Goal: Task Accomplishment & Management: Complete application form

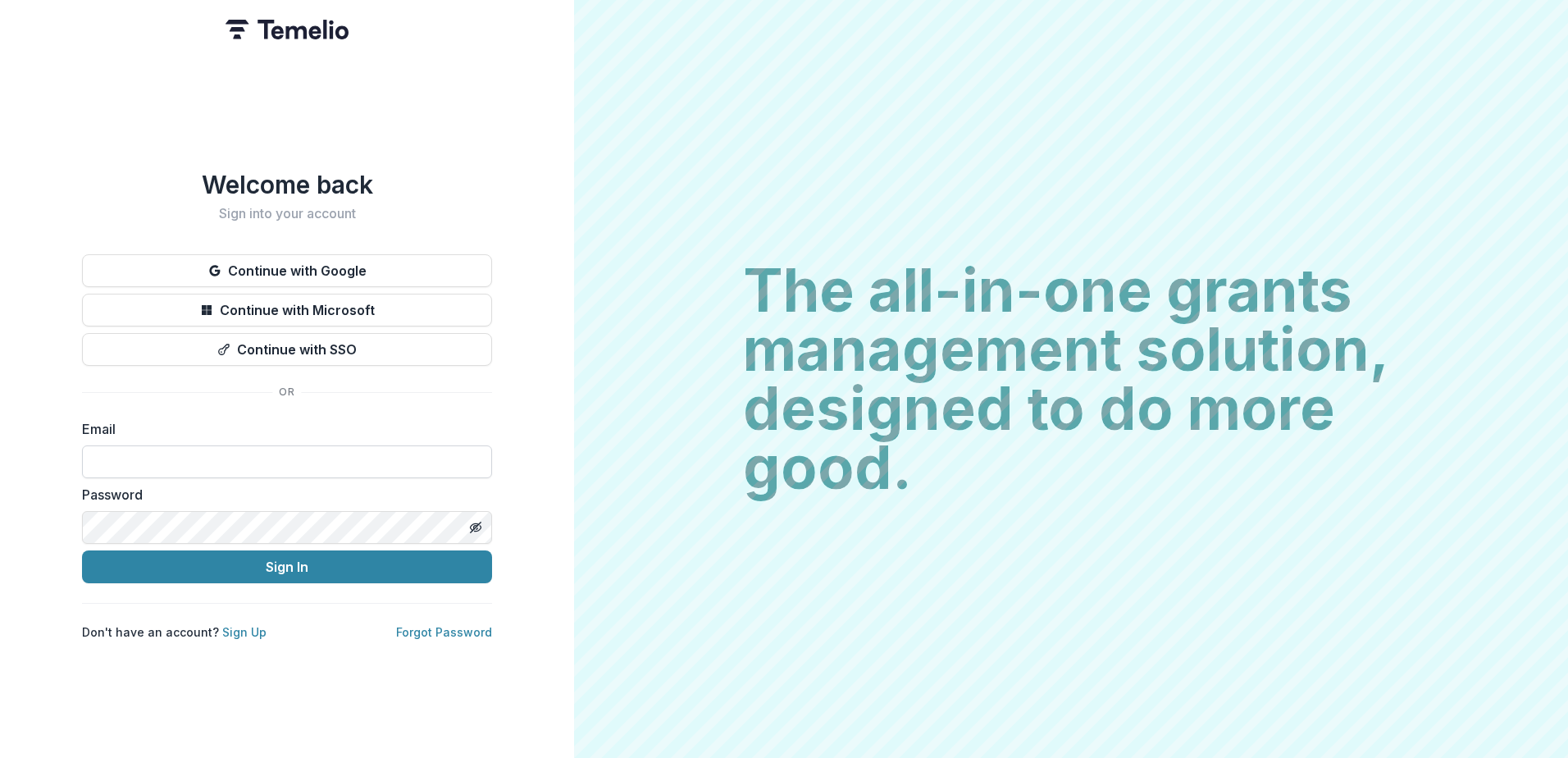
click at [318, 461] on input at bounding box center [287, 462] width 410 height 33
type input "**********"
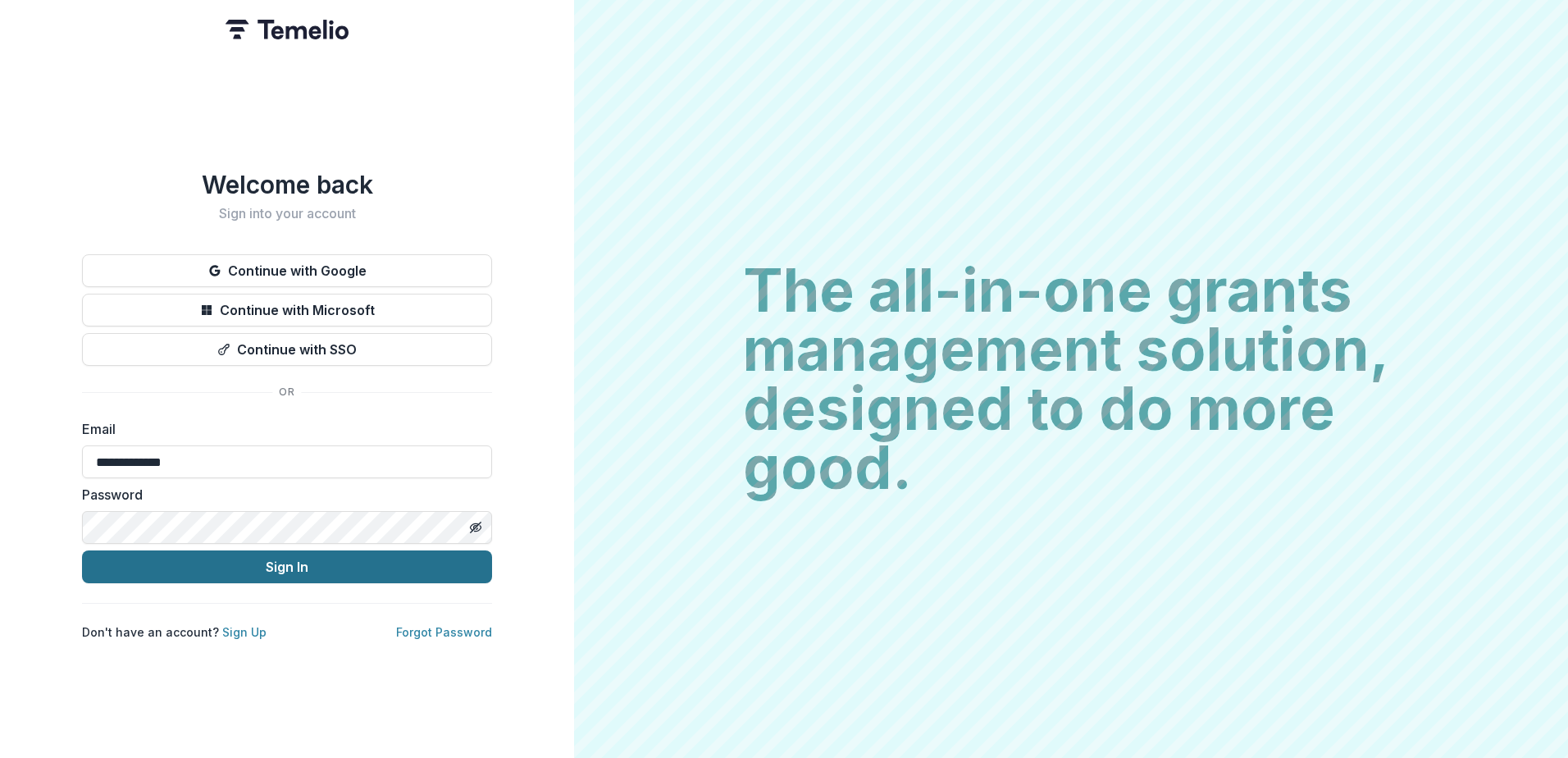
click at [290, 564] on button "Sign In" at bounding box center [287, 567] width 410 height 33
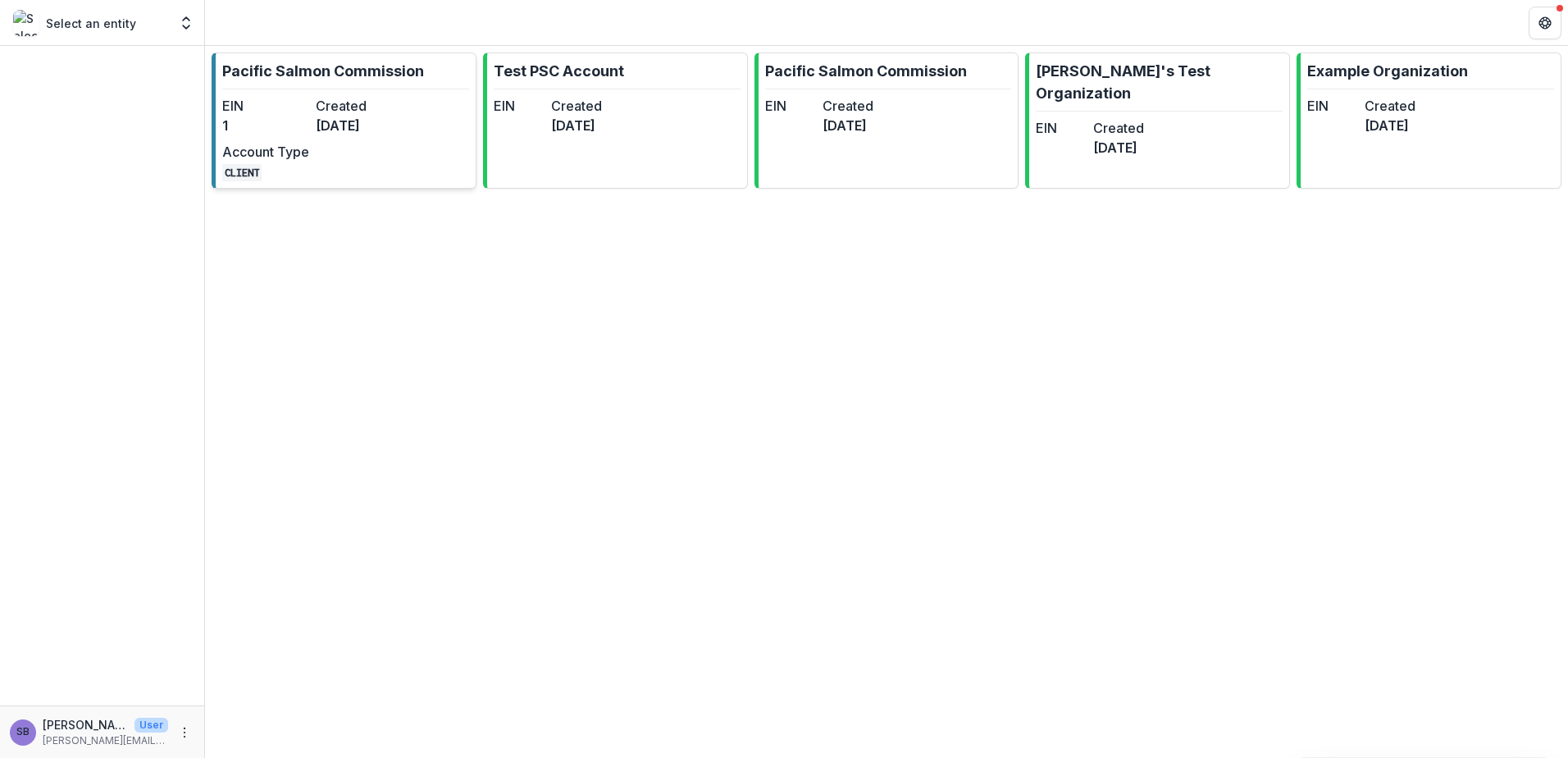
click at [297, 103] on dt "EIN" at bounding box center [266, 105] width 87 height 19
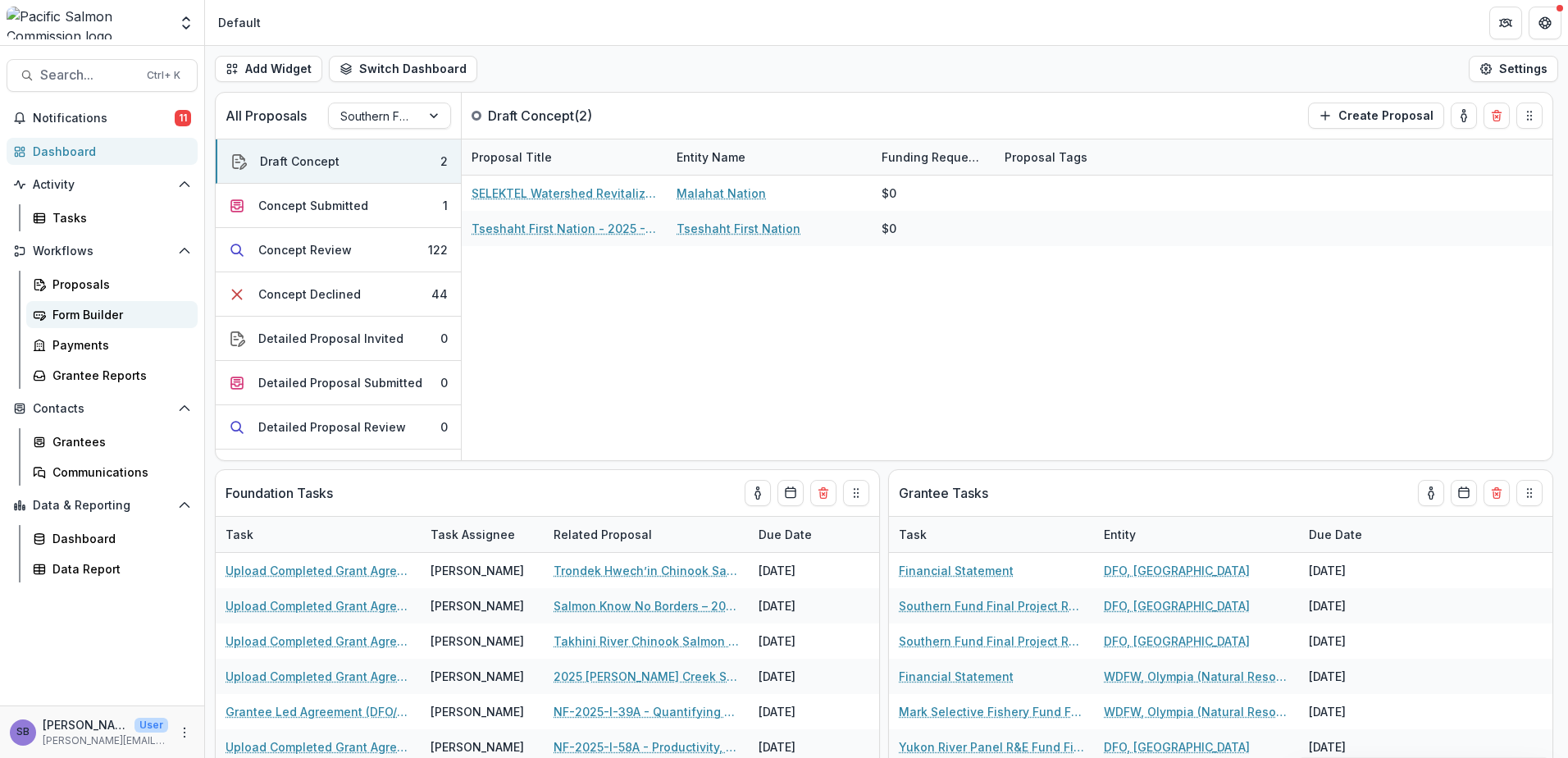
click at [111, 306] on div "Form Builder" at bounding box center [118, 314] width 132 height 18
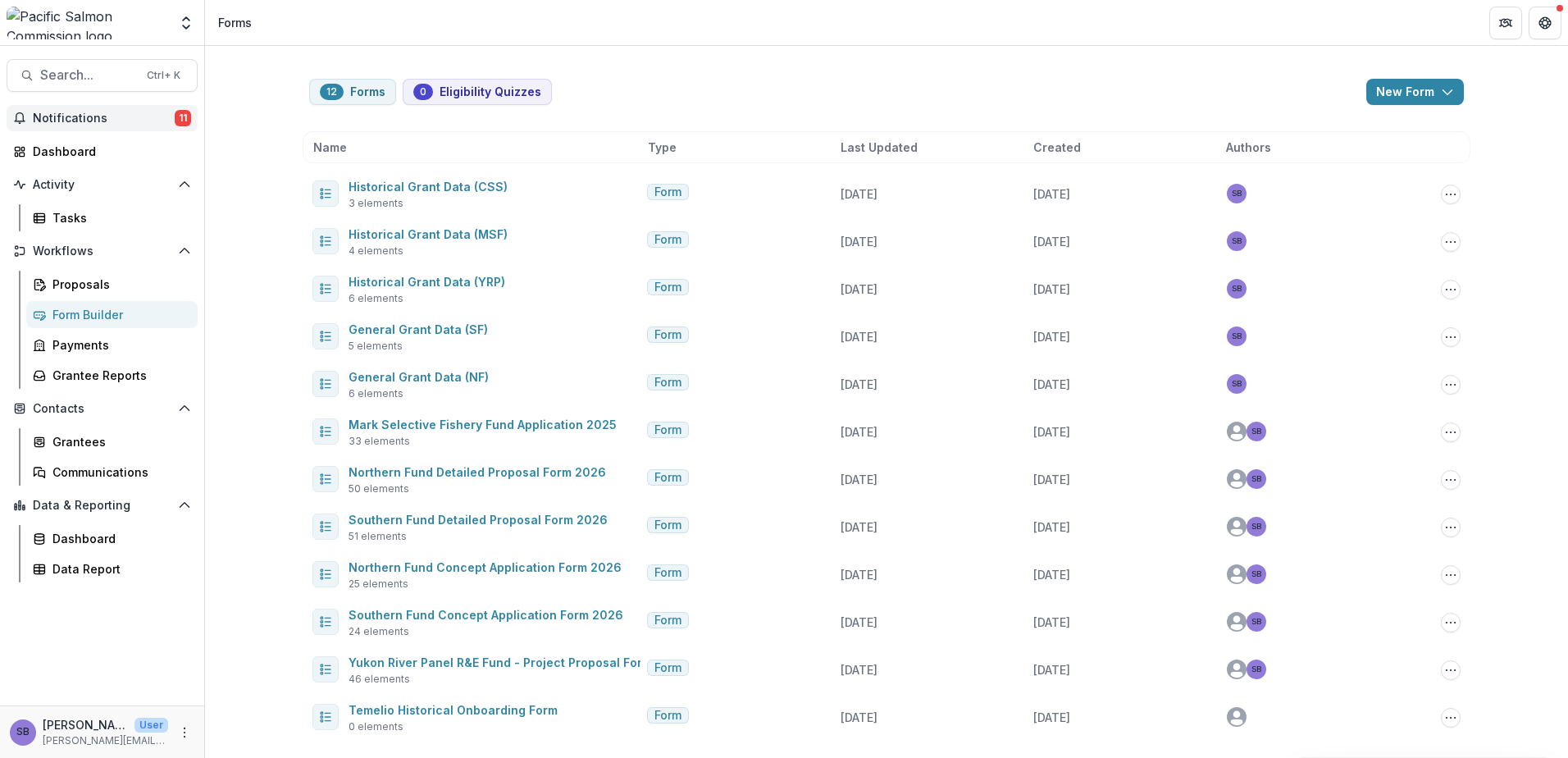
click at [77, 116] on span "Notifications" at bounding box center [103, 118] width 142 height 14
click at [707, 91] on div "12 Forms 0 Eligibility Quizzes New Form New Eligibility Quiz New Form" at bounding box center [886, 91] width 1155 height 26
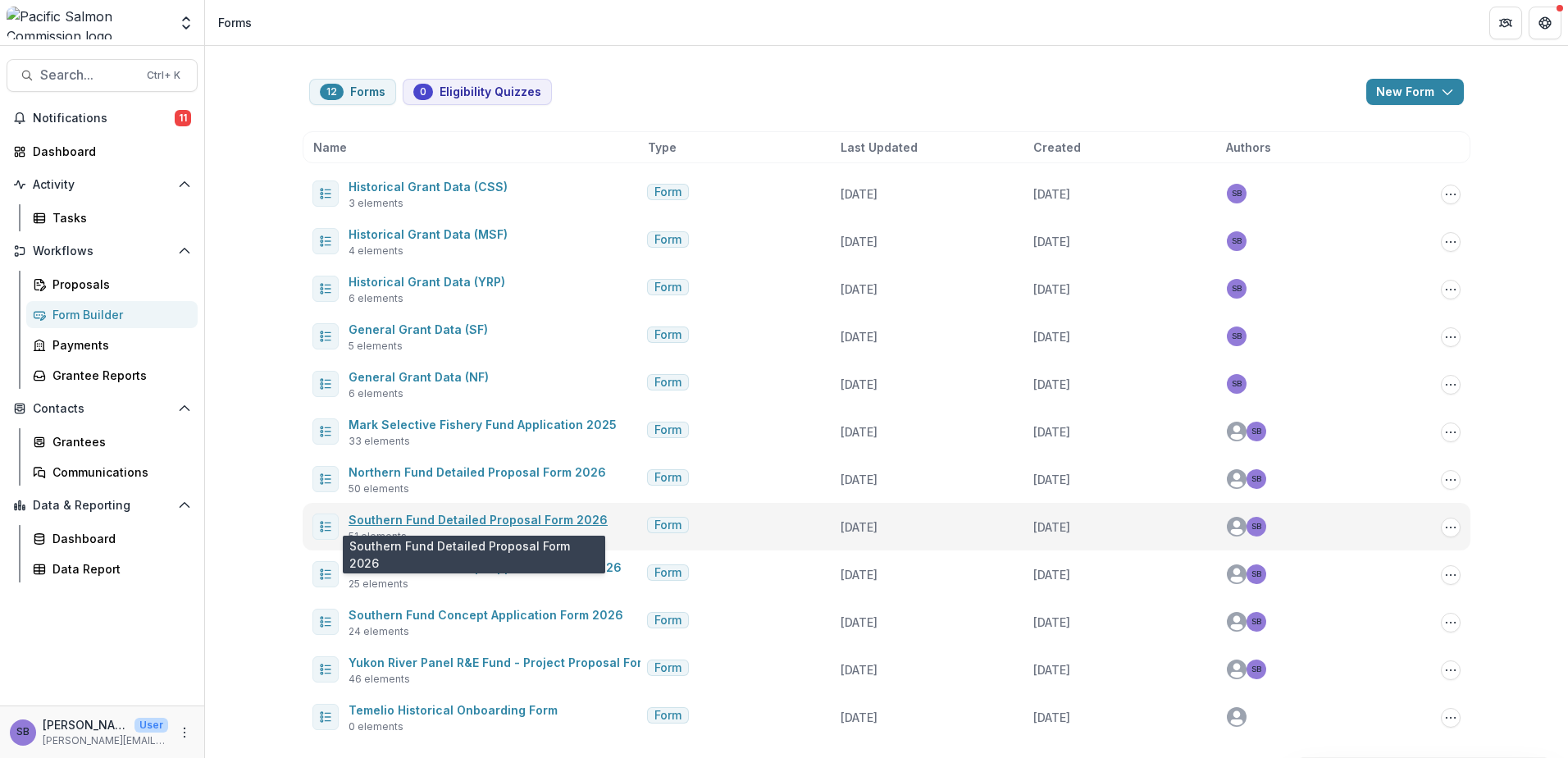
click at [532, 524] on link "Southern Fund Detailed Proposal Form 2026" at bounding box center [478, 520] width 259 height 14
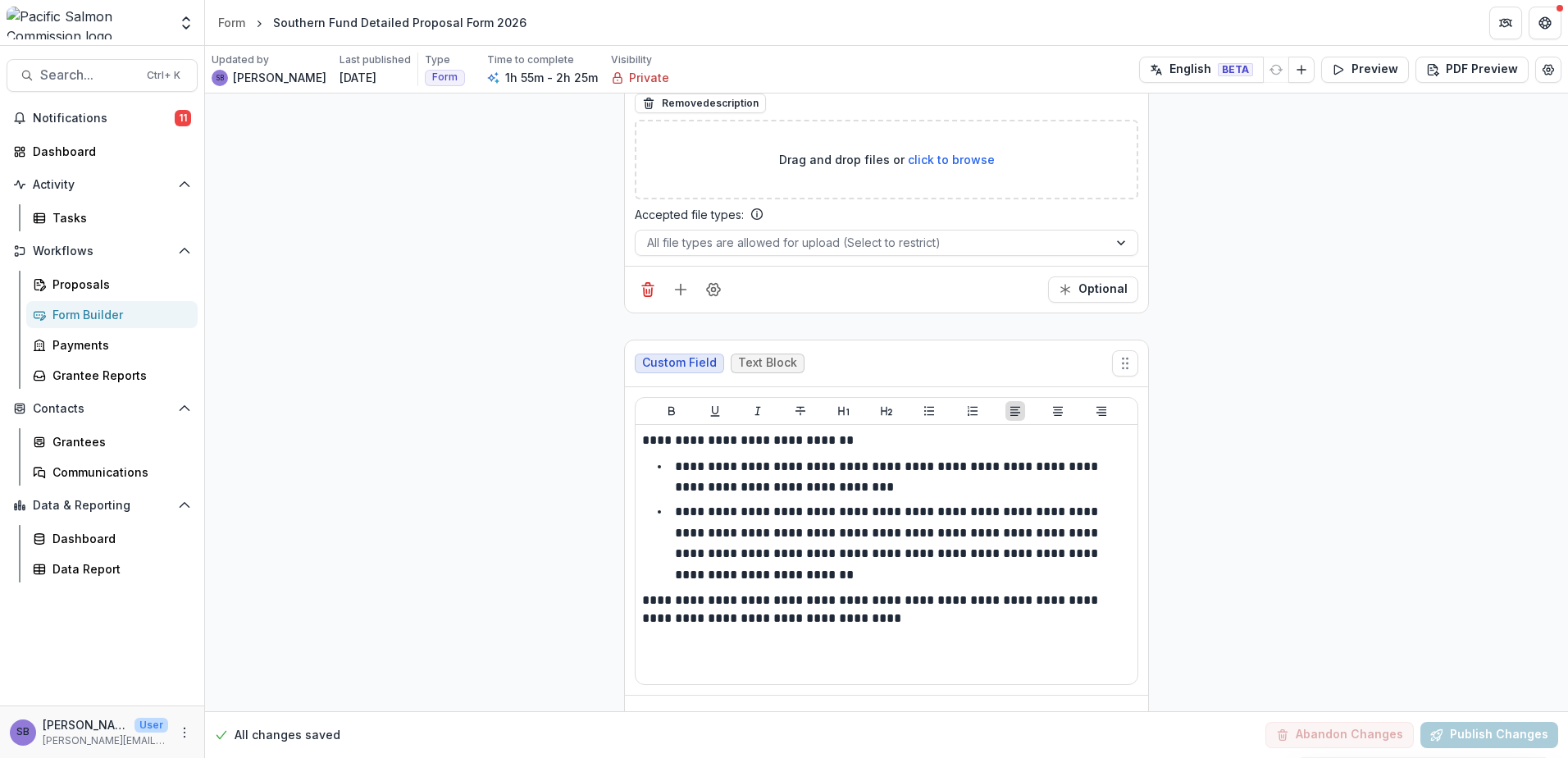
scroll to position [26274, 0]
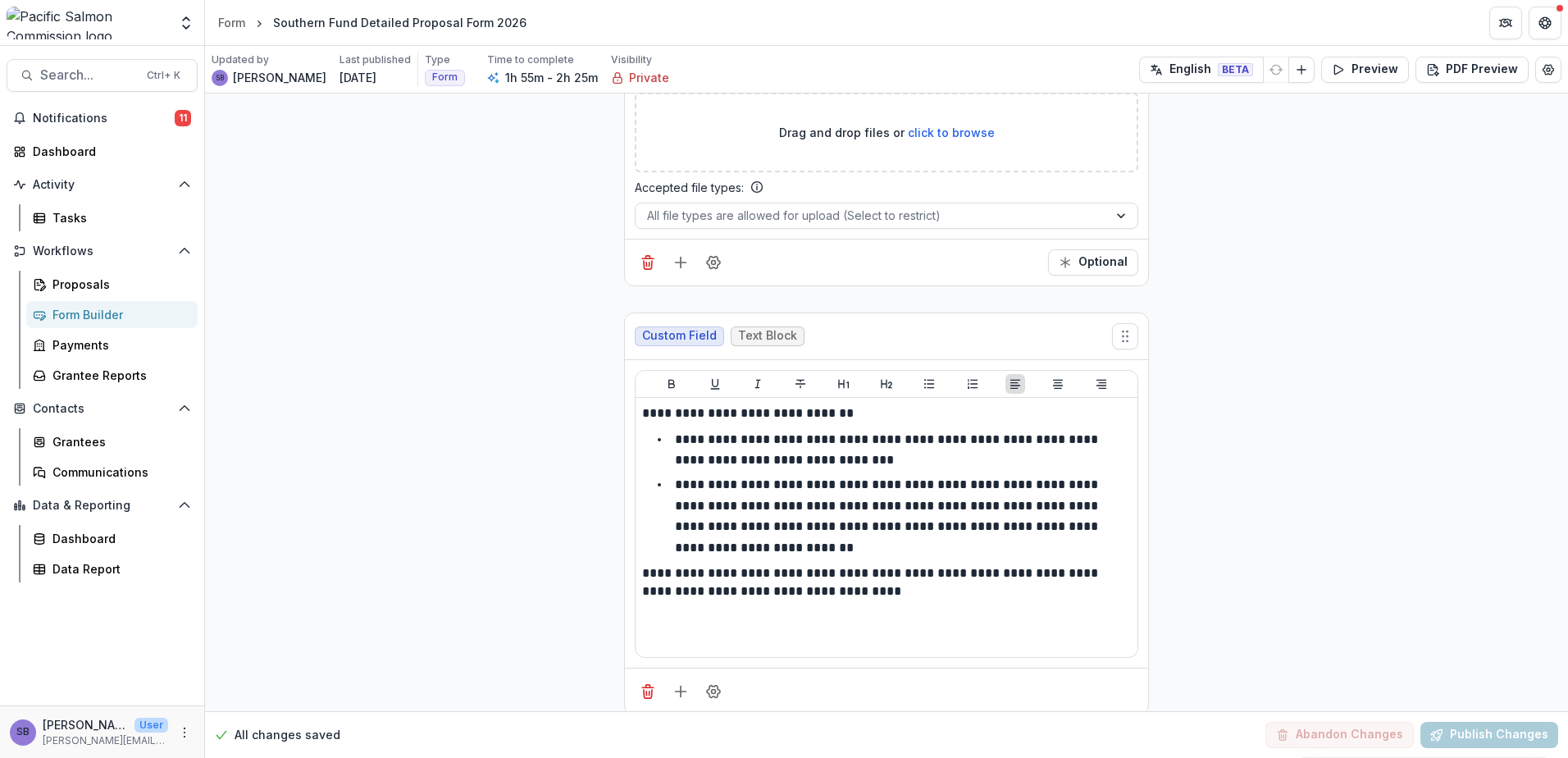
click at [92, 280] on div "Proposals" at bounding box center [118, 284] width 132 height 18
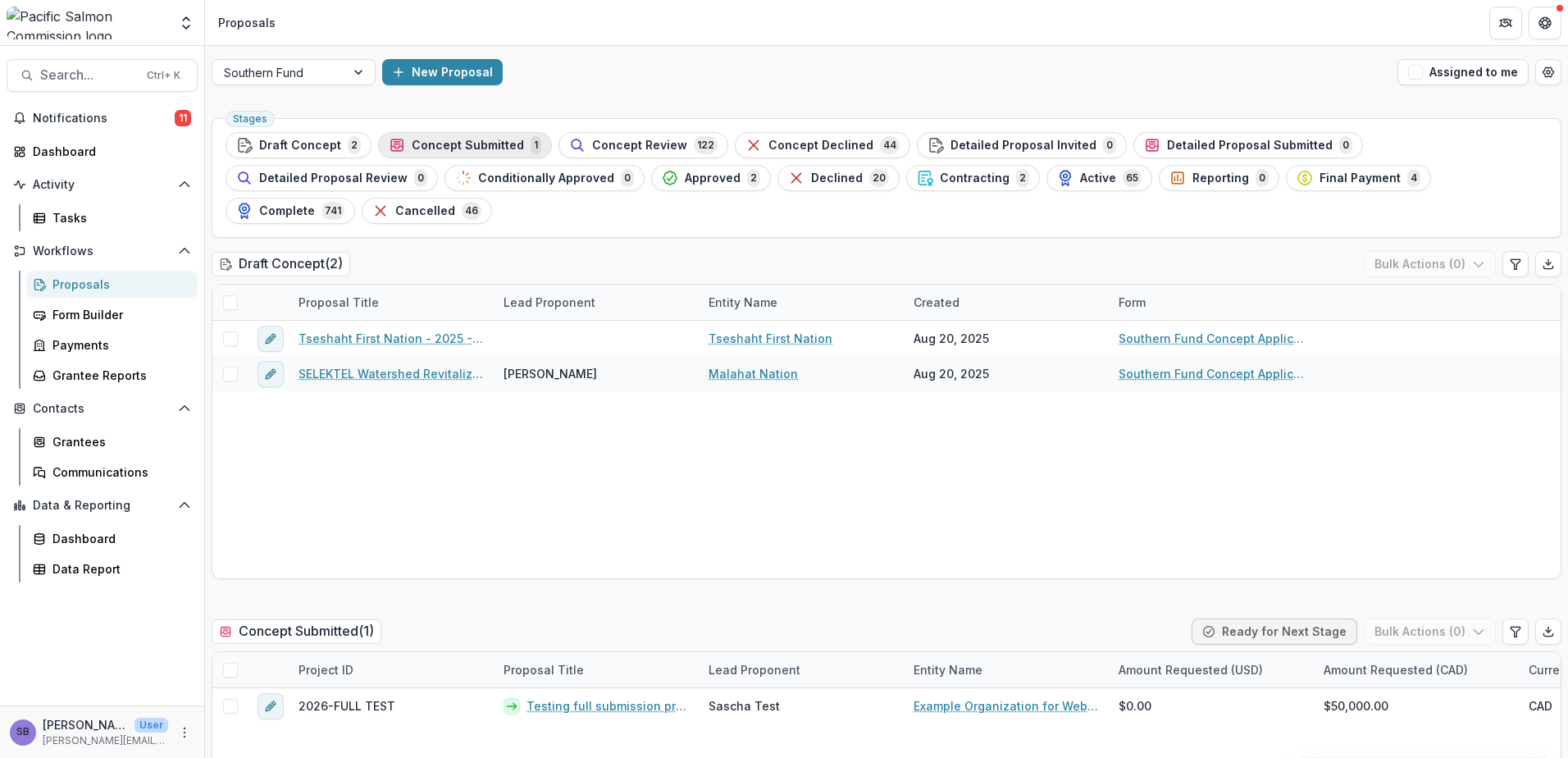
click at [452, 141] on span "Concept Submitted" at bounding box center [468, 145] width 112 height 14
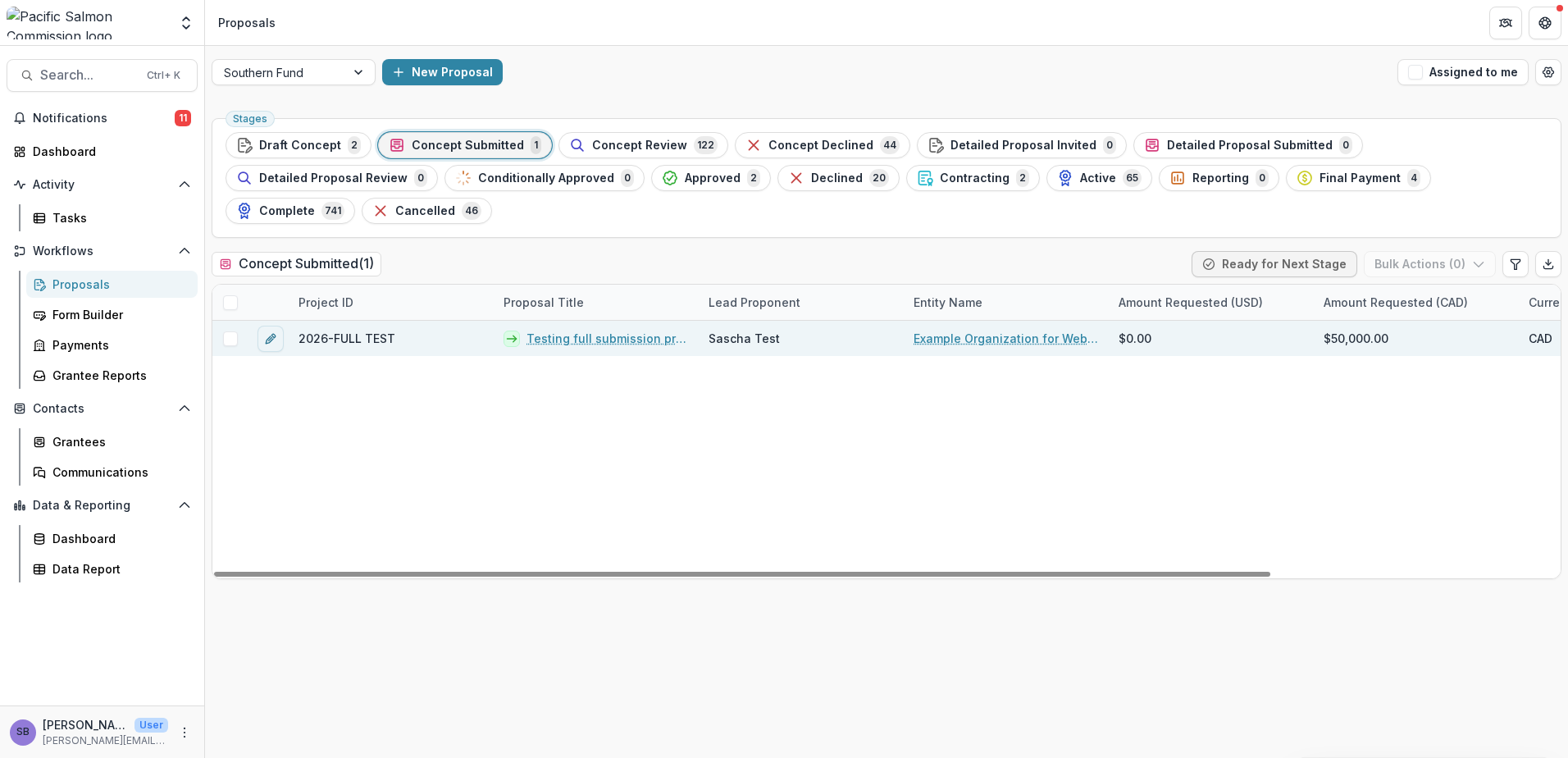
click at [604, 330] on link "Testing full submission process - SF #1" at bounding box center [607, 338] width 162 height 18
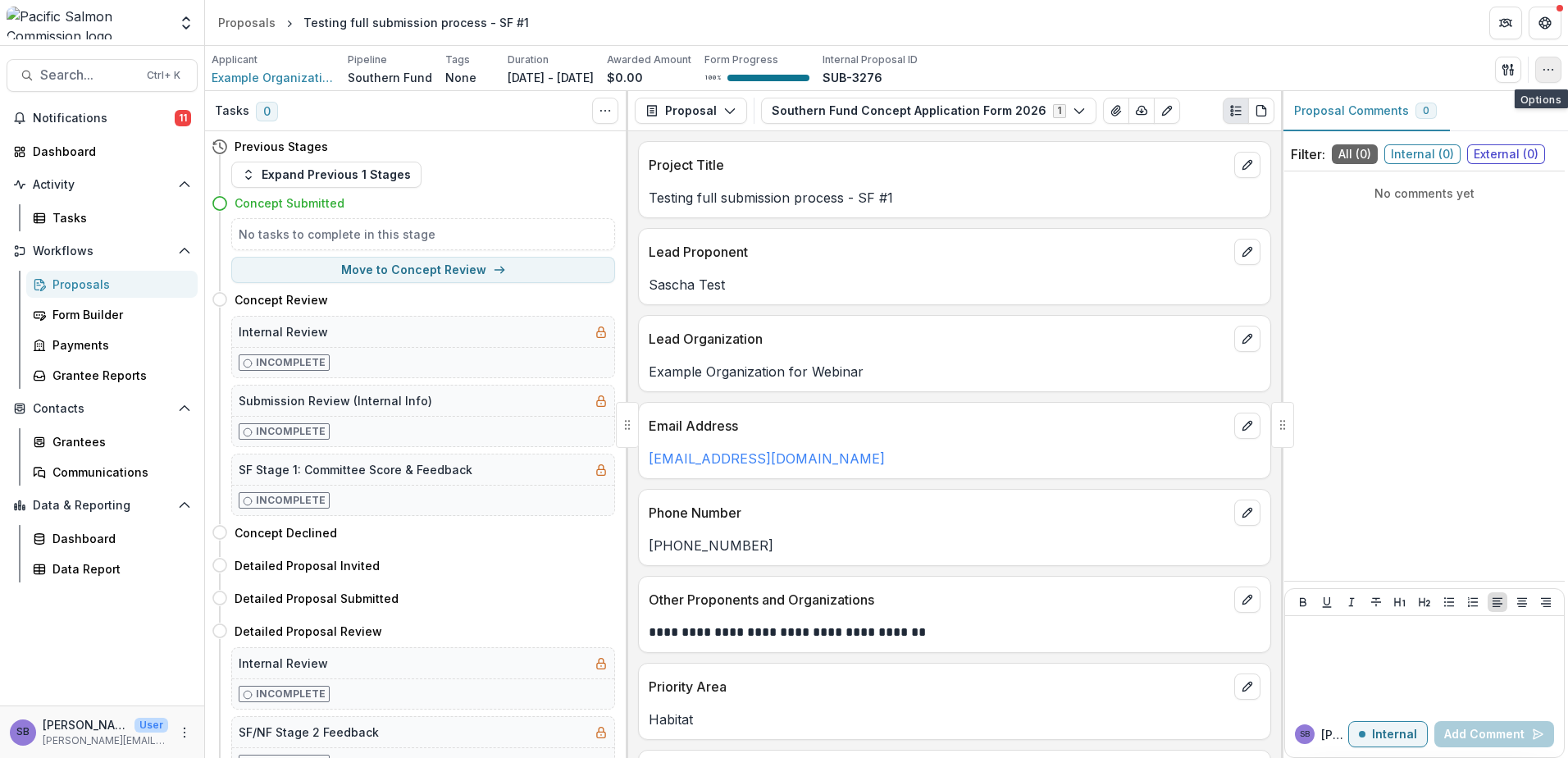
click at [1553, 79] on button "button" at bounding box center [1548, 69] width 26 height 26
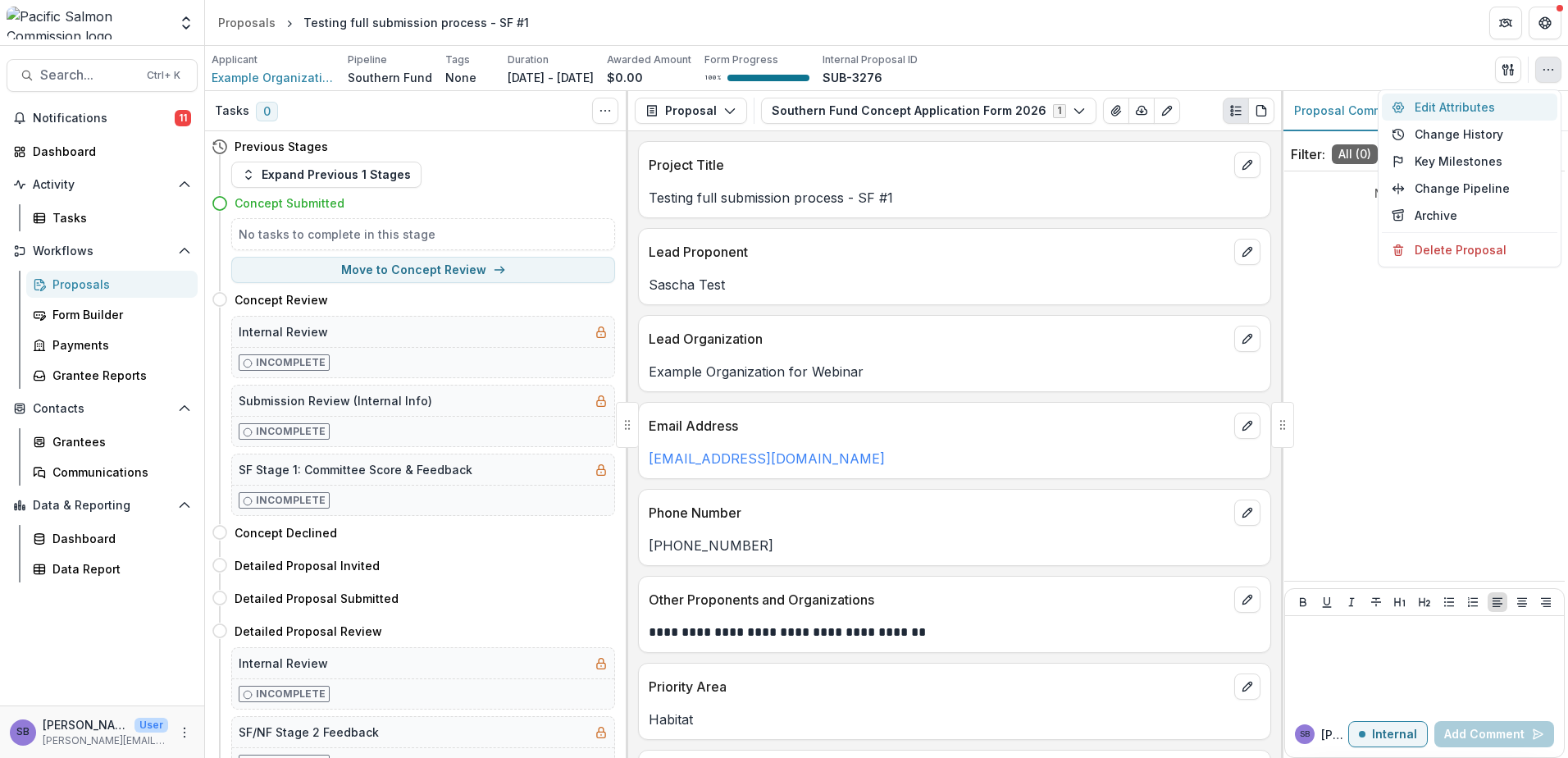
click at [1452, 101] on button "Edit Attributes" at bounding box center [1469, 107] width 175 height 27
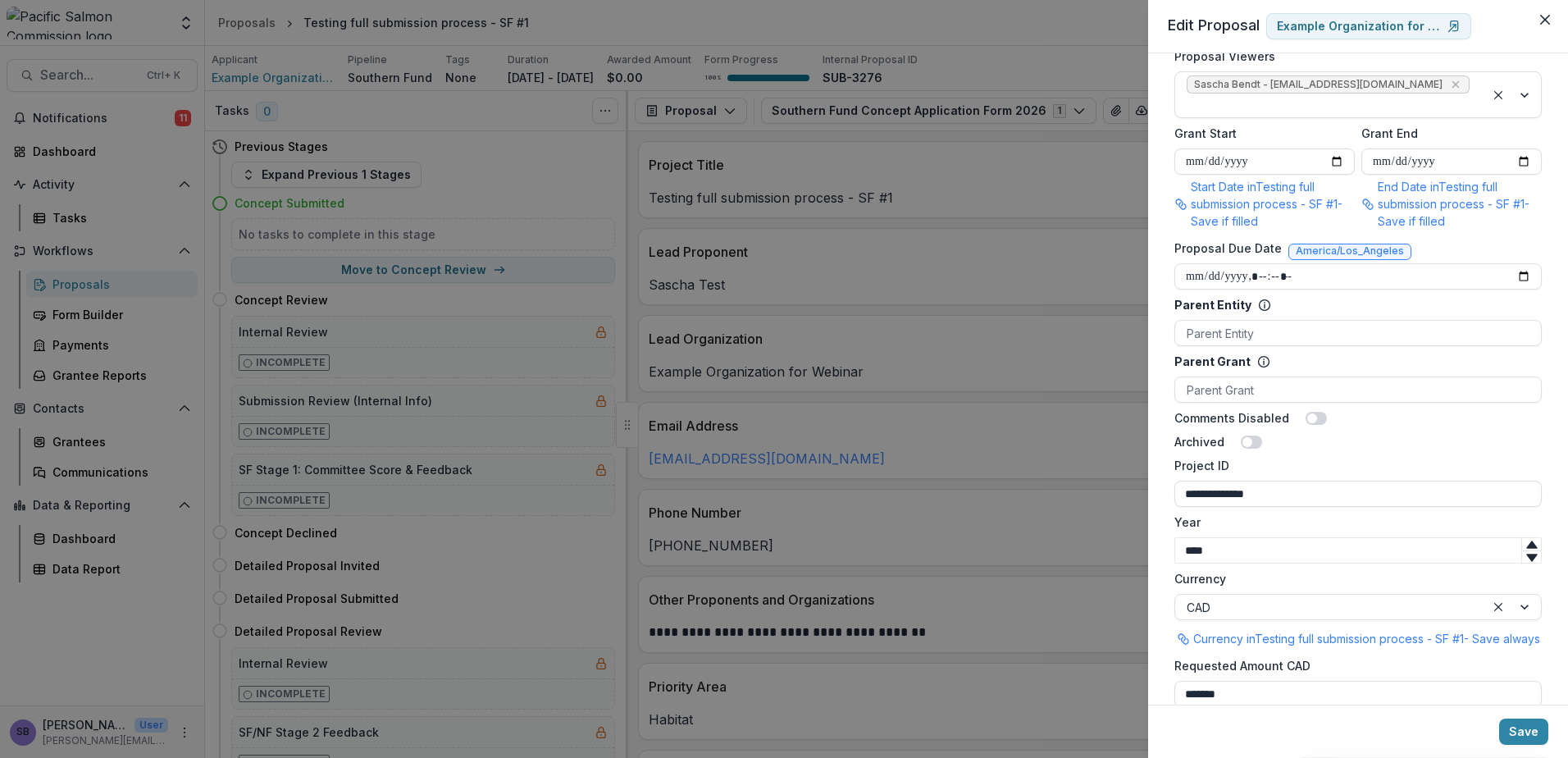
scroll to position [839, 0]
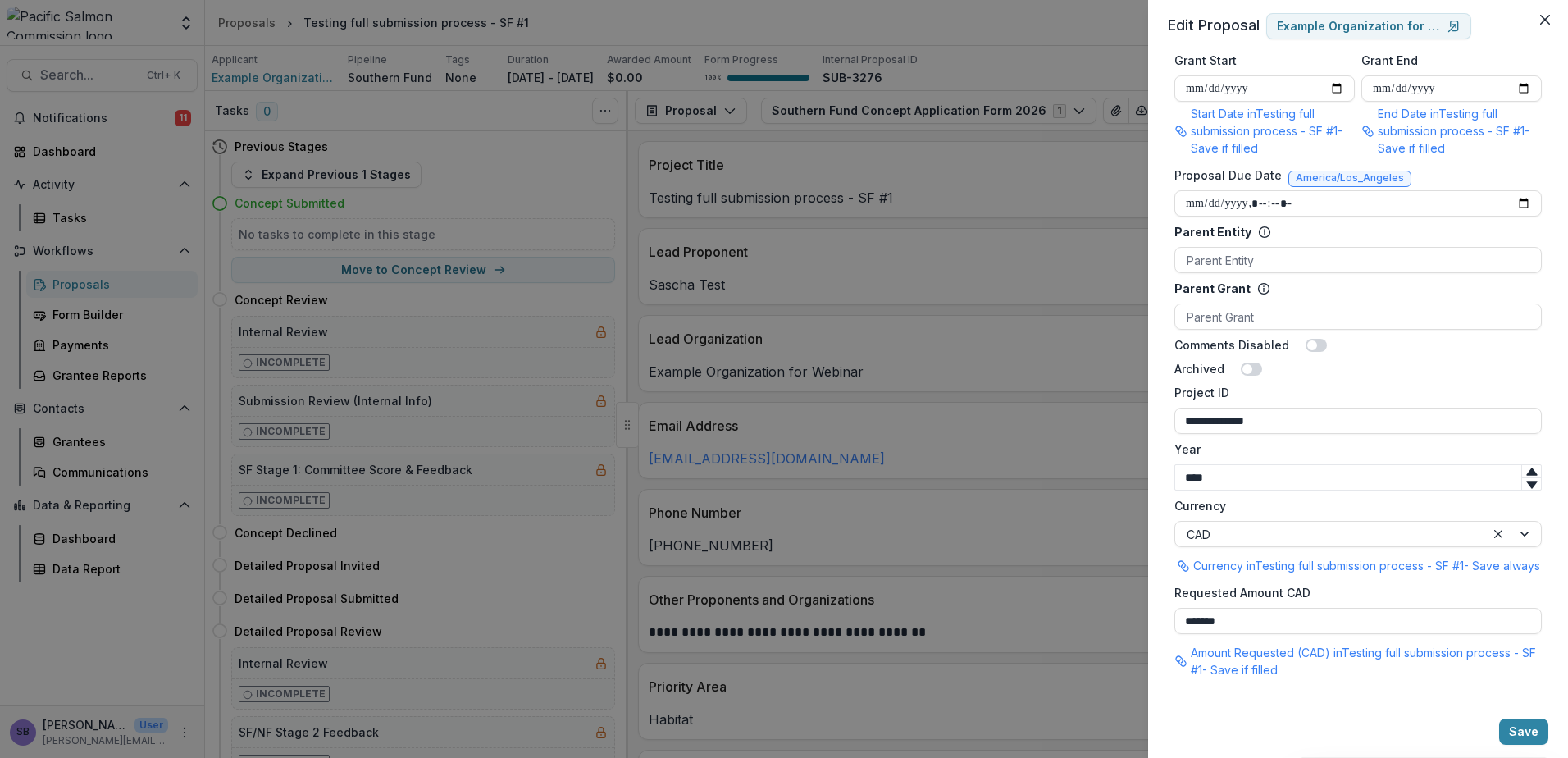
click at [1020, 224] on div "**********" at bounding box center [784, 379] width 1568 height 758
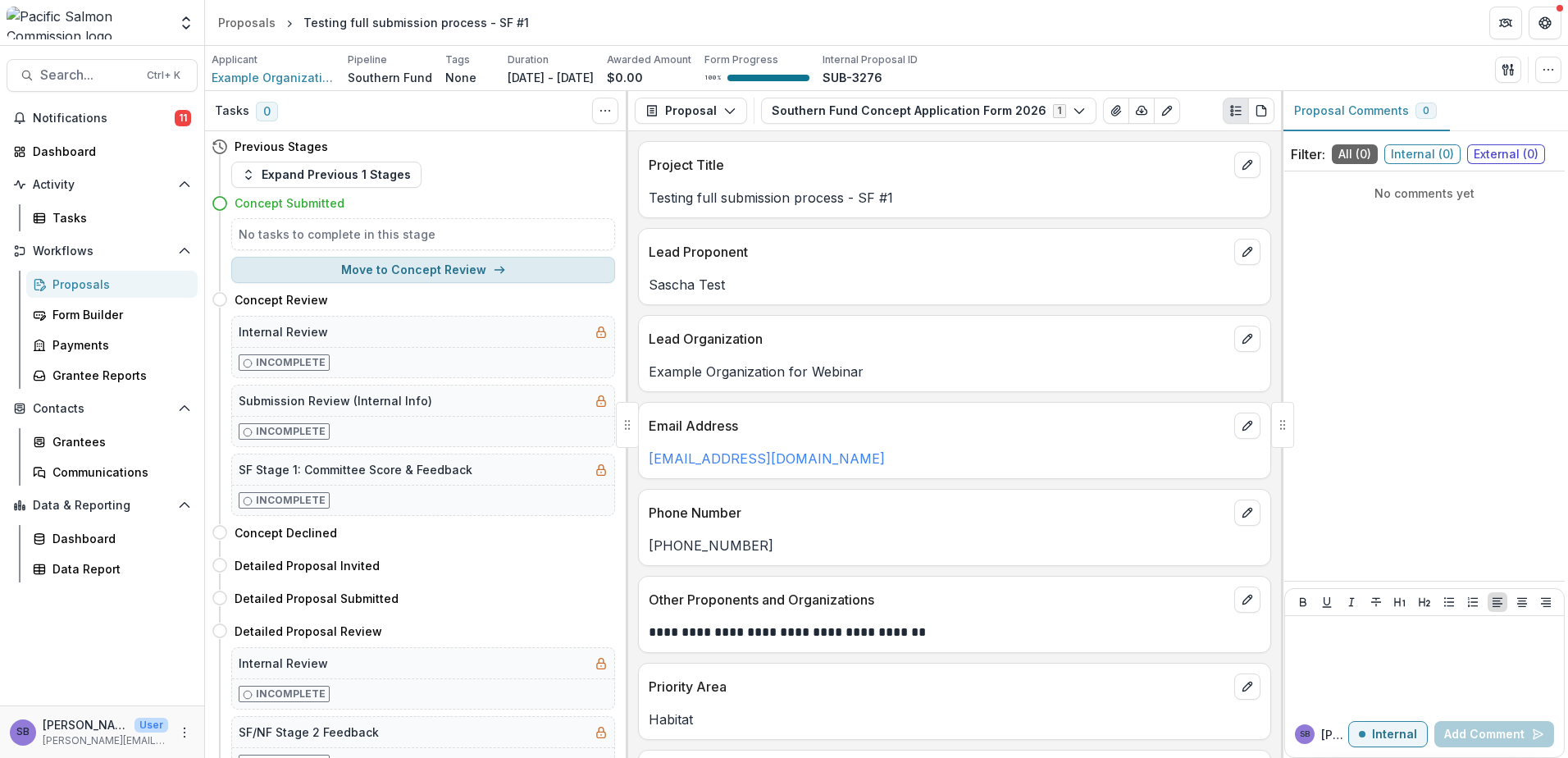
click at [451, 273] on button "Move to Concept Review" at bounding box center [423, 269] width 384 height 26
select select "**********"
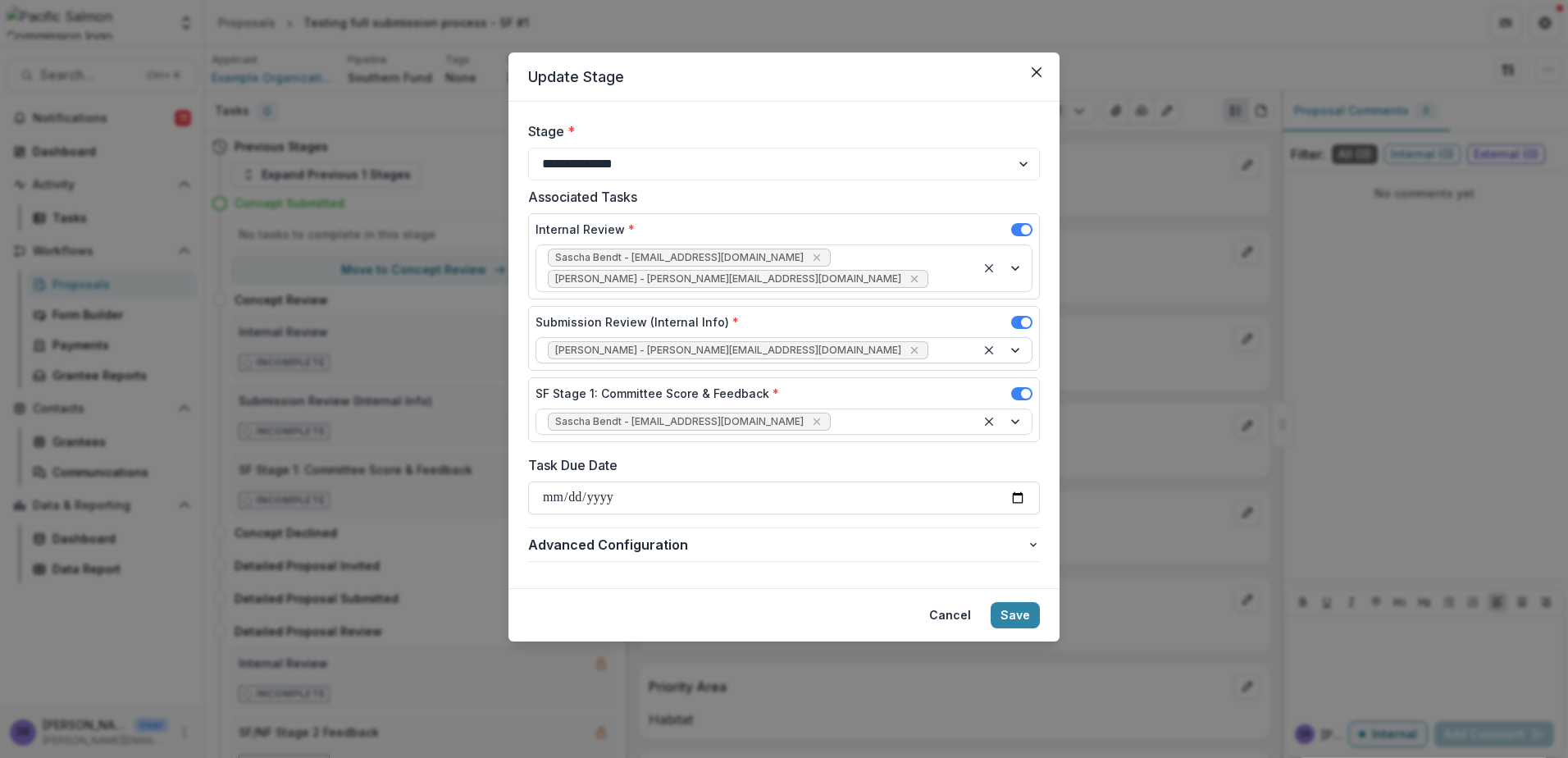
click at [1013, 338] on div at bounding box center [1004, 350] width 55 height 24
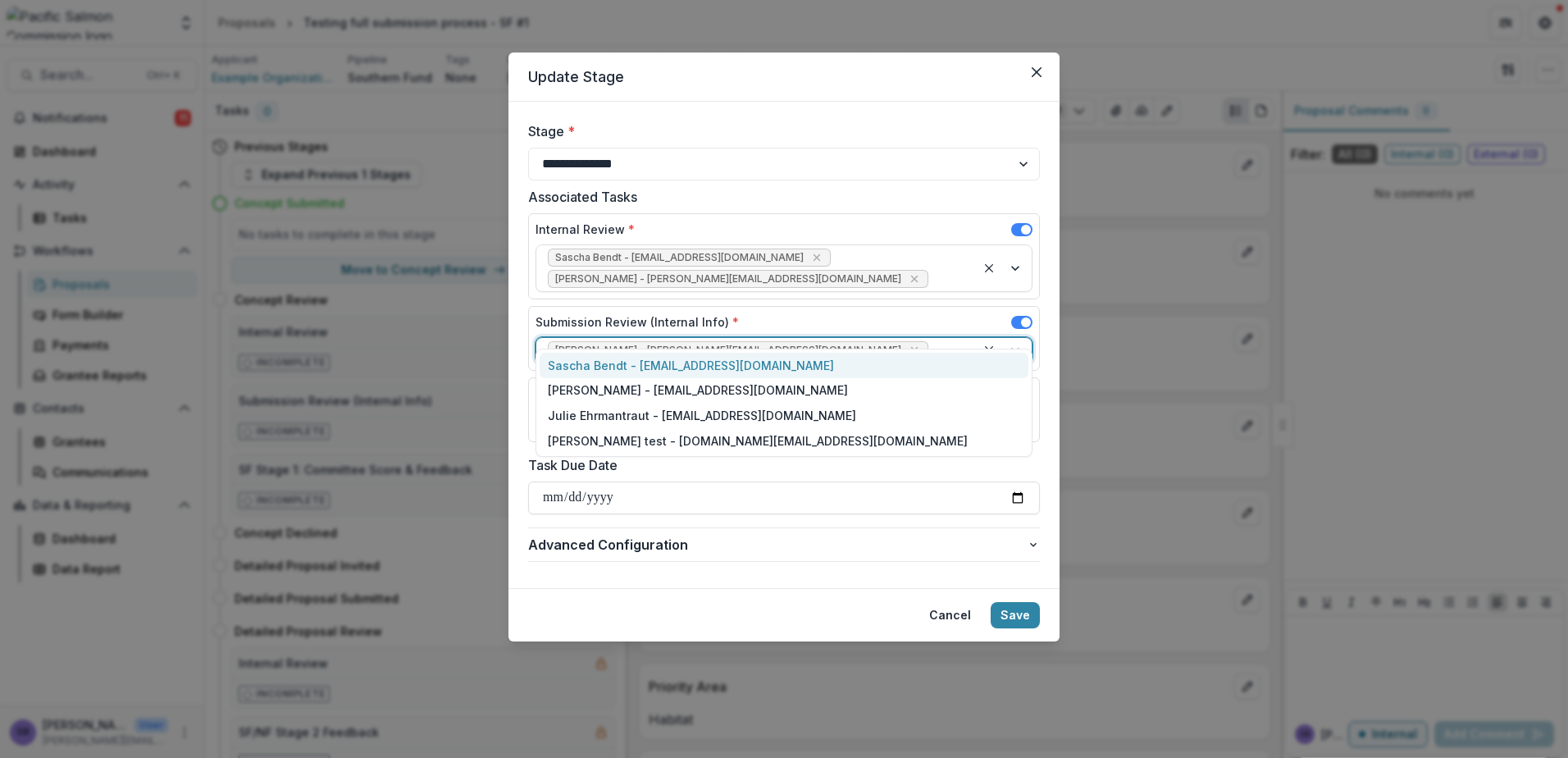
click at [964, 363] on div "Sascha Bendt - bendt@psc.org" at bounding box center [784, 365] width 489 height 25
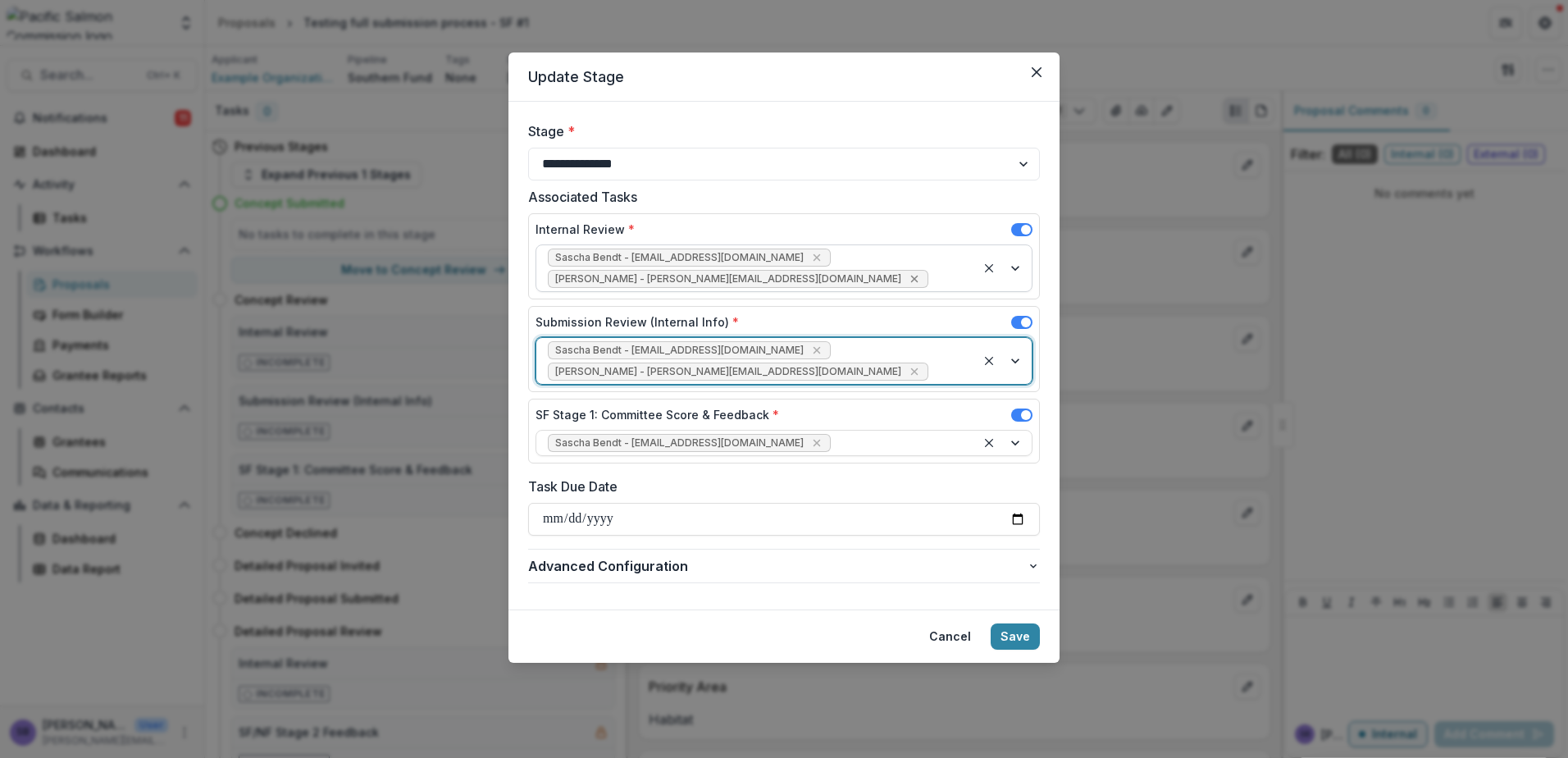
click at [908, 272] on icon "Remove Victor Keong - keong@psc.org" at bounding box center [915, 279] width 13 height 13
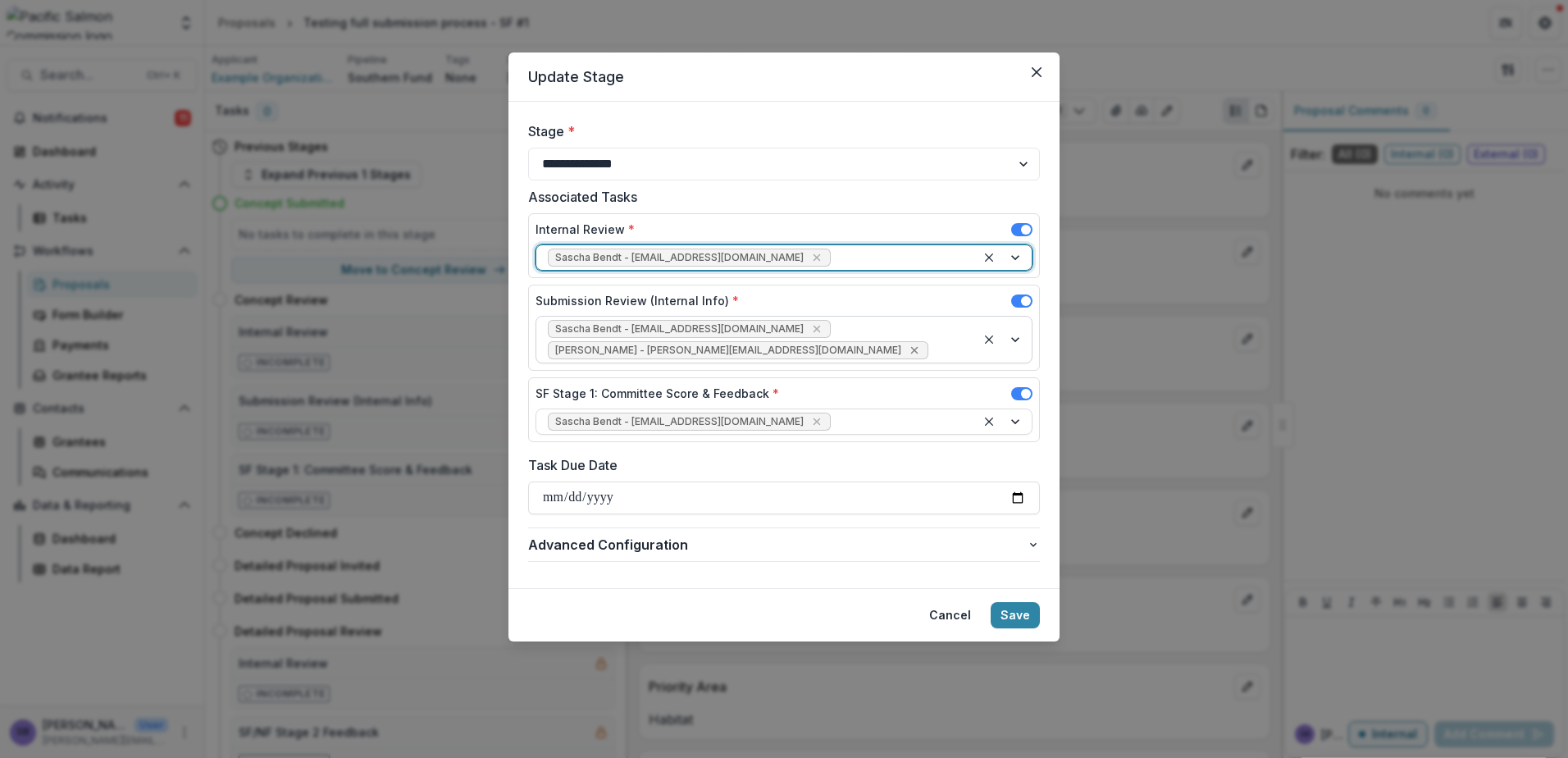
click at [908, 343] on icon "Remove Victor Keong - keong@psc.org" at bounding box center [915, 350] width 13 height 13
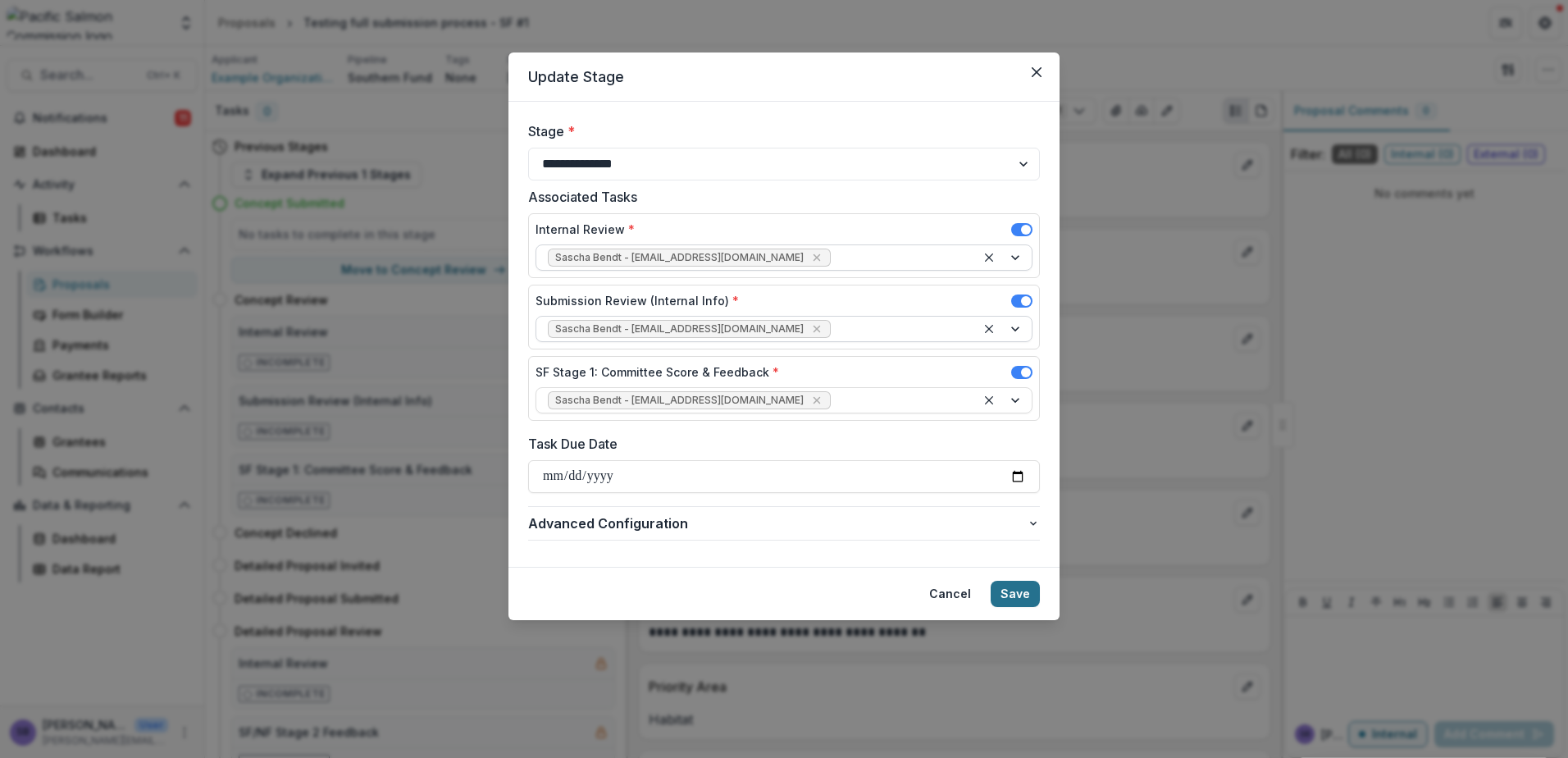
click at [1012, 587] on button "Save" at bounding box center [1015, 593] width 50 height 26
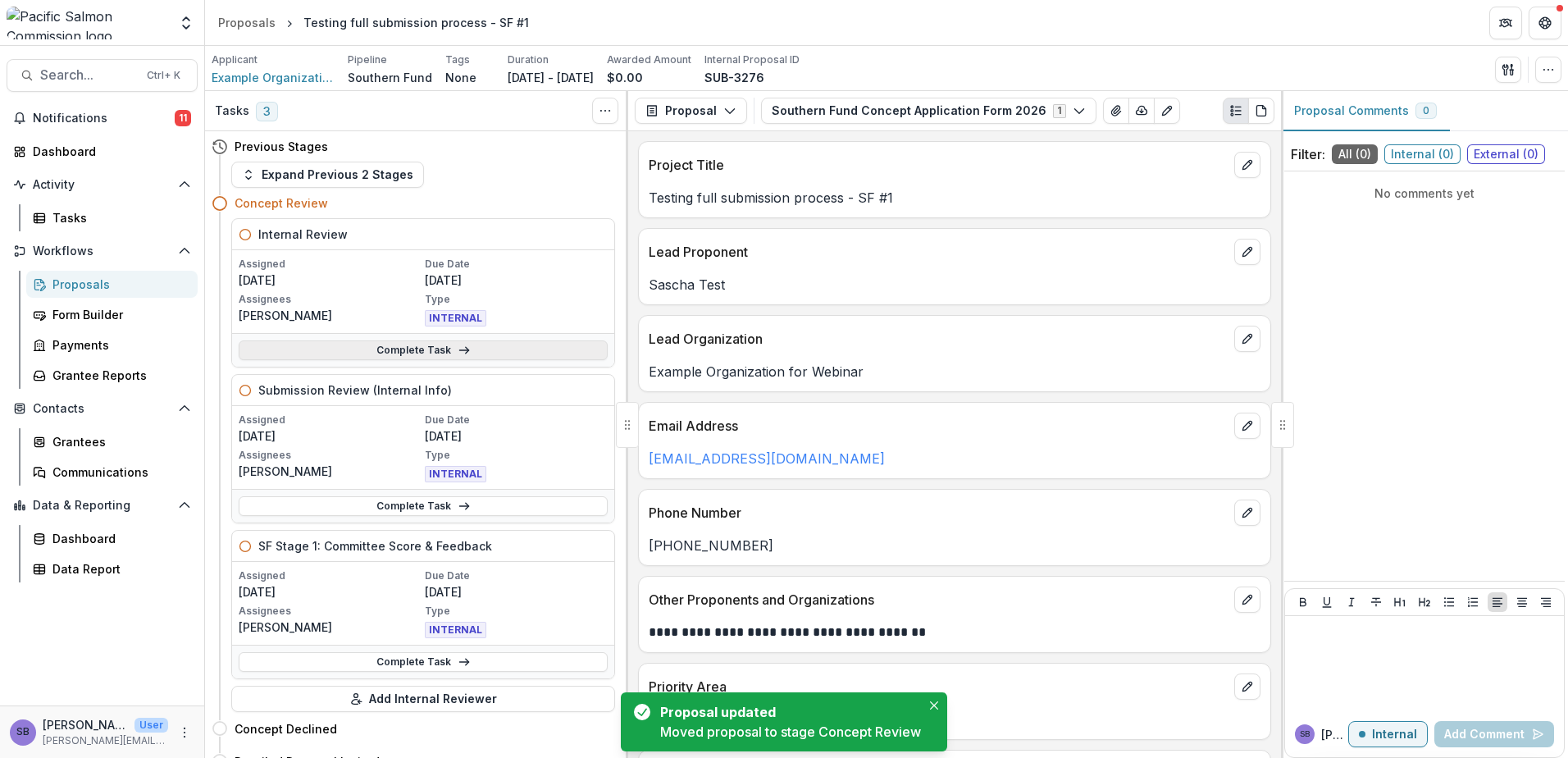
click at [510, 353] on link "Complete Task" at bounding box center [423, 349] width 369 height 19
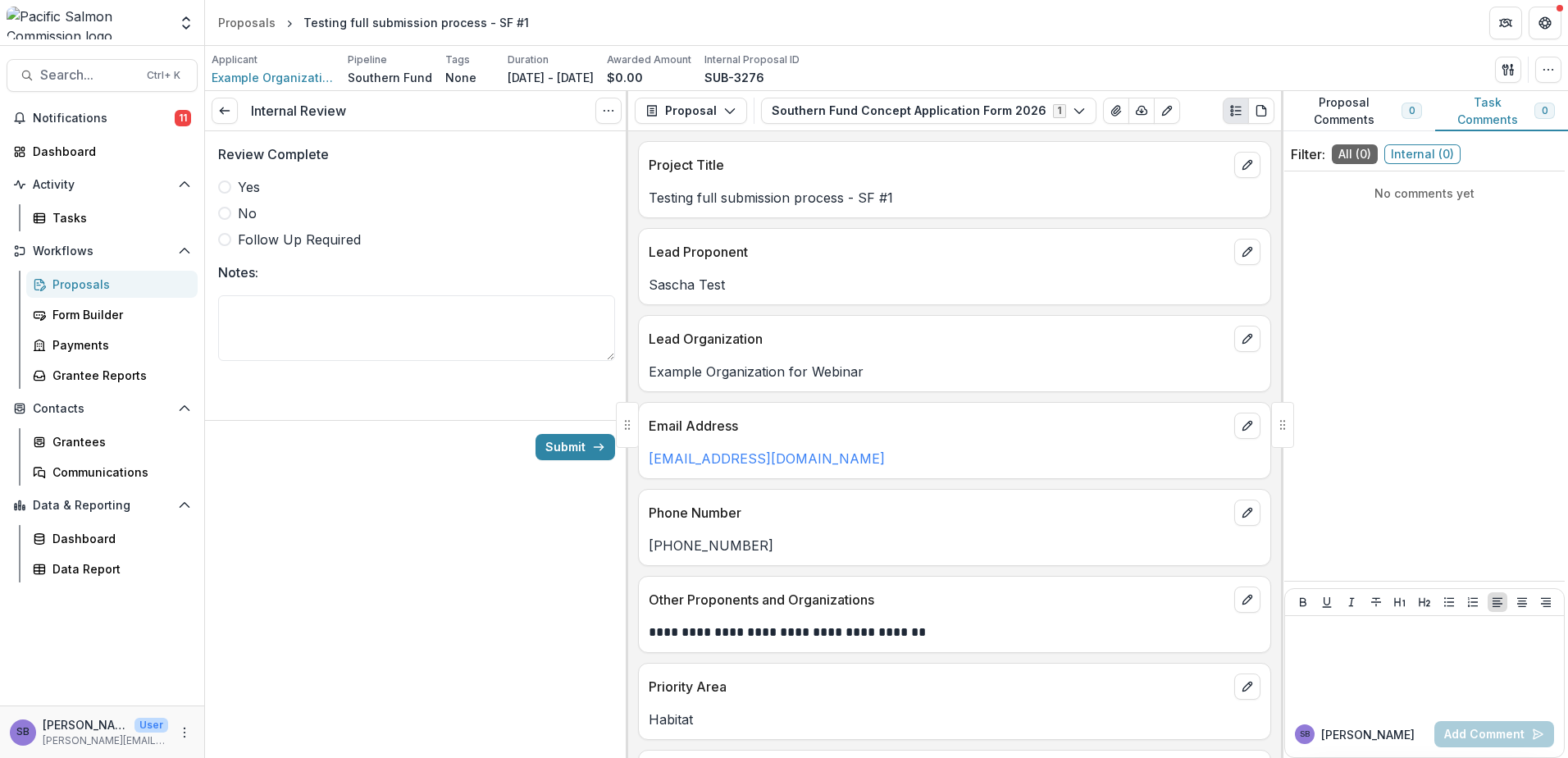
click at [255, 187] on span "Yes" at bounding box center [248, 186] width 22 height 19
click at [571, 439] on button "Submit" at bounding box center [575, 447] width 80 height 26
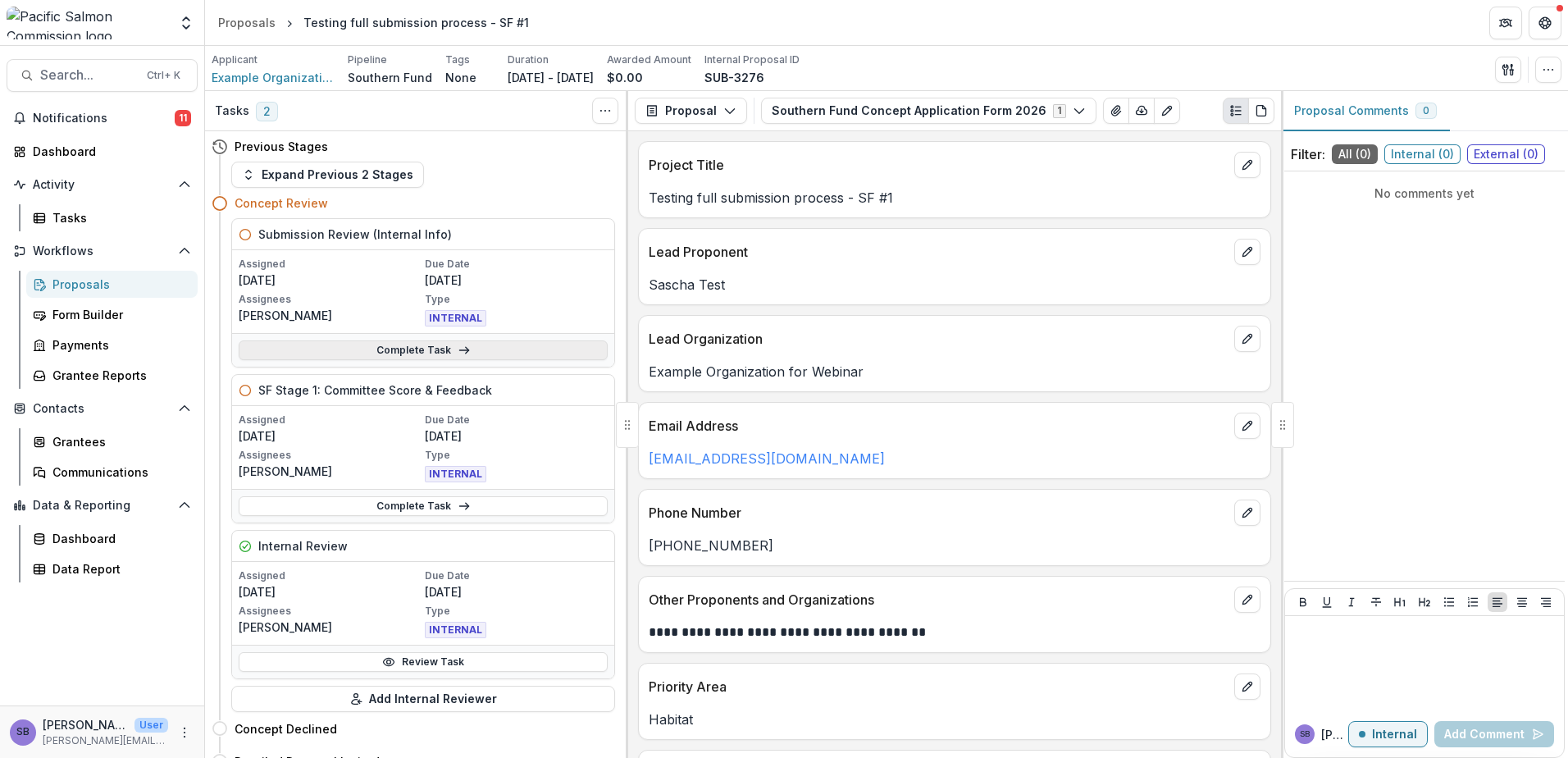
click at [479, 349] on link "Complete Task" at bounding box center [423, 349] width 369 height 19
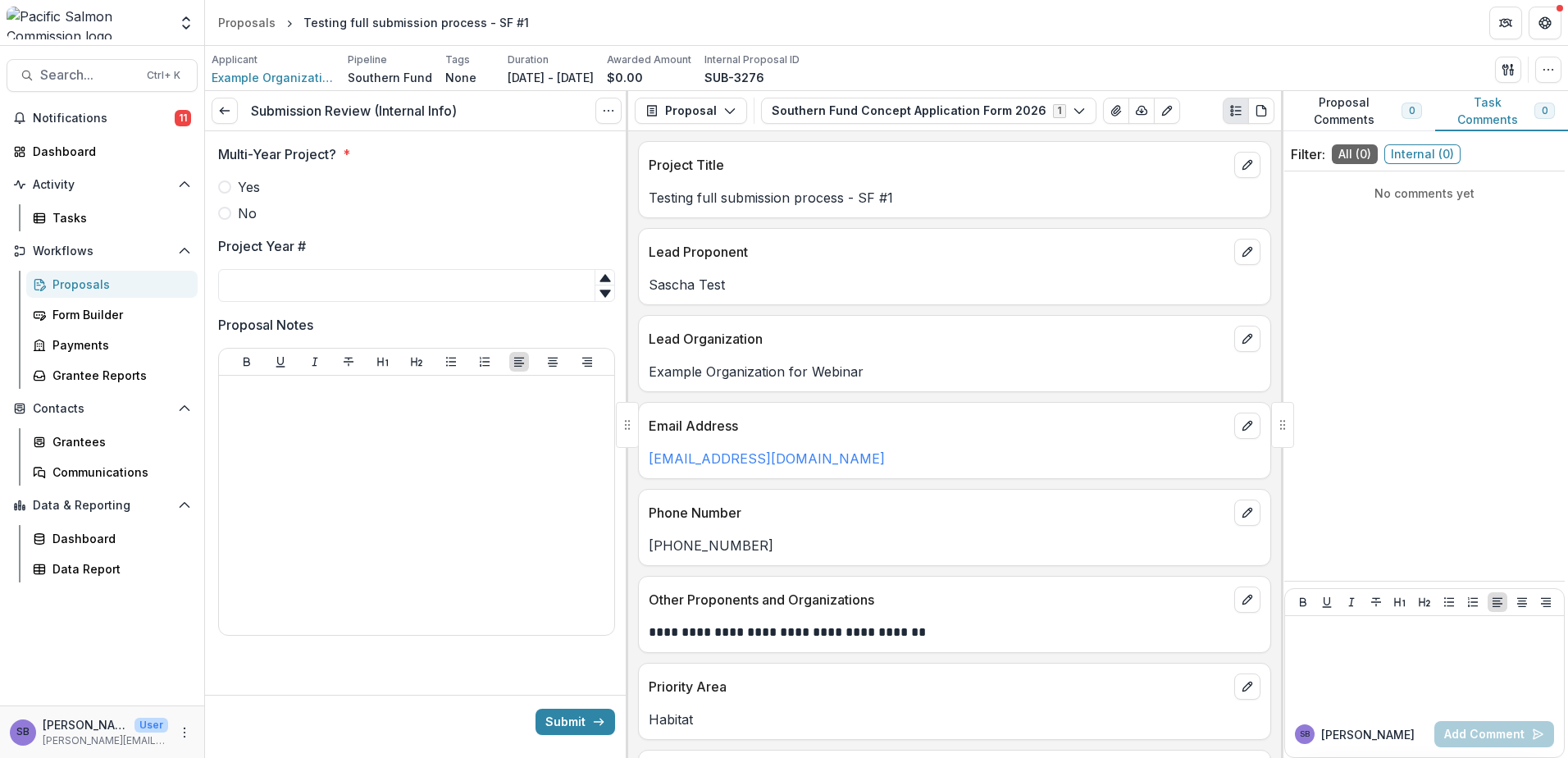
click at [252, 181] on span "Yes" at bounding box center [248, 186] width 22 height 19
click at [364, 285] on input "Project Year #" at bounding box center [416, 285] width 397 height 33
type input "*"
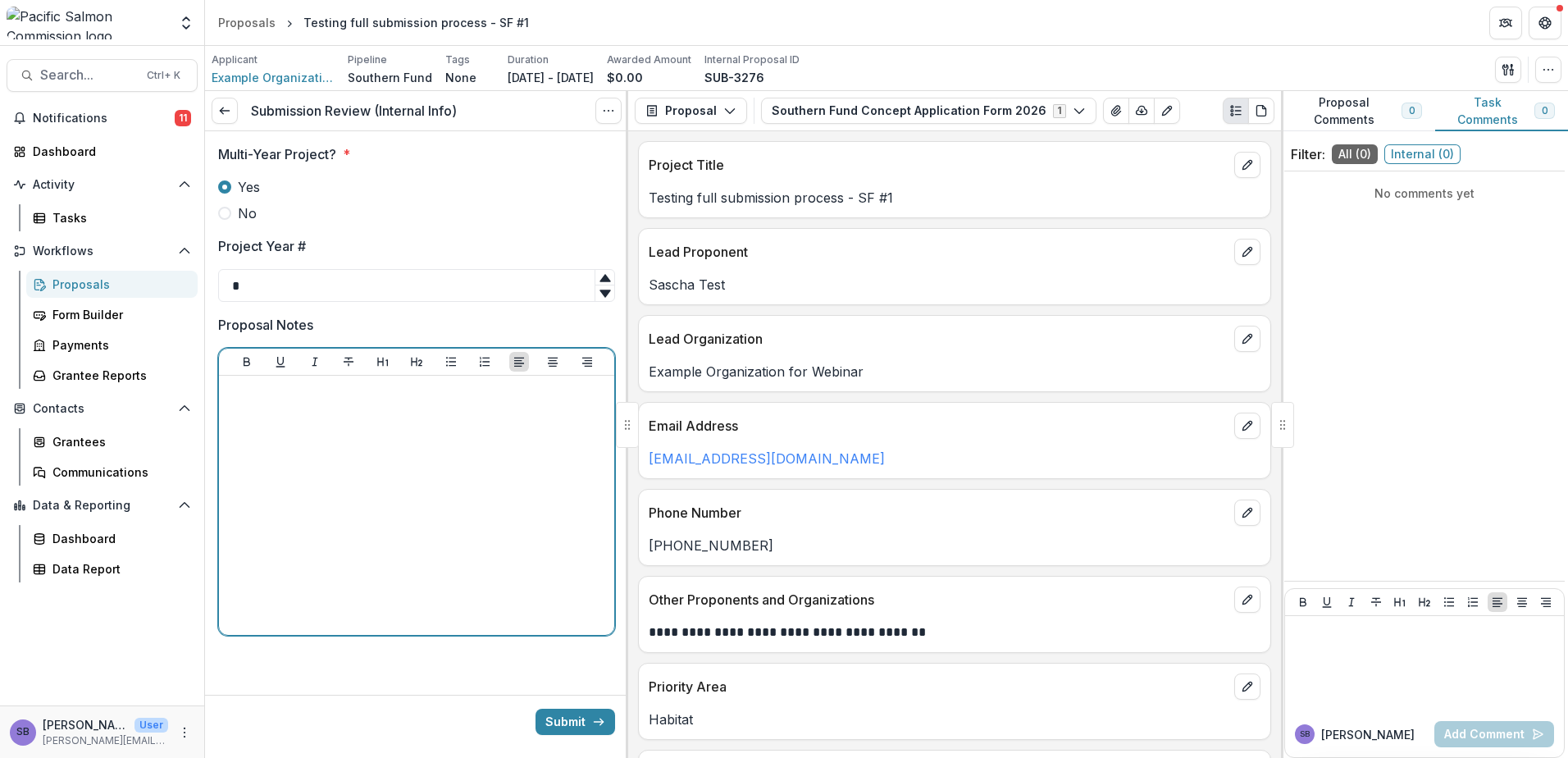
click at [420, 425] on div at bounding box center [416, 504] width 382 height 246
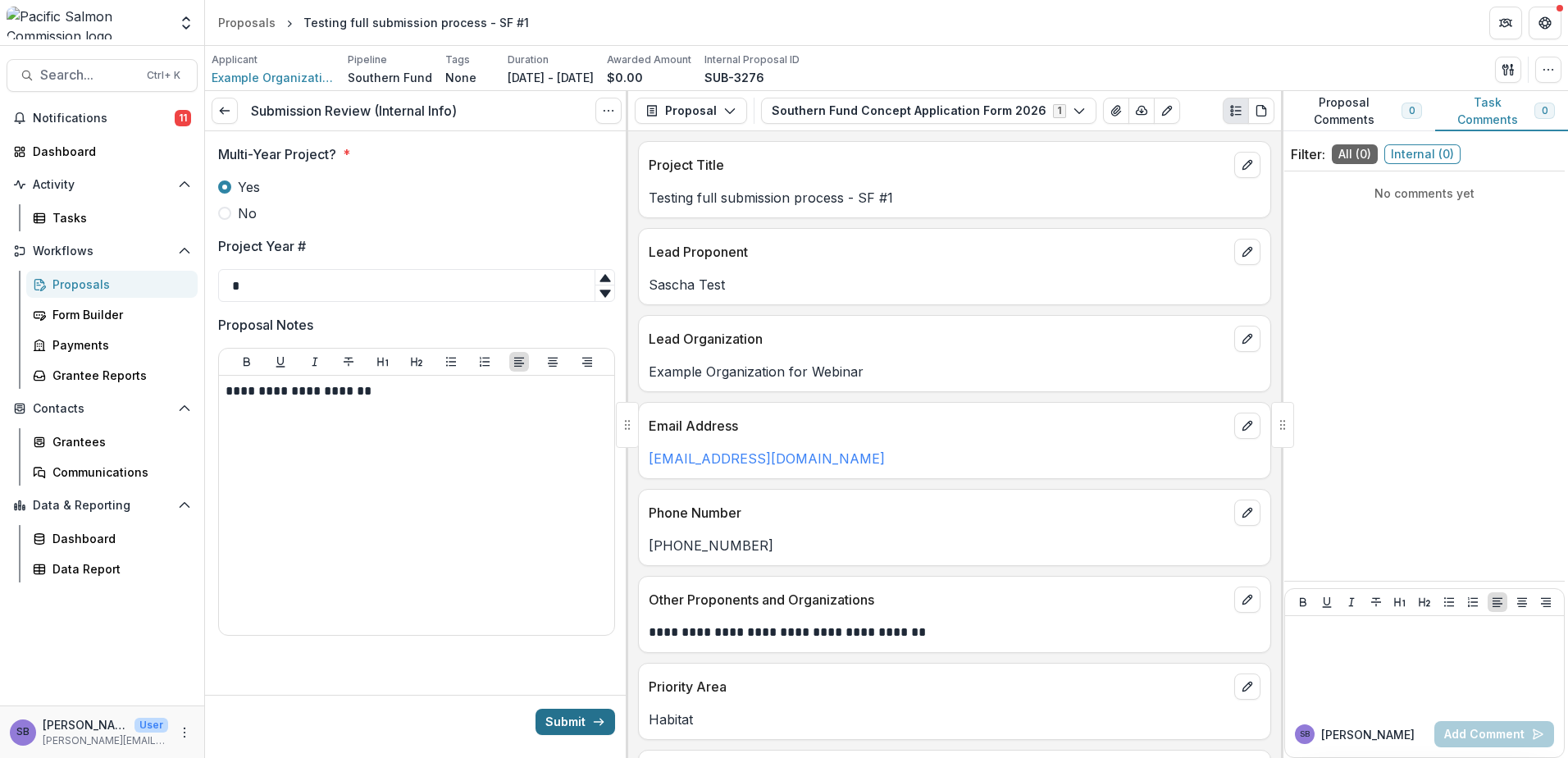
click at [567, 726] on button "Submit" at bounding box center [575, 721] width 80 height 26
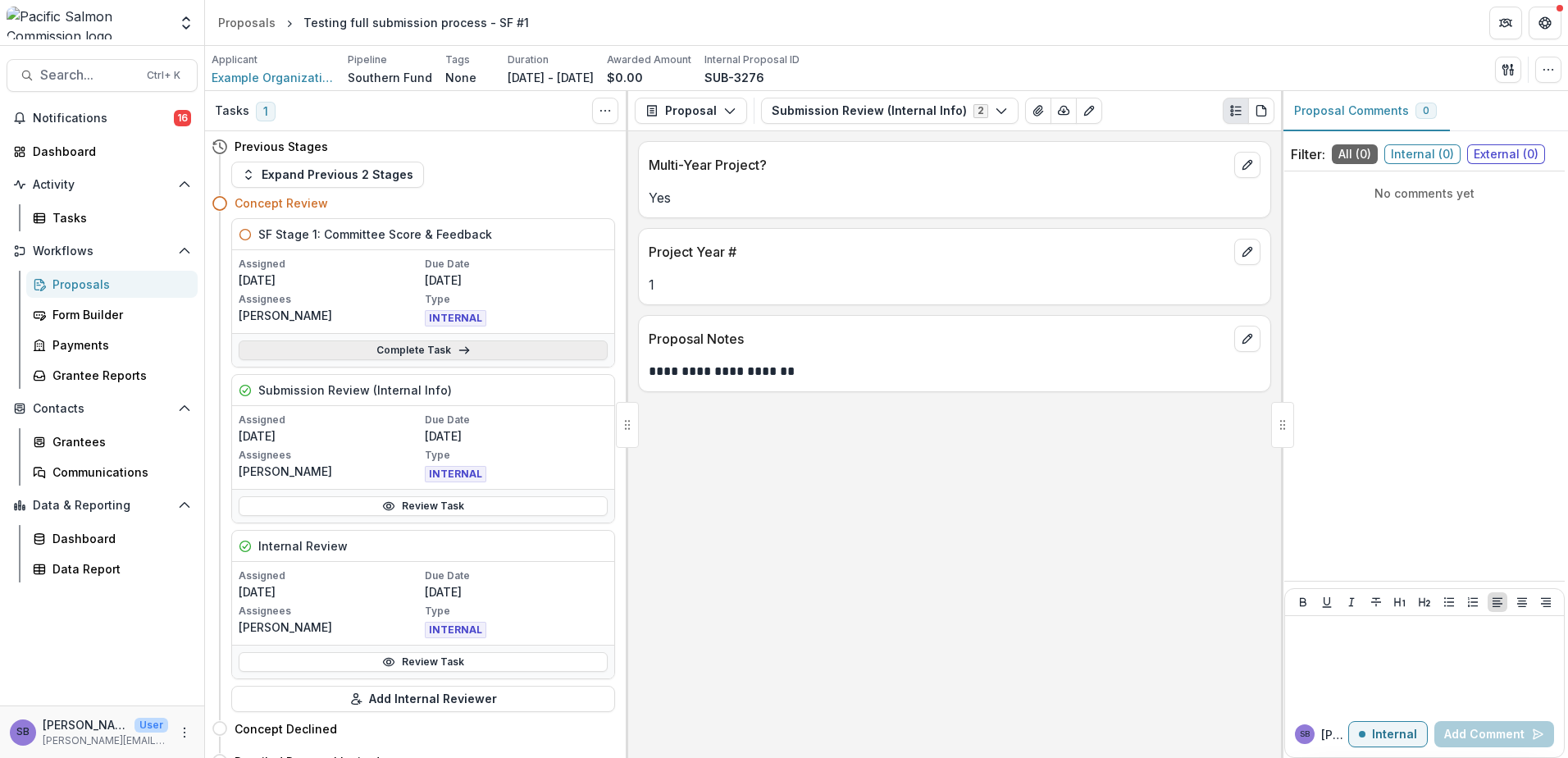
click at [470, 345] on link "Complete Task" at bounding box center [423, 349] width 369 height 19
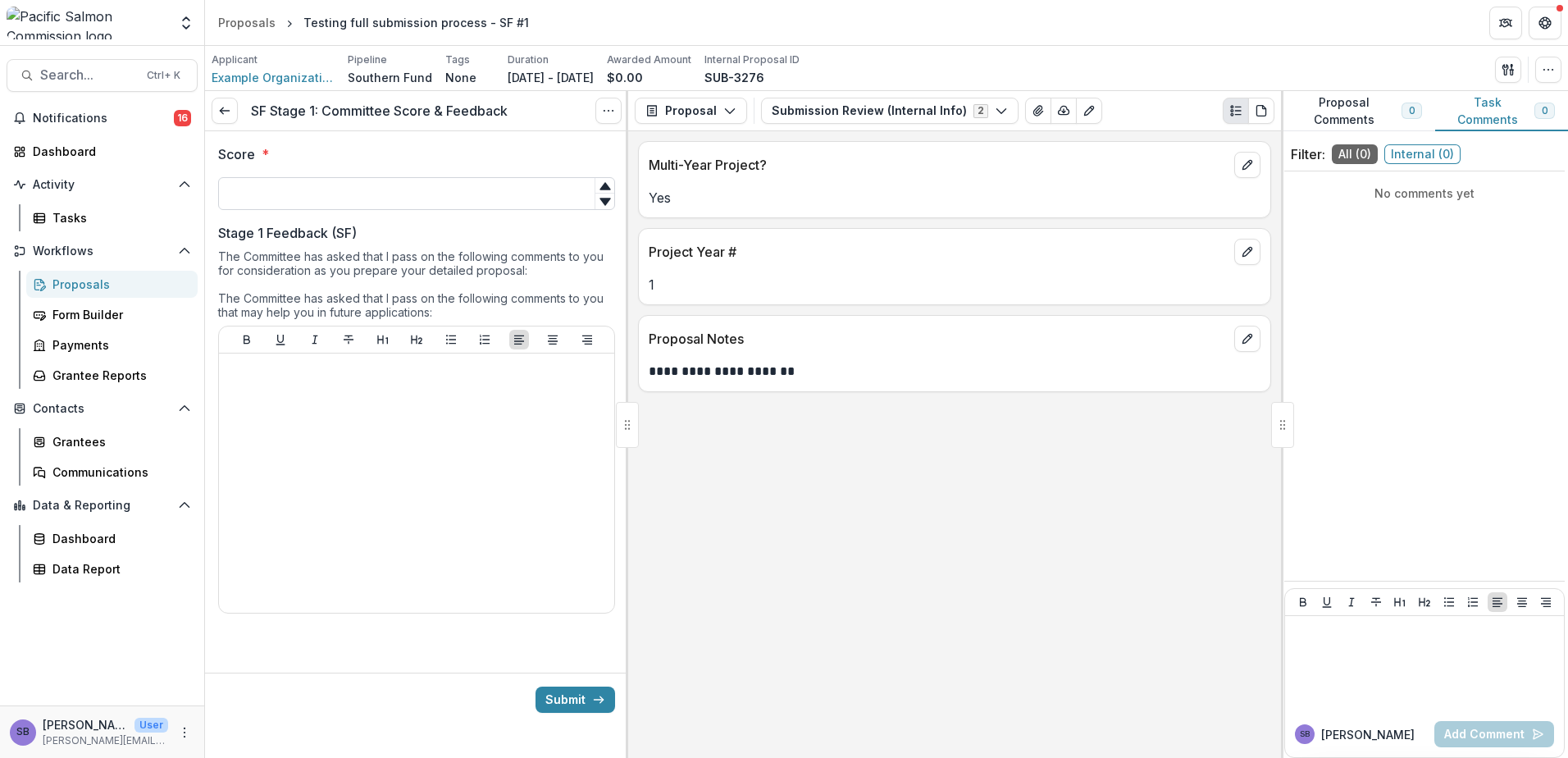
click at [442, 195] on input "Score *" at bounding box center [416, 193] width 397 height 33
type input "***"
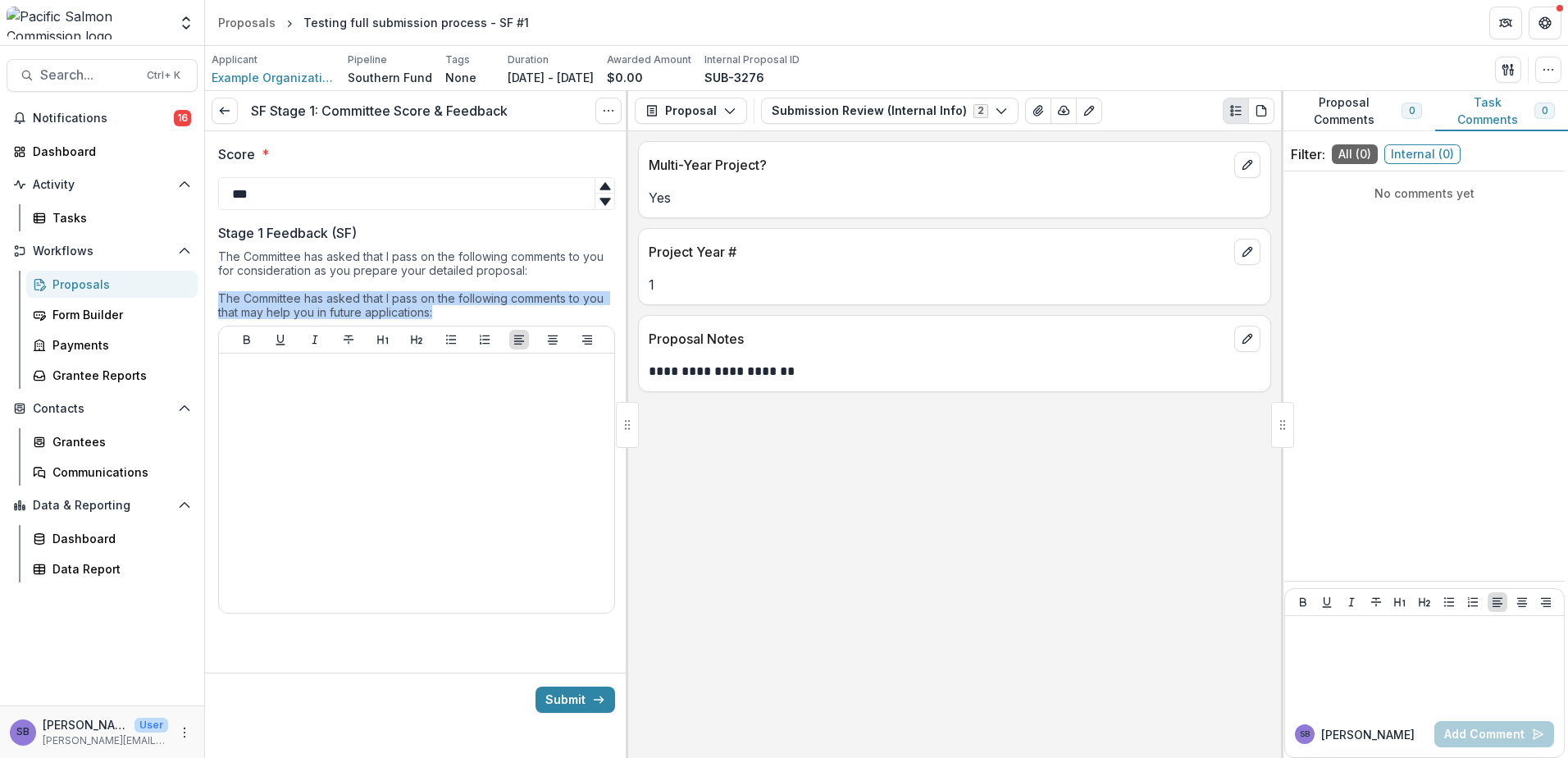
drag, startPoint x: 441, startPoint y: 319, endPoint x: 213, endPoint y: 301, distance: 228.7
click at [213, 301] on div "Score * *** Stage 1 Feedback (SF) The Committee has asked that I pass on the fo…" at bounding box center [416, 389] width 423 height 515
copy div "The Committee has asked that I pass on the following comments to you that may h…"
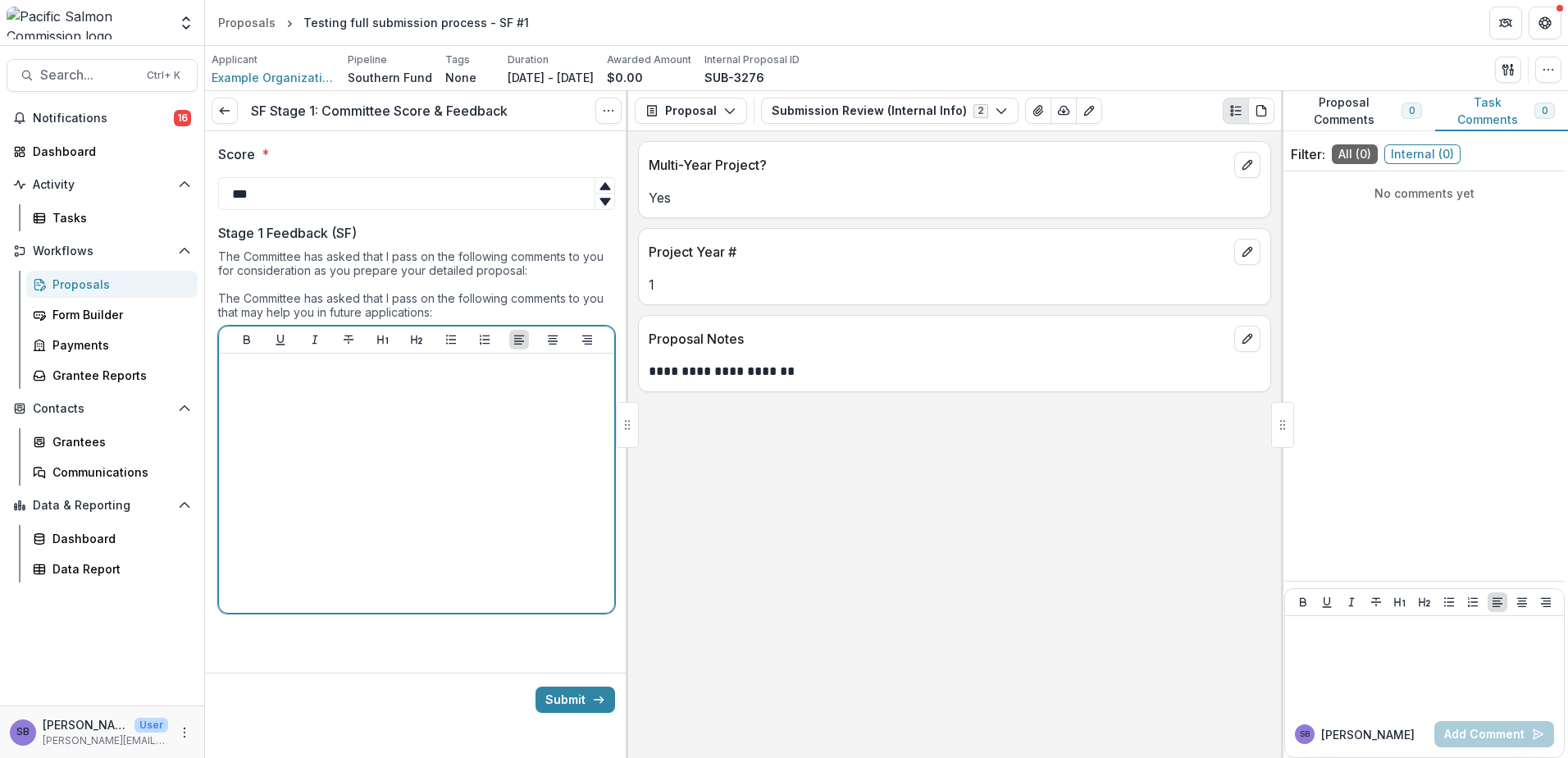
click at [379, 356] on div at bounding box center [416, 483] width 395 height 259
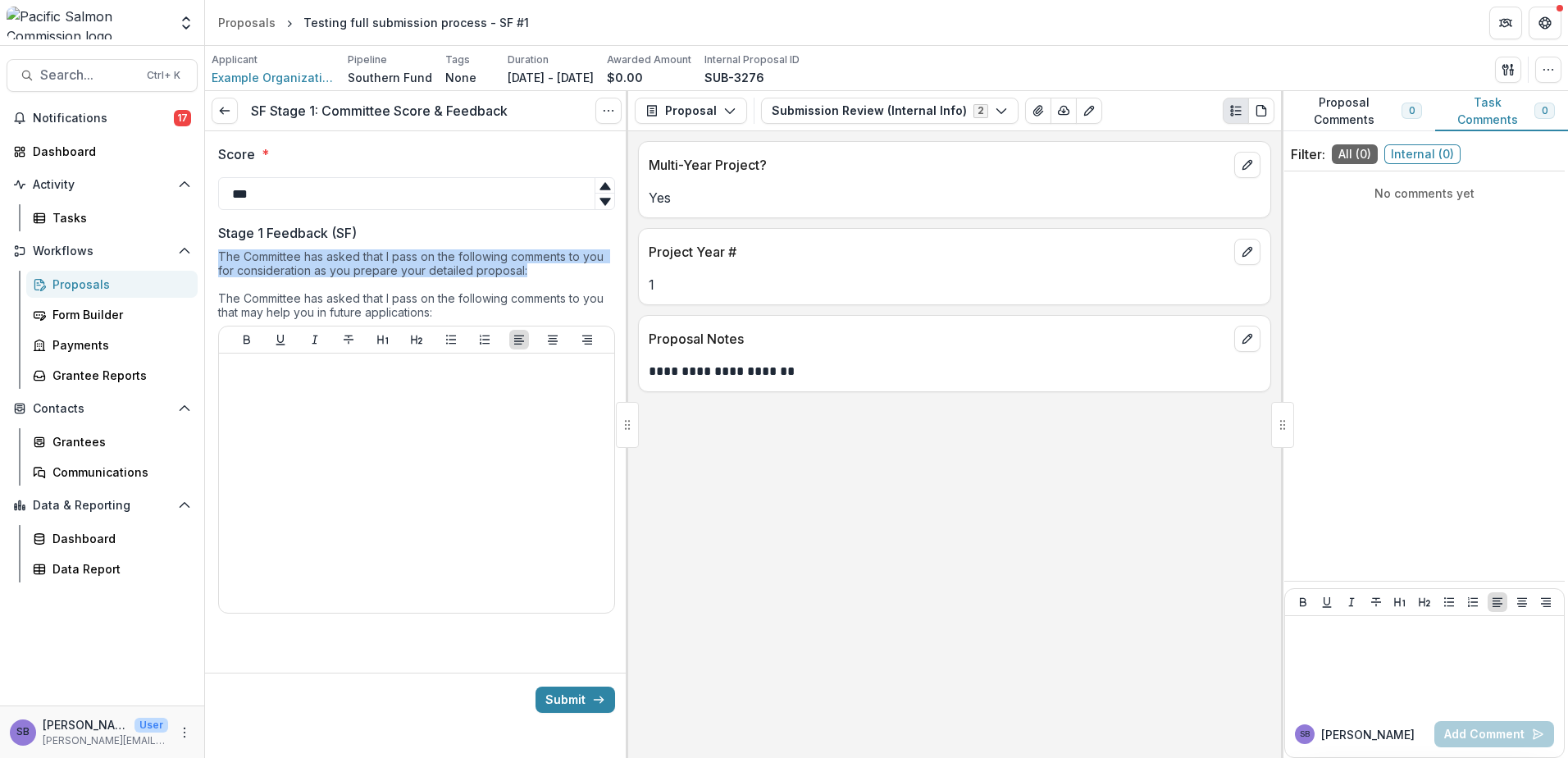
drag, startPoint x: 529, startPoint y: 269, endPoint x: 206, endPoint y: 257, distance: 323.2
click at [206, 257] on div "Score * *** Stage 1 Feedback (SF) The Committee has asked that I pass on the fo…" at bounding box center [416, 389] width 423 height 515
drag, startPoint x: 206, startPoint y: 257, endPoint x: 431, endPoint y: 308, distance: 230.7
click at [405, 292] on div "The Committee has asked that I pass on the following comments to you for consid…" at bounding box center [416, 287] width 397 height 76
drag, startPoint x: 445, startPoint y: 316, endPoint x: 212, endPoint y: 252, distance: 241.6
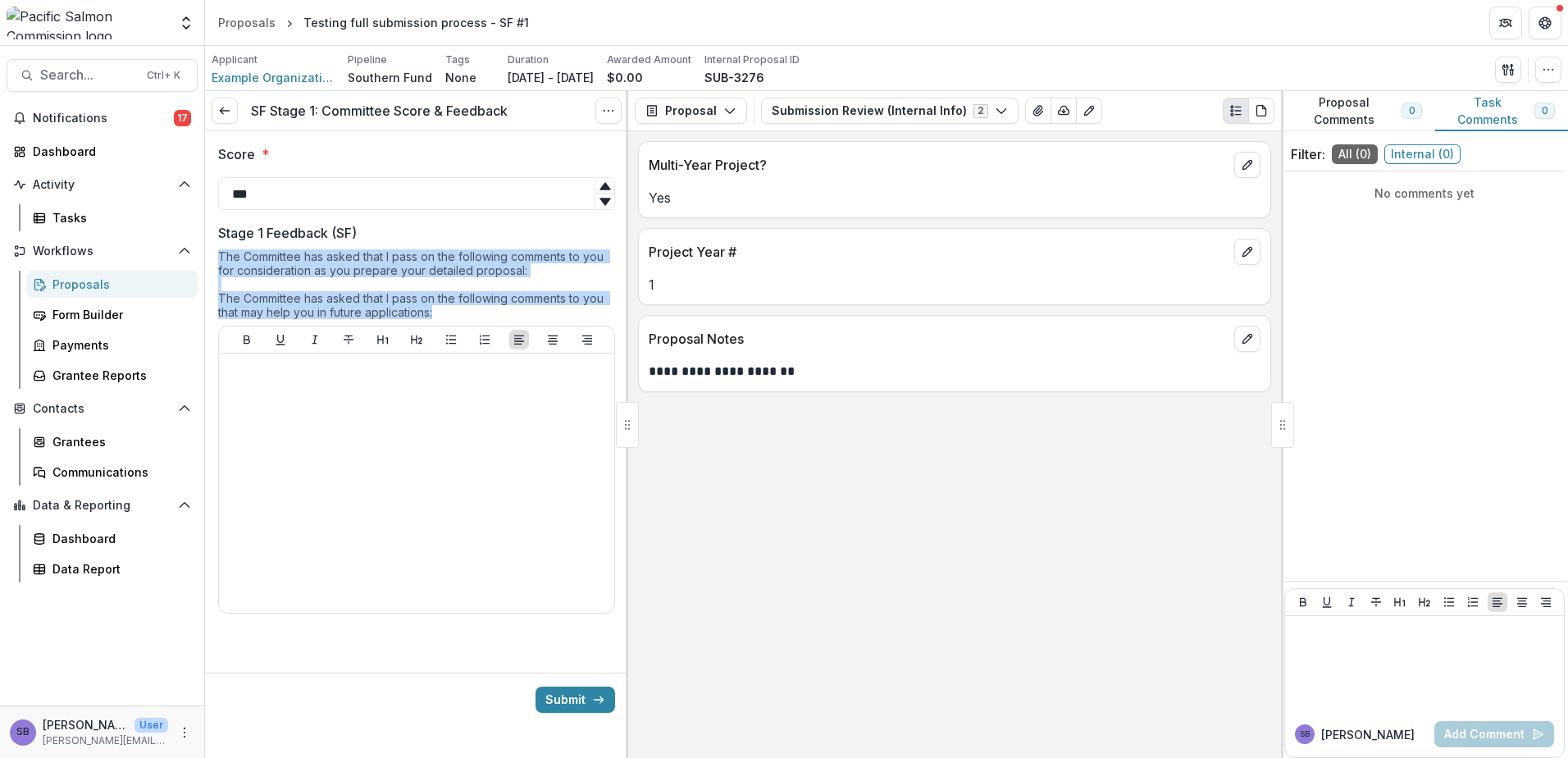
click at [212, 252] on div "Score * *** Stage 1 Feedback (SF) The Committee has asked that I pass on the fo…" at bounding box center [416, 389] width 423 height 515
copy div "The Committee has asked that I pass on the following comments to you for consid…"
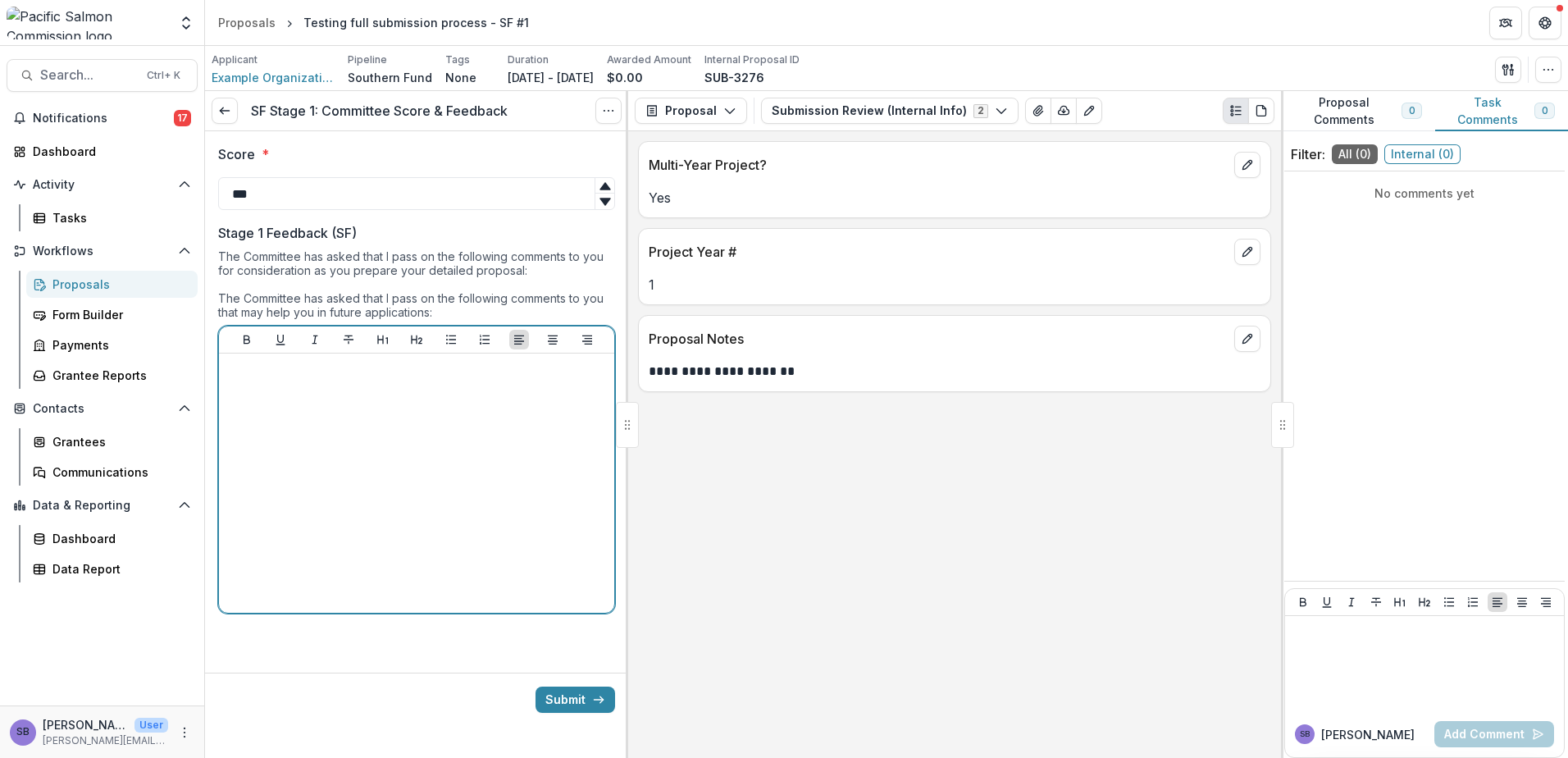
click at [290, 377] on p at bounding box center [416, 369] width 382 height 18
paste div
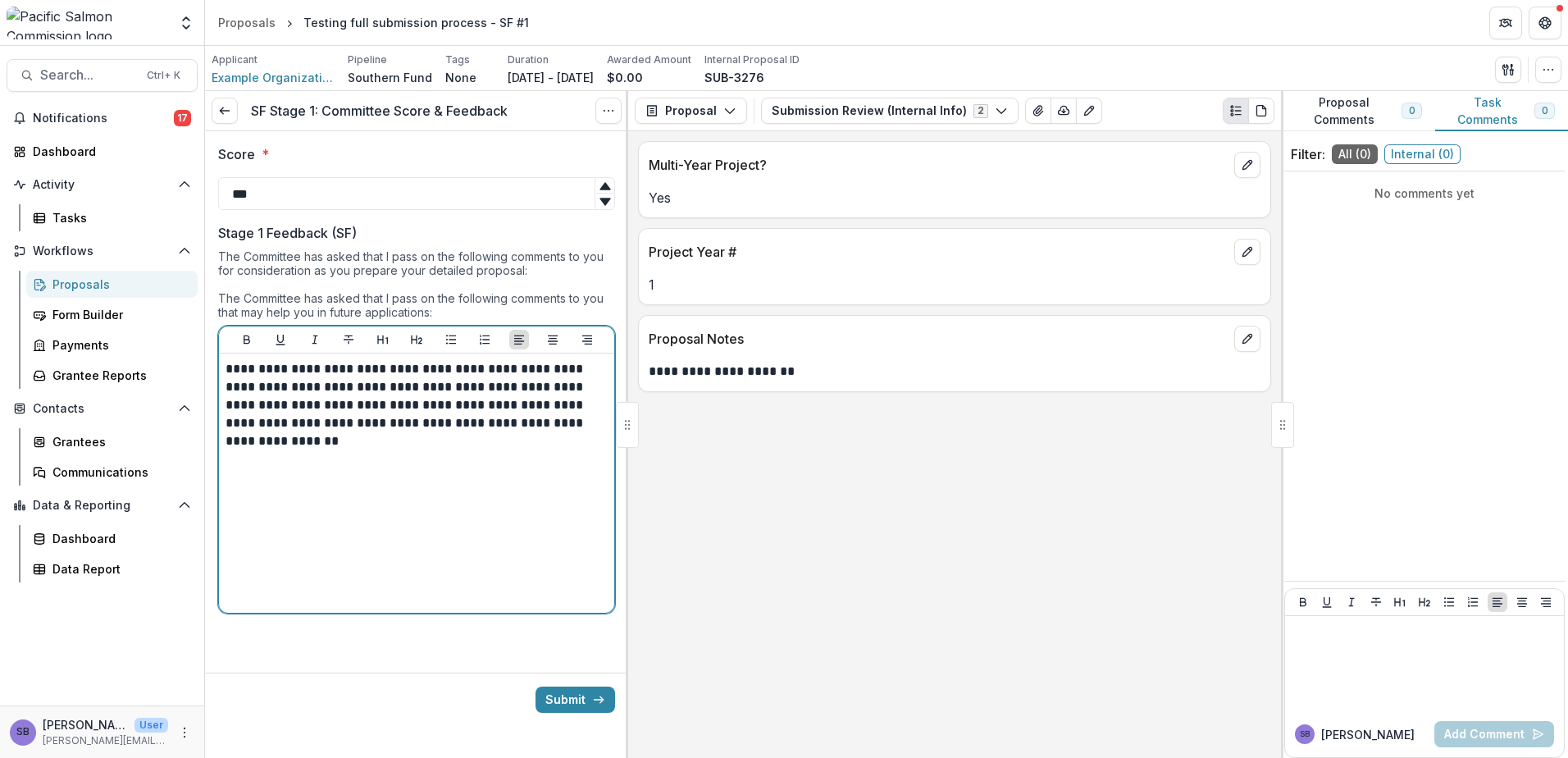
drag, startPoint x: 336, startPoint y: 410, endPoint x: 405, endPoint y: 397, distance: 70.2
click at [337, 409] on p "**********" at bounding box center [416, 405] width 382 height 90
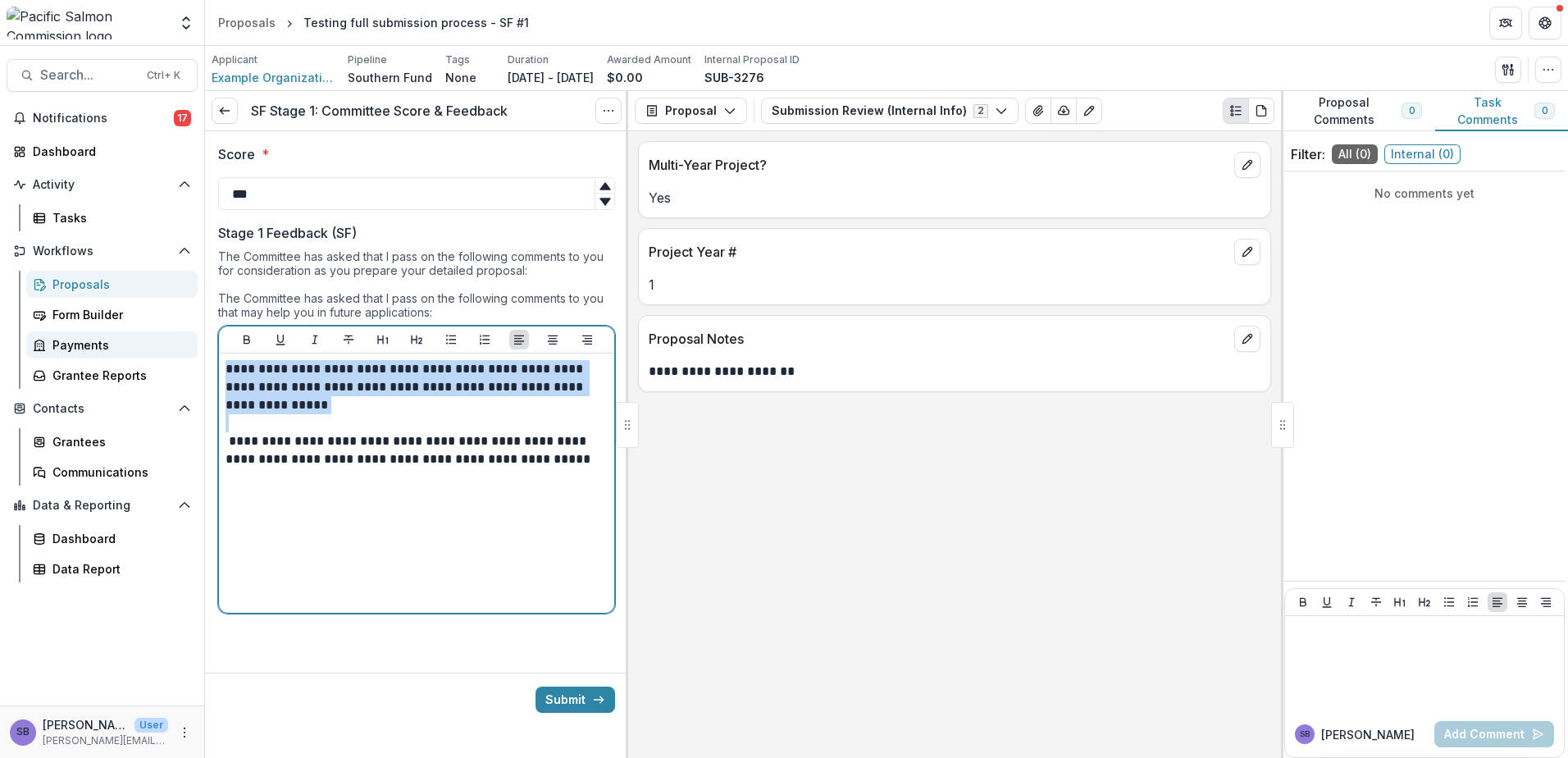
drag, startPoint x: 262, startPoint y: 396, endPoint x: 190, endPoint y: 348, distance: 86.5
click at [190, 348] on main "**********" at bounding box center [784, 402] width 1568 height 712
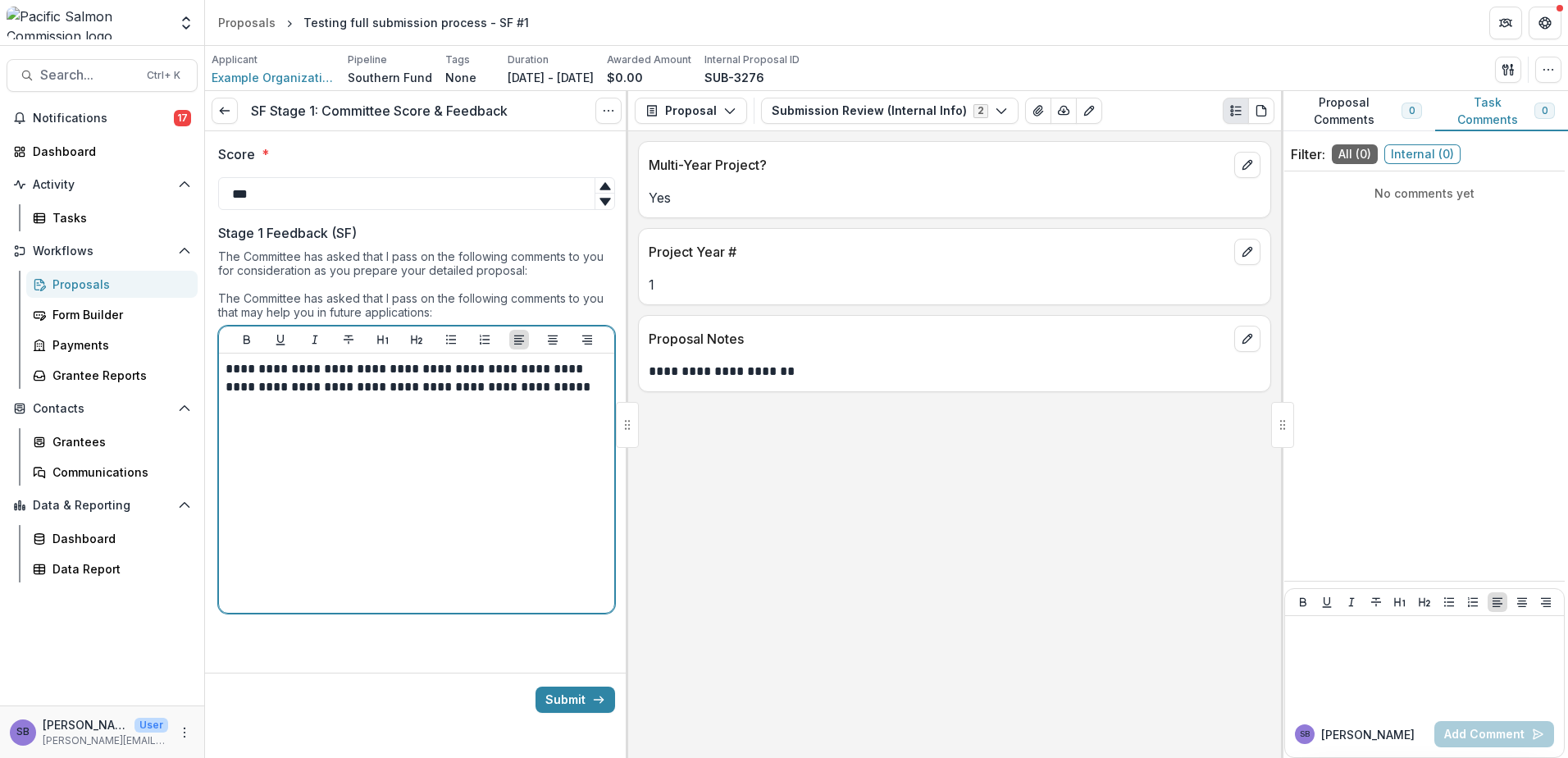
click at [243, 422] on div "**********" at bounding box center [416, 483] width 382 height 246
click at [588, 394] on p "**********" at bounding box center [416, 378] width 382 height 36
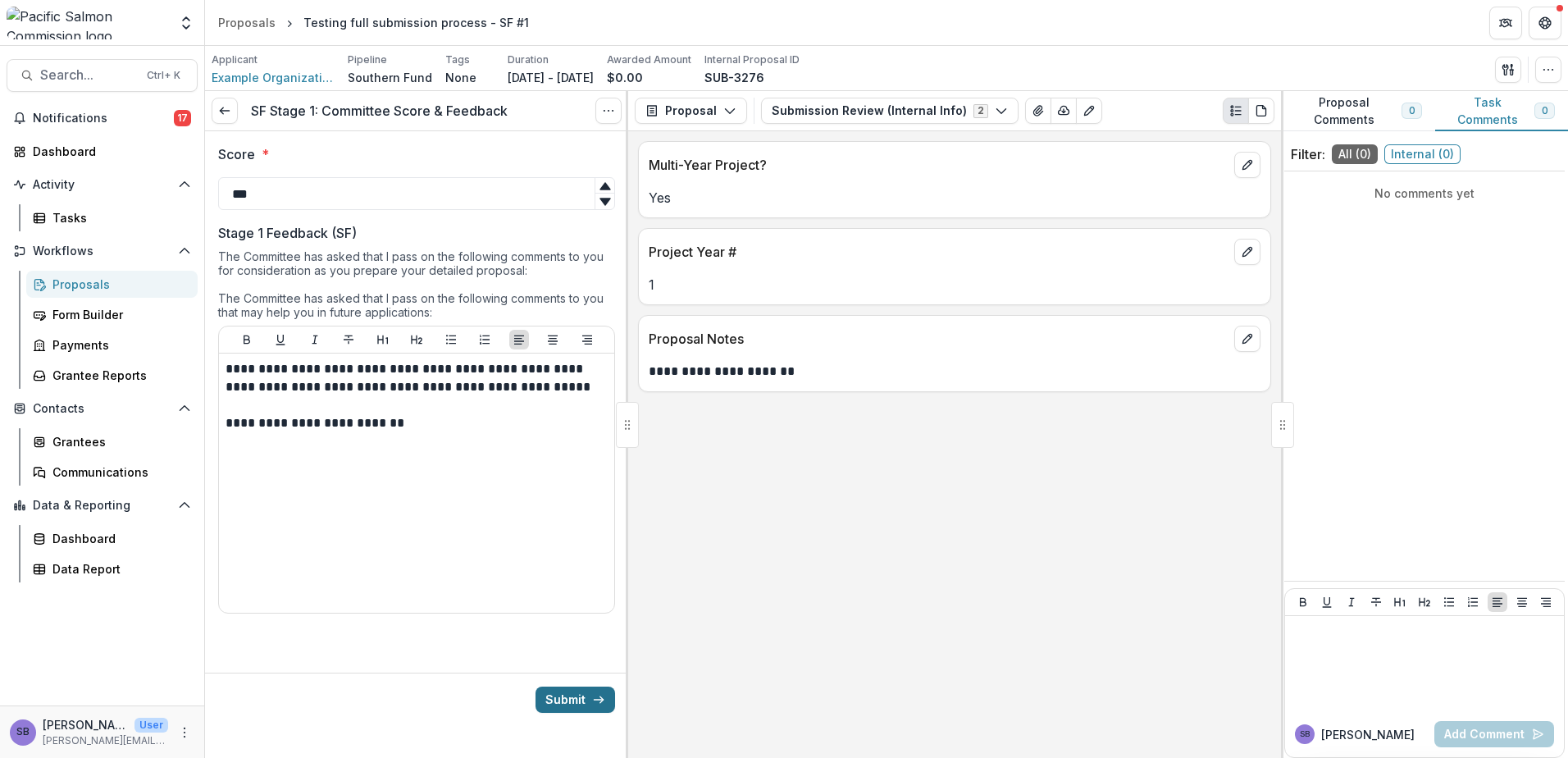
click at [552, 701] on button "Submit" at bounding box center [575, 699] width 80 height 26
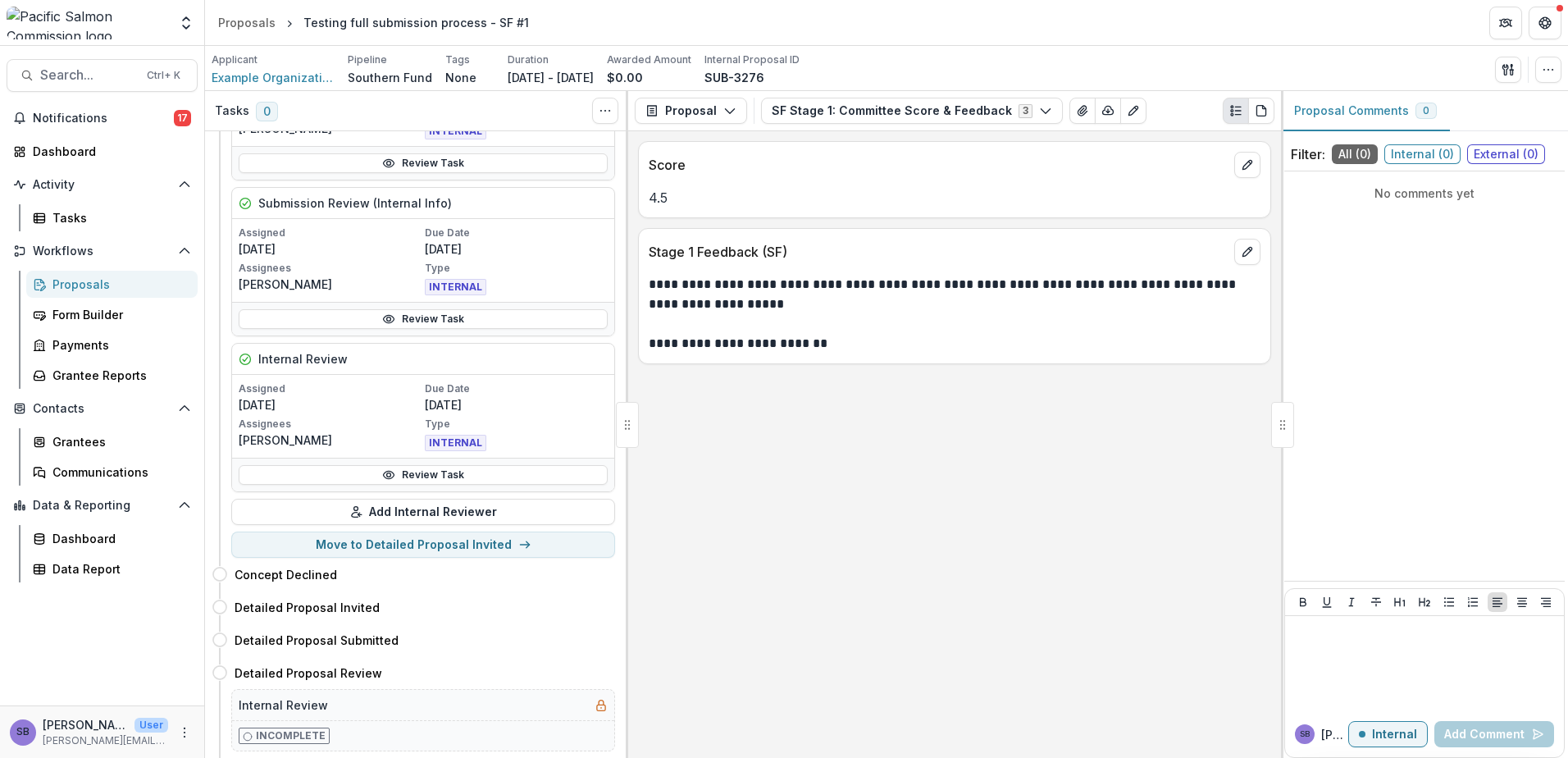
scroll to position [328, 0]
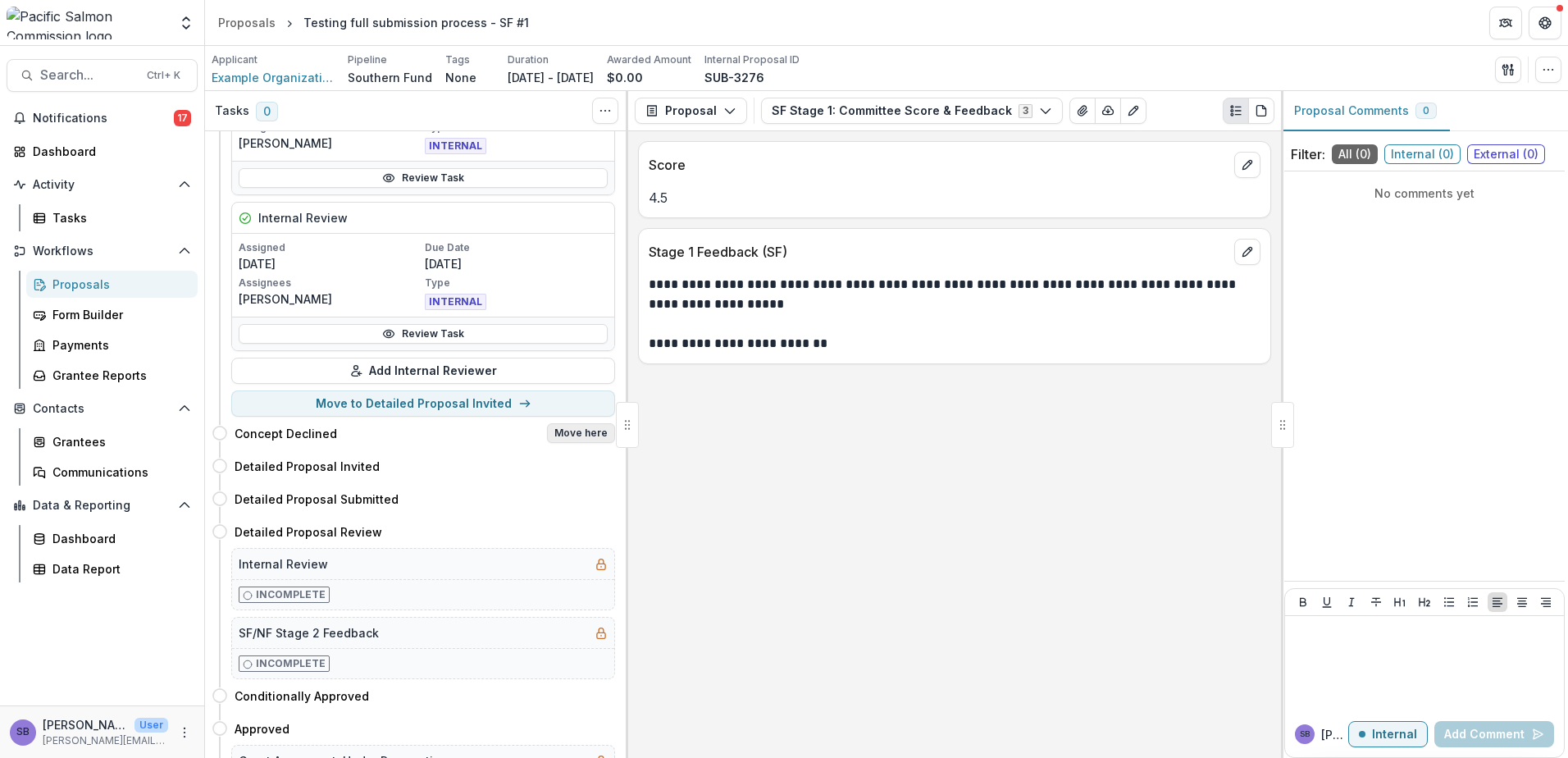
click at [568, 435] on button "Move here" at bounding box center [581, 432] width 68 height 19
select select "**********"
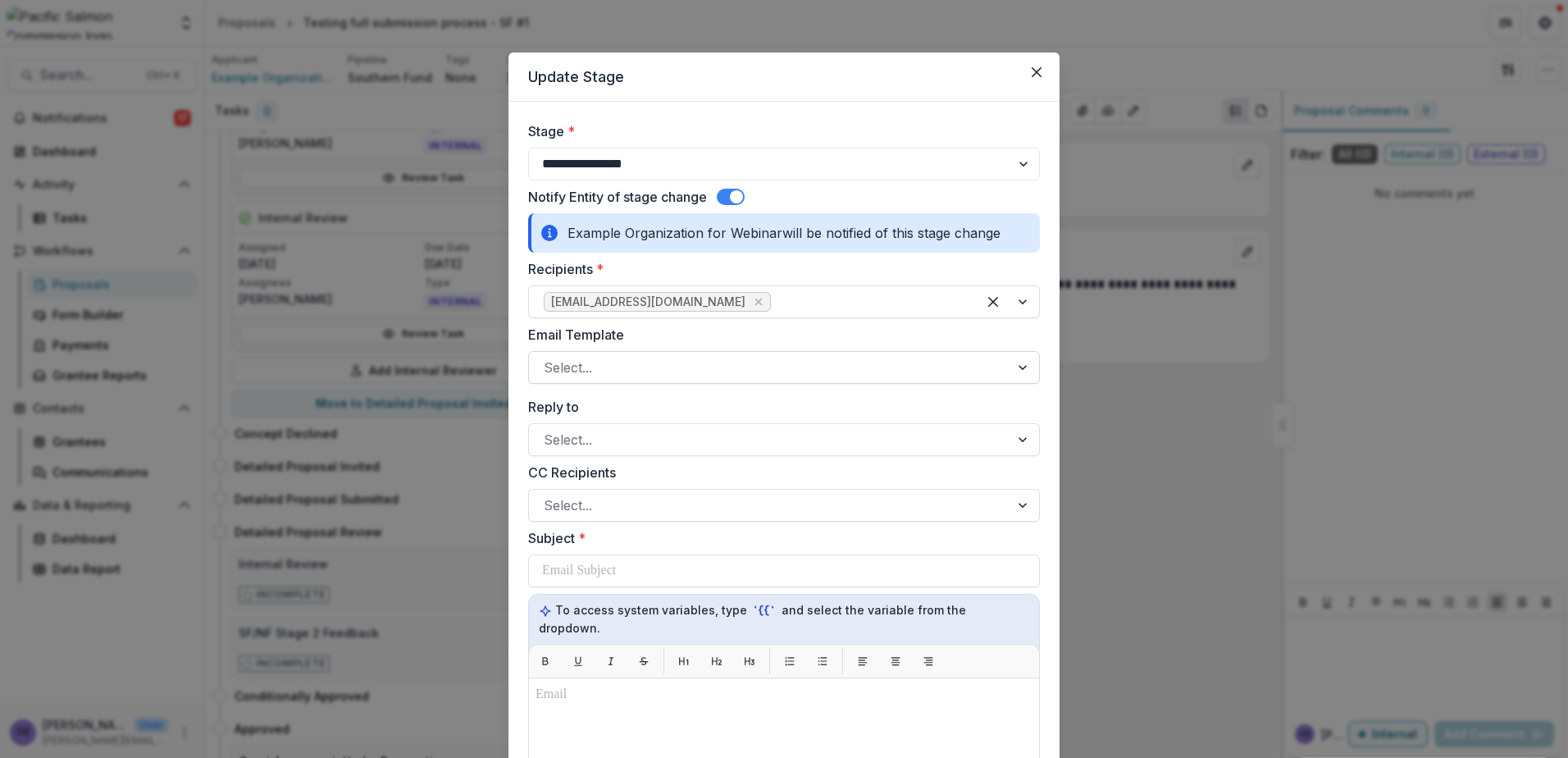
click at [924, 361] on div at bounding box center [769, 367] width 451 height 23
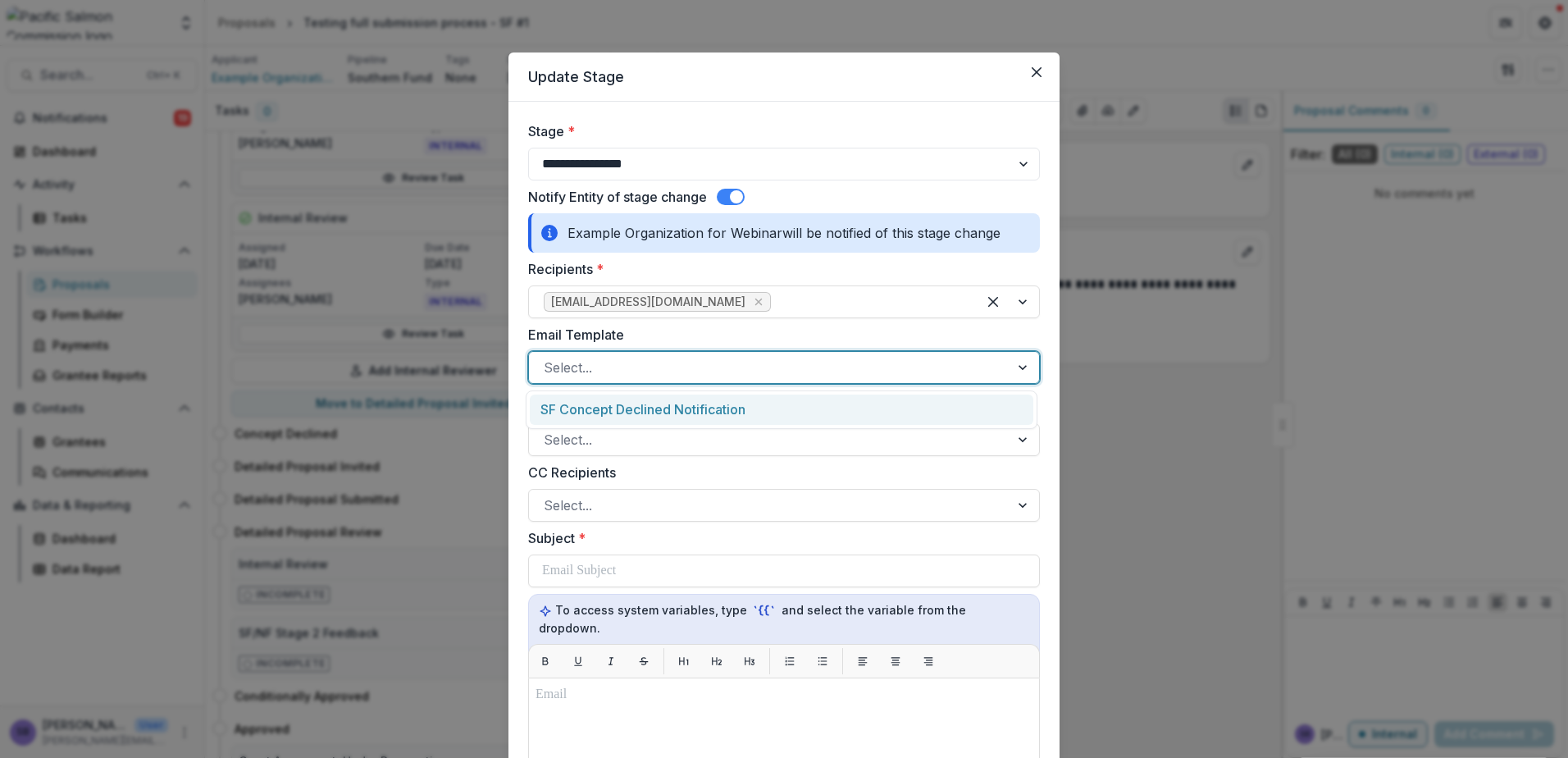
click at [917, 405] on div "SF Concept Declined Notification" at bounding box center [781, 410] width 504 height 30
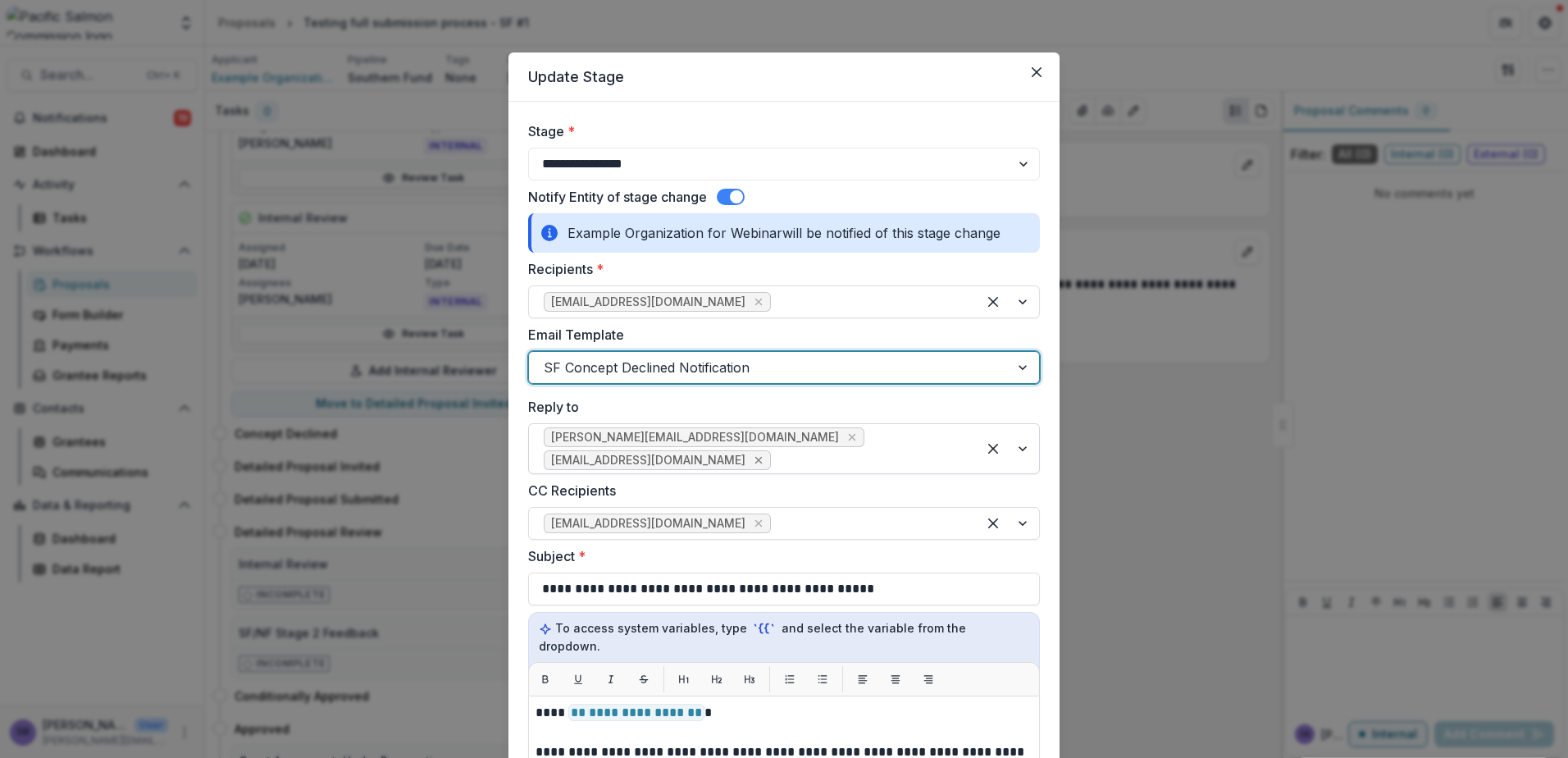
click at [766, 453] on icon "Remove keong@psc.org" at bounding box center [759, 460] width 13 height 13
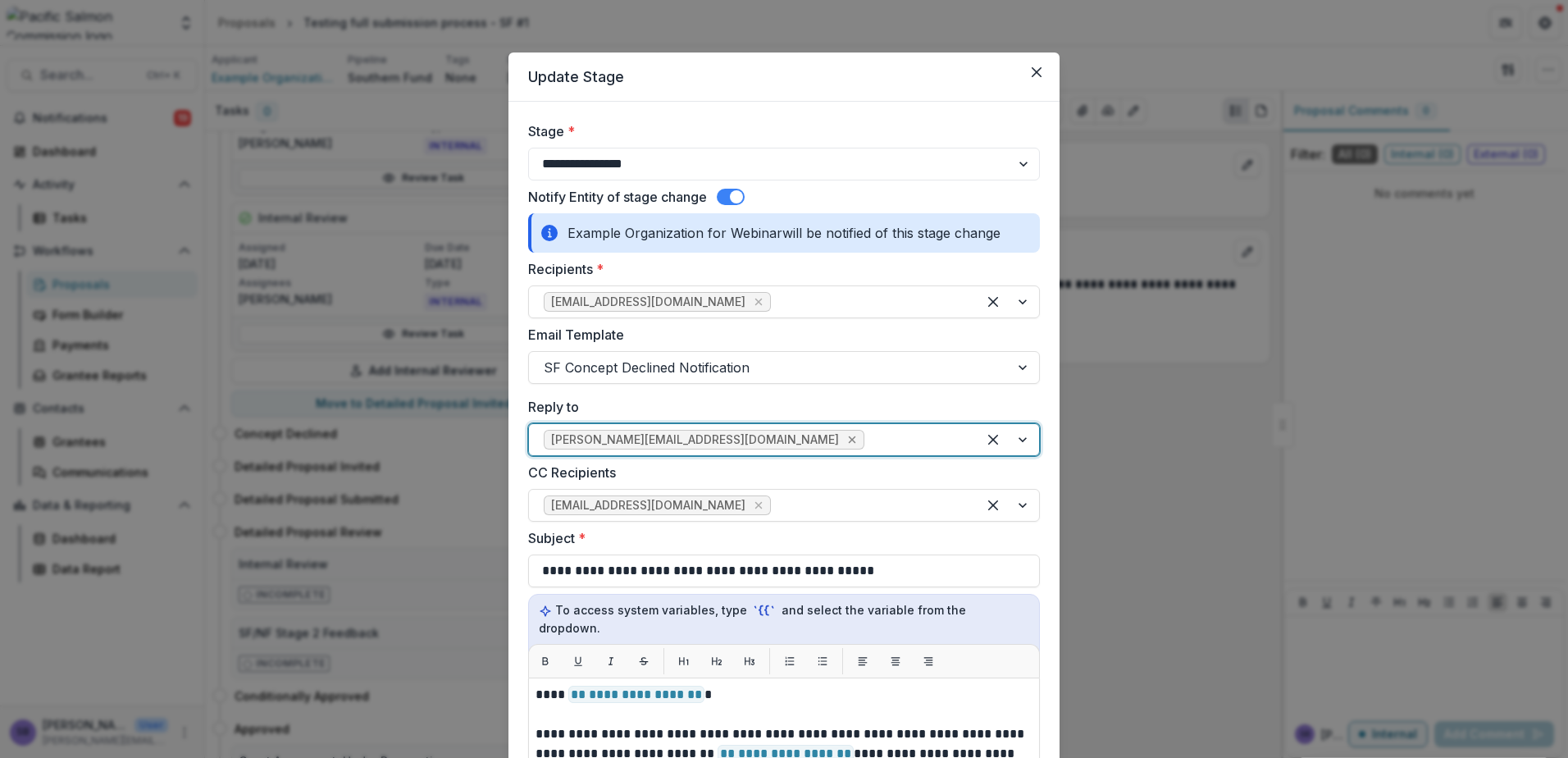
click at [849, 440] on icon "Remove bendt@psc.org" at bounding box center [852, 440] width 8 height 8
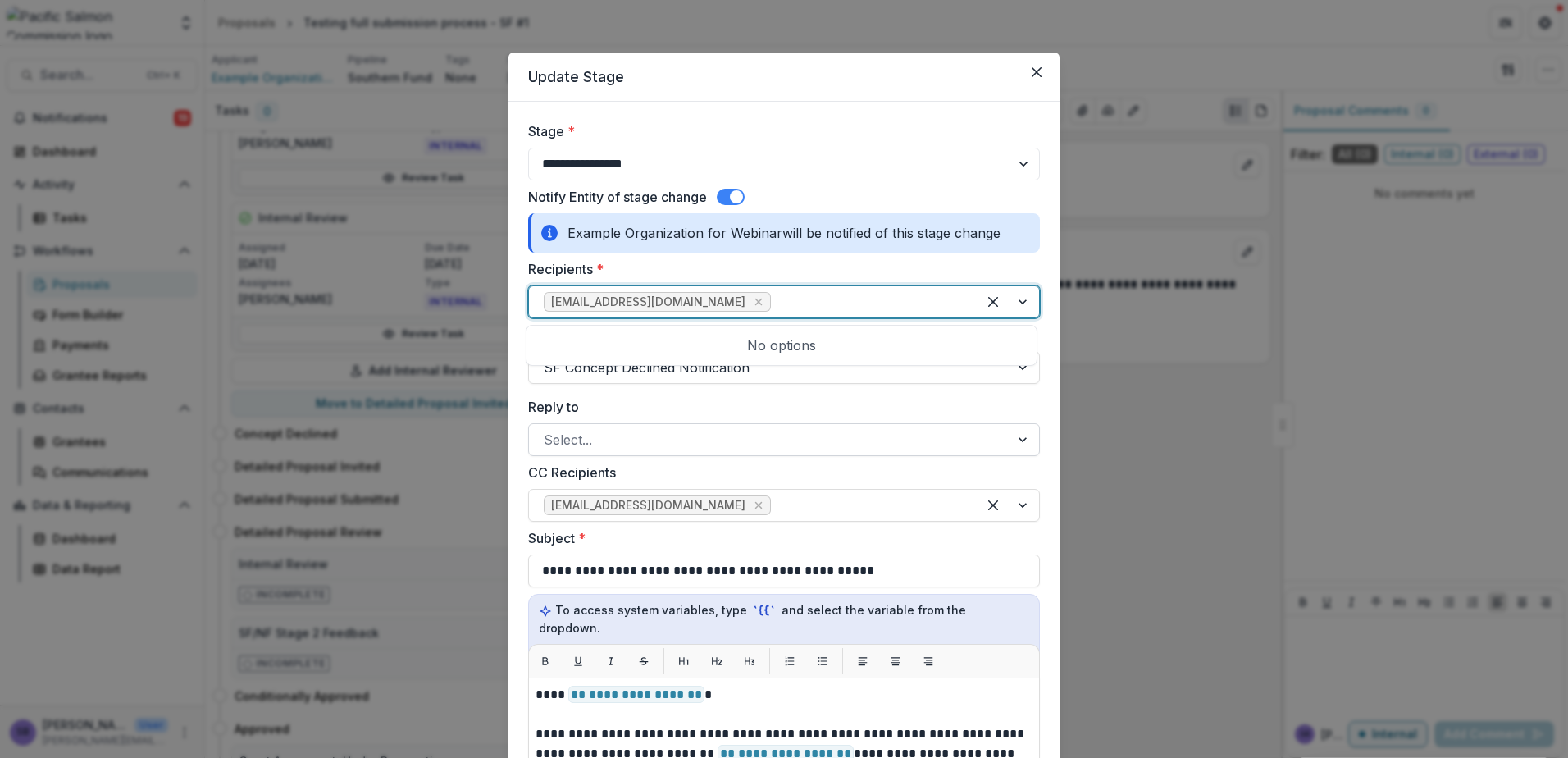
click at [1026, 305] on div at bounding box center [1008, 301] width 62 height 31
click at [1043, 337] on form "**********" at bounding box center [784, 693] width 551 height 1184
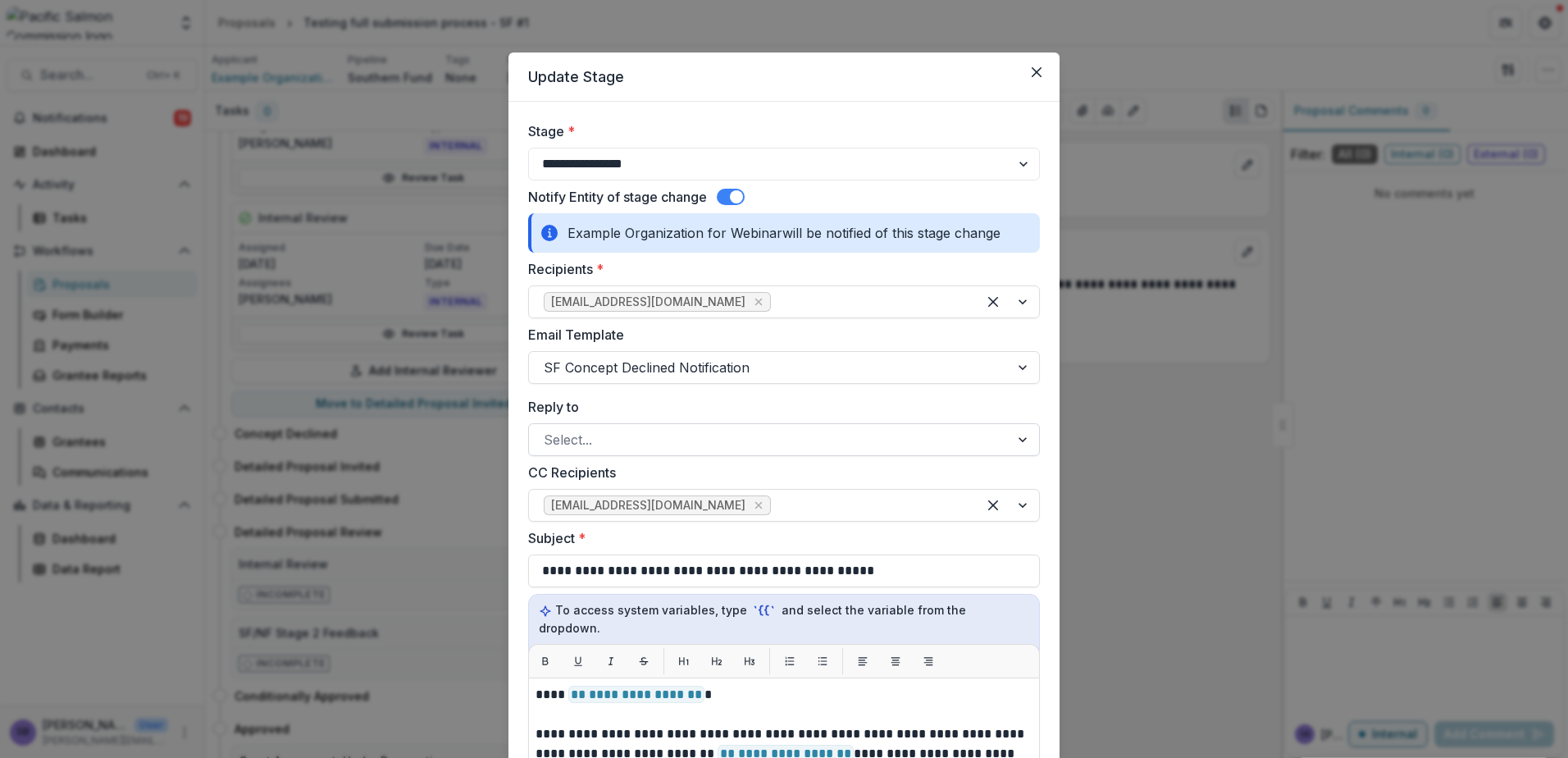
scroll to position [109, 0]
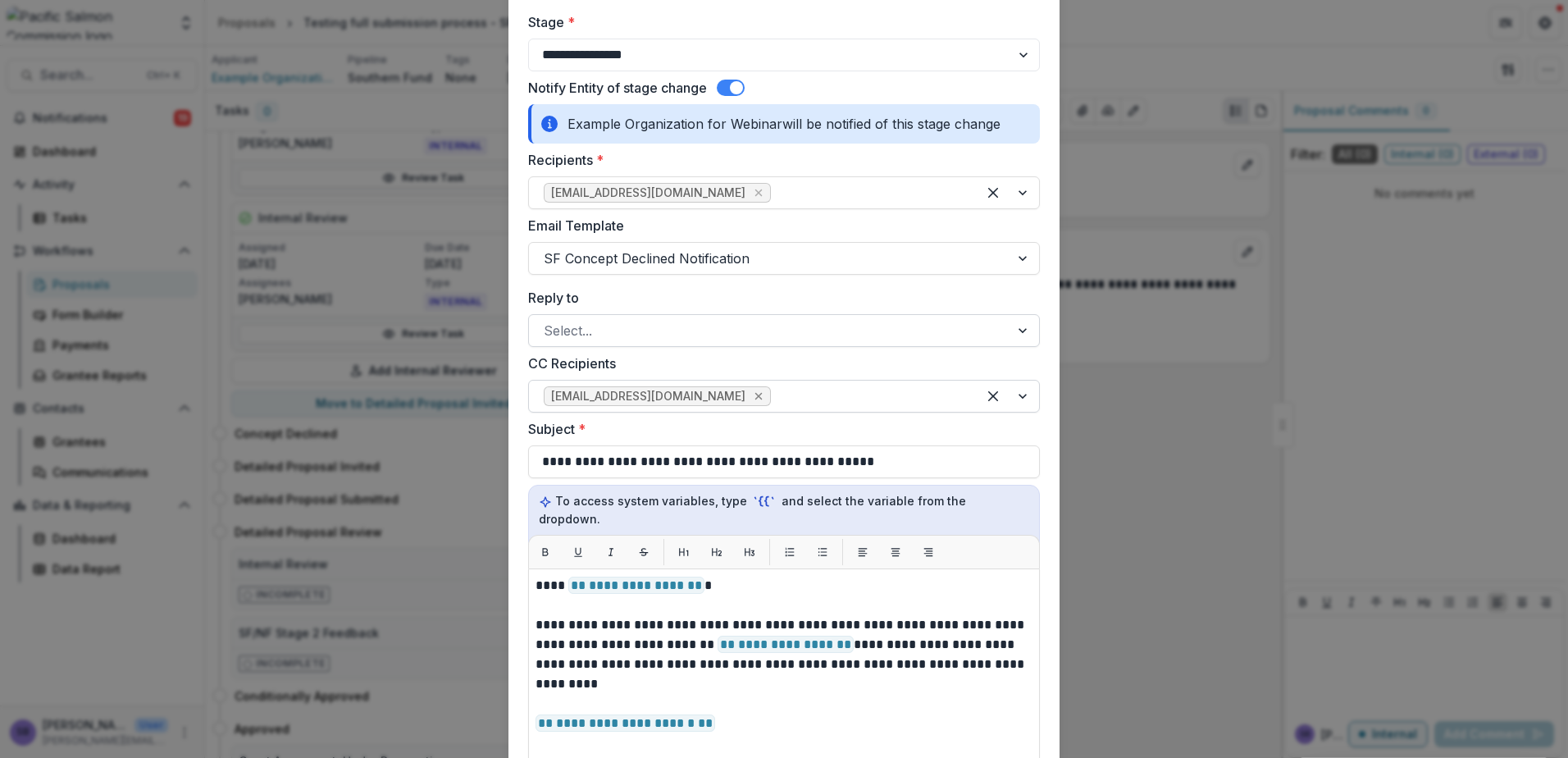
click at [755, 400] on icon "Remove funds@psc.org" at bounding box center [759, 396] width 8 height 8
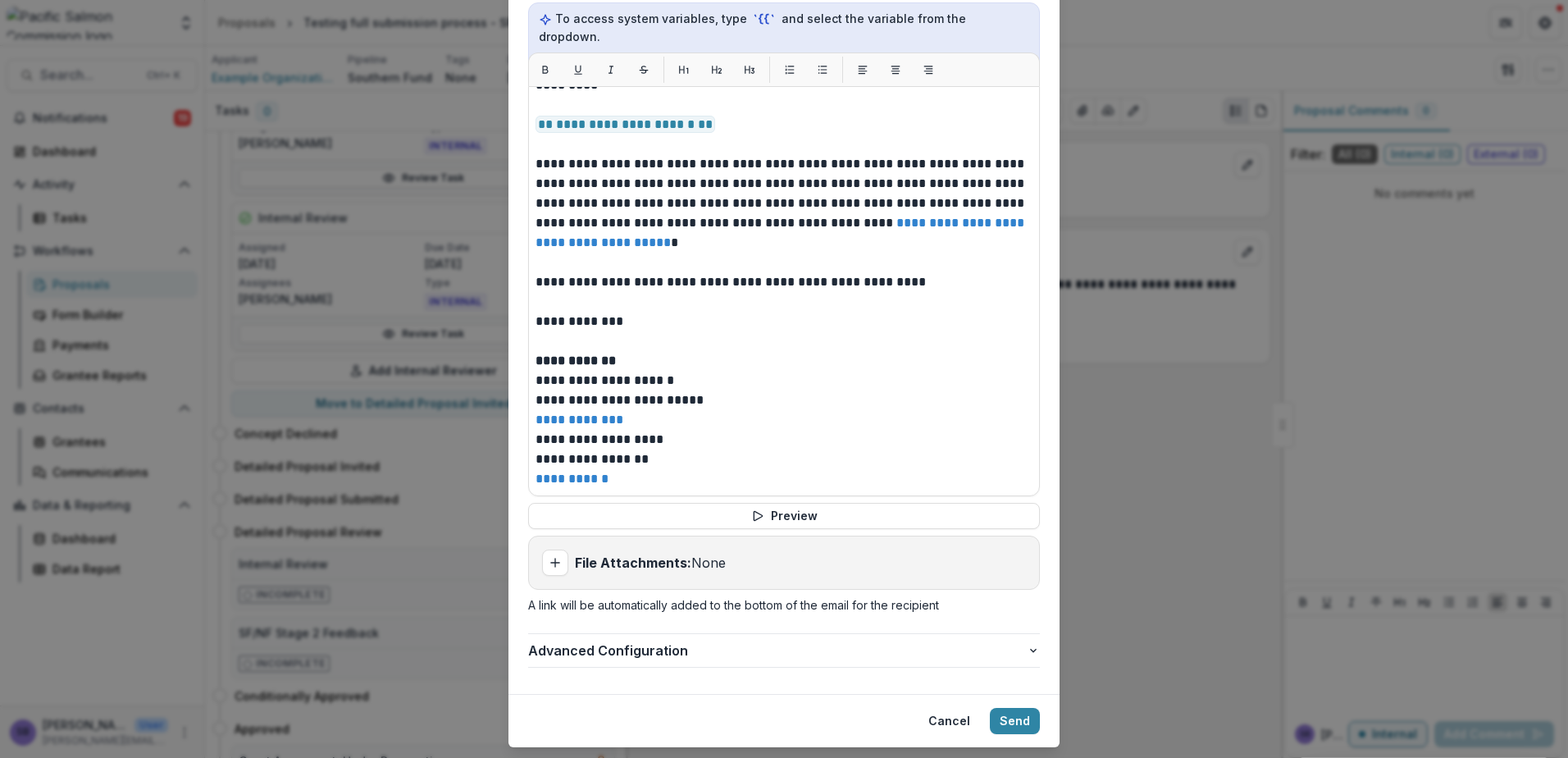
scroll to position [616, 0]
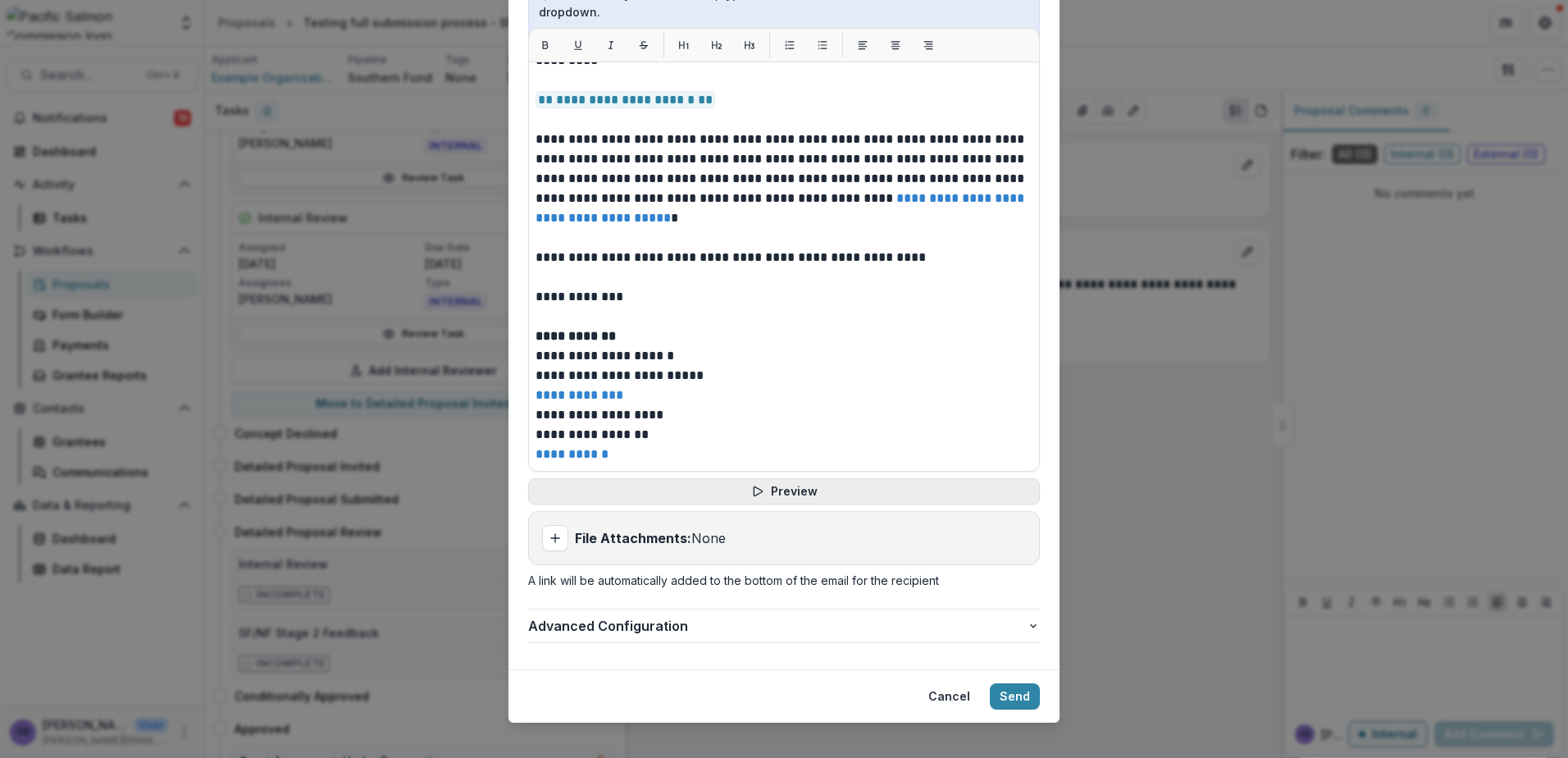
click at [825, 478] on button "Preview" at bounding box center [784, 491] width 512 height 26
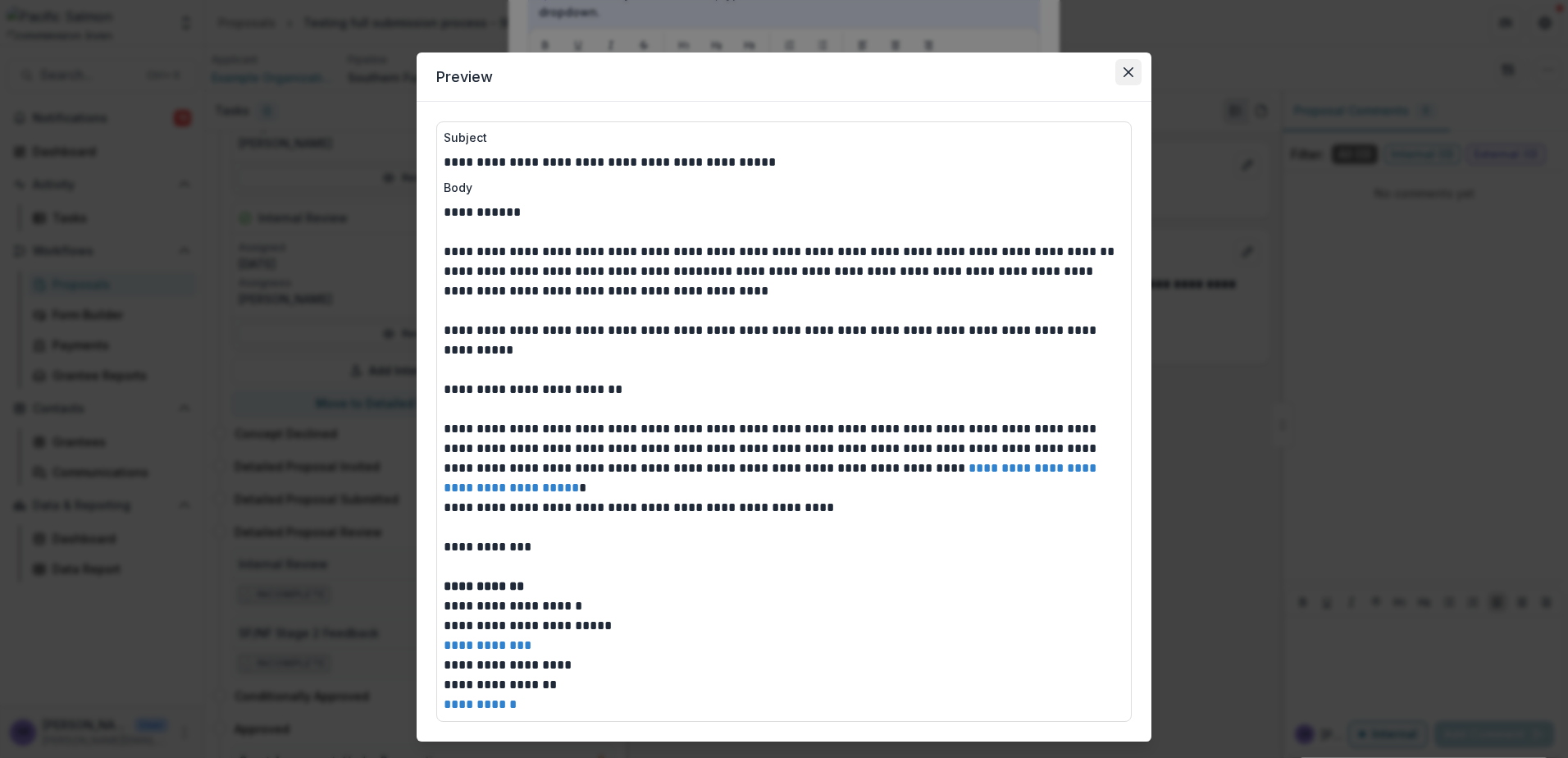
click at [1124, 76] on icon "Close" at bounding box center [1129, 72] width 10 height 10
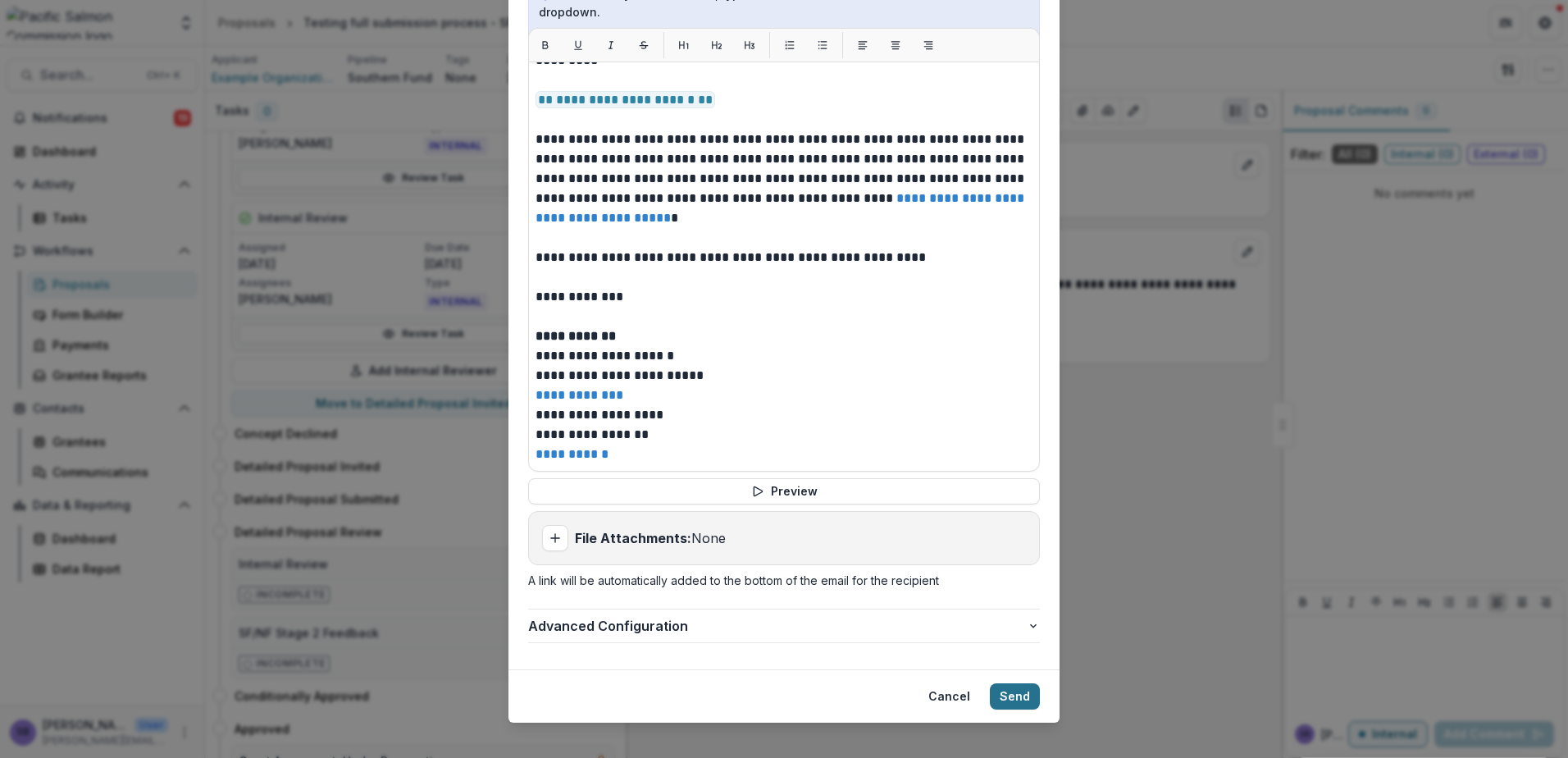
click at [1010, 689] on button "Send" at bounding box center [1015, 696] width 50 height 26
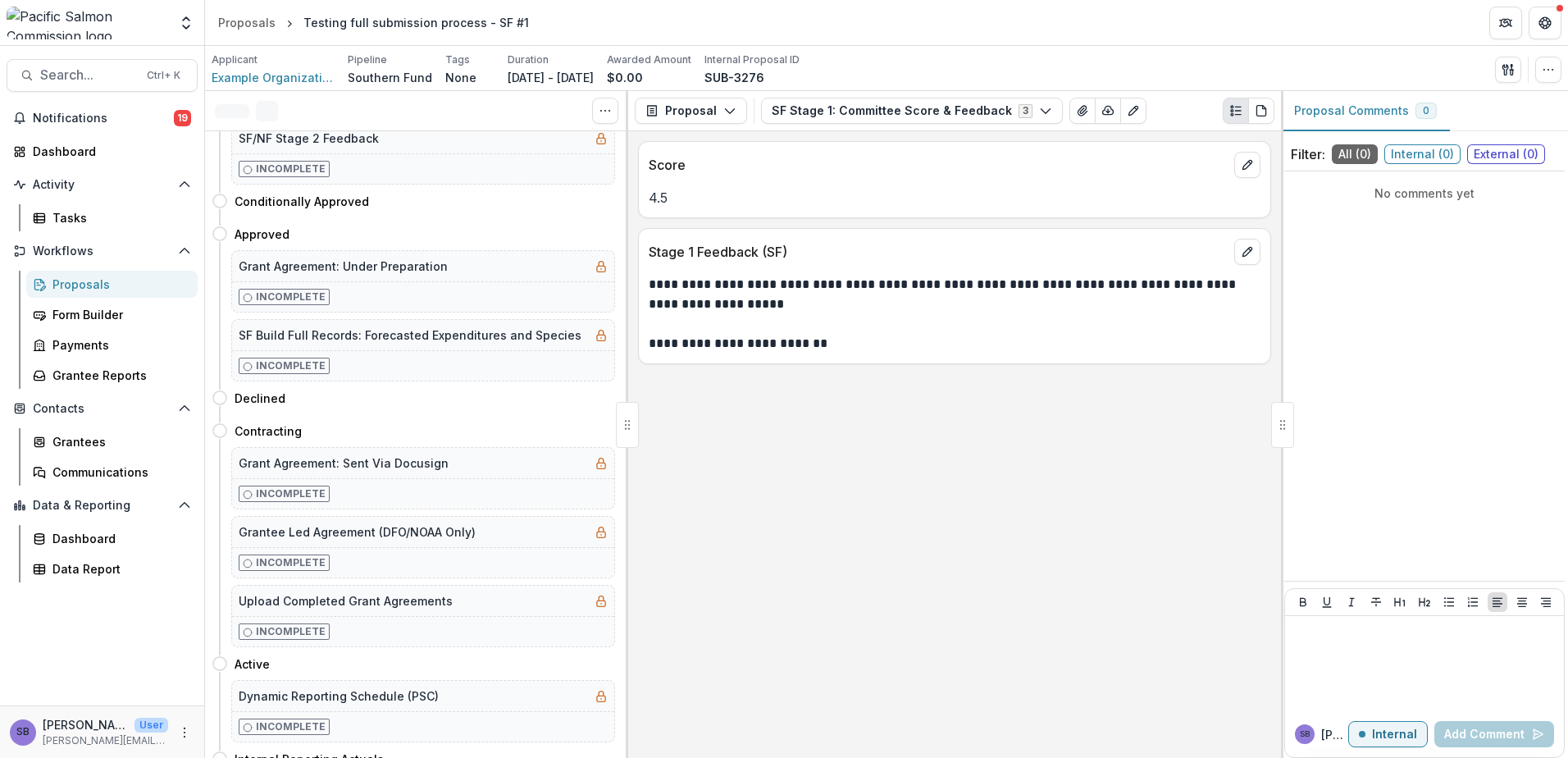
scroll to position [0, 0]
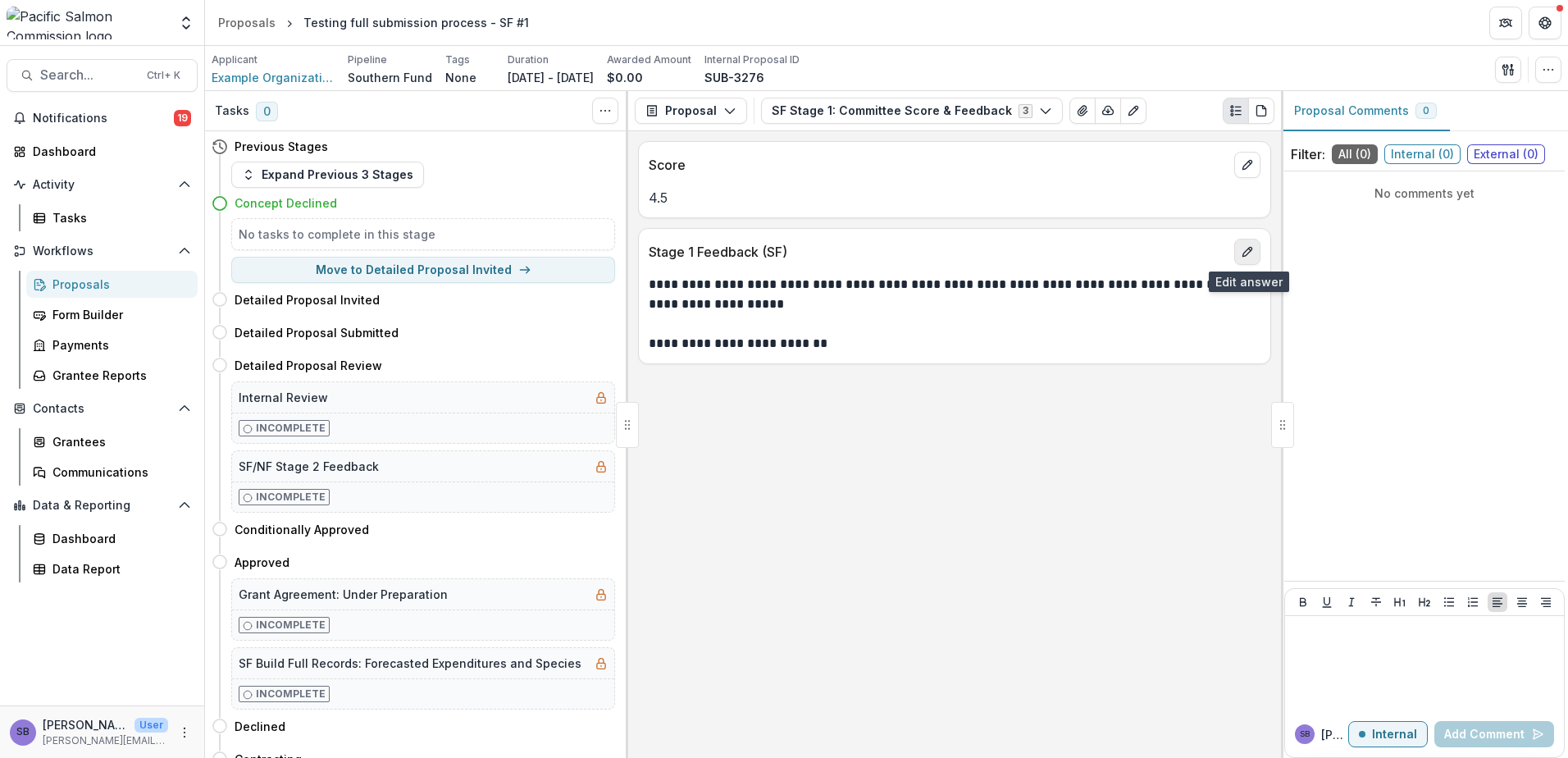
click at [1247, 247] on icon "edit" at bounding box center [1247, 252] width 13 height 13
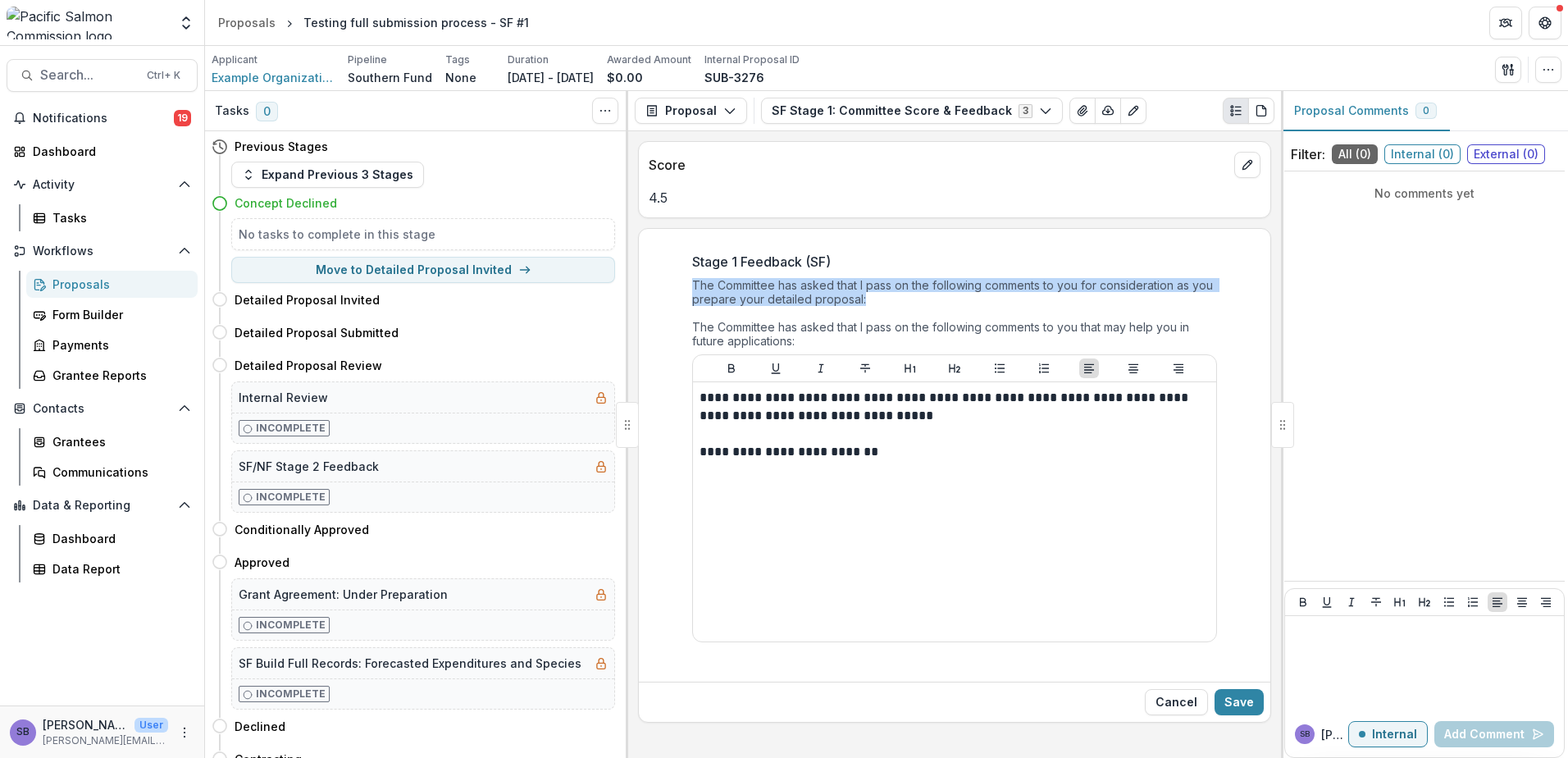
drag, startPoint x: 868, startPoint y: 303, endPoint x: 687, endPoint y: 281, distance: 182.3
click at [687, 281] on div "**********" at bounding box center [954, 457] width 551 height 437
copy div "The Committee has asked that I pass on the following comments to you for consid…"
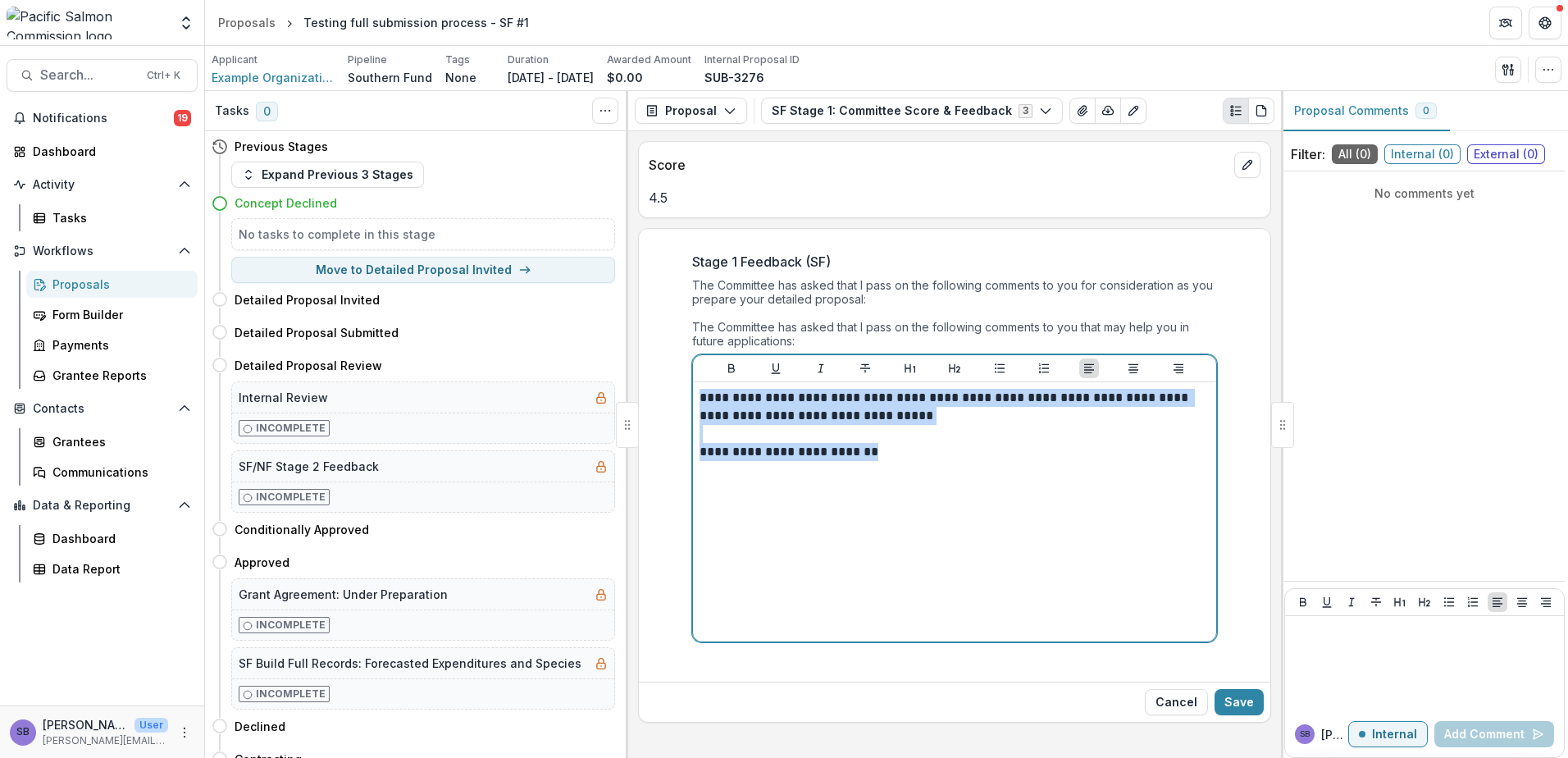
drag, startPoint x: 661, startPoint y: 411, endPoint x: 624, endPoint y: 374, distance: 52.3
click at [624, 374] on div "Tasks 0 Show Cancelled Tasks Previous Stages Expand Previous 3 Stages Concept D…" at bounding box center [886, 424] width 1363 height 667
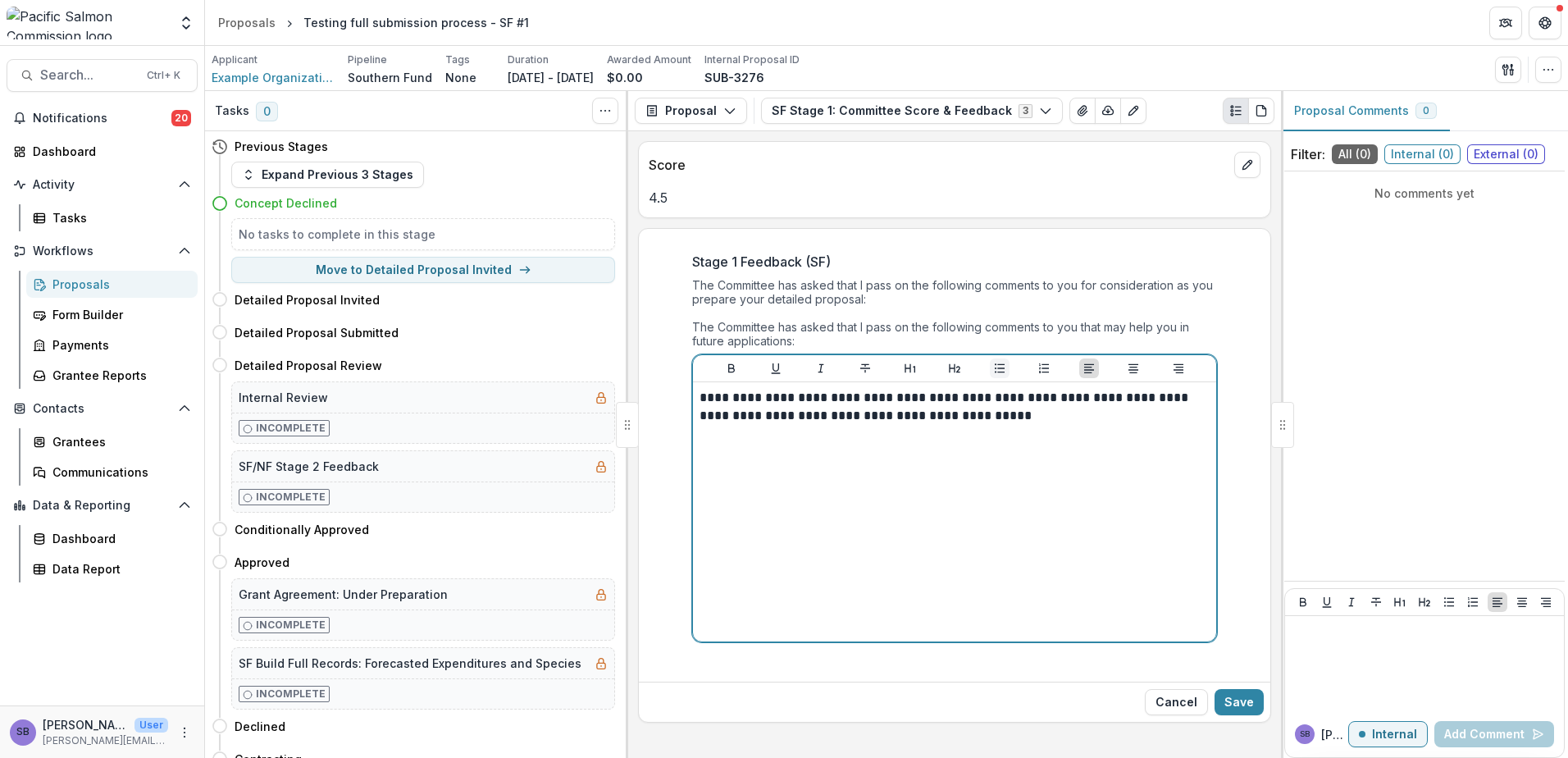
click at [1001, 365] on icon "Bullet List" at bounding box center [1000, 369] width 10 height 9
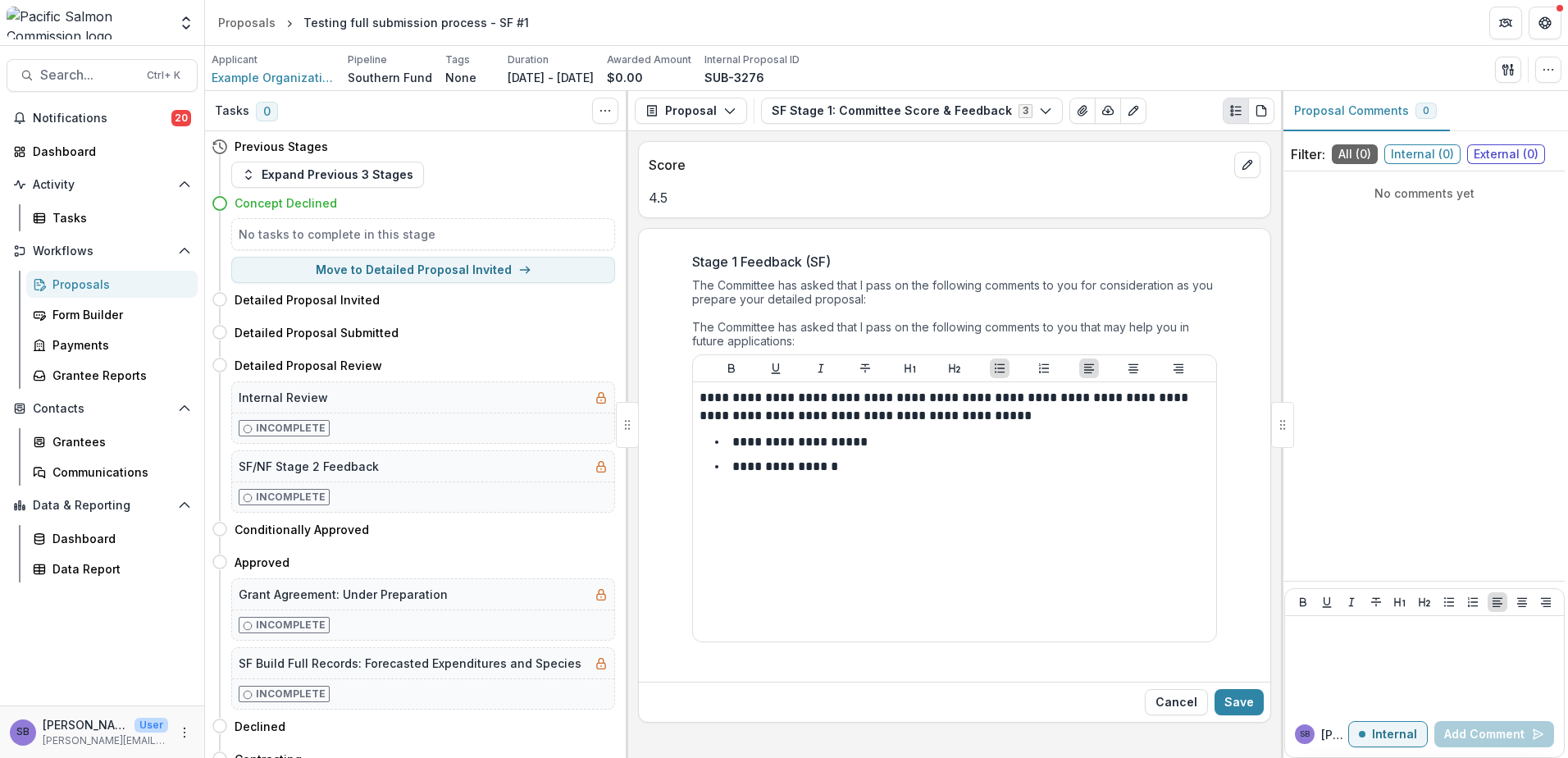
drag, startPoint x: 1246, startPoint y: 707, endPoint x: 1226, endPoint y: 646, distance: 64.2
click at [1245, 707] on button "Save" at bounding box center [1239, 702] width 50 height 26
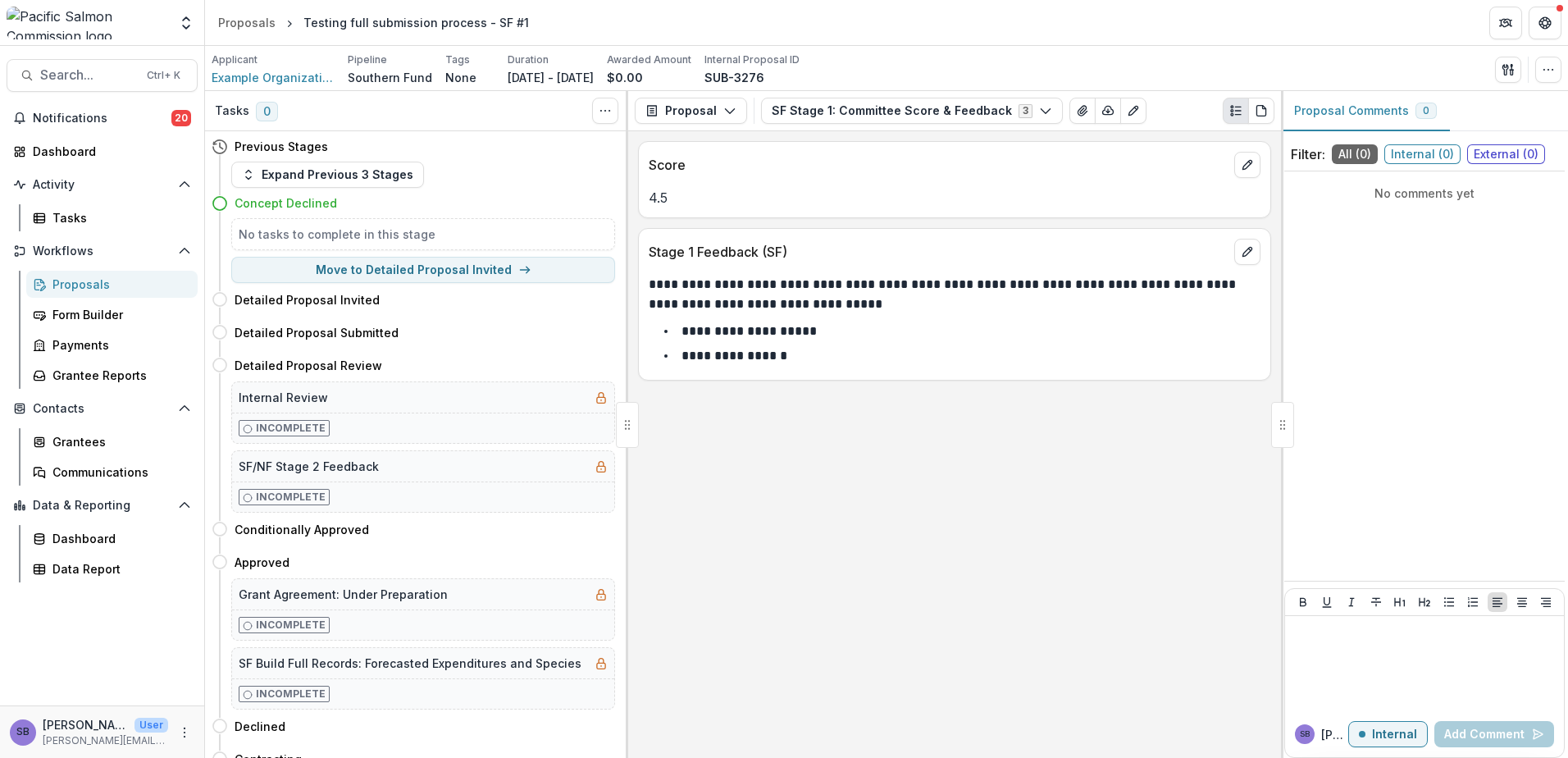
click at [391, 161] on div "Previous Stages" at bounding box center [413, 146] width 404 height 30
click at [384, 171] on button "Expand Previous 3 Stages" at bounding box center [328, 174] width 193 height 26
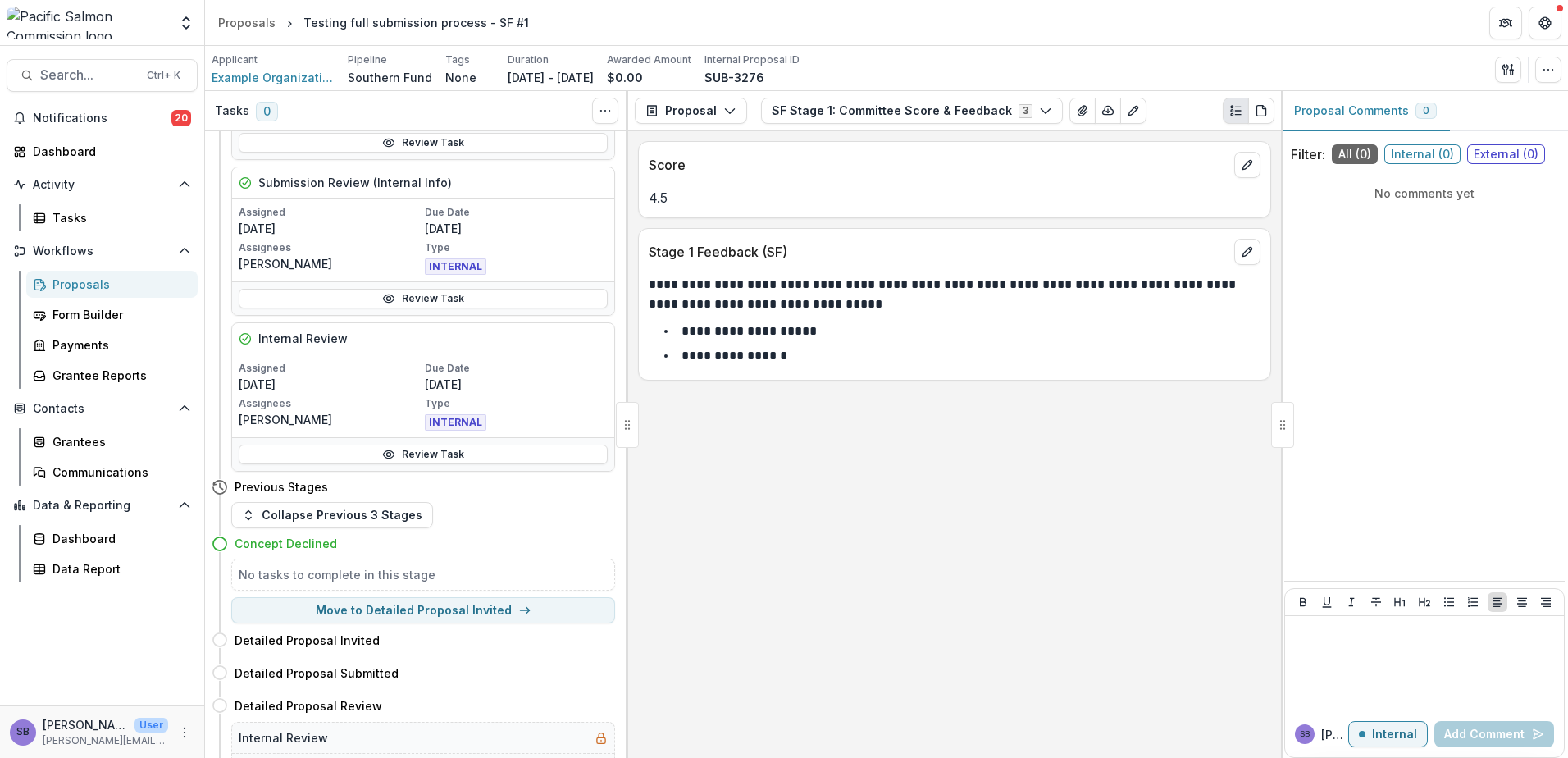
scroll to position [328, 0]
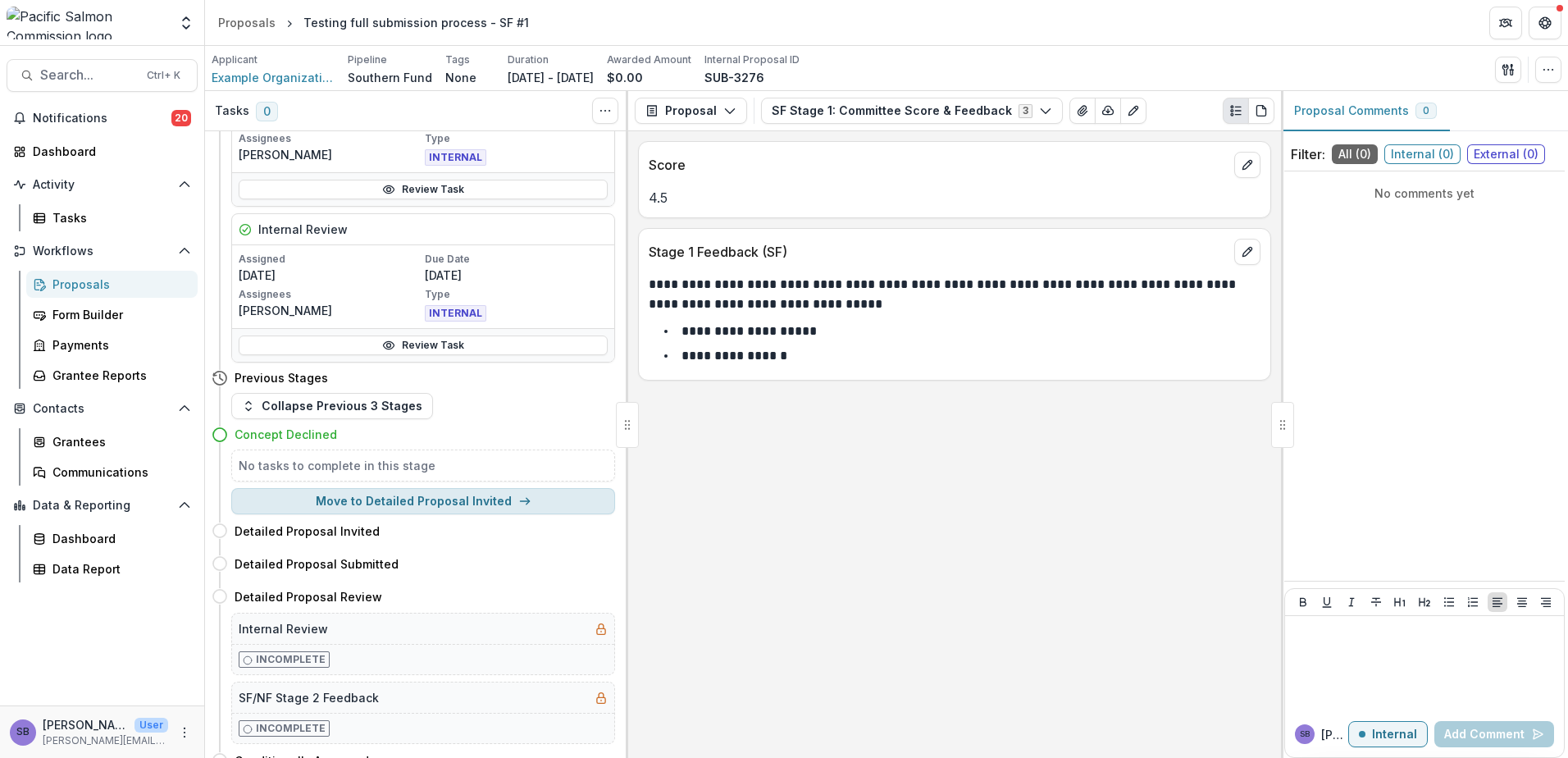
click at [546, 501] on button "Move to Detailed Proposal Invited" at bounding box center [423, 500] width 384 height 26
select select "**********"
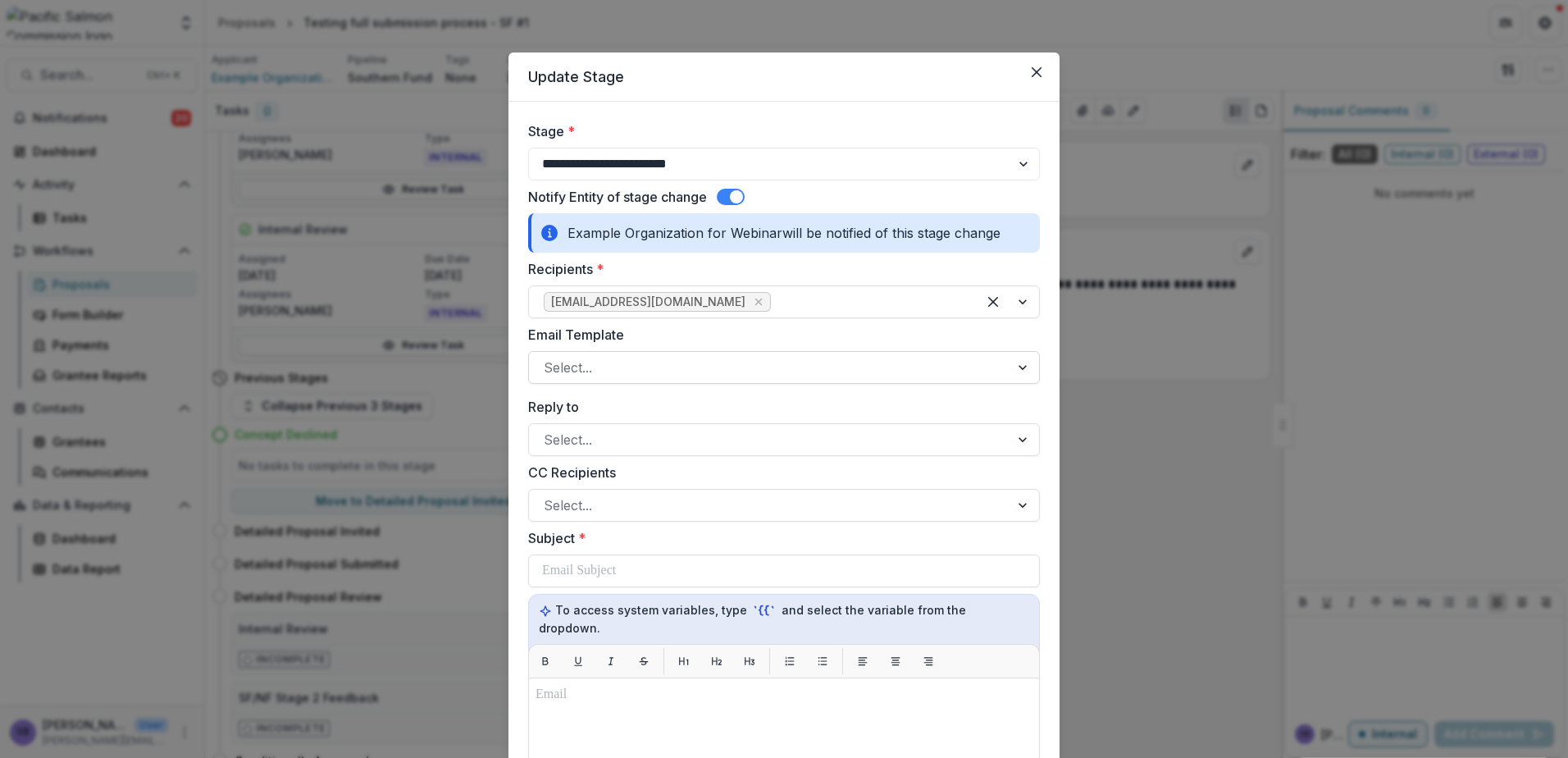
click at [952, 378] on div at bounding box center [769, 367] width 451 height 23
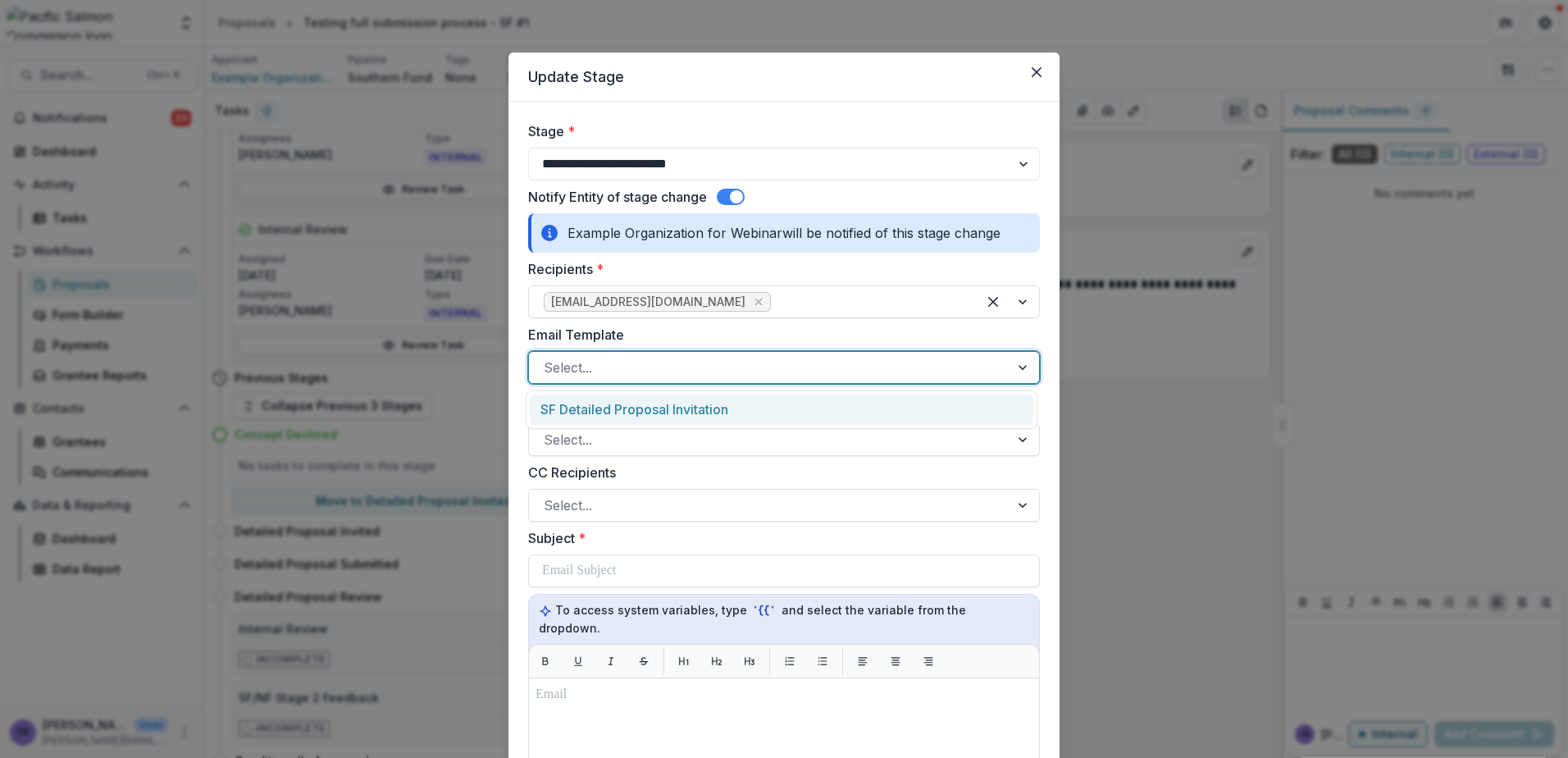
click at [952, 405] on div "SF Detailed Proposal Invitation" at bounding box center [781, 410] width 504 height 30
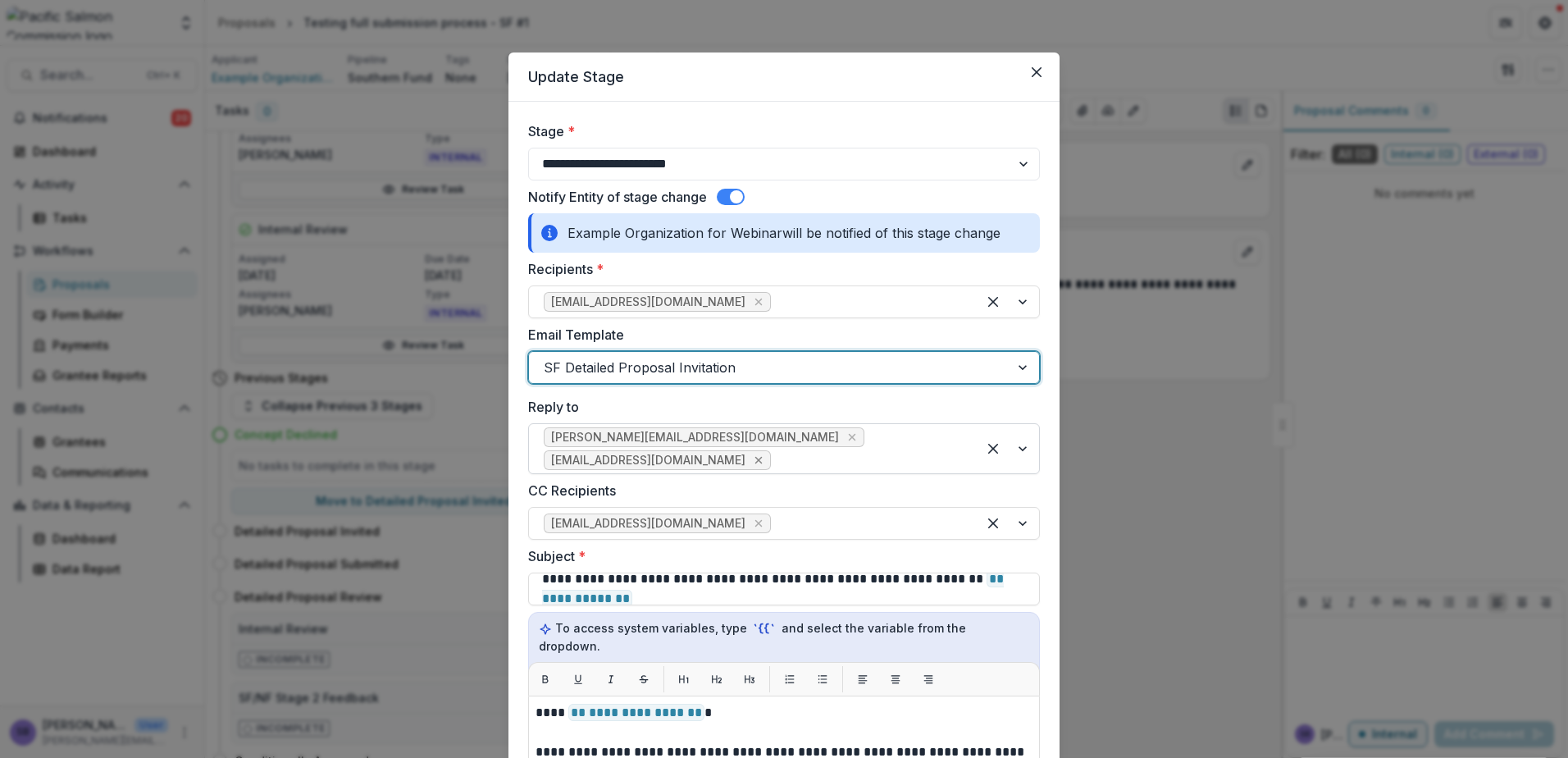
click at [763, 457] on icon "Remove keong@psc.org" at bounding box center [759, 460] width 8 height 8
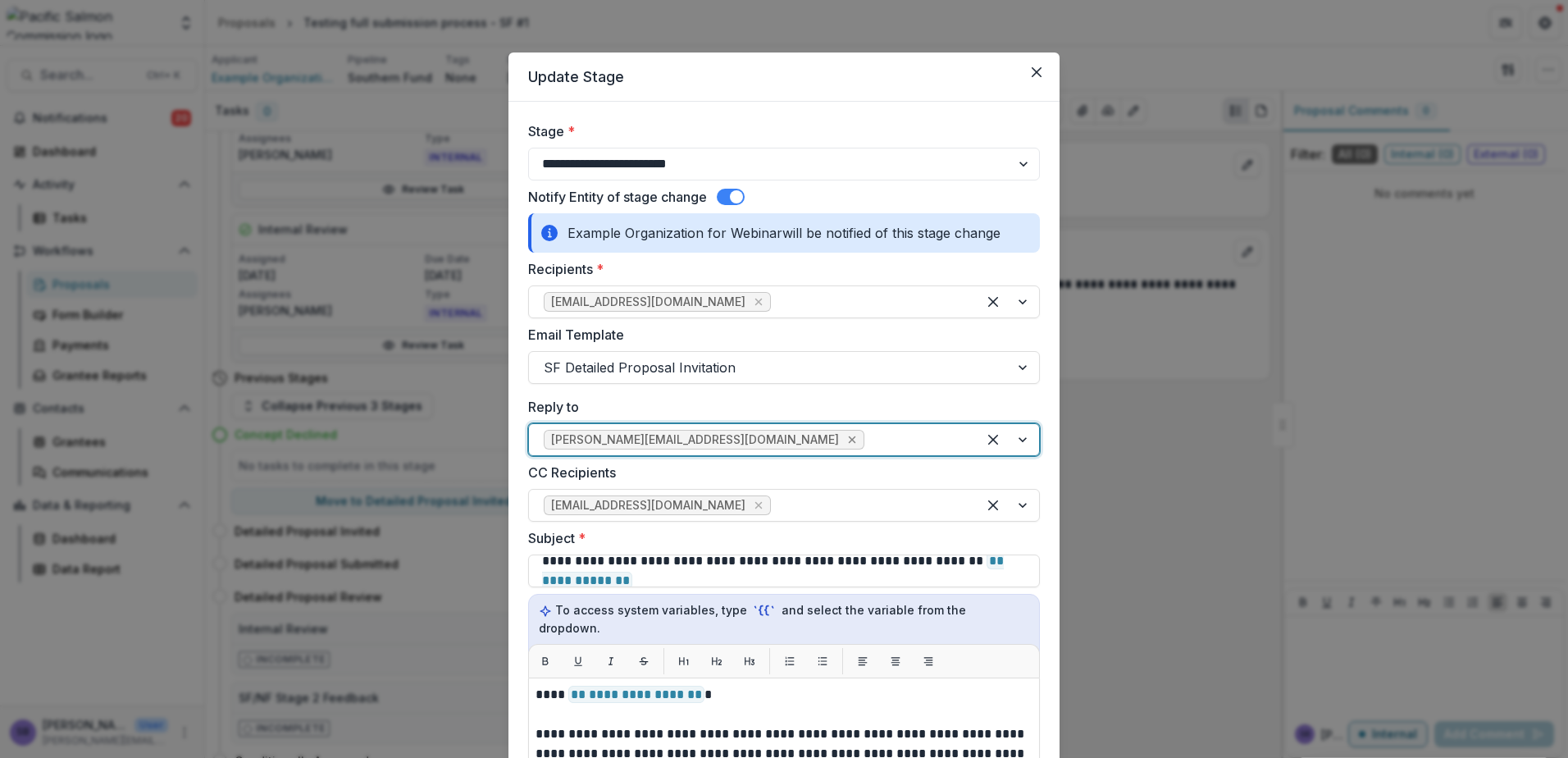
click at [849, 438] on icon "Remove bendt@psc.org" at bounding box center [852, 440] width 8 height 8
click at [755, 508] on icon "Remove funds@psc.org" at bounding box center [759, 505] width 8 height 8
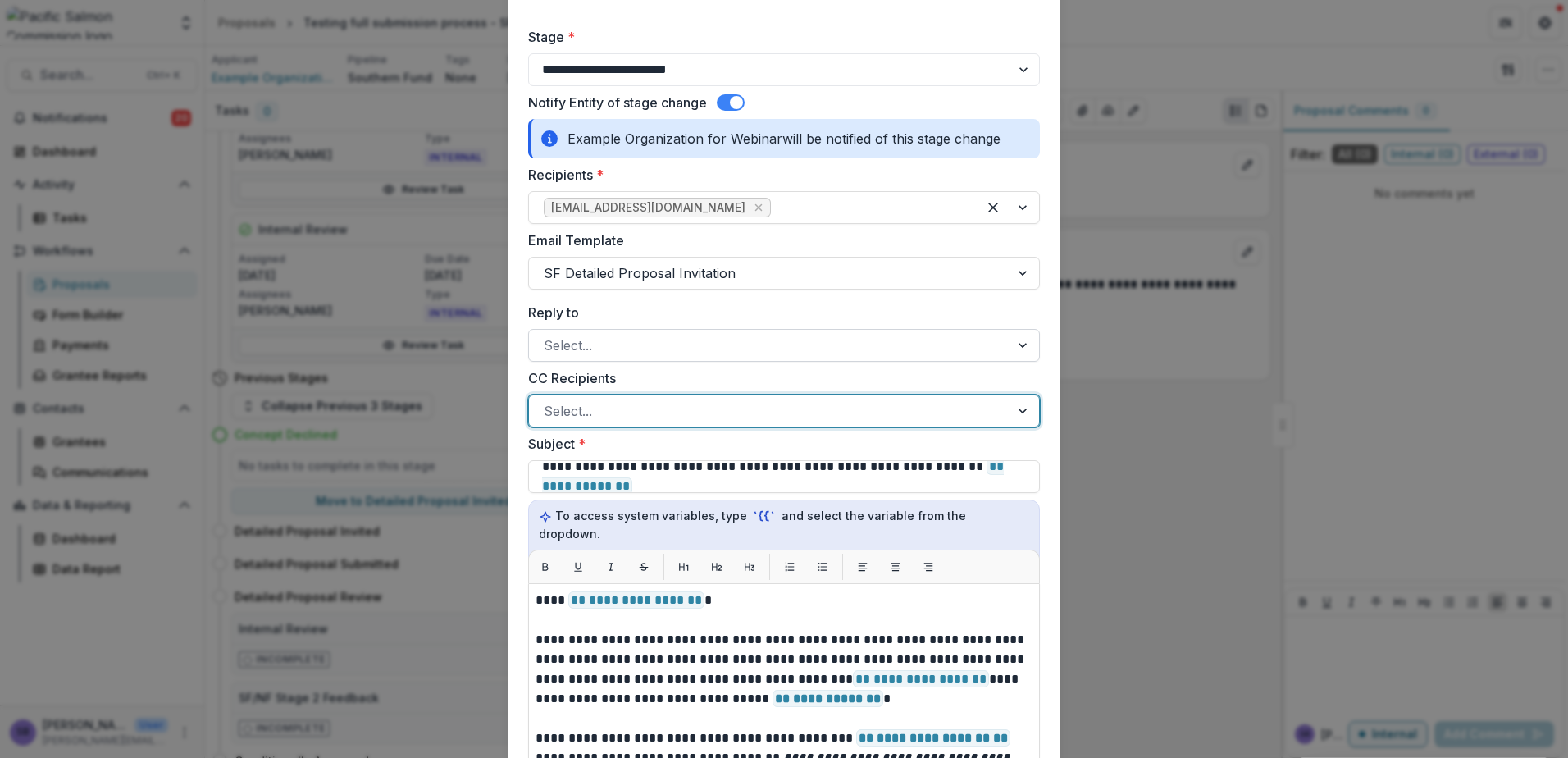
scroll to position [109, 0]
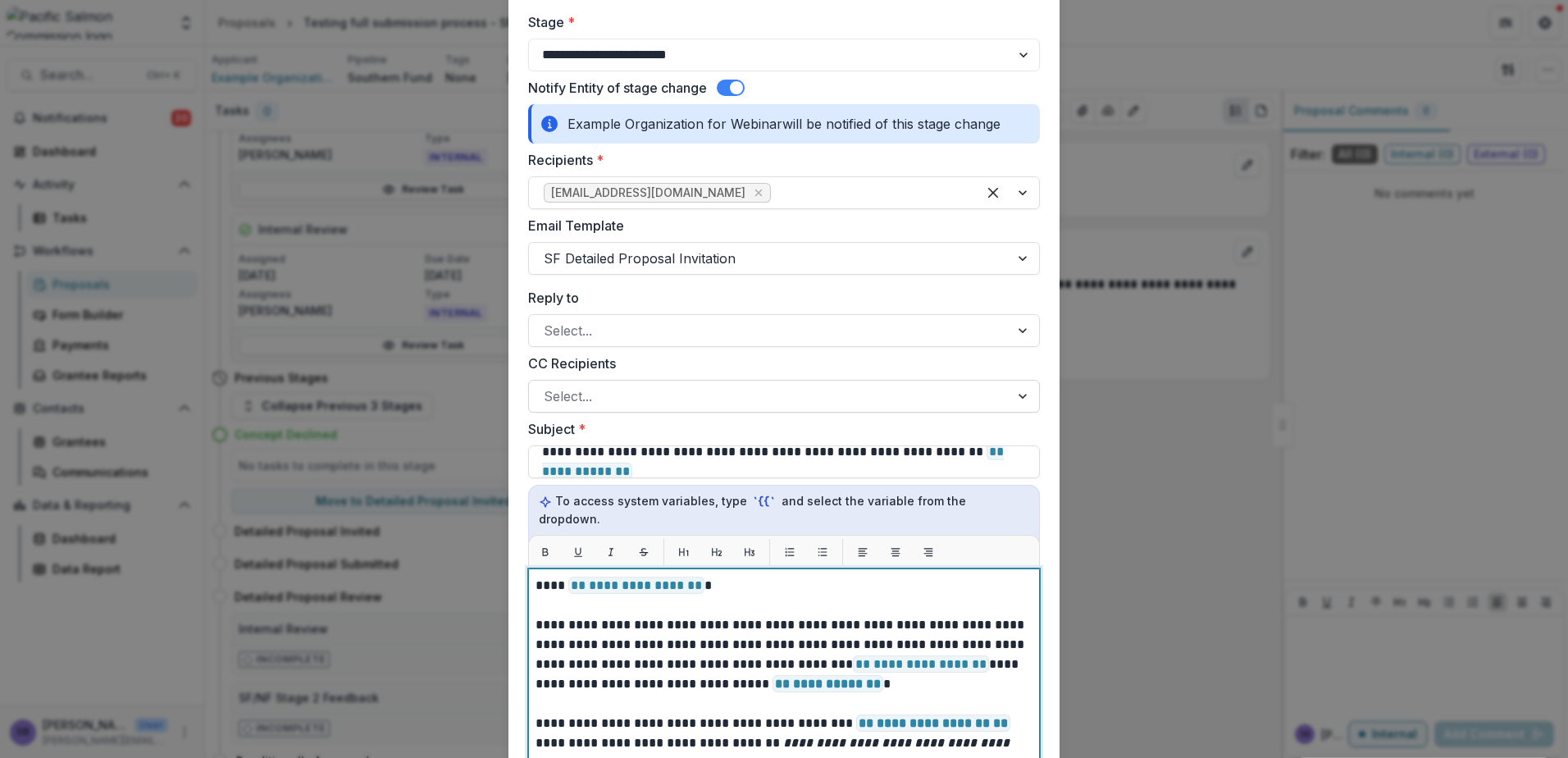
click at [734, 595] on p at bounding box center [784, 604] width 497 height 19
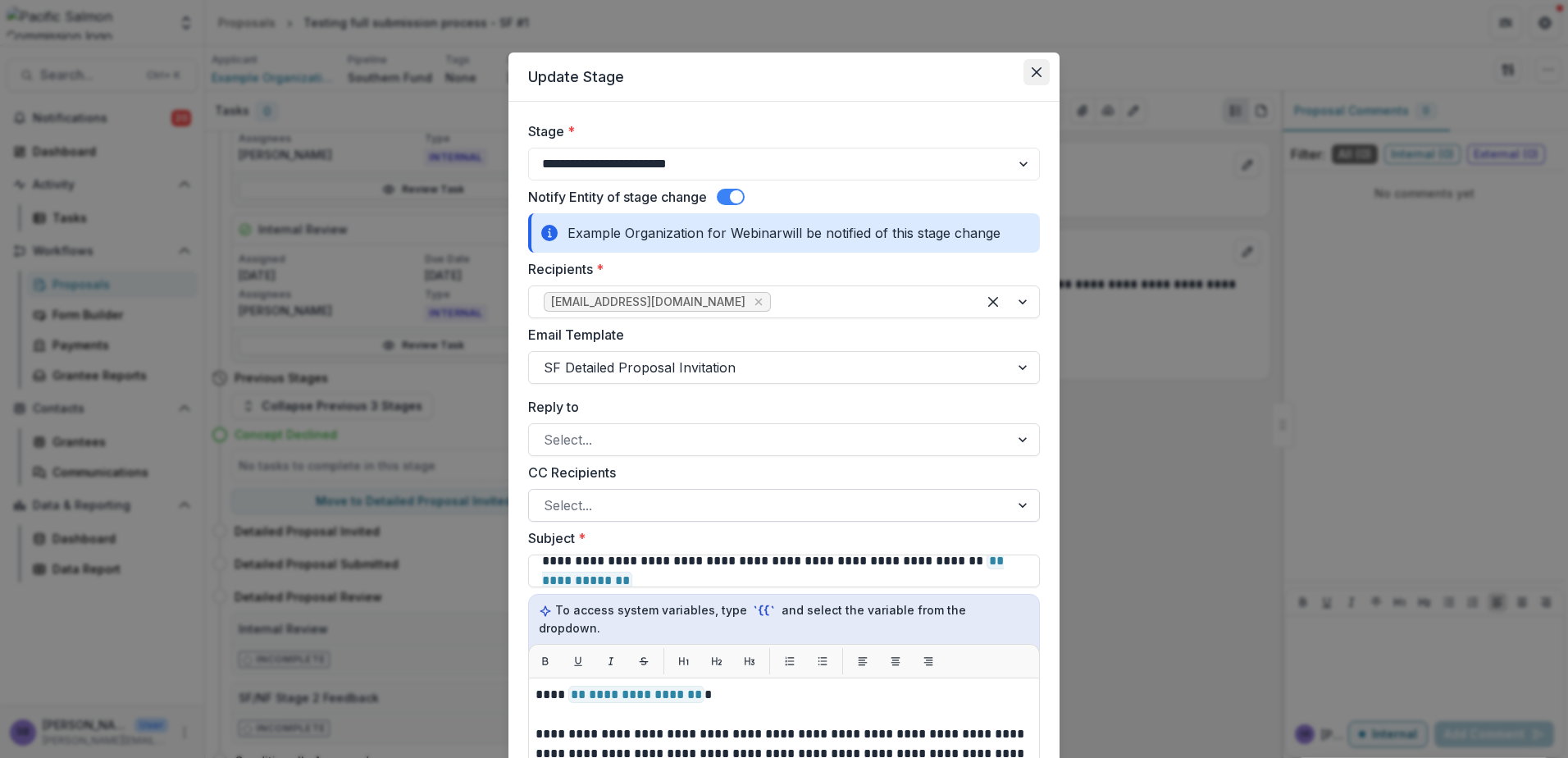
click at [1039, 72] on button "Close" at bounding box center [1036, 71] width 26 height 26
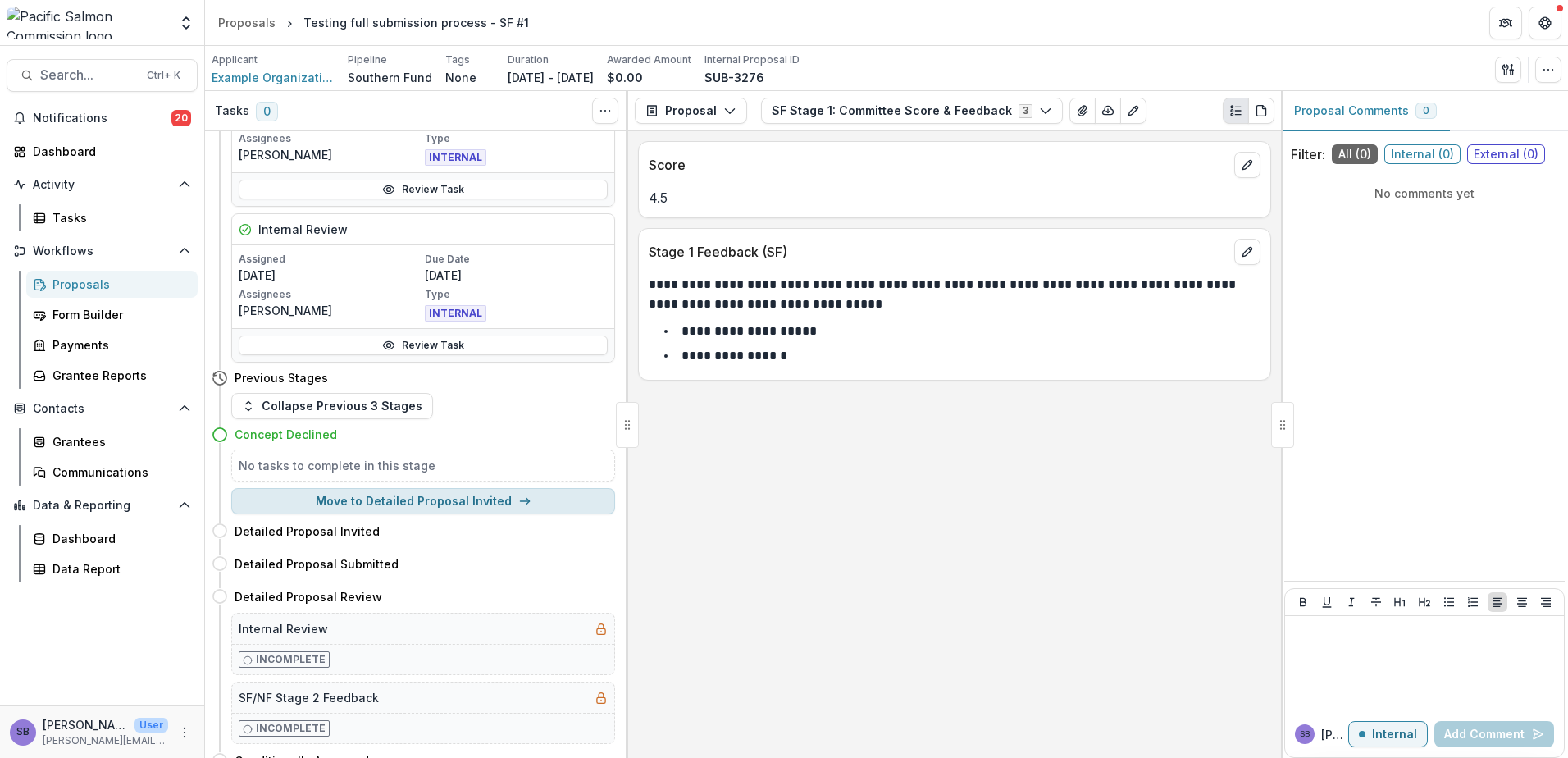
click at [474, 505] on button "Move to Detailed Proposal Invited" at bounding box center [423, 500] width 384 height 26
select select "**********"
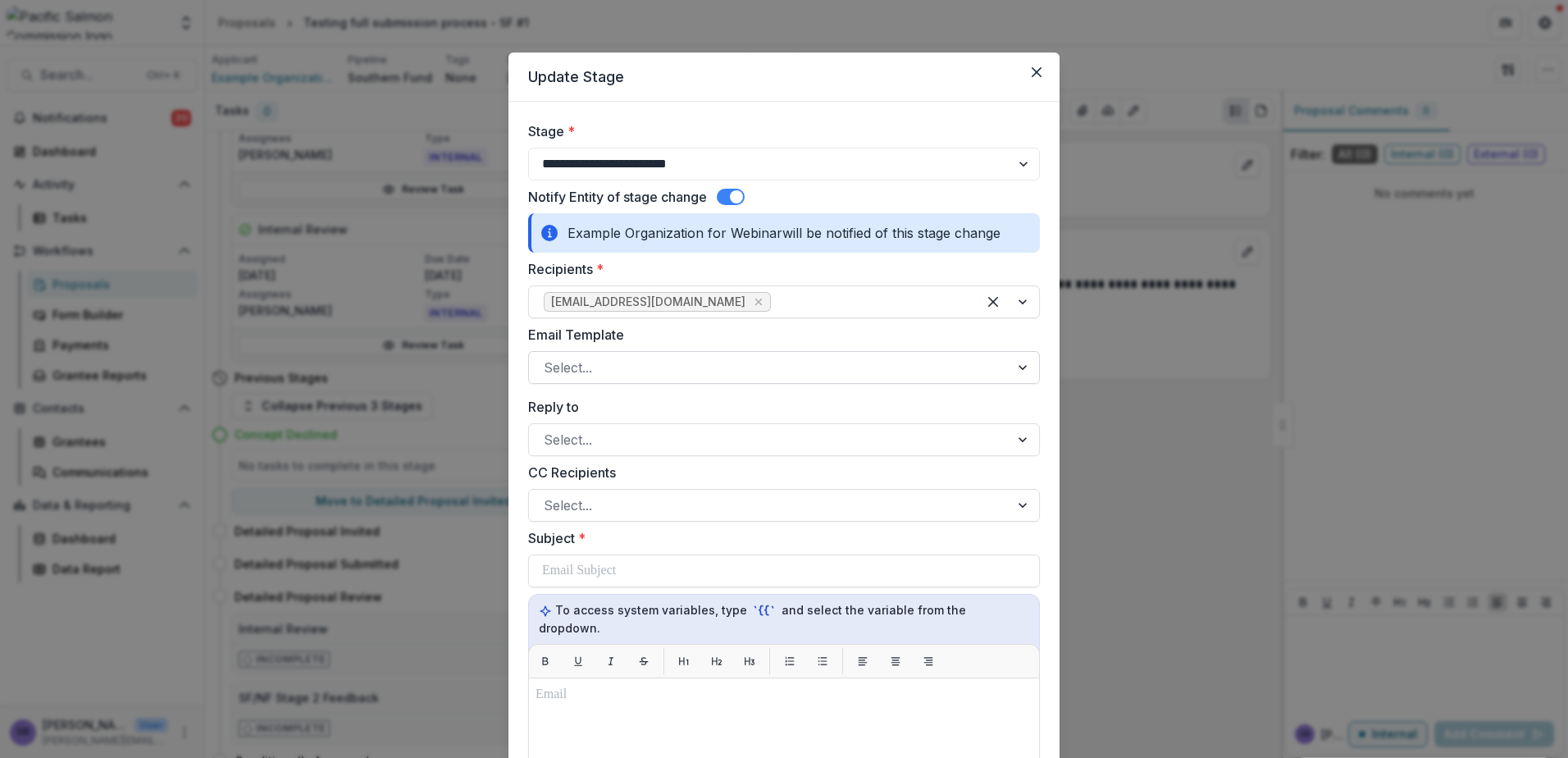
click at [985, 370] on div at bounding box center [769, 367] width 451 height 23
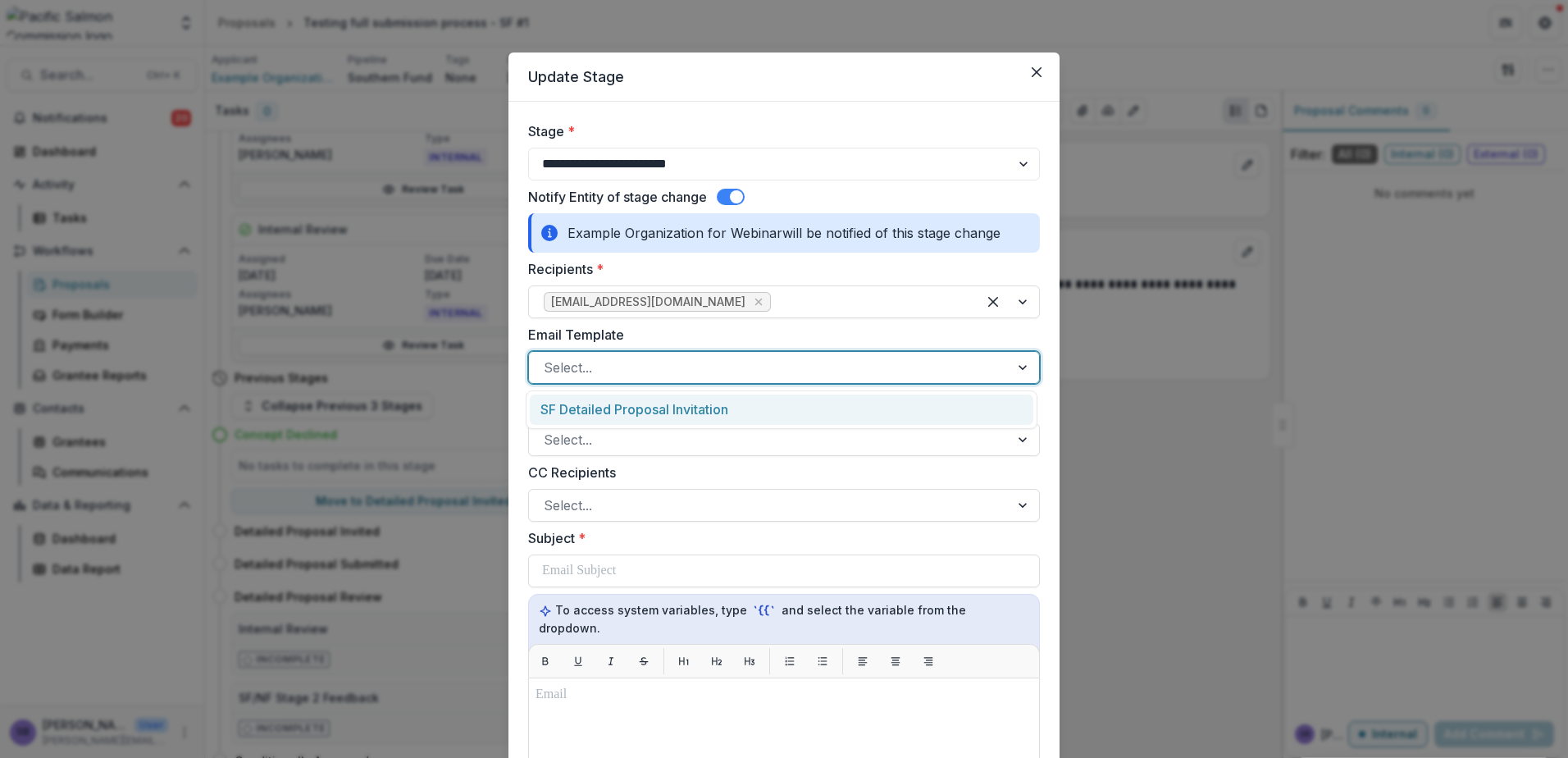
click at [953, 401] on div "SF Detailed Proposal Invitation" at bounding box center [781, 410] width 504 height 30
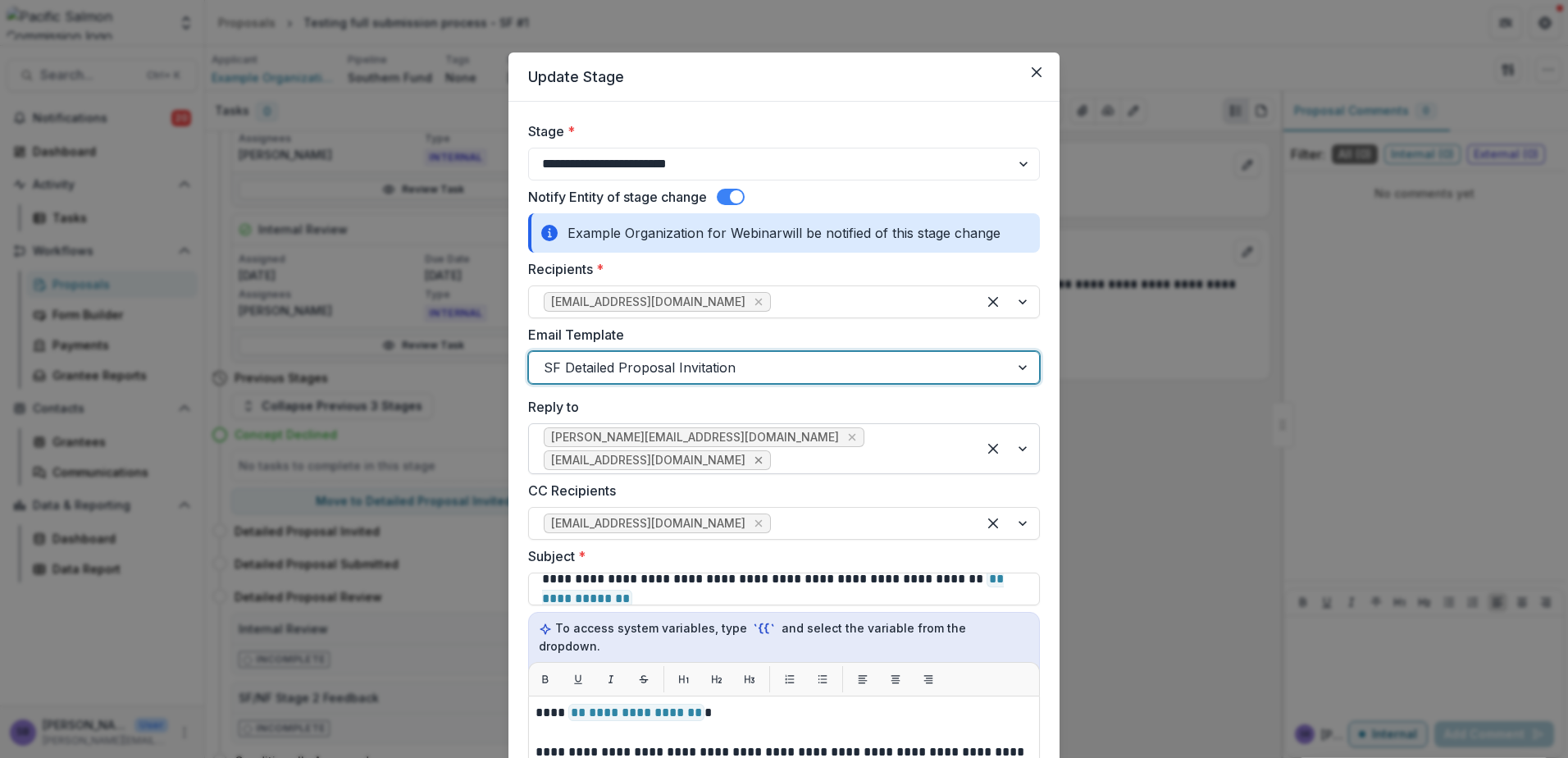
click at [766, 453] on icon "Remove keong@psc.org" at bounding box center [759, 460] width 13 height 13
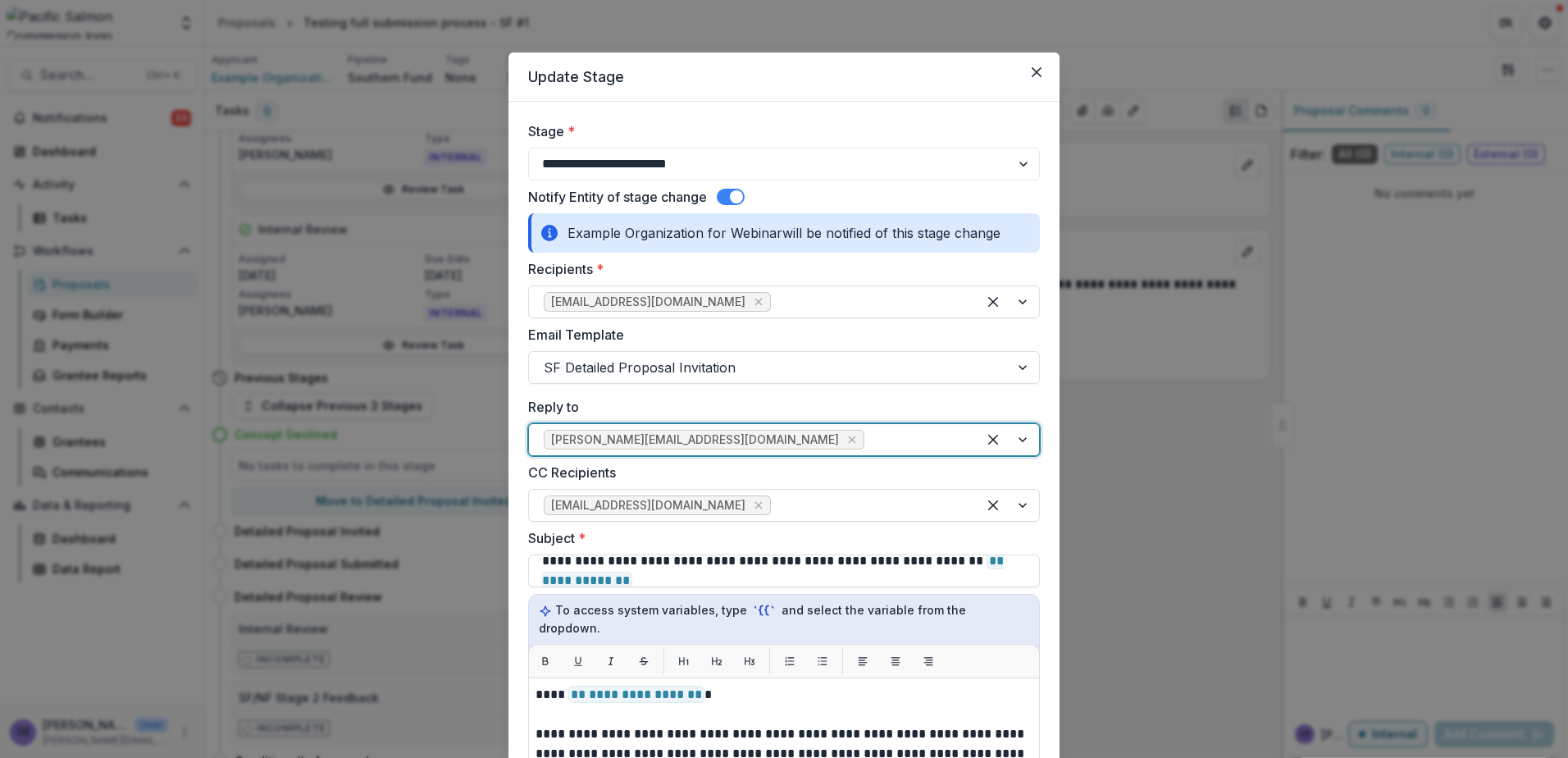
click at [845, 438] on icon "Remove bendt@psc.org" at bounding box center [852, 440] width 13 height 13
drag, startPoint x: 648, startPoint y: 506, endPoint x: 656, endPoint y: 503, distance: 8.5
click at [752, 507] on icon "Remove funds@psc.org" at bounding box center [759, 505] width 13 height 13
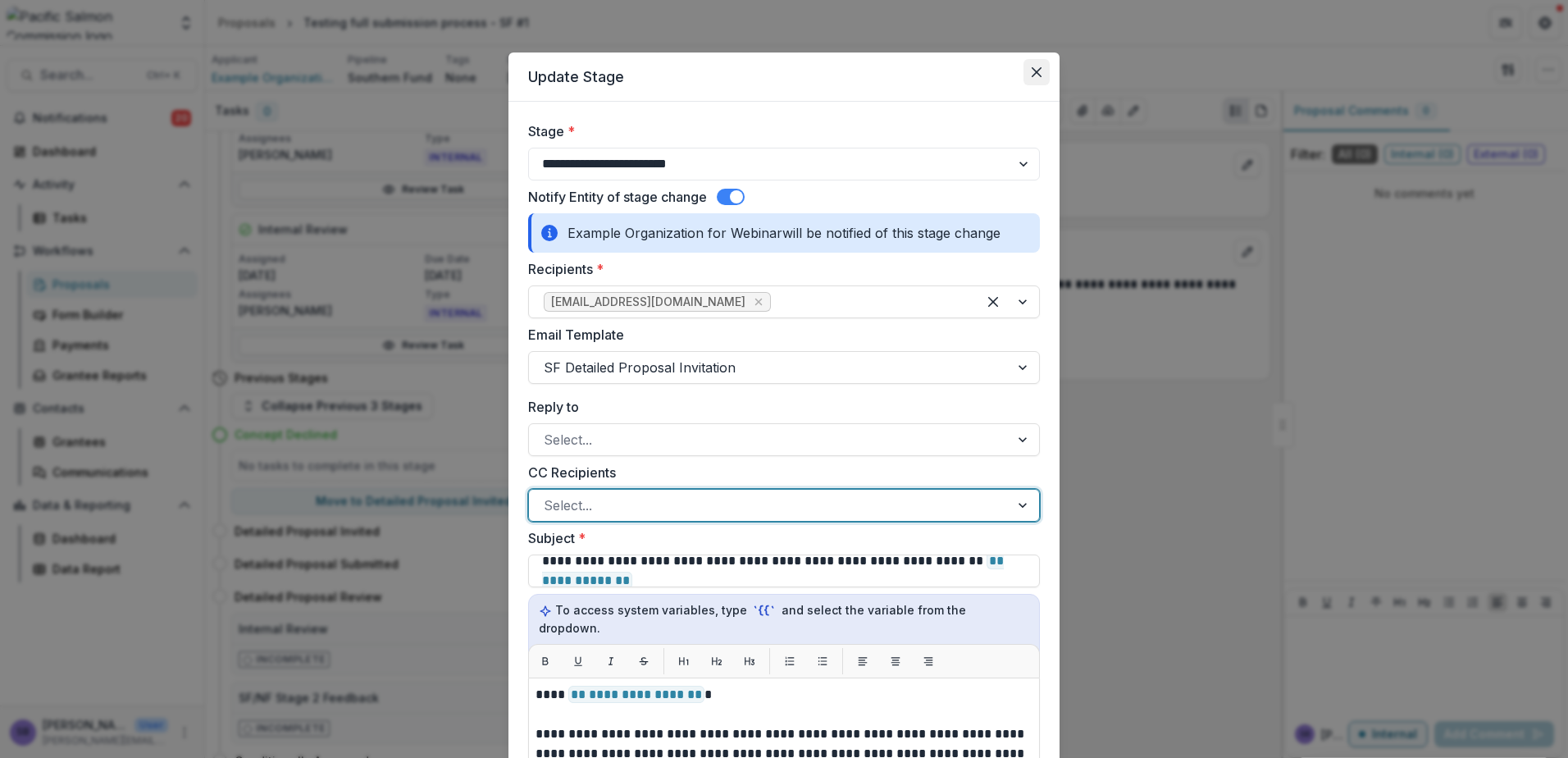
click at [1035, 68] on icon "Close" at bounding box center [1037, 72] width 10 height 10
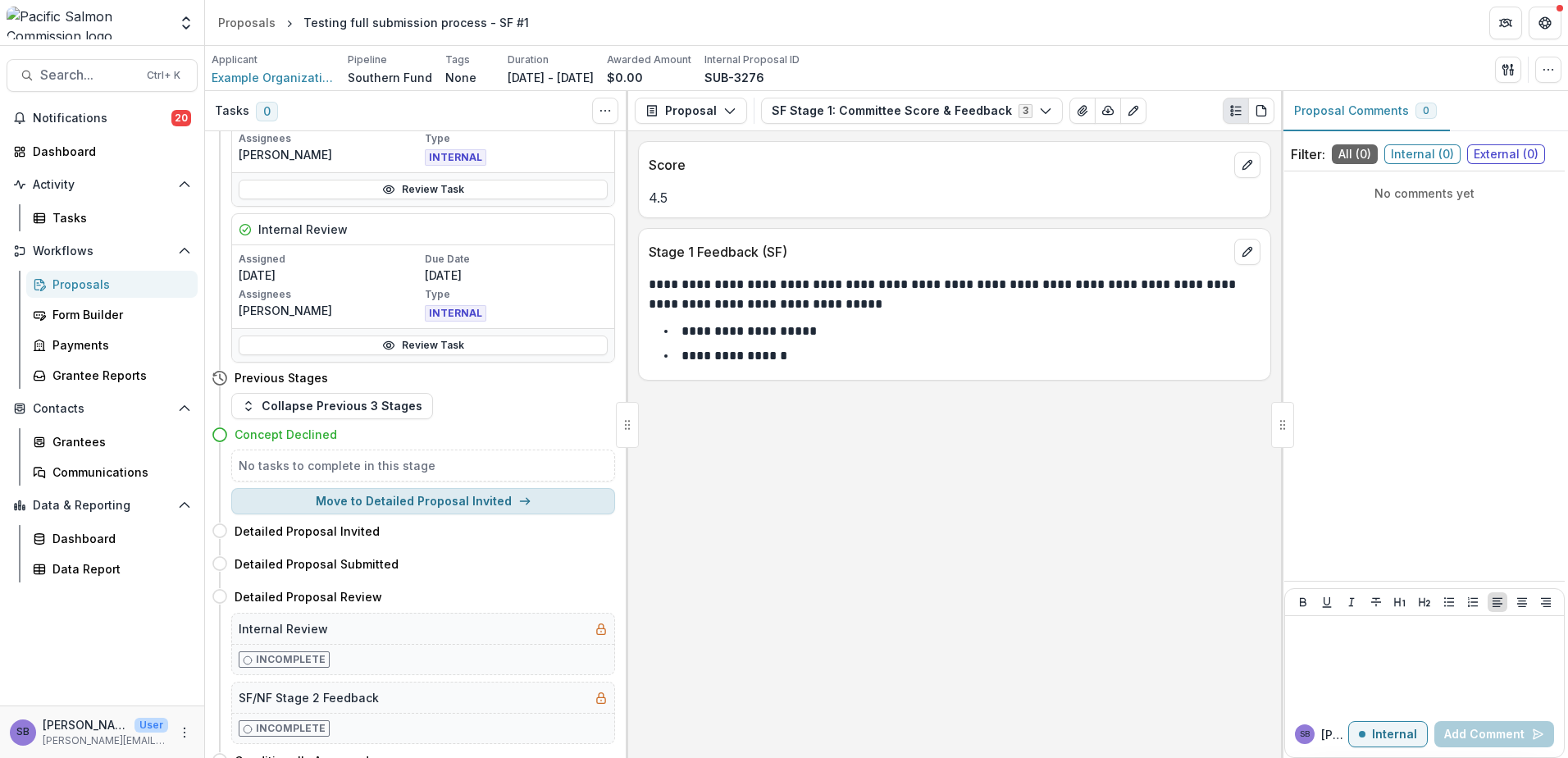
click at [478, 503] on button "Move to Detailed Proposal Invited" at bounding box center [423, 500] width 384 height 26
select select "**********"
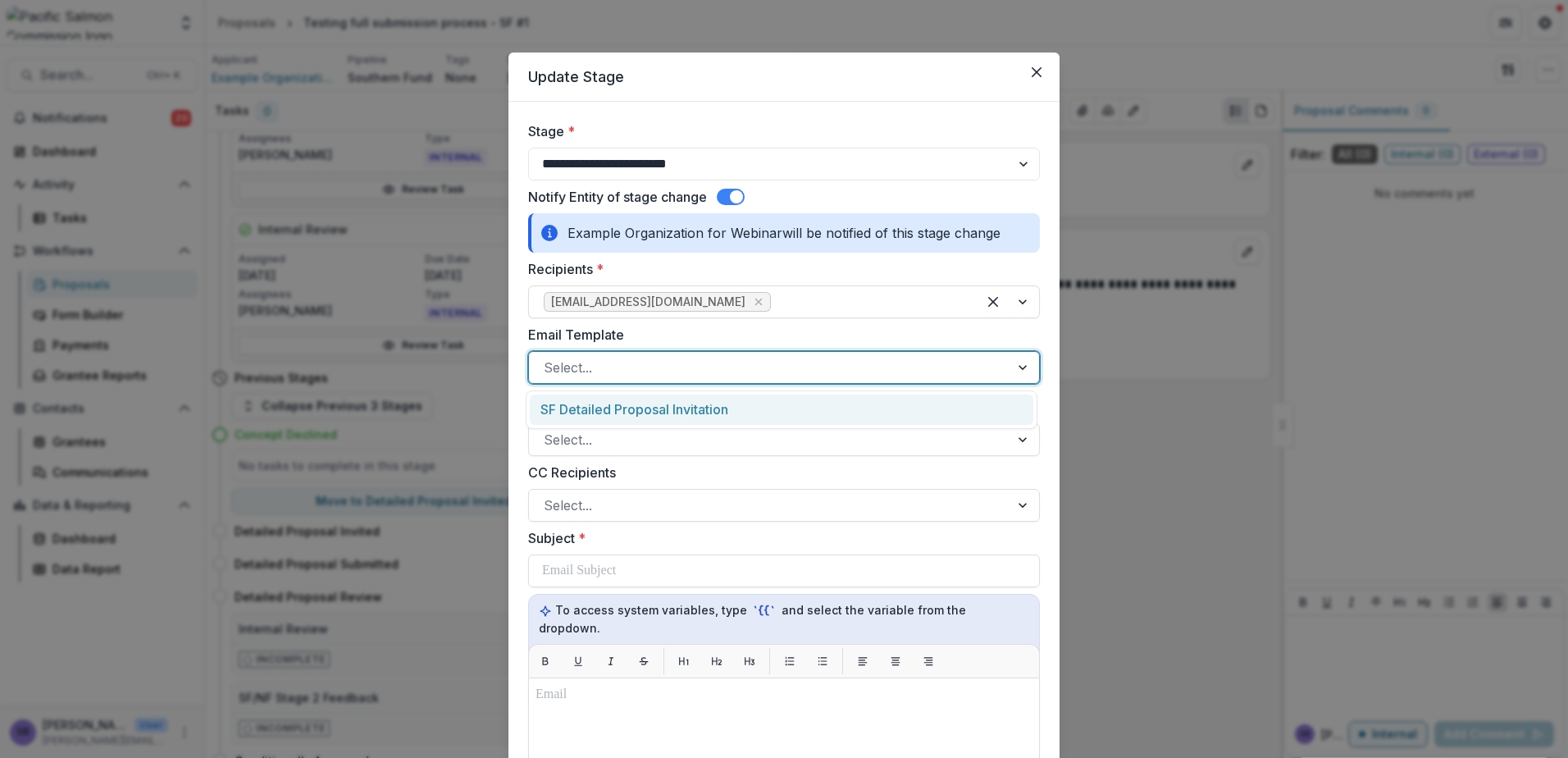
click at [928, 357] on div at bounding box center [769, 367] width 451 height 23
click at [915, 414] on div "SF Detailed Proposal Invitation" at bounding box center [781, 410] width 504 height 30
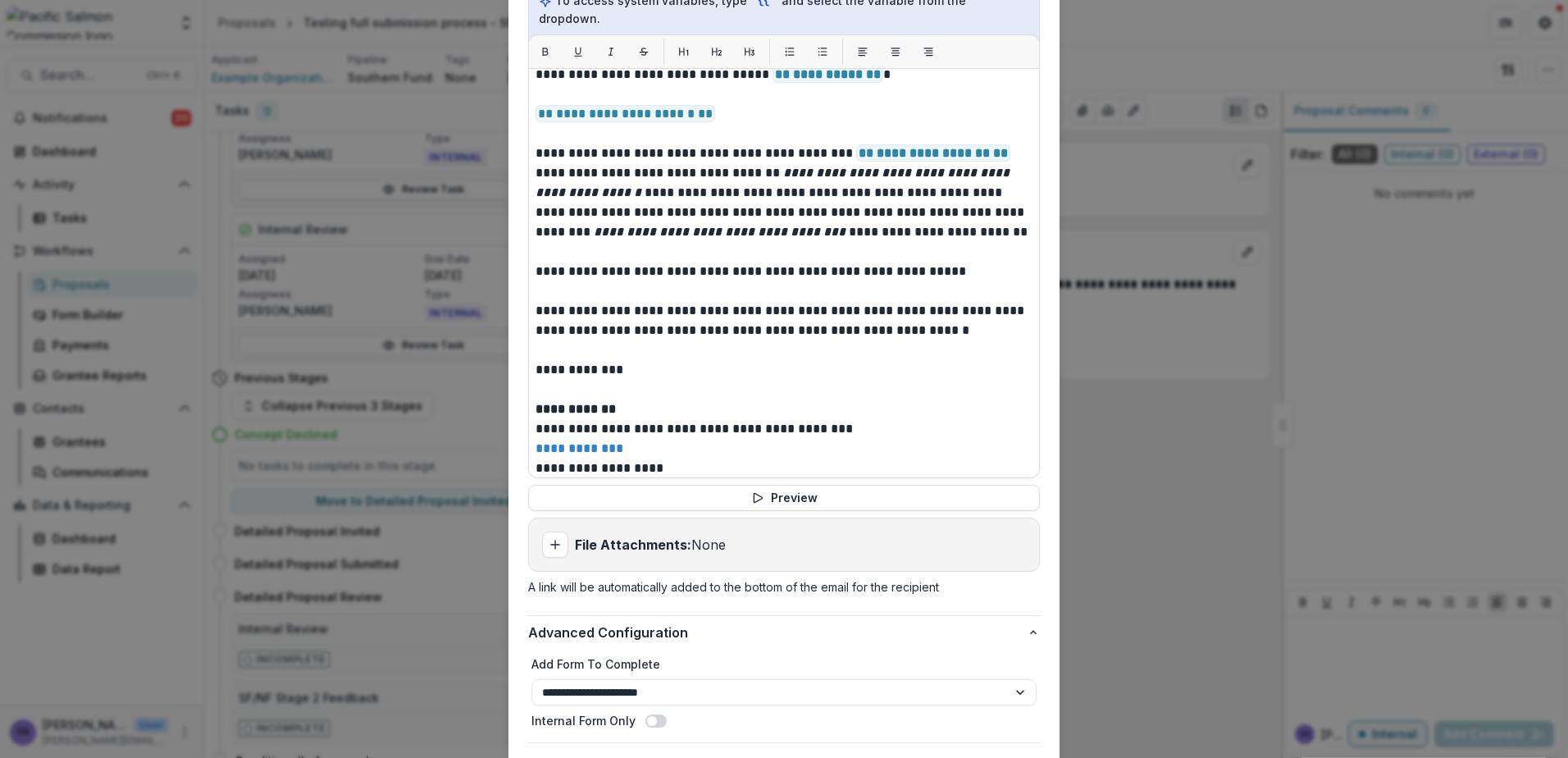
scroll to position [656, 0]
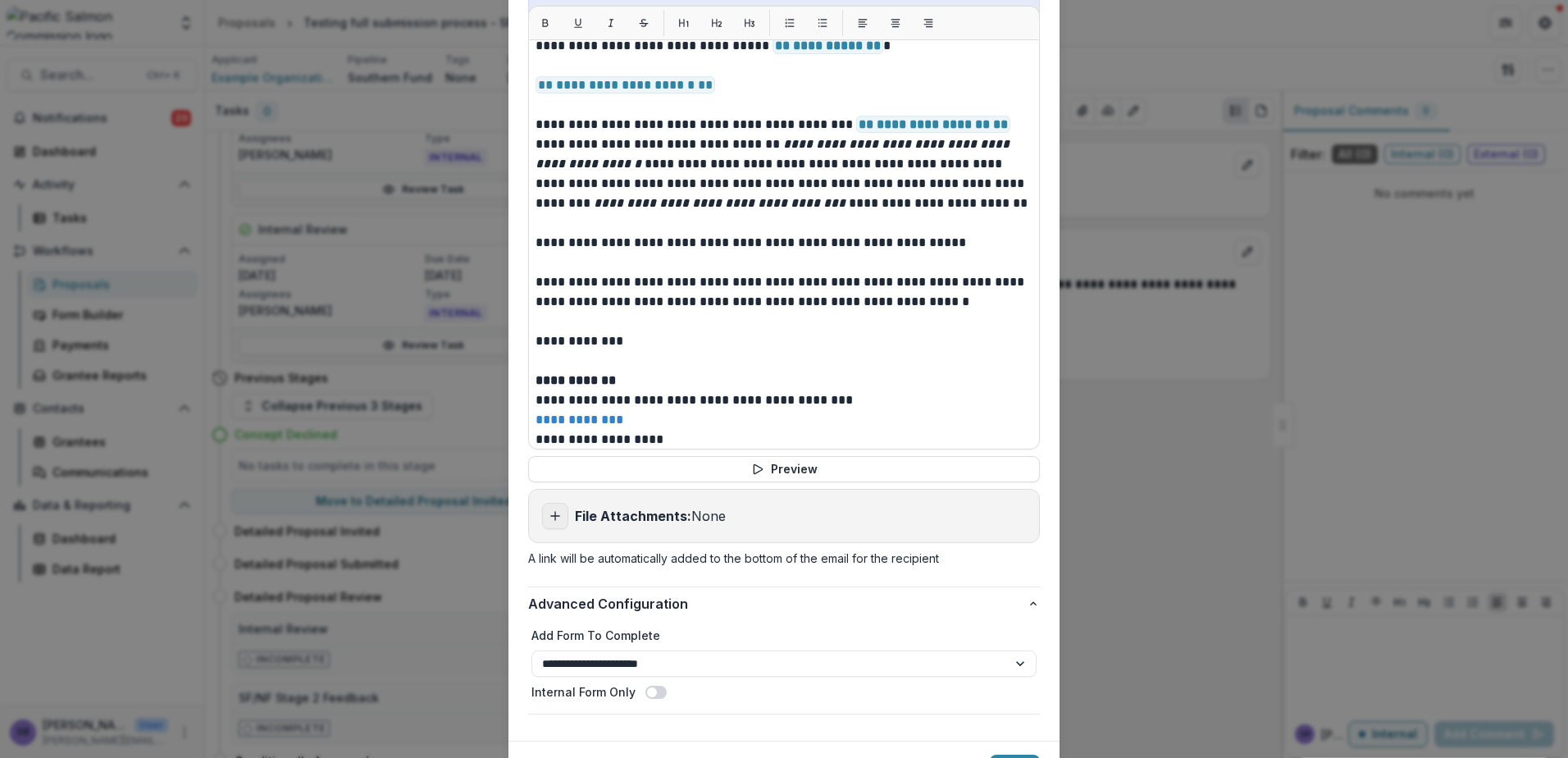
click at [549, 510] on icon "Add attachment" at bounding box center [556, 516] width 13 height 13
type input "**********"
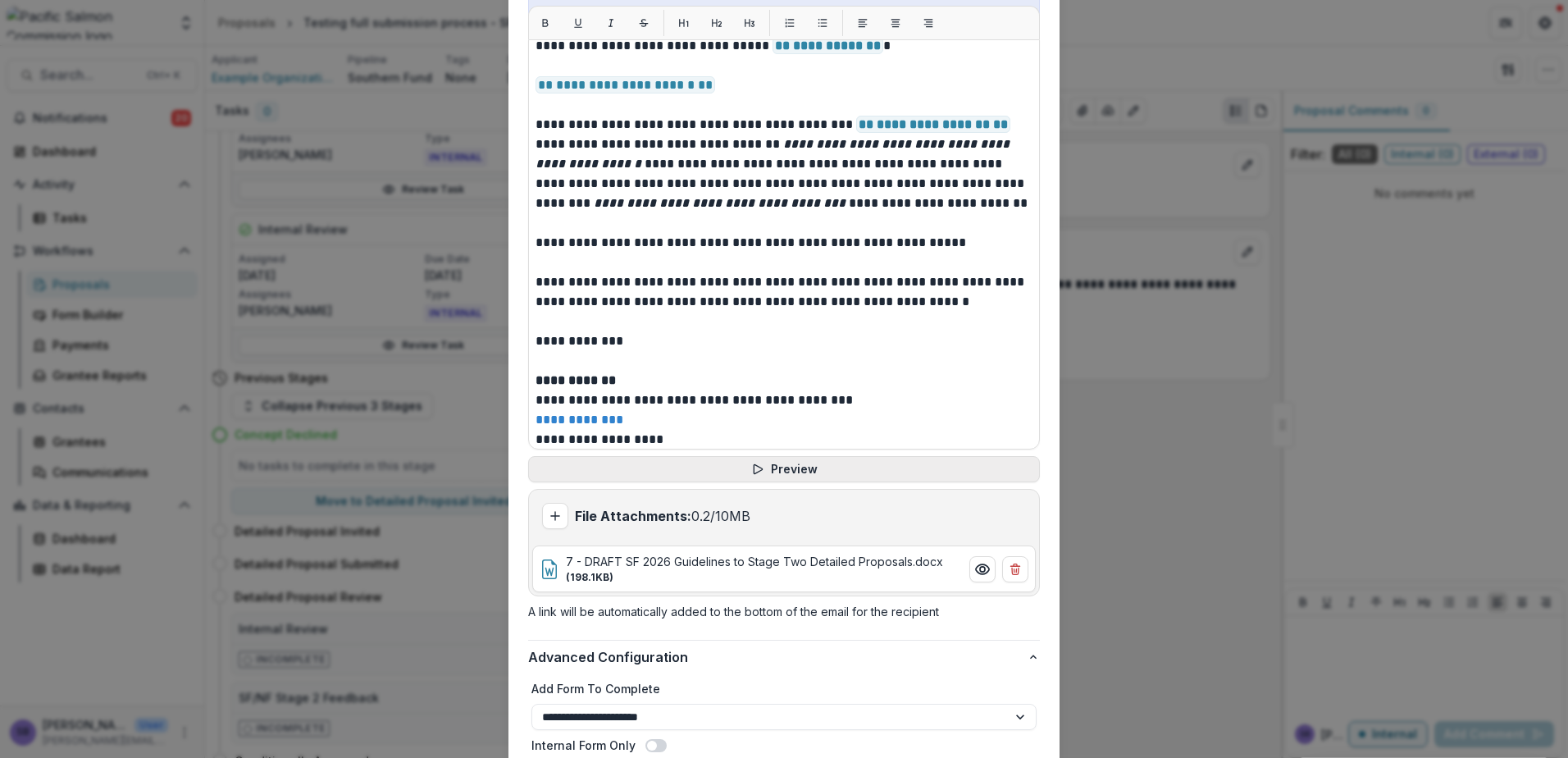
click at [928, 456] on button "Preview" at bounding box center [784, 468] width 512 height 26
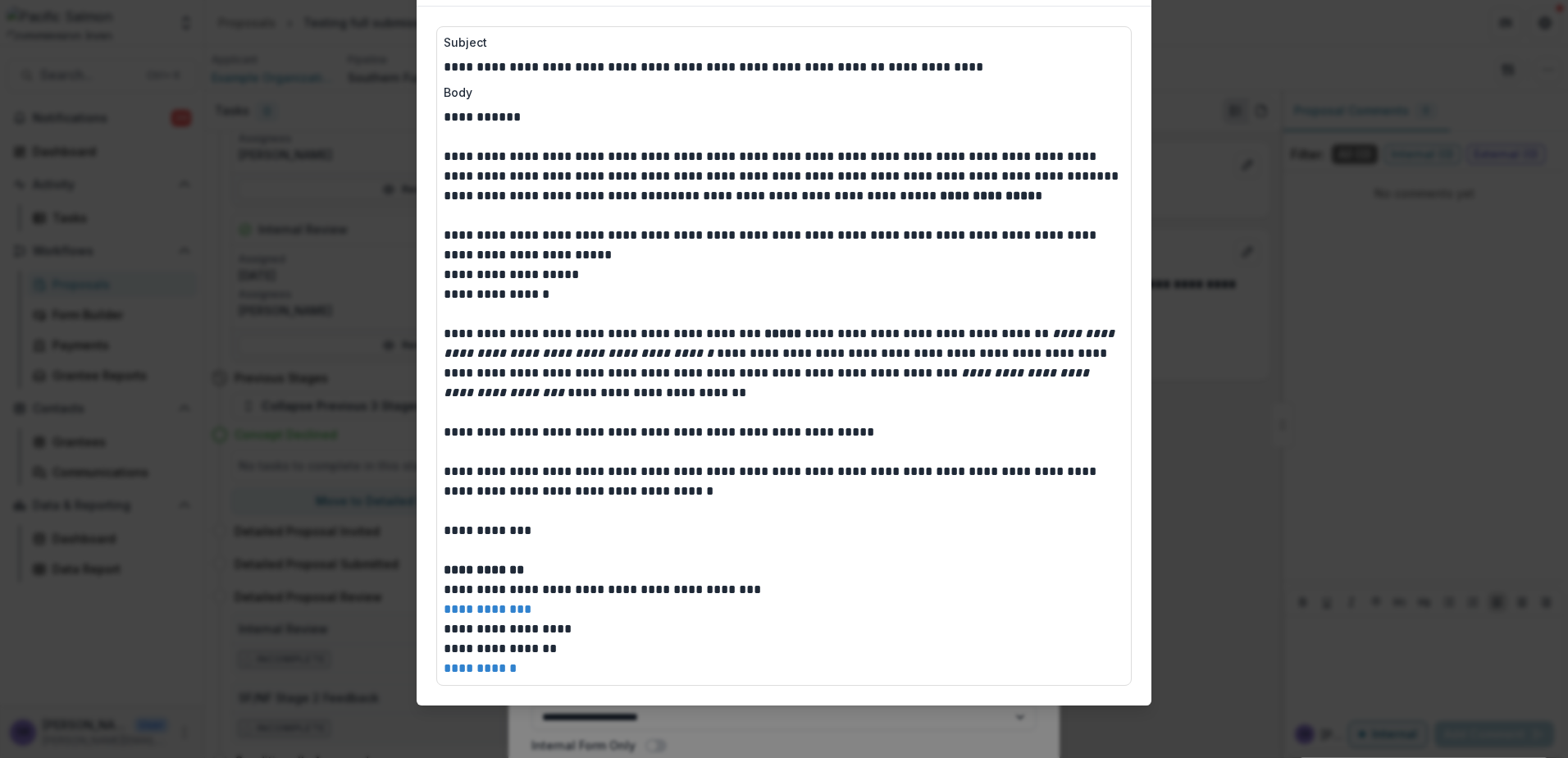
scroll to position [0, 0]
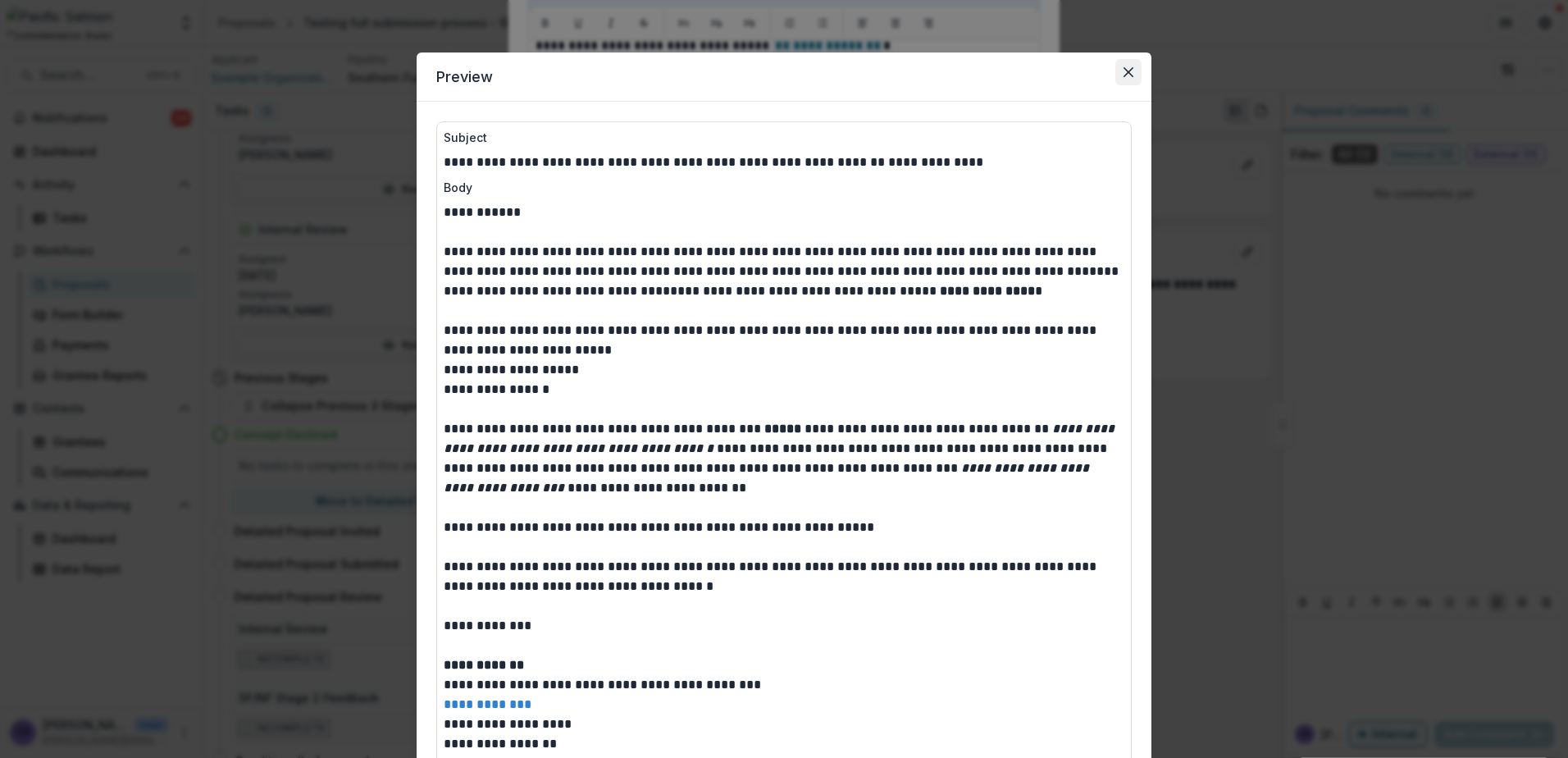
click at [1126, 71] on icon "Close" at bounding box center [1129, 72] width 10 height 10
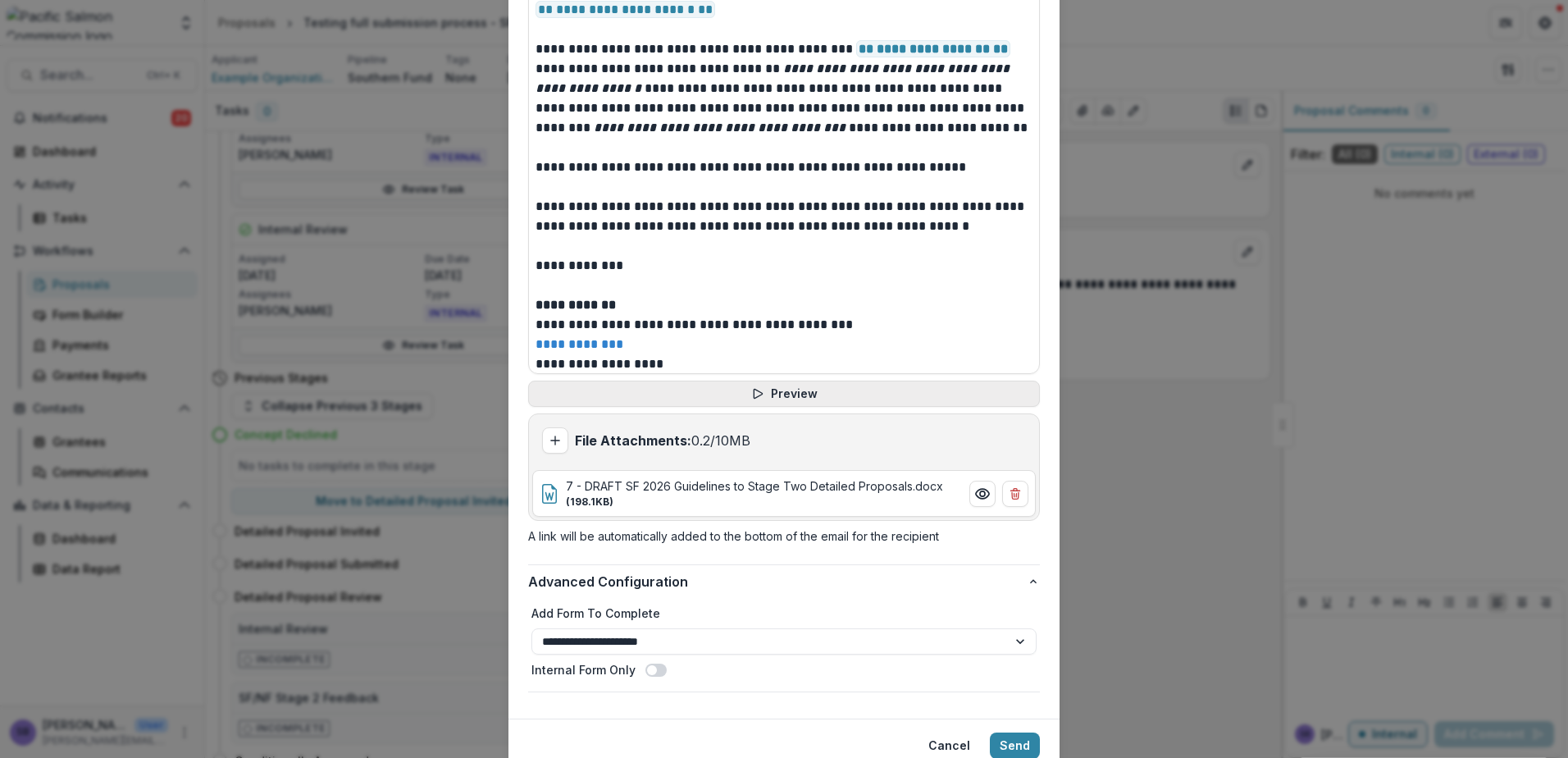
scroll to position [763, 0]
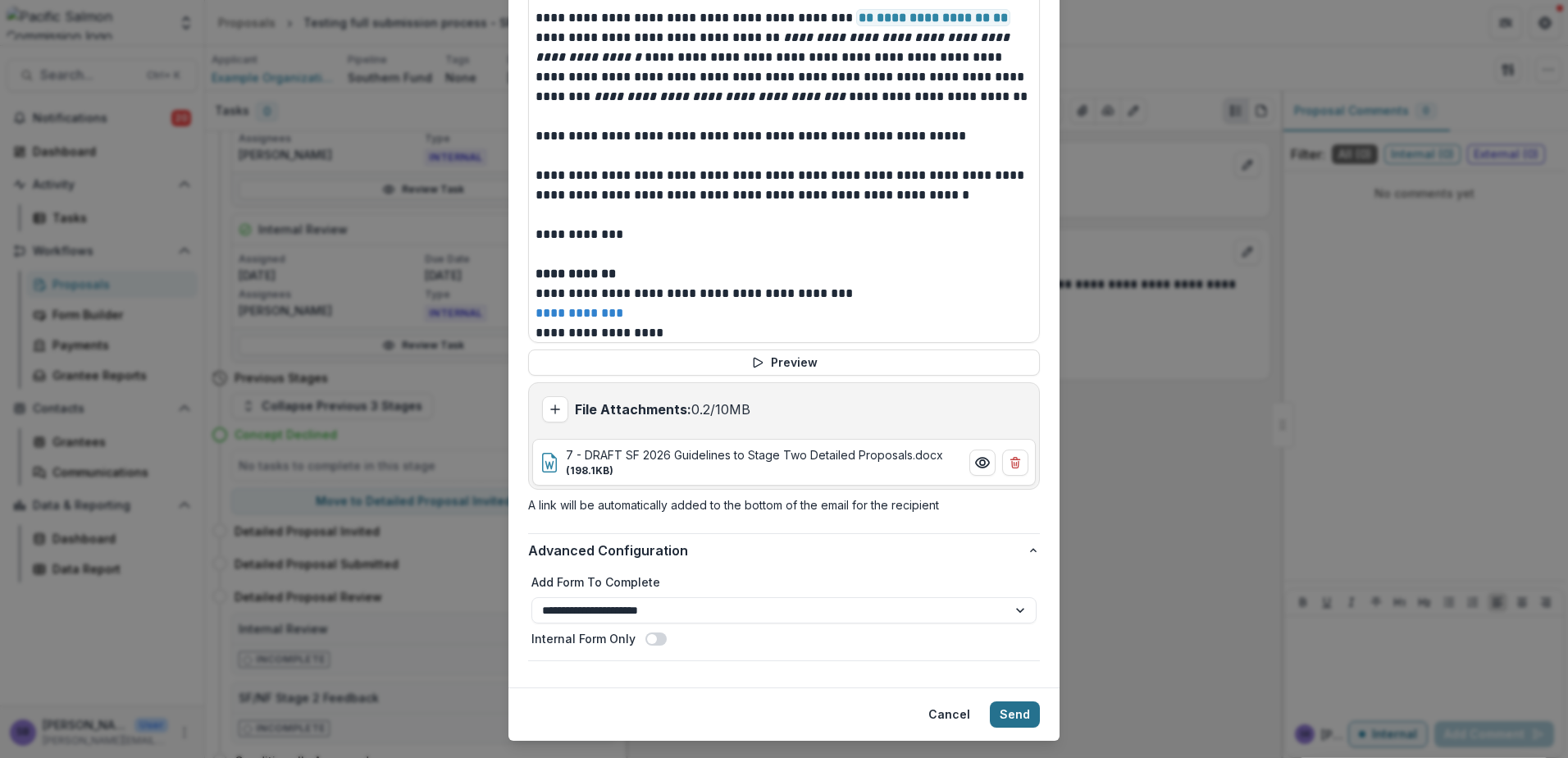
click at [1012, 701] on button "Send" at bounding box center [1015, 714] width 50 height 26
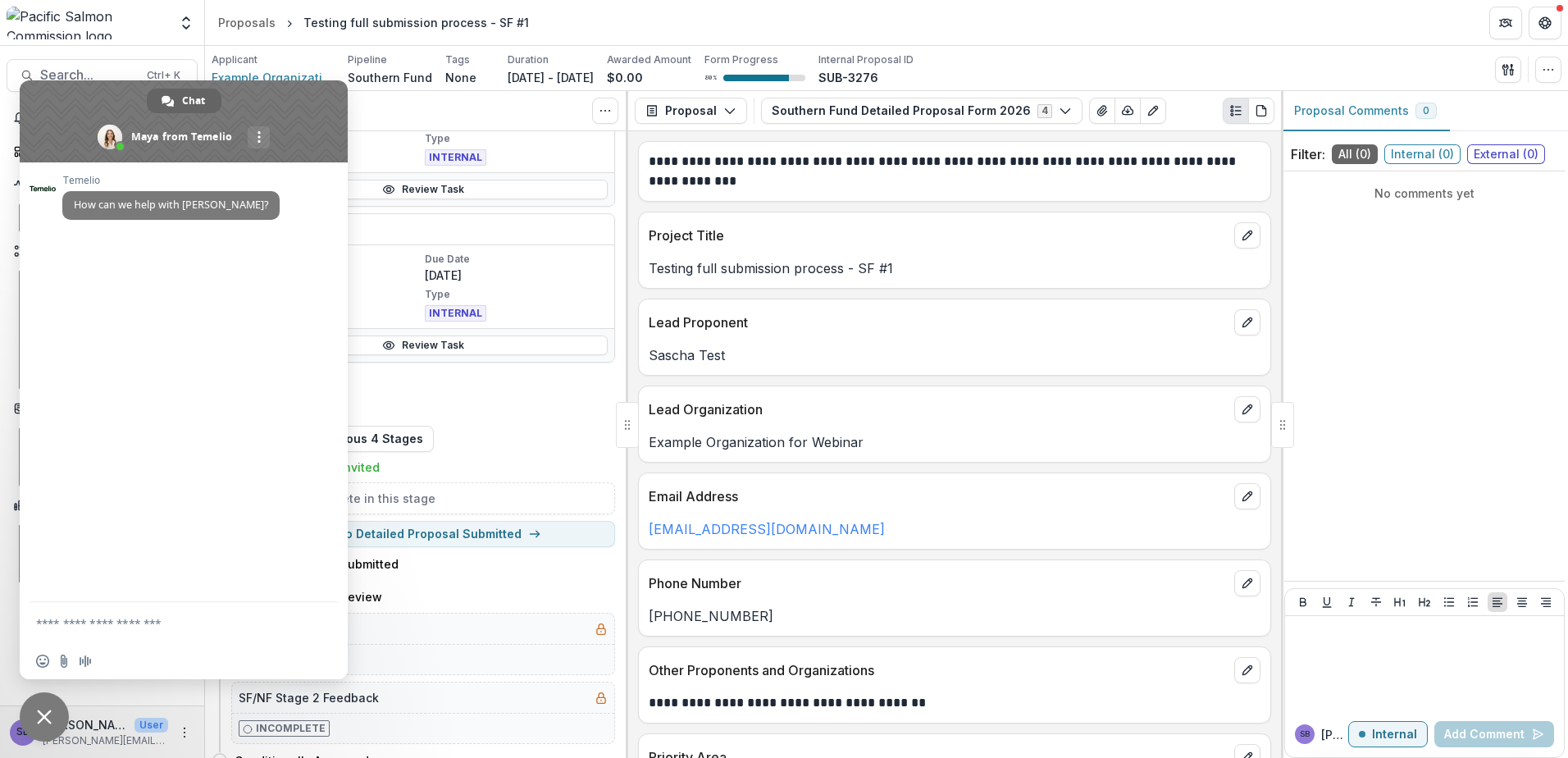
click at [44, 712] on span "Close chat" at bounding box center [44, 717] width 15 height 15
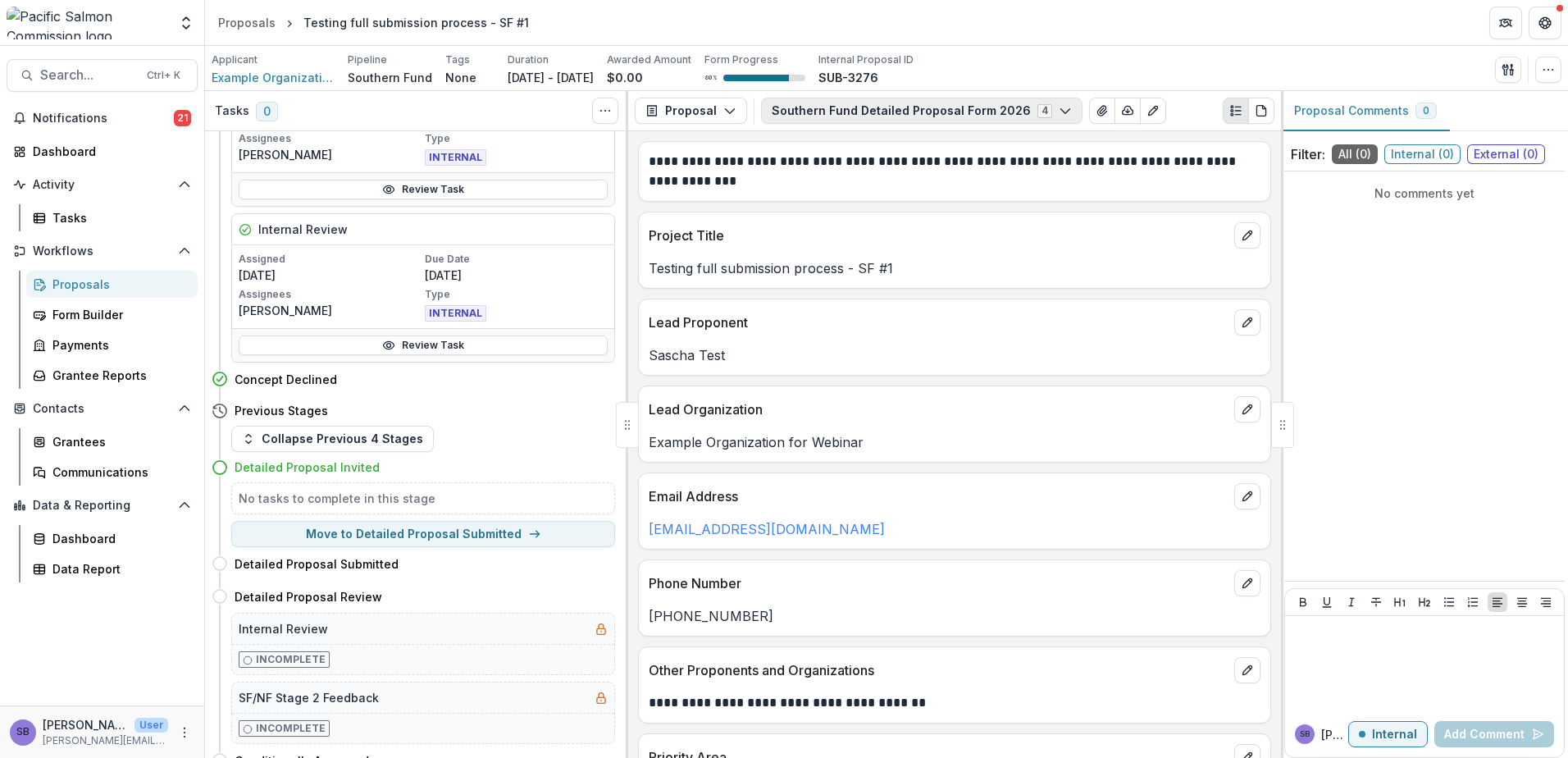
click at [868, 107] on button "Southern Fund Detailed Proposal Form 2026 4" at bounding box center [922, 110] width 321 height 26
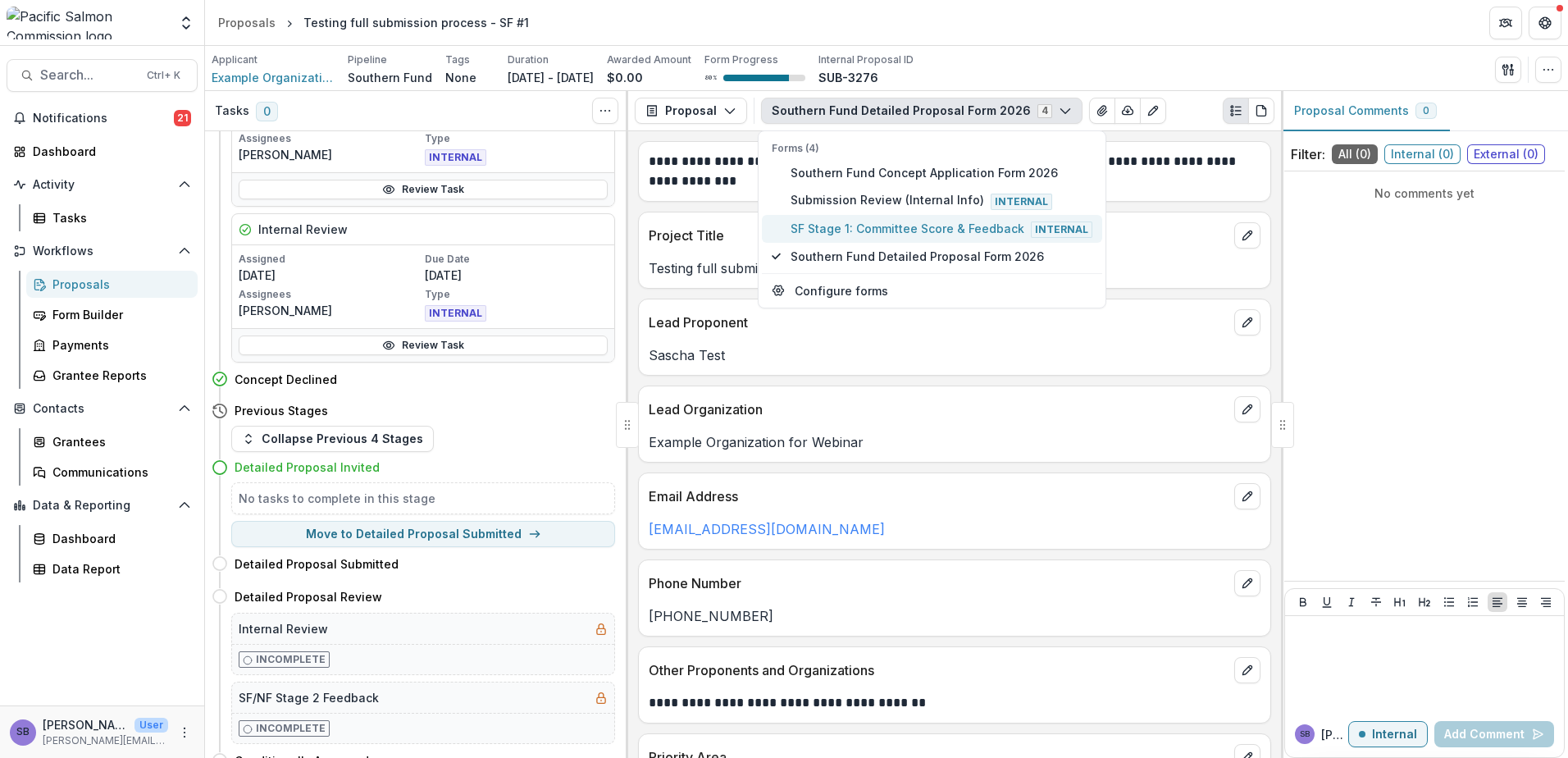
click at [878, 222] on span "SF Stage 1: Committee Score & Feedback Internal" at bounding box center [942, 228] width 302 height 18
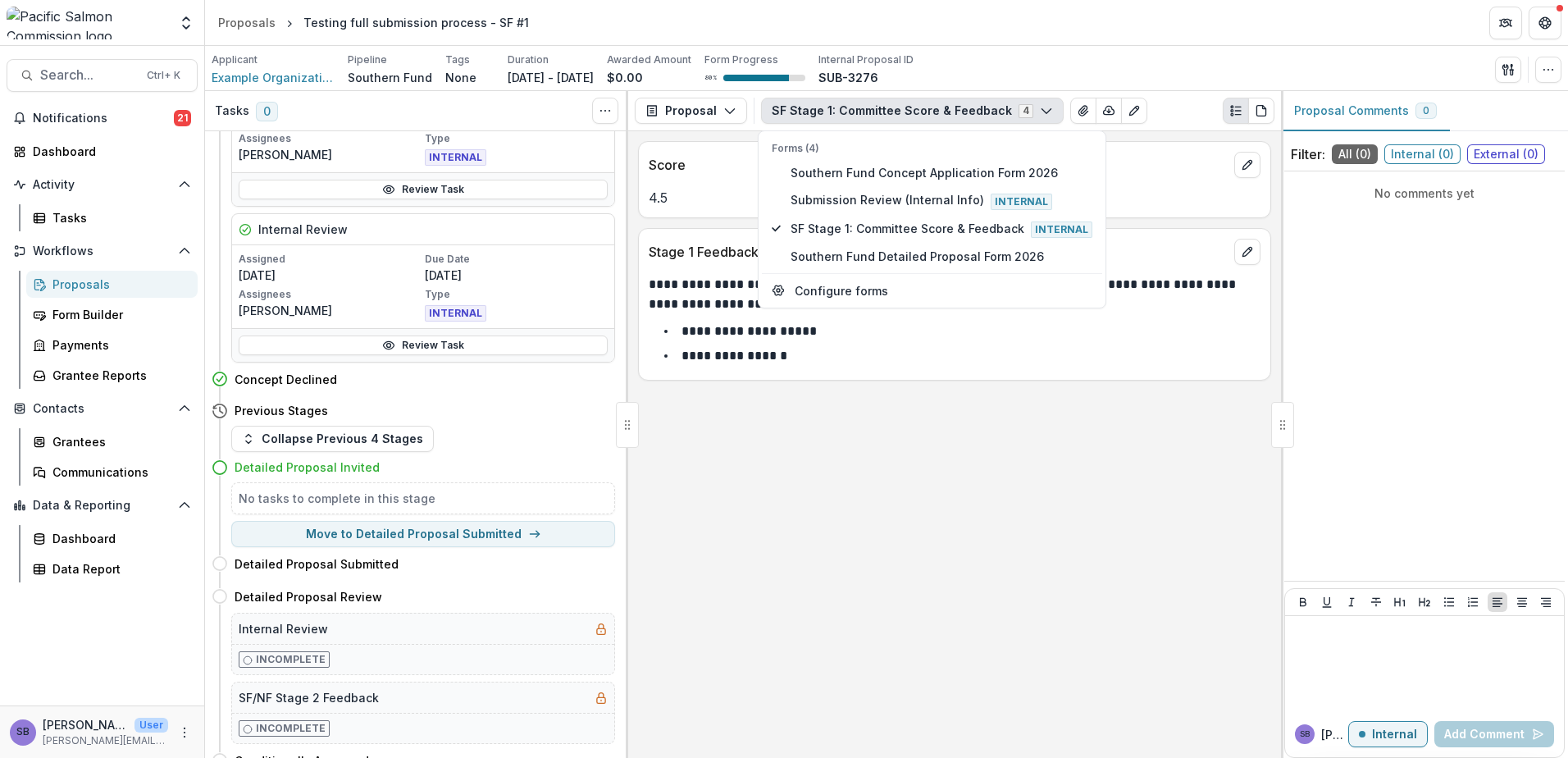
click at [949, 502] on div "**********" at bounding box center [954, 444] width 653 height 627
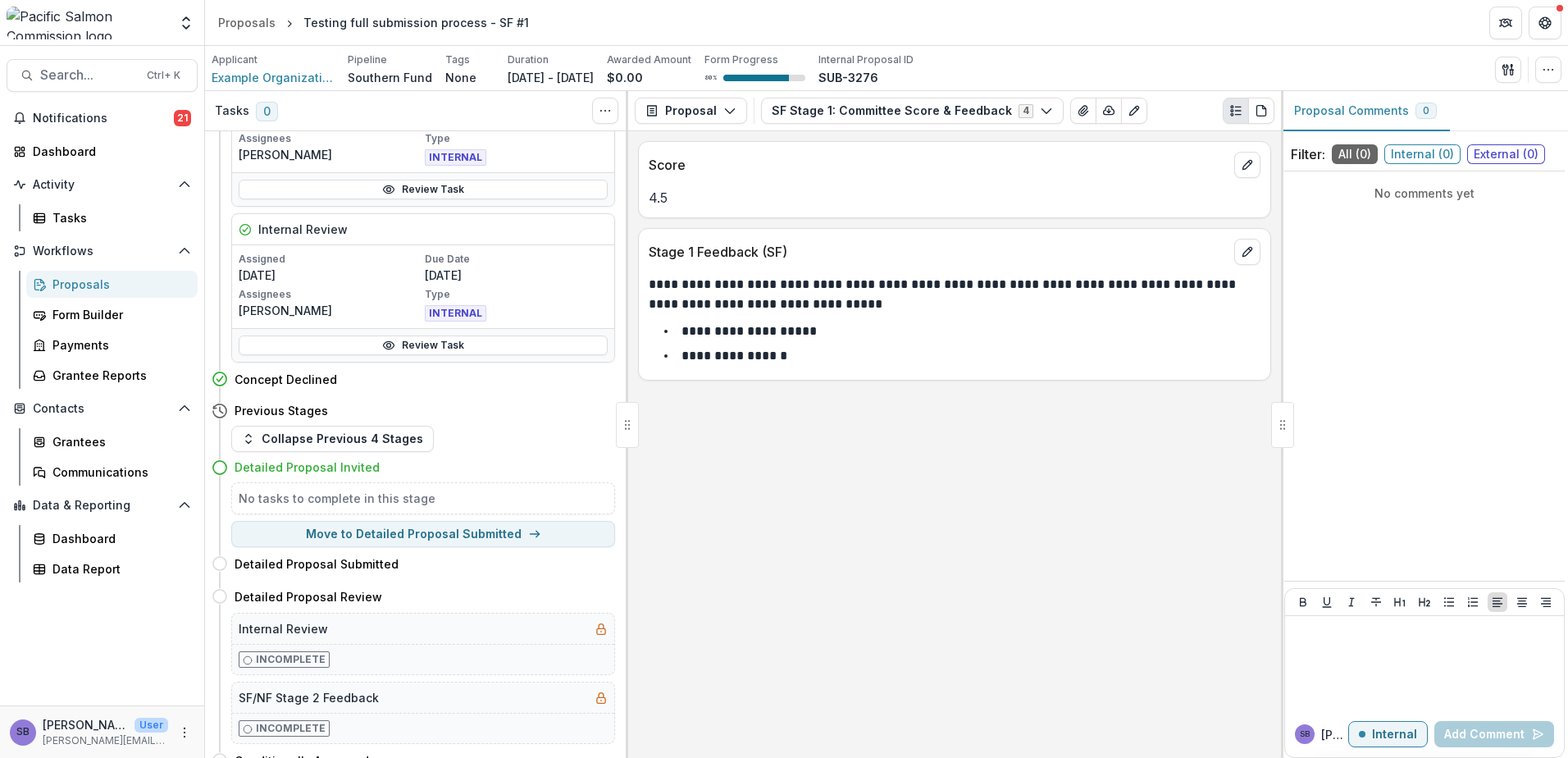
click at [78, 286] on div "Proposals" at bounding box center [118, 284] width 132 height 18
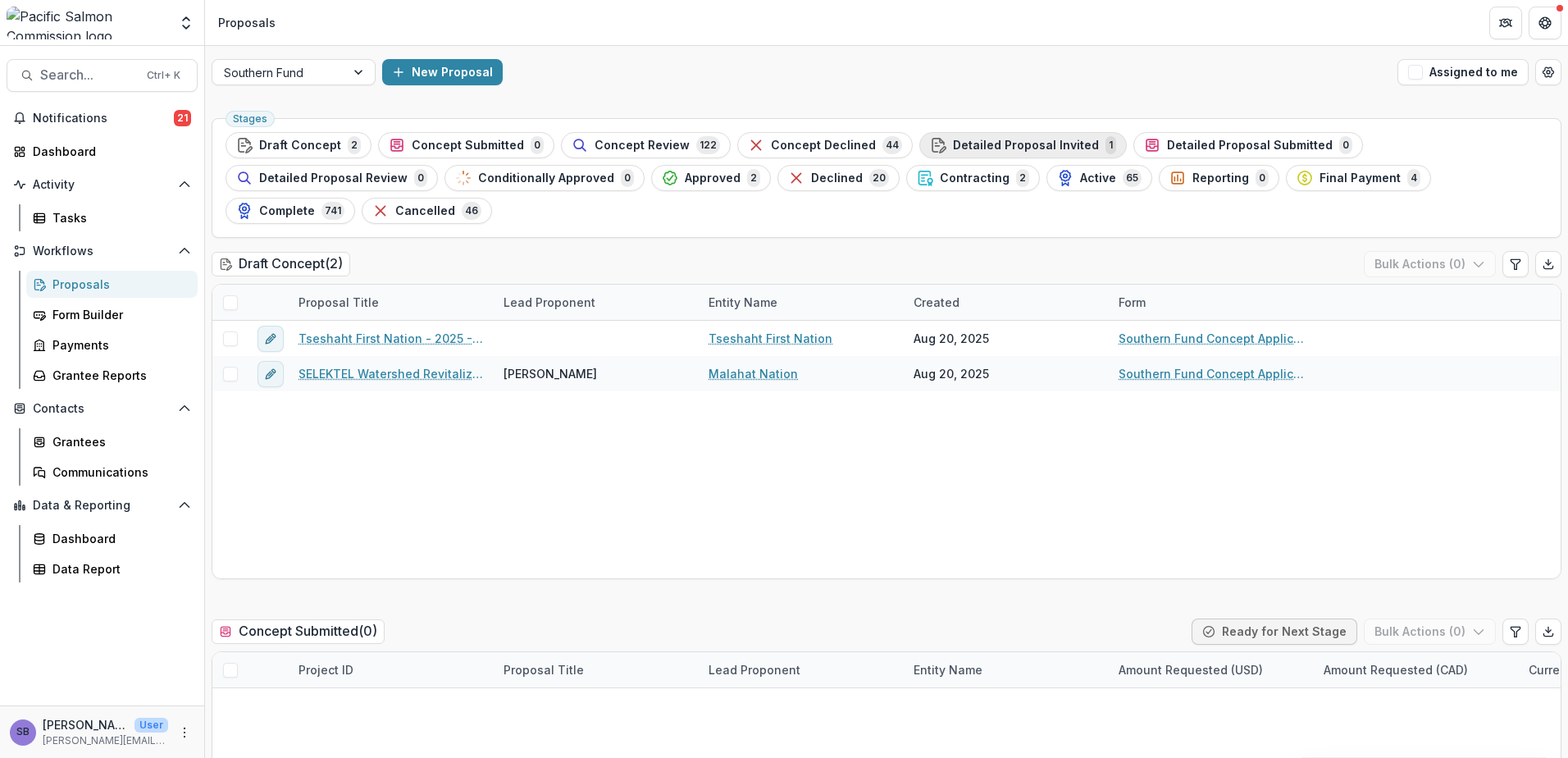
click at [969, 140] on span "Detailed Proposal Invited" at bounding box center [1026, 145] width 146 height 14
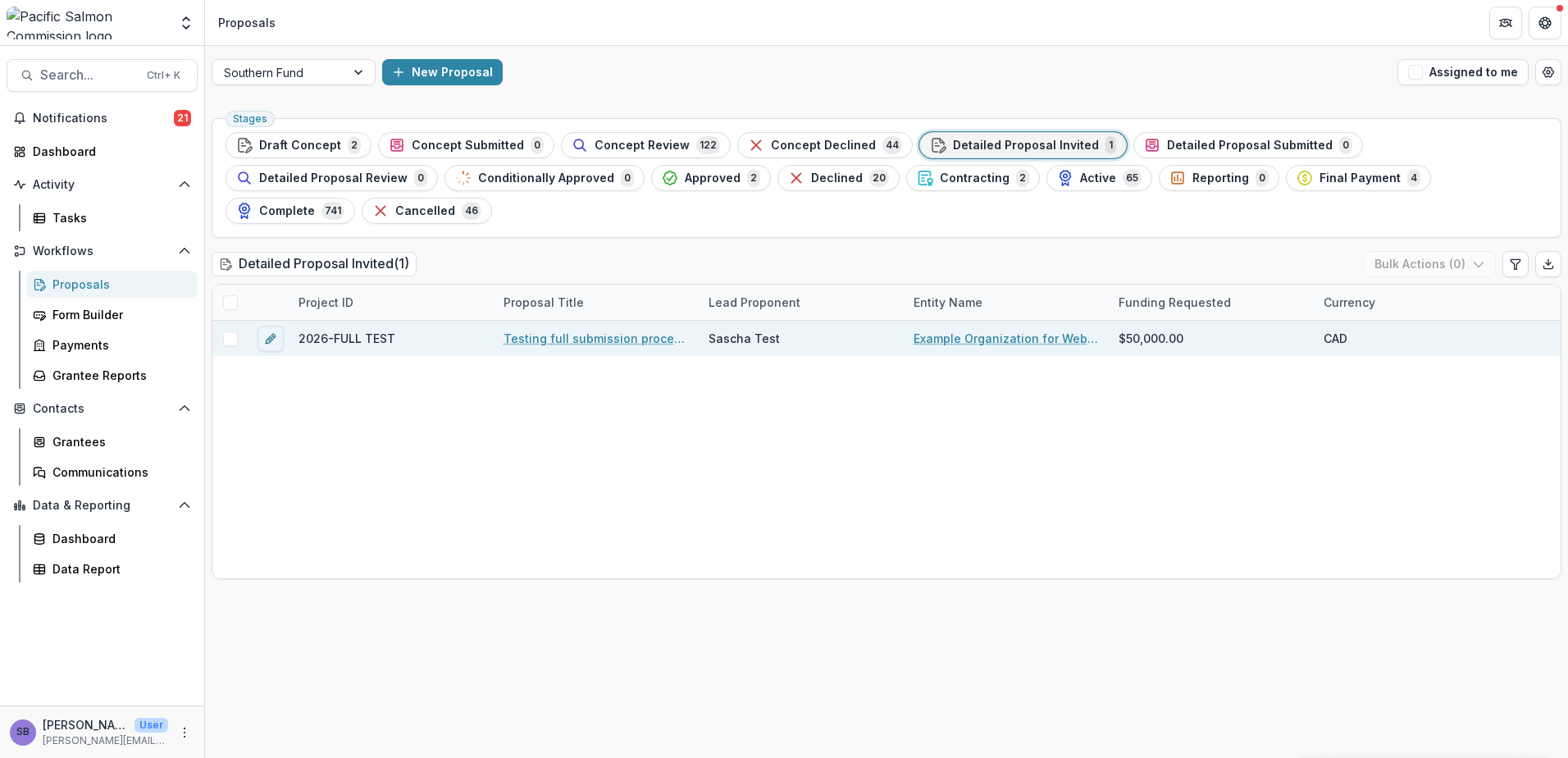
click at [612, 330] on link "Testing full submission process - SF #1" at bounding box center [596, 338] width 186 height 18
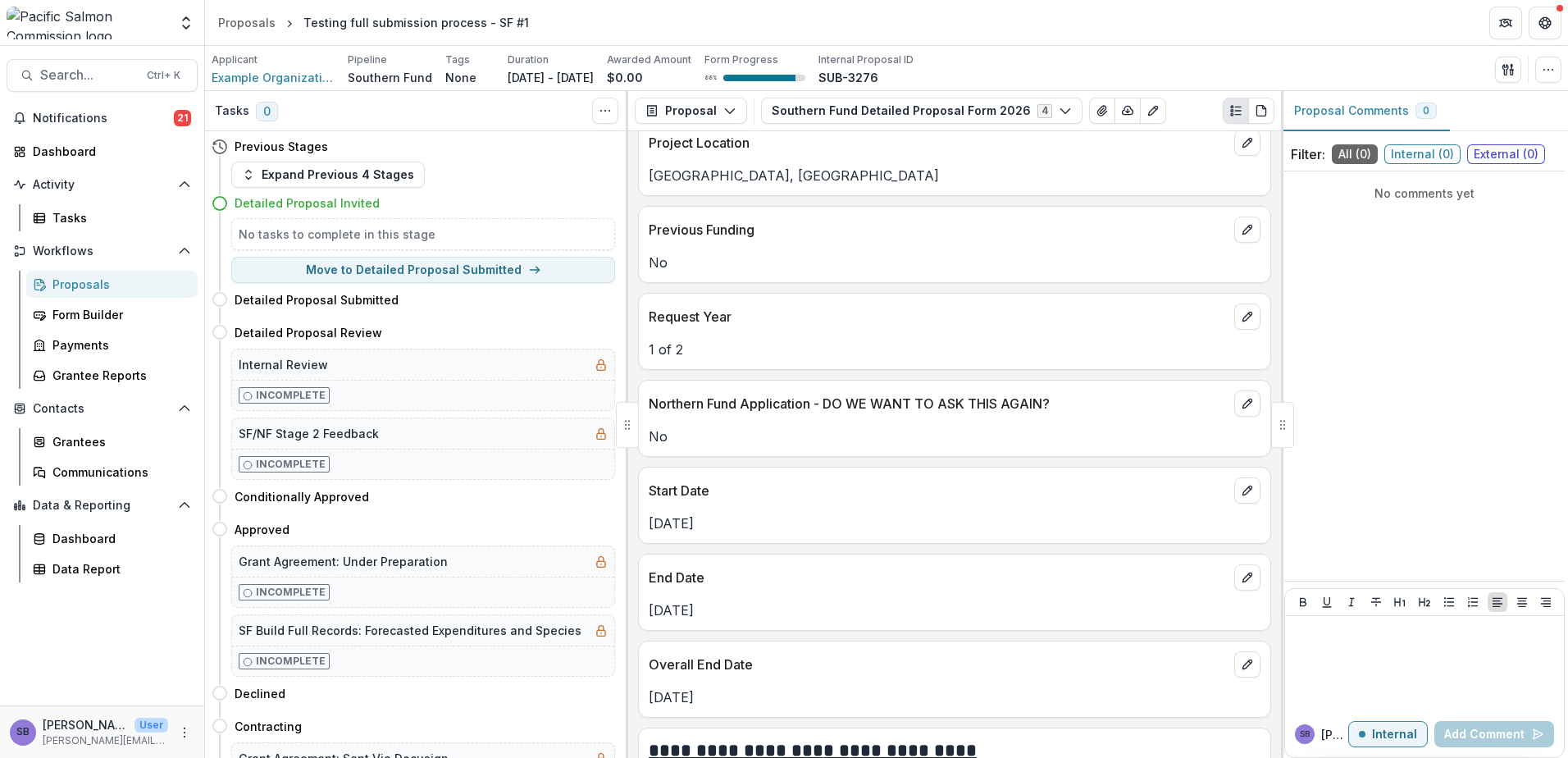
scroll to position [766, 0]
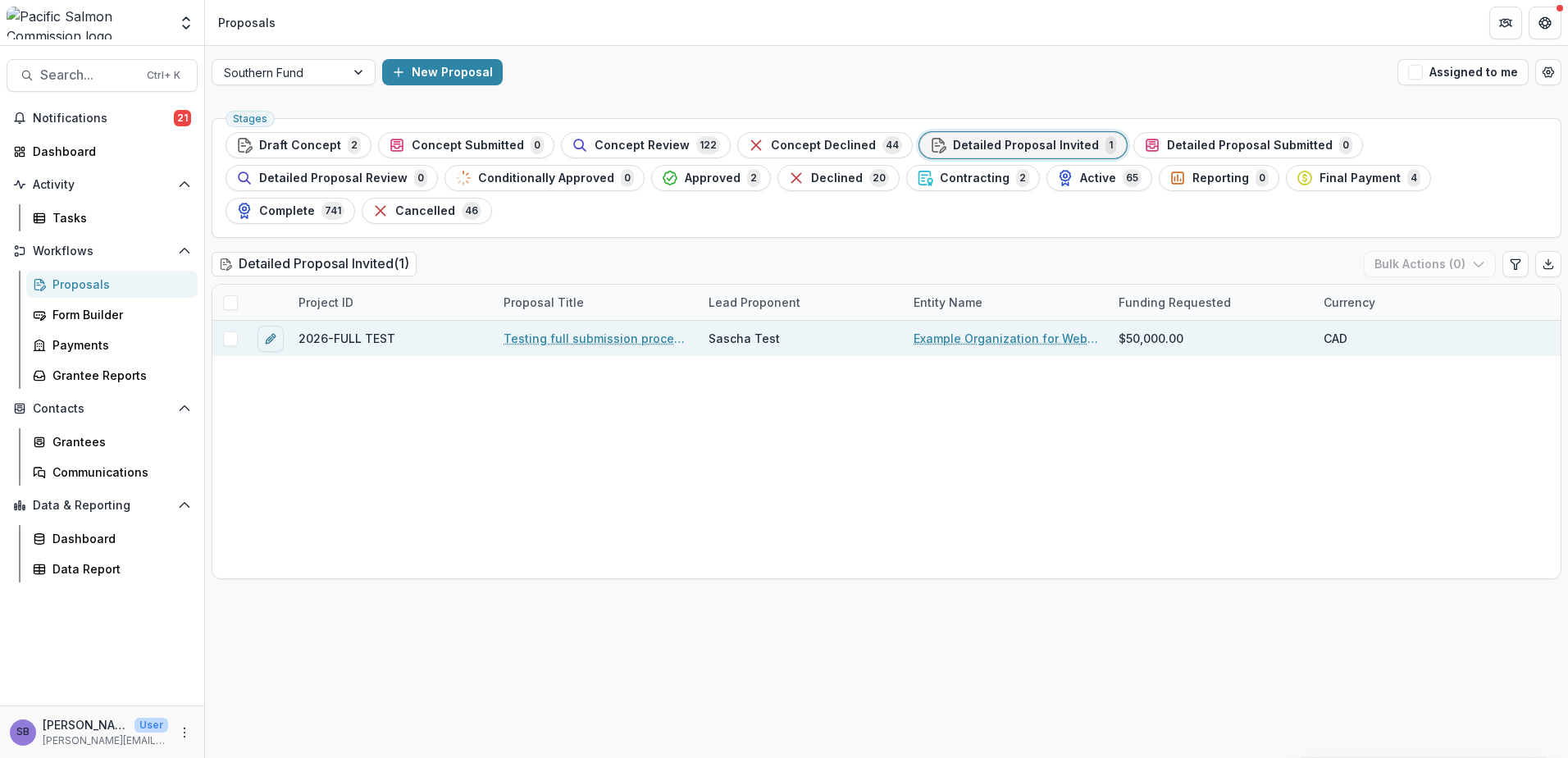
click at [649, 330] on link "Testing full submission process - SF #1" at bounding box center [596, 338] width 186 height 18
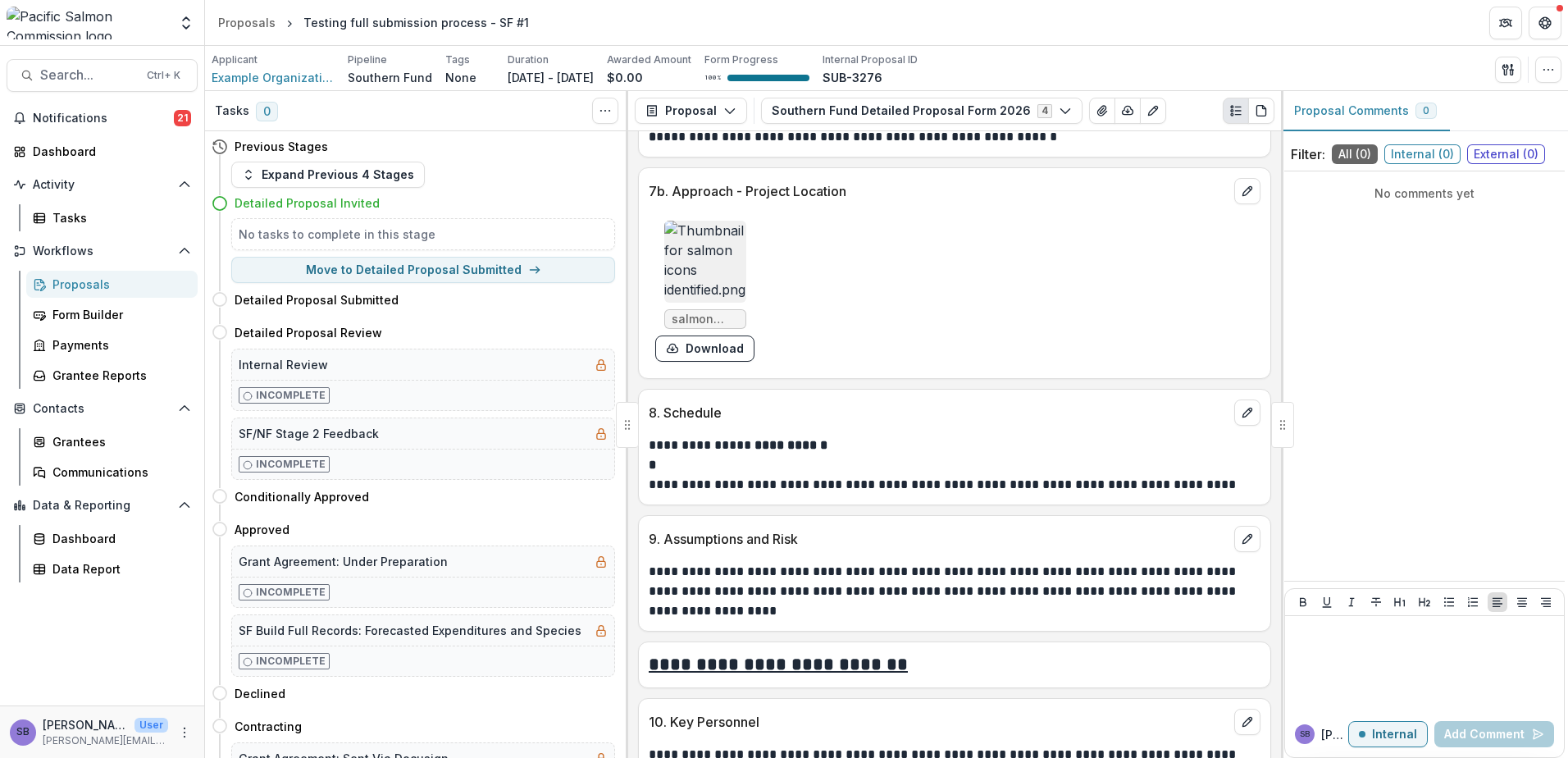
scroll to position [2625, 0]
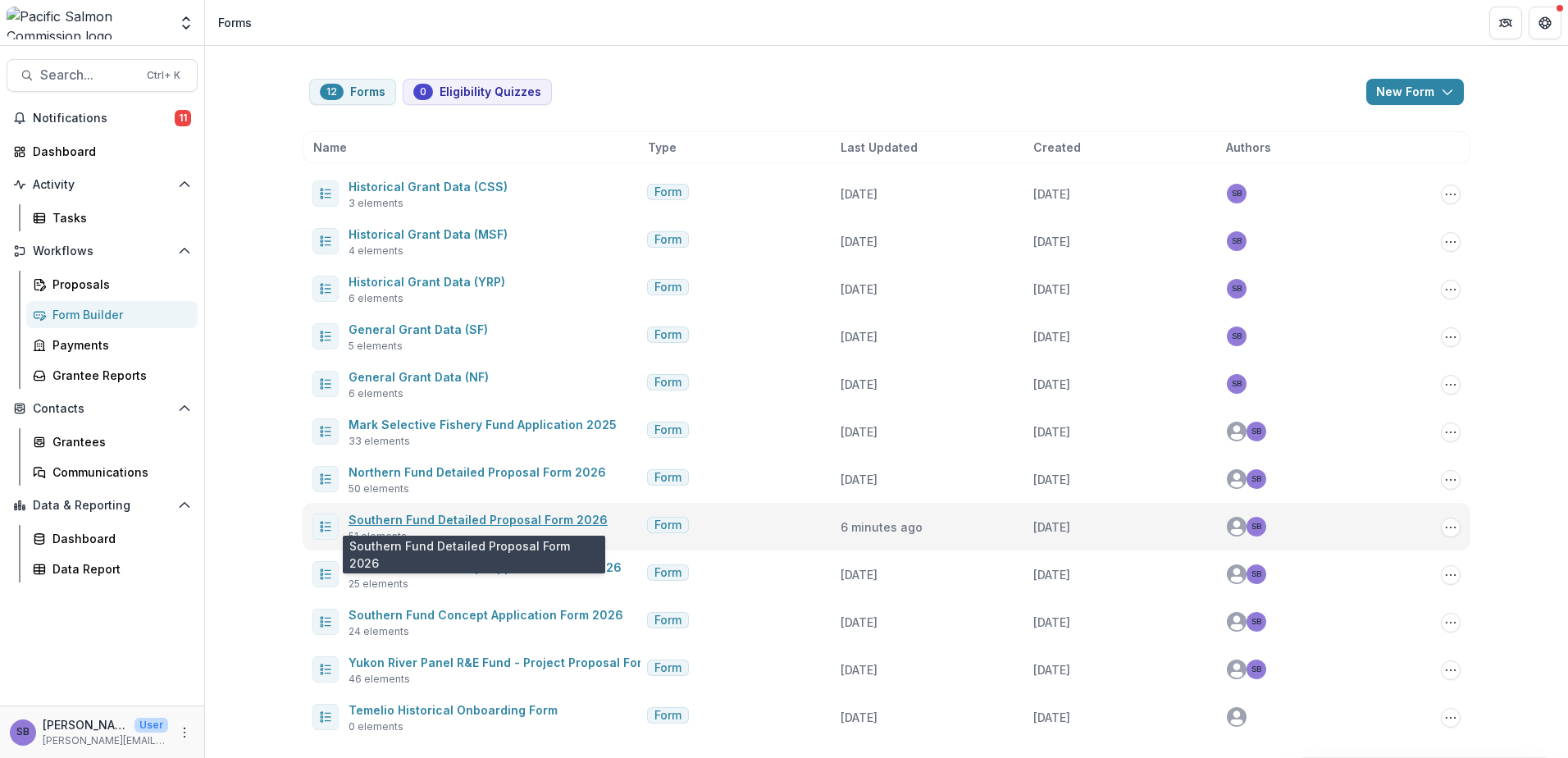
click at [438, 520] on link "Southern Fund Detailed Proposal Form 2026" at bounding box center [478, 520] width 259 height 14
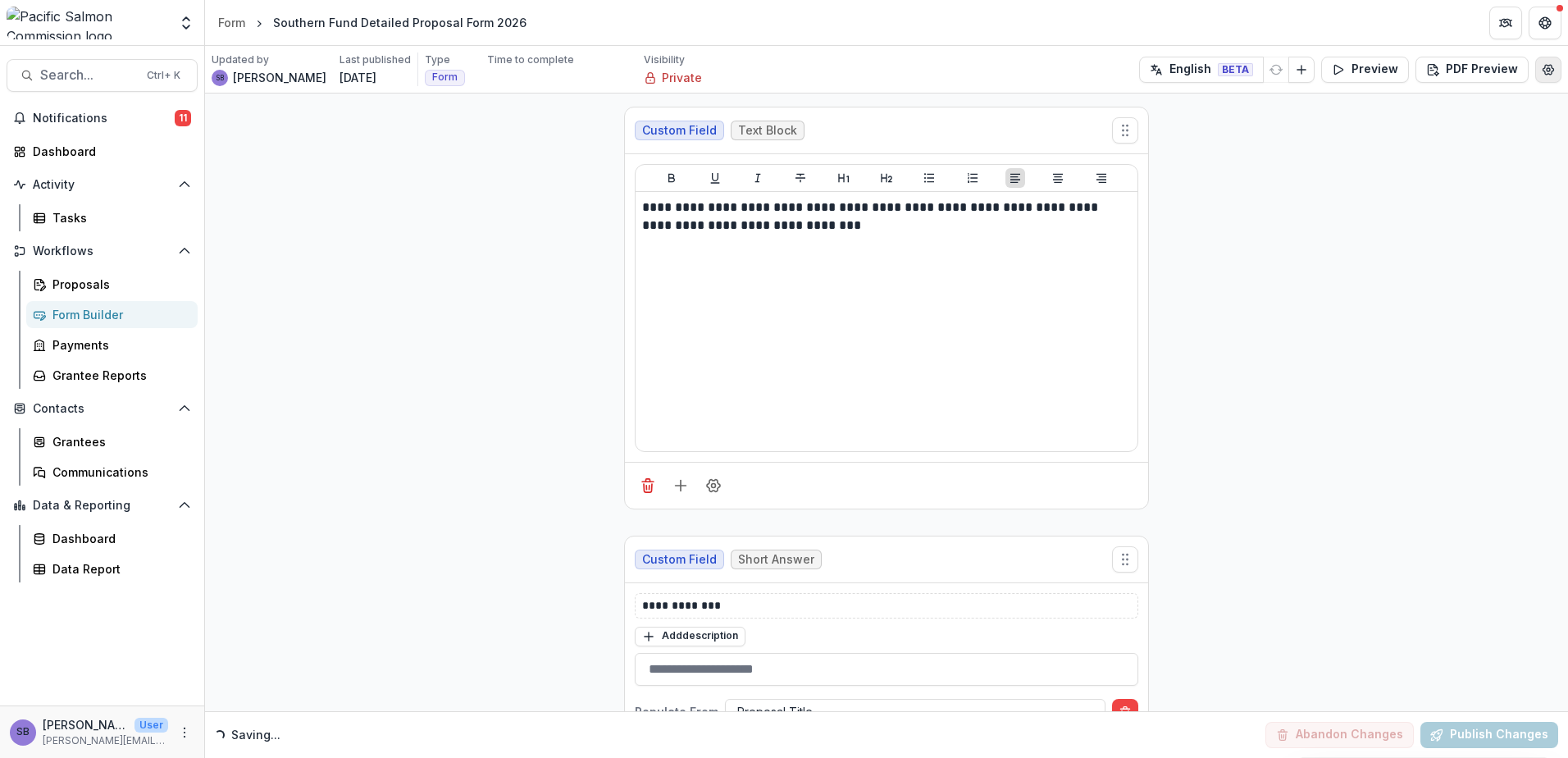
click at [1542, 68] on icon "Edit Form Settings" at bounding box center [1549, 70] width 13 height 13
select select "*******"
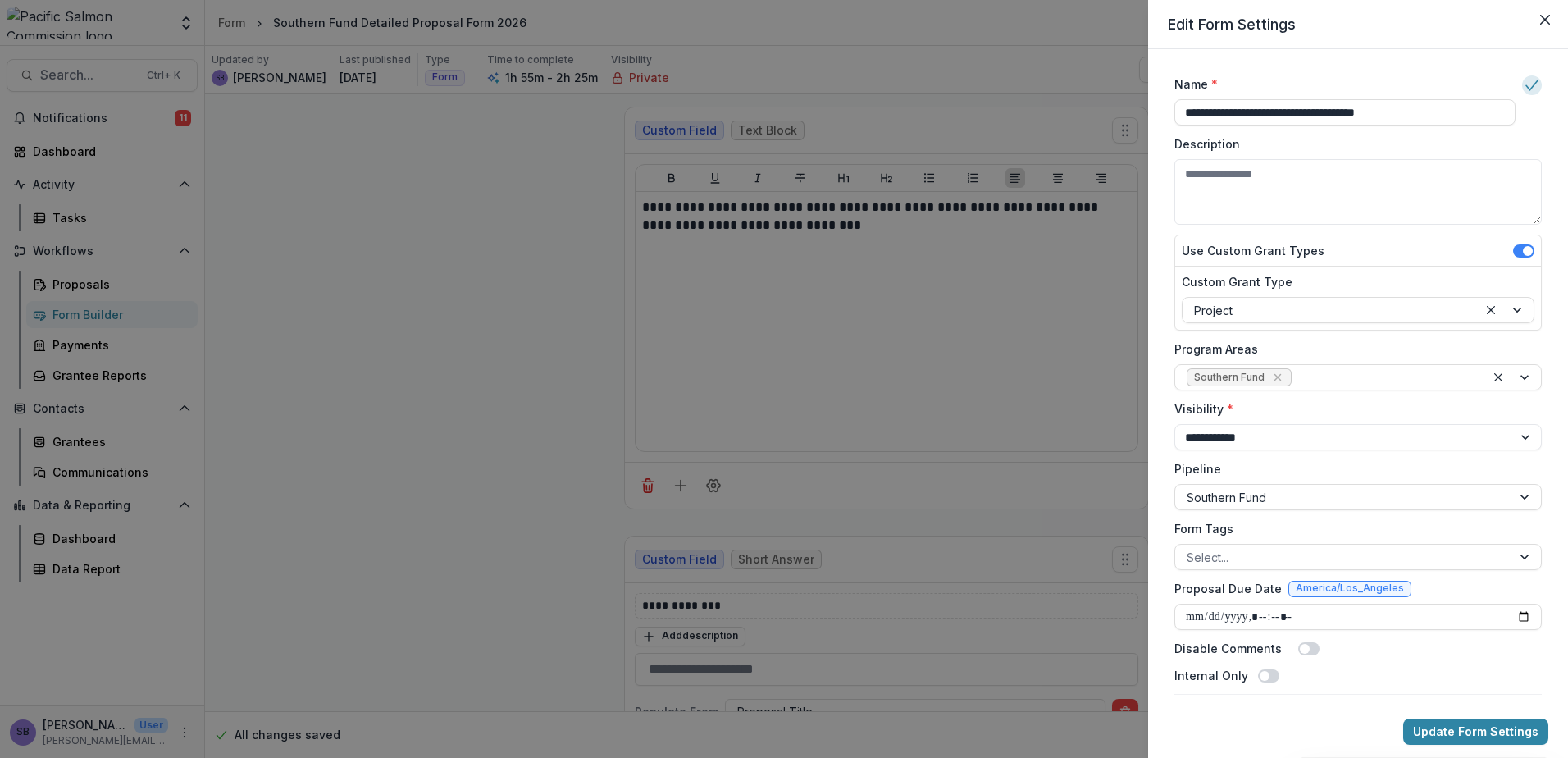
scroll to position [76, 0]
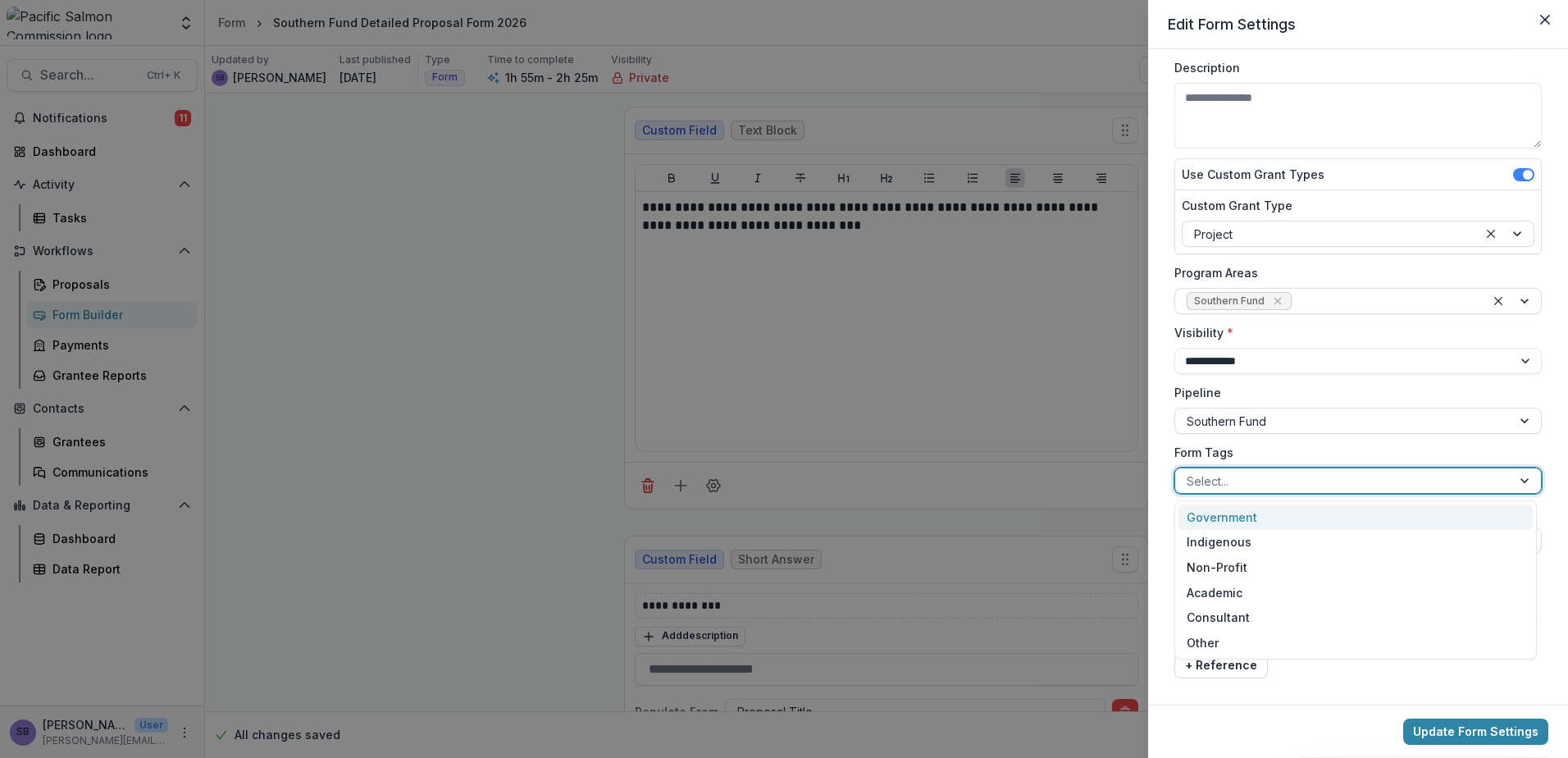
click at [1481, 484] on div at bounding box center [1343, 481] width 313 height 20
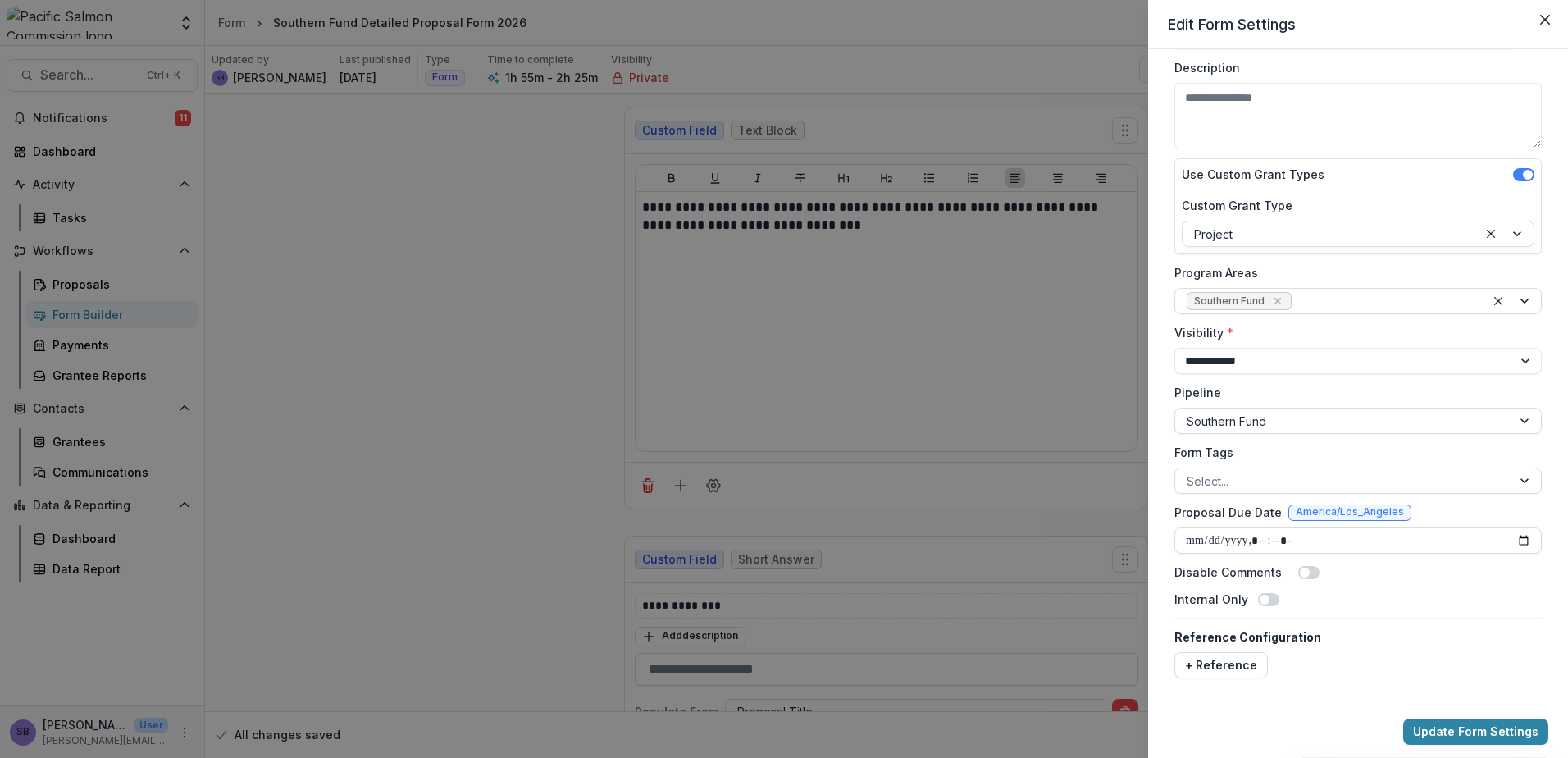
click at [1523, 451] on label "Form Tags" at bounding box center [1353, 452] width 358 height 18
click at [1190, 473] on input "Form Tags" at bounding box center [1189, 481] width 3 height 18
click at [1232, 665] on button "+ Reference" at bounding box center [1220, 665] width 93 height 26
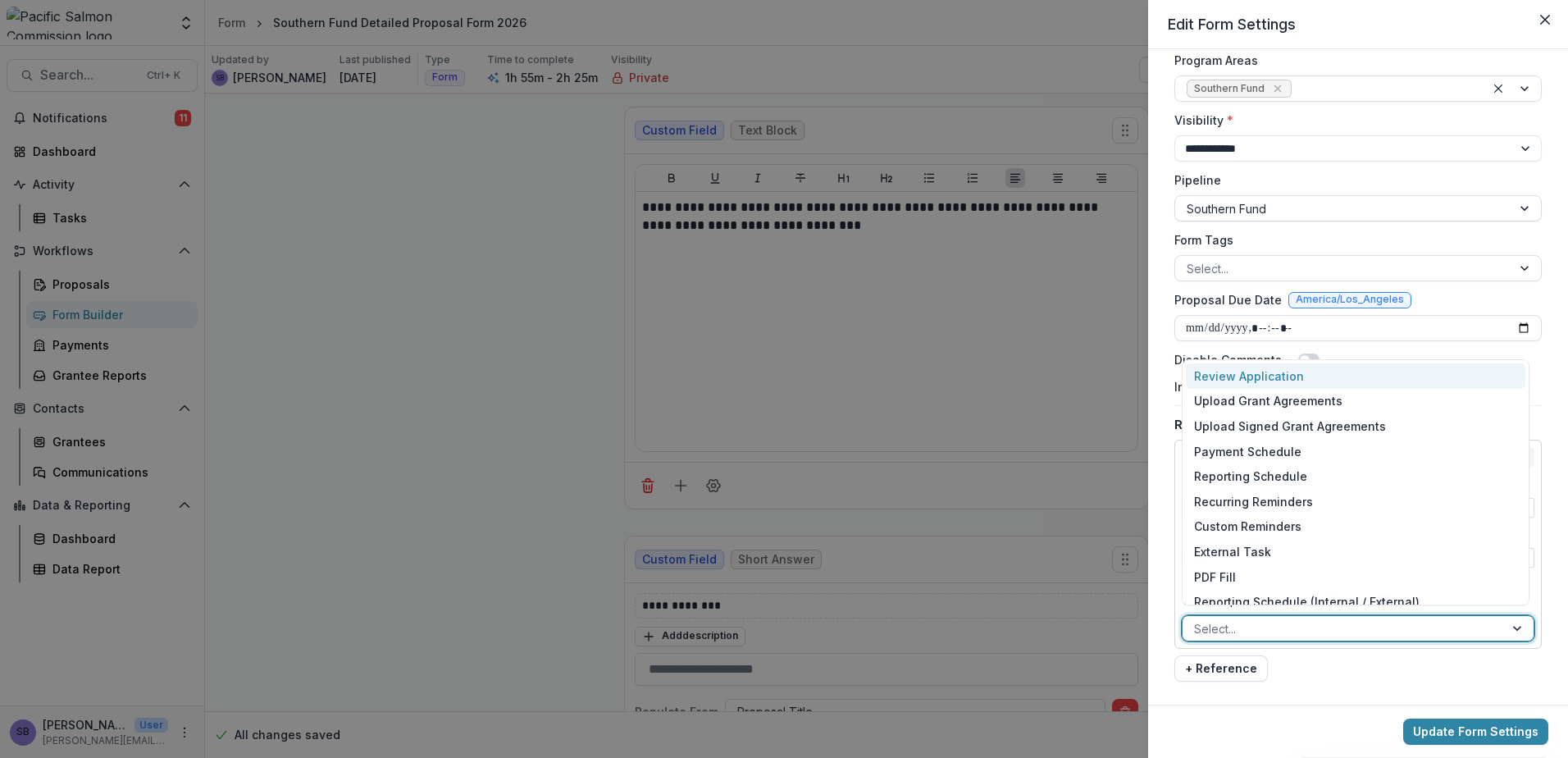
click at [1504, 629] on div at bounding box center [1518, 628] width 29 height 24
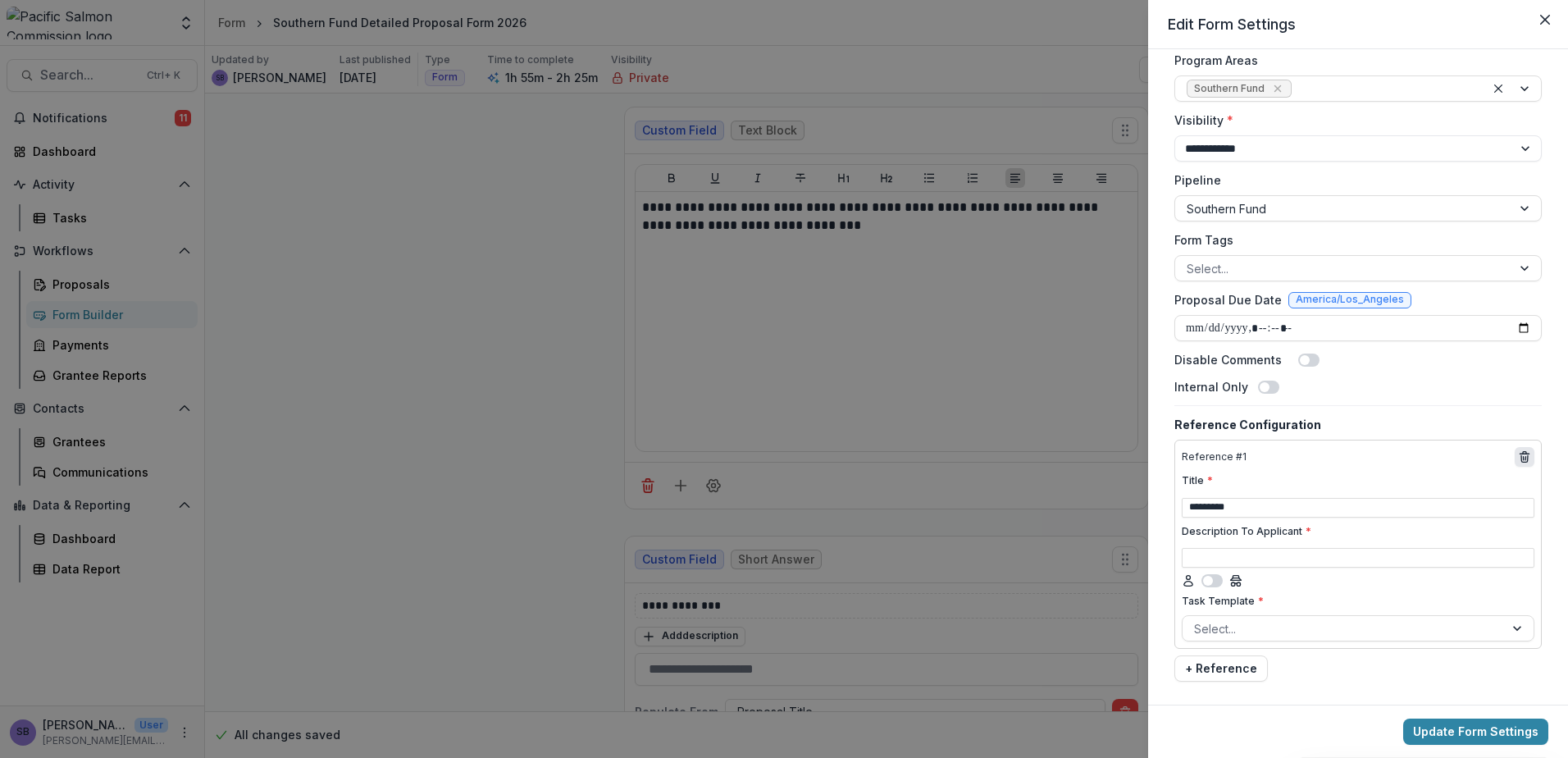
click at [1516, 449] on button "delete" at bounding box center [1524, 457] width 19 height 19
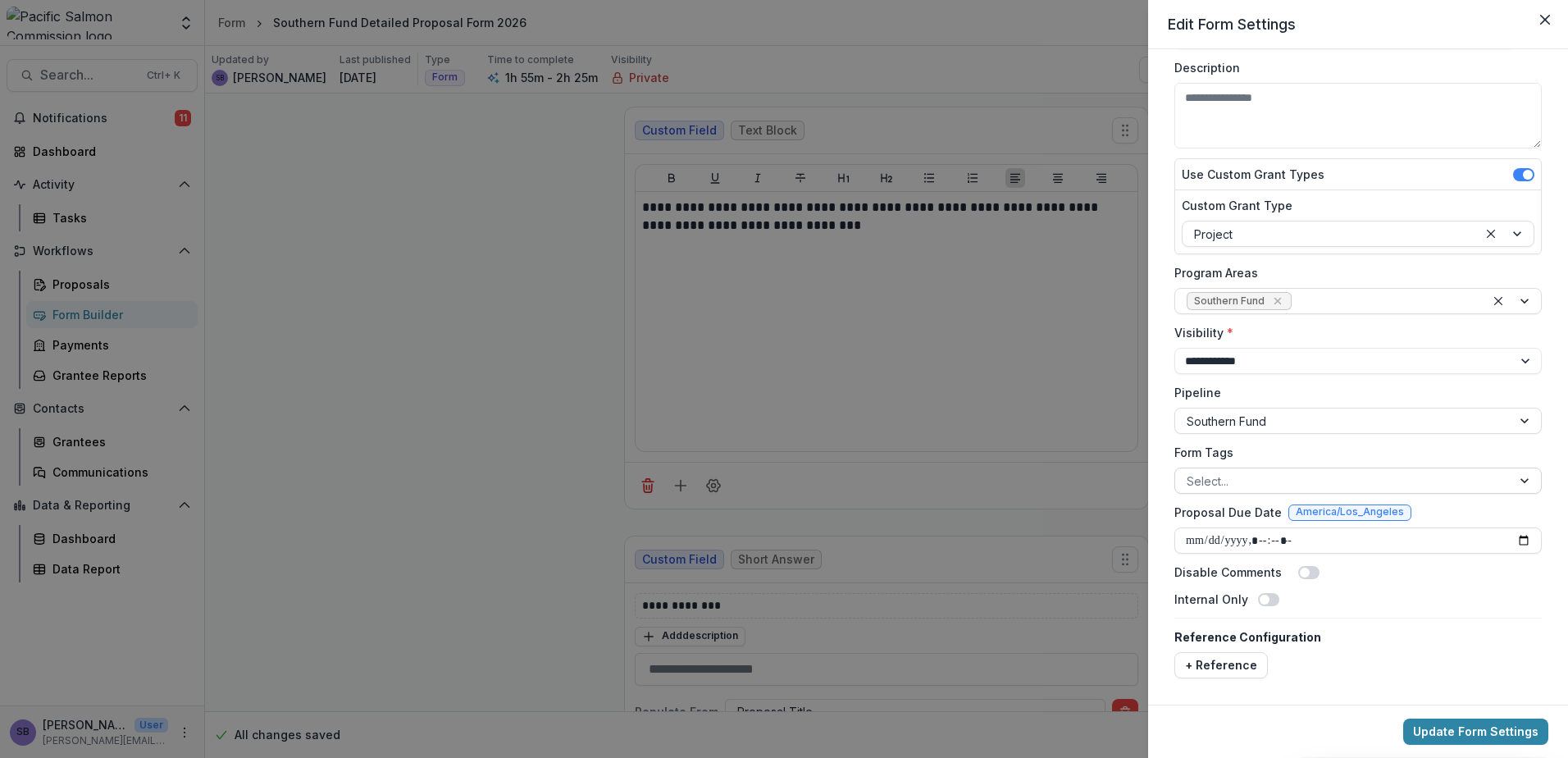
scroll to position [76, 0]
click at [1522, 538] on input "Proposal Due Date" at bounding box center [1358, 540] width 368 height 26
type input "**********"
click at [1453, 593] on div "Internal Only" at bounding box center [1358, 599] width 368 height 18
click at [1497, 721] on button "Update Form Settings" at bounding box center [1476, 731] width 145 height 26
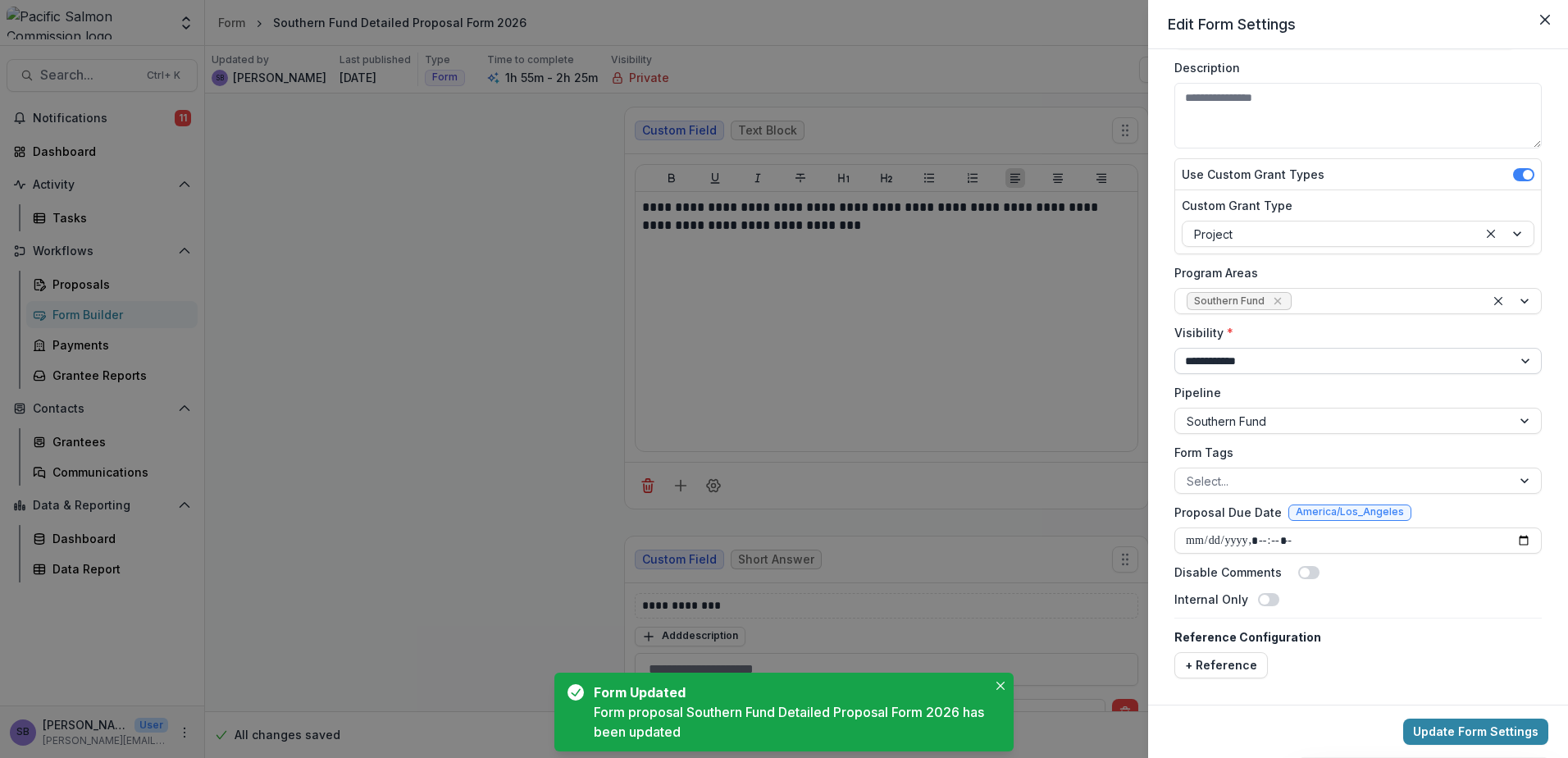
scroll to position [0, 0]
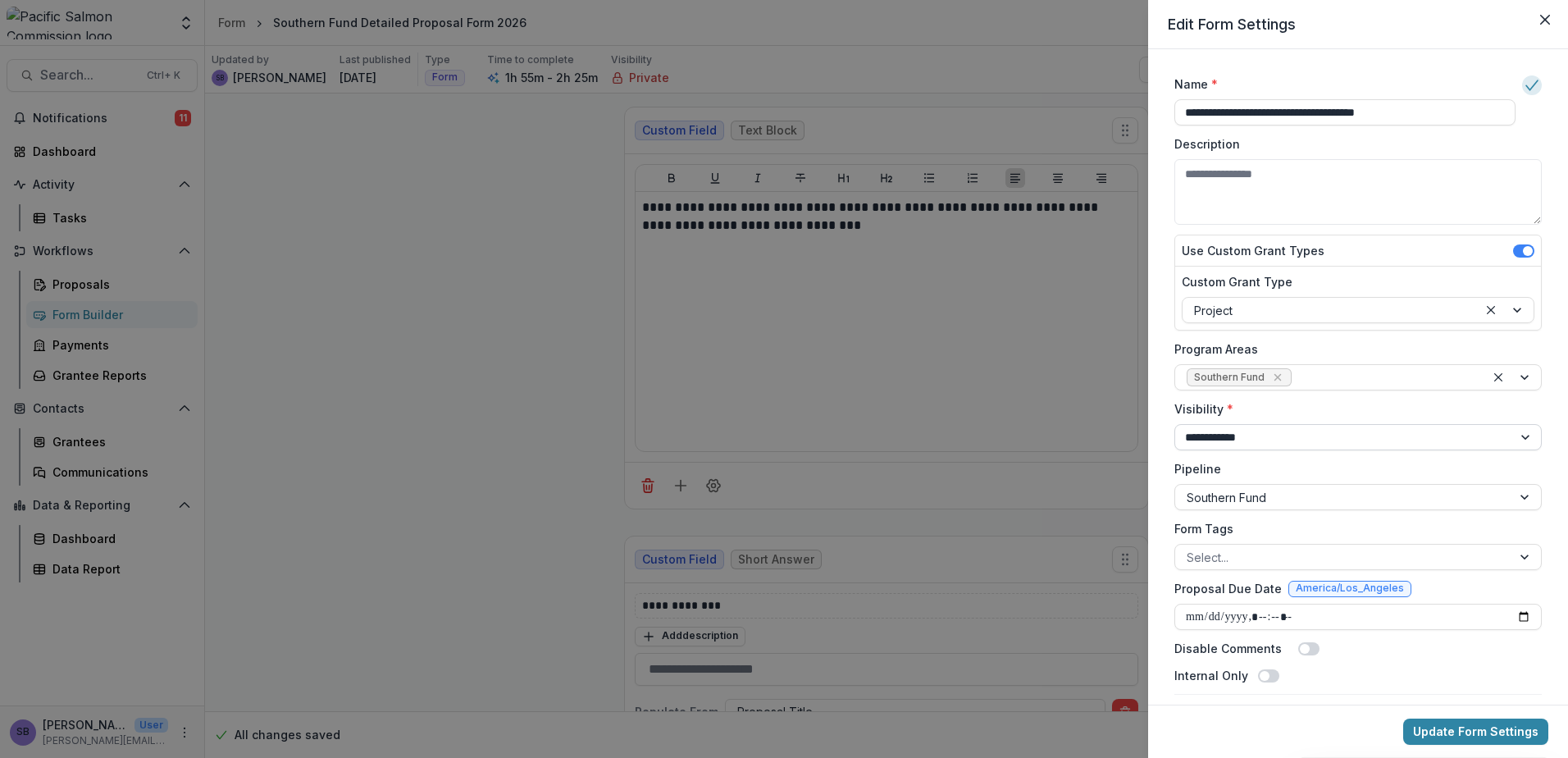
click at [1443, 443] on select "**********" at bounding box center [1358, 437] width 368 height 26
click at [1443, 442] on select "**********" at bounding box center [1358, 437] width 368 height 26
click at [1464, 683] on div "Internal Only" at bounding box center [1358, 675] width 368 height 18
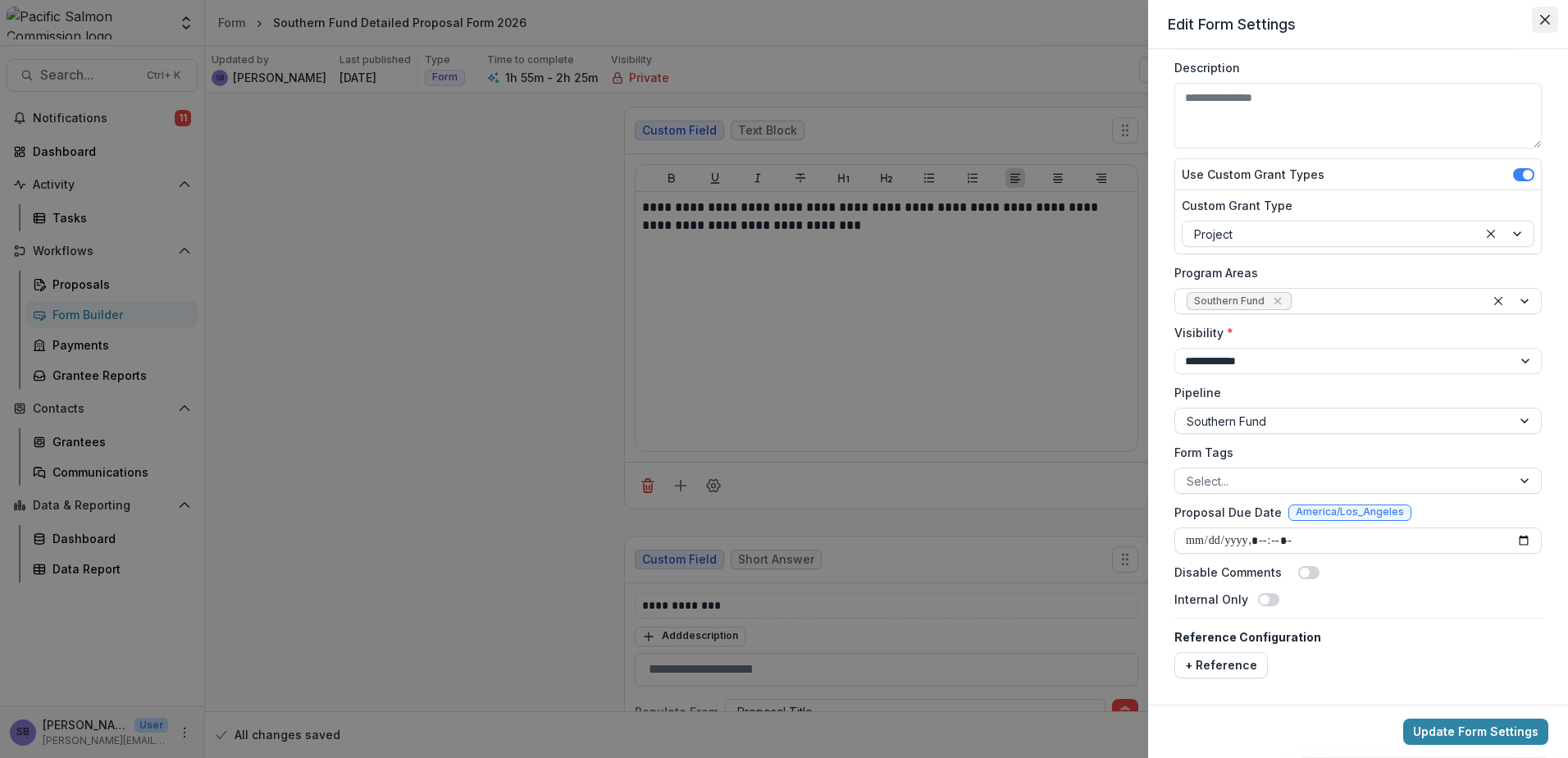
click at [1550, 23] on icon "Close" at bounding box center [1545, 20] width 10 height 10
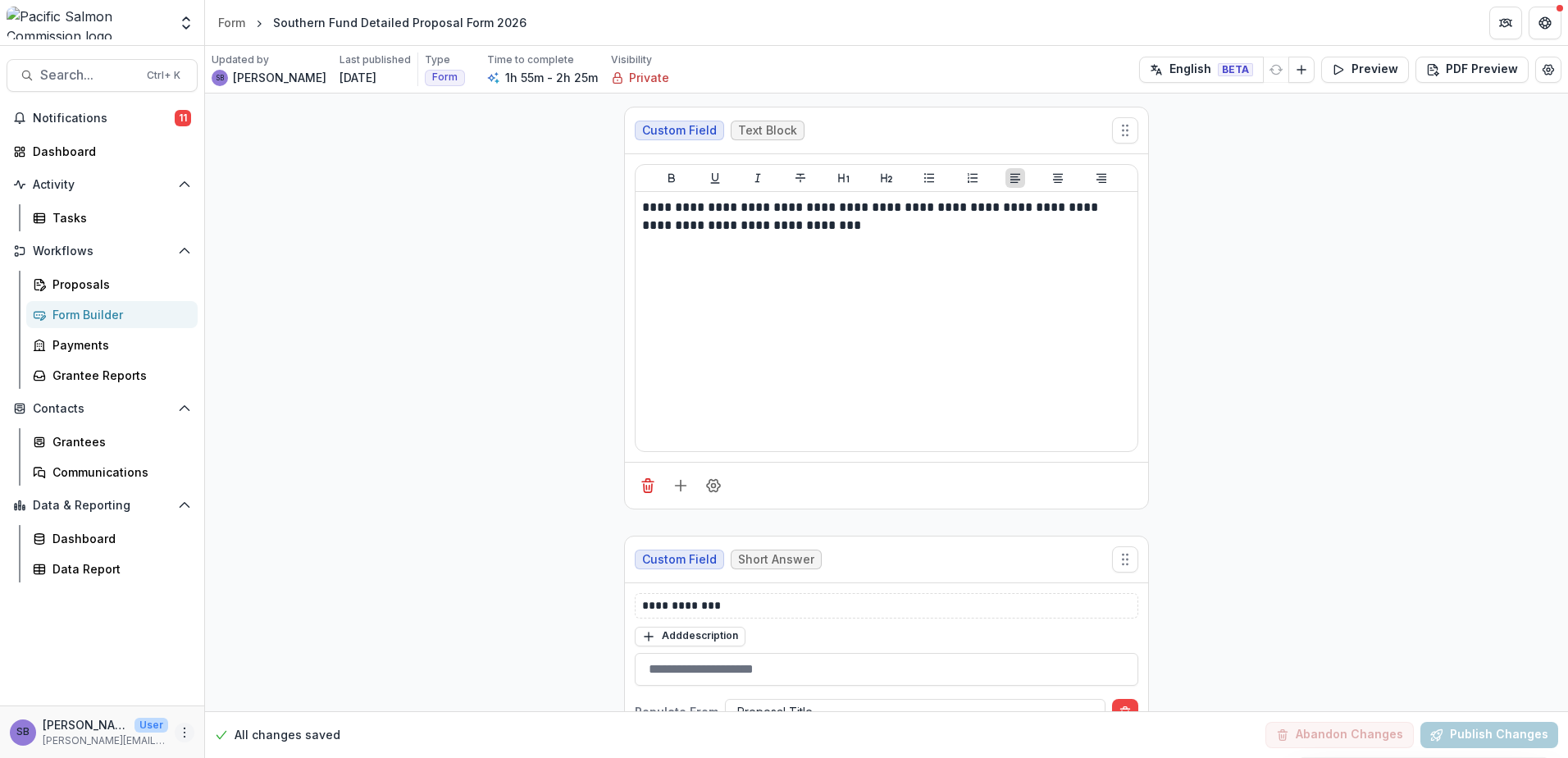
click at [180, 734] on icon "More" at bounding box center [185, 733] width 13 height 13
click at [254, 699] on link "User Settings" at bounding box center [292, 698] width 175 height 27
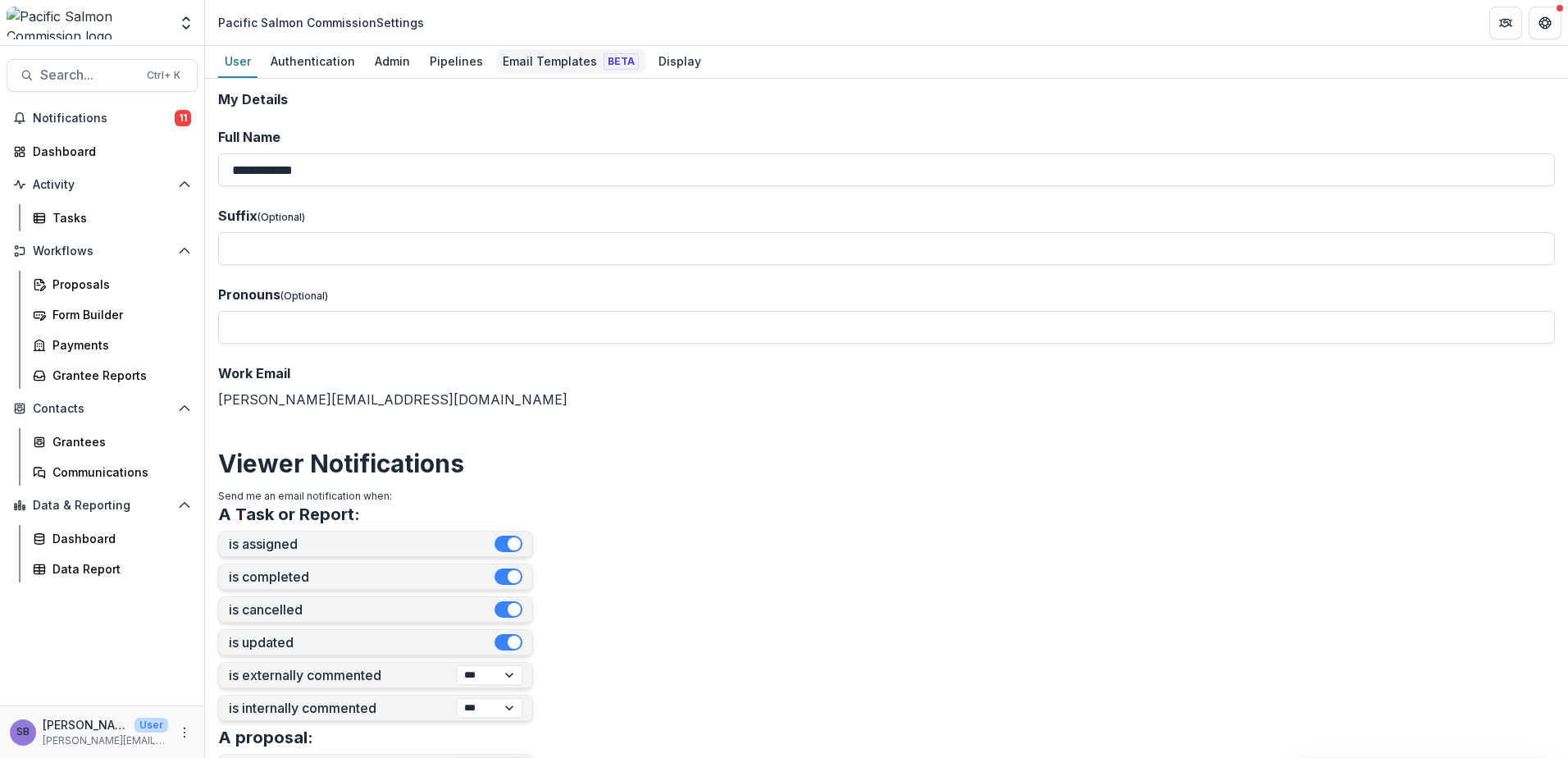
click at [538, 58] on div "Email Templates Beta" at bounding box center [571, 61] width 149 height 24
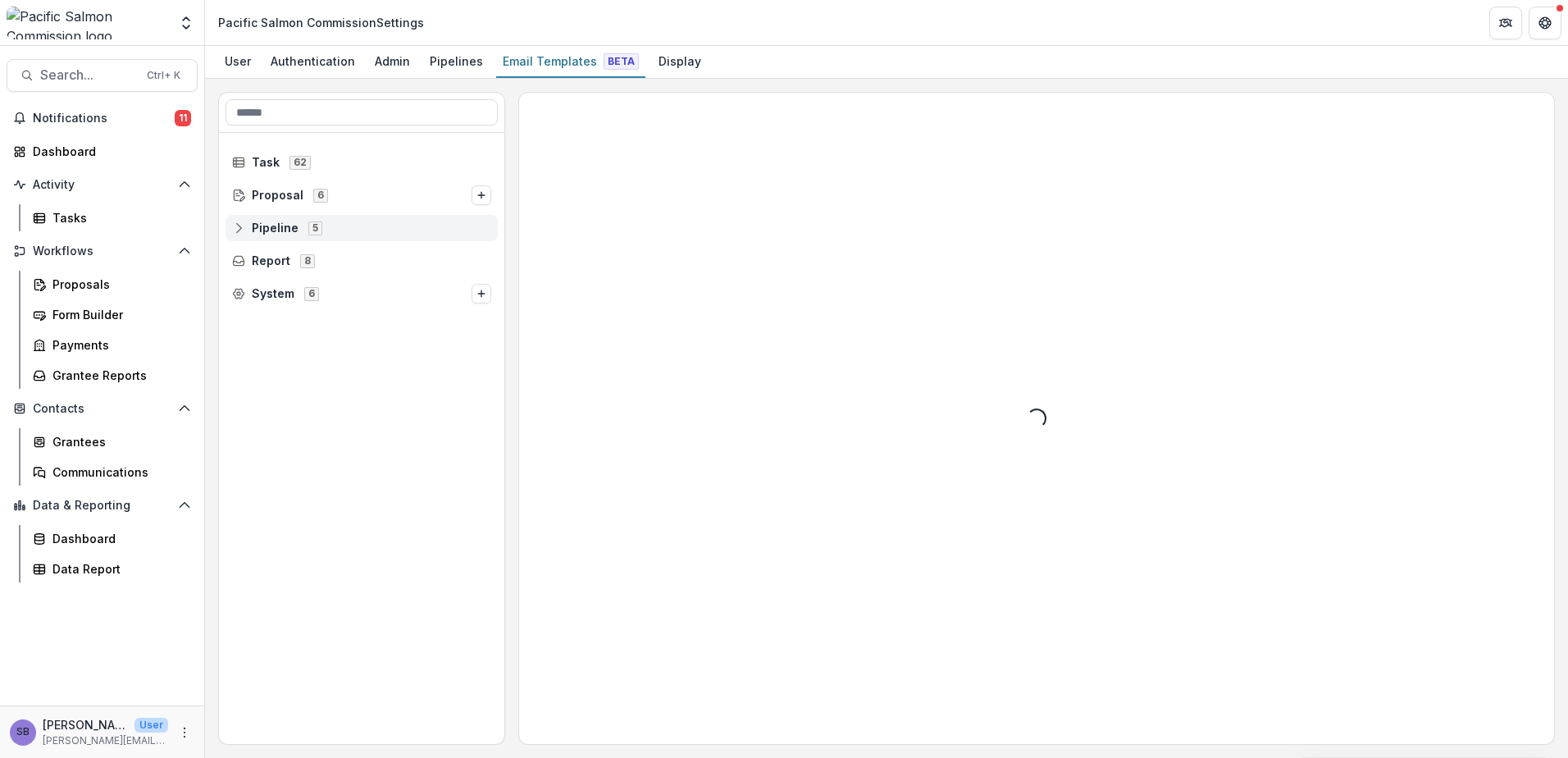
click at [238, 236] on div "Pipeline 5" at bounding box center [362, 227] width 272 height 26
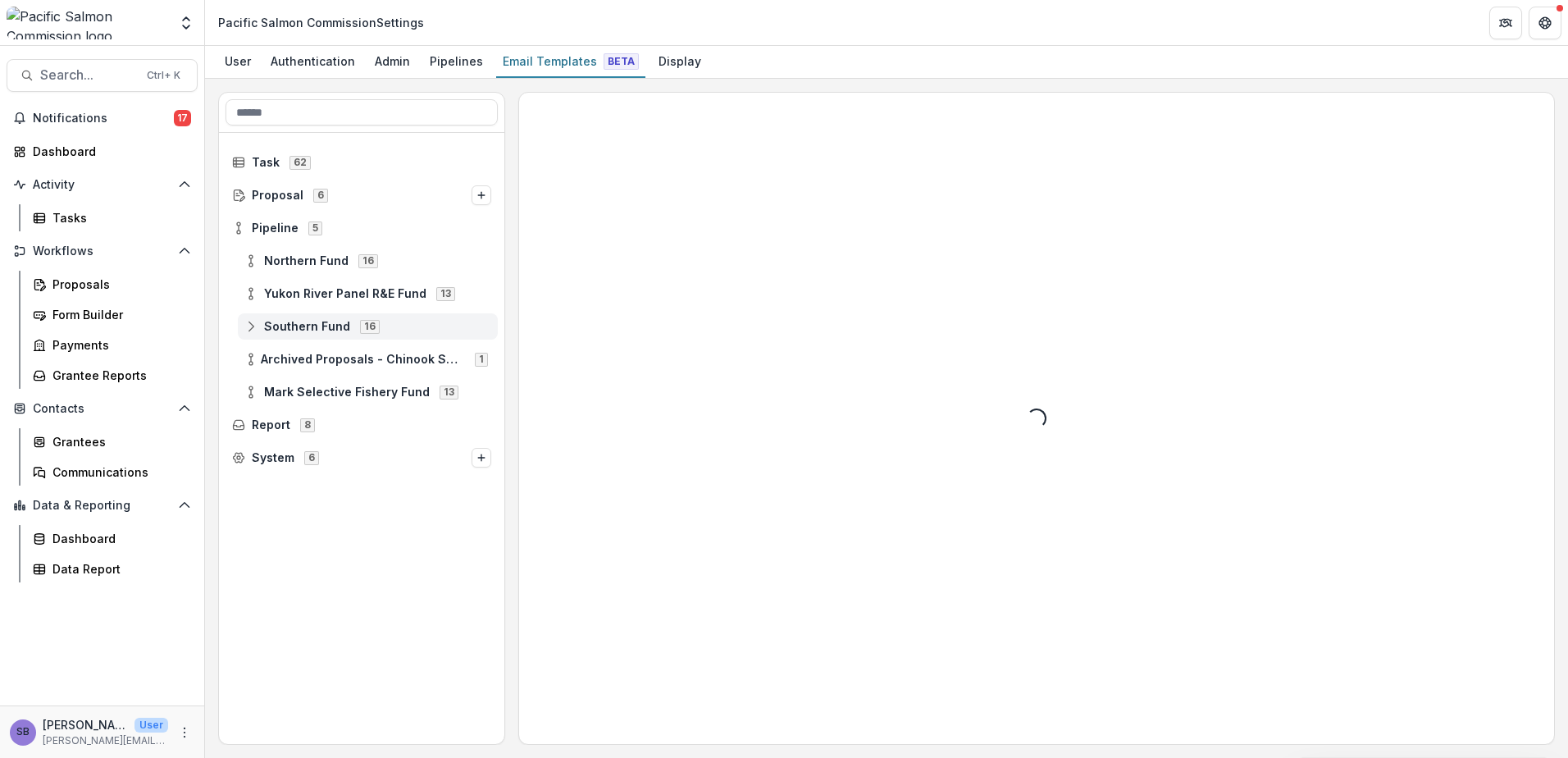
click at [253, 327] on icon at bounding box center [251, 327] width 13 height 13
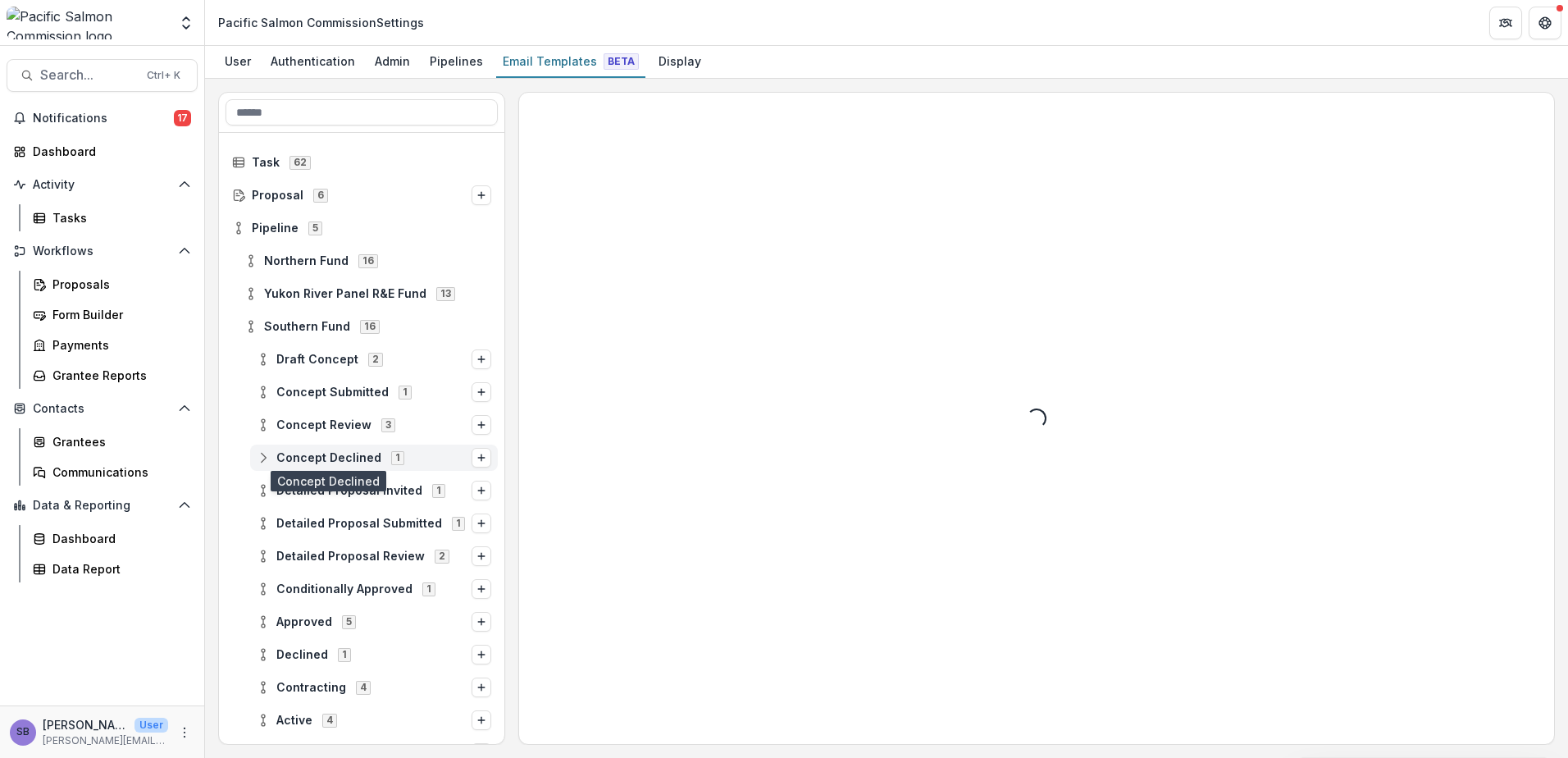
click at [315, 456] on span "Concept Declined" at bounding box center [328, 457] width 105 height 14
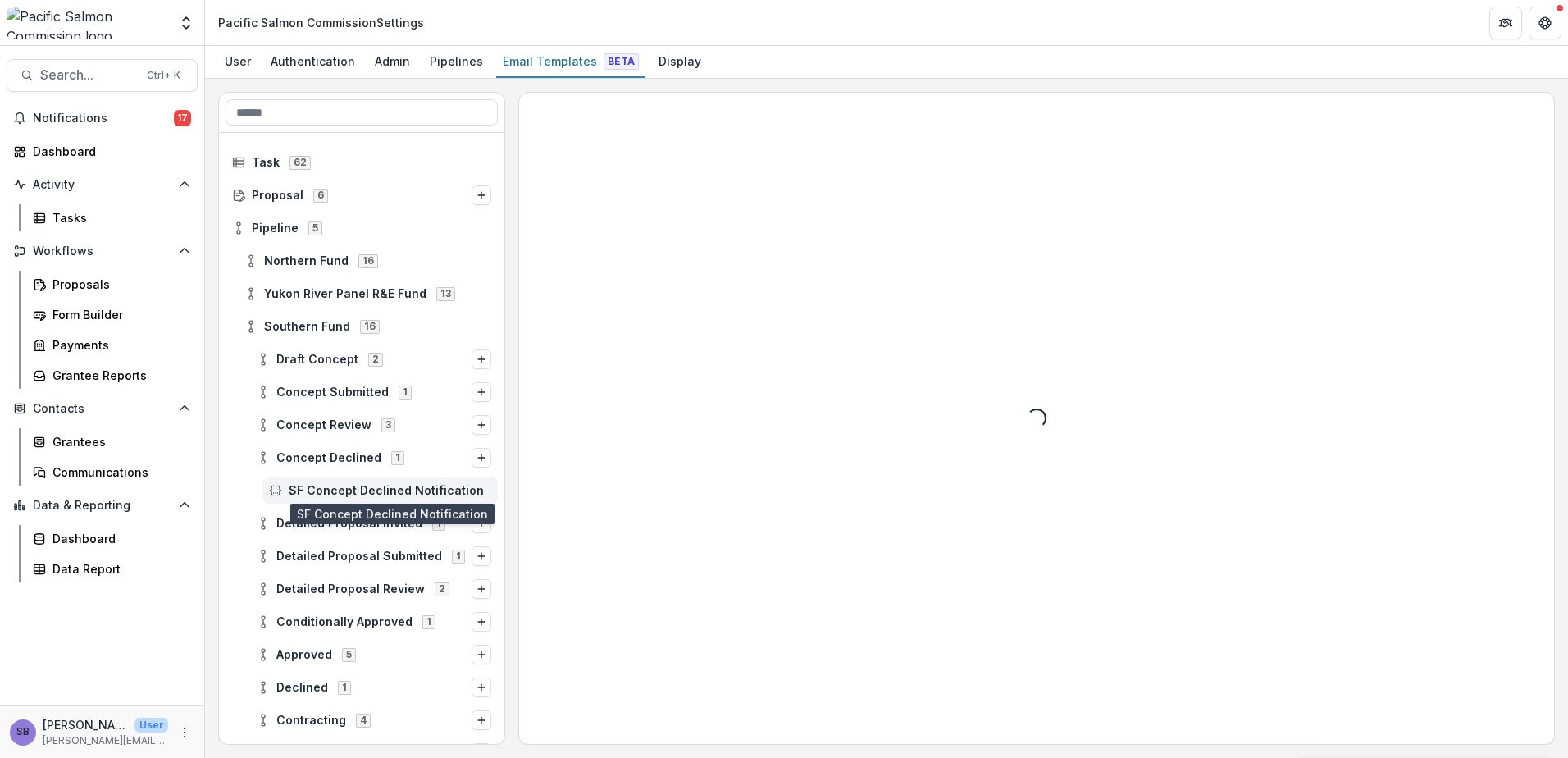
click at [332, 487] on span "SF Concept Declined Notification" at bounding box center [389, 490] width 202 height 14
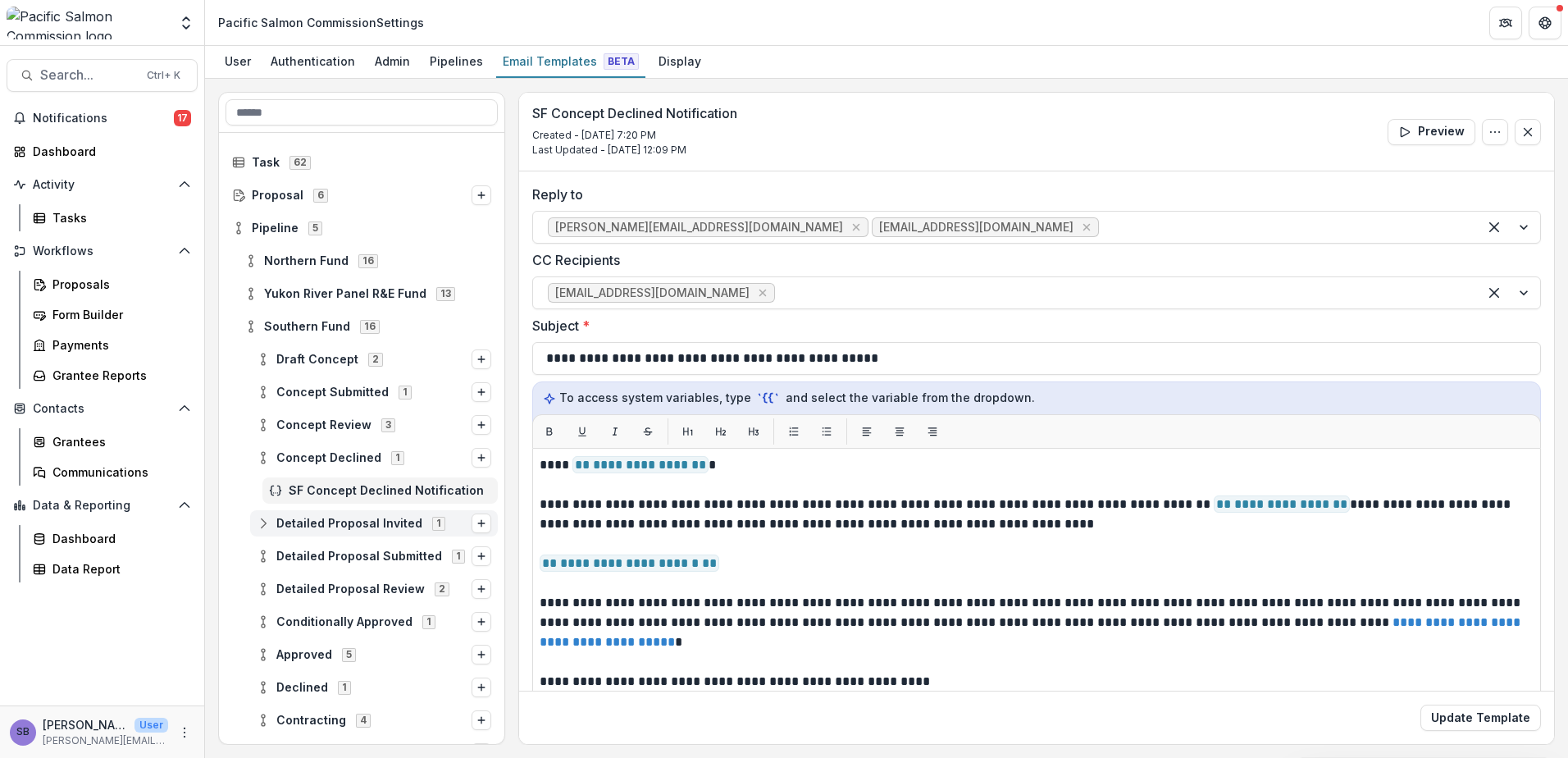
click at [259, 521] on icon at bounding box center [264, 524] width 13 height 13
click at [329, 558] on span "SF Detailed Proposal Invitation" at bounding box center [389, 557] width 202 height 14
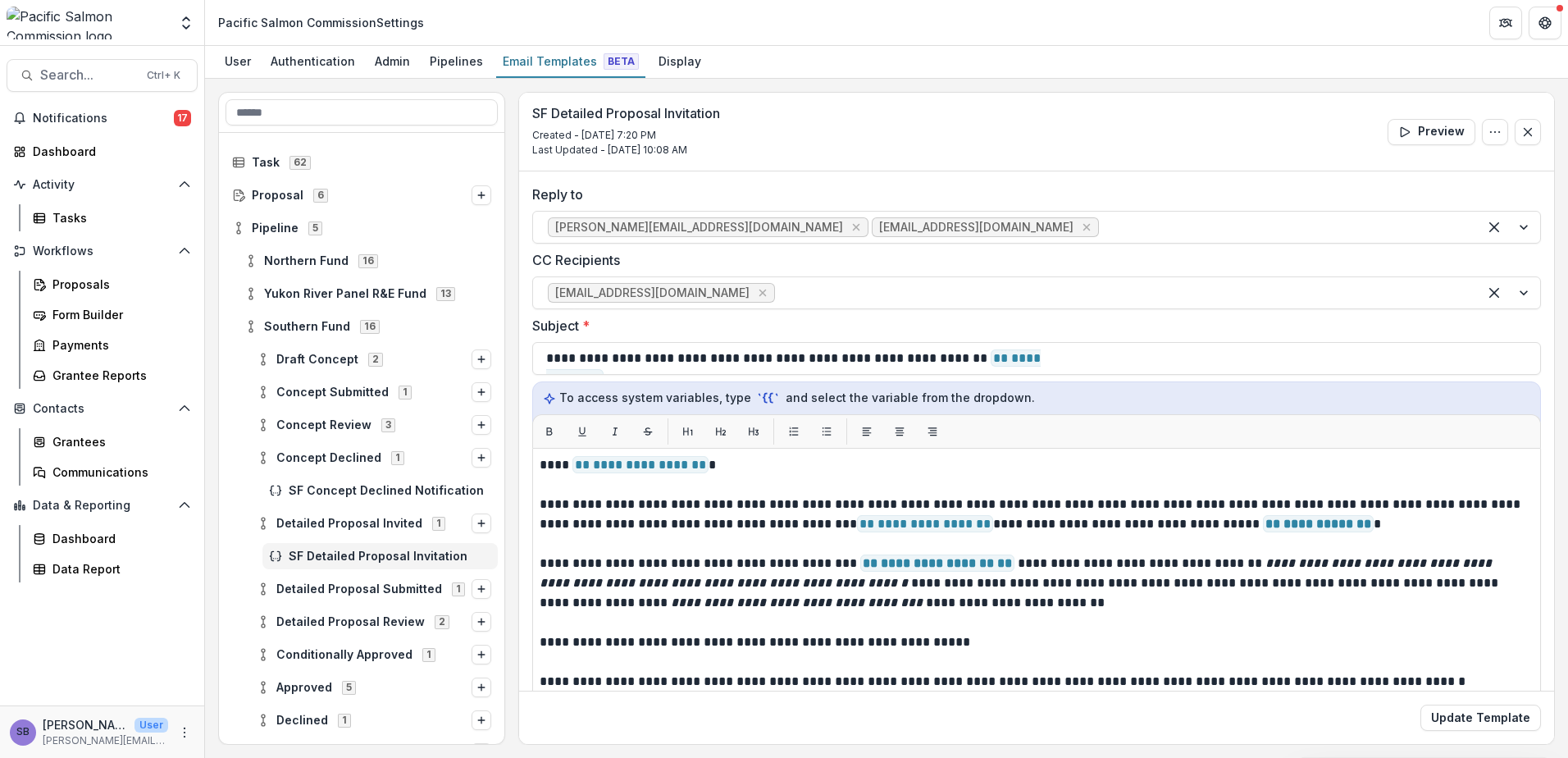
scroll to position [18, 0]
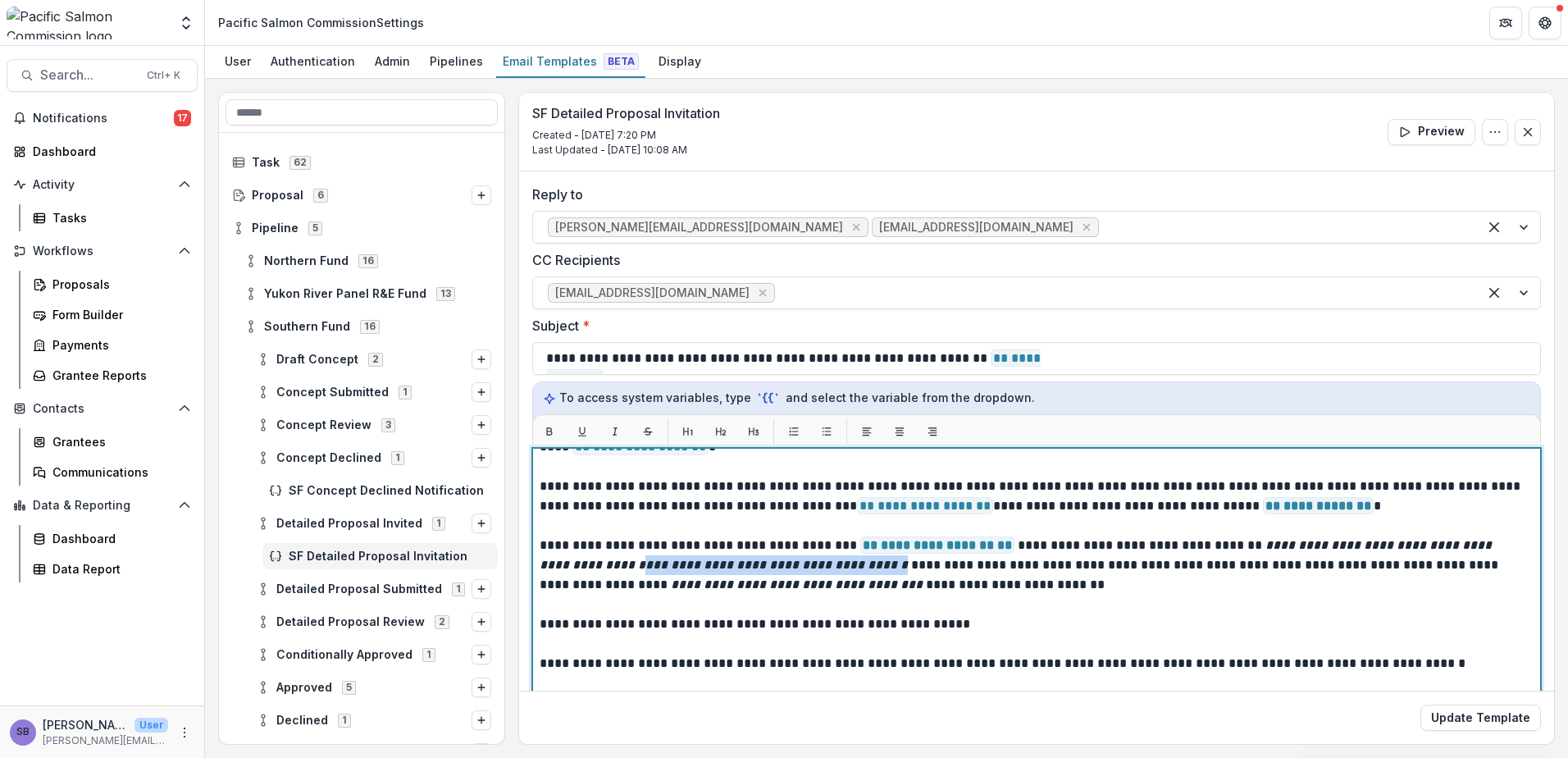
drag, startPoint x: 564, startPoint y: 567, endPoint x: 830, endPoint y: 562, distance: 266.0
click at [830, 562] on em "**********" at bounding box center [1017, 555] width 955 height 32
click at [568, 567] on em "**********" at bounding box center [1017, 555] width 955 height 32
click at [694, 567] on p "**********" at bounding box center [1032, 565] width 985 height 59
click at [1112, 567] on p "**********" at bounding box center [1032, 565] width 985 height 59
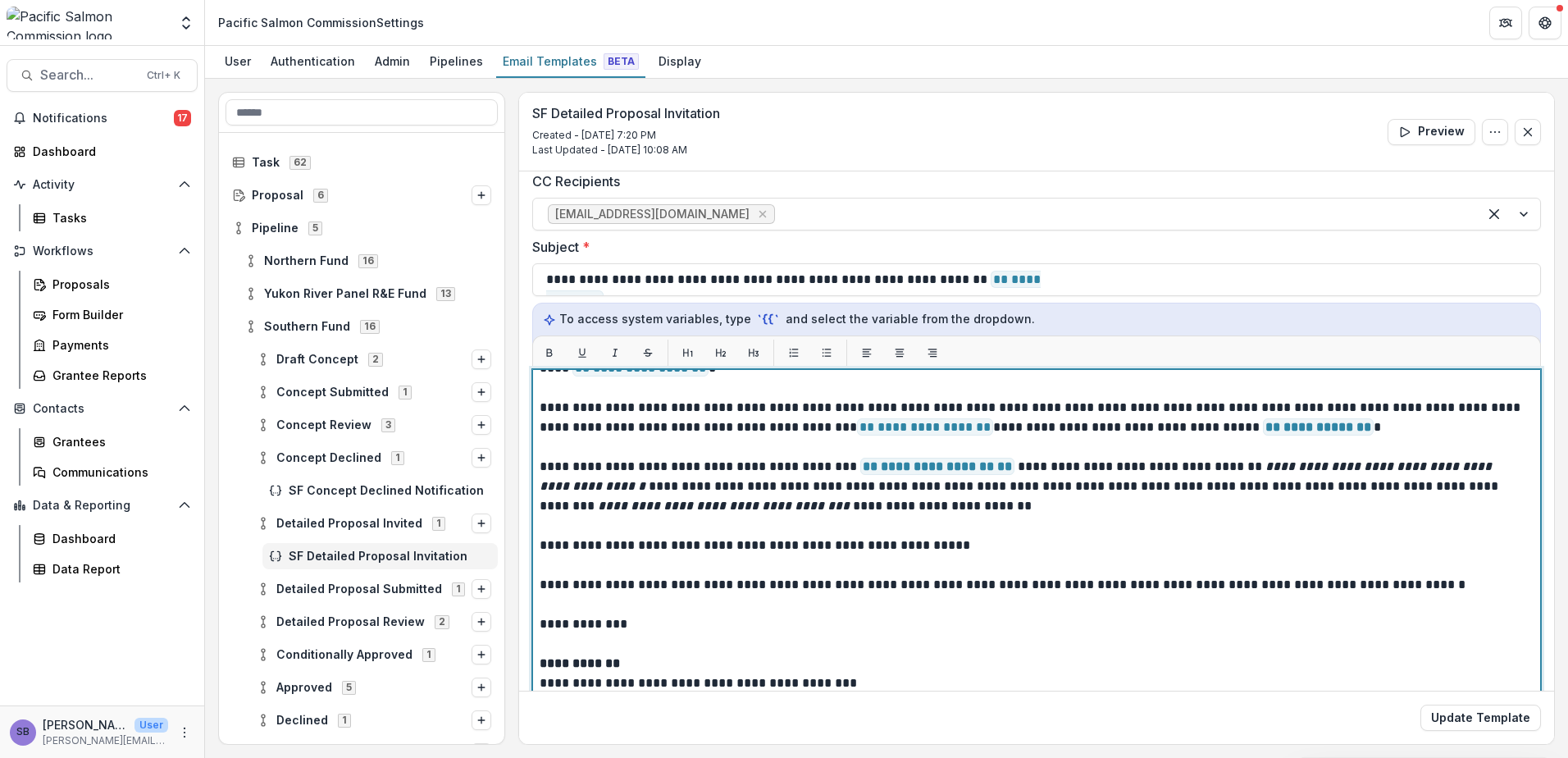
scroll to position [109, 0]
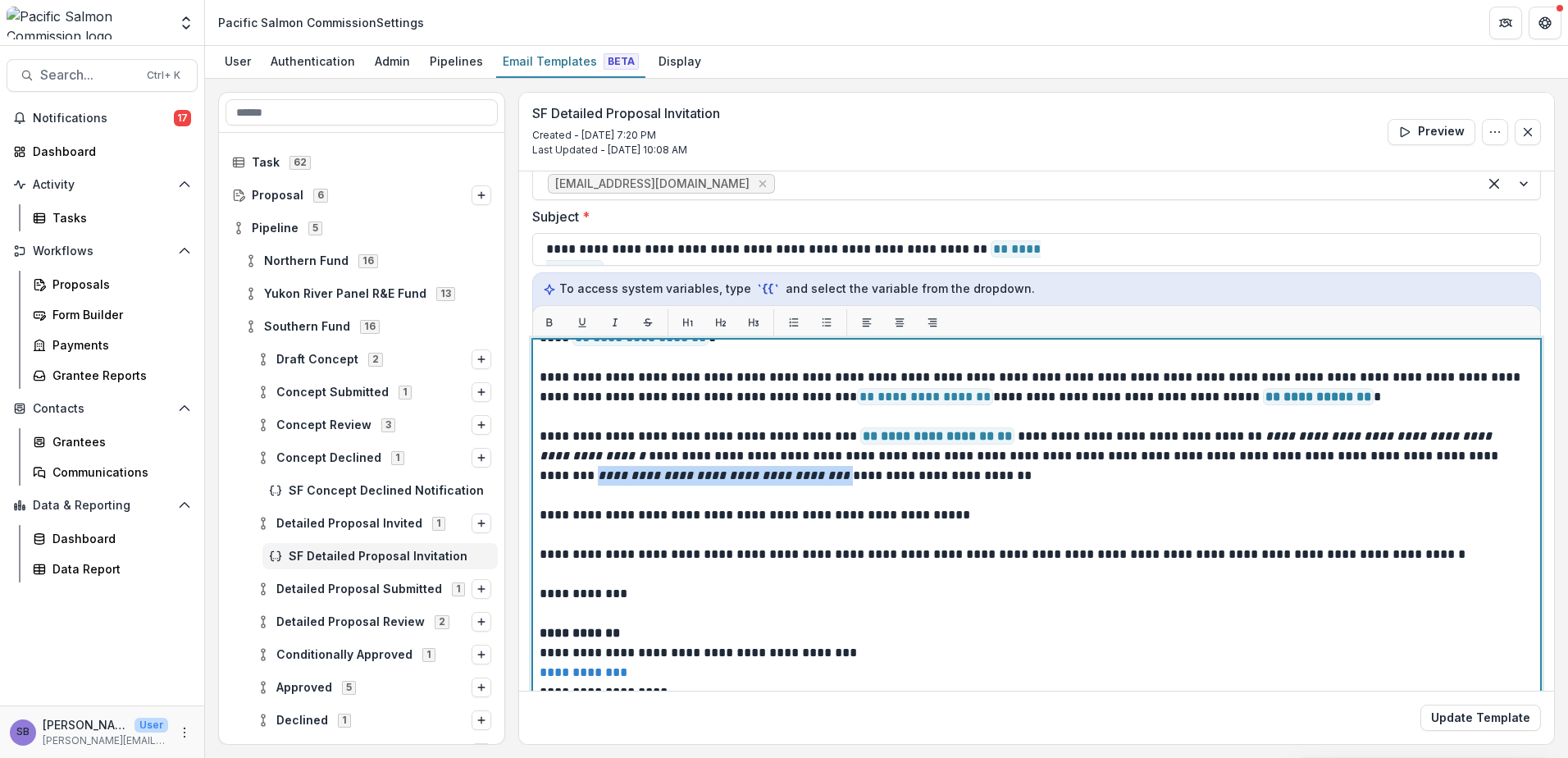
drag, startPoint x: 1414, startPoint y: 457, endPoint x: 680, endPoint y: 478, distance: 734.3
click at [680, 478] on p "**********" at bounding box center [1032, 456] width 985 height 59
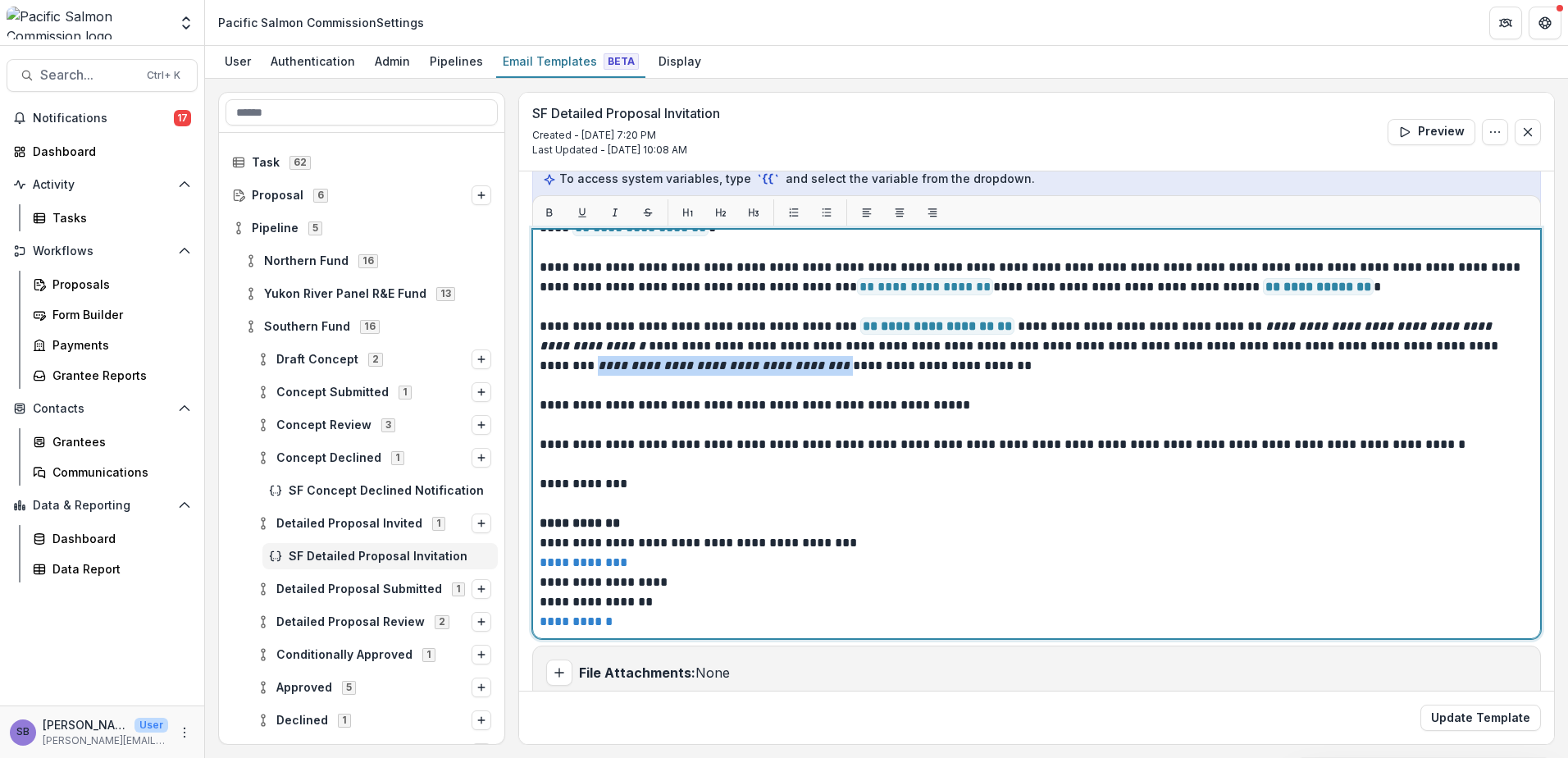
scroll to position [241, 0]
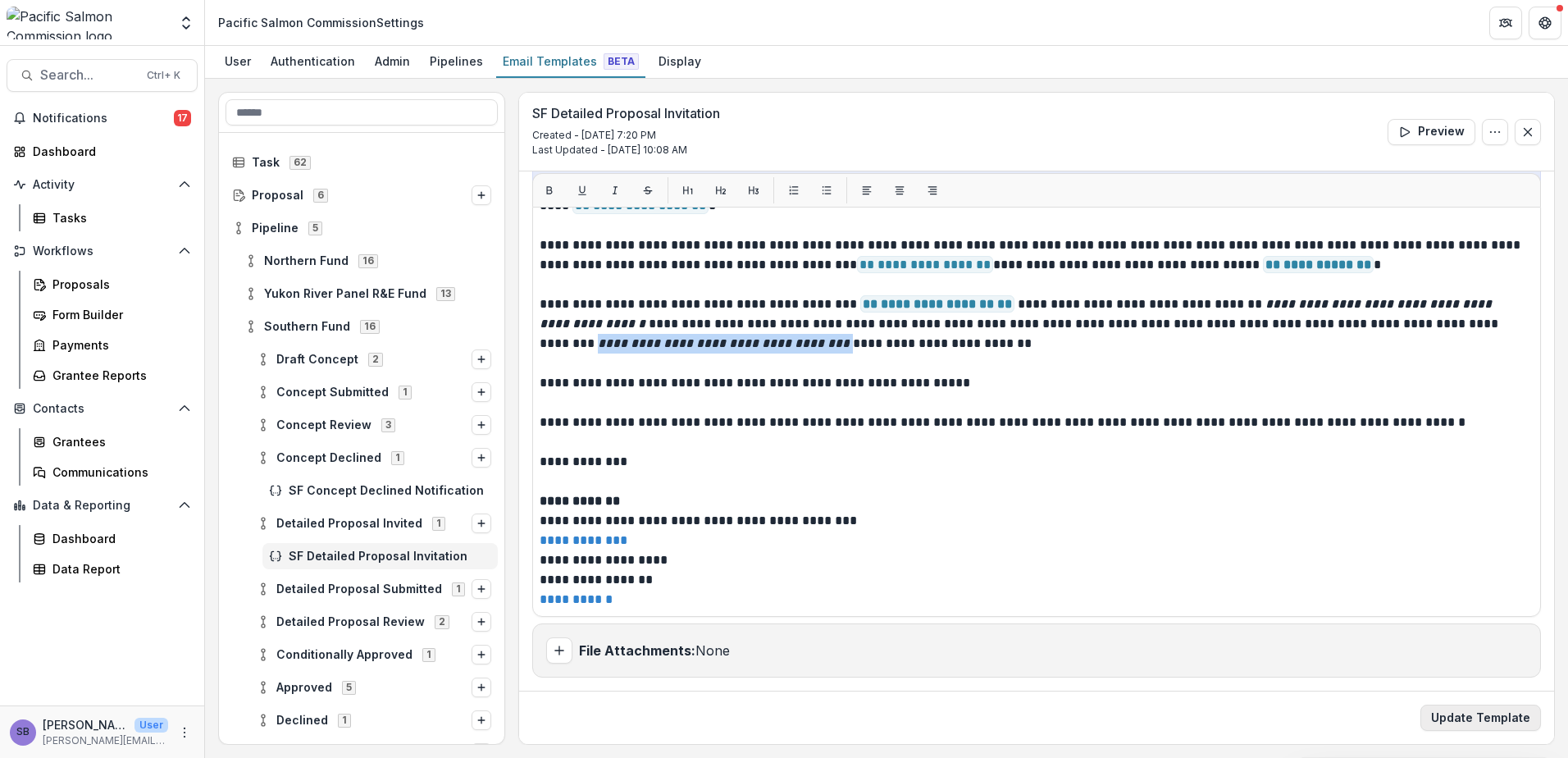
click at [1492, 719] on button "Update Template" at bounding box center [1481, 717] width 121 height 26
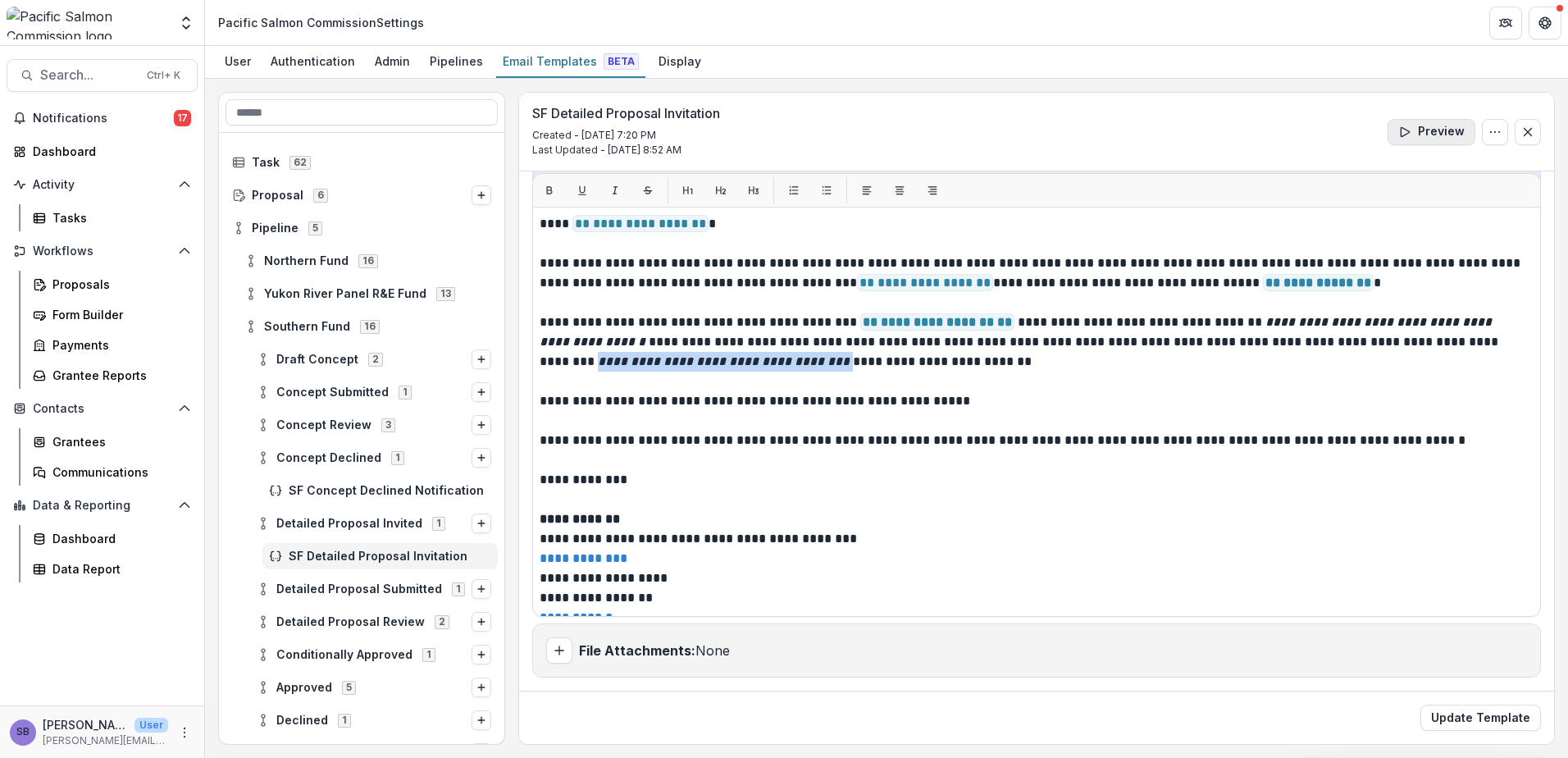
click at [1437, 123] on button "Preview" at bounding box center [1431, 132] width 88 height 26
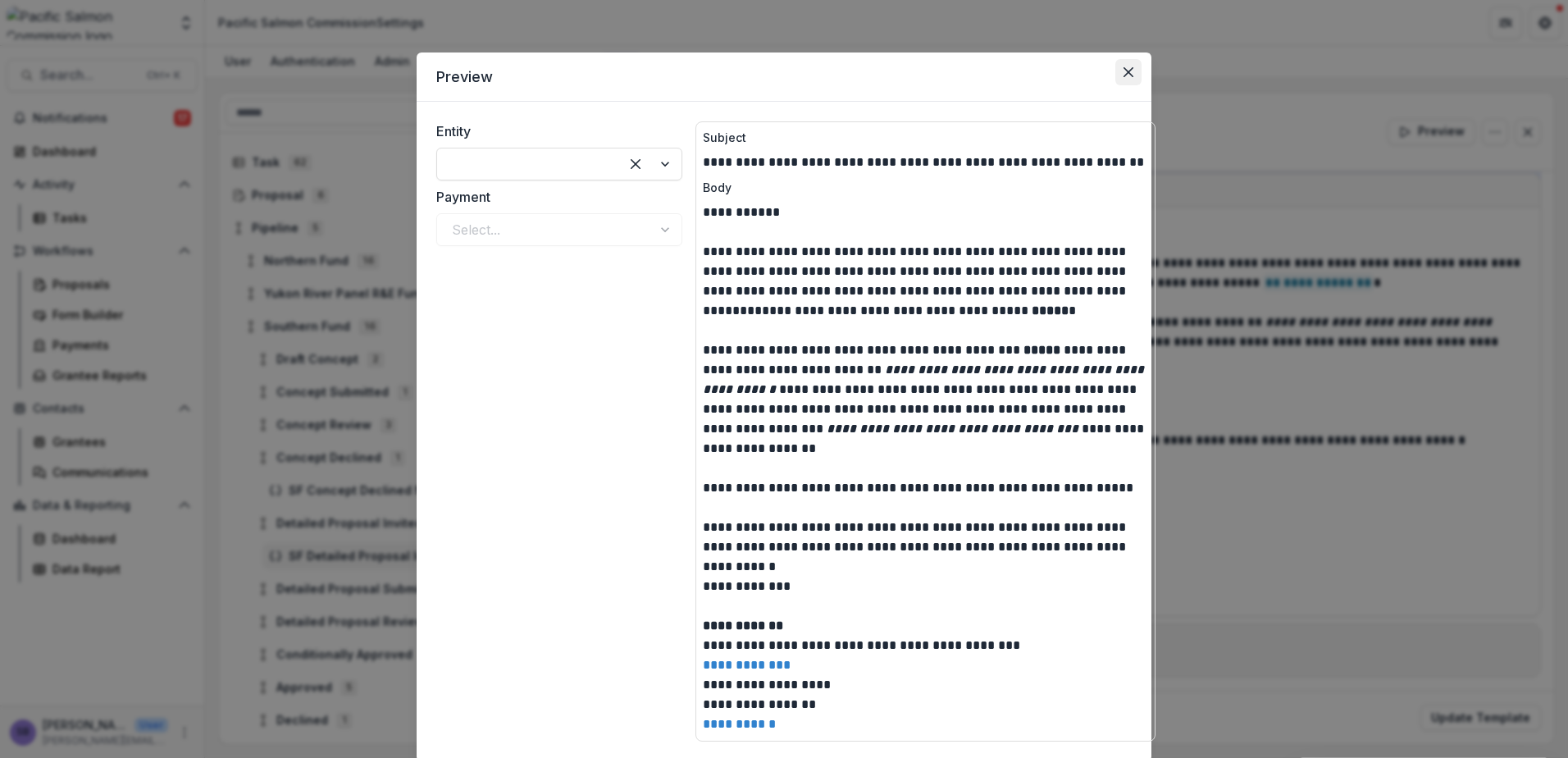
click at [1125, 70] on icon "Close" at bounding box center [1129, 72] width 10 height 10
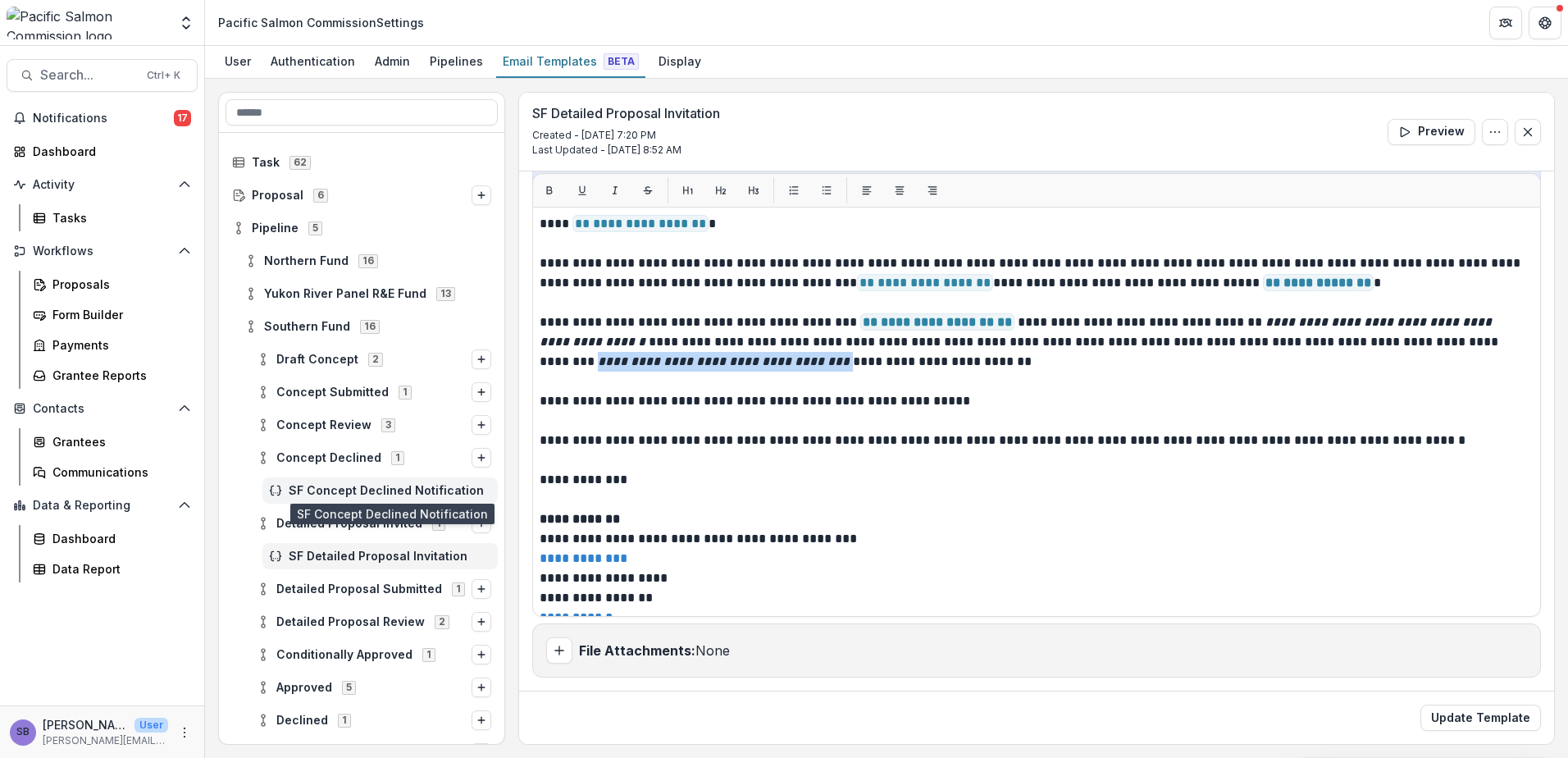
click at [381, 489] on span "SF Concept Declined Notification" at bounding box center [389, 490] width 202 height 14
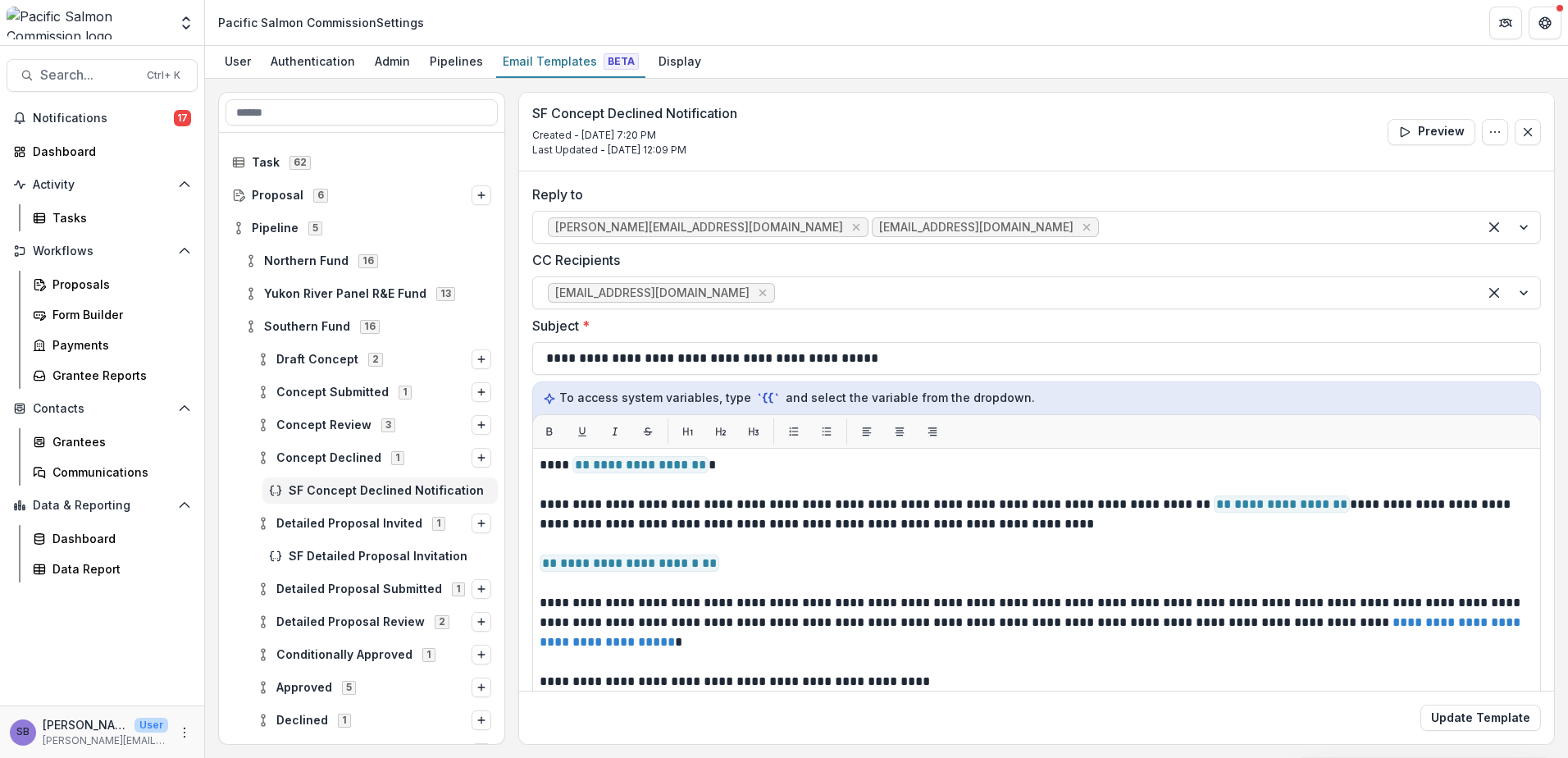
scroll to position [38, 0]
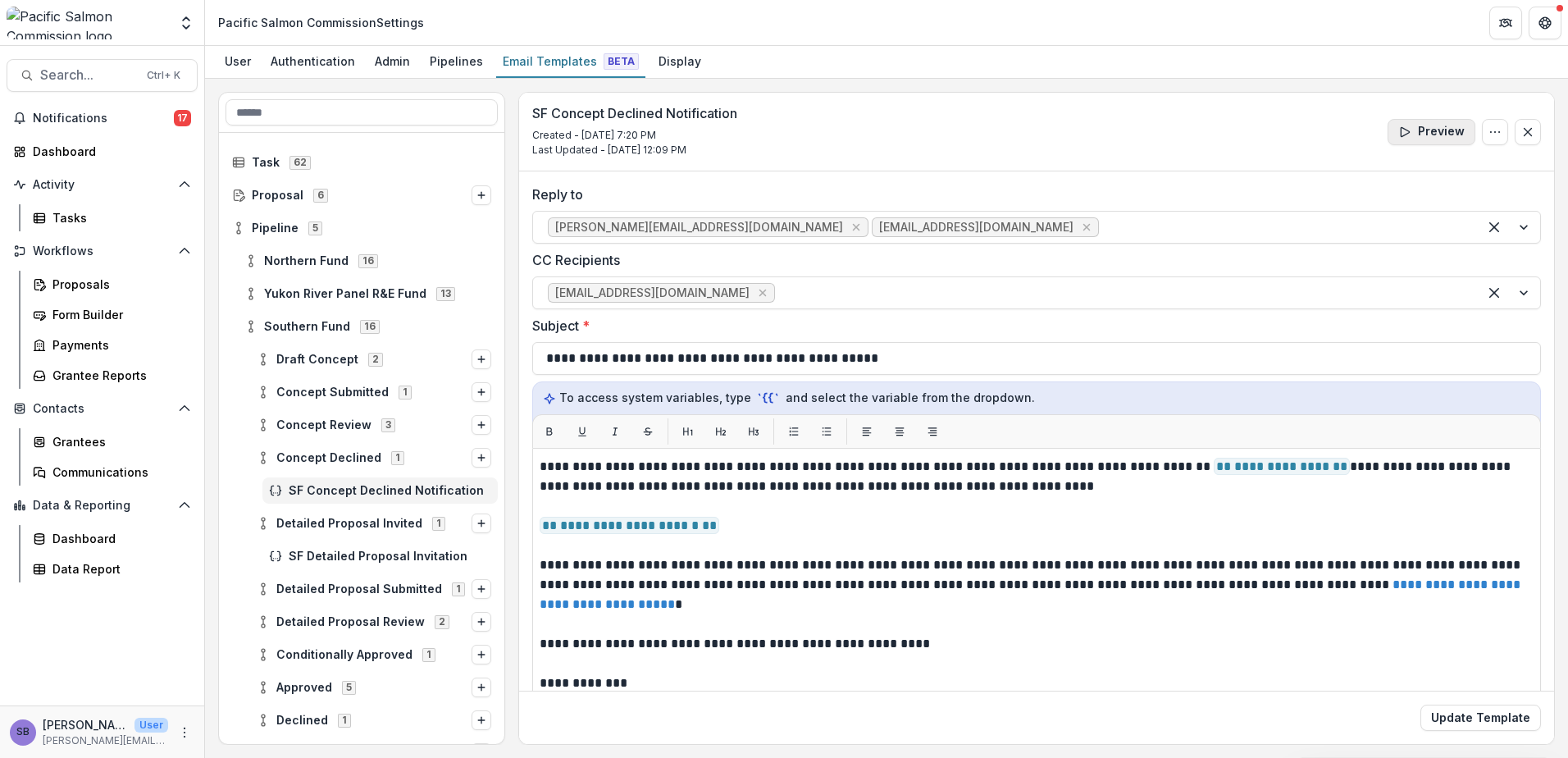
click at [1403, 132] on icon "button" at bounding box center [1405, 132] width 13 height 13
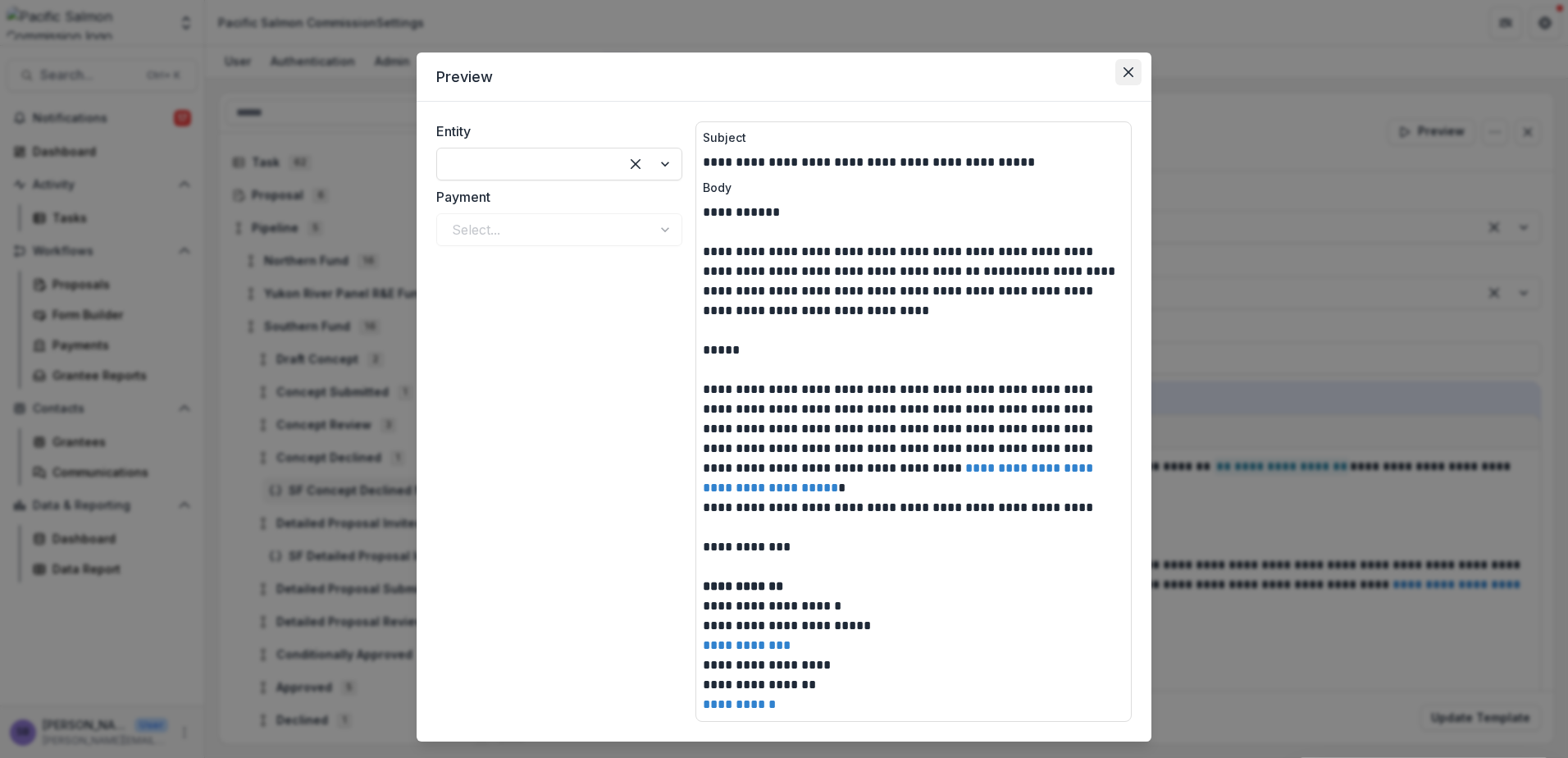
click at [1126, 75] on icon "Close" at bounding box center [1129, 72] width 10 height 10
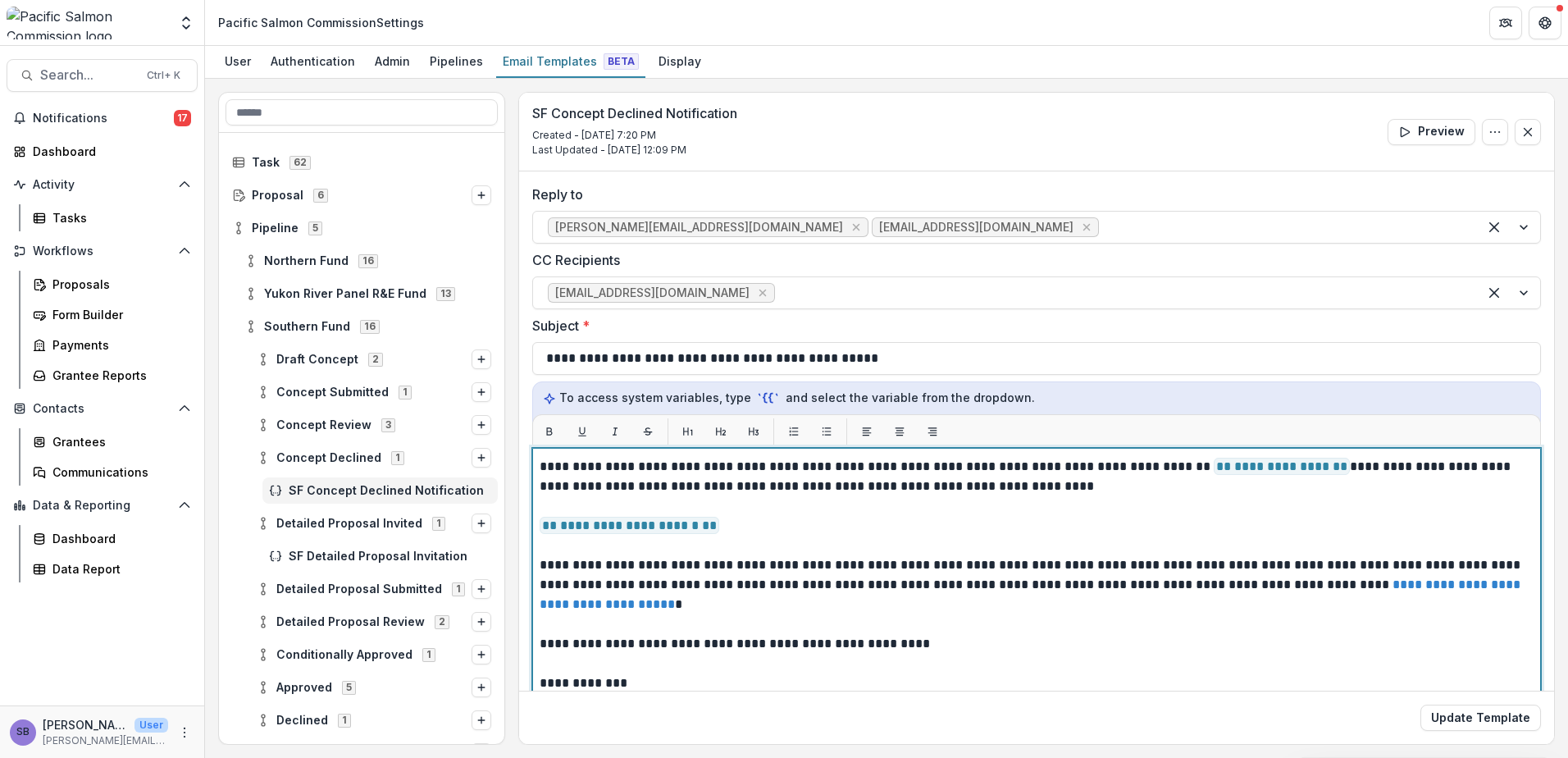
click at [1214, 473] on span "**********" at bounding box center [1282, 466] width 136 height 18
click at [1322, 472] on p "**********" at bounding box center [1032, 476] width 985 height 39
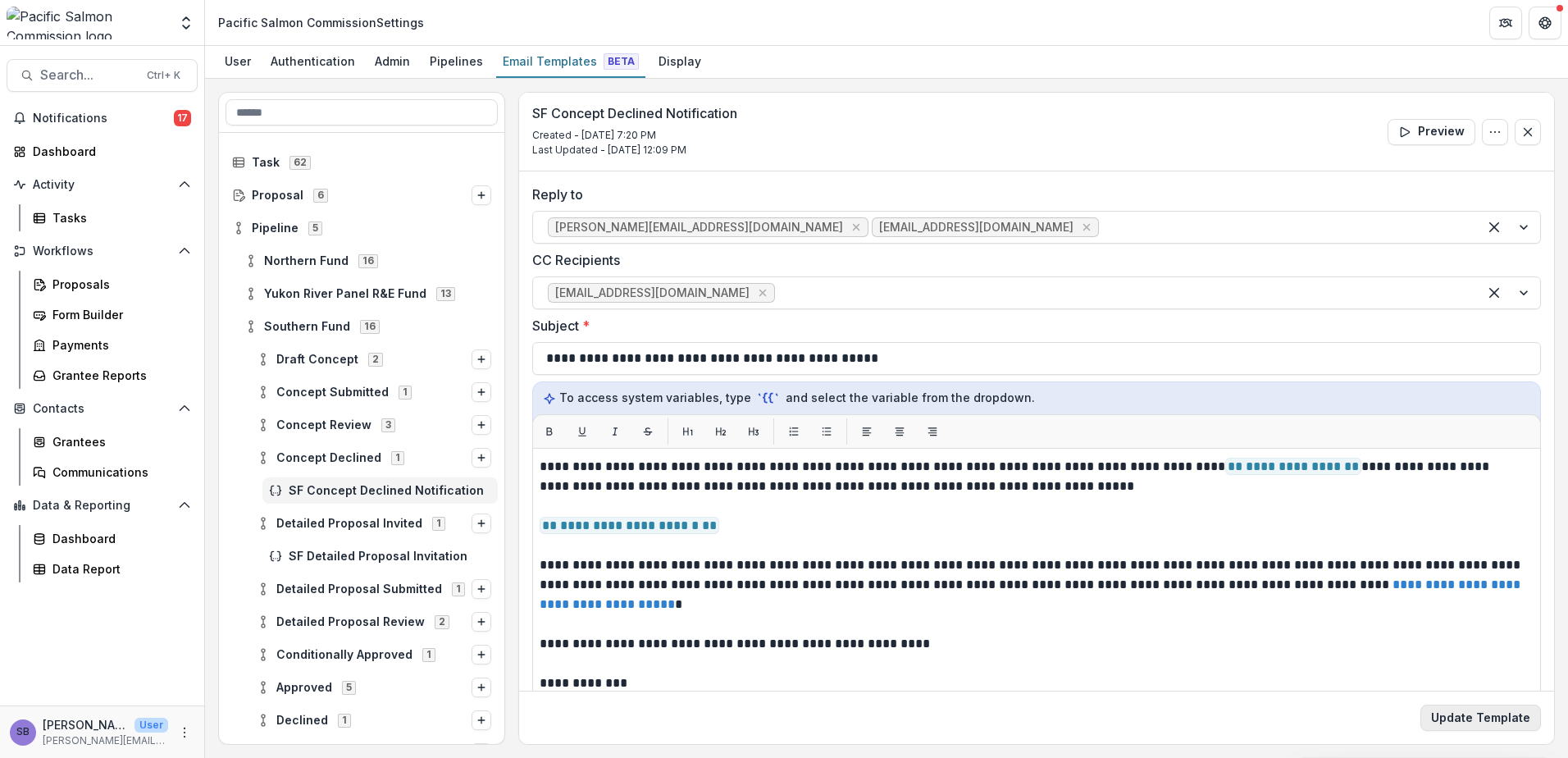
click at [1481, 720] on button "Update Template" at bounding box center [1481, 717] width 121 height 26
click at [327, 555] on span "SF Detailed Proposal Invitation" at bounding box center [389, 557] width 202 height 14
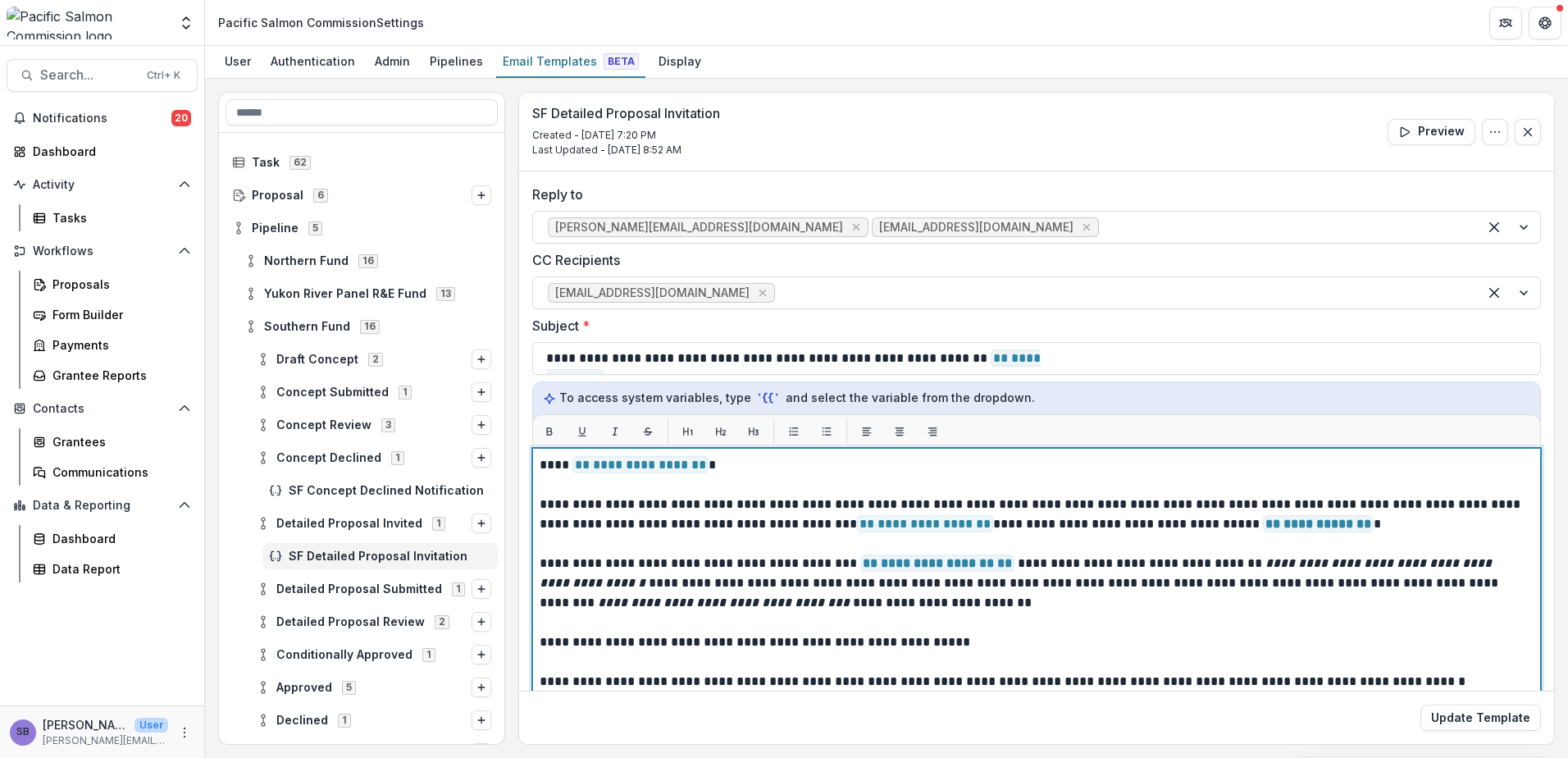
click at [806, 527] on p "**********" at bounding box center [1032, 514] width 985 height 39
click at [934, 521] on span "**********" at bounding box center [925, 524] width 136 height 18
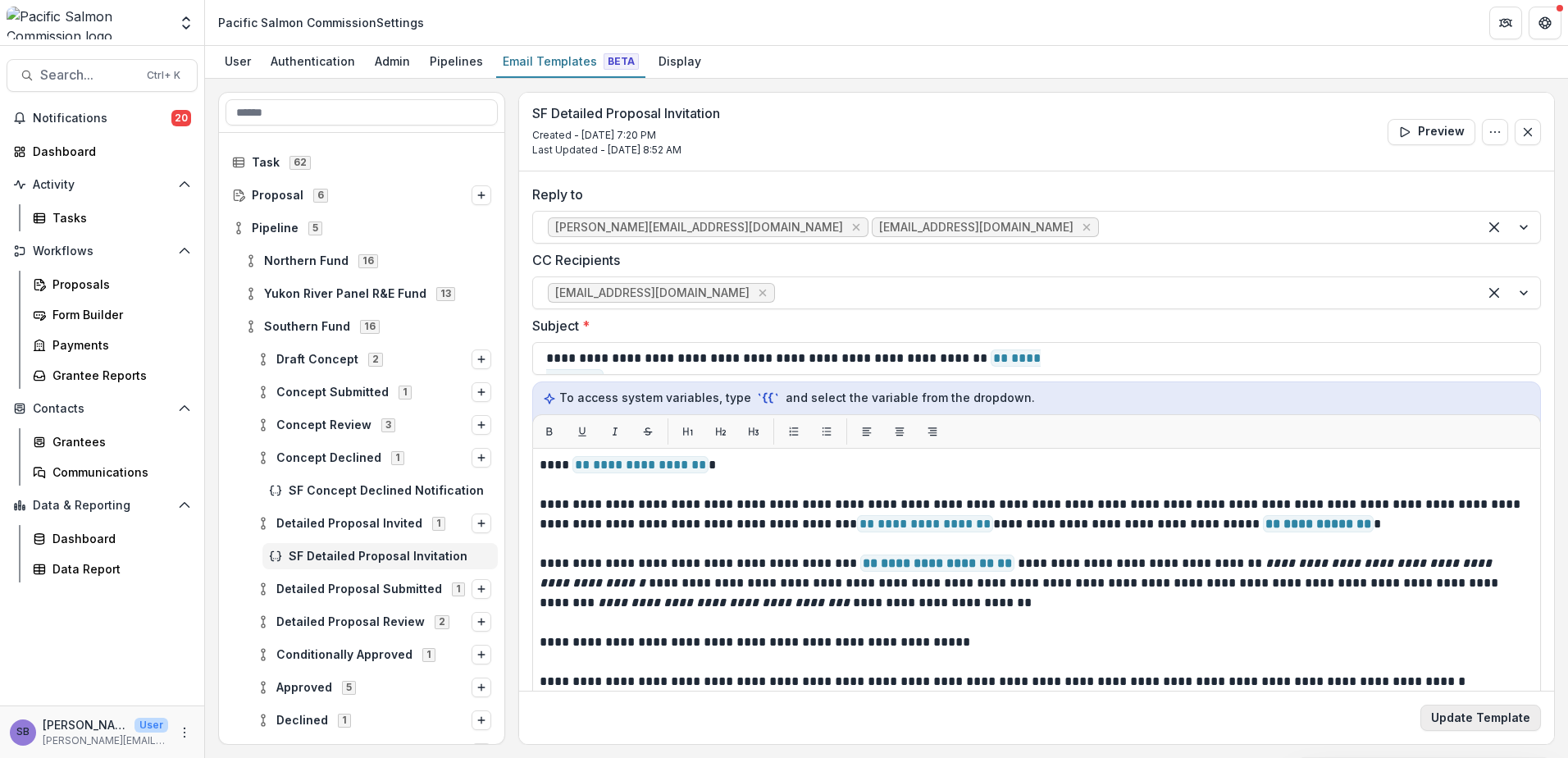
click at [1454, 715] on button "Update Template" at bounding box center [1481, 717] width 121 height 26
click at [357, 490] on span "SF Concept Declined Notification" at bounding box center [389, 490] width 202 height 14
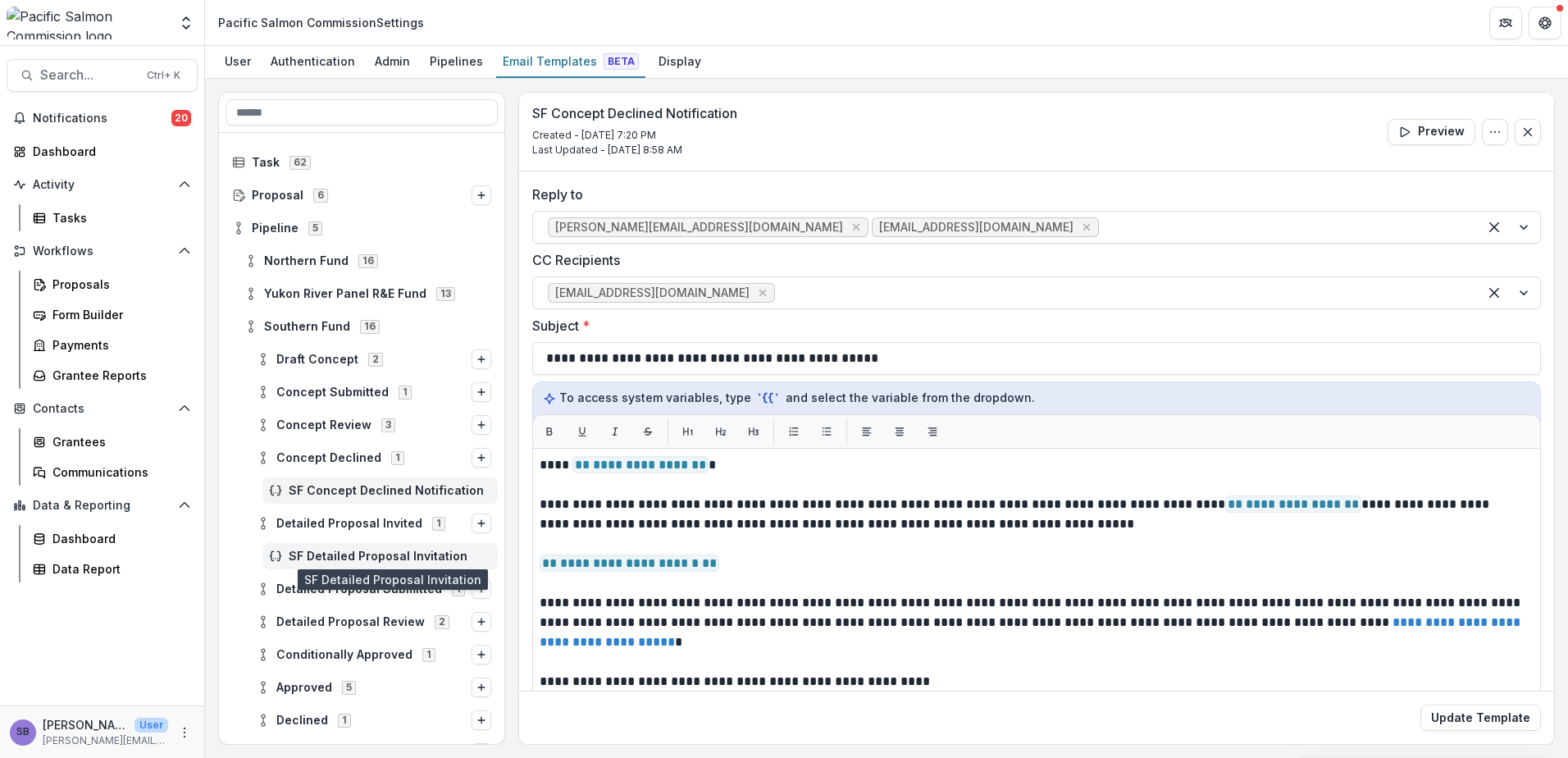
click at [328, 556] on span "SF Detailed Proposal Invitation" at bounding box center [389, 557] width 202 height 14
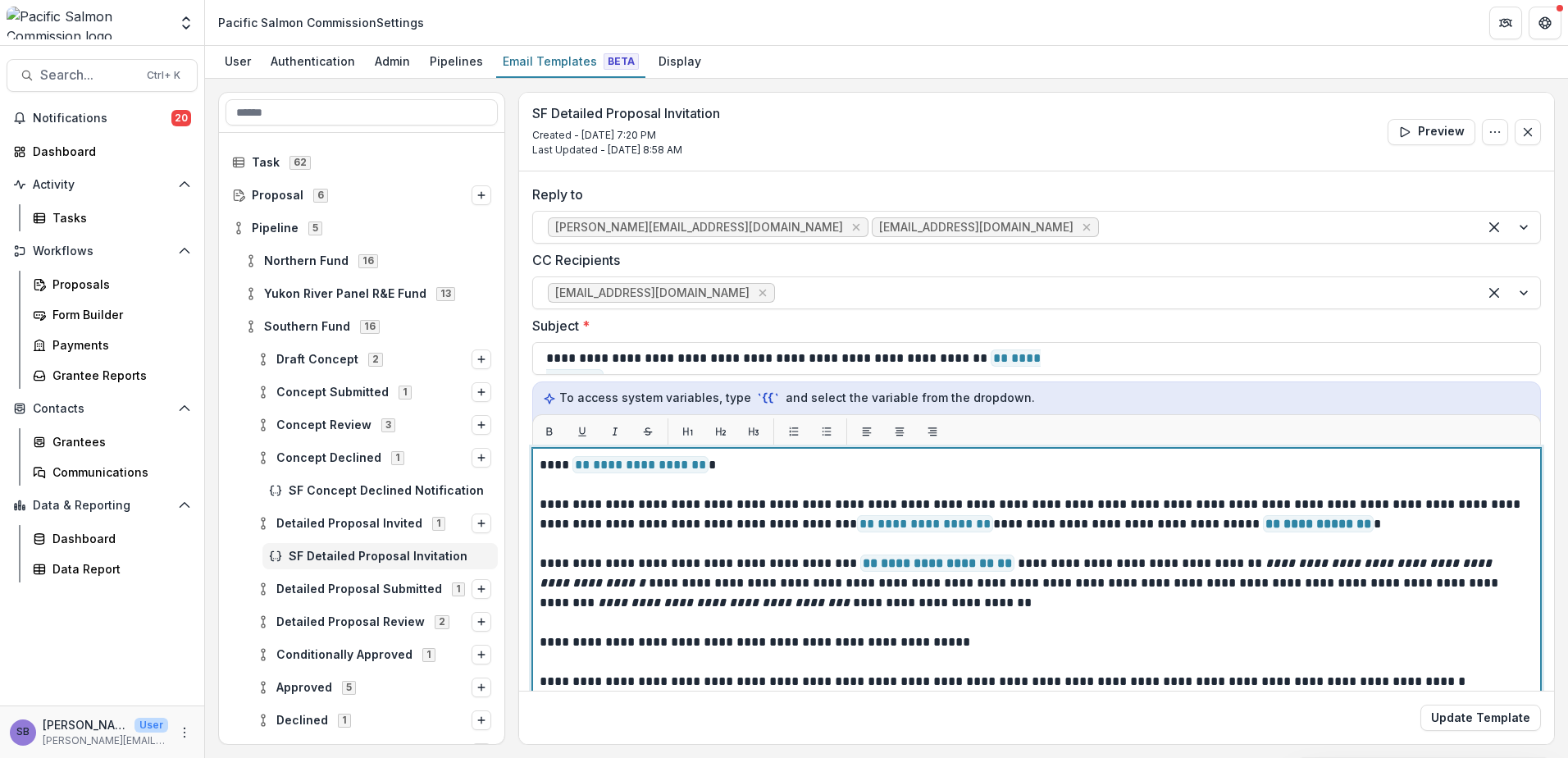
click at [1320, 520] on p "**********" at bounding box center [1032, 514] width 985 height 39
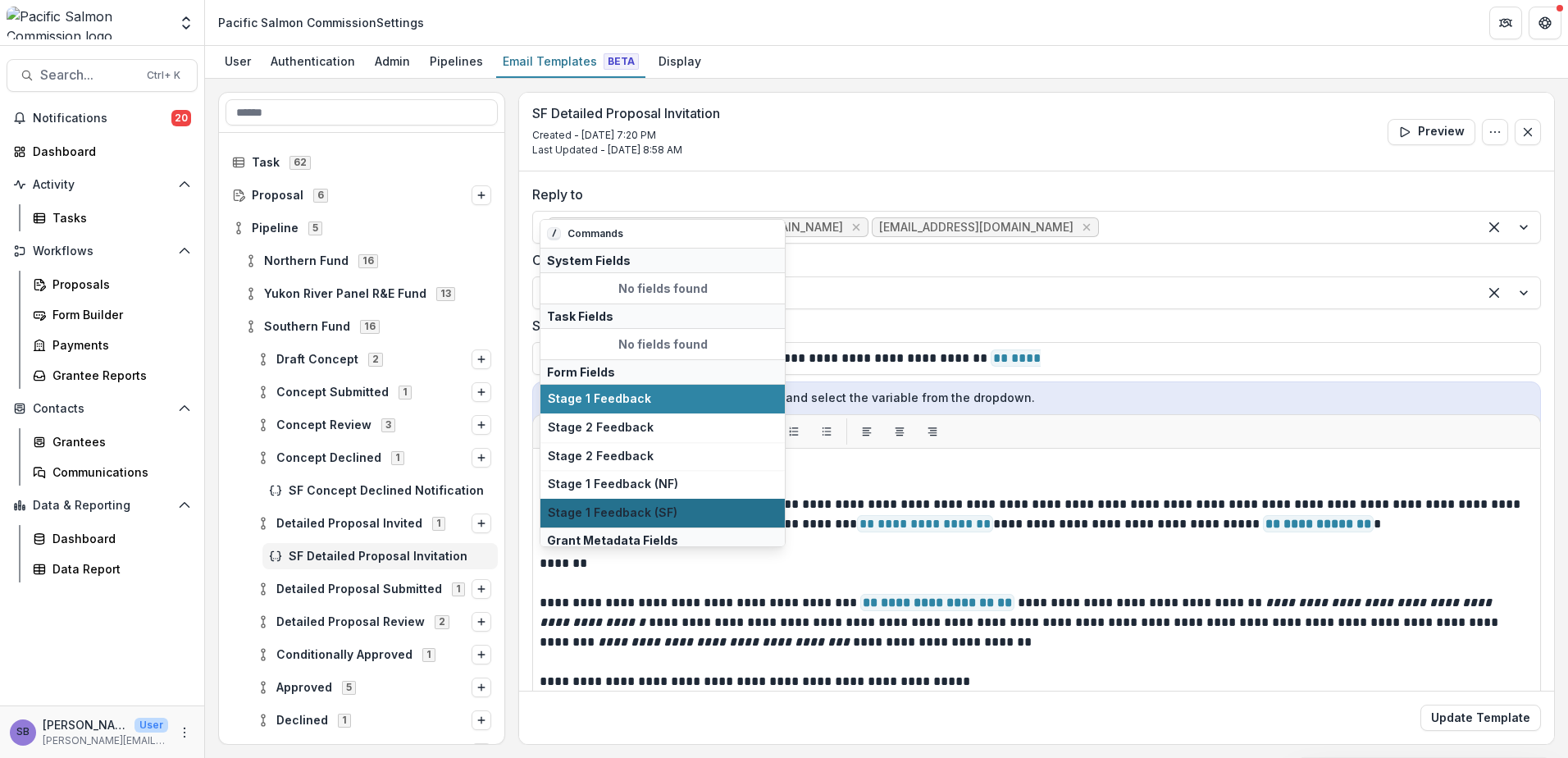
click at [662, 520] on span "Stage 1 Feedback (SF)" at bounding box center [663, 513] width 230 height 14
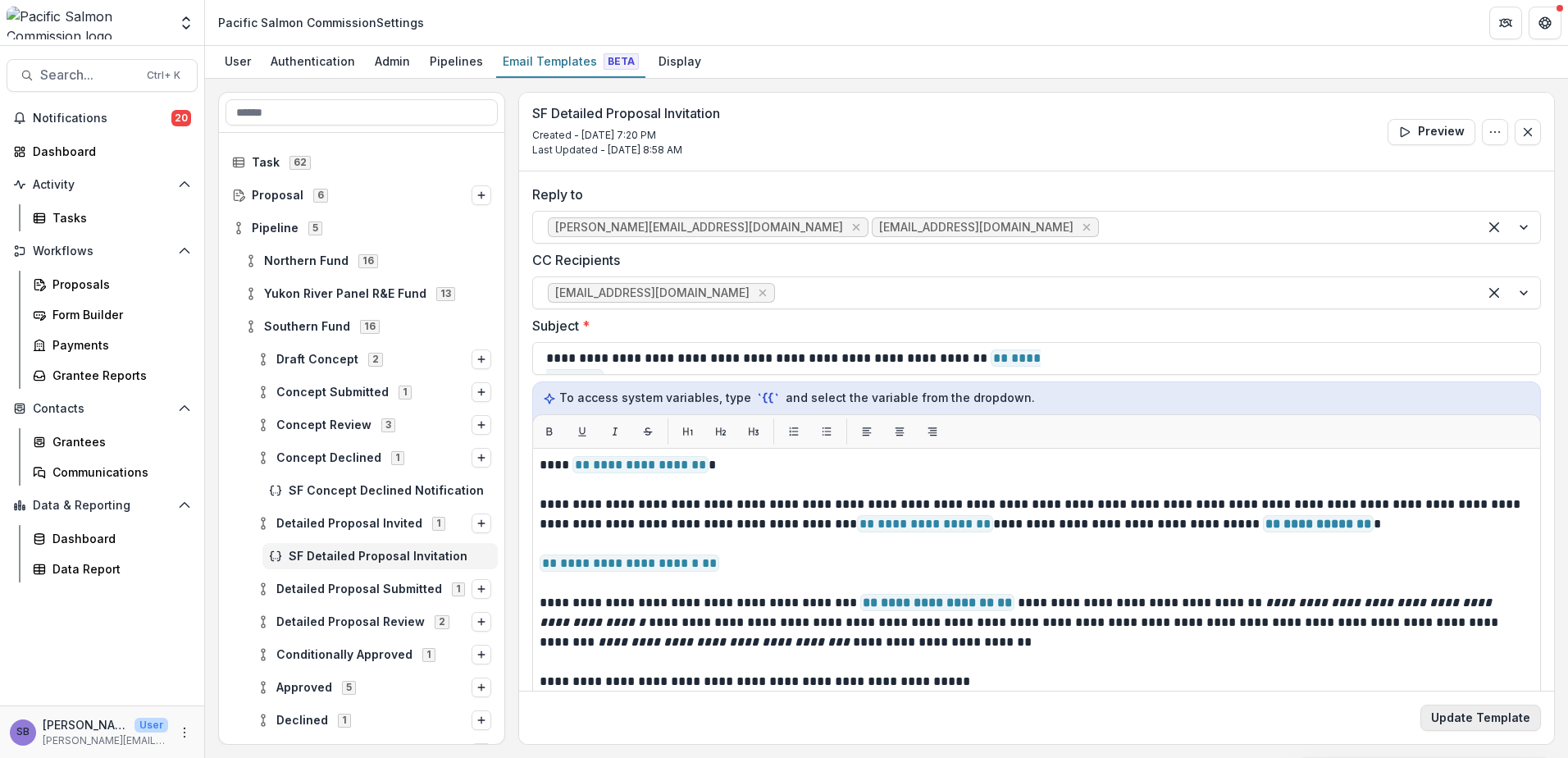
click at [1482, 719] on button "Update Template" at bounding box center [1481, 717] width 121 height 26
click at [406, 492] on span "SF Concept Declined Notification" at bounding box center [389, 490] width 202 height 14
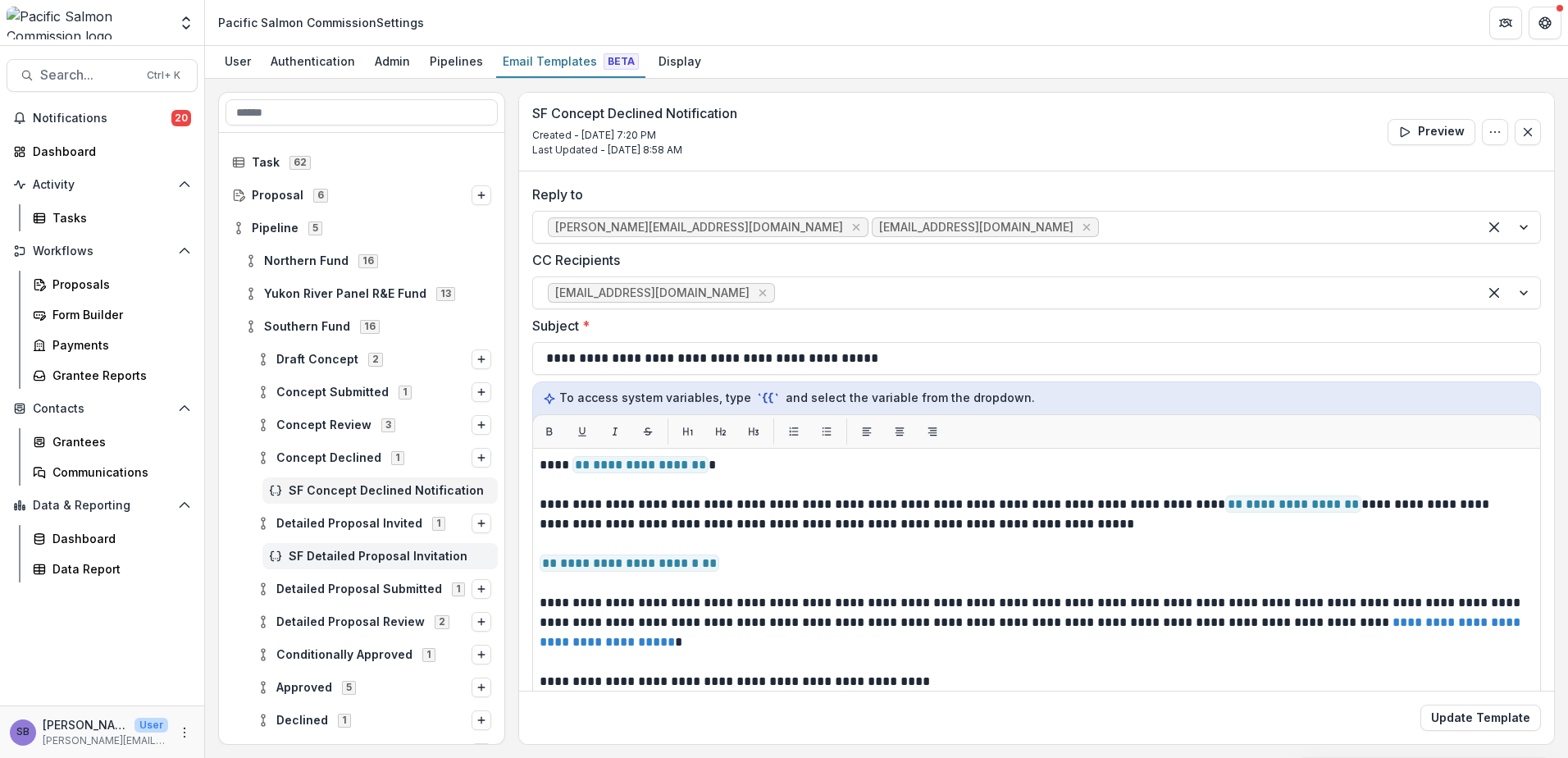
click at [365, 559] on span "SF Detailed Proposal Invitation" at bounding box center [389, 557] width 202 height 14
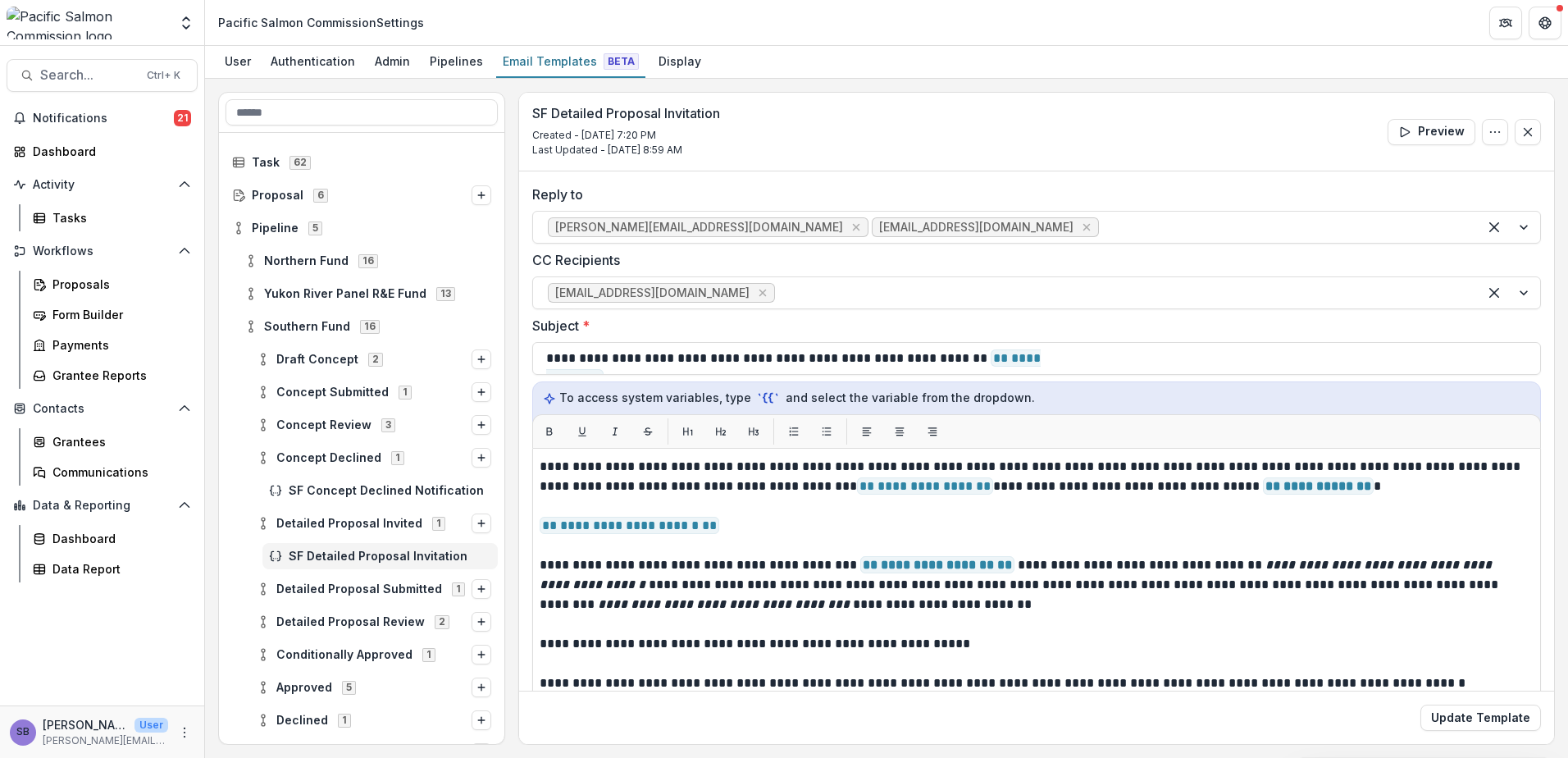
scroll to position [57, 0]
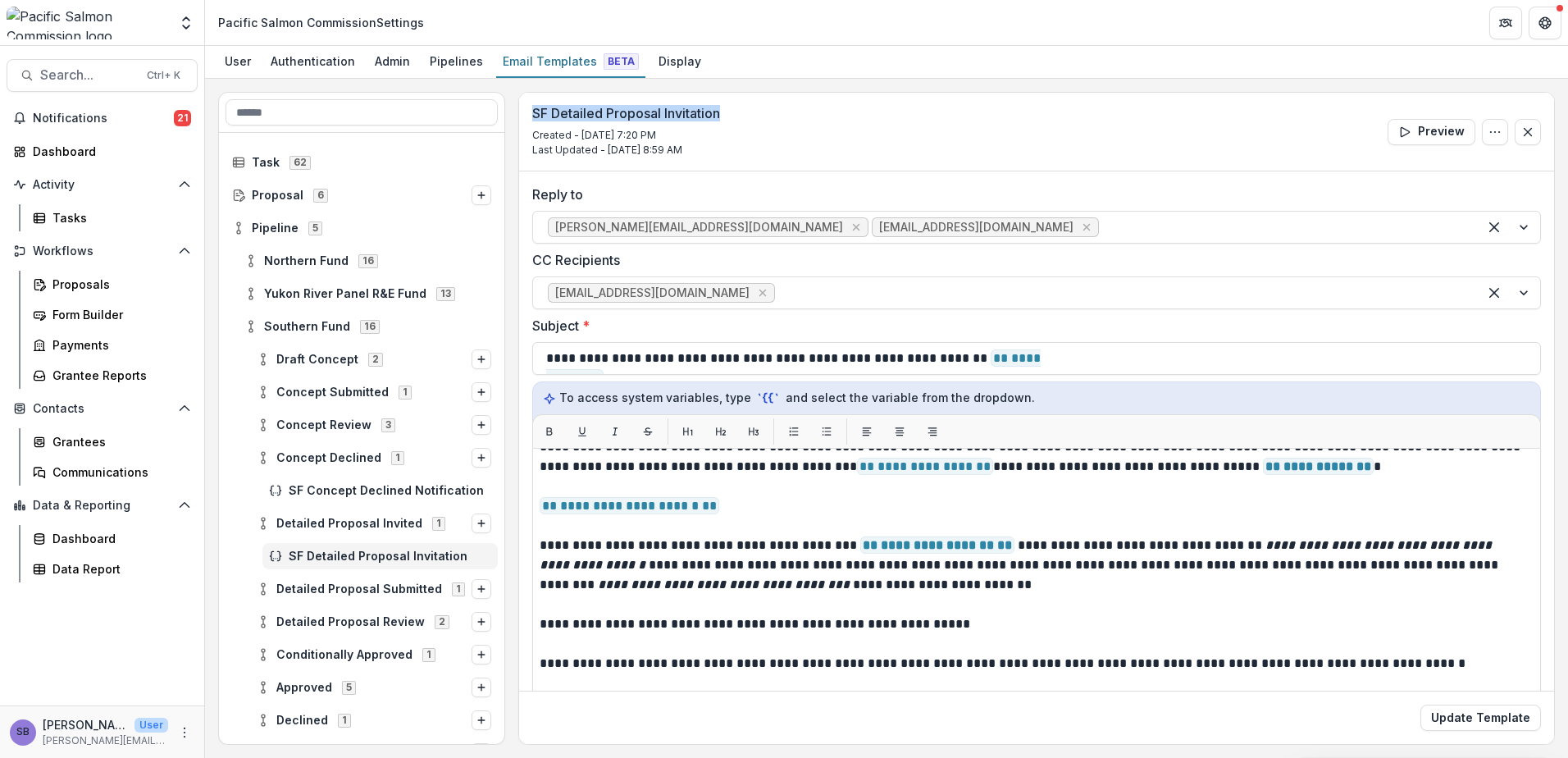
drag, startPoint x: 728, startPoint y: 113, endPoint x: 520, endPoint y: 108, distance: 208.1
click at [520, 108] on div "SF Detailed Proposal Invitation Created - Jul 10, 2025 @ 7:20 PM Last Updated -…" at bounding box center [1037, 132] width 1035 height 79
copy h3 "SF Detailed Proposal Invitation"
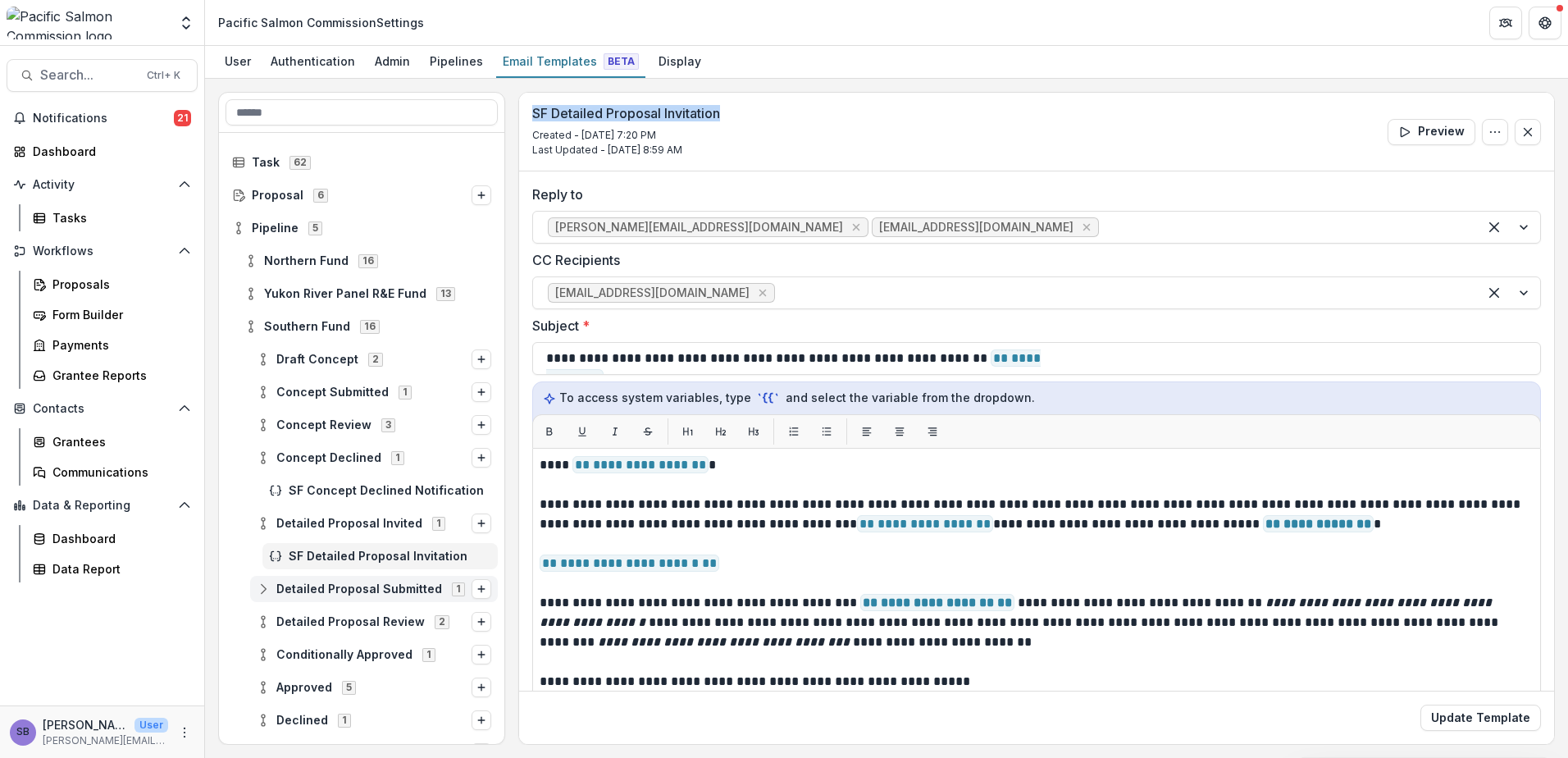
click at [264, 590] on icon at bounding box center [264, 589] width 13 height 13
click at [328, 624] on span "SF Detailed Proposal Submission Confirmation" at bounding box center [389, 622] width 202 height 14
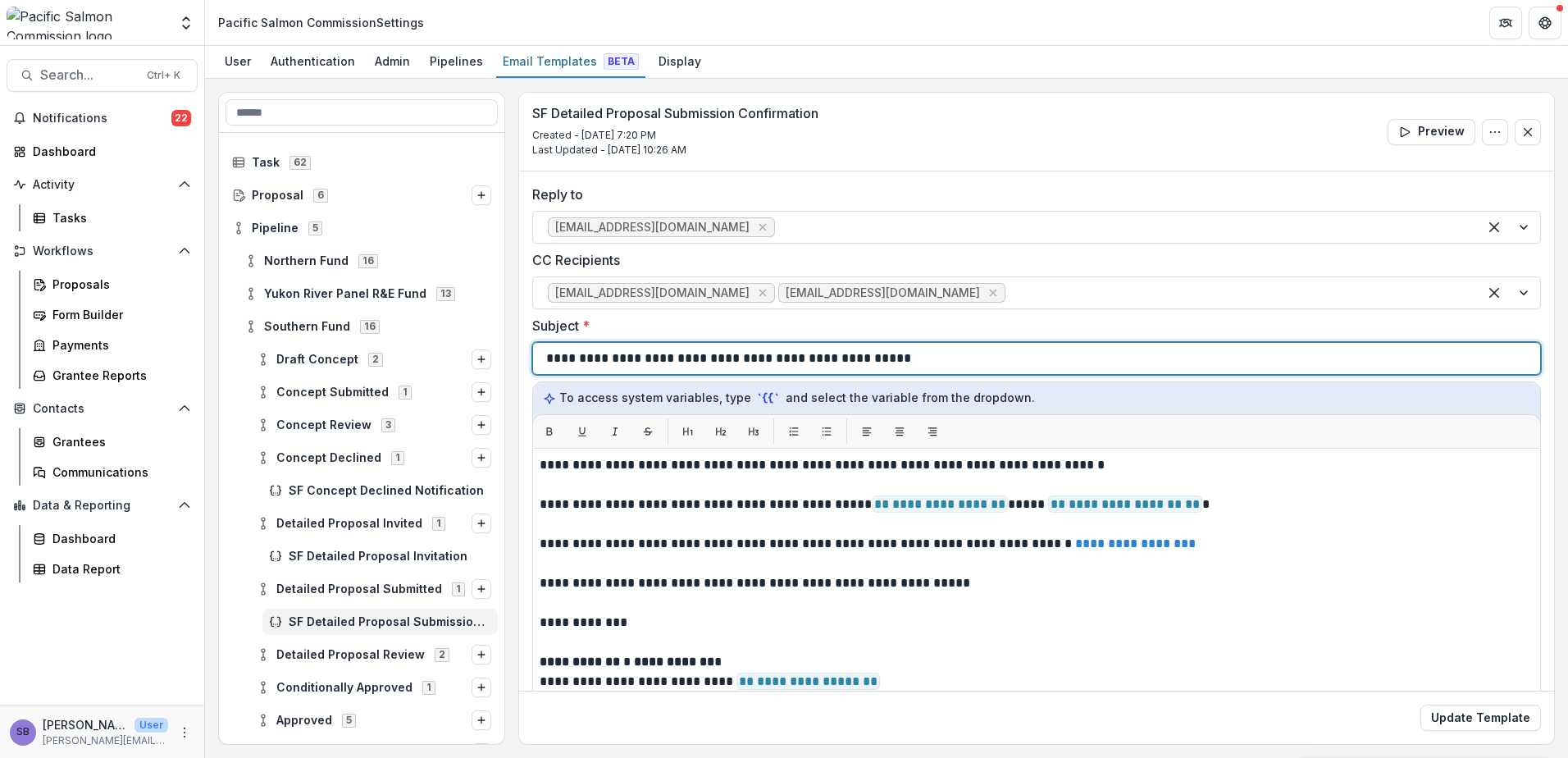
click at [1025, 362] on div "**********" at bounding box center [1037, 358] width 981 height 31
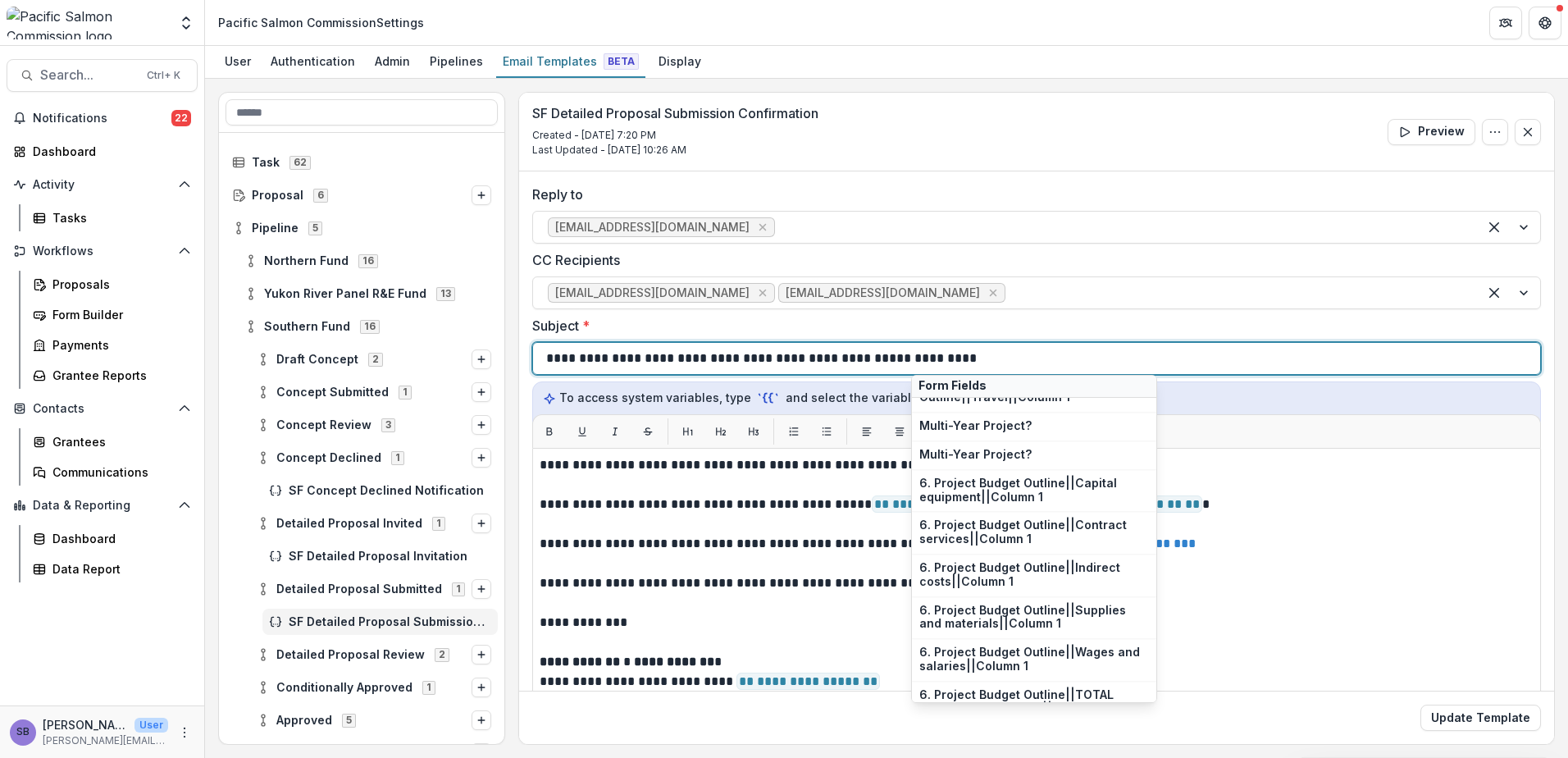
scroll to position [942, 0]
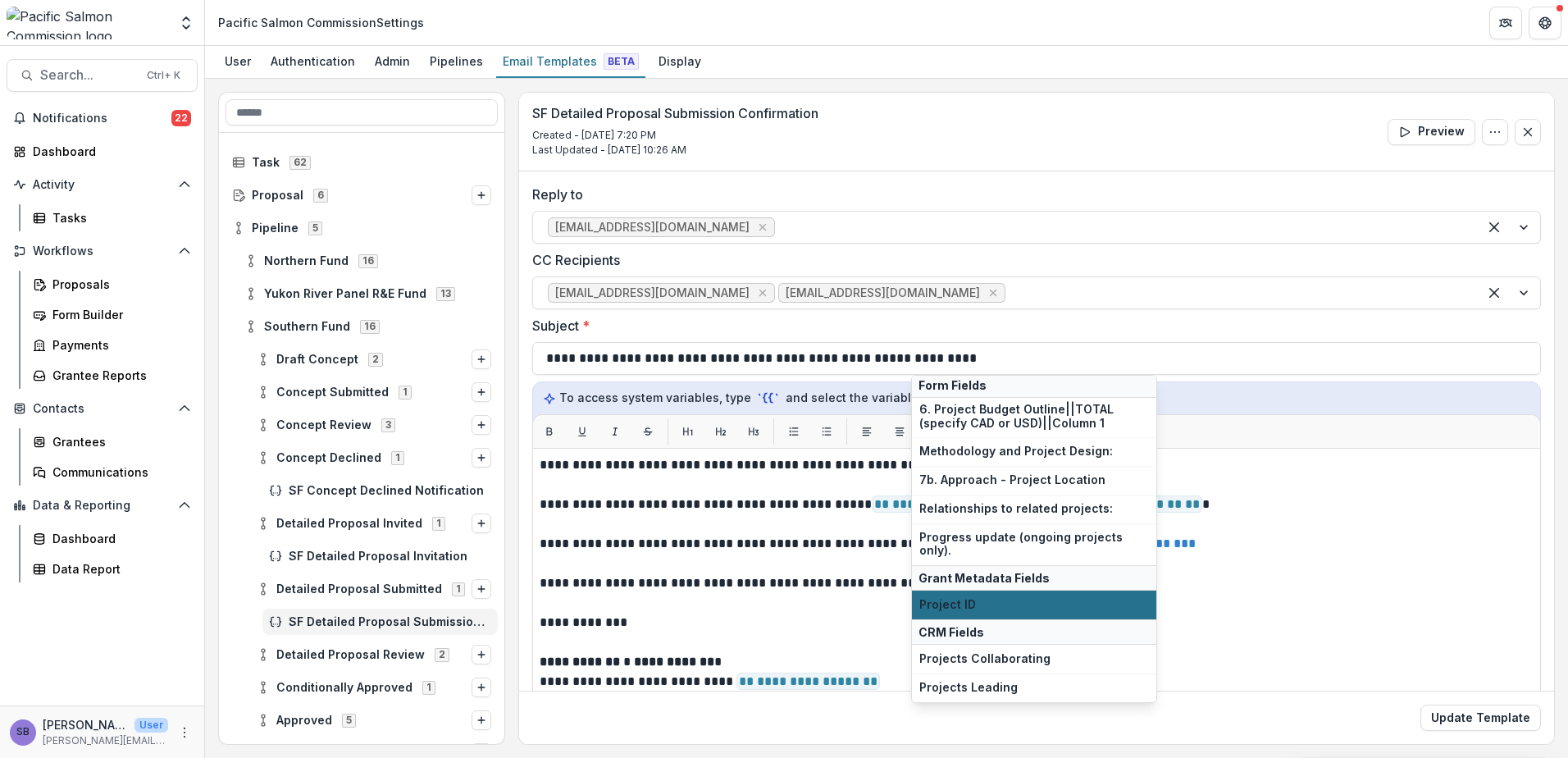
click at [1095, 618] on button "Project ID" at bounding box center [1034, 605] width 244 height 29
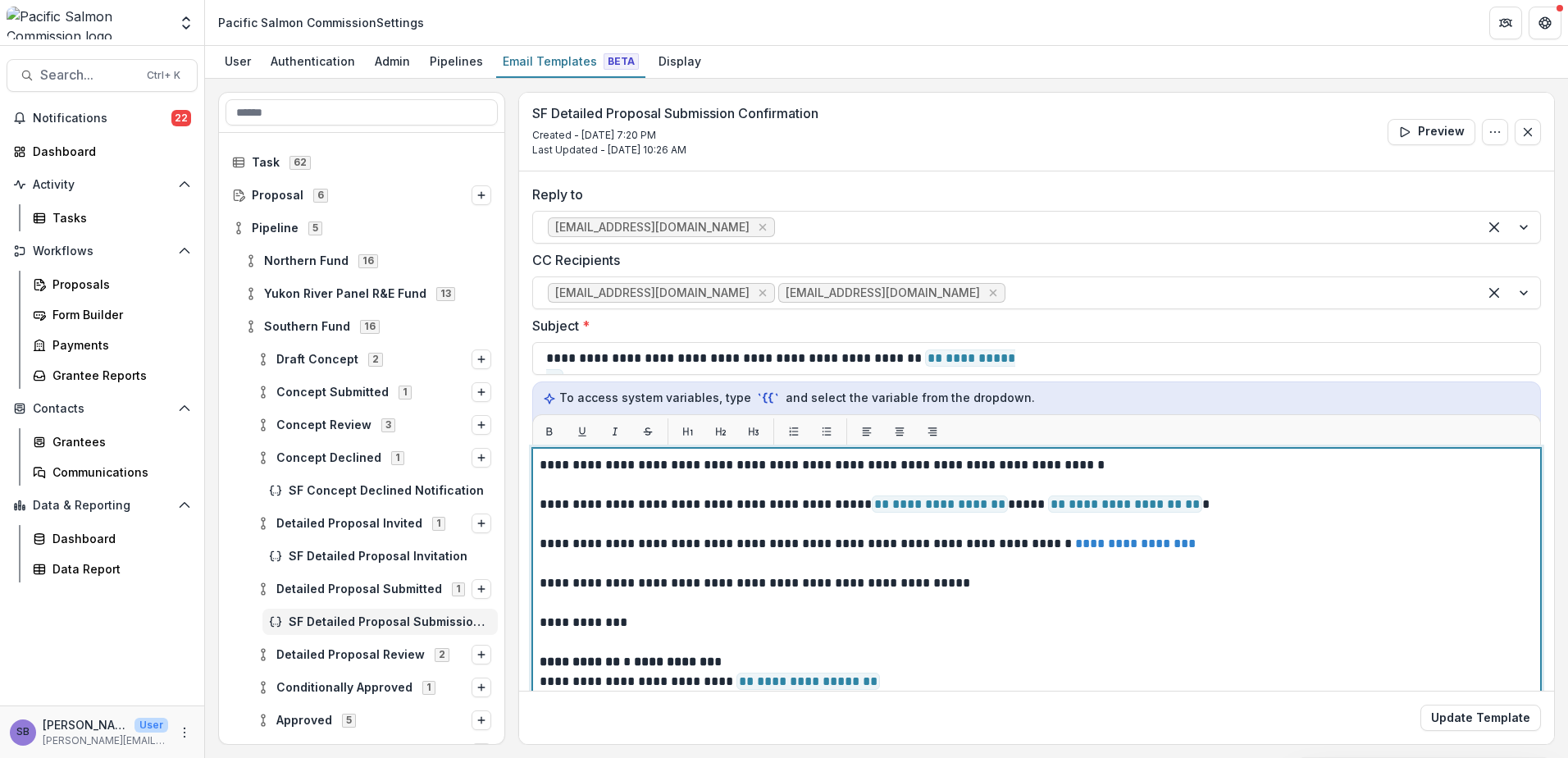
click at [849, 503] on p "**********" at bounding box center [1034, 504] width 989 height 19
click at [978, 504] on p "**********" at bounding box center [1034, 504] width 989 height 19
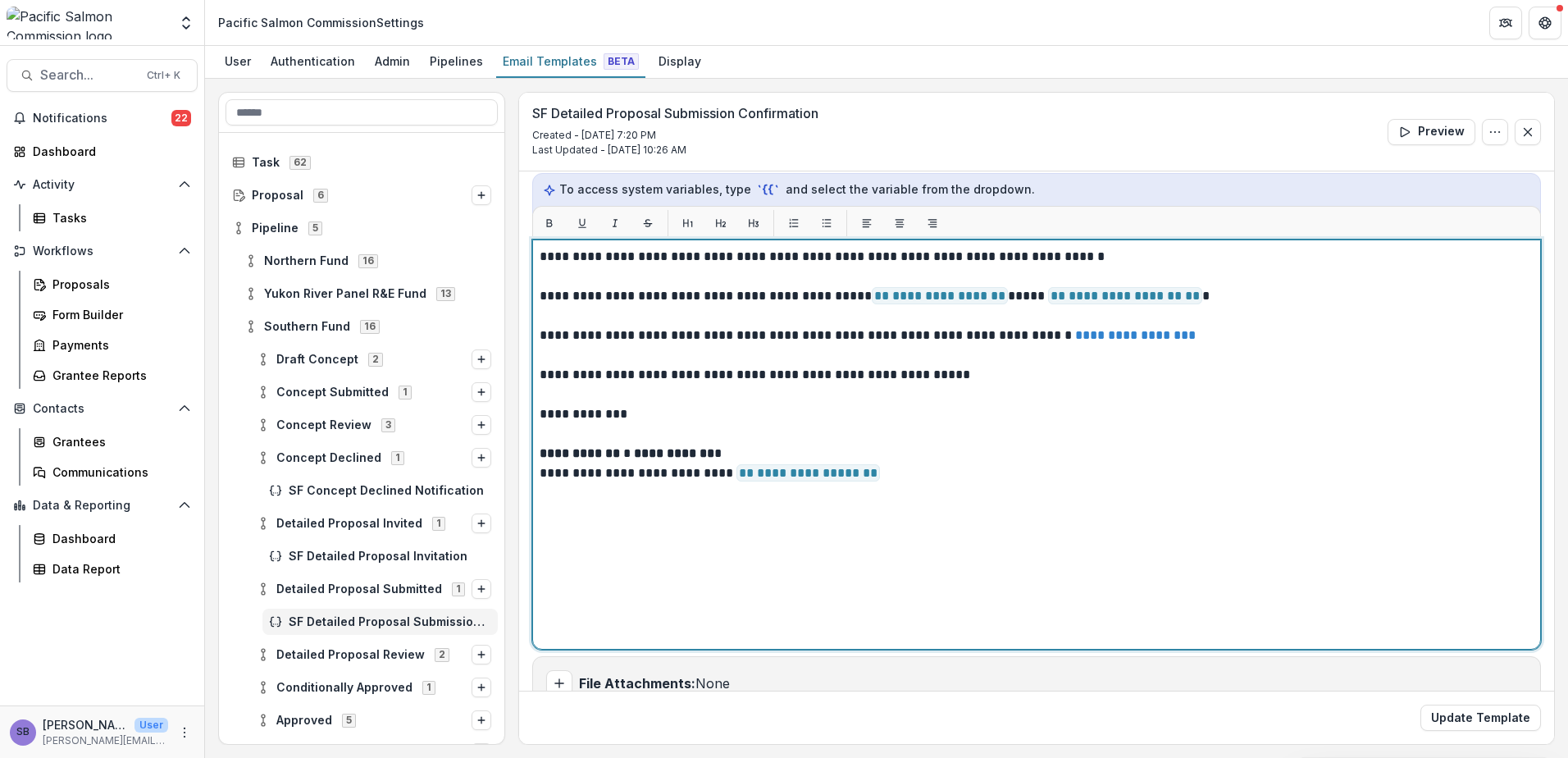
scroll to position [219, 0]
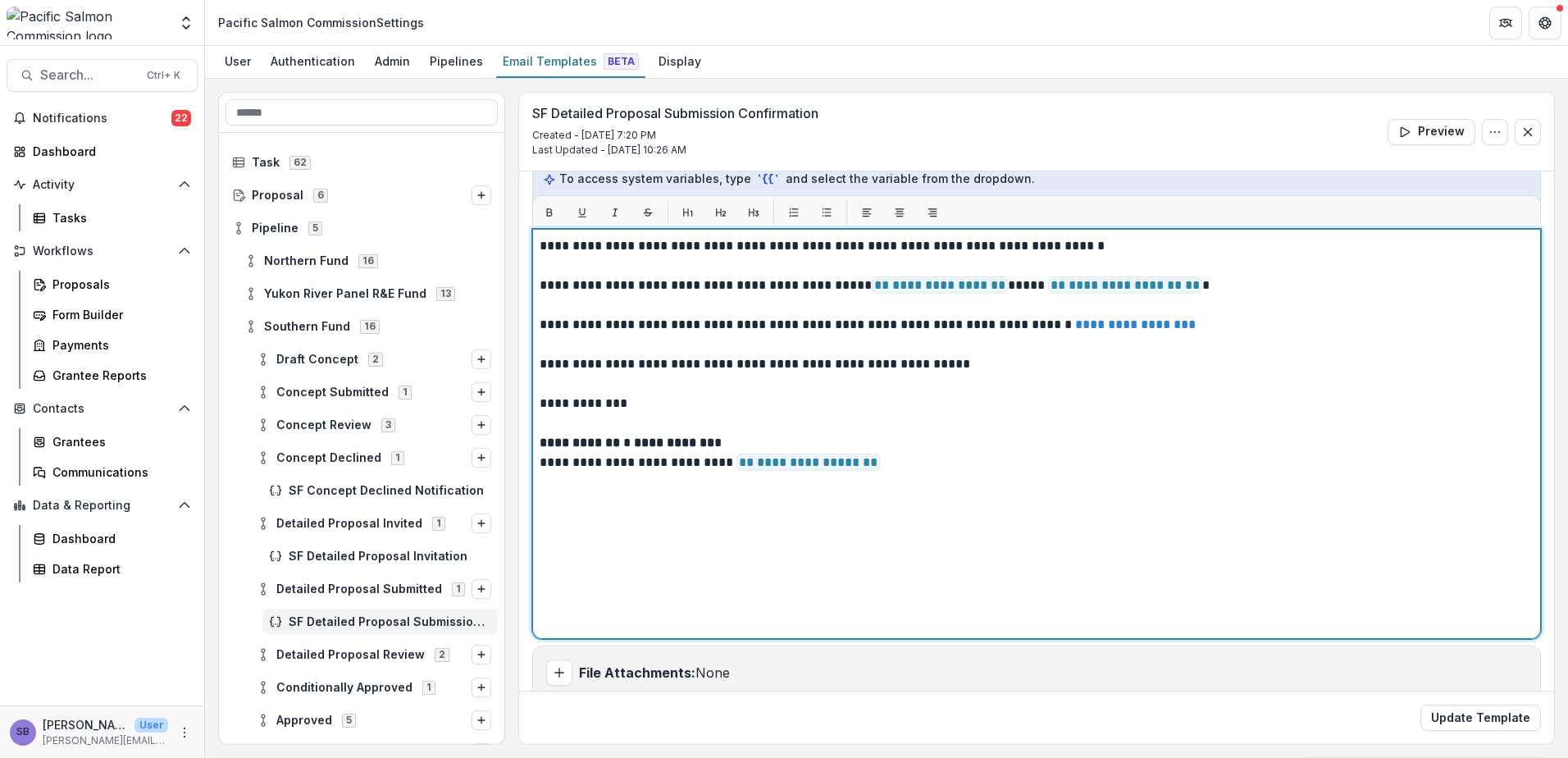
click at [942, 560] on div "**********" at bounding box center [1037, 433] width 994 height 395
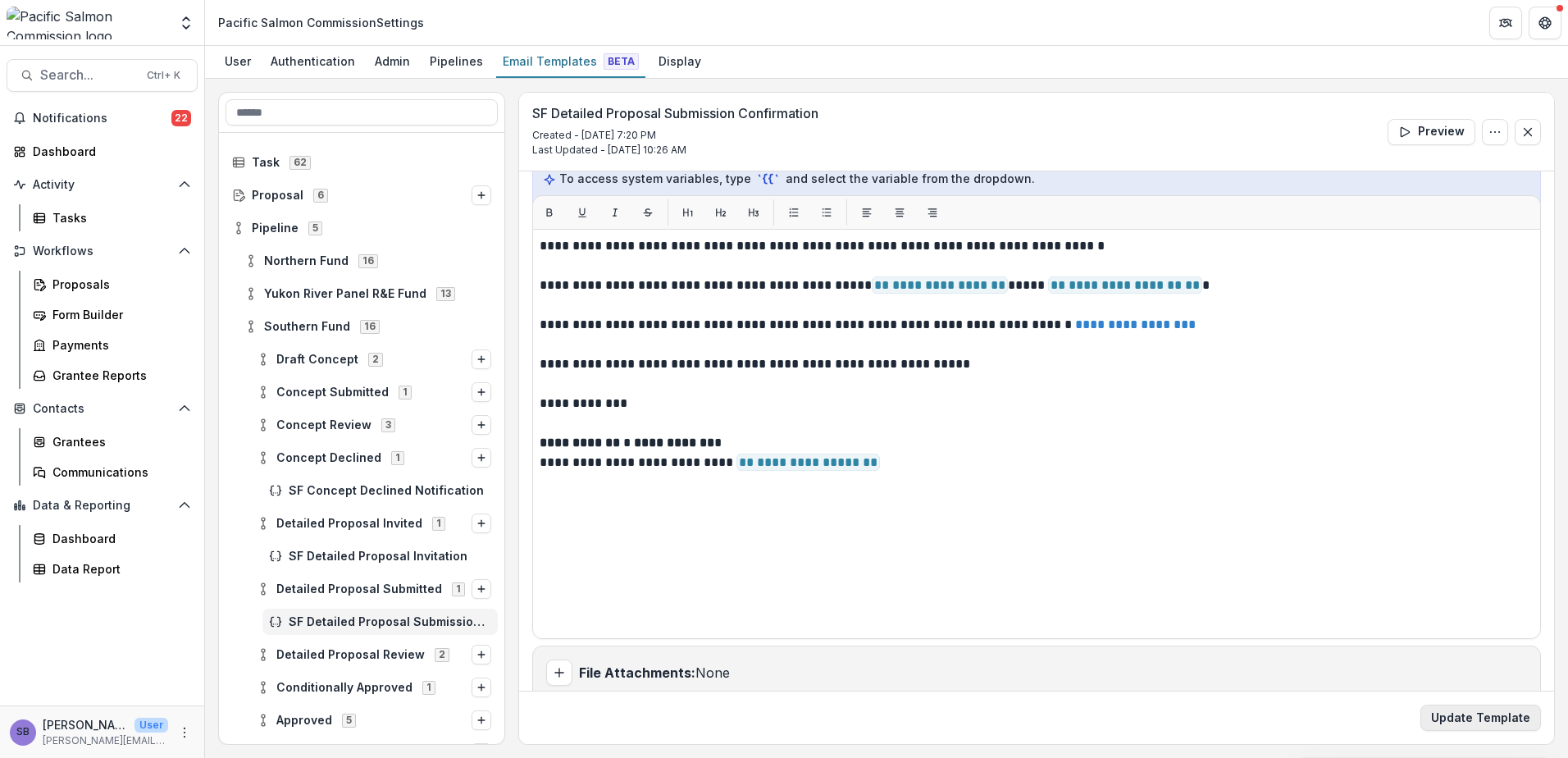
click at [1482, 708] on button "Update Template" at bounding box center [1481, 717] width 121 height 26
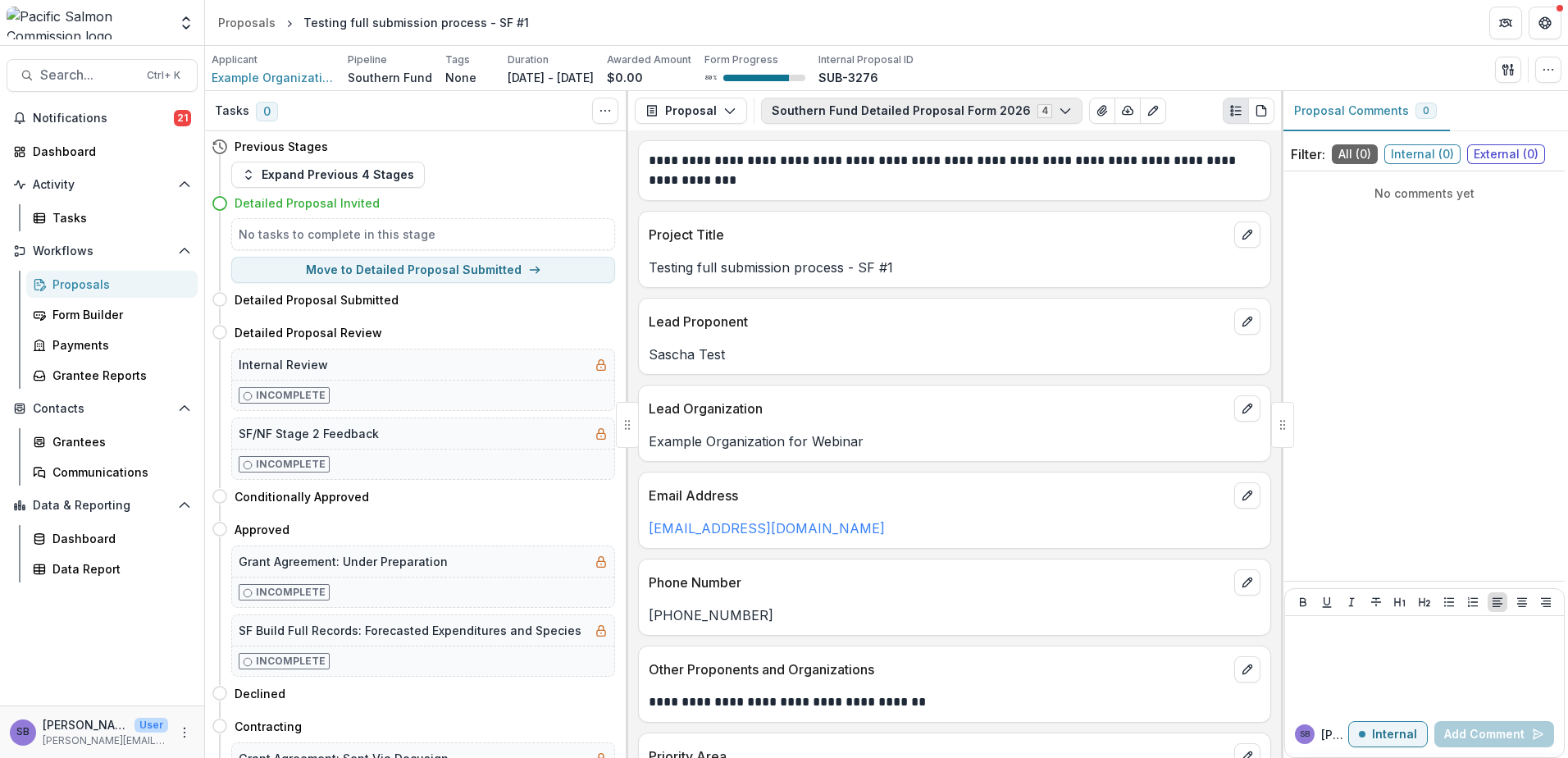
click at [870, 115] on button "Southern Fund Detailed Proposal Form 2026 4" at bounding box center [922, 110] width 321 height 26
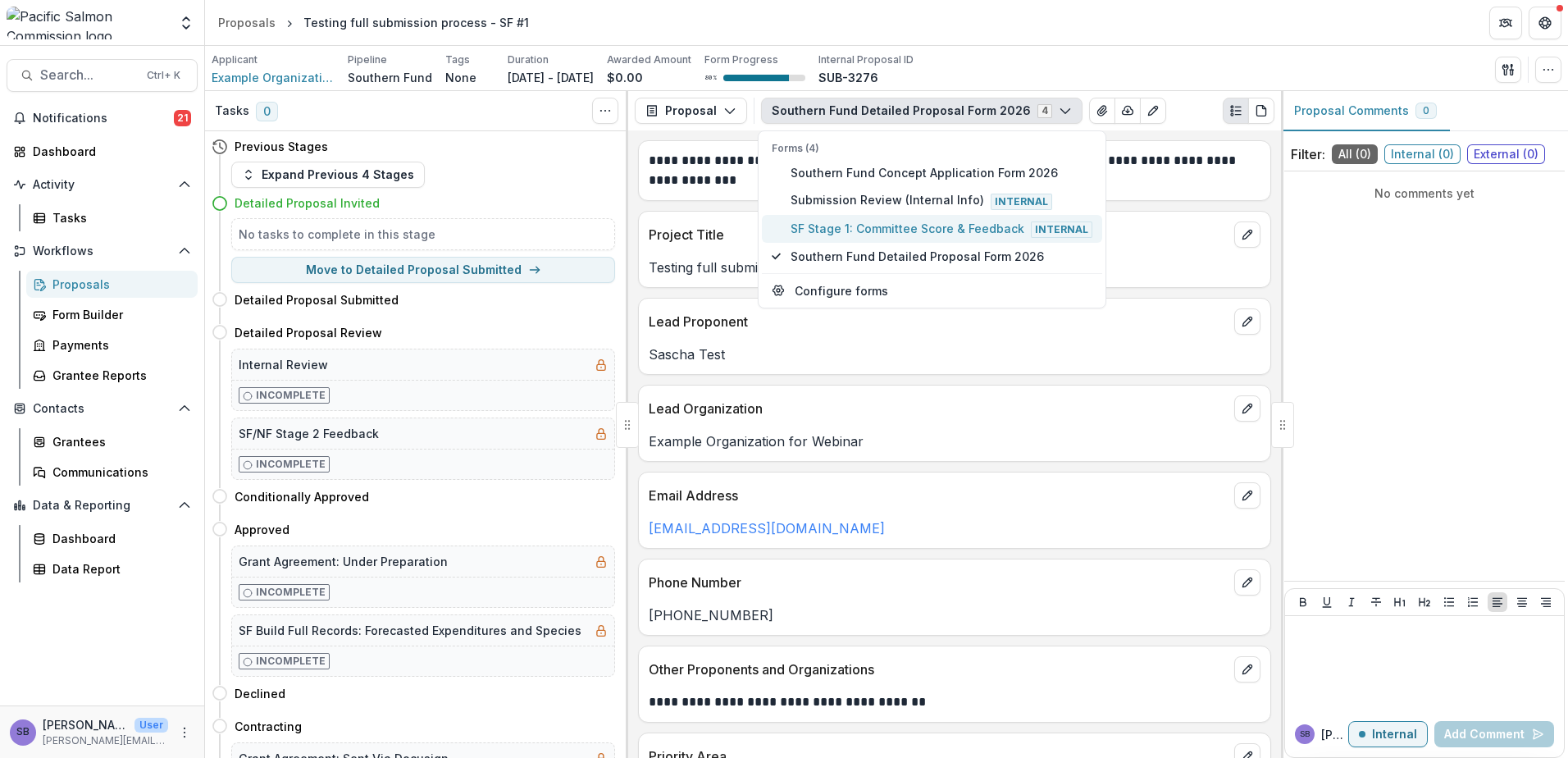
click at [869, 228] on span "SF Stage 1: Committee Score & Feedback Internal" at bounding box center [942, 228] width 302 height 18
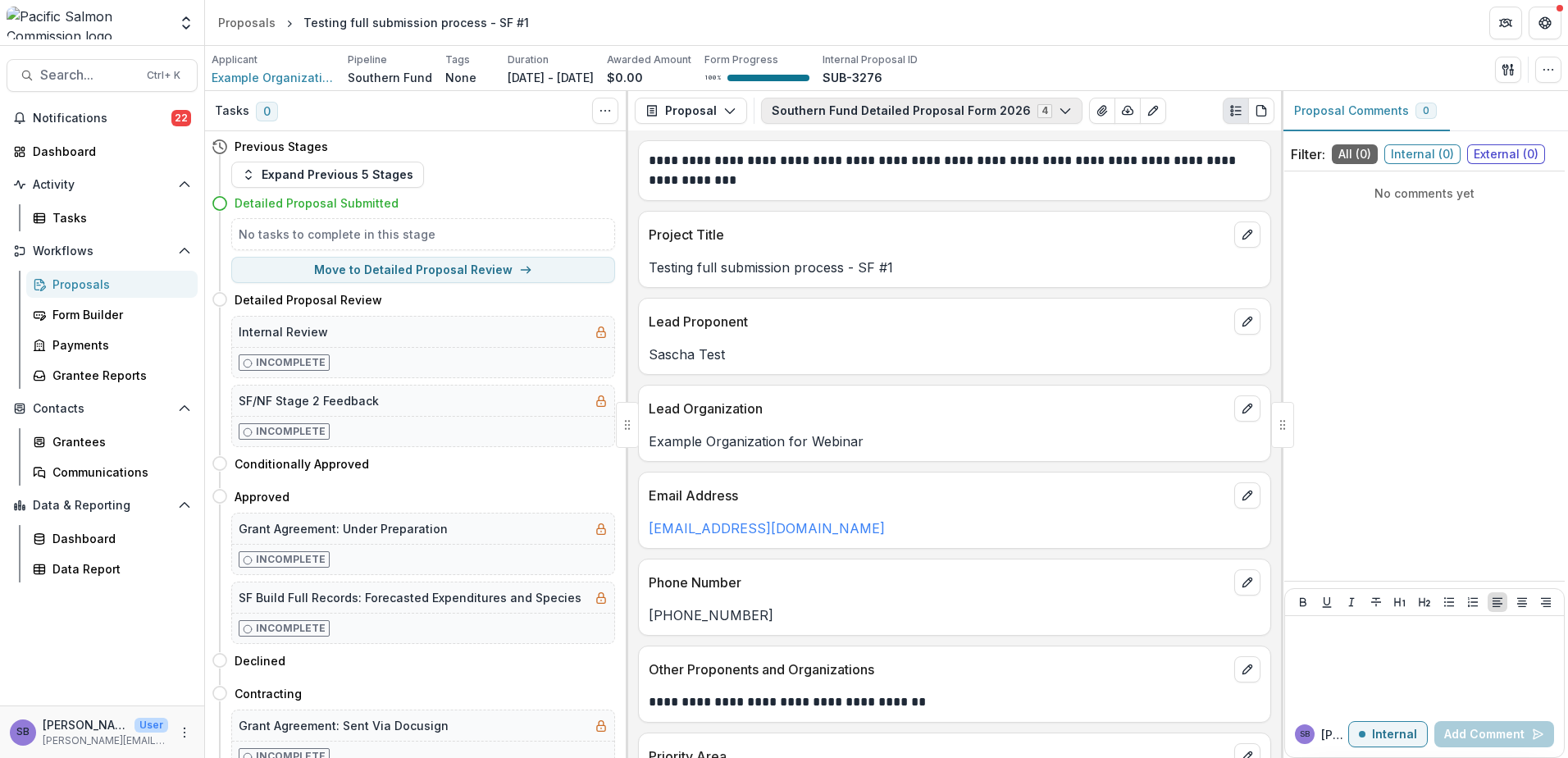
click at [810, 112] on button "Southern Fund Detailed Proposal Form 2026 4" at bounding box center [922, 110] width 321 height 26
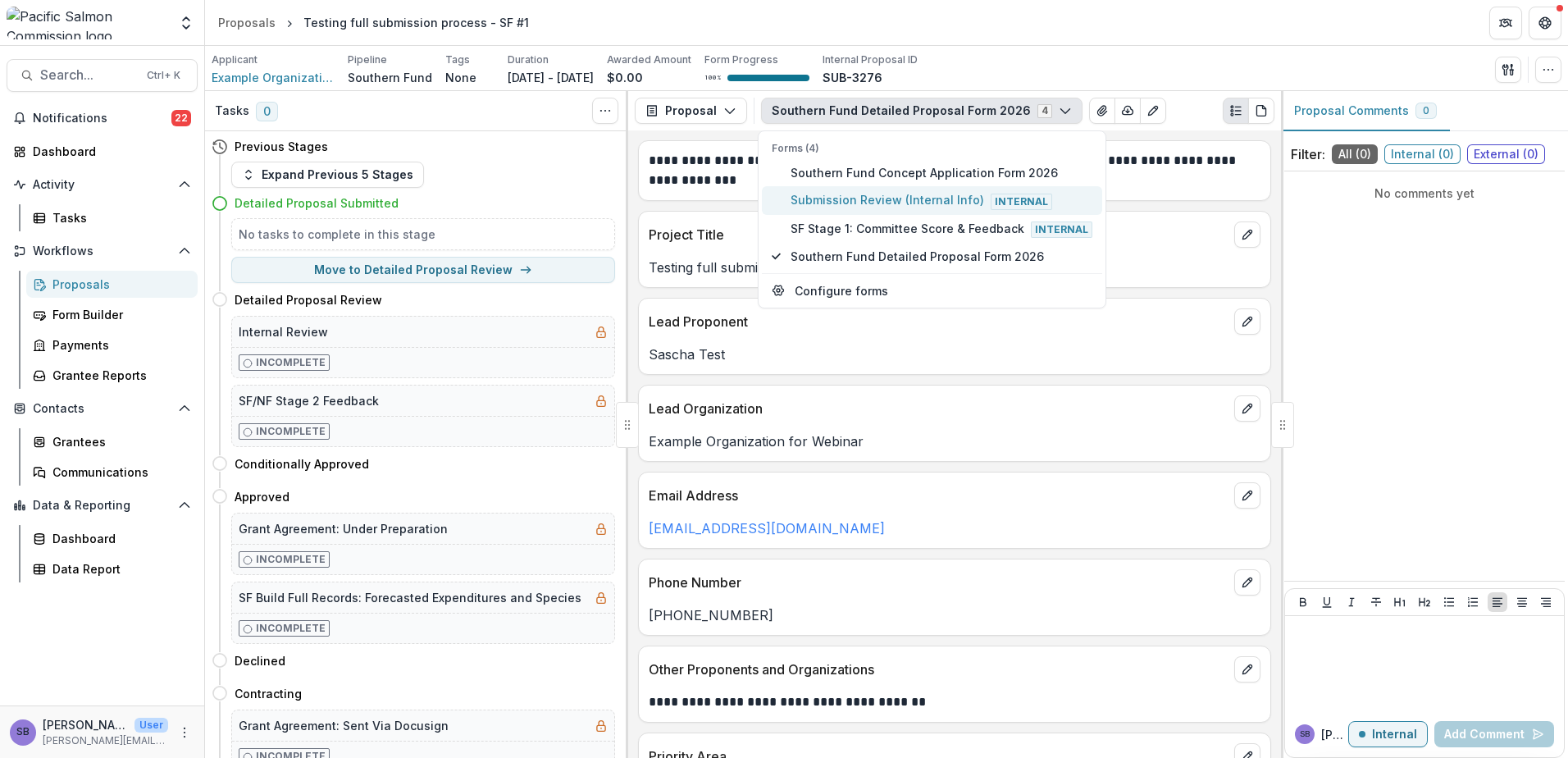
click at [797, 203] on span "Submission Review (Internal Info) Internal" at bounding box center [942, 200] width 302 height 18
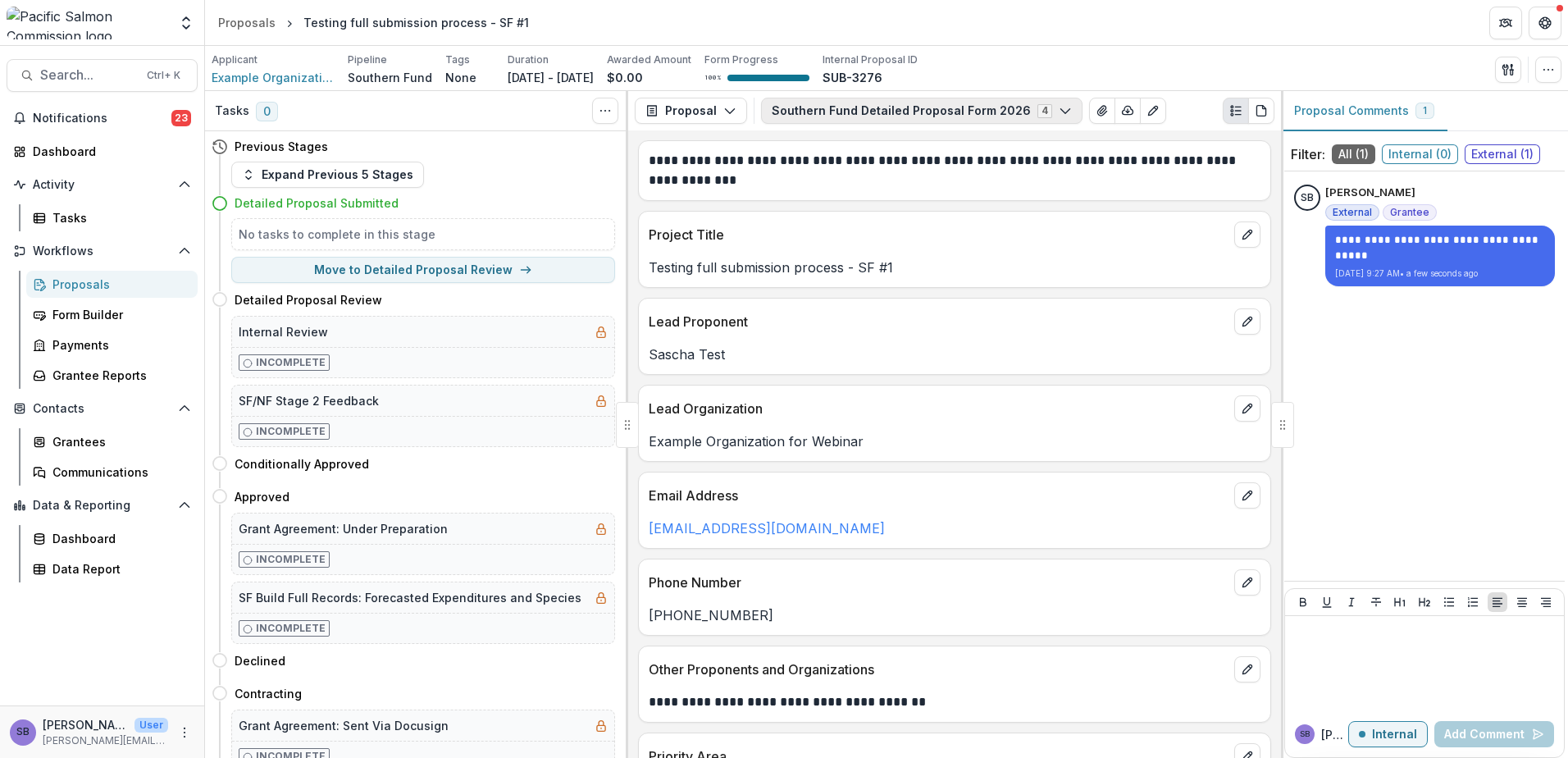
click at [868, 117] on button "Southern Fund Detailed Proposal Form 2026 4" at bounding box center [922, 110] width 321 height 26
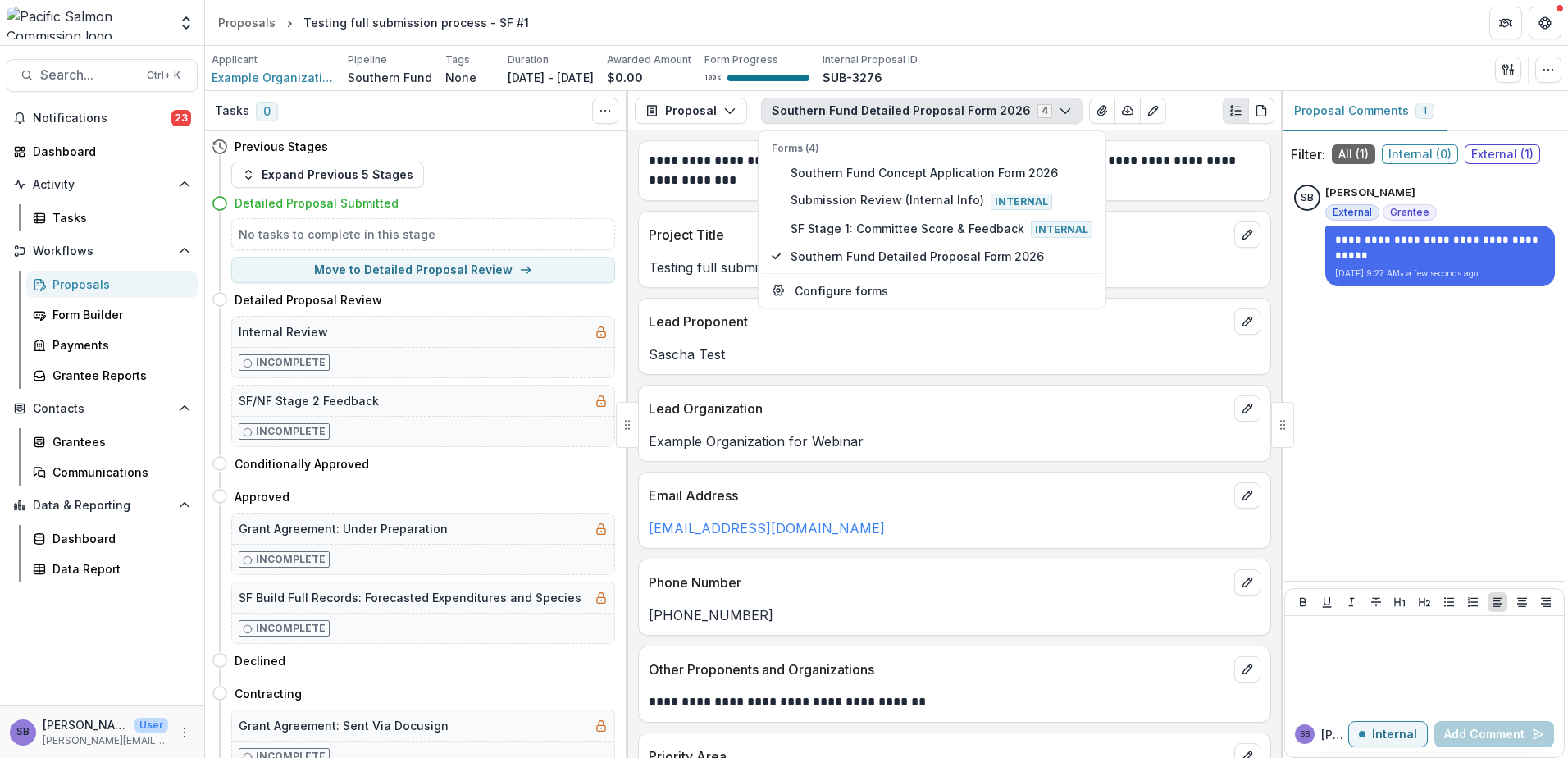
click at [868, 117] on button "Southern Fund Detailed Proposal Form 2026 4" at bounding box center [922, 110] width 321 height 26
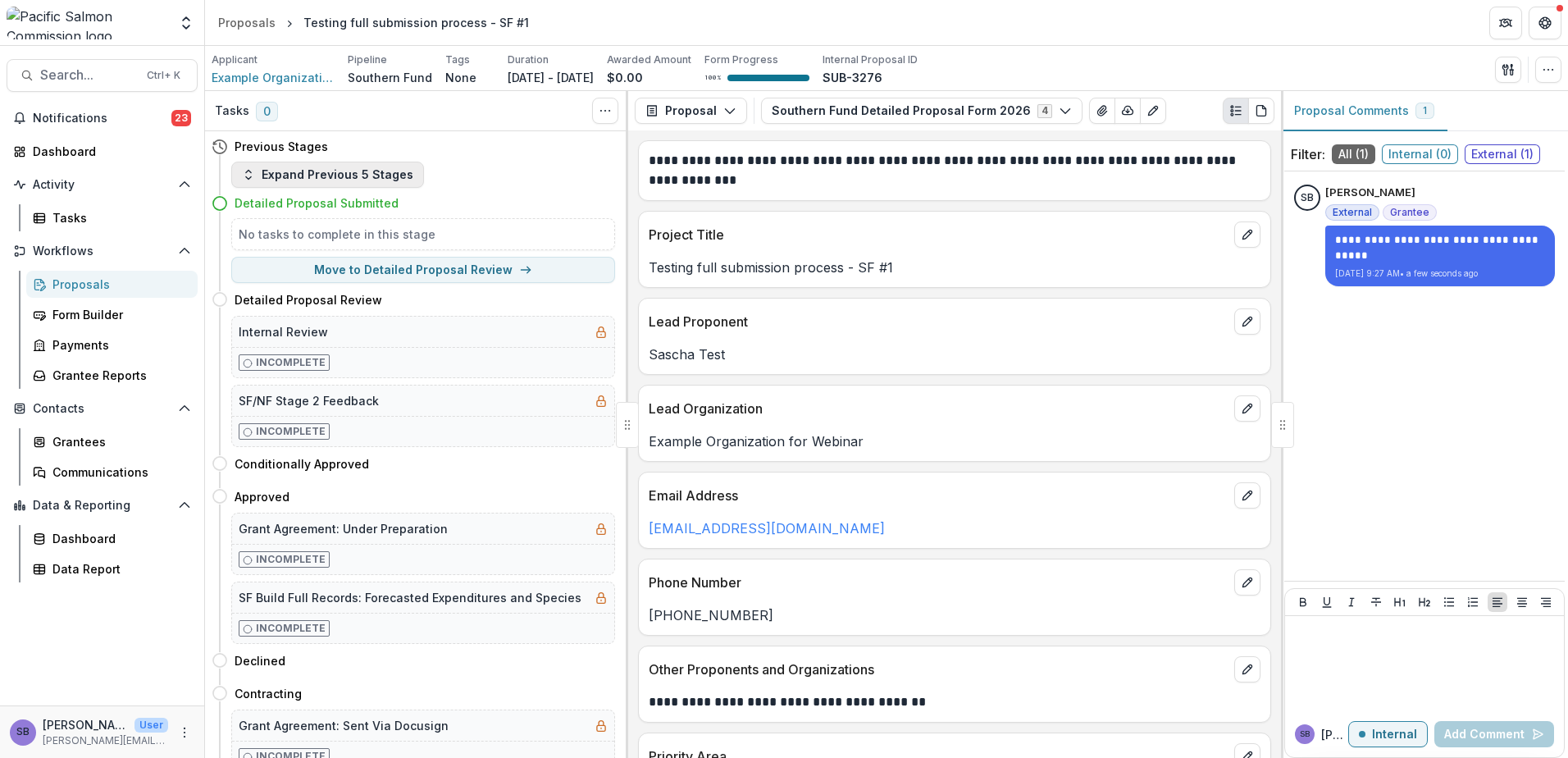
click at [316, 174] on button "Expand Previous 5 Stages" at bounding box center [328, 174] width 193 height 26
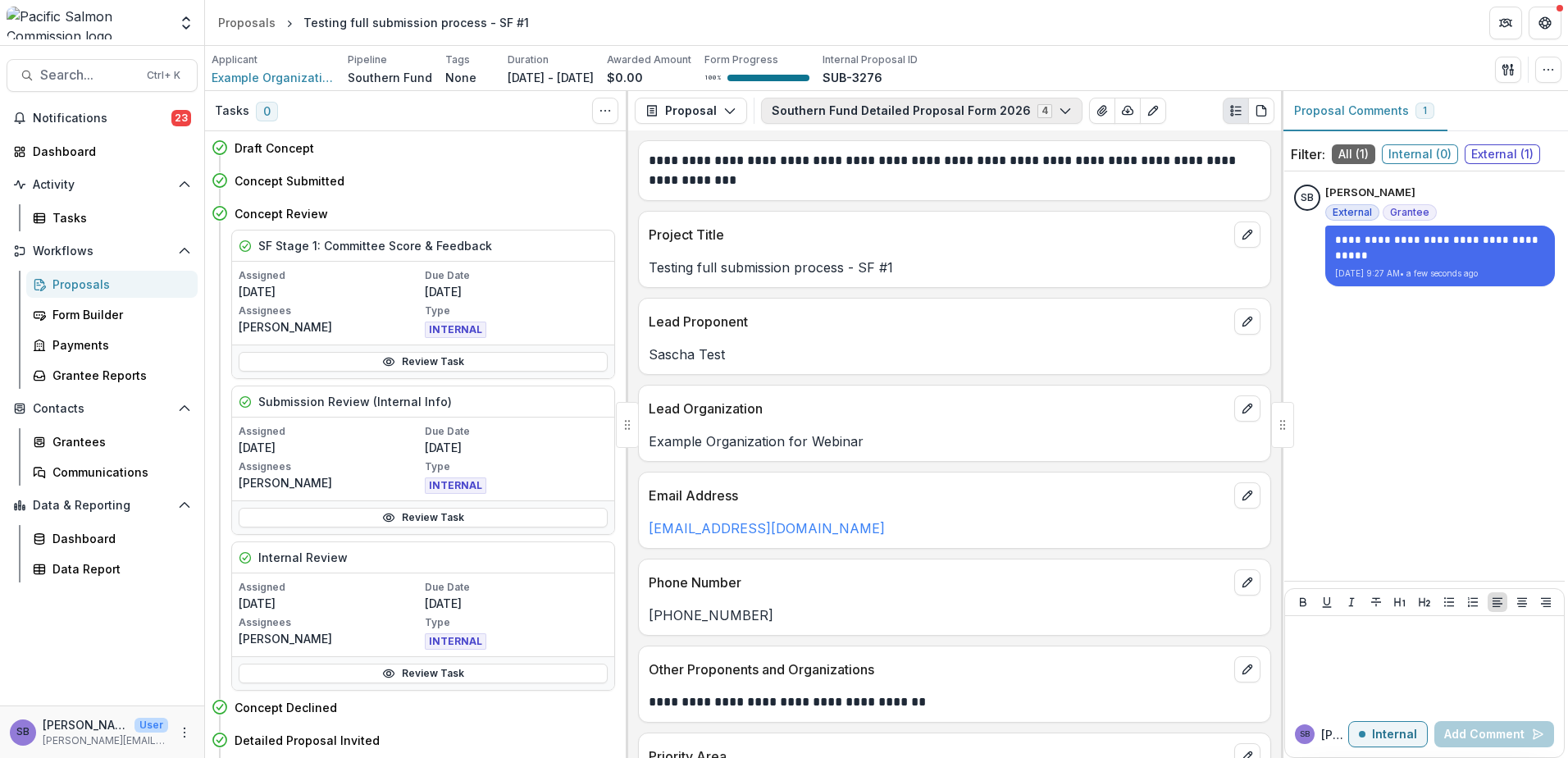
click at [852, 112] on button "Southern Fund Detailed Proposal Form 2026 4" at bounding box center [922, 110] width 321 height 26
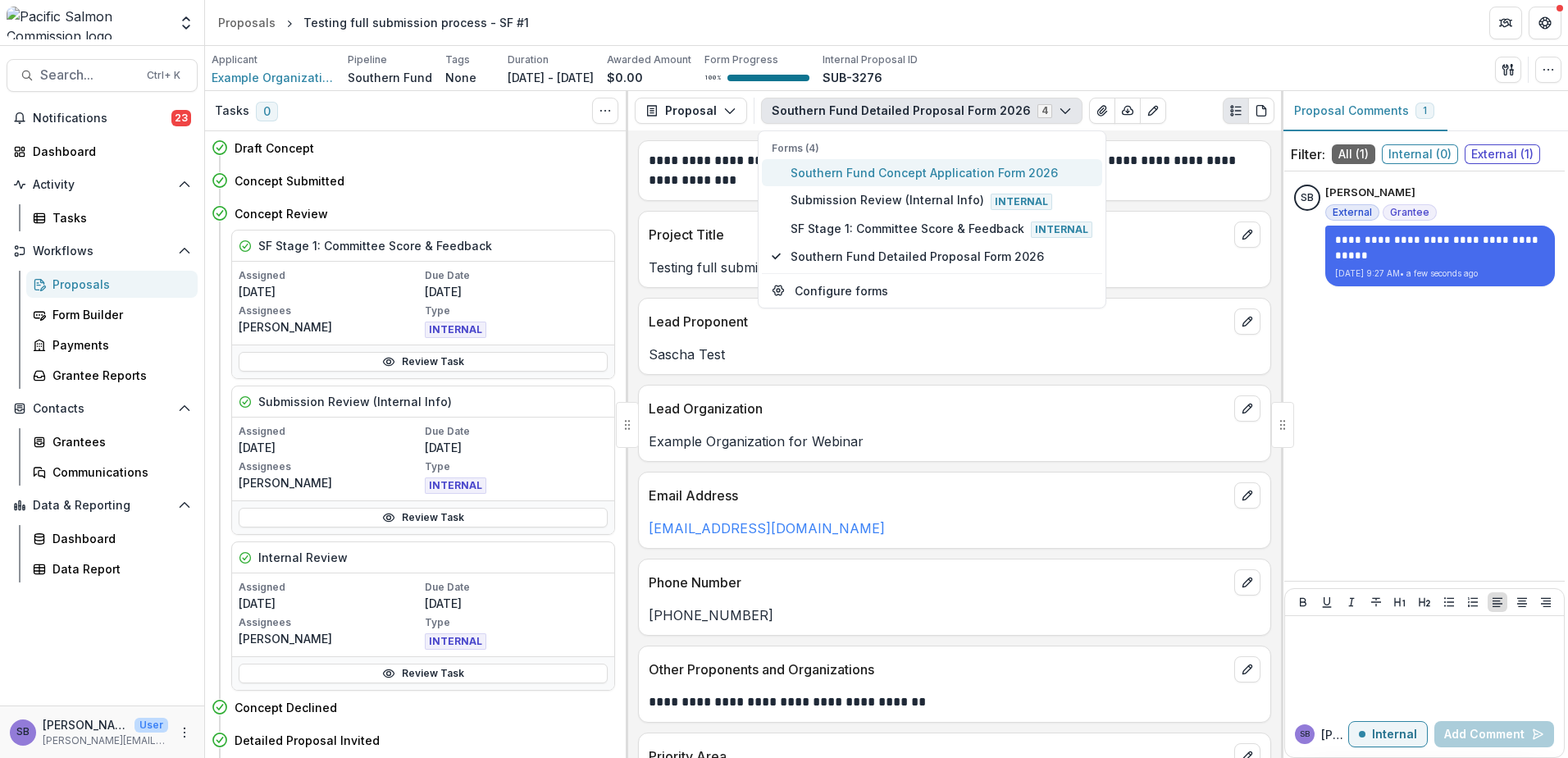
click at [854, 180] on span "Southern Fund Concept Application Form 2026" at bounding box center [942, 172] width 302 height 18
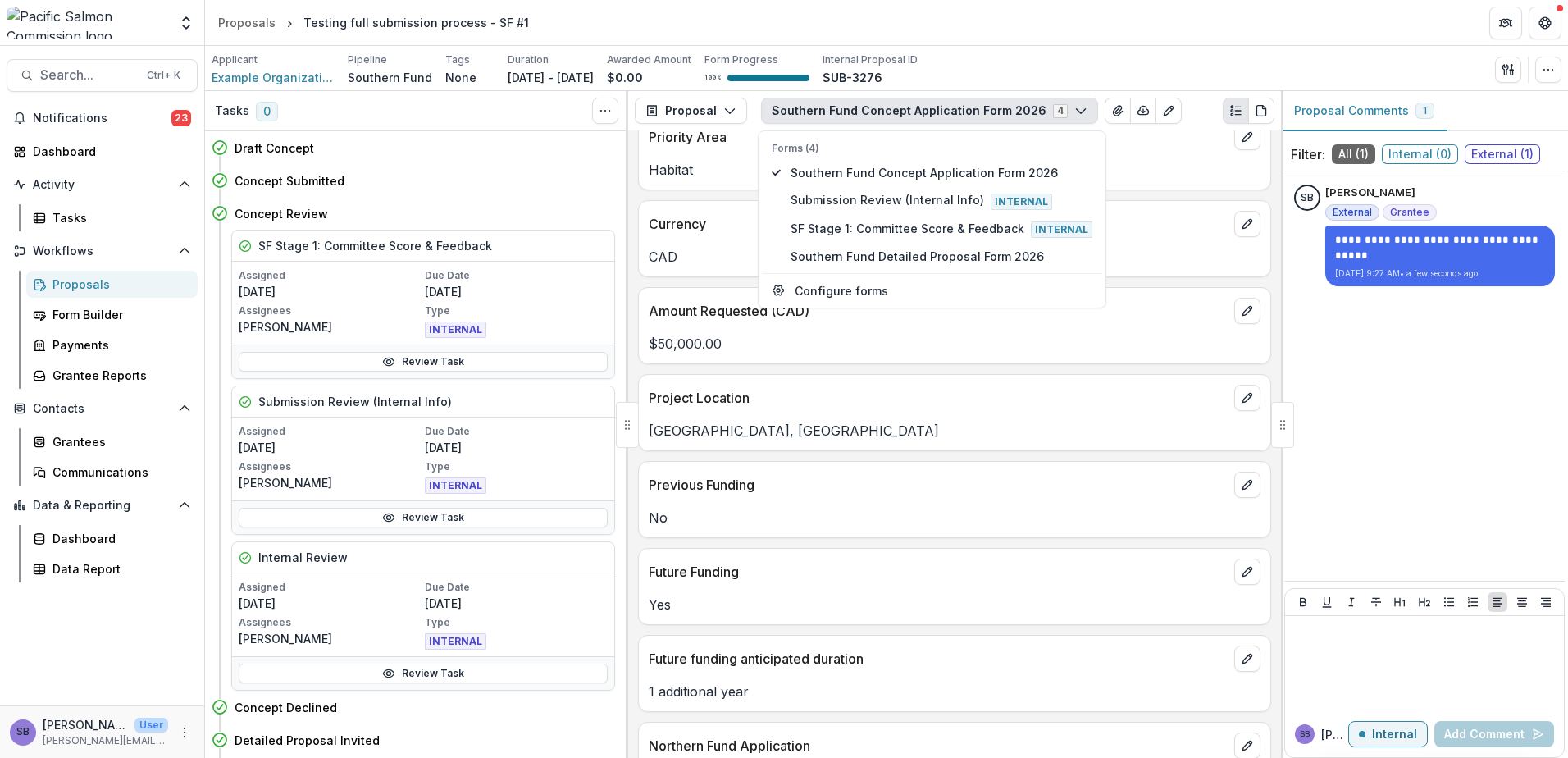
scroll to position [547, 0]
click at [1242, 484] on icon "edit" at bounding box center [1247, 487] width 13 height 13
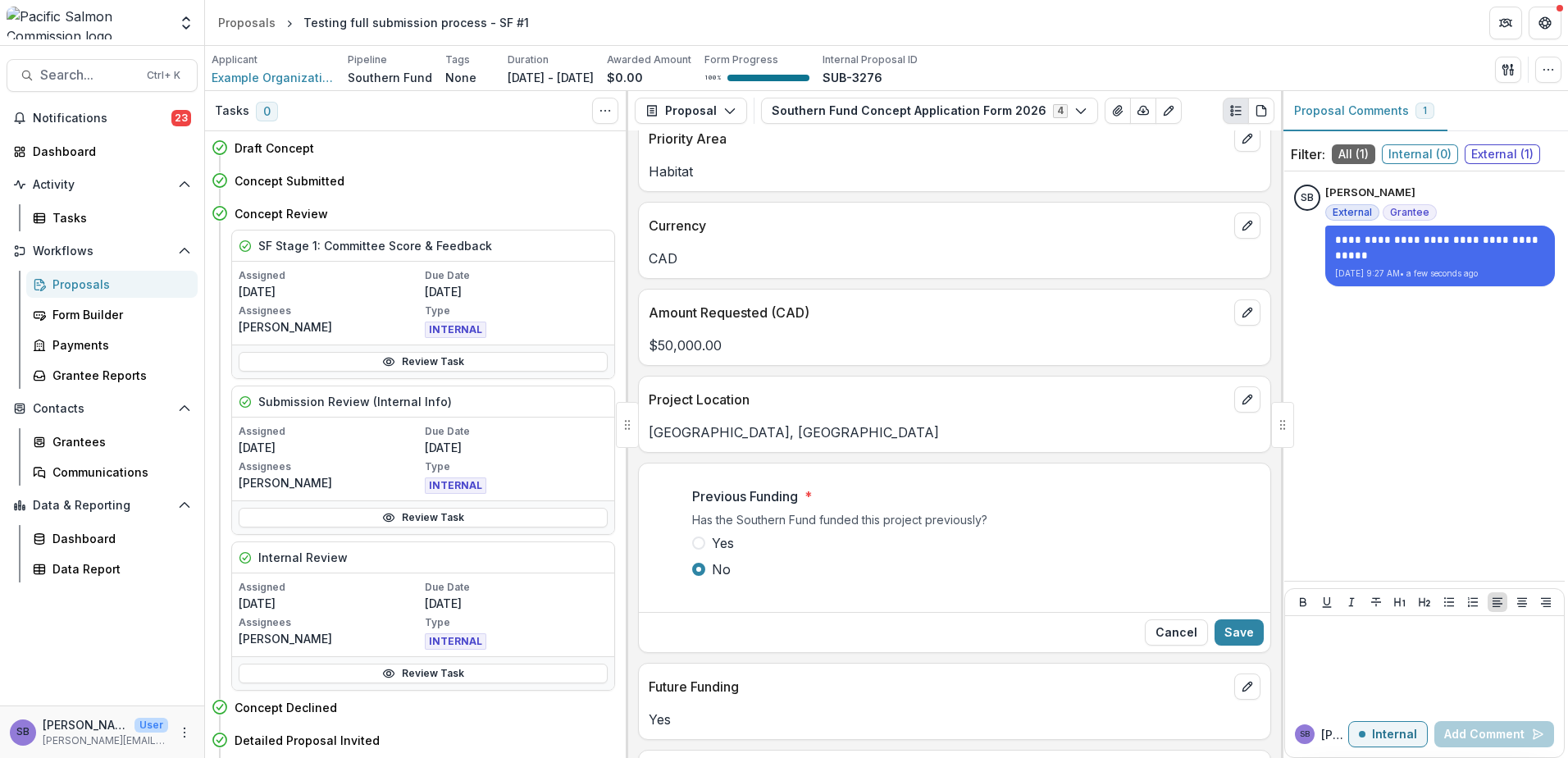
click at [731, 540] on span "Yes" at bounding box center [723, 542] width 22 height 19
click at [1241, 638] on button "Save" at bounding box center [1239, 632] width 50 height 26
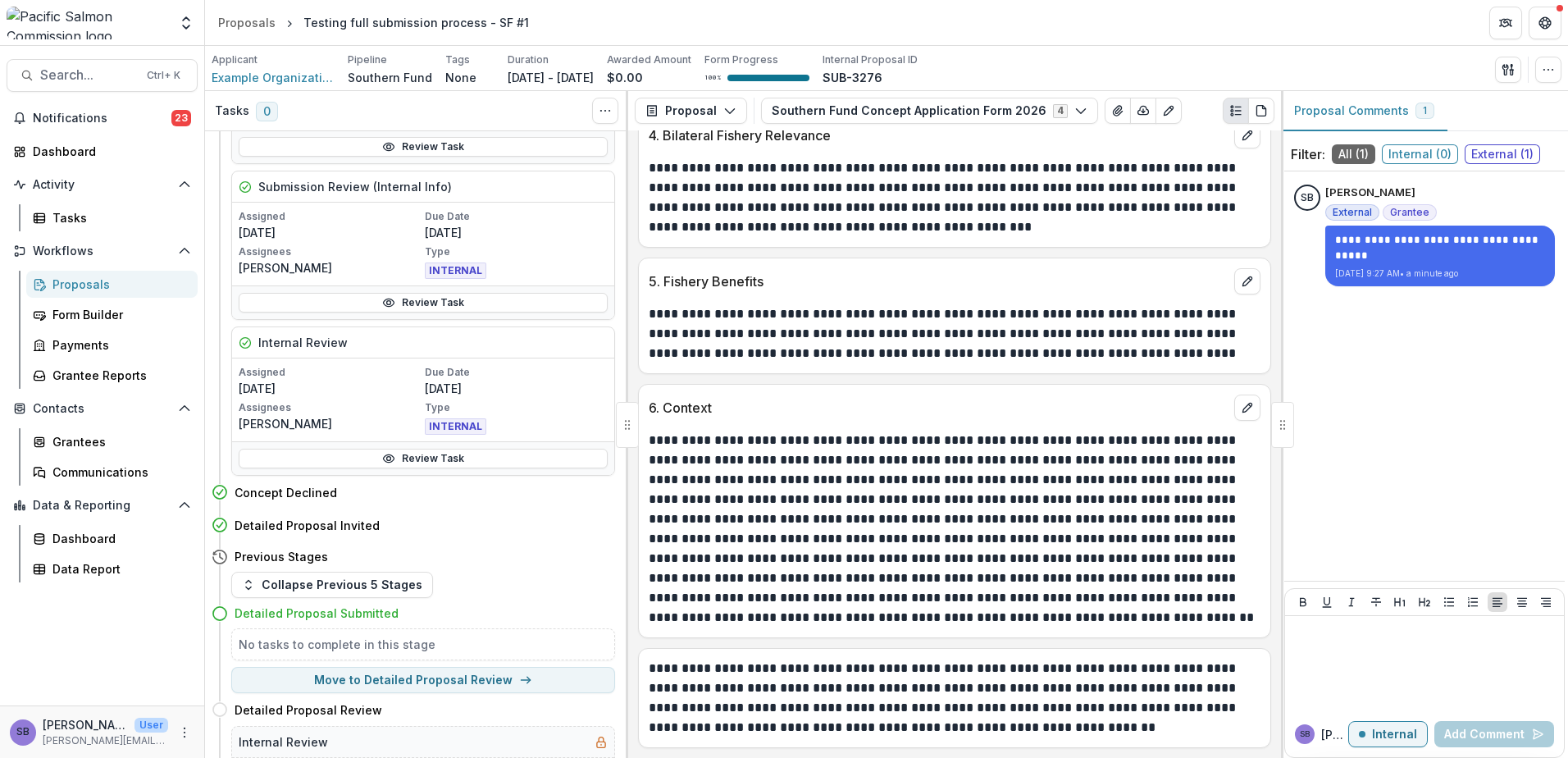
scroll to position [219, 0]
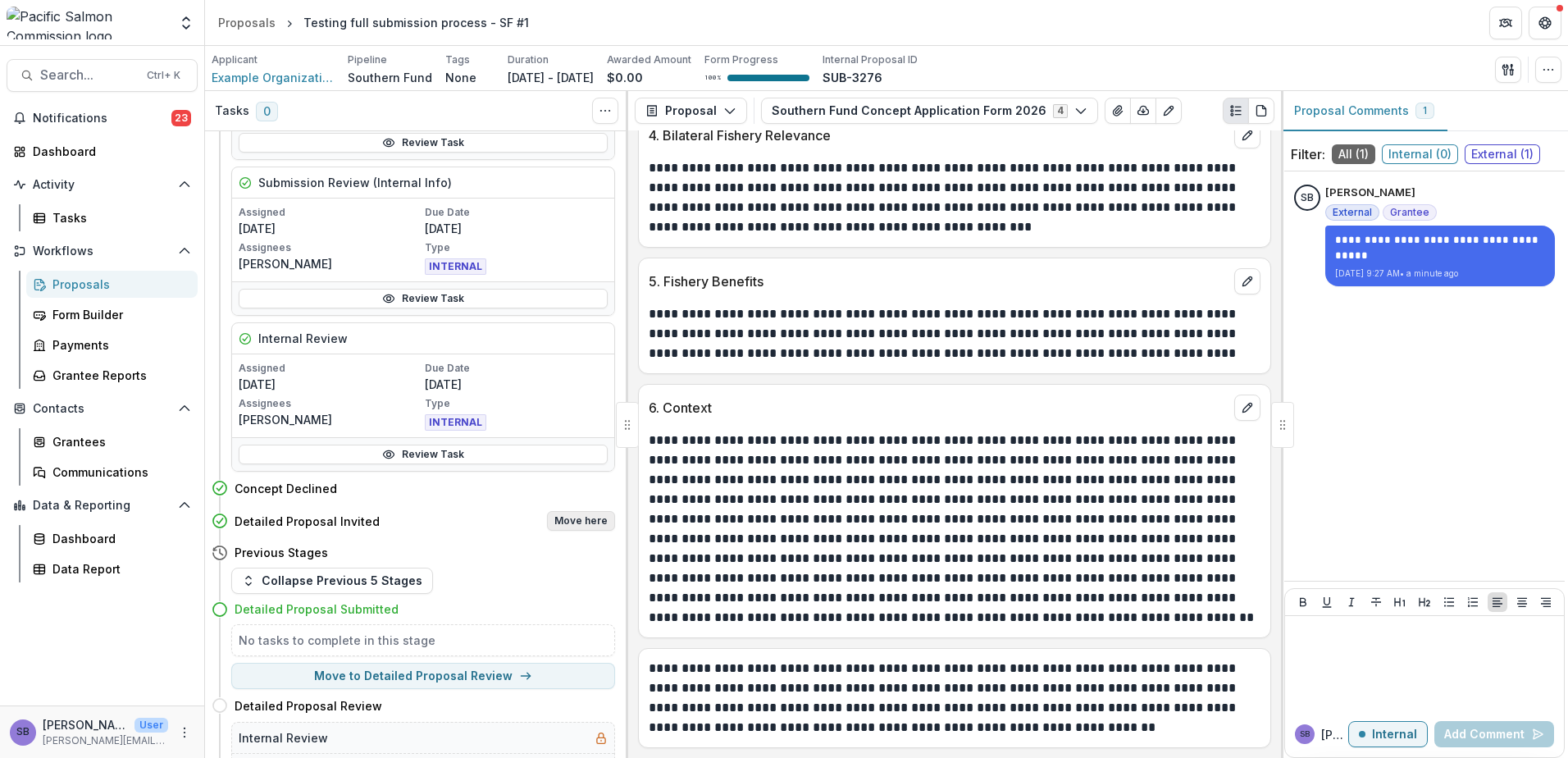
click at [583, 522] on button "Move here" at bounding box center [581, 520] width 68 height 19
select select "**********"
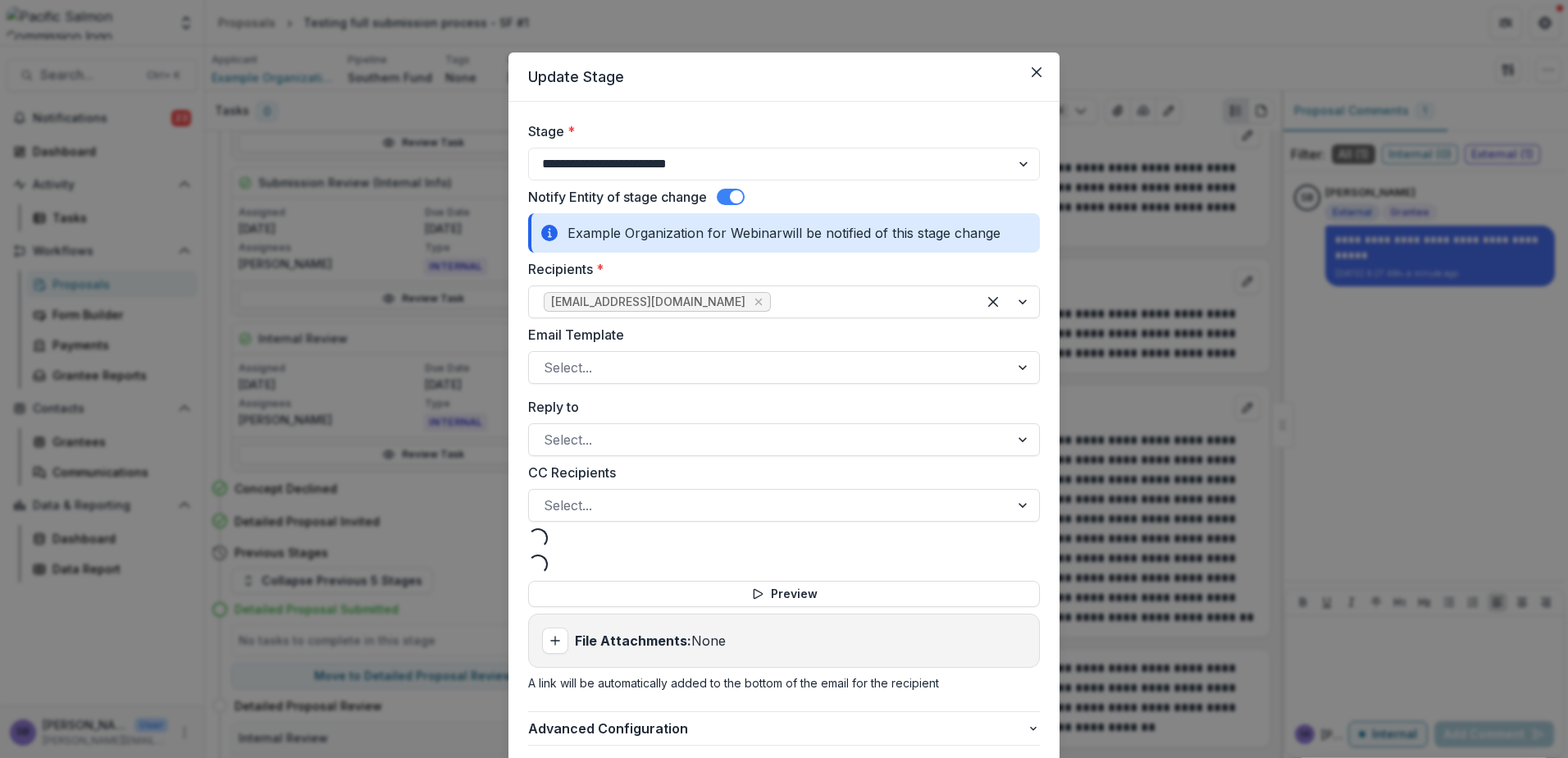
select select "**********"
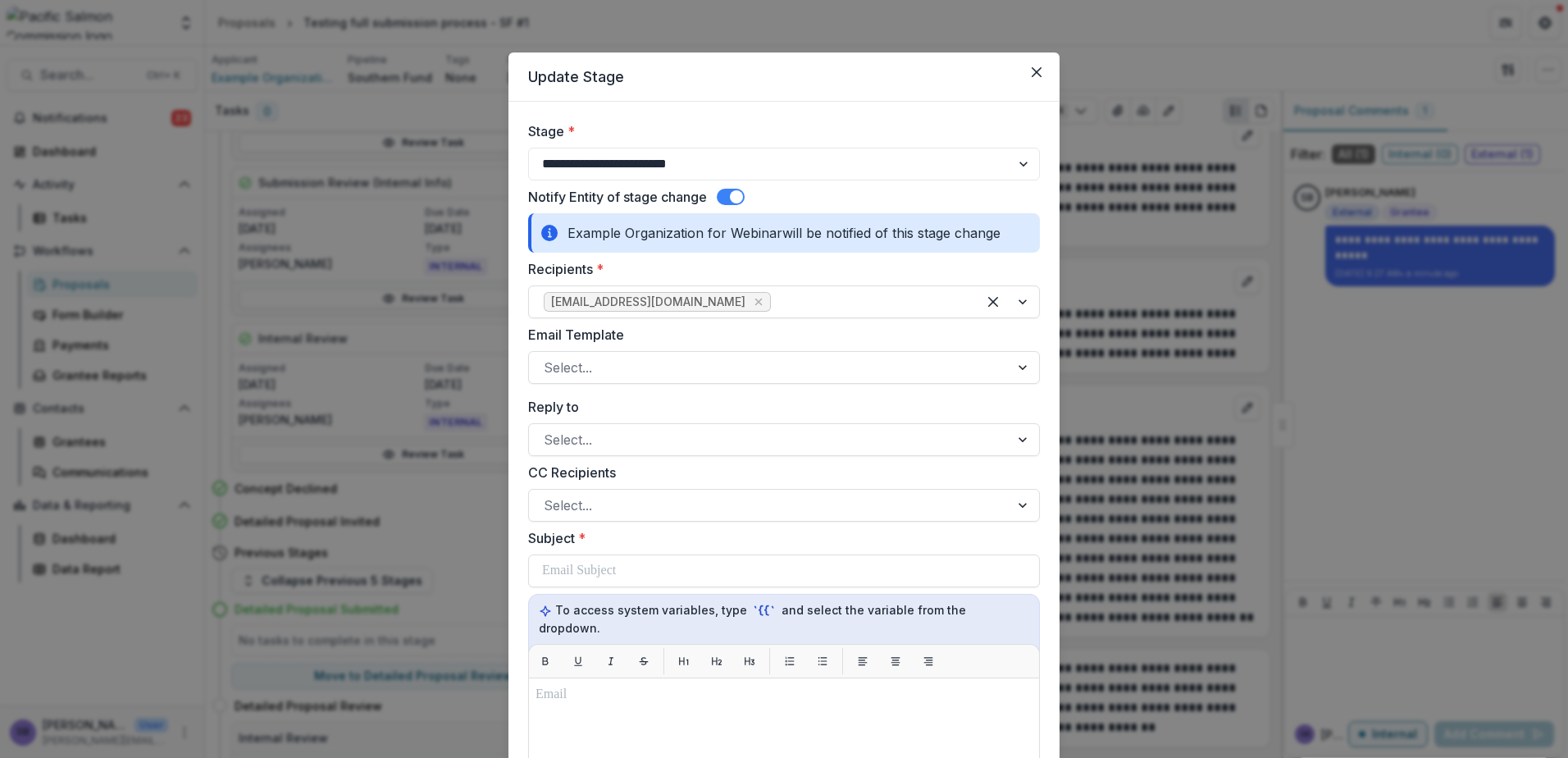
click at [726, 196] on span at bounding box center [730, 197] width 28 height 17
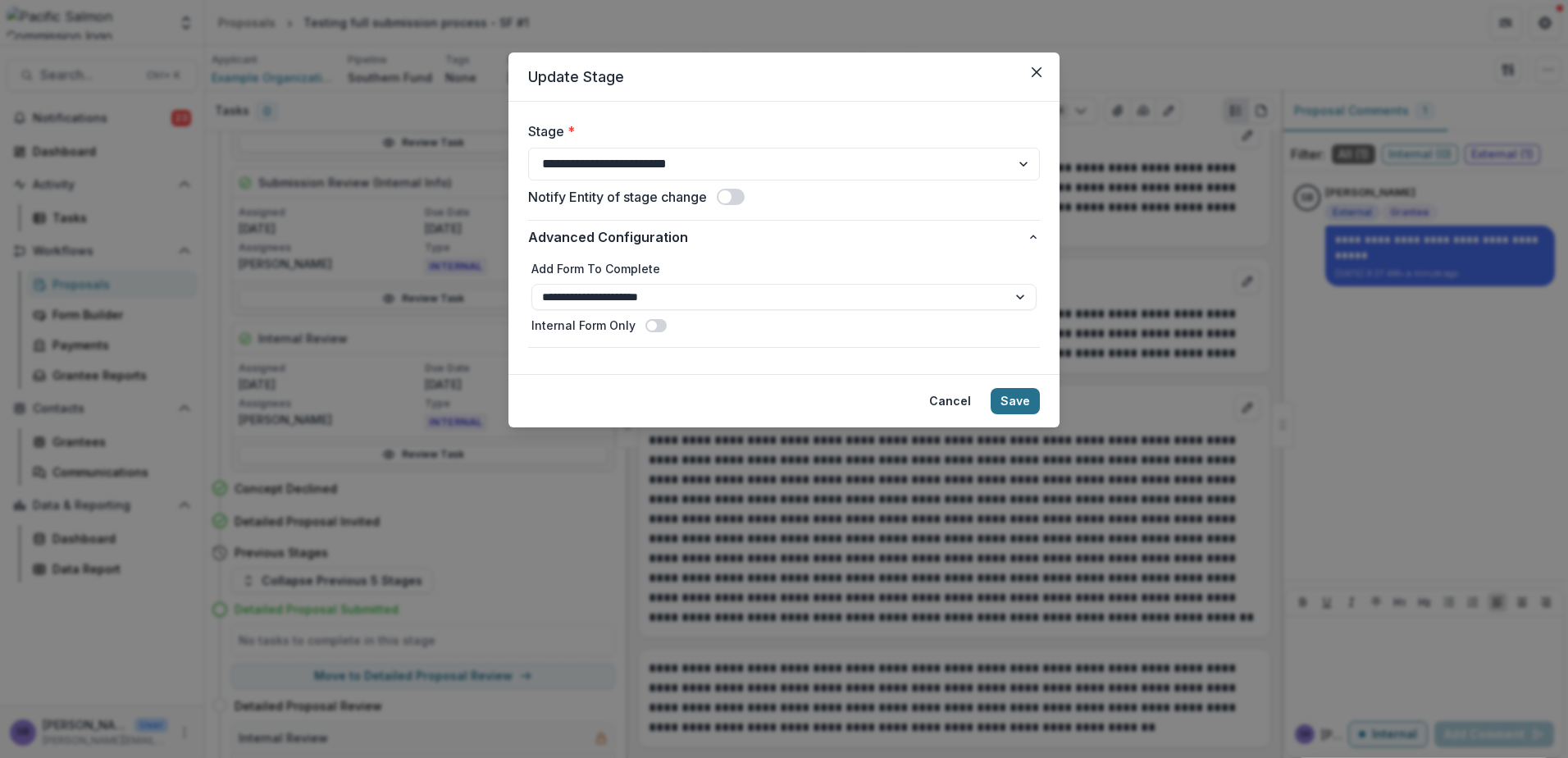
click at [1019, 401] on button "Save" at bounding box center [1015, 400] width 50 height 26
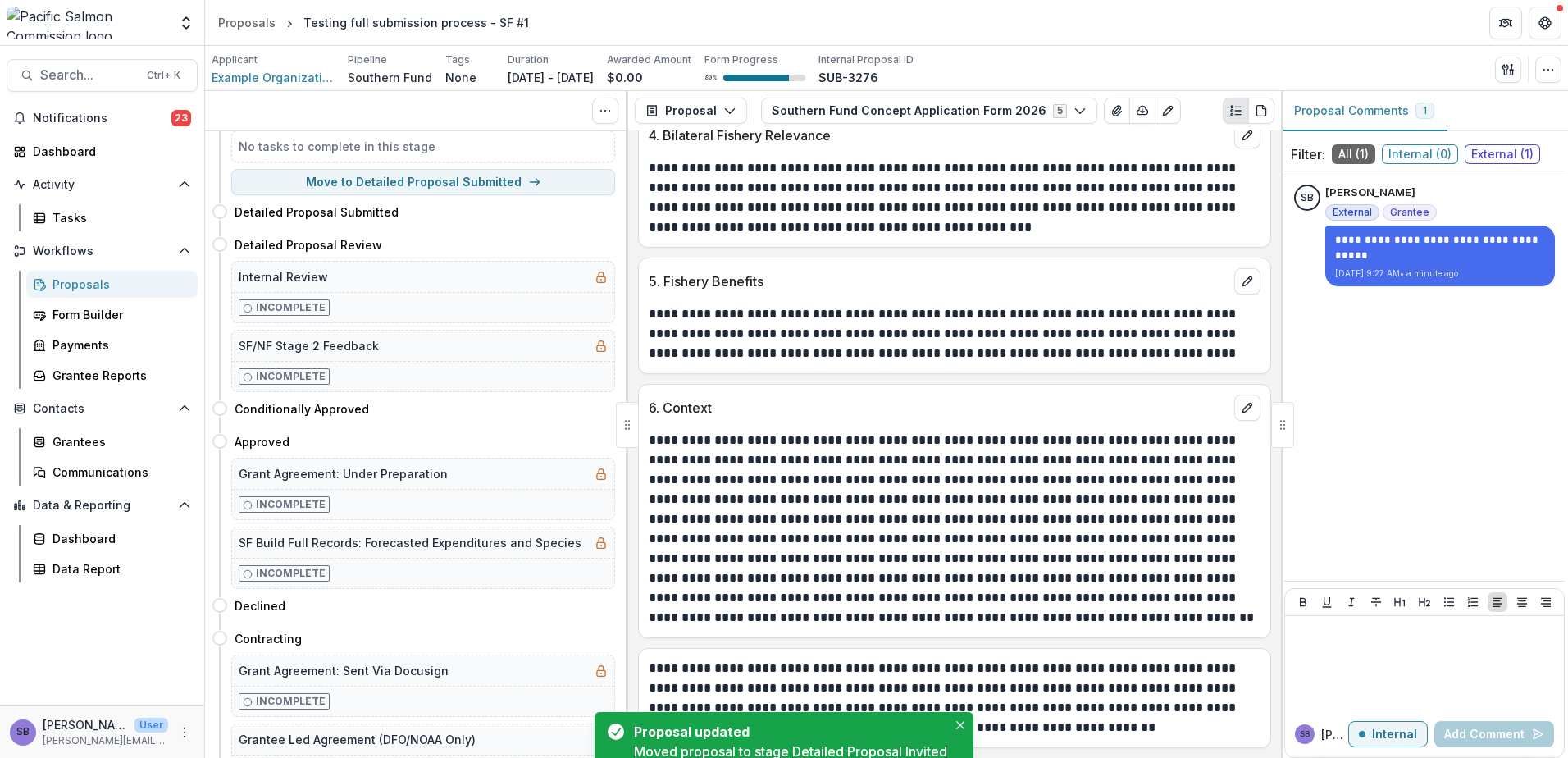
scroll to position [0, 0]
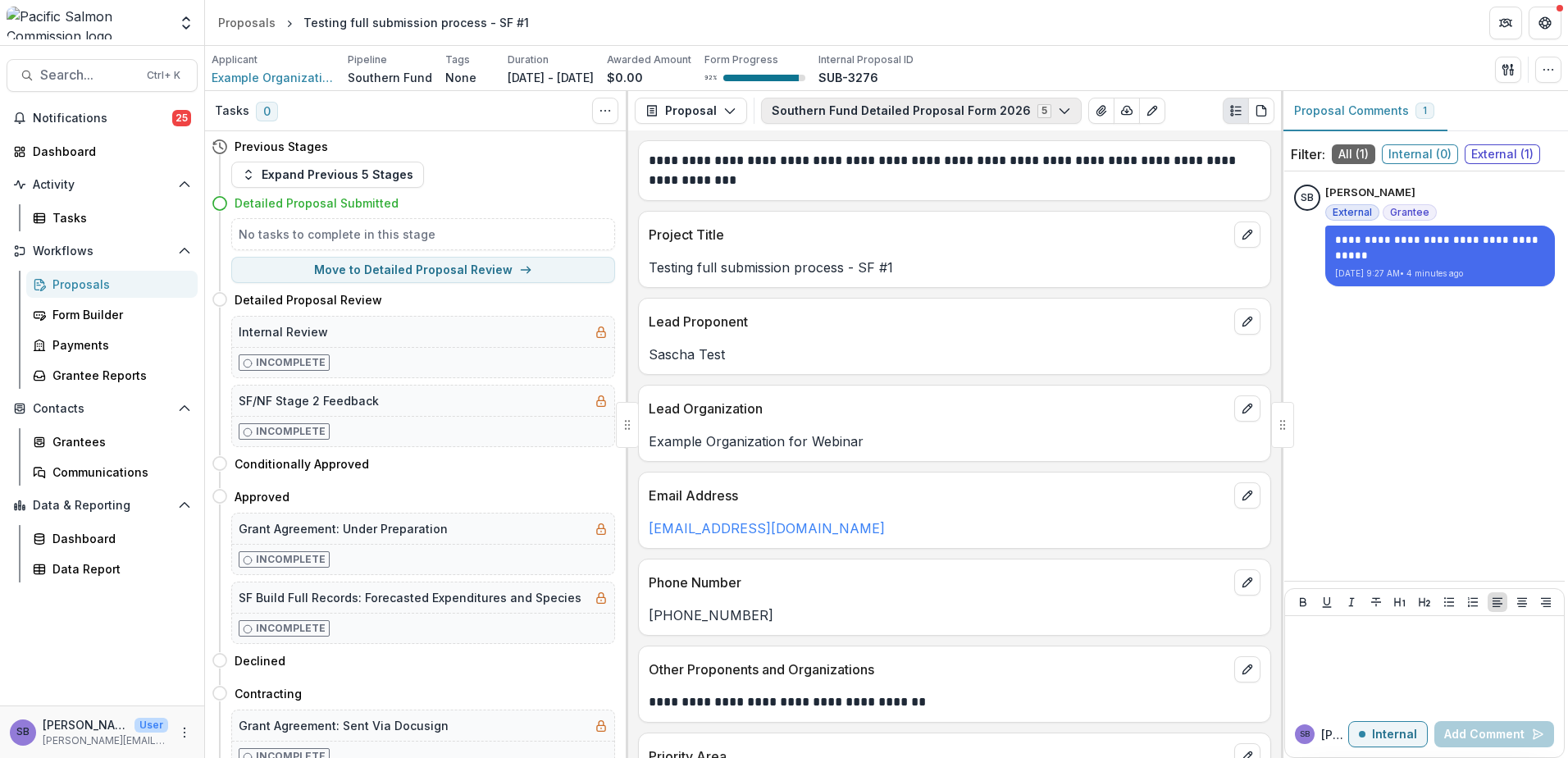
click at [957, 101] on button "Southern Fund Detailed Proposal Form 2026 5" at bounding box center [922, 110] width 321 height 26
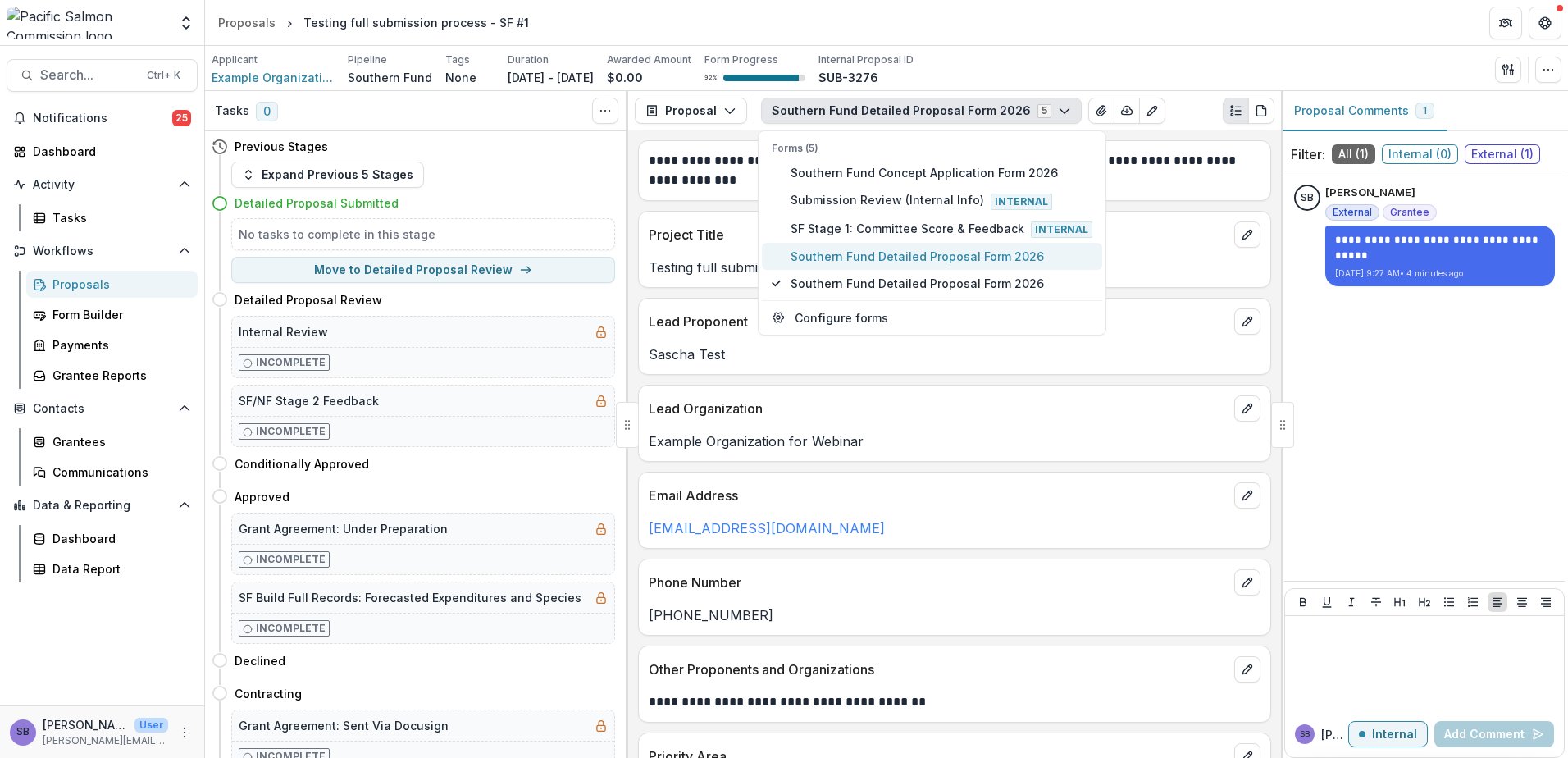
click at [933, 248] on span "Southern Fund Detailed Proposal Form 2026" at bounding box center [942, 256] width 302 height 18
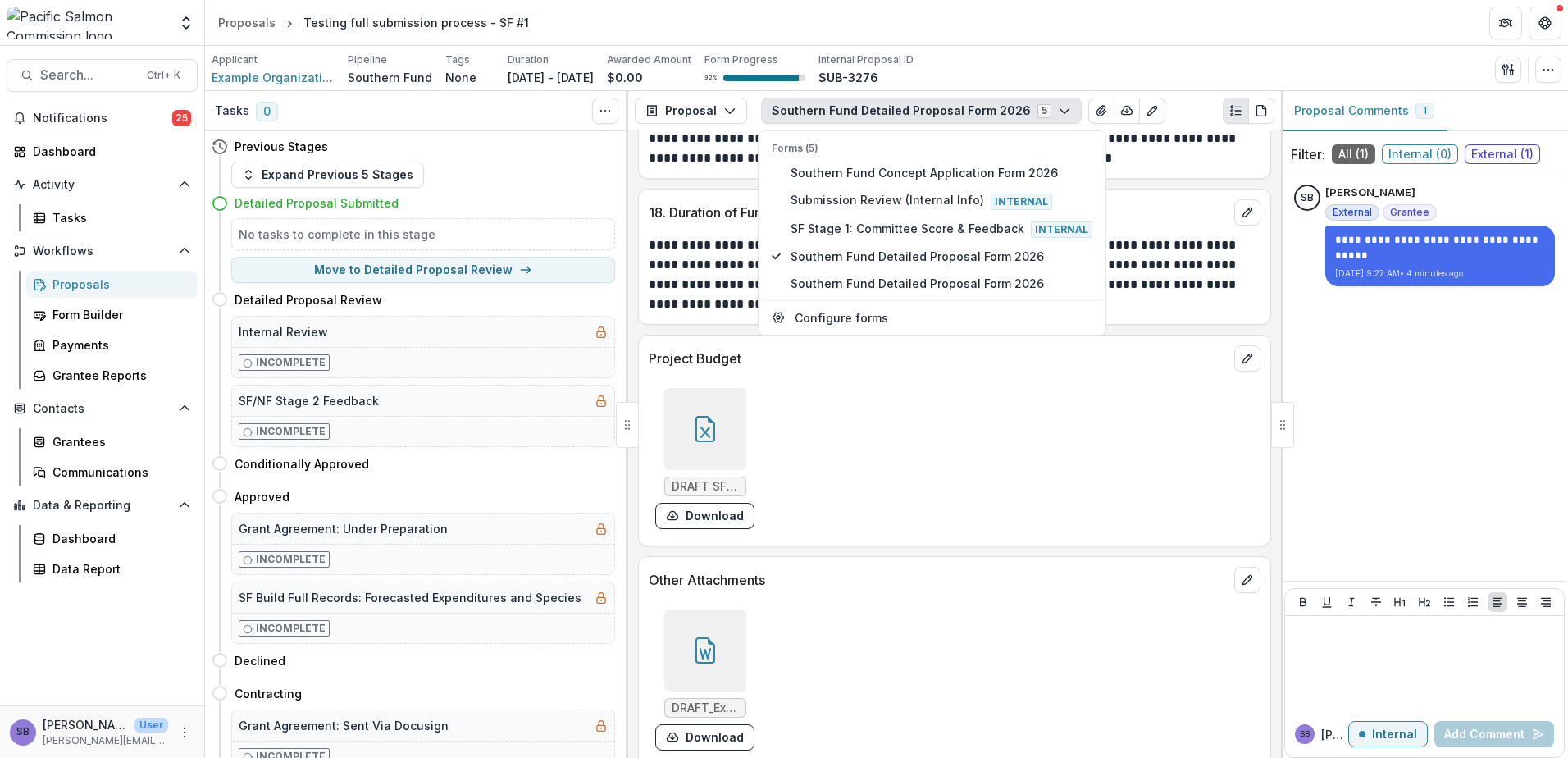
scroll to position [4374, 0]
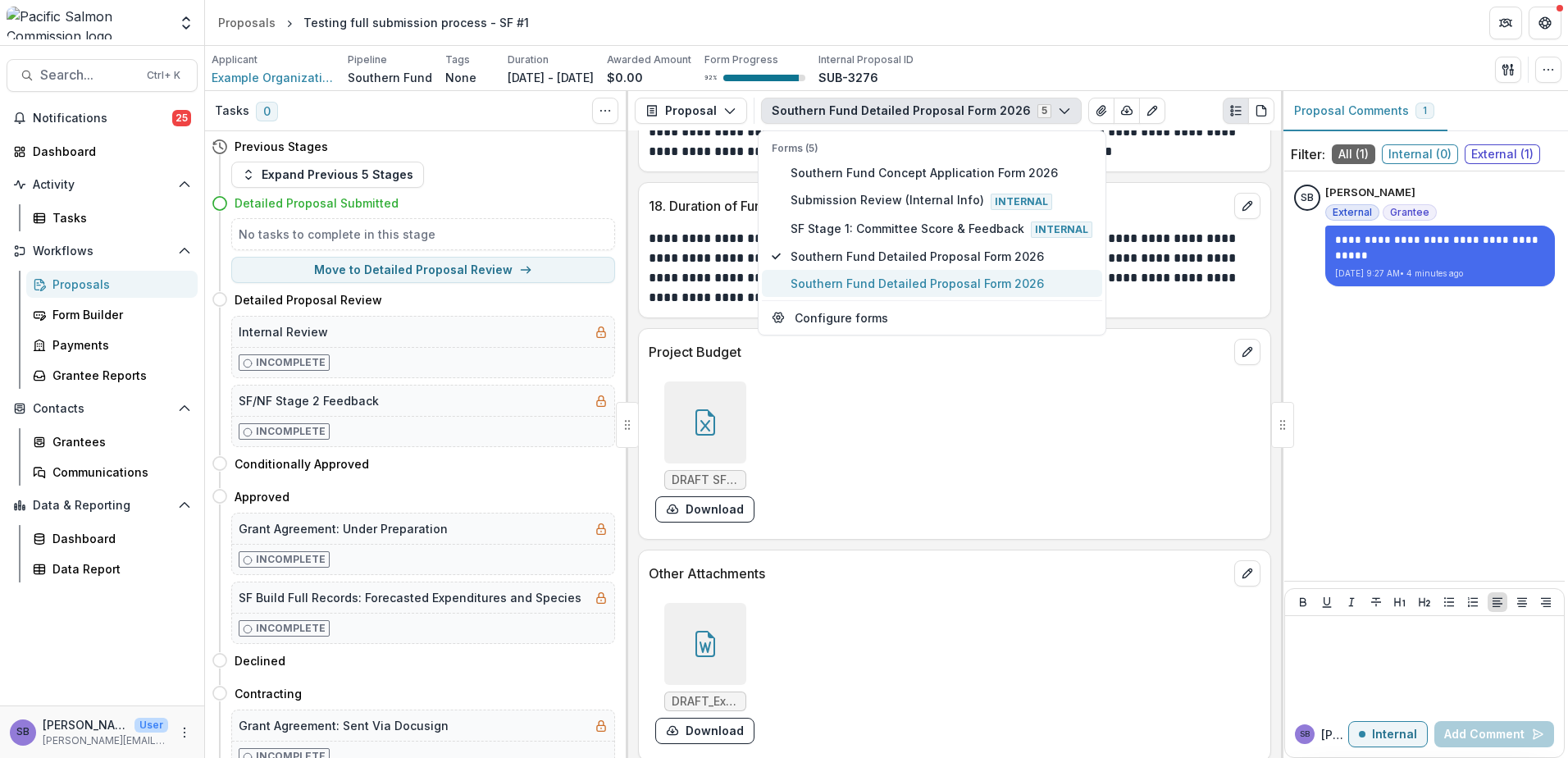
click at [957, 272] on button "Southern Fund Detailed Proposal Form 2026" at bounding box center [932, 283] width 340 height 27
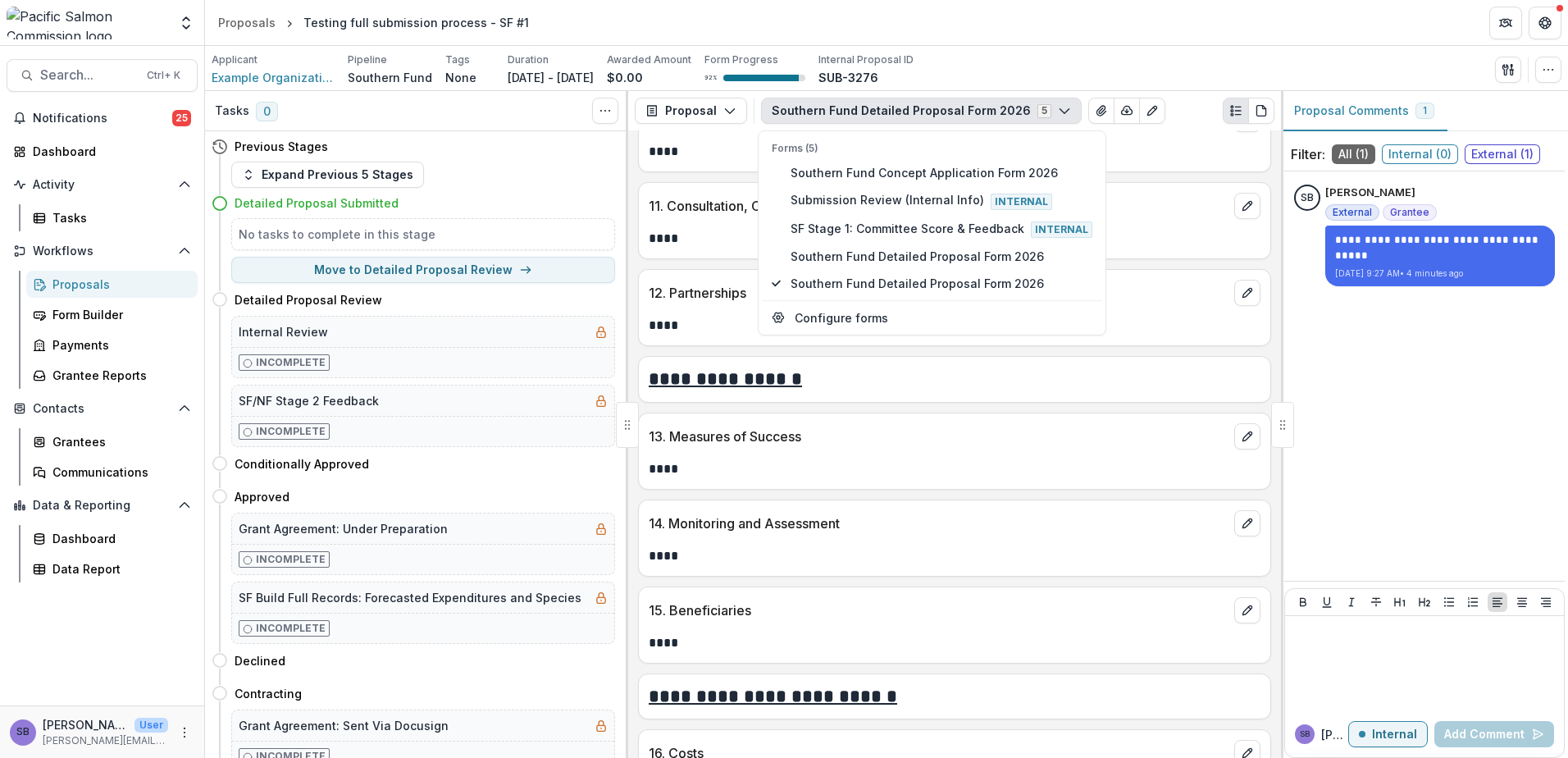
scroll to position [2973, 0]
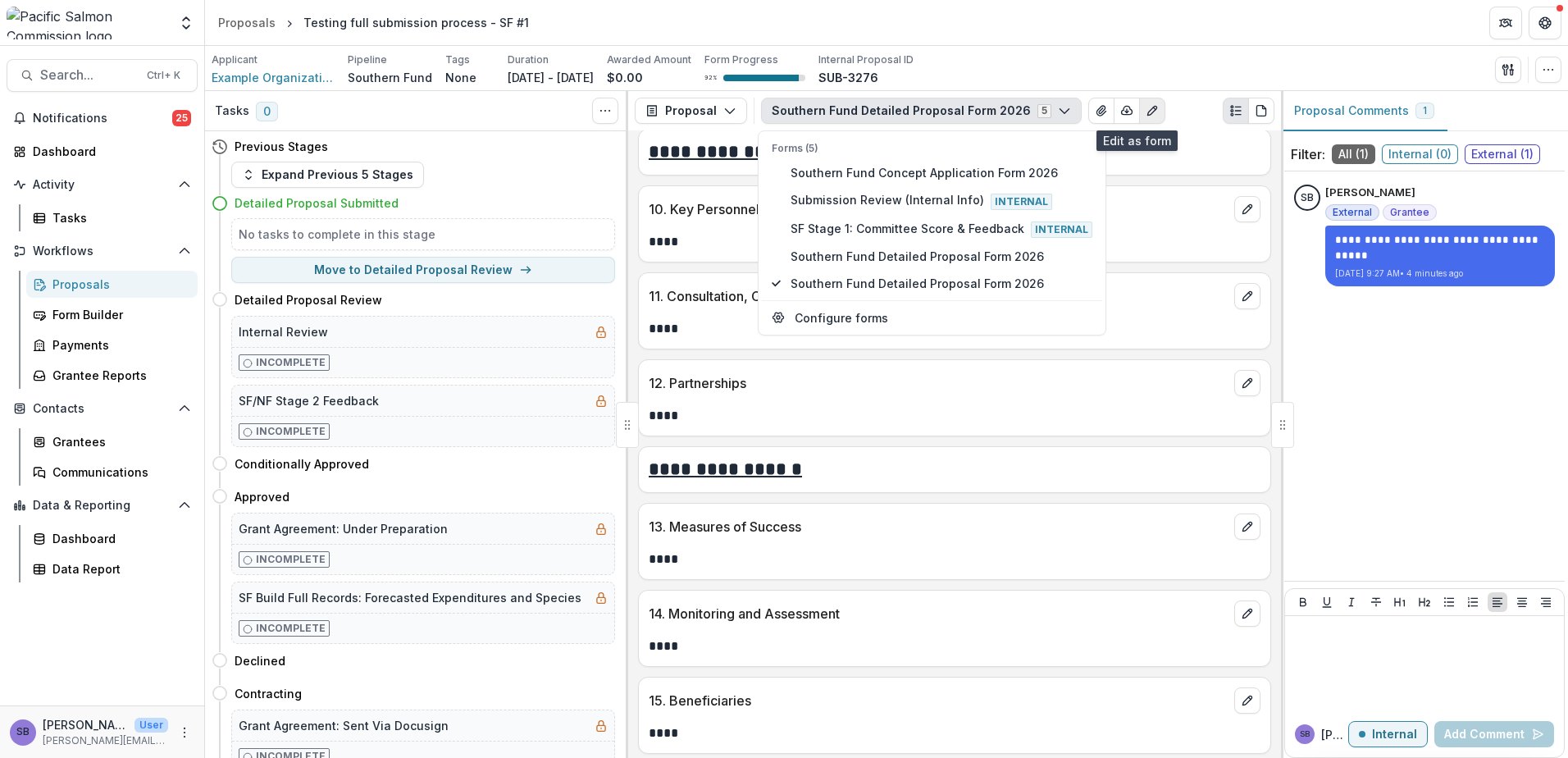
click at [1139, 118] on button "Edit as form" at bounding box center [1152, 110] width 26 height 26
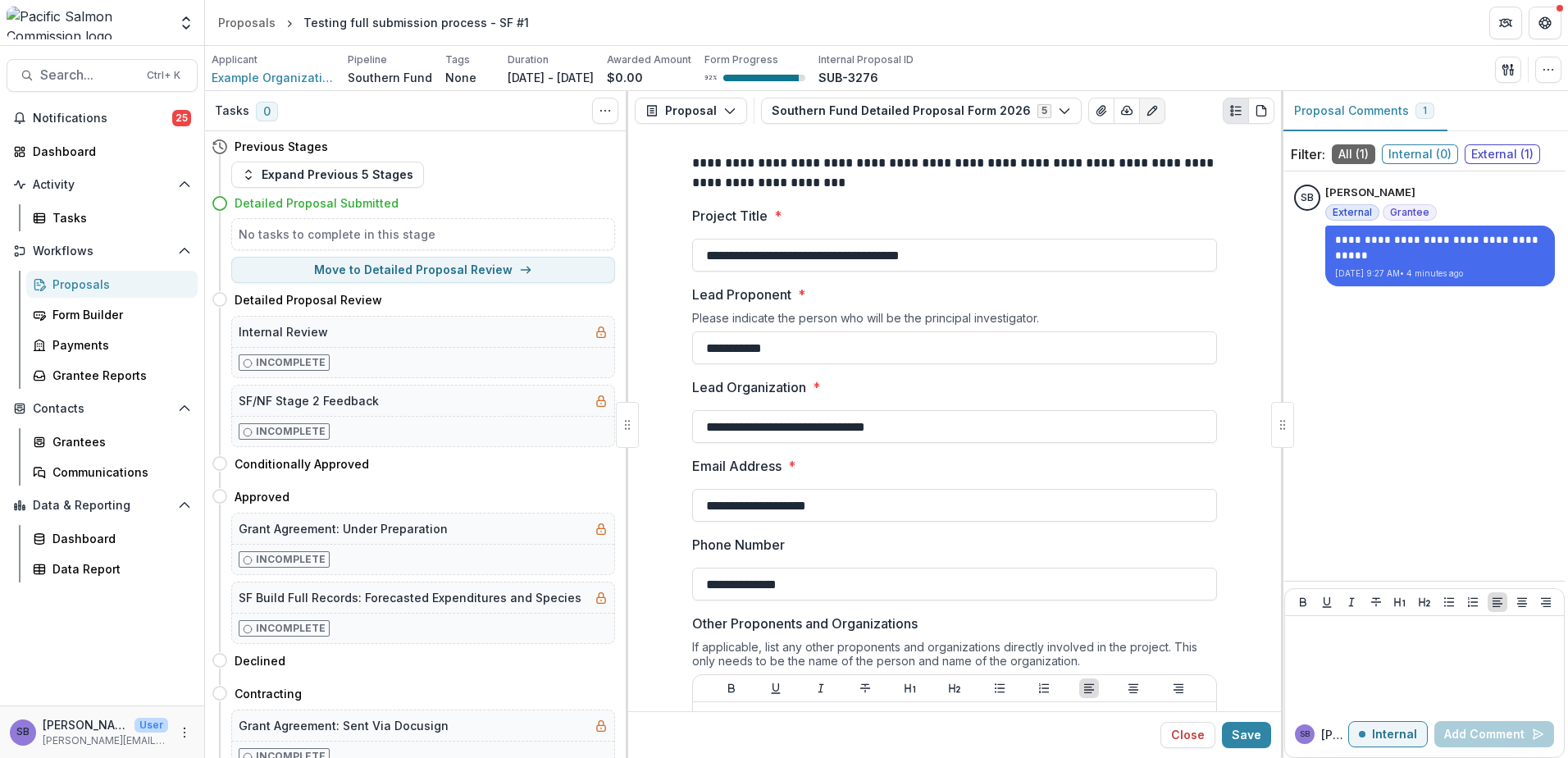
click at [1139, 118] on button "Edit as form" at bounding box center [1152, 110] width 26 height 26
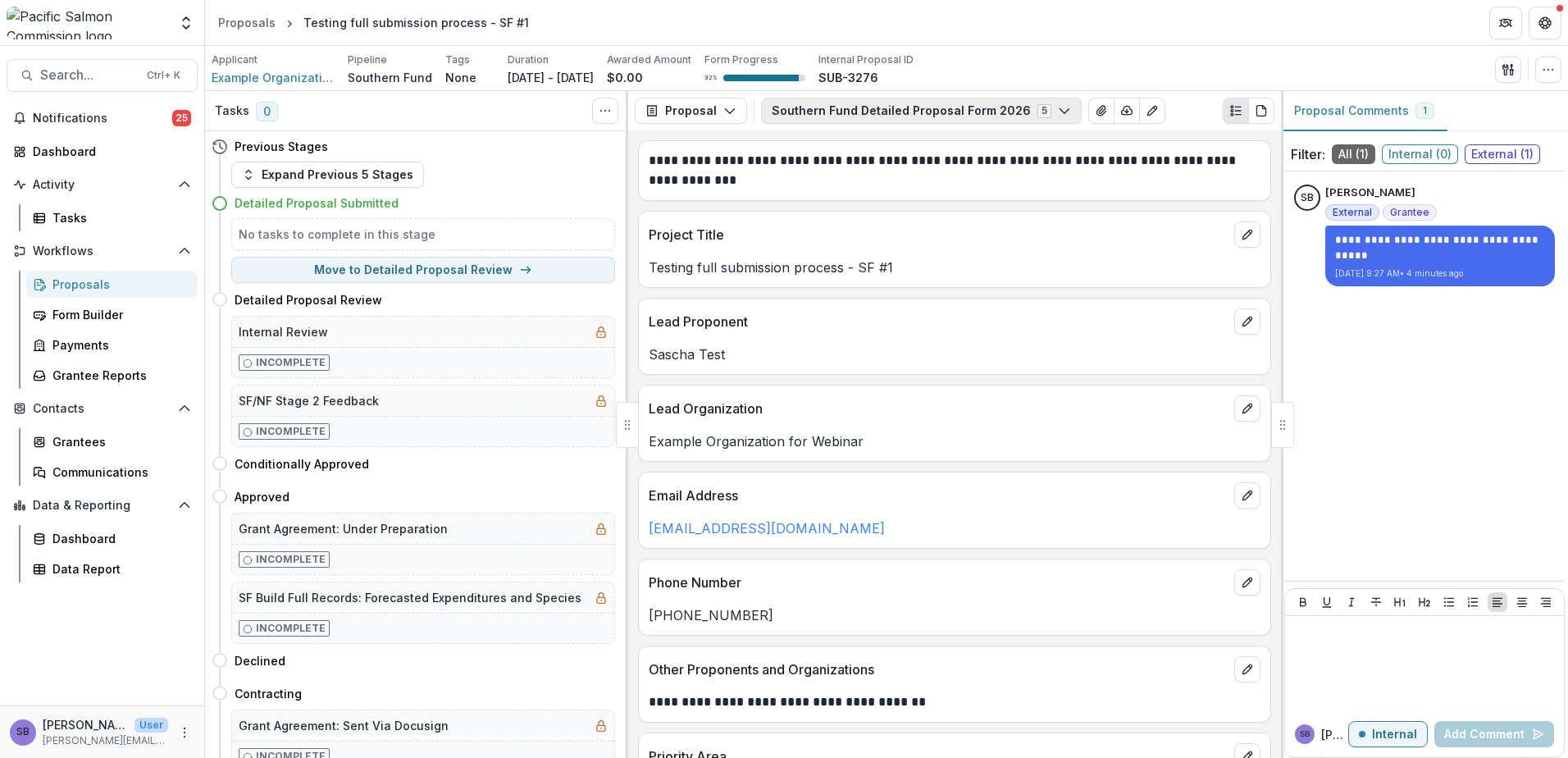
click at [1055, 113] on button "Southern Fund Detailed Proposal Form 2026 5" at bounding box center [922, 110] width 321 height 26
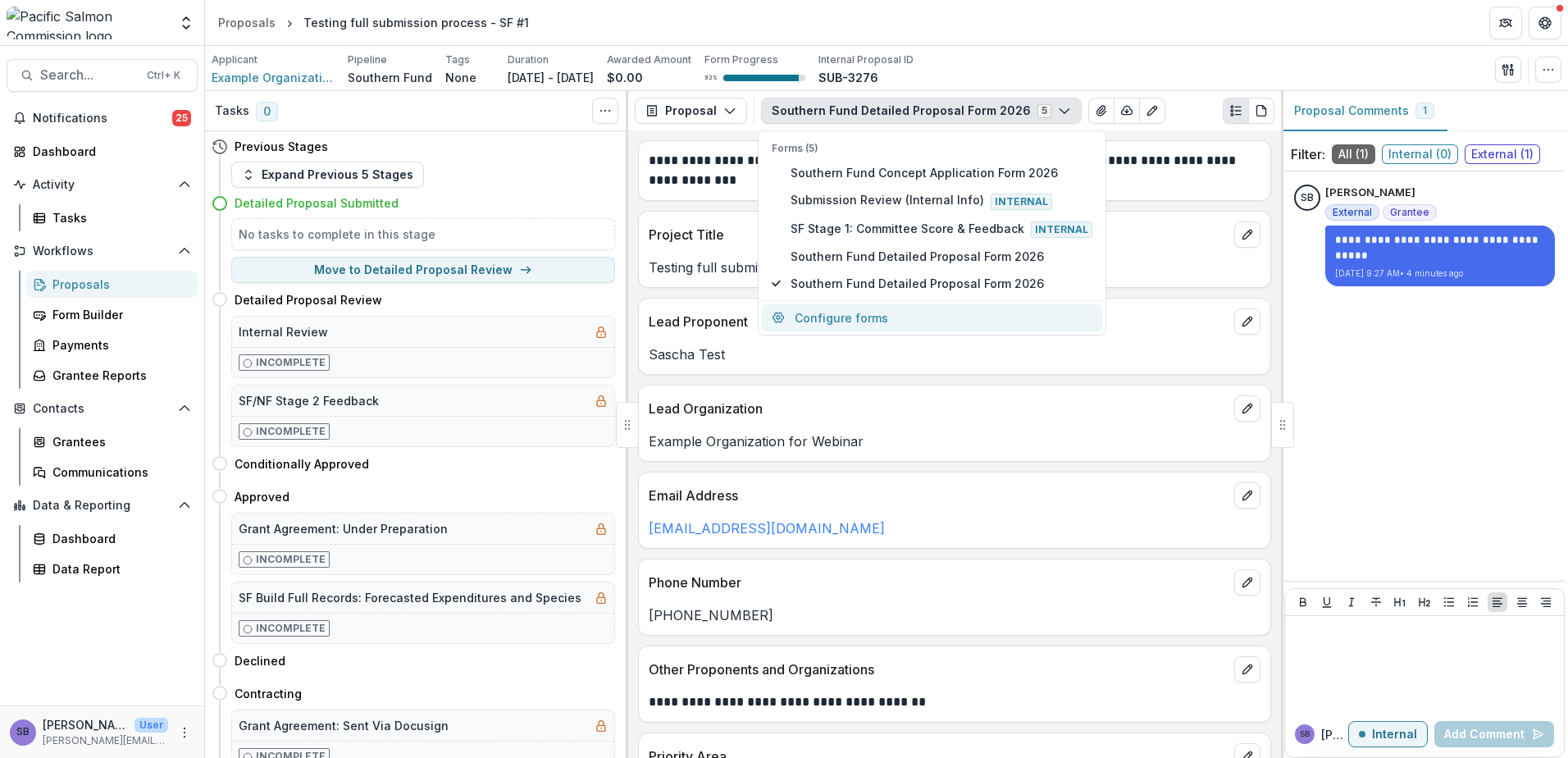
click at [851, 313] on button "Configure forms" at bounding box center [932, 318] width 340 height 27
select select "****"
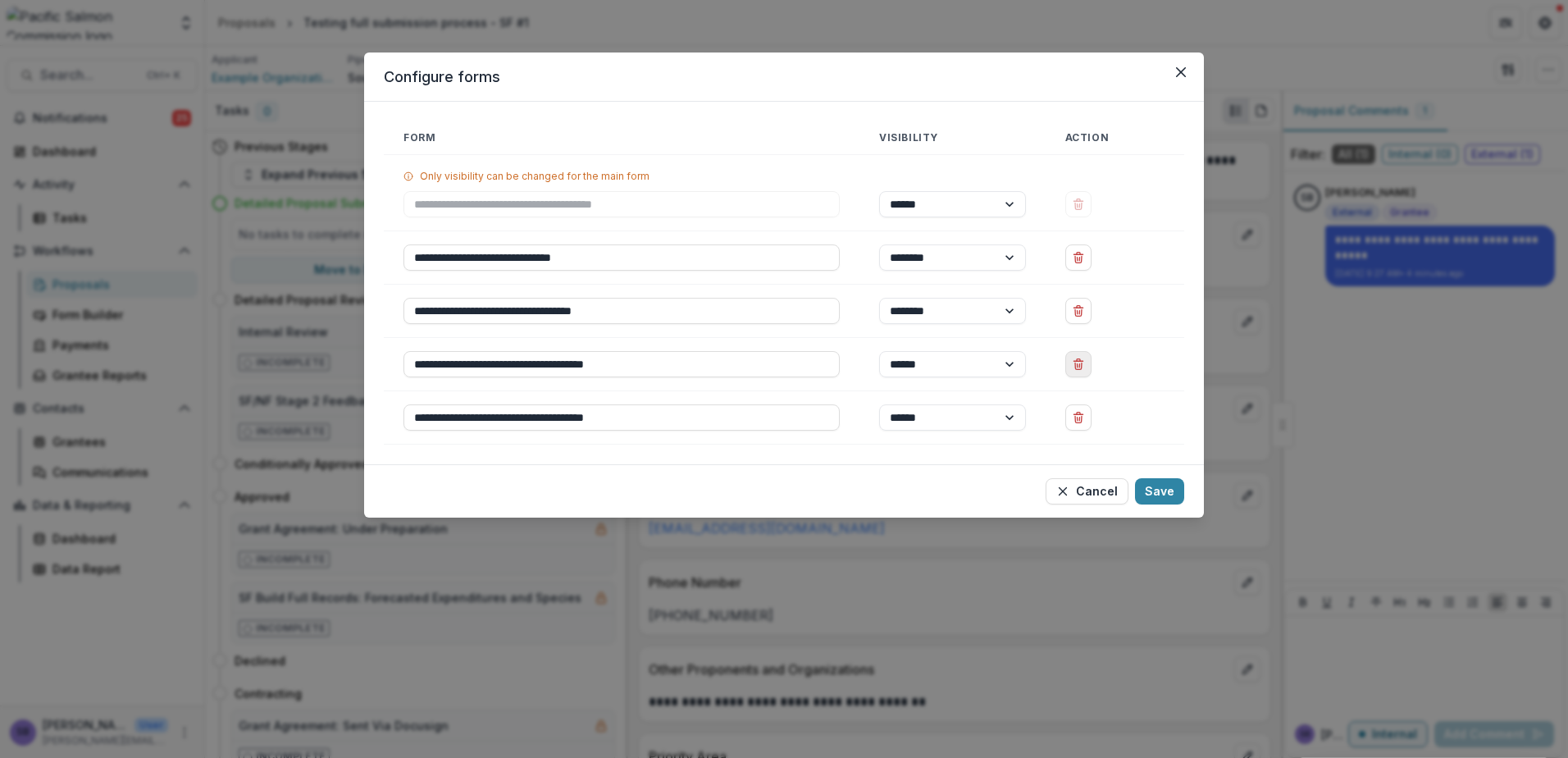
click at [1079, 369] on icon "Delete Southern Fund Detailed Proposal Form 2026" at bounding box center [1079, 366] width 7 height 7
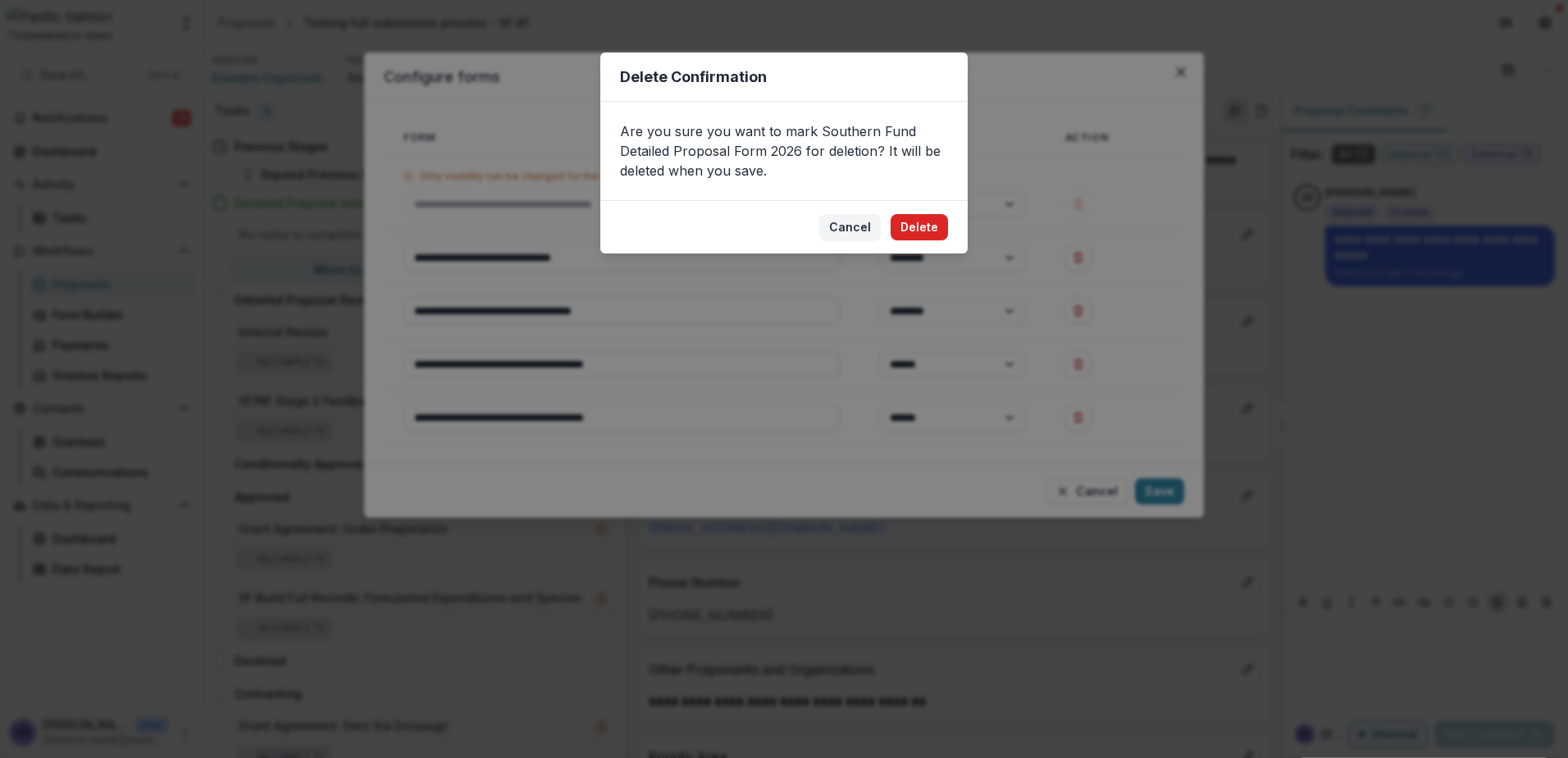
click at [928, 218] on button "Delete" at bounding box center [919, 227] width 57 height 26
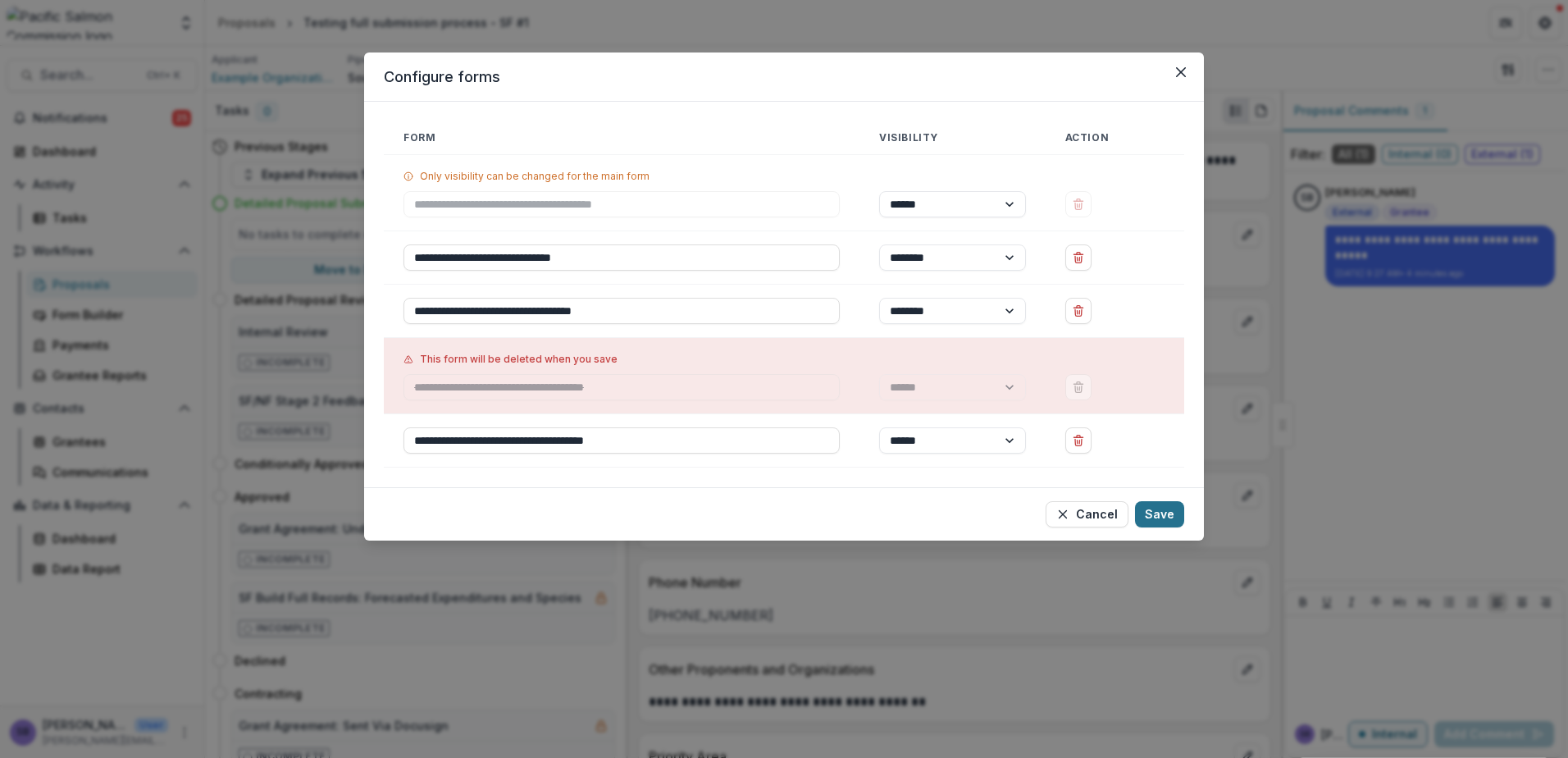
click at [1159, 511] on button "Save" at bounding box center [1159, 514] width 50 height 26
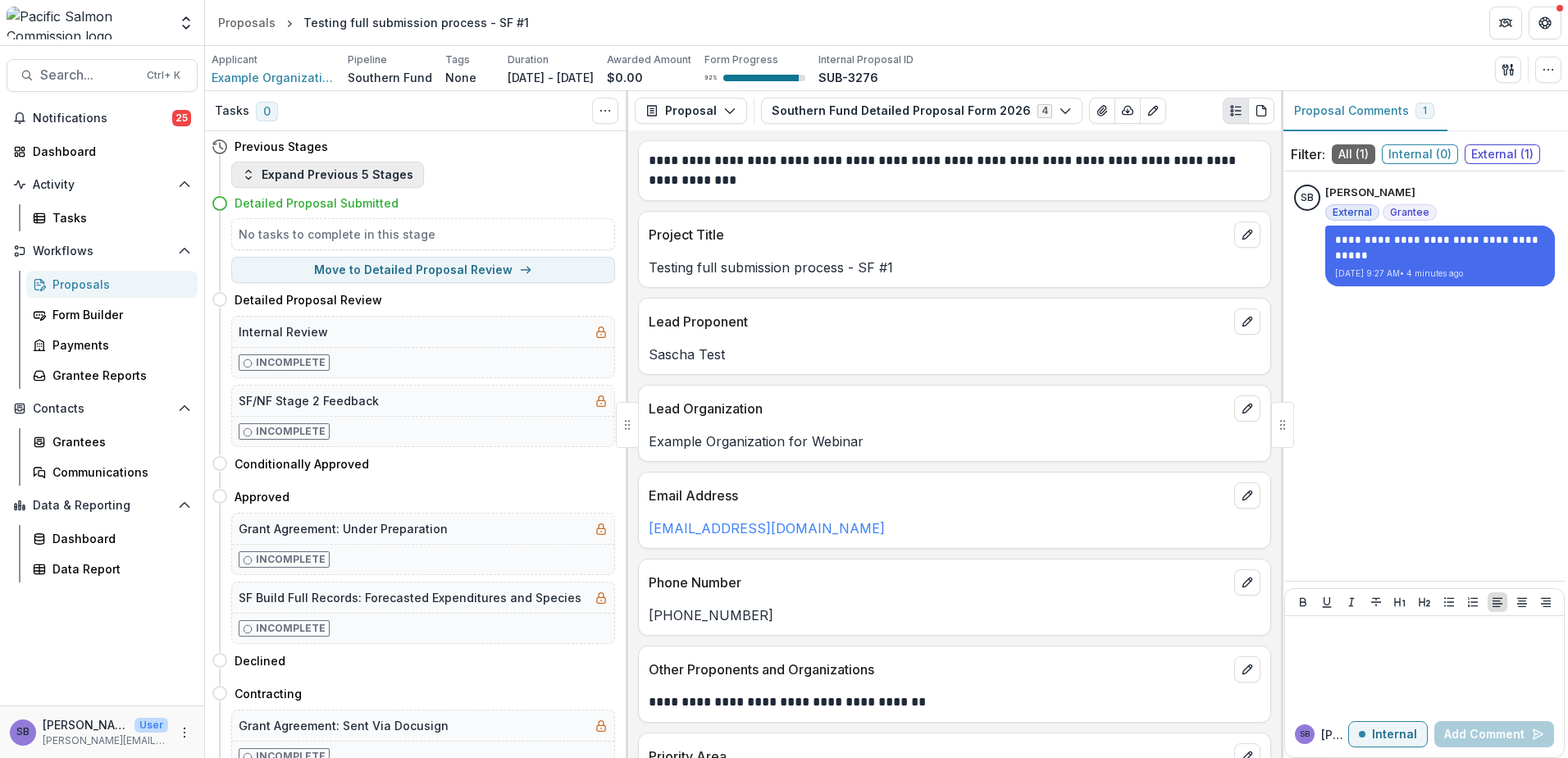
click at [356, 175] on button "Expand Previous 5 Stages" at bounding box center [328, 174] width 193 height 26
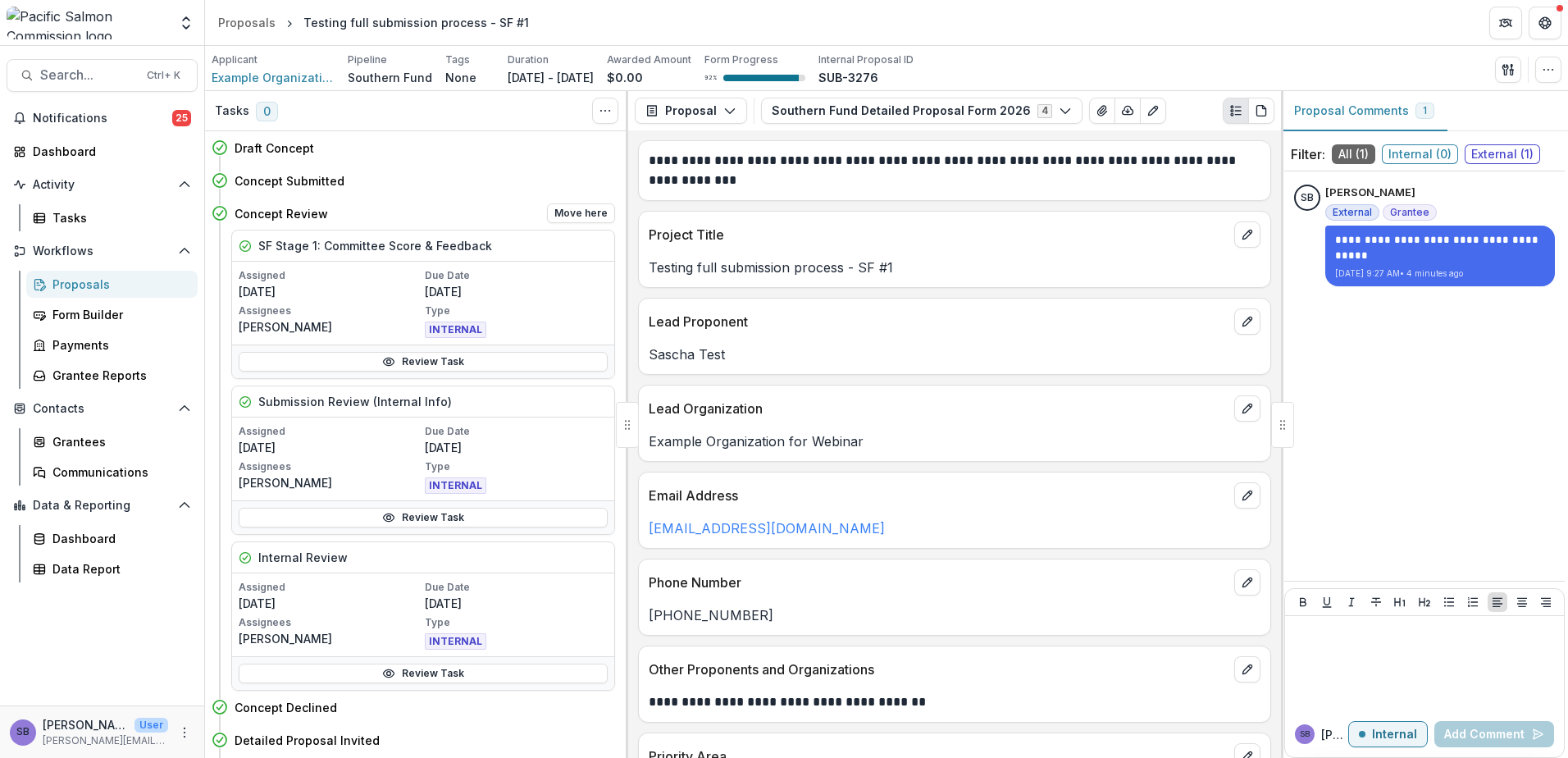
scroll to position [109, 0]
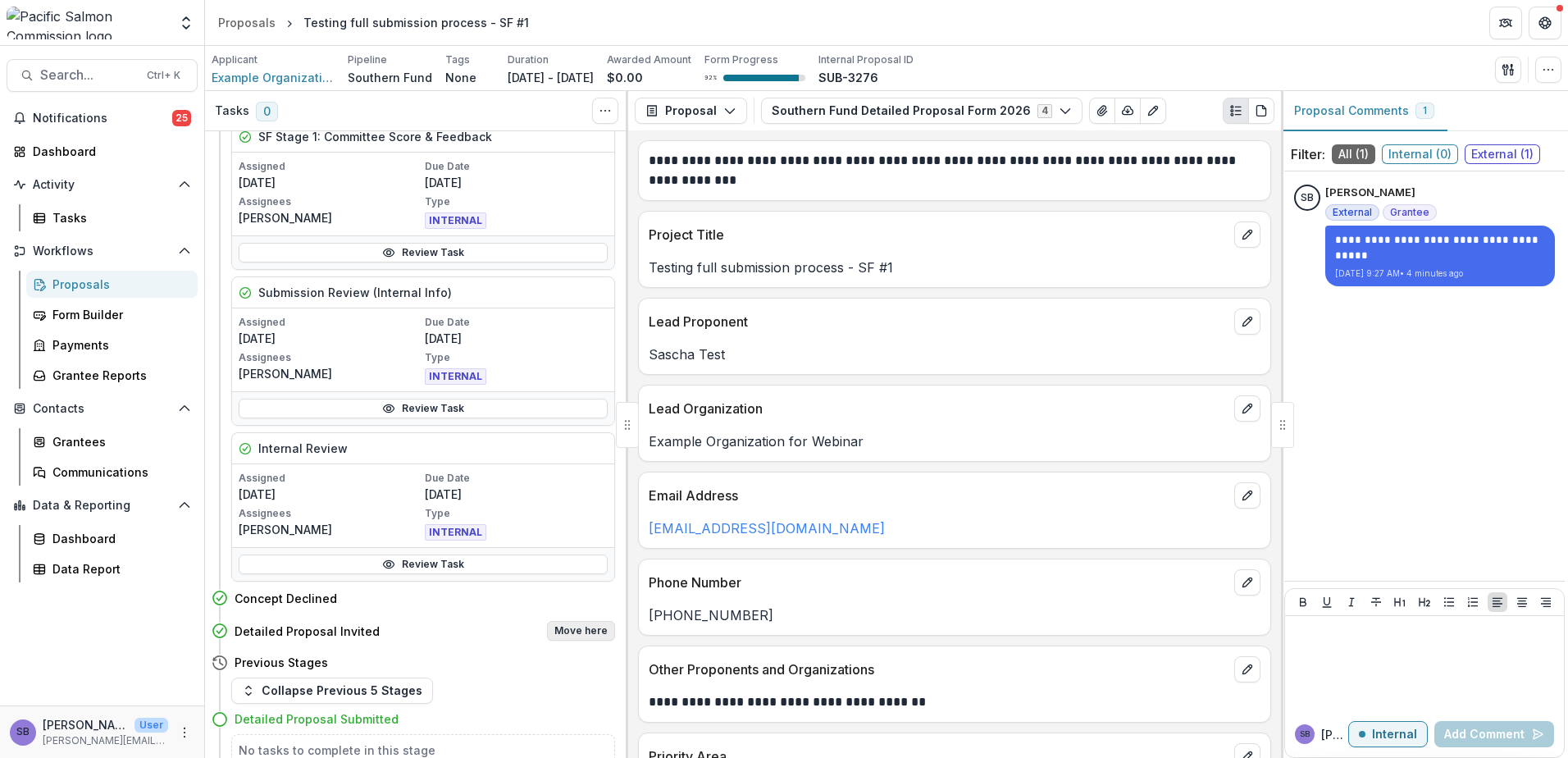
click at [561, 633] on button "Move here" at bounding box center [581, 630] width 68 height 19
select select "**********"
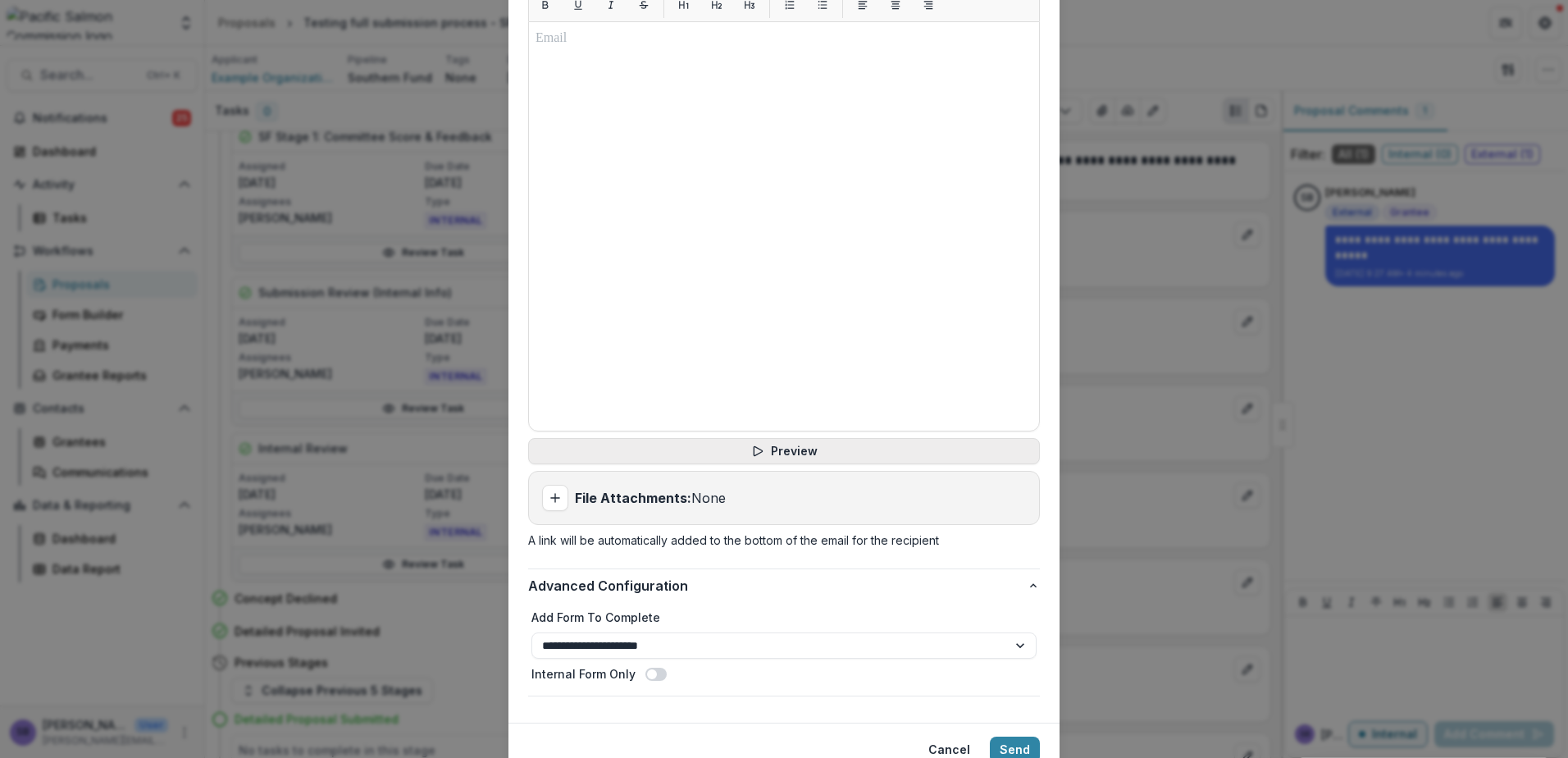
scroll to position [709, 0]
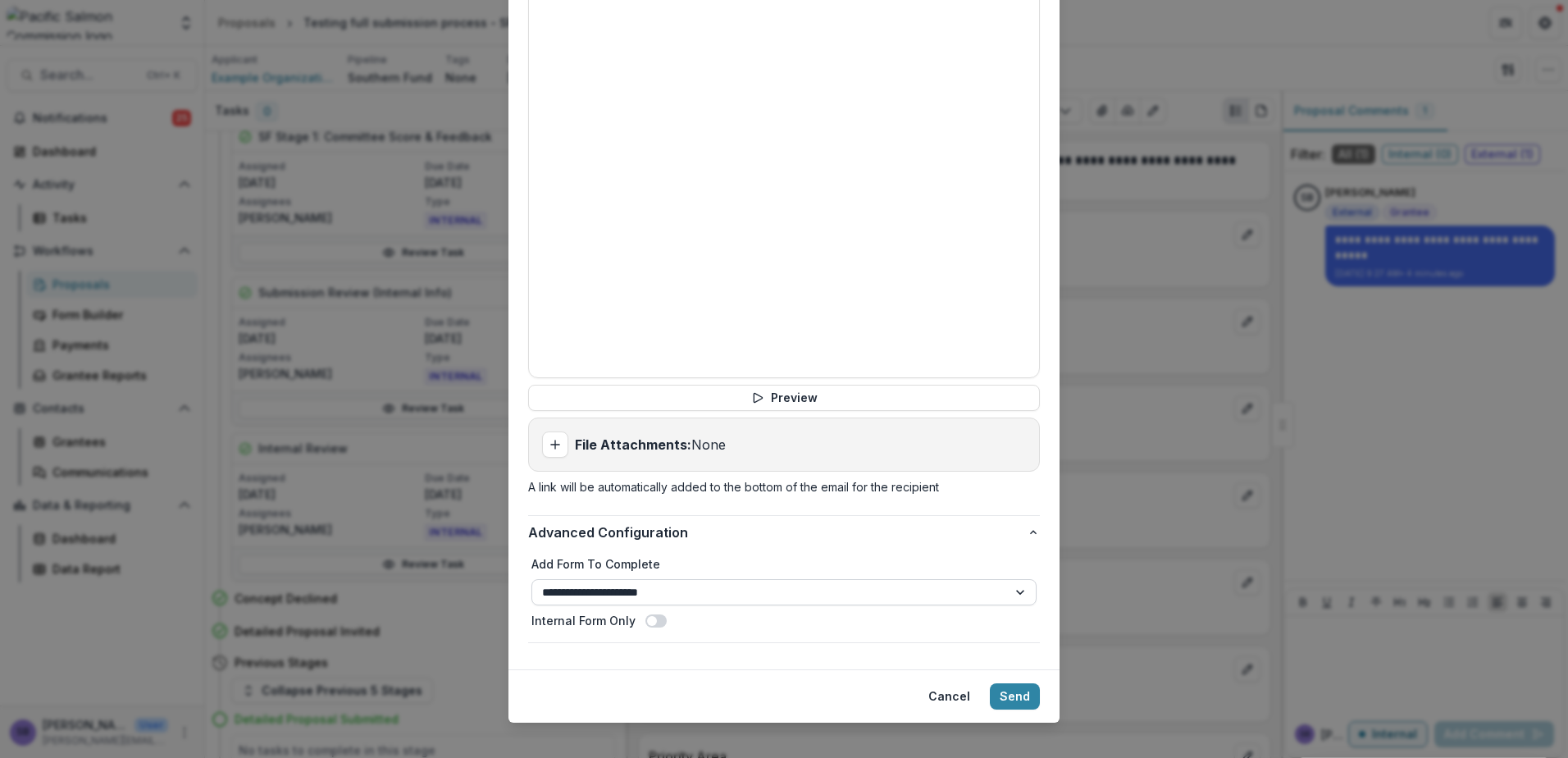
click at [1026, 579] on select "**********" at bounding box center [784, 592] width 505 height 26
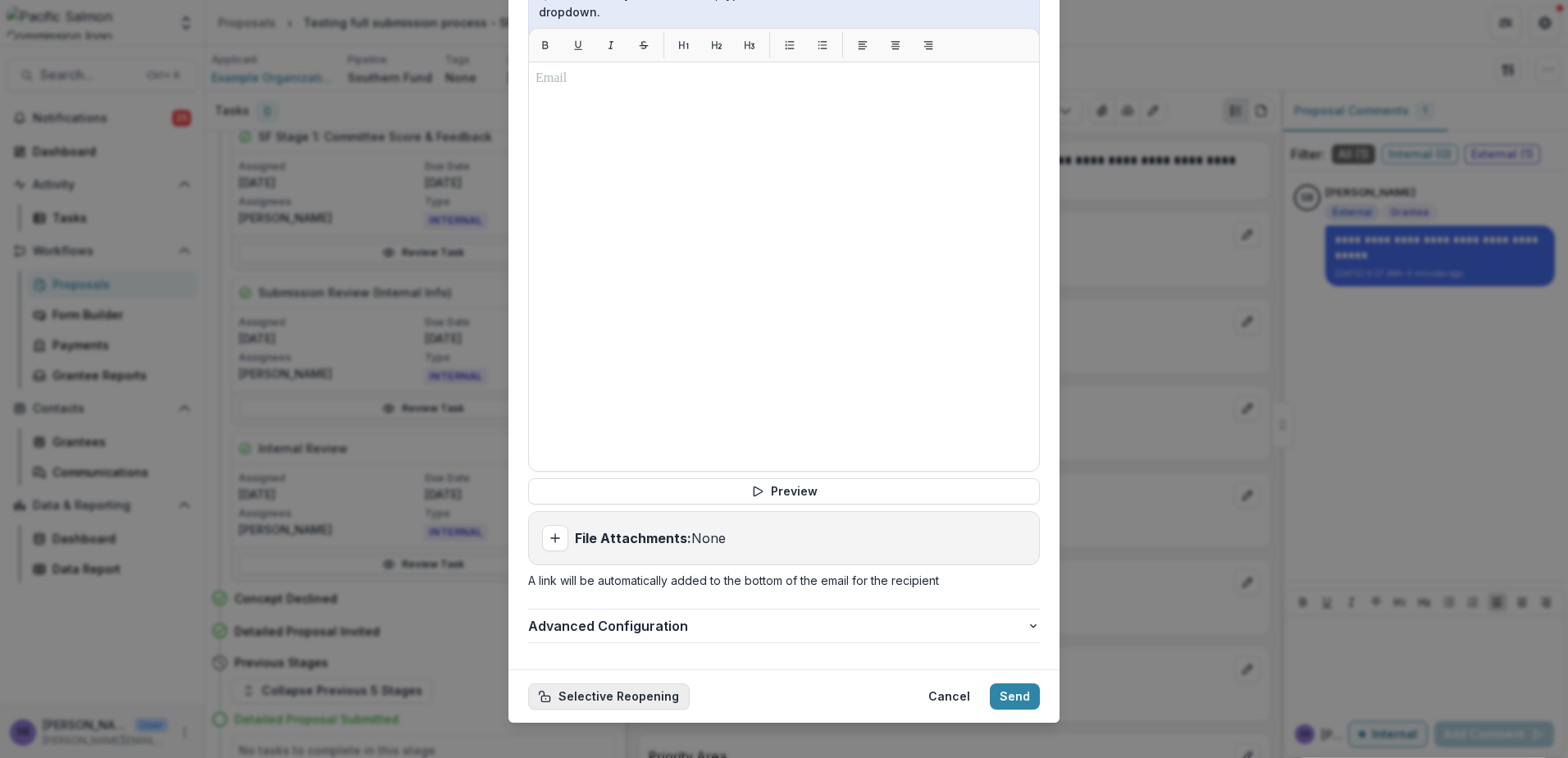
click at [649, 684] on button "Selective Reopening" at bounding box center [609, 696] width 161 height 26
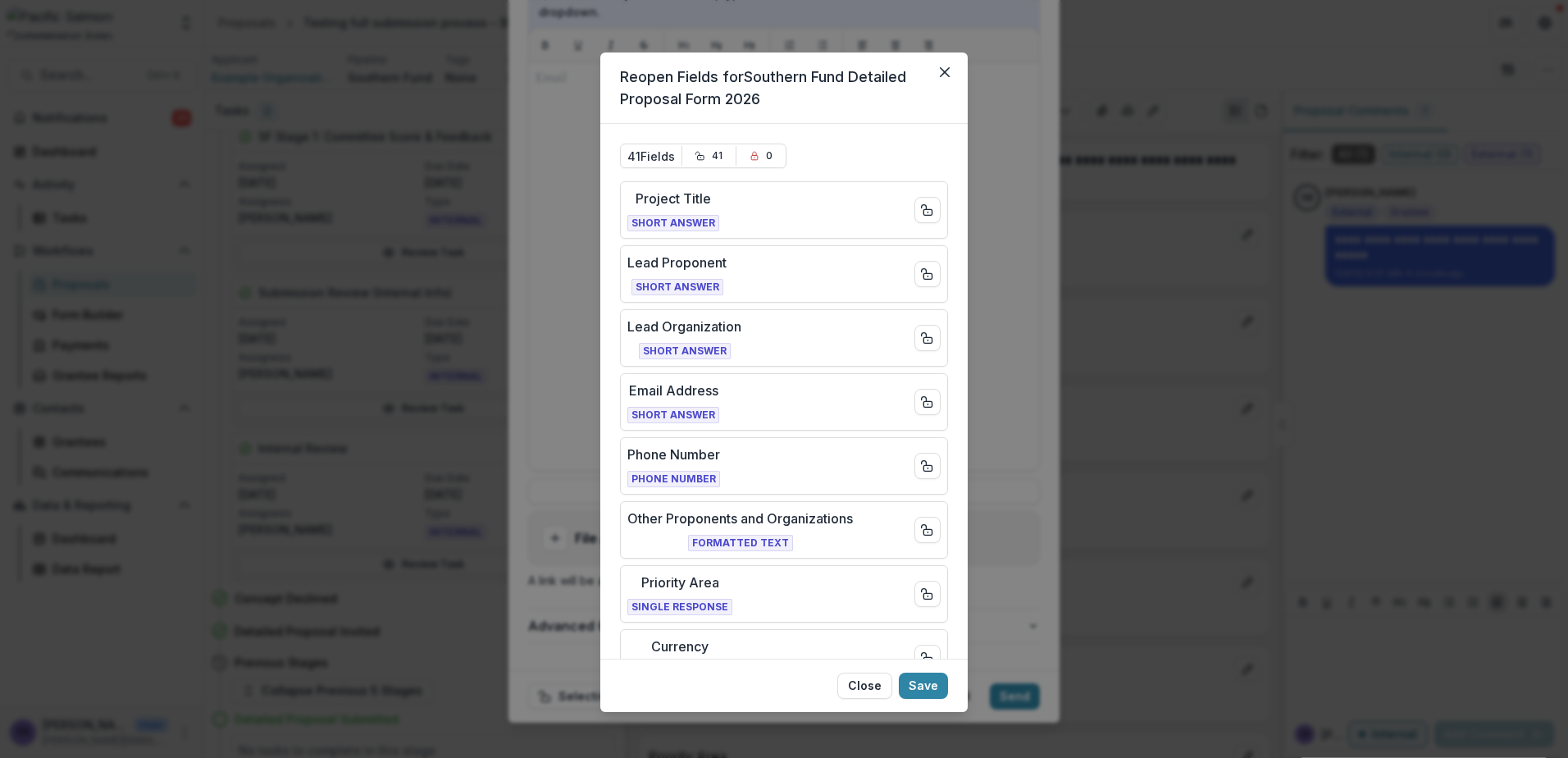
scroll to position [328, 0]
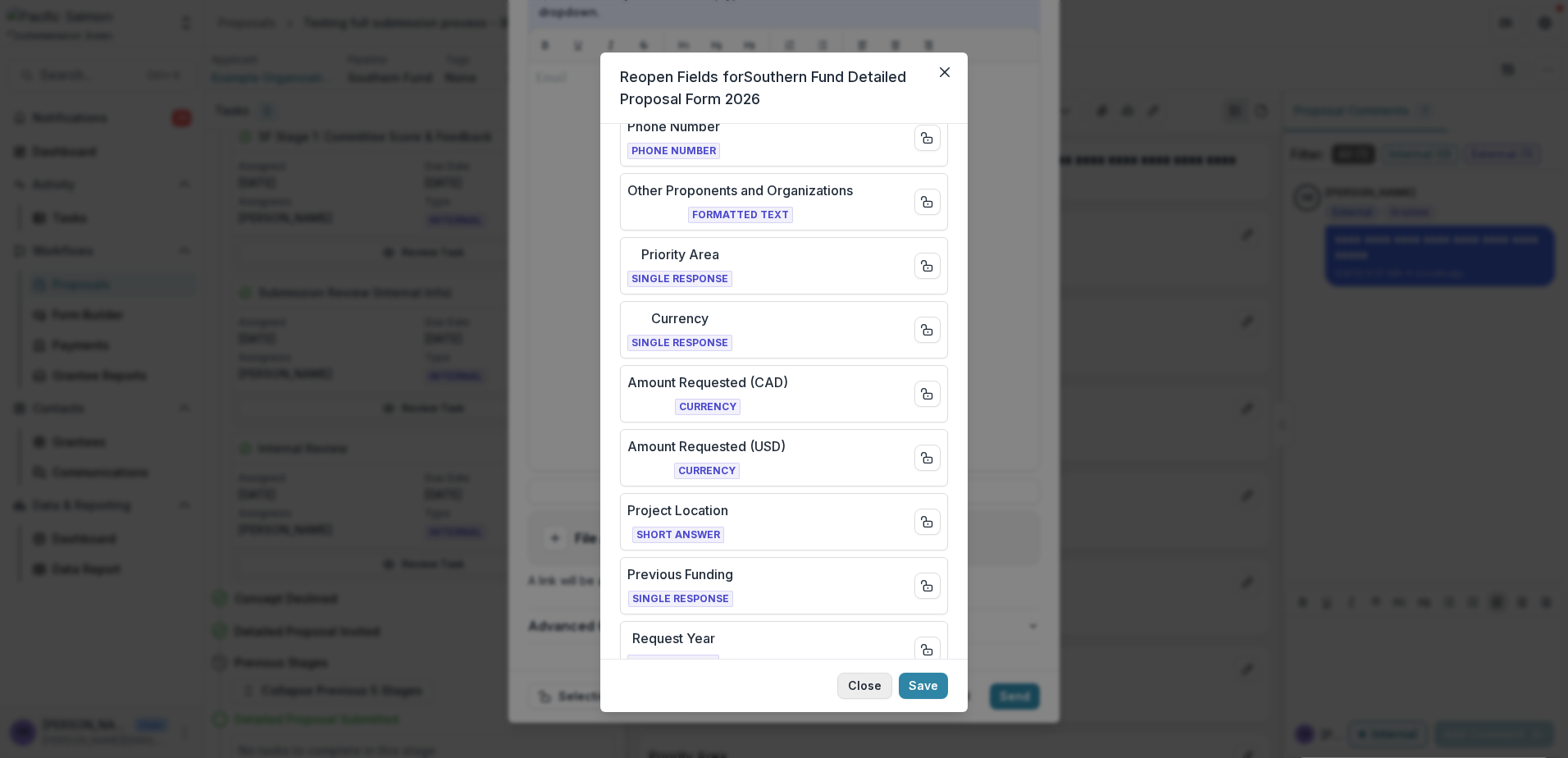
click at [883, 693] on button "Close" at bounding box center [865, 685] width 55 height 26
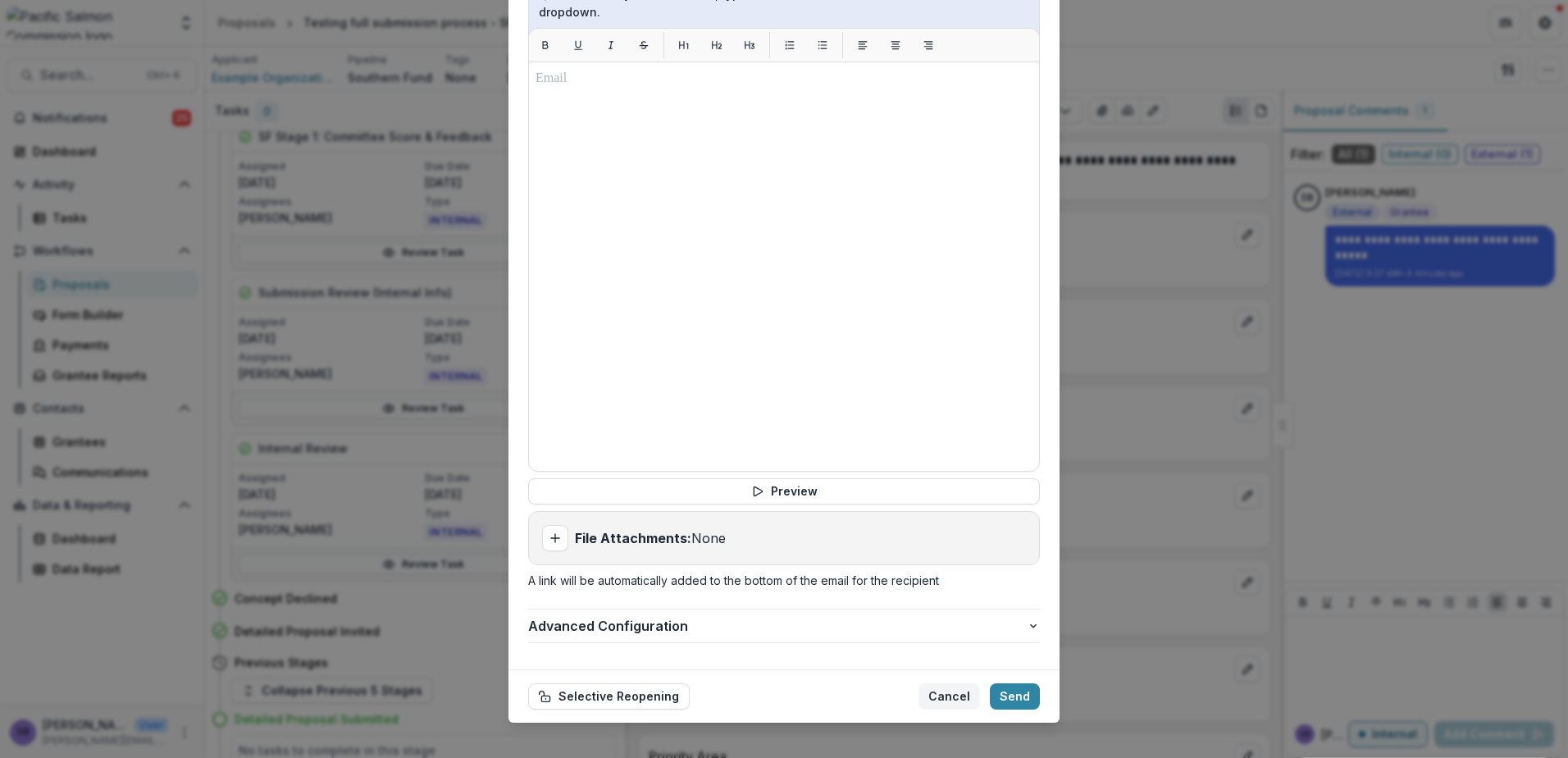
click at [944, 683] on button "Cancel" at bounding box center [949, 696] width 61 height 26
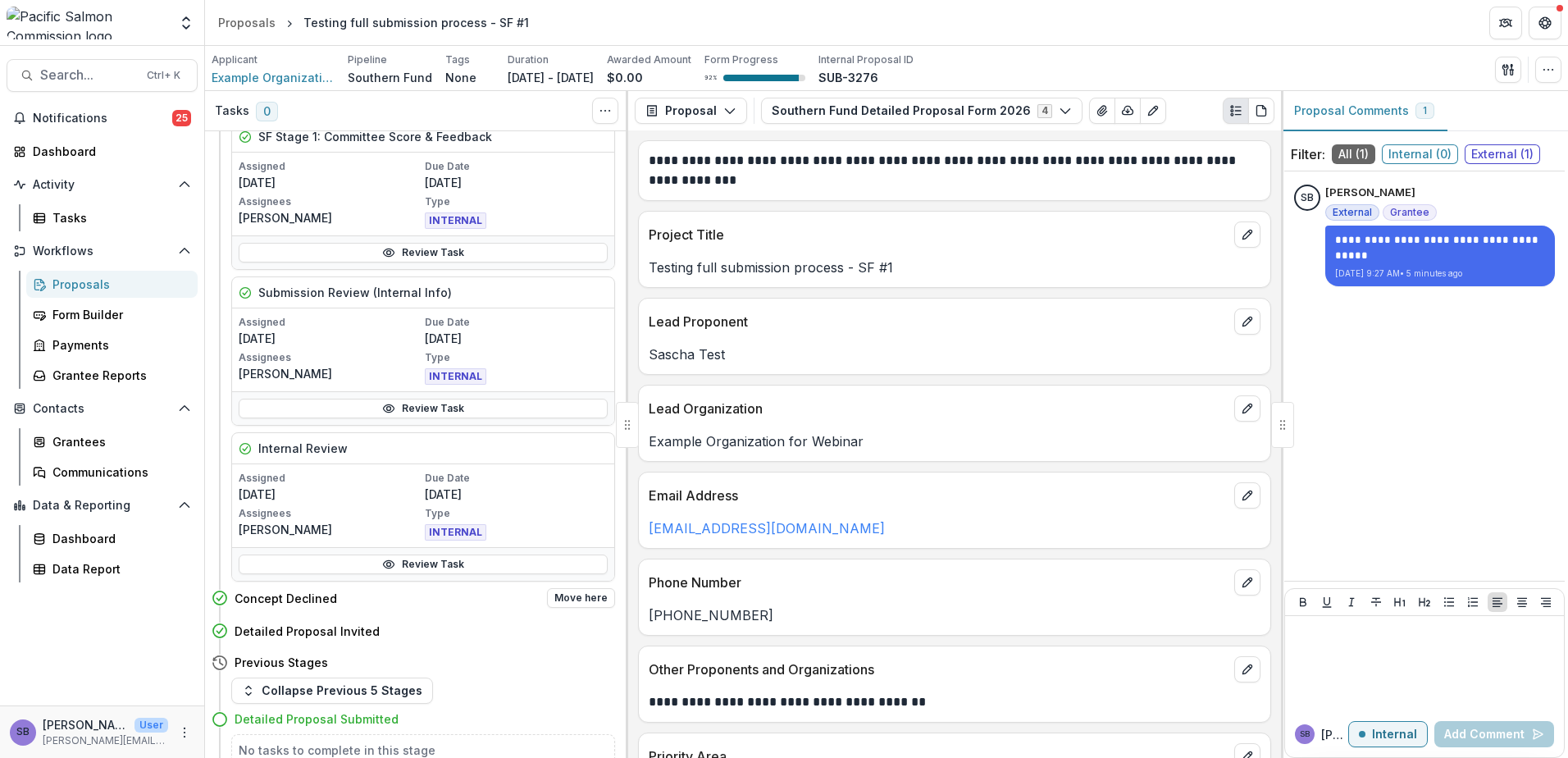
scroll to position [219, 0]
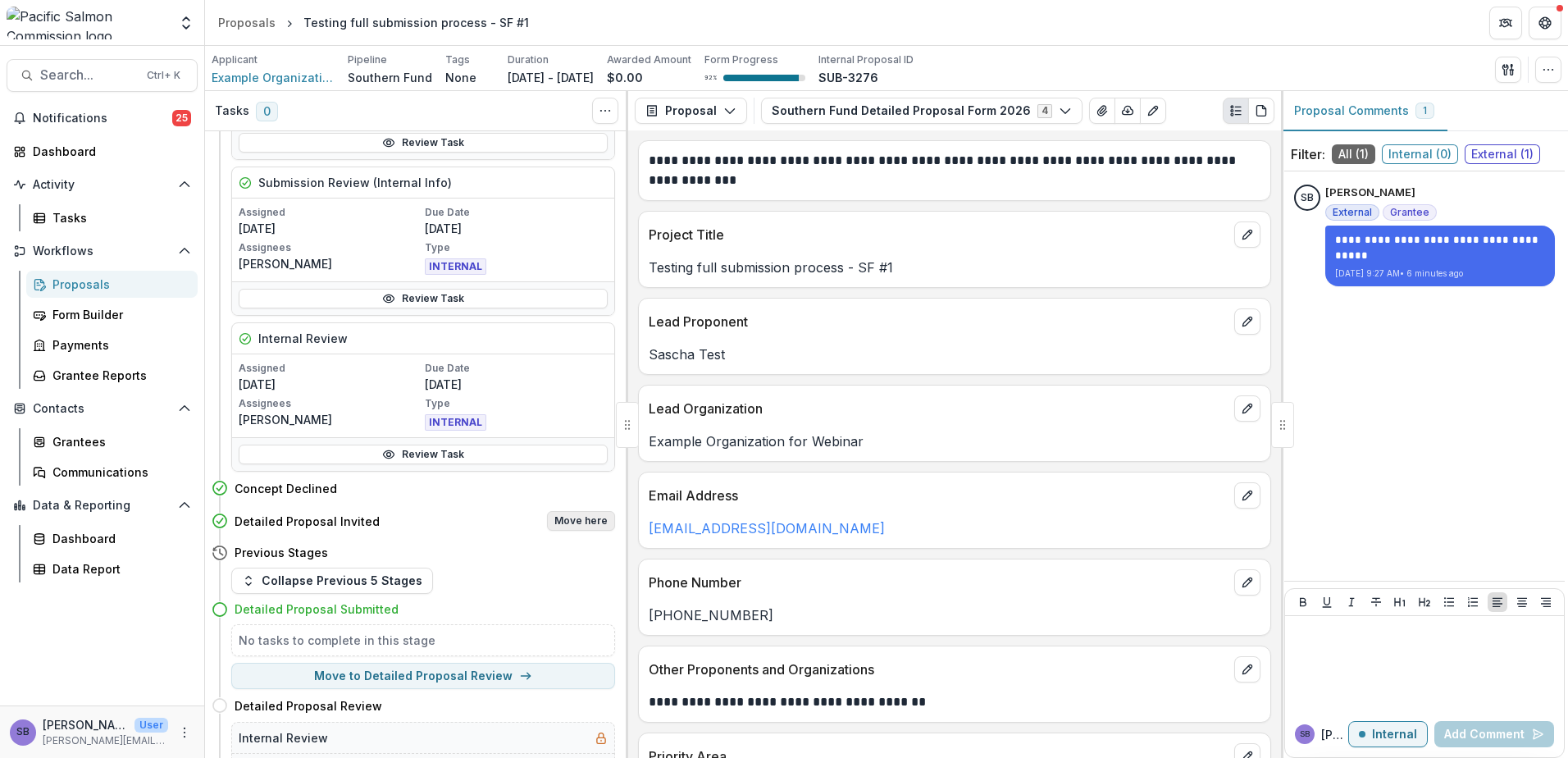
click at [572, 520] on button "Move here" at bounding box center [581, 520] width 68 height 19
select select "**********"
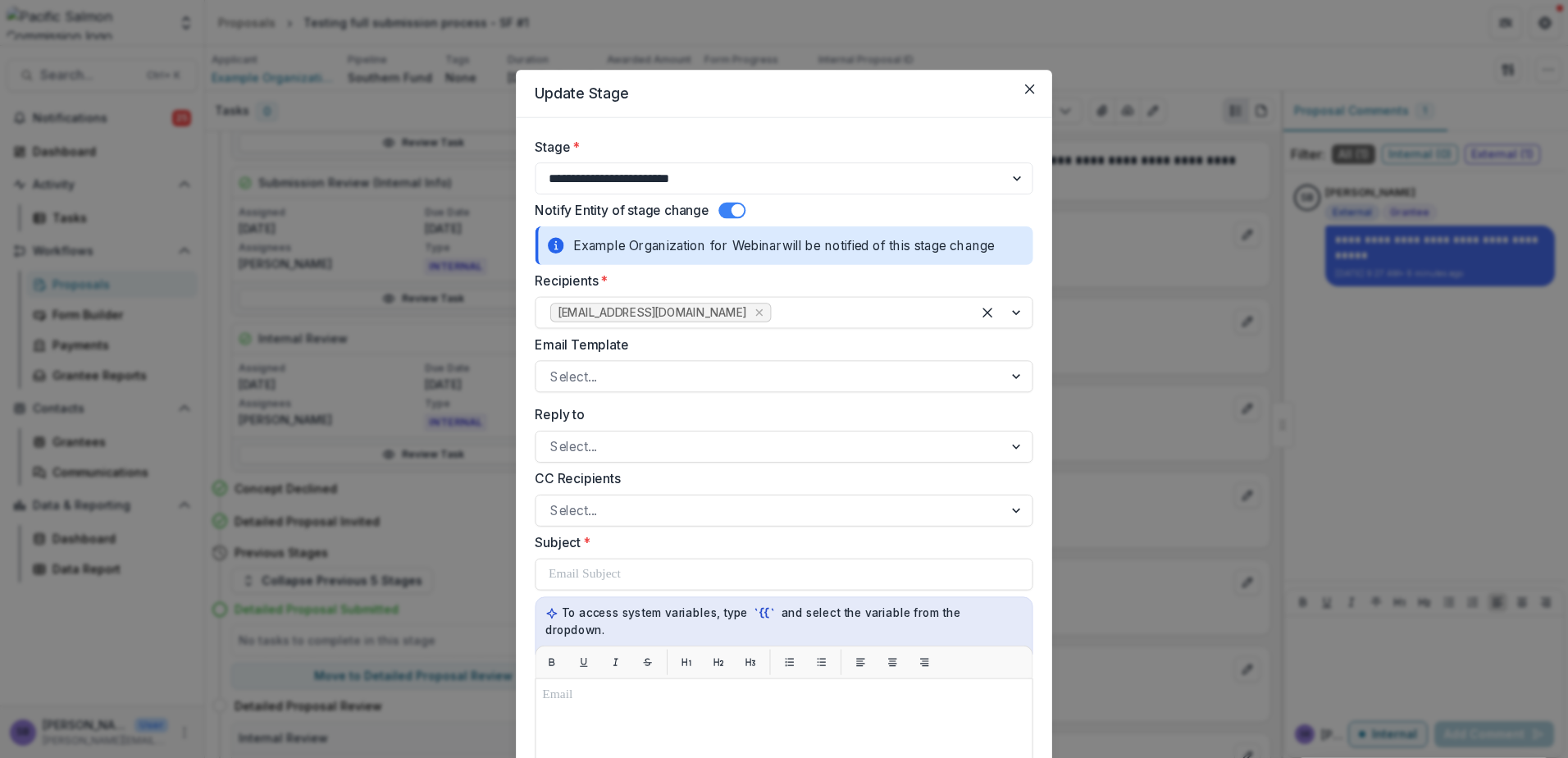
select select "**********"
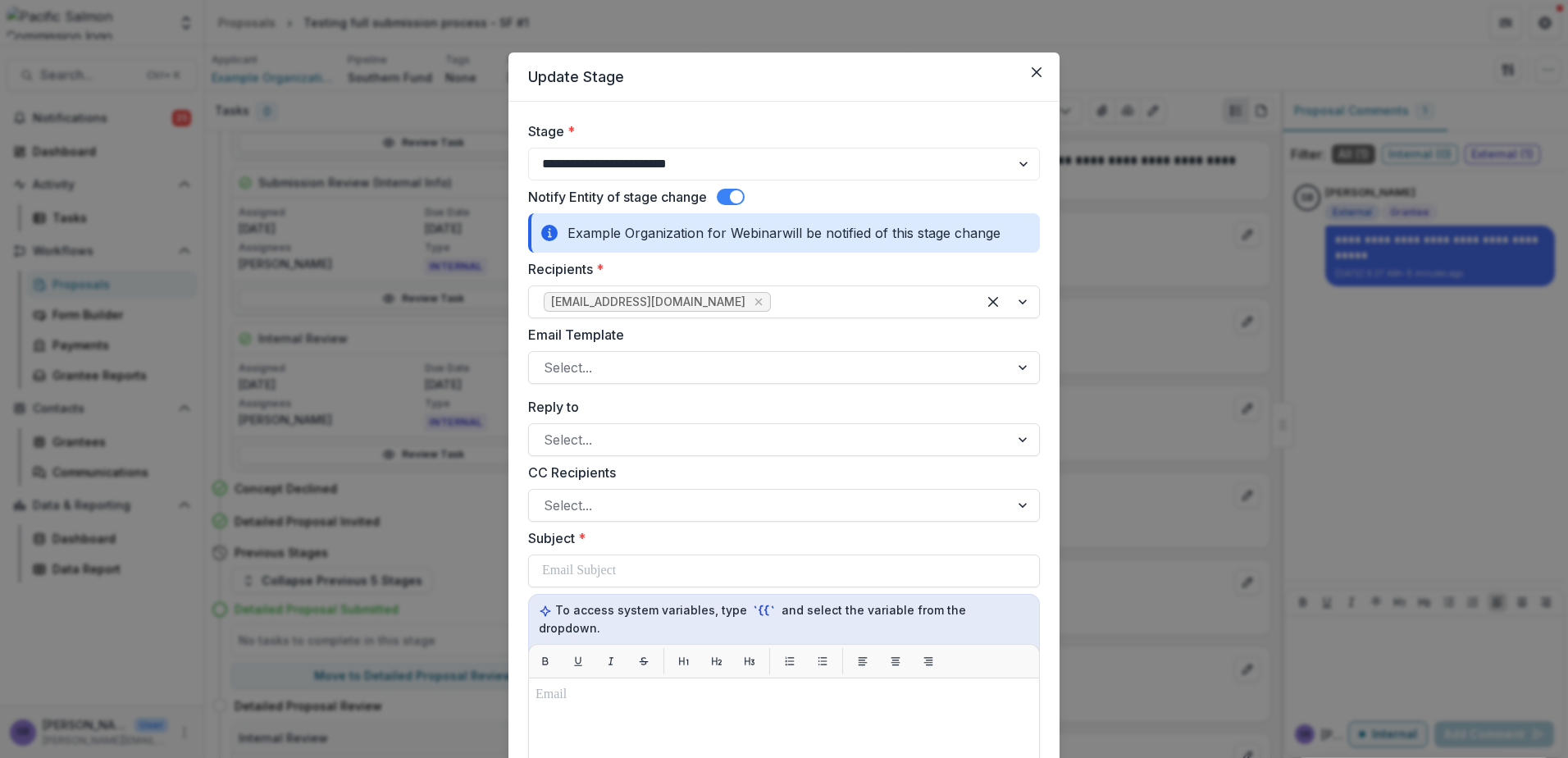
click at [726, 190] on span at bounding box center [730, 197] width 28 height 17
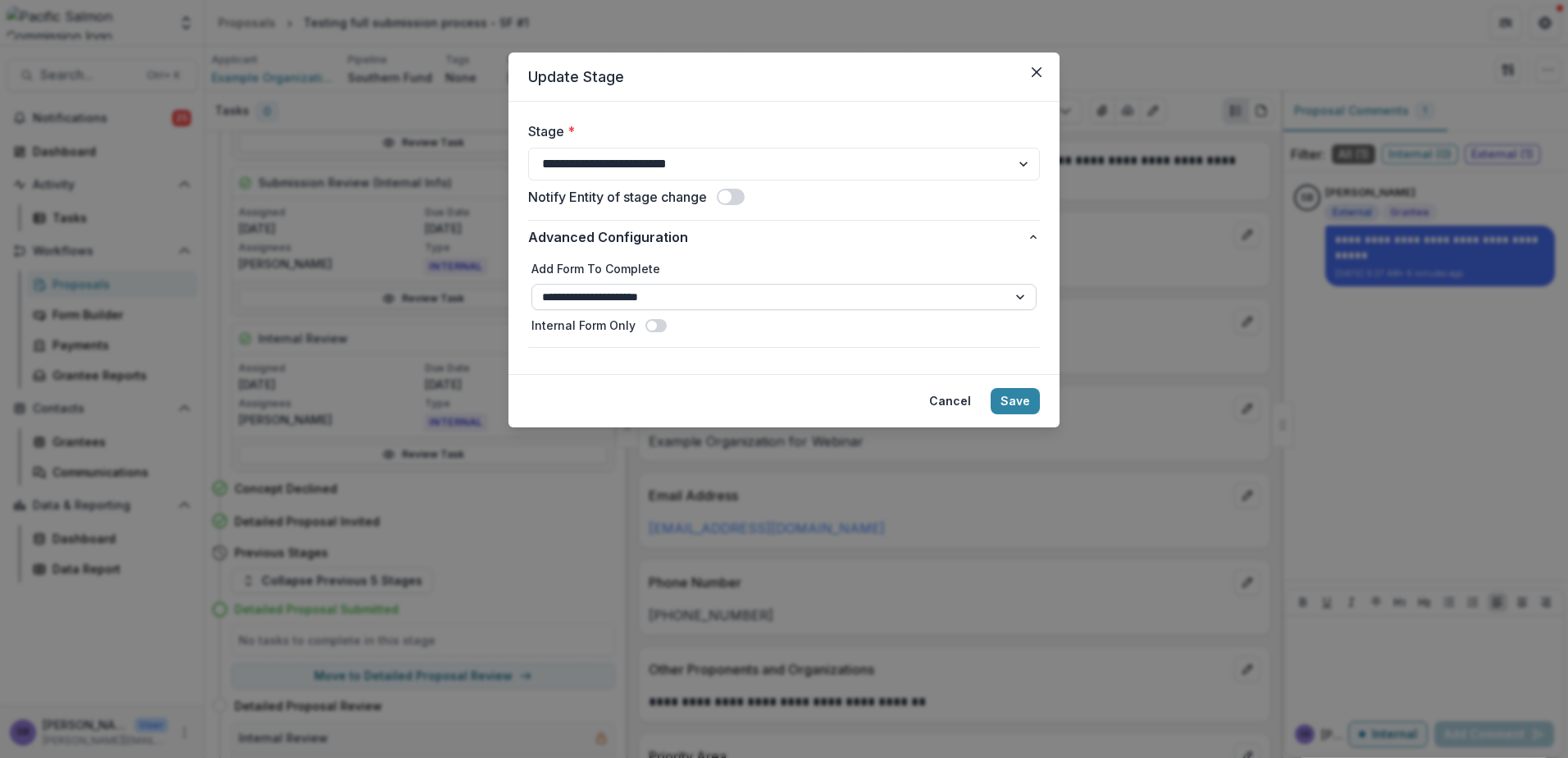
click at [879, 289] on select "**********" at bounding box center [784, 296] width 505 height 26
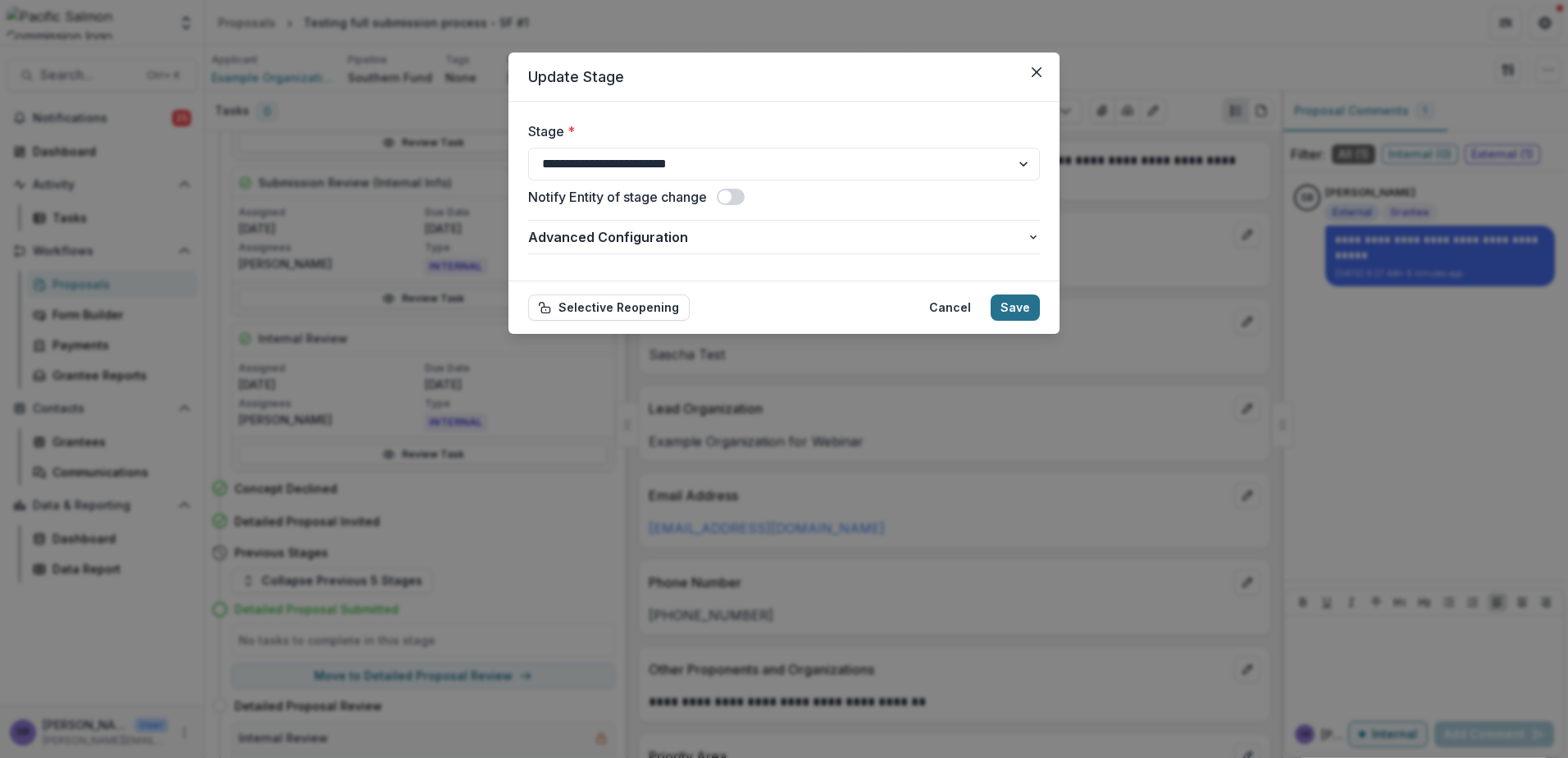
click at [1005, 304] on button "Save" at bounding box center [1015, 307] width 50 height 26
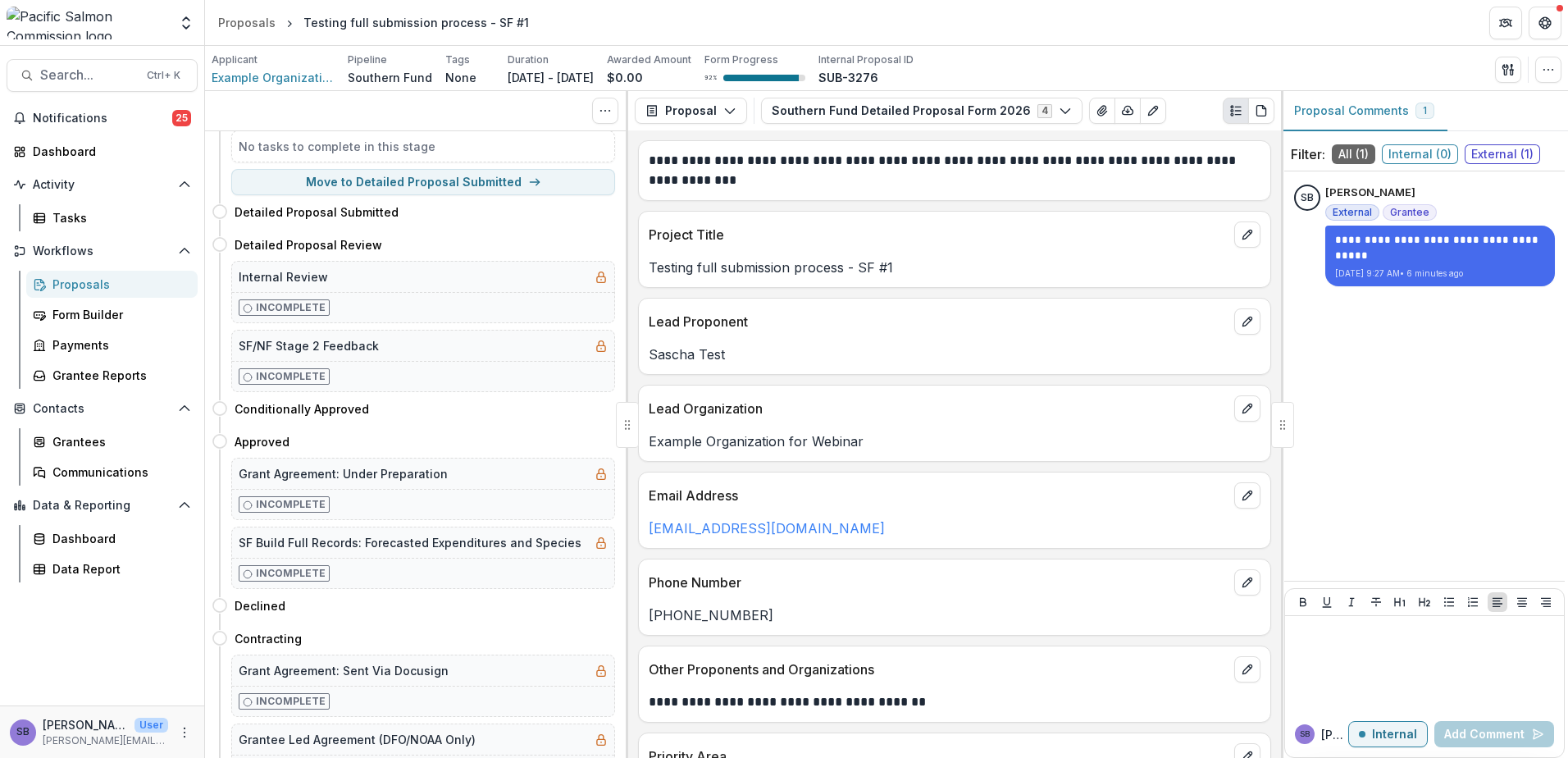
scroll to position [0, 0]
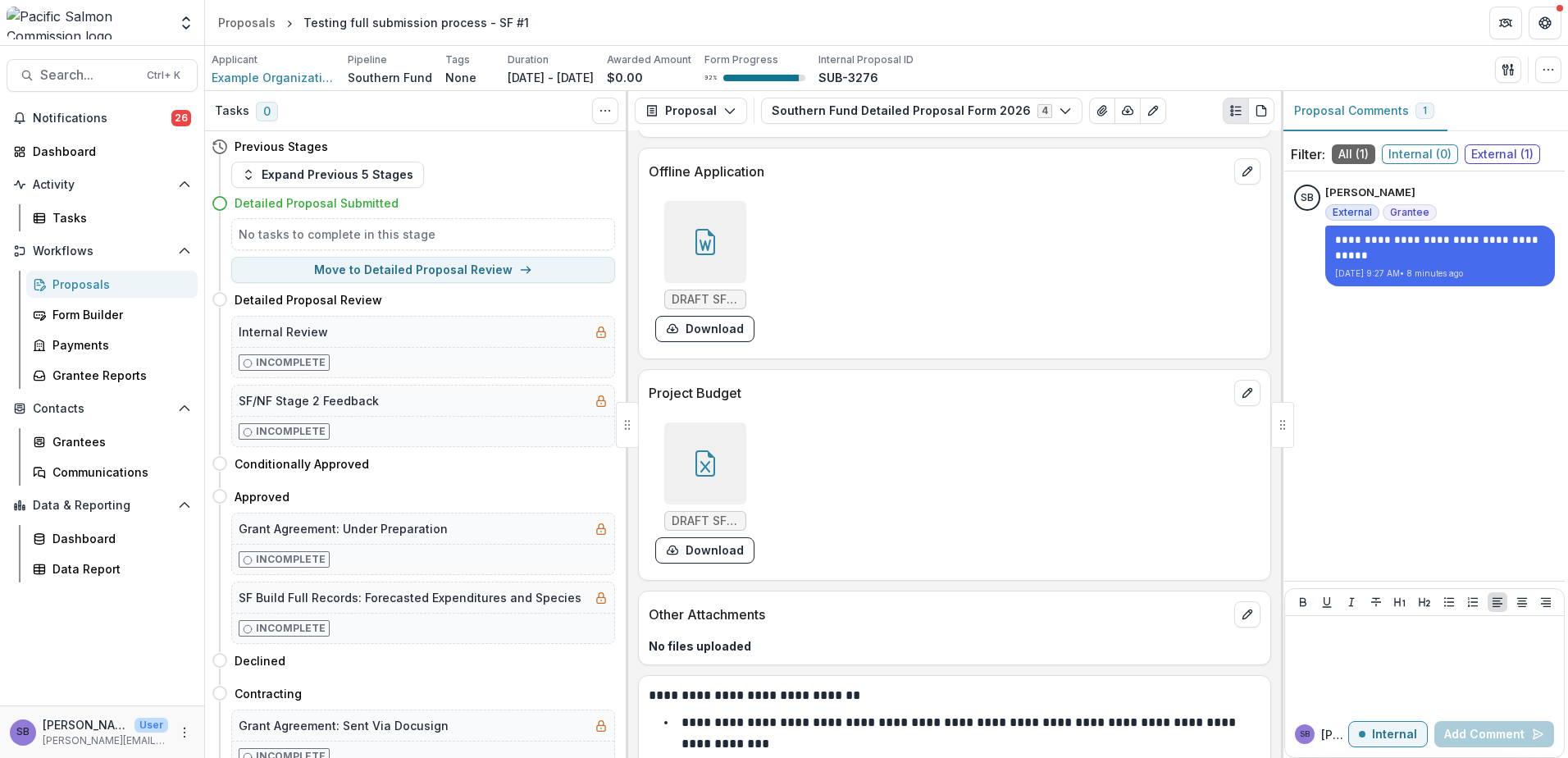
scroll to position [2463, 0]
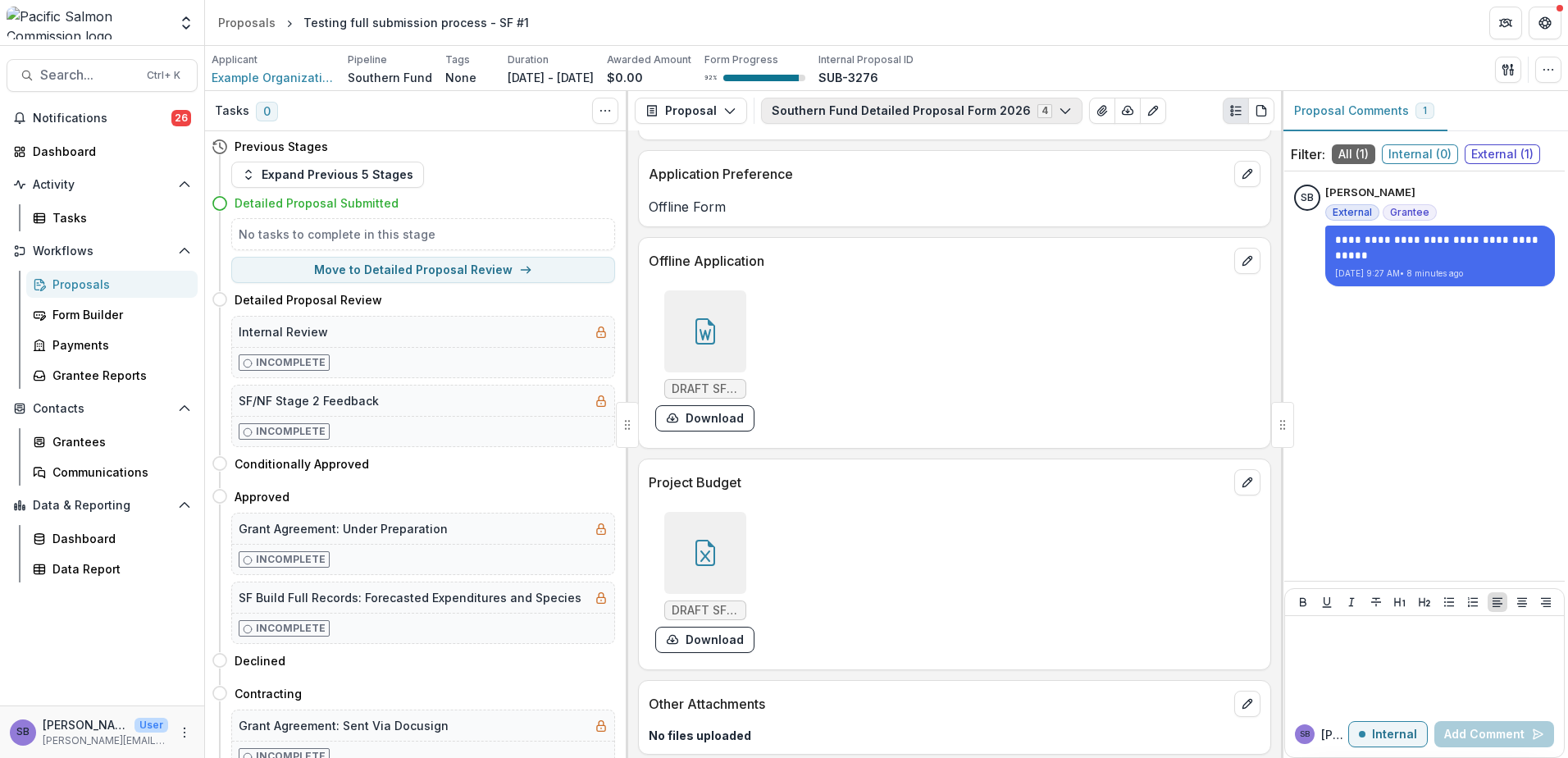
click at [1058, 117] on icon "button" at bounding box center [1065, 111] width 13 height 13
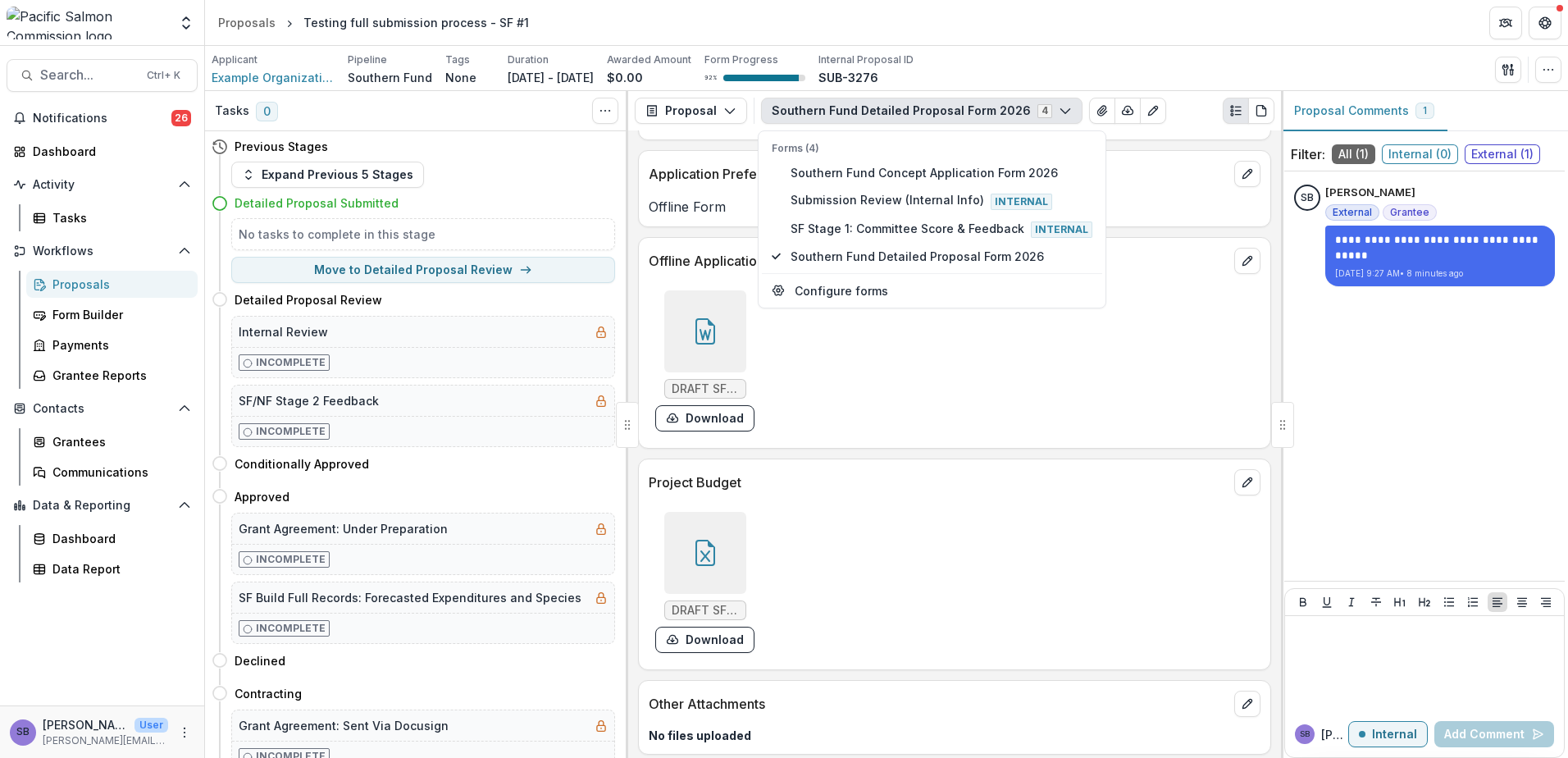
click at [1058, 117] on icon "button" at bounding box center [1065, 111] width 13 height 13
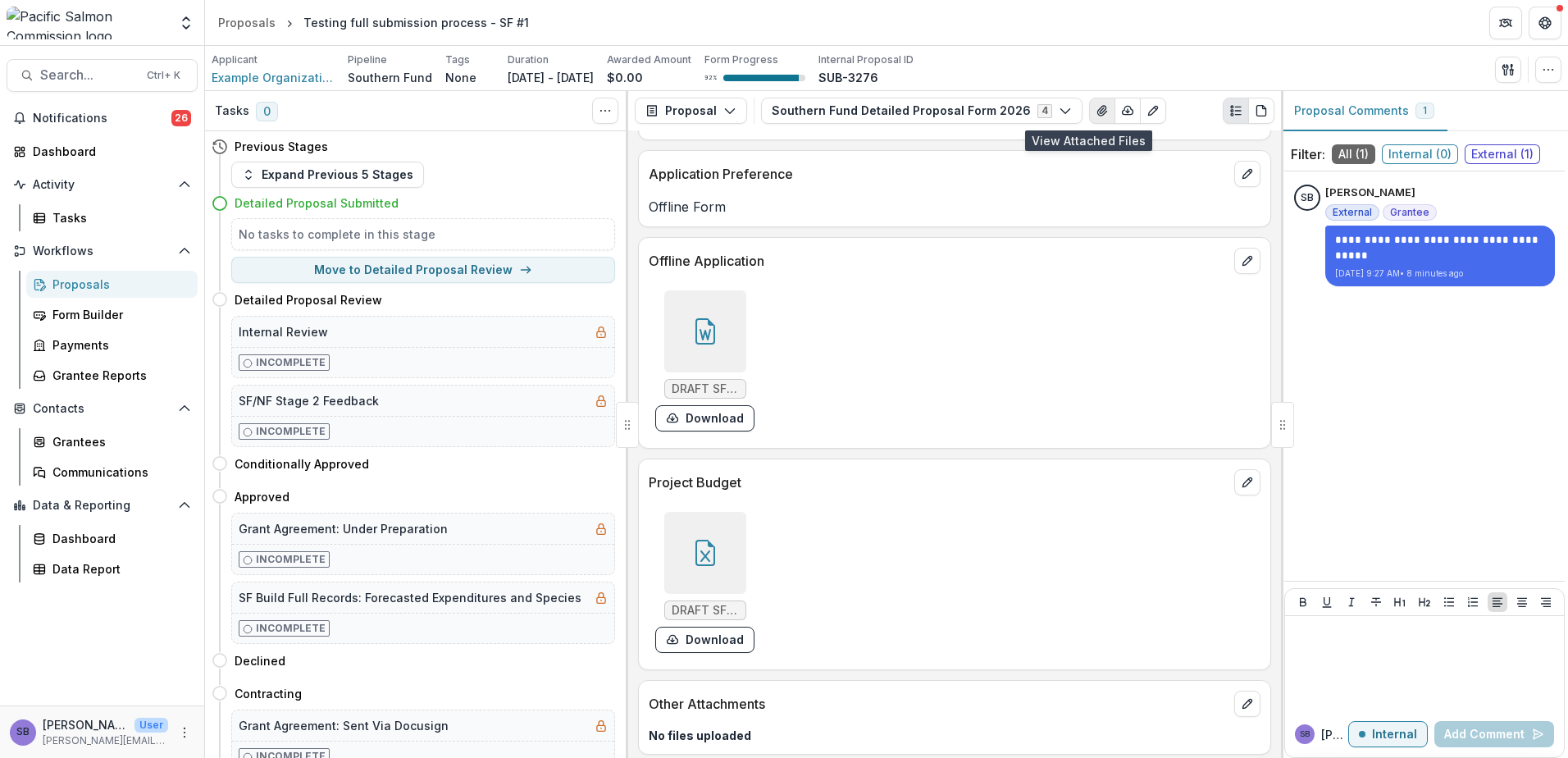
click at [1095, 115] on icon "View Attached Files" at bounding box center [1102, 111] width 13 height 13
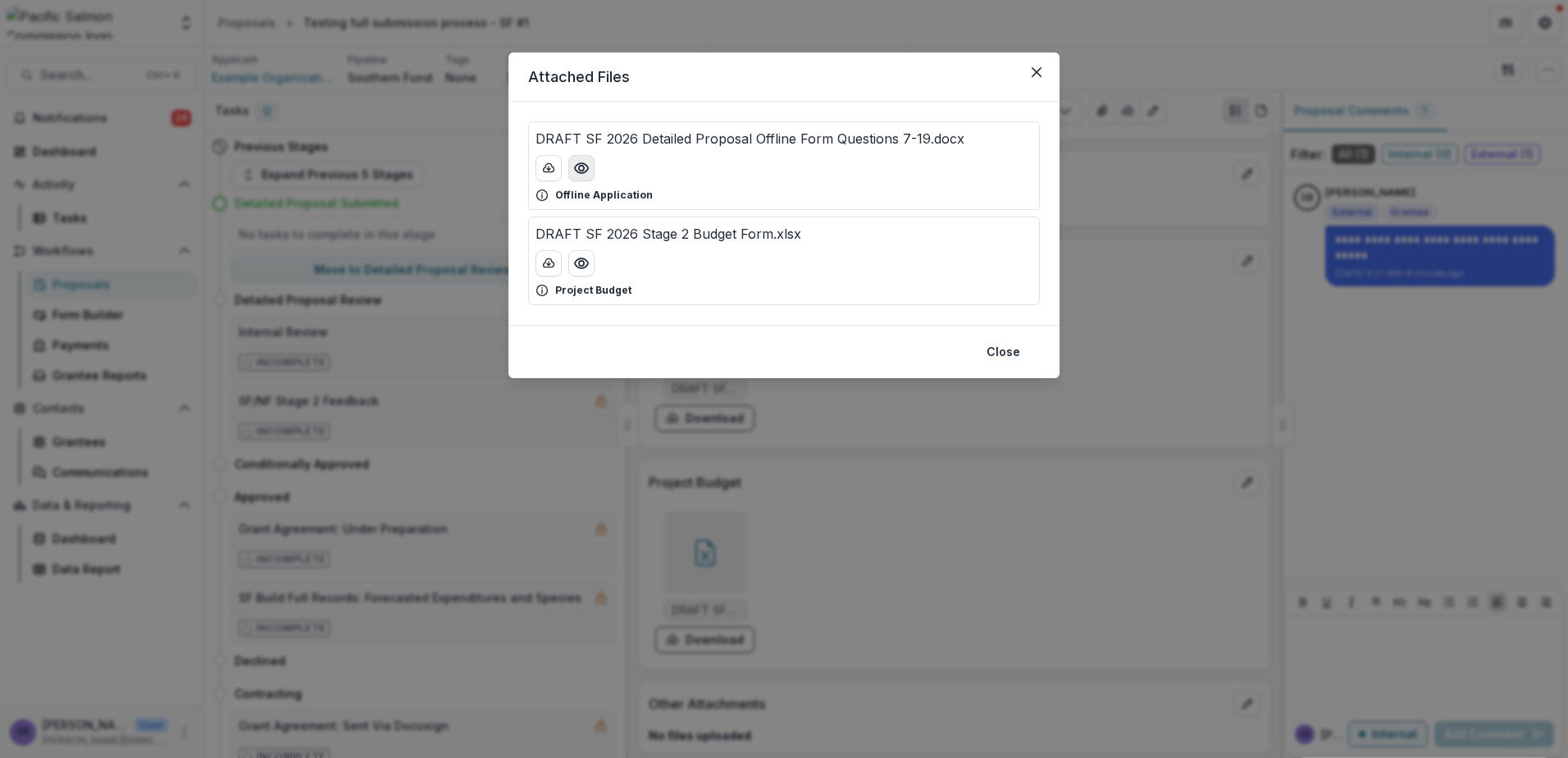
click at [585, 169] on icon "Preview DRAFT SF 2026 Detailed Proposal Offline Form Questions 7-19.docx" at bounding box center [582, 169] width 17 height 17
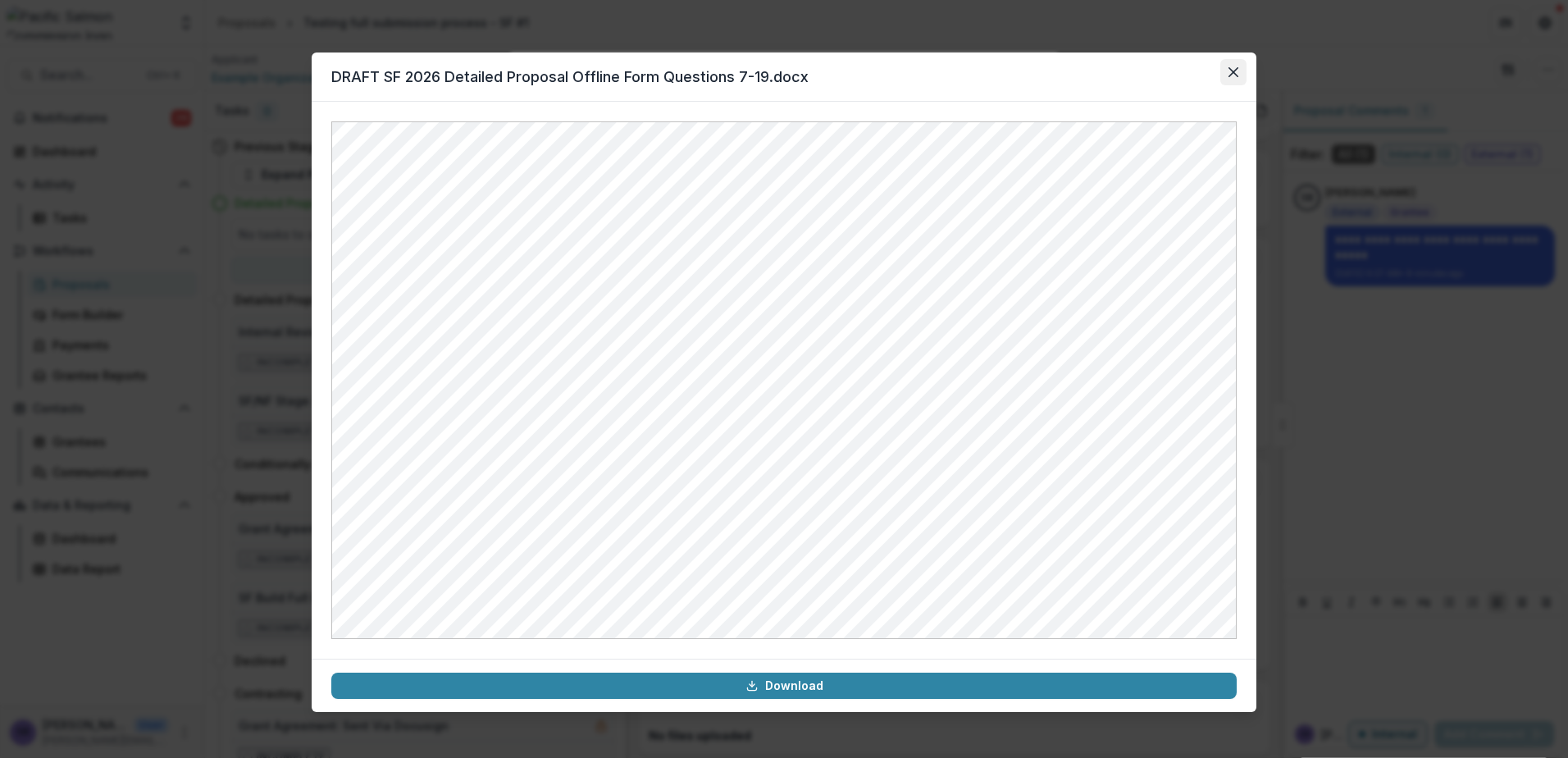
click at [1235, 75] on icon "Close" at bounding box center [1234, 72] width 10 height 10
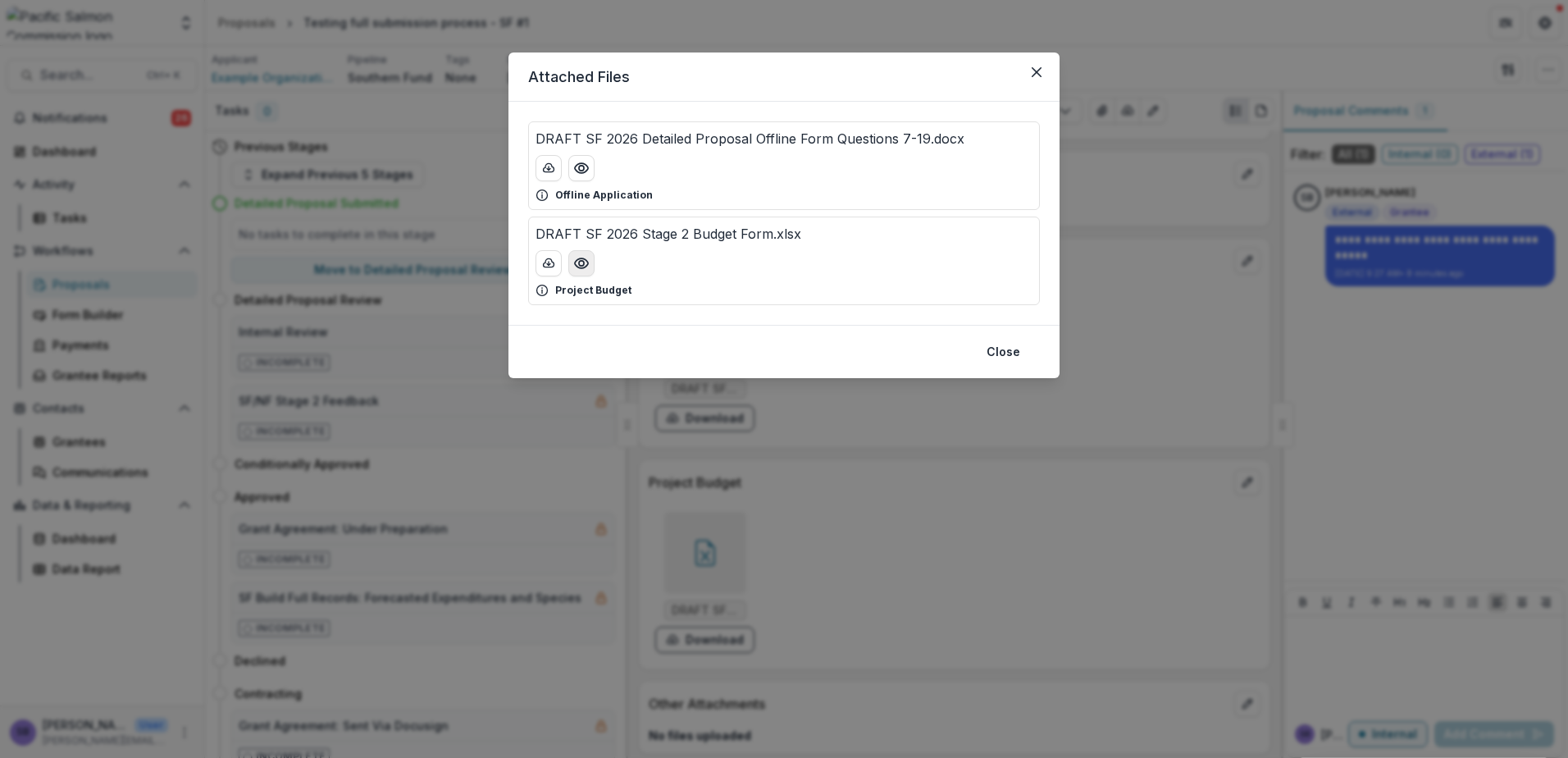
click at [588, 268] on icon "Preview DRAFT SF 2026 Stage 2 Budget Form.xlsx" at bounding box center [582, 264] width 17 height 17
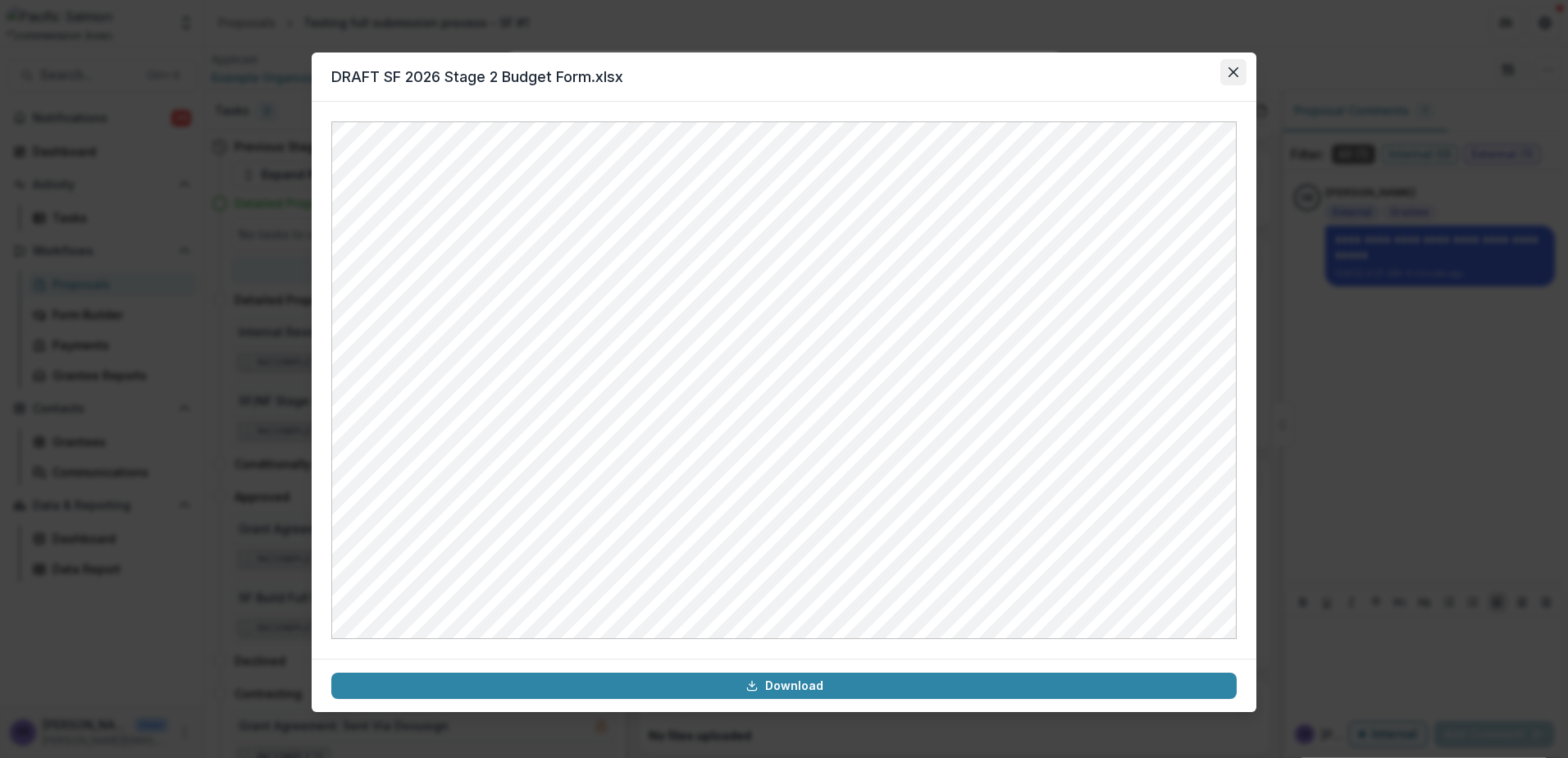
click at [1227, 73] on button "Close" at bounding box center [1233, 71] width 26 height 26
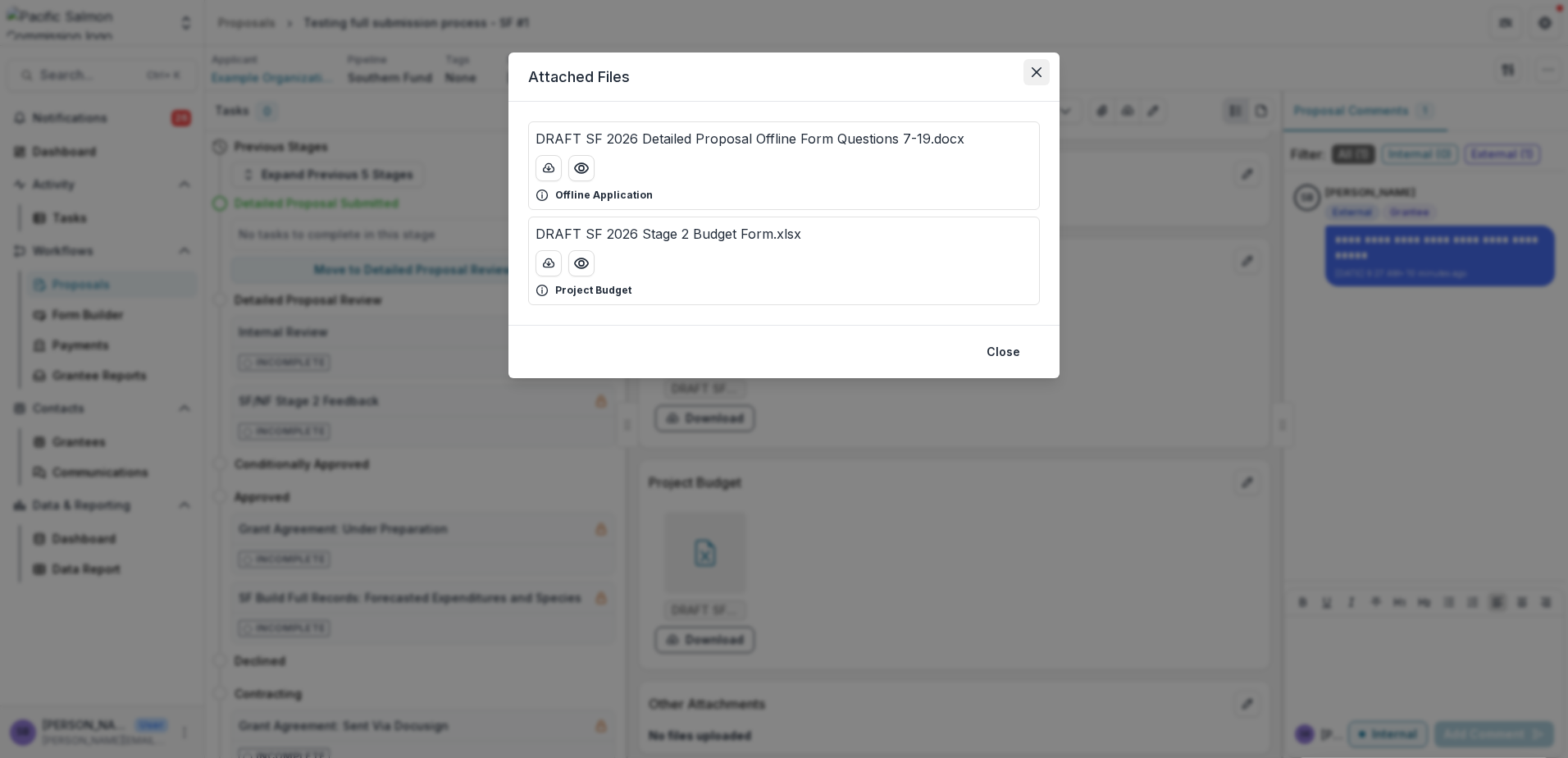
click at [1042, 67] on button "Close" at bounding box center [1036, 71] width 26 height 26
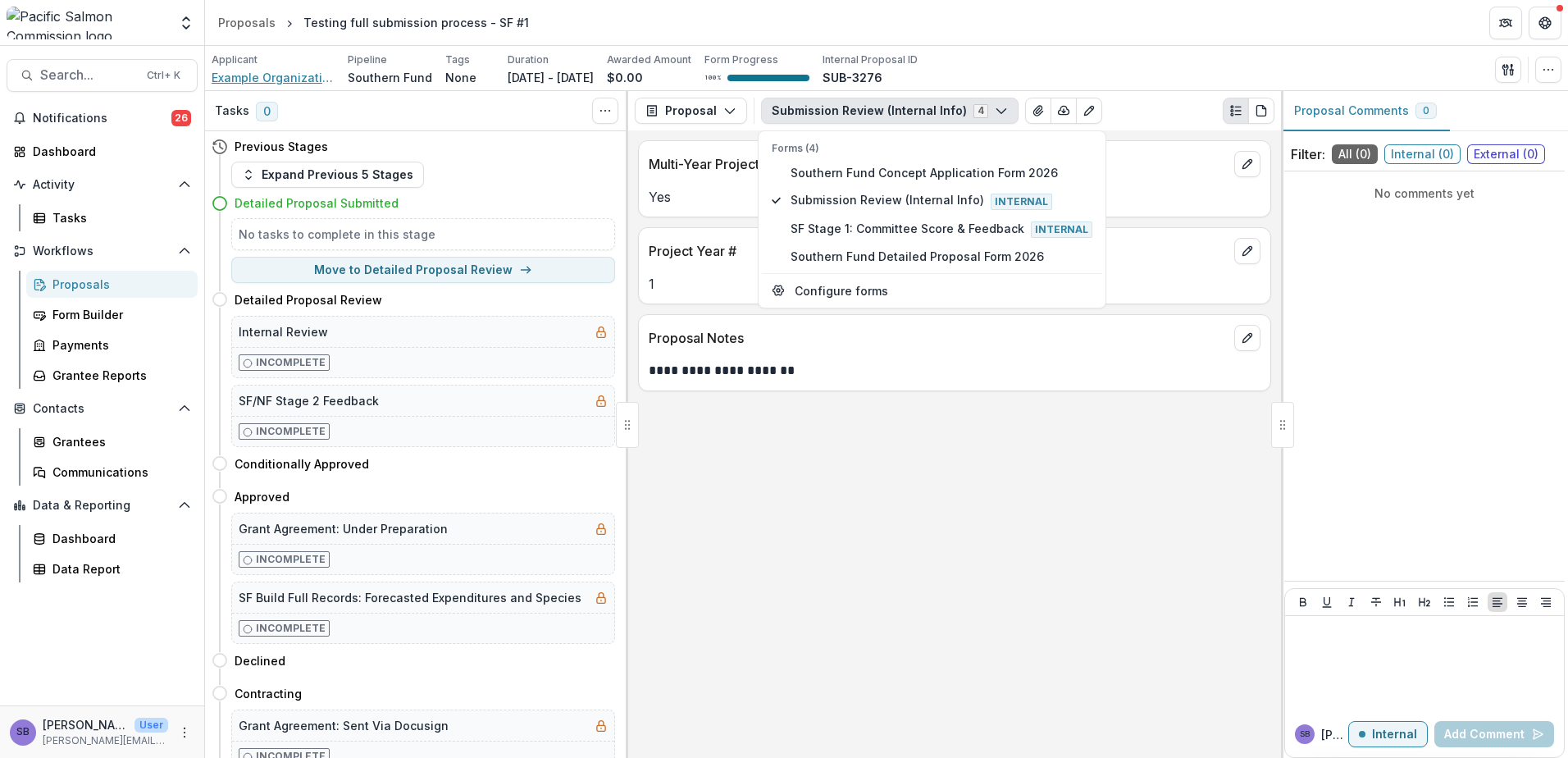
click at [275, 80] on span "Example Organization for Webinar" at bounding box center [273, 77] width 123 height 18
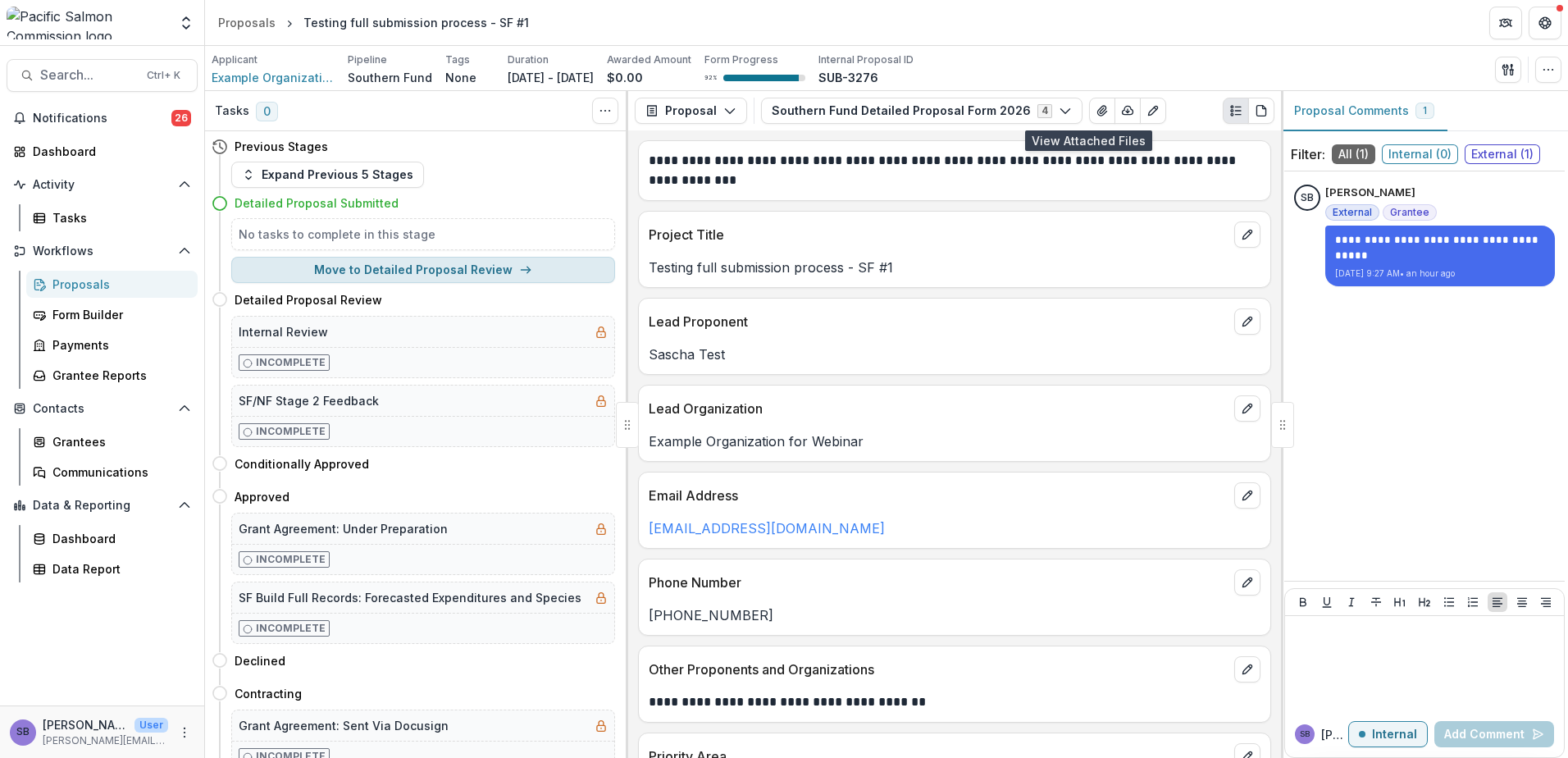
scroll to position [2463, 0]
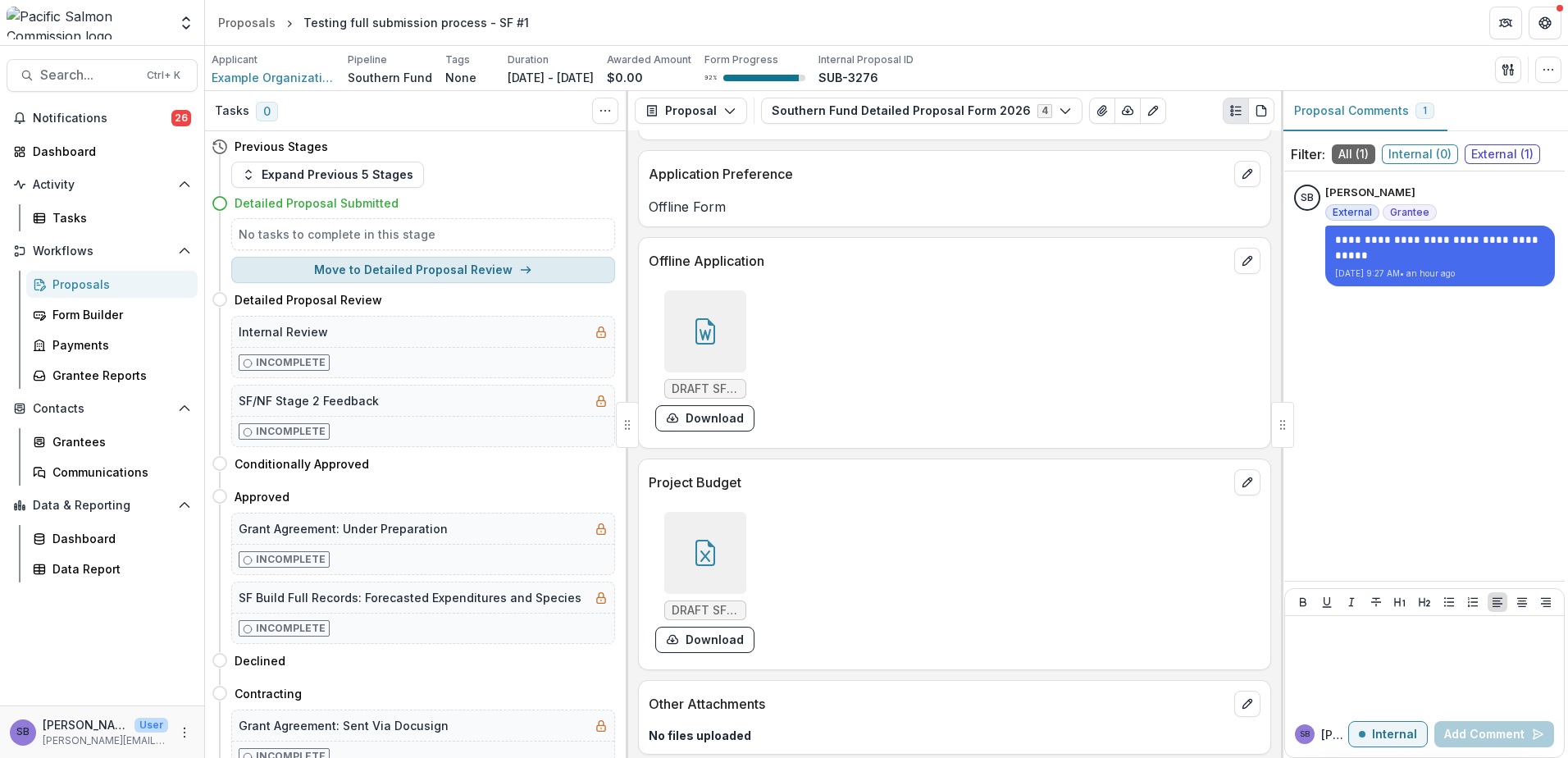
click at [458, 269] on button "Move to Detailed Proposal Review" at bounding box center [423, 269] width 384 height 26
select select "**********"
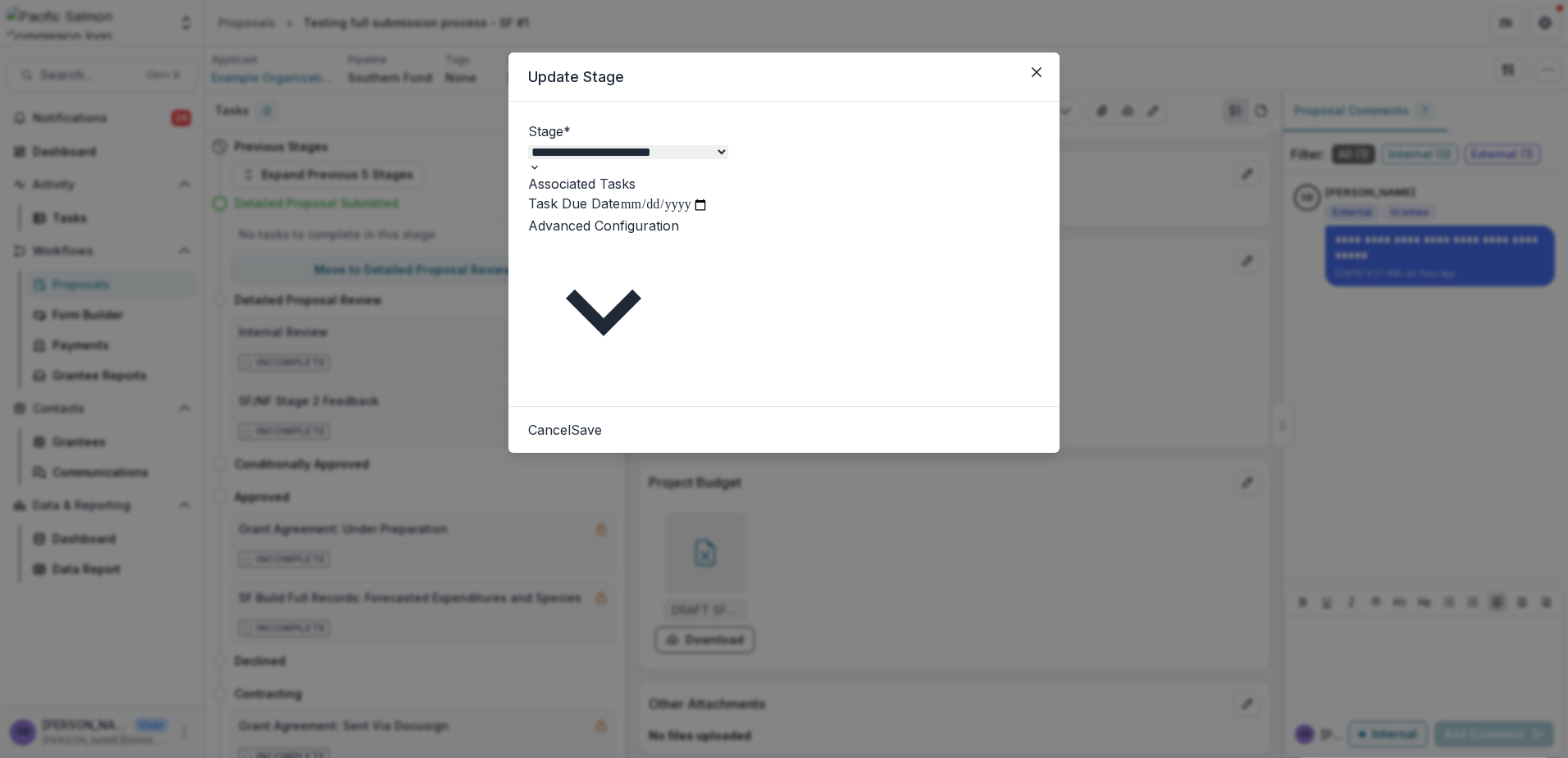
type input "**********"
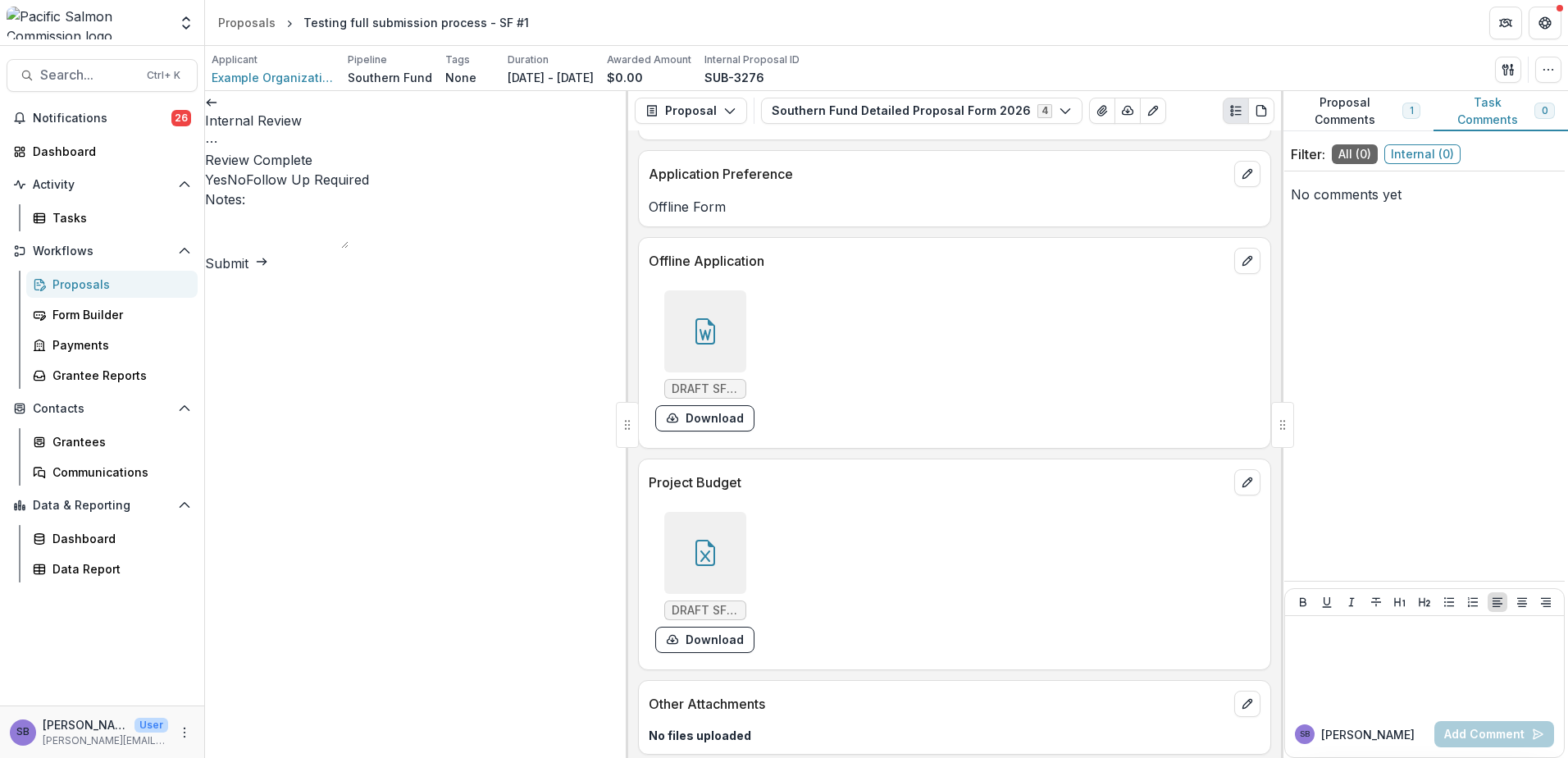
click at [227, 187] on span "Yes" at bounding box center [216, 180] width 22 height 17
click at [269, 273] on button "Submit" at bounding box center [236, 263] width 63 height 19
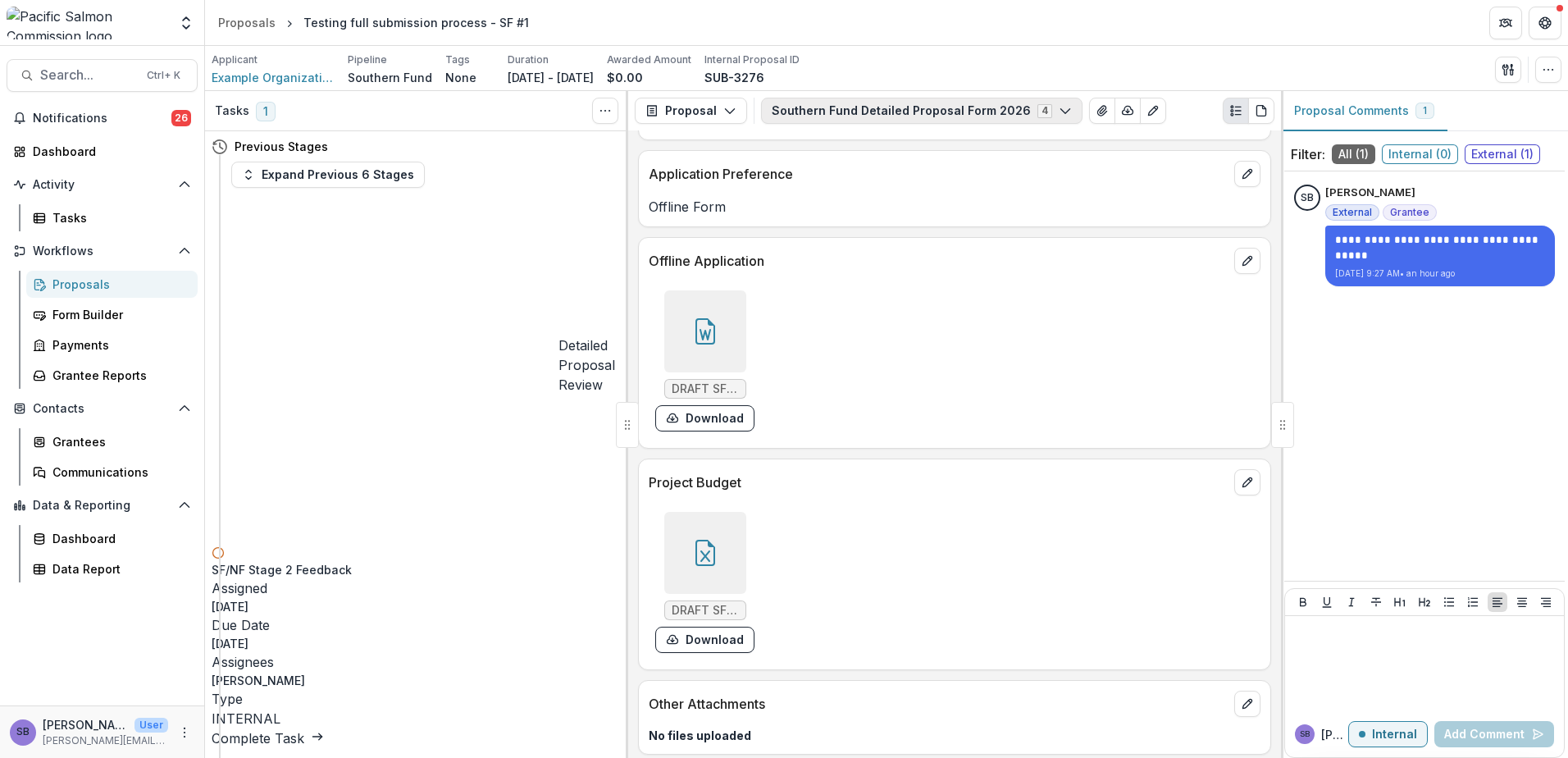
click at [843, 114] on button "Southern Fund Detailed Proposal Form 2026 4" at bounding box center [922, 110] width 321 height 26
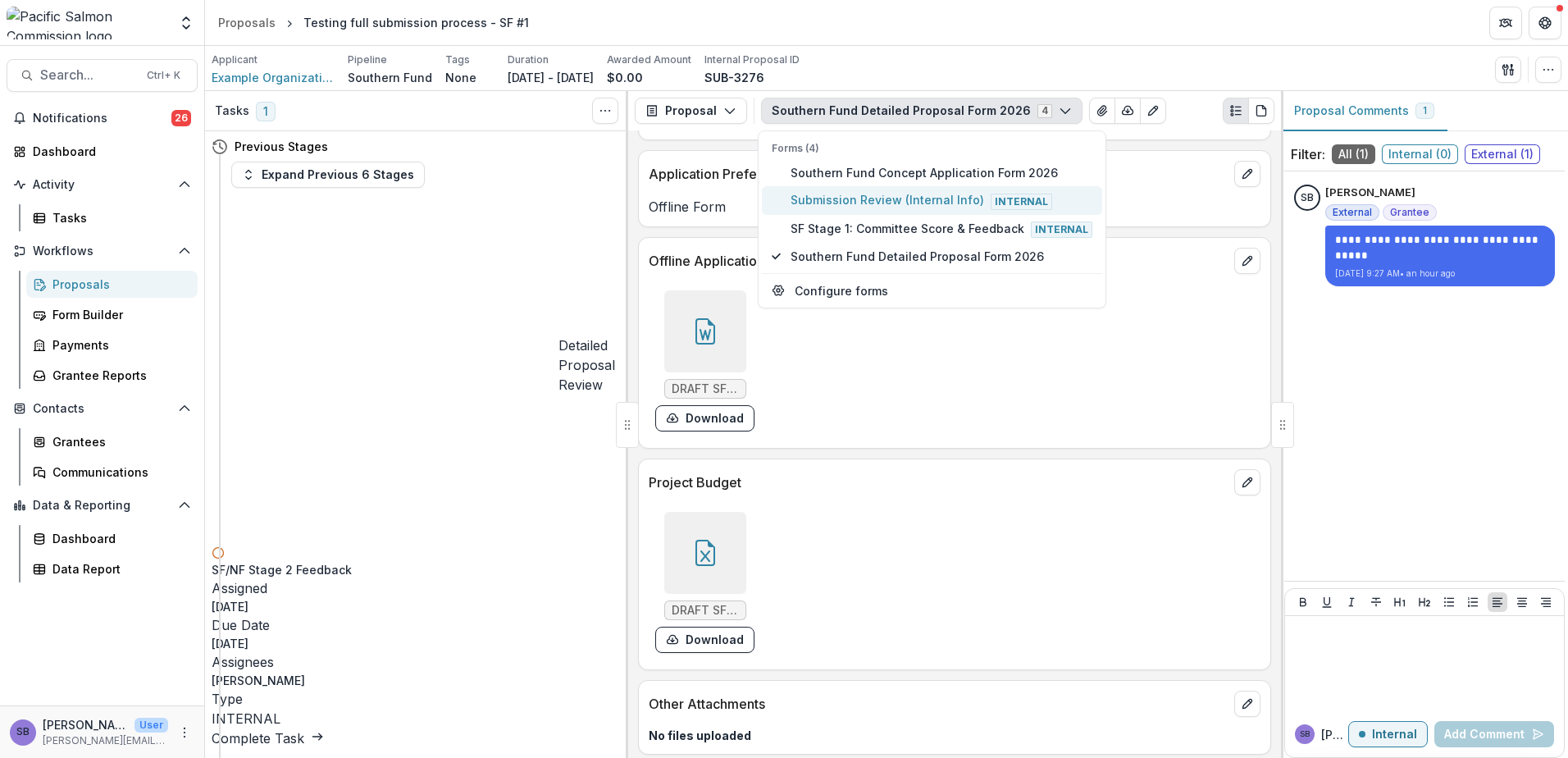
click at [850, 196] on span "Submission Review (Internal Info) Internal" at bounding box center [942, 200] width 302 height 18
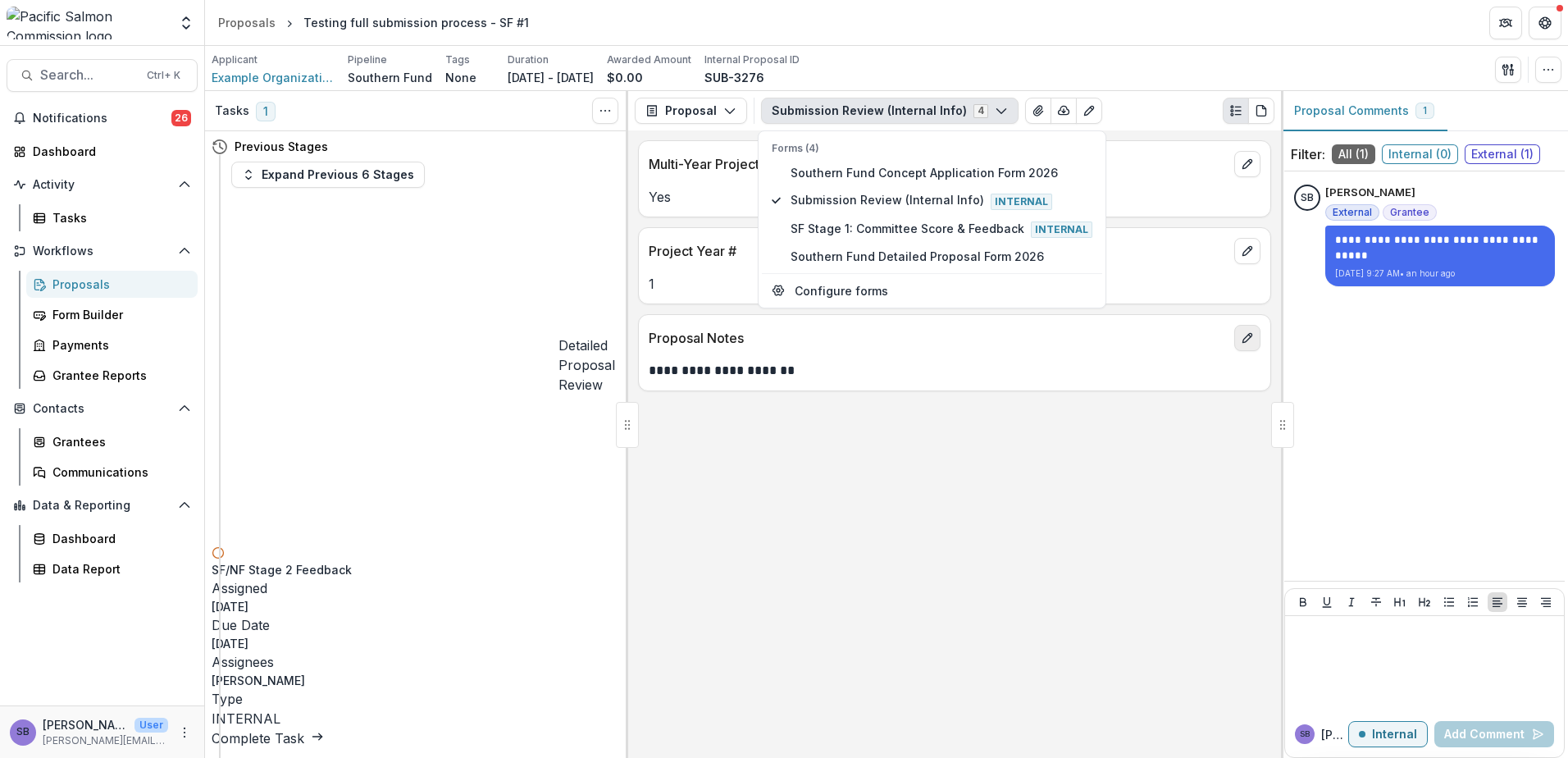
click at [1248, 338] on icon "edit" at bounding box center [1247, 338] width 13 height 13
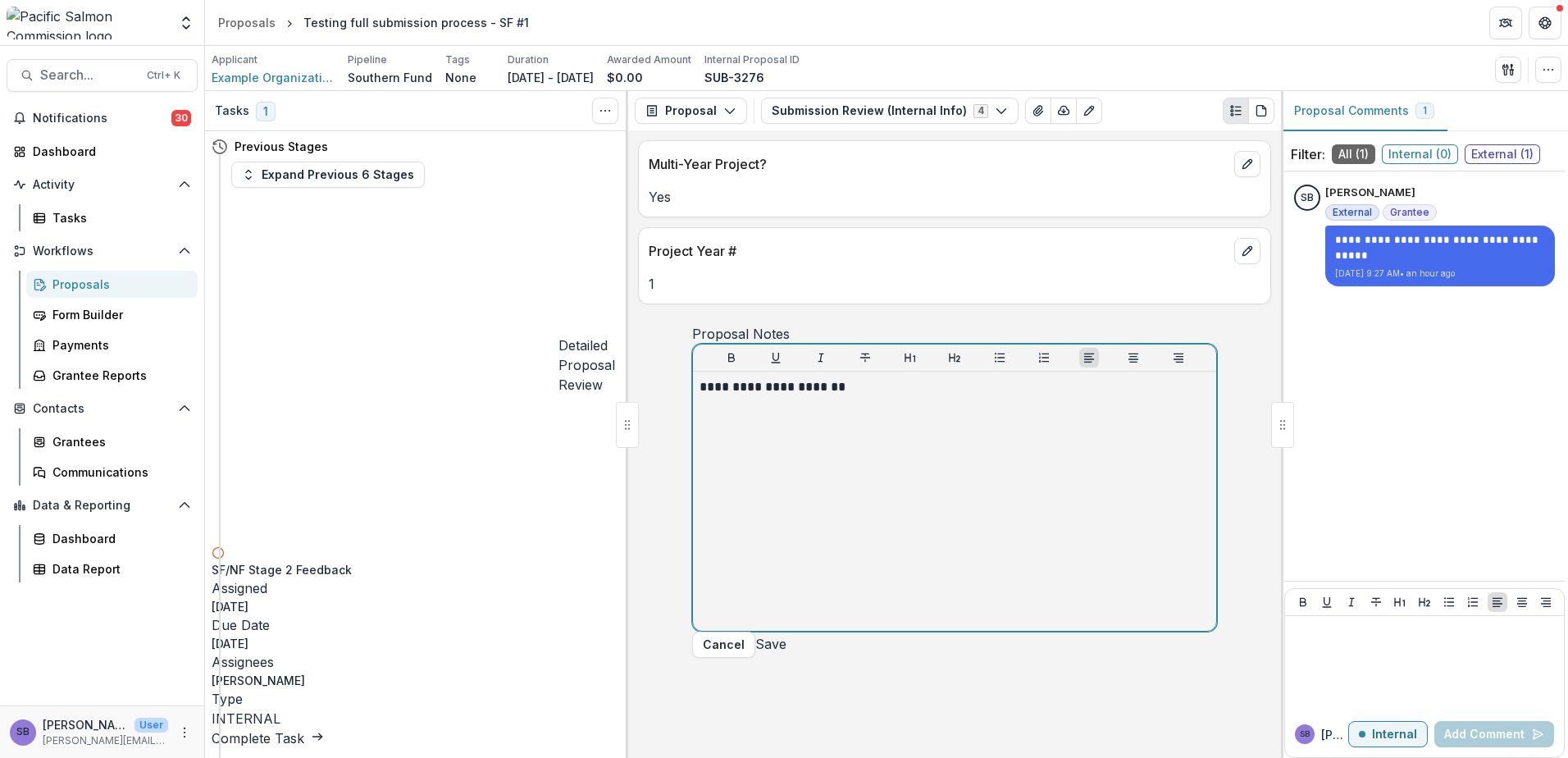
click at [882, 396] on p "**********" at bounding box center [954, 386] width 510 height 18
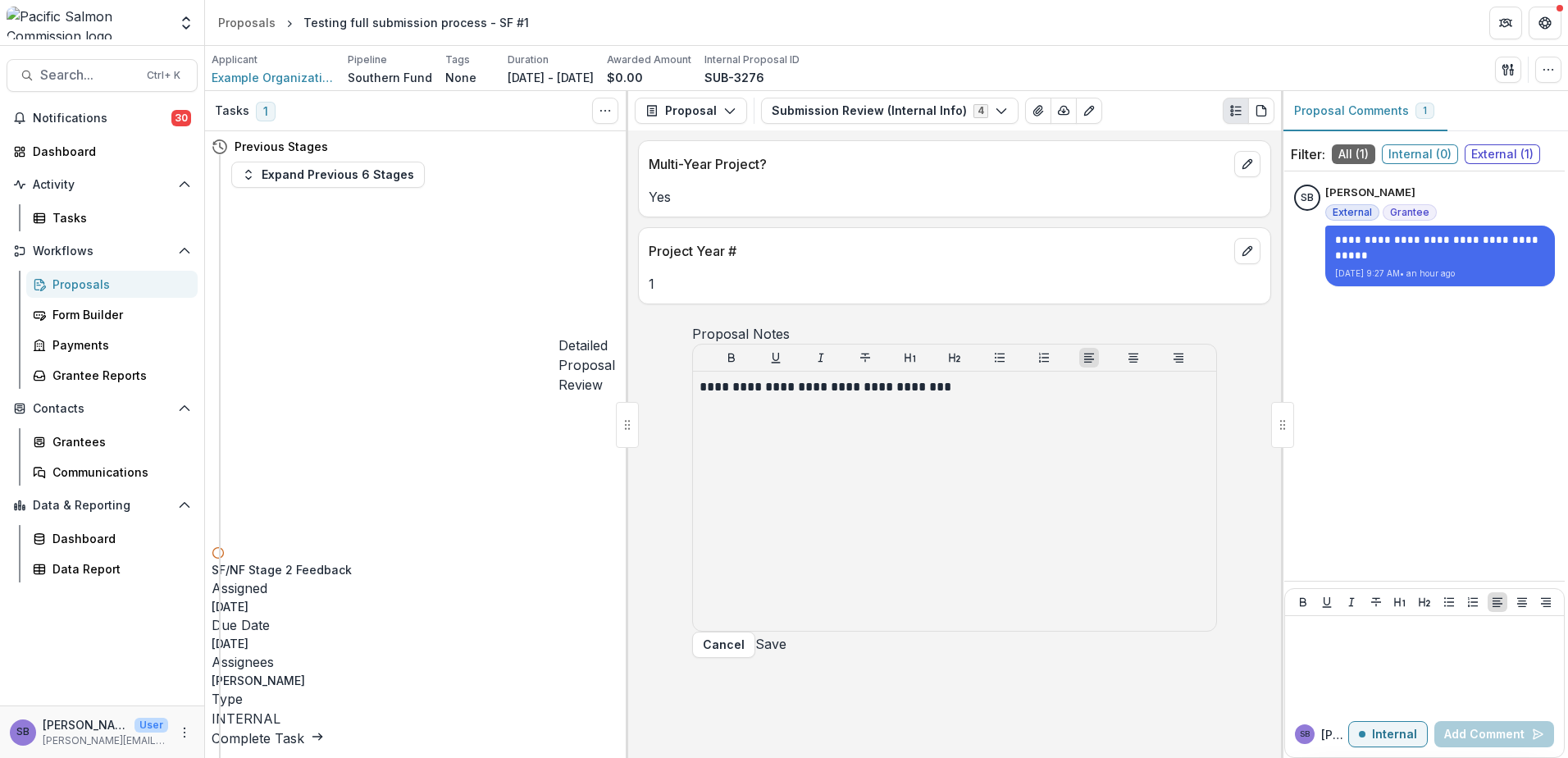
click at [787, 654] on button "Save" at bounding box center [771, 643] width 31 height 19
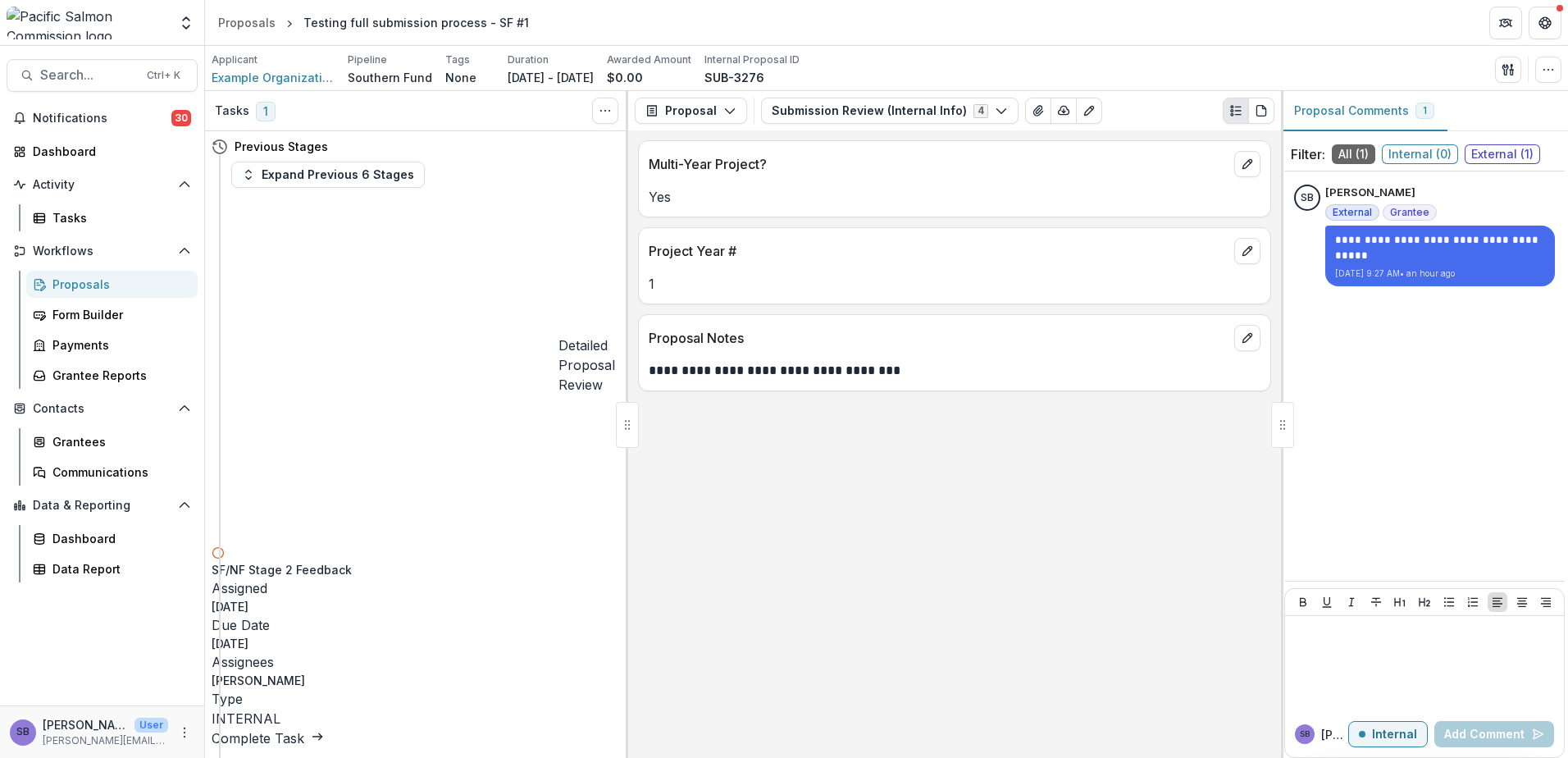
click at [324, 730] on link "Complete Task" at bounding box center [268, 739] width 112 height 17
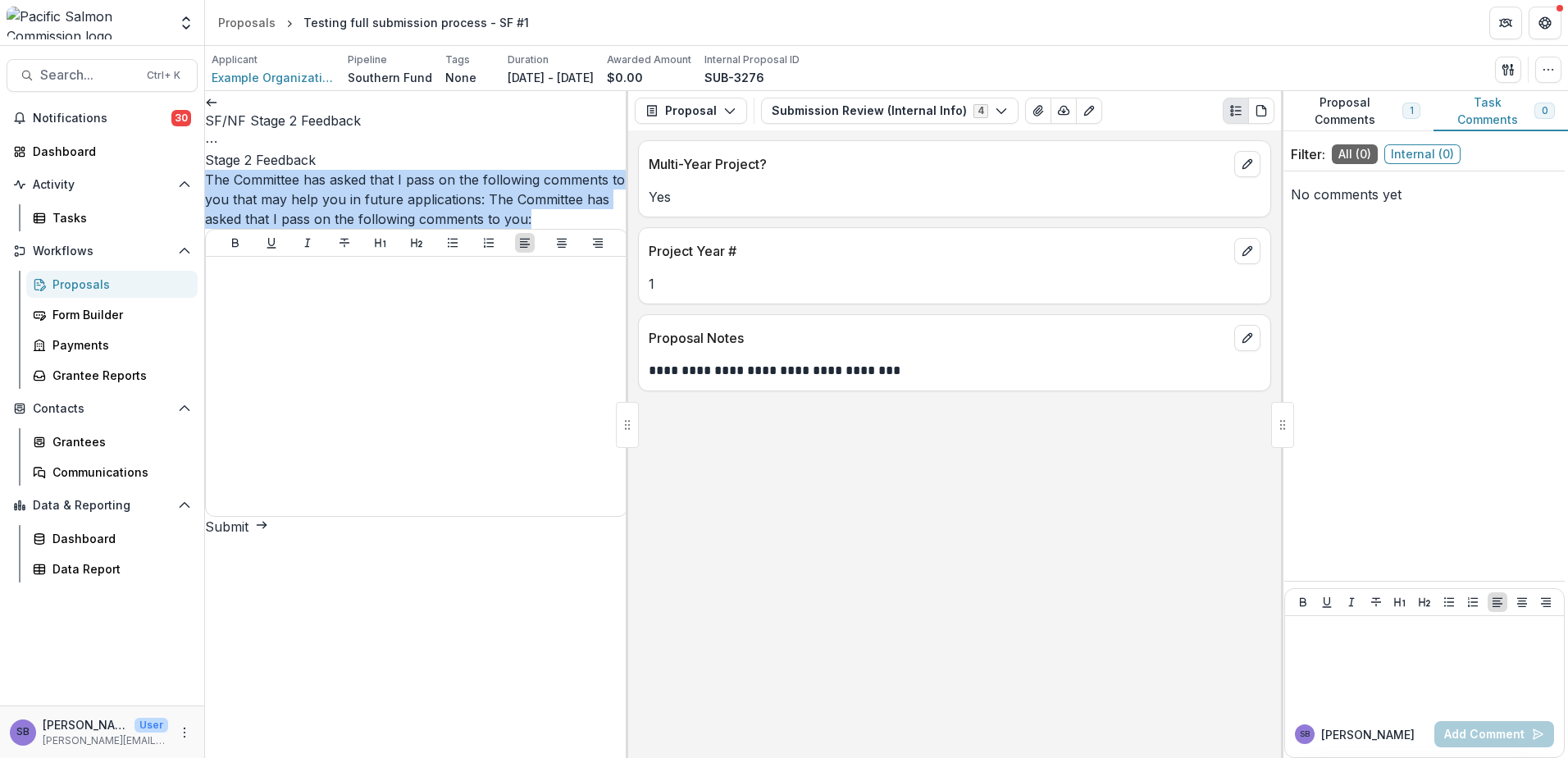
drag, startPoint x: 609, startPoint y: 219, endPoint x: 205, endPoint y: 177, distance: 406.2
click at [205, 177] on div "Stage 2 Feedback The Committee has asked that I pass on the following comments …" at bounding box center [416, 333] width 423 height 367
copy div "The Committee has asked that I pass on the following comments to you that may h…"
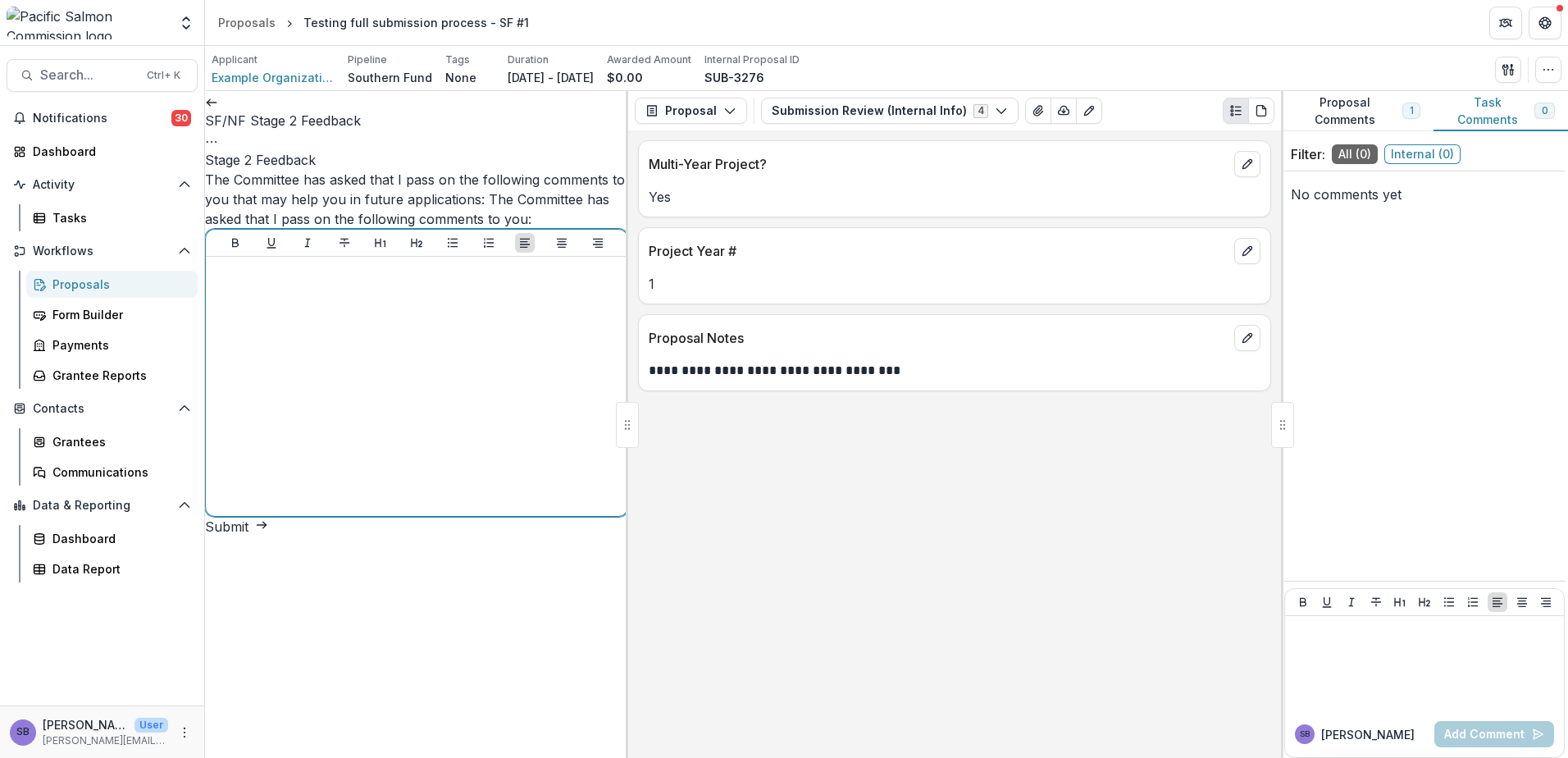
click at [357, 305] on div at bounding box center [416, 386] width 409 height 246
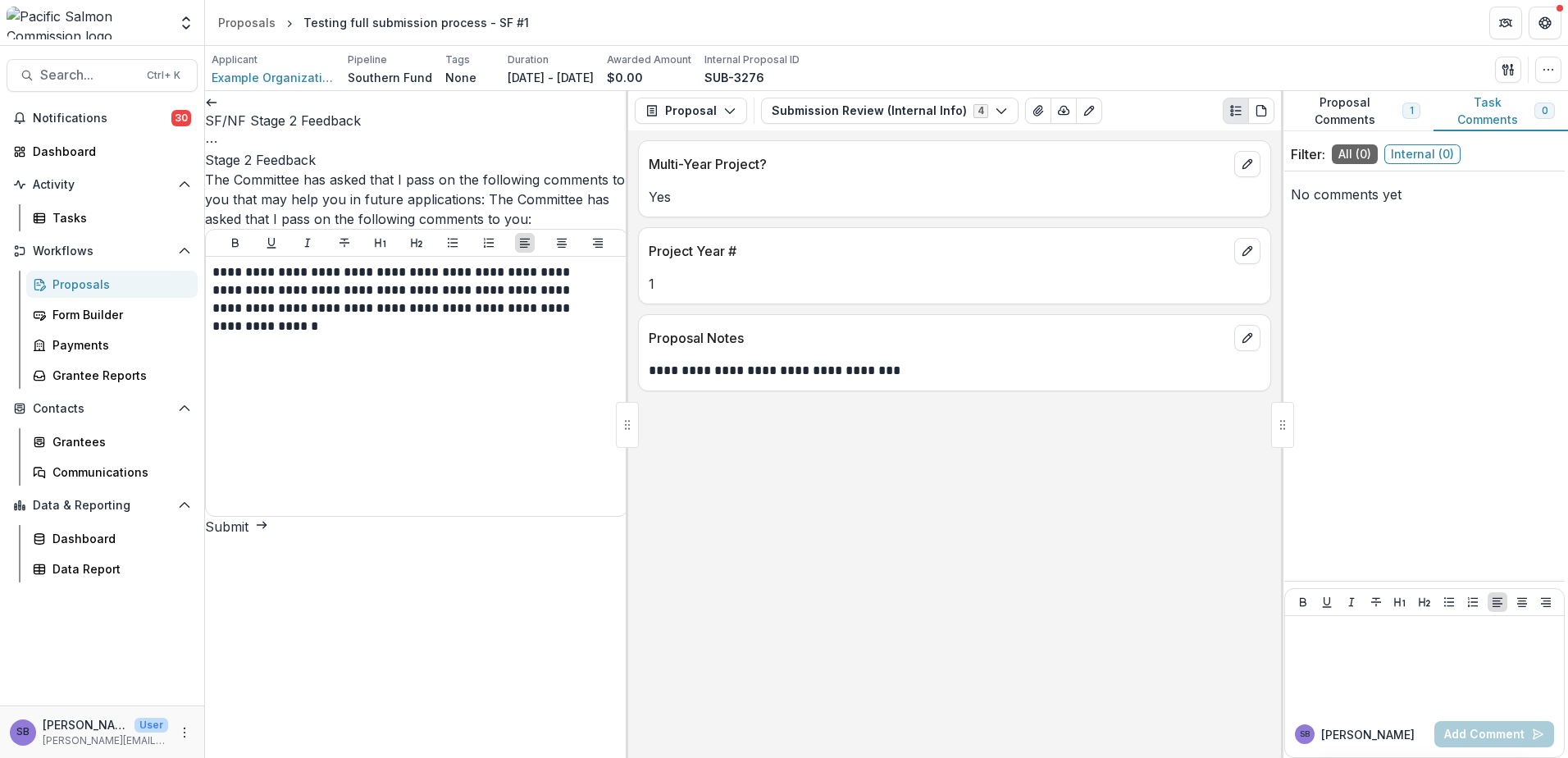
click at [269, 536] on button "Submit" at bounding box center [236, 526] width 63 height 19
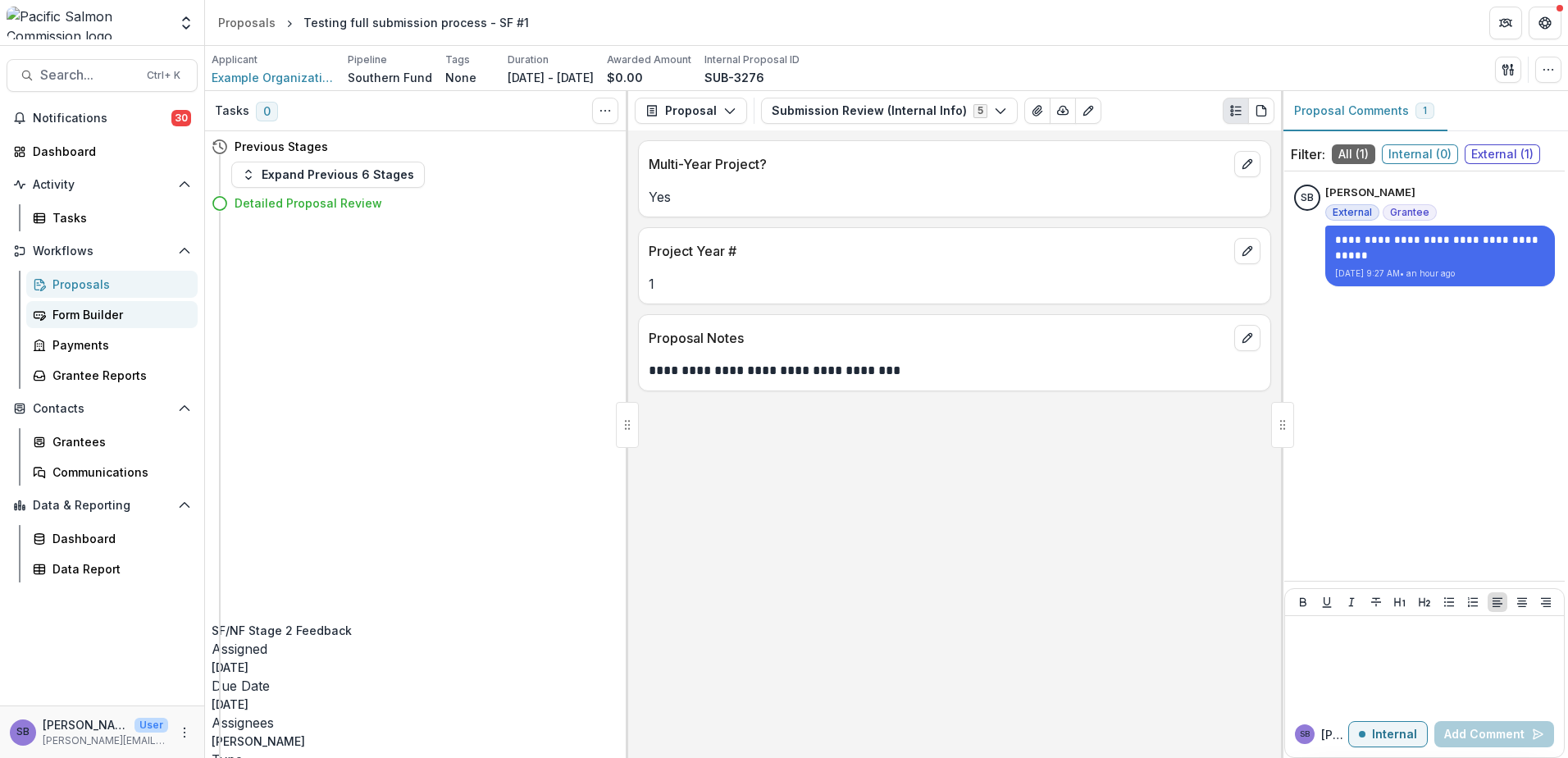
click at [96, 316] on div "Form Builder" at bounding box center [118, 314] width 132 height 18
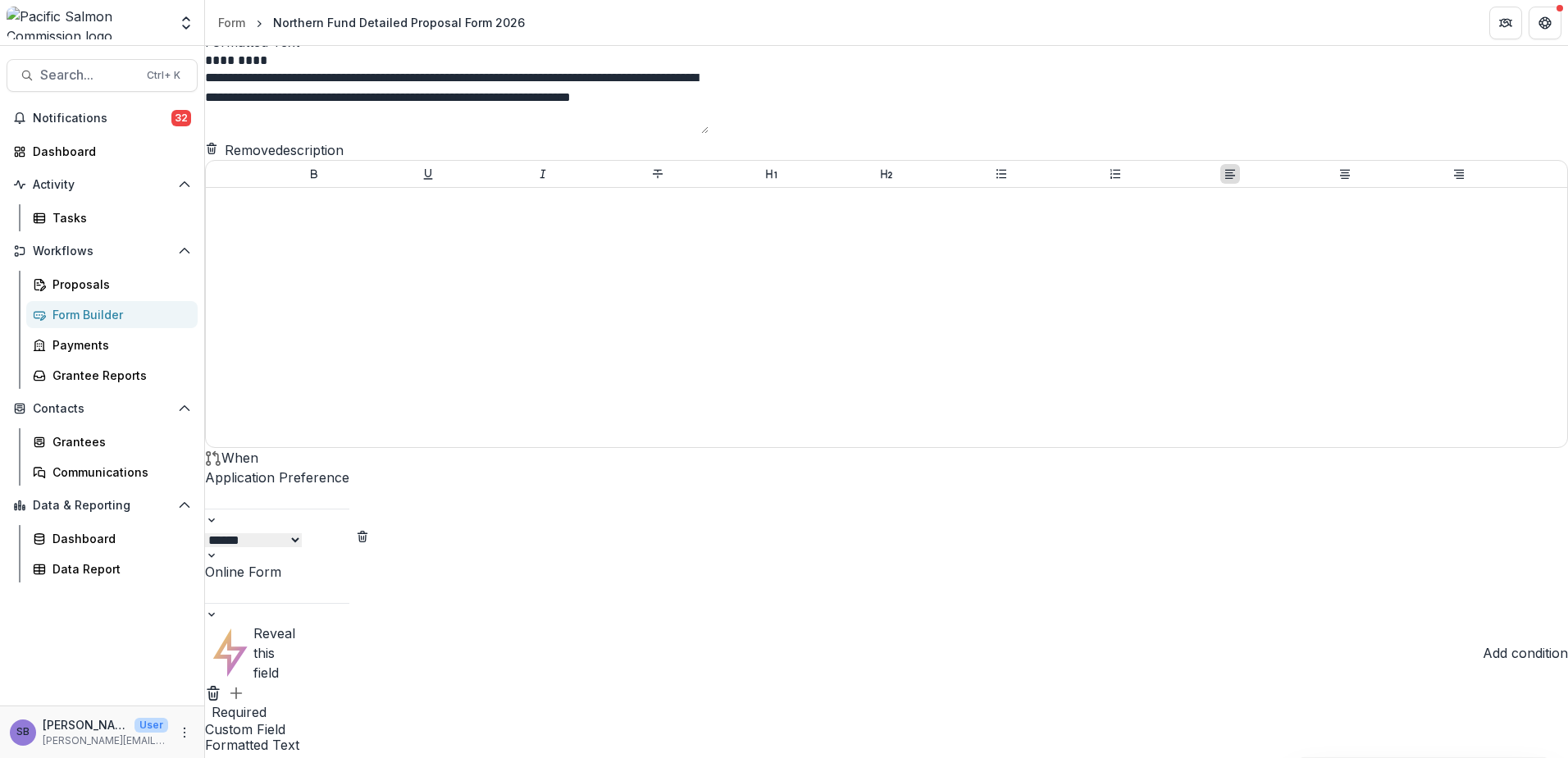
scroll to position [25604, 0]
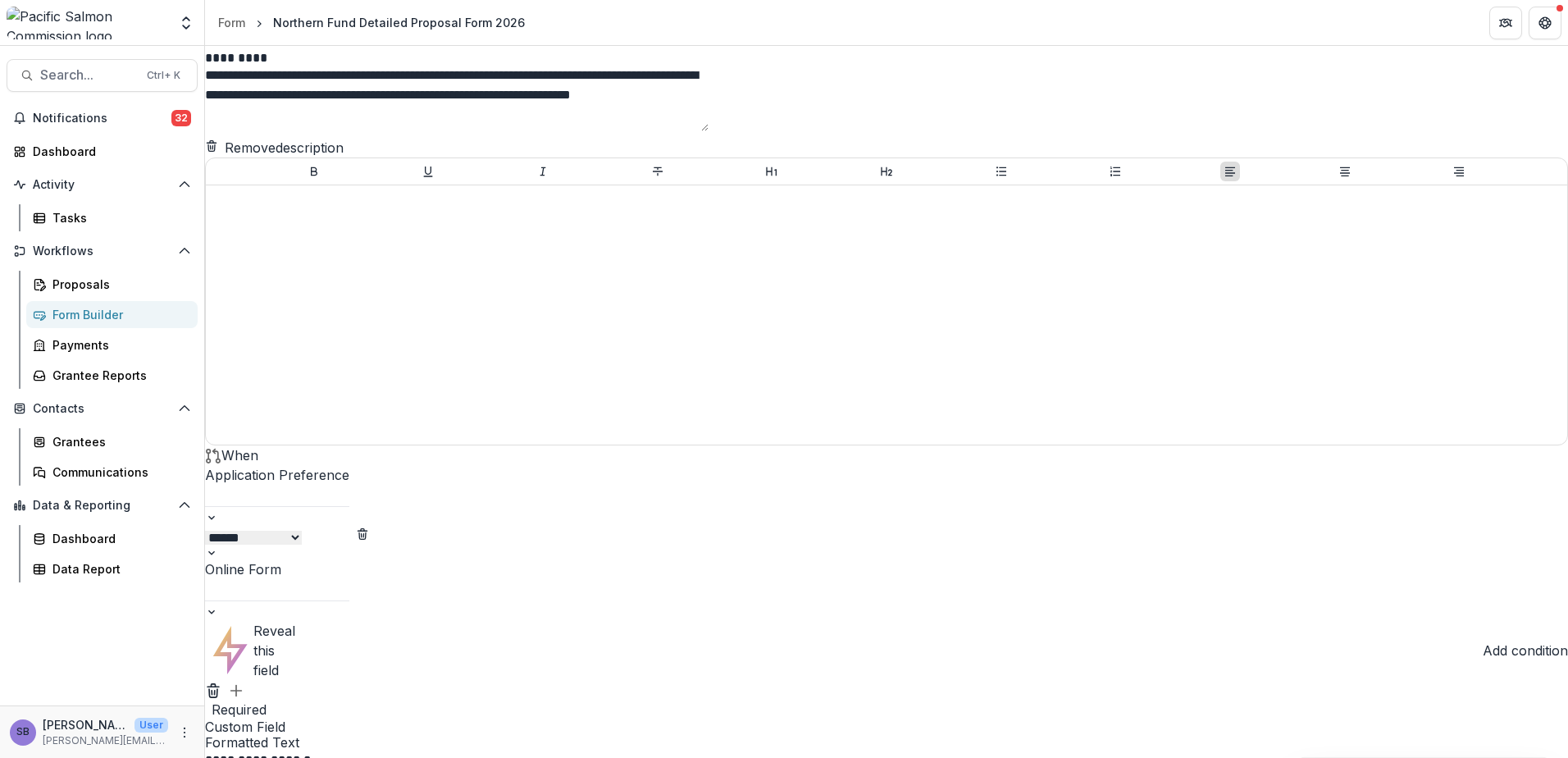
click at [181, 740] on button "More" at bounding box center [184, 732] width 19 height 19
click at [239, 697] on link "User Settings" at bounding box center [292, 698] width 175 height 27
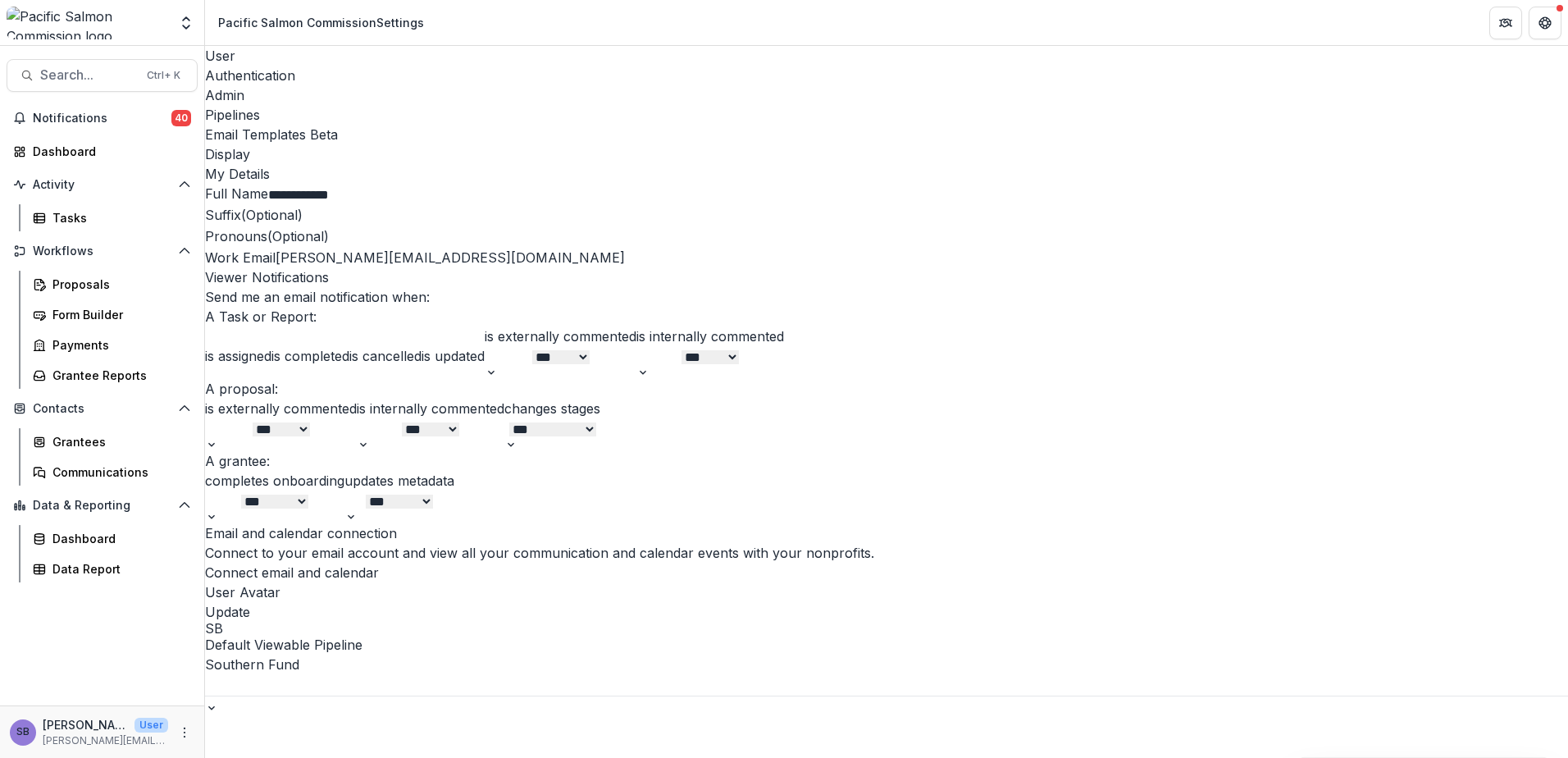
click at [550, 125] on div "Email Templates Beta" at bounding box center [886, 134] width 1363 height 19
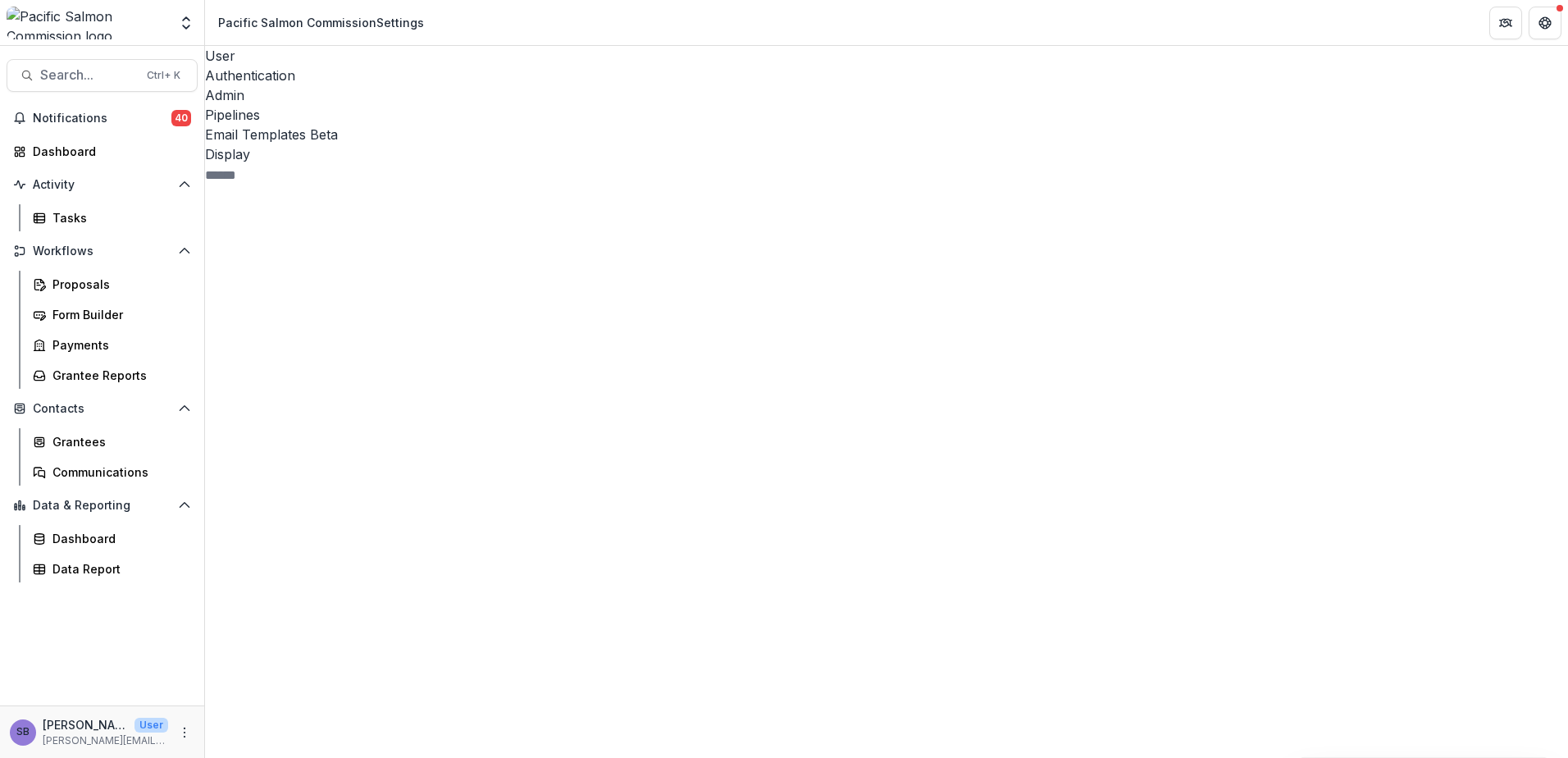
click at [235, 517] on icon at bounding box center [348, 660] width 285 height 285
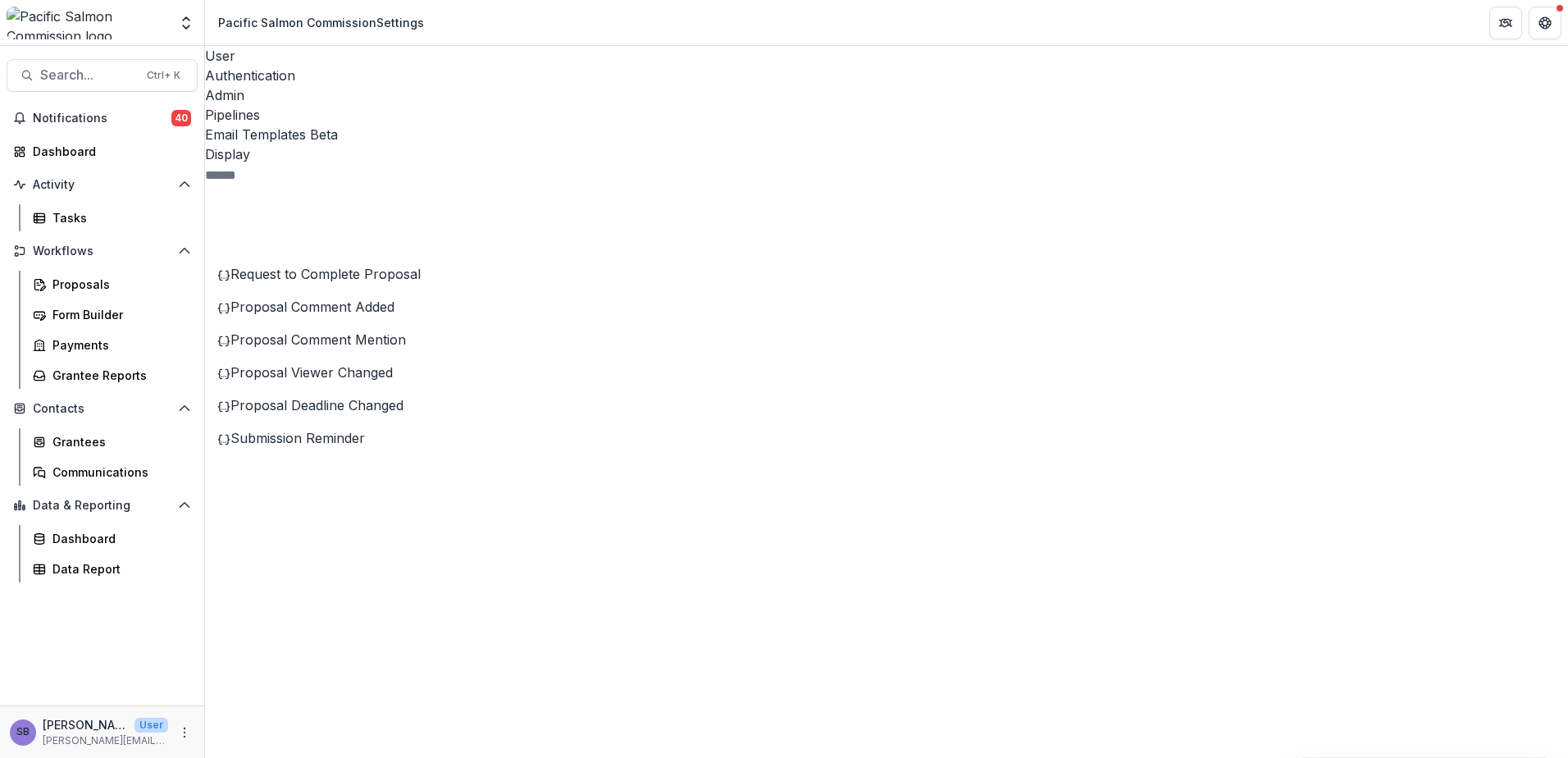
click at [235, 517] on icon at bounding box center [348, 660] width 285 height 285
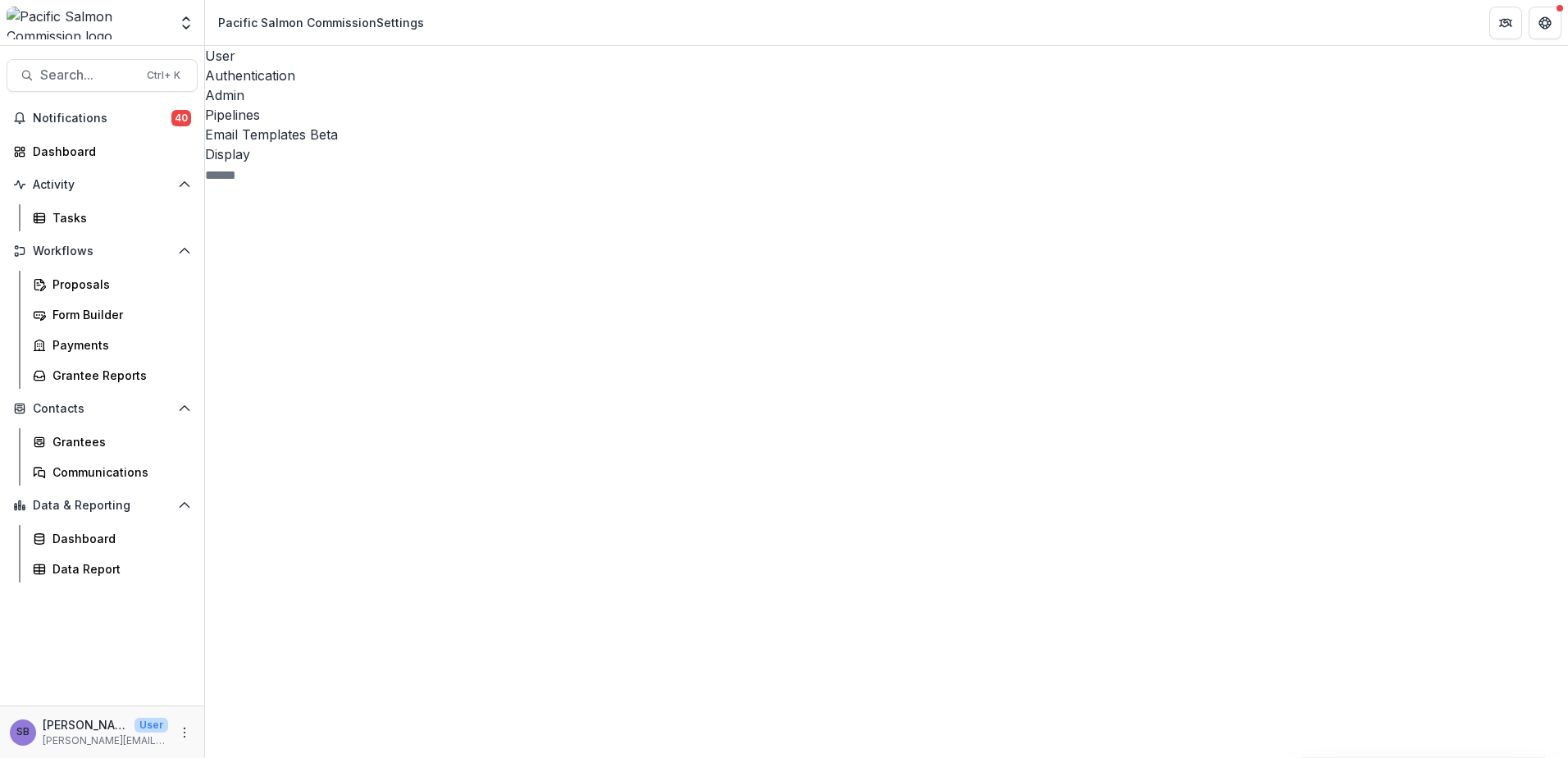
click at [238, 550] on icon at bounding box center [348, 693] width 285 height 285
click at [248, 363] on div "Southern Fund 16" at bounding box center [353, 656] width 273 height 586
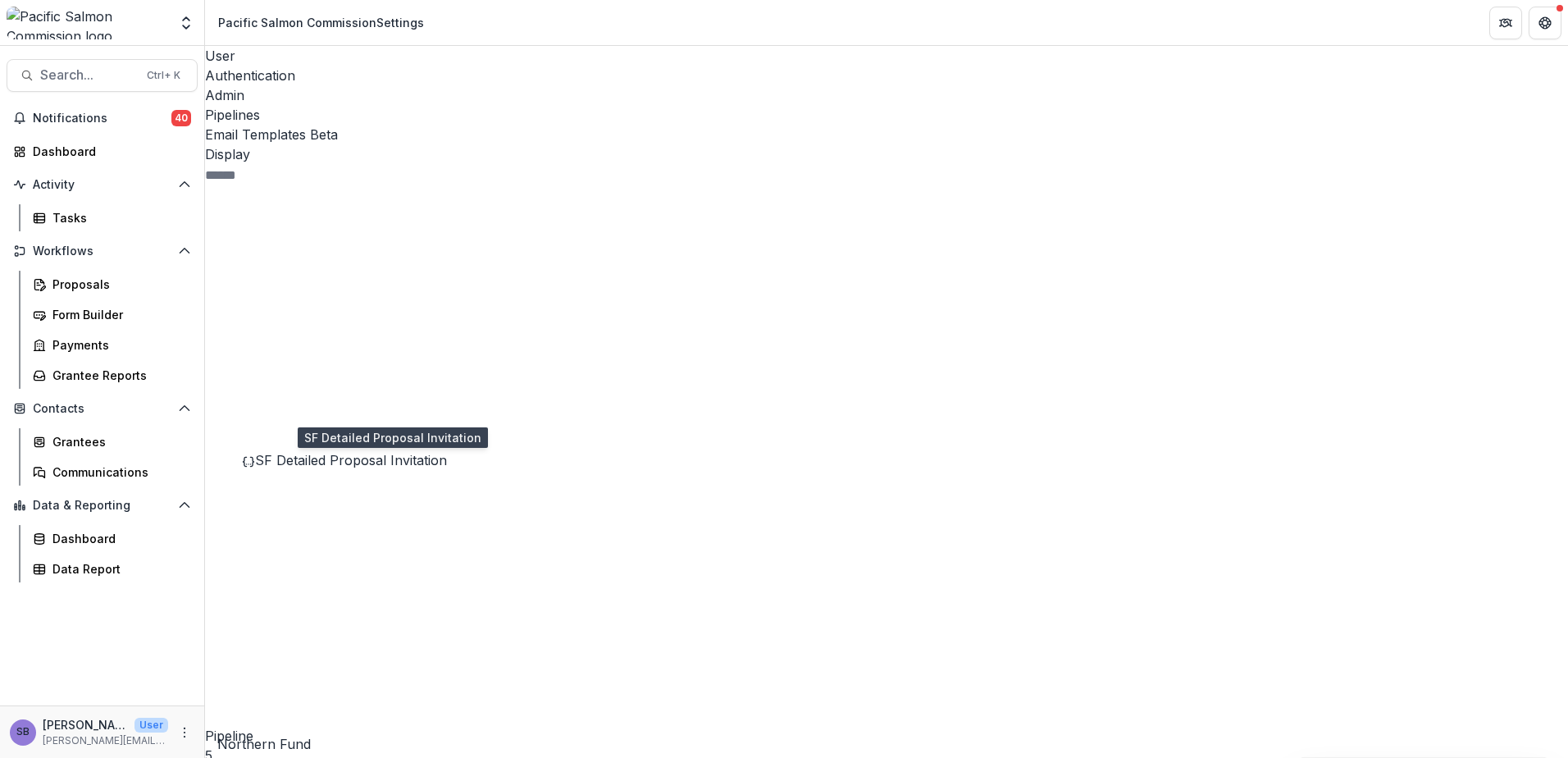
click at [327, 452] on span "SF Detailed Proposal Invitation" at bounding box center [351, 460] width 192 height 17
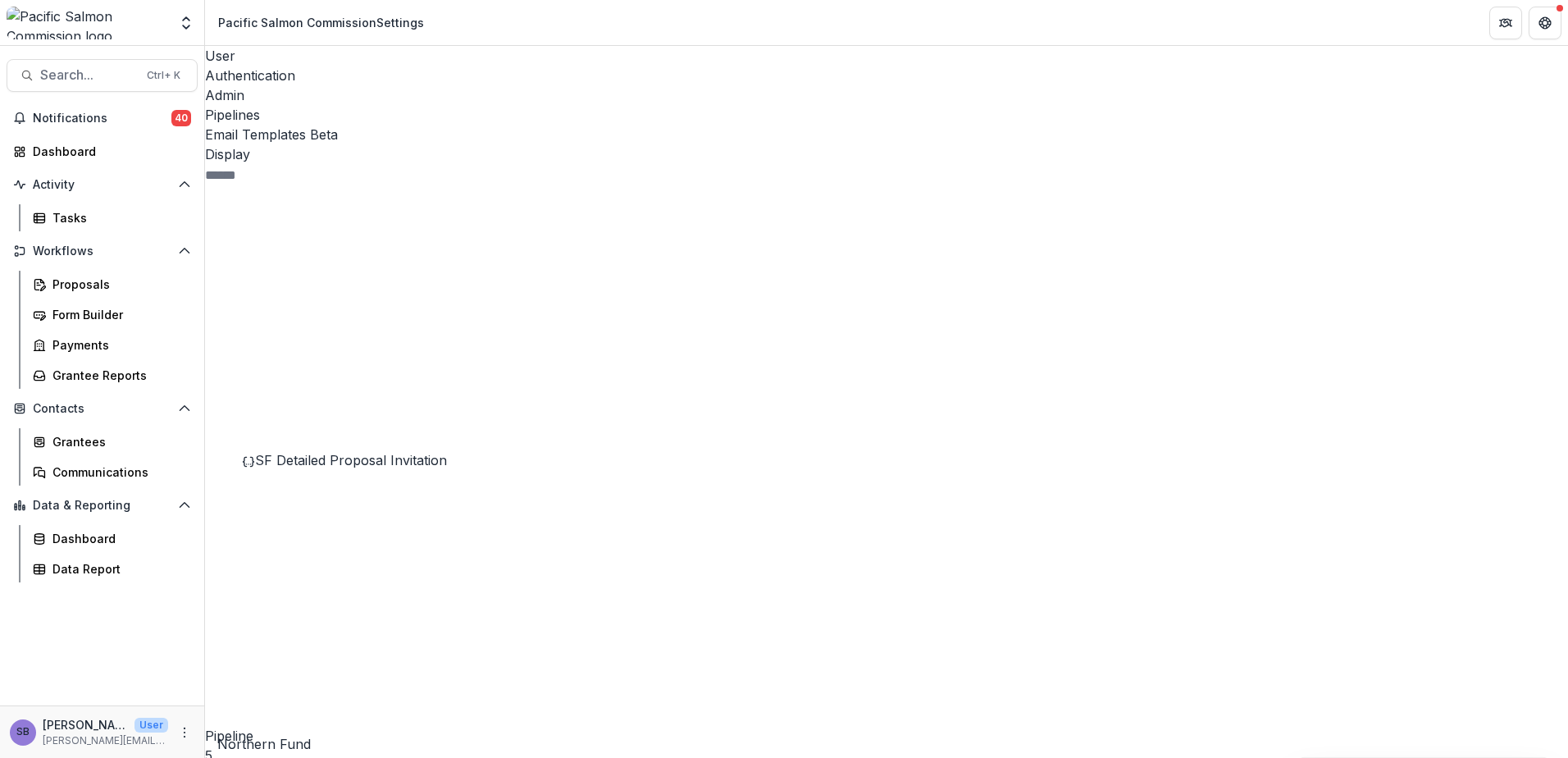
drag, startPoint x: 1194, startPoint y: 567, endPoint x: 1392, endPoint y: 570, distance: 198.0
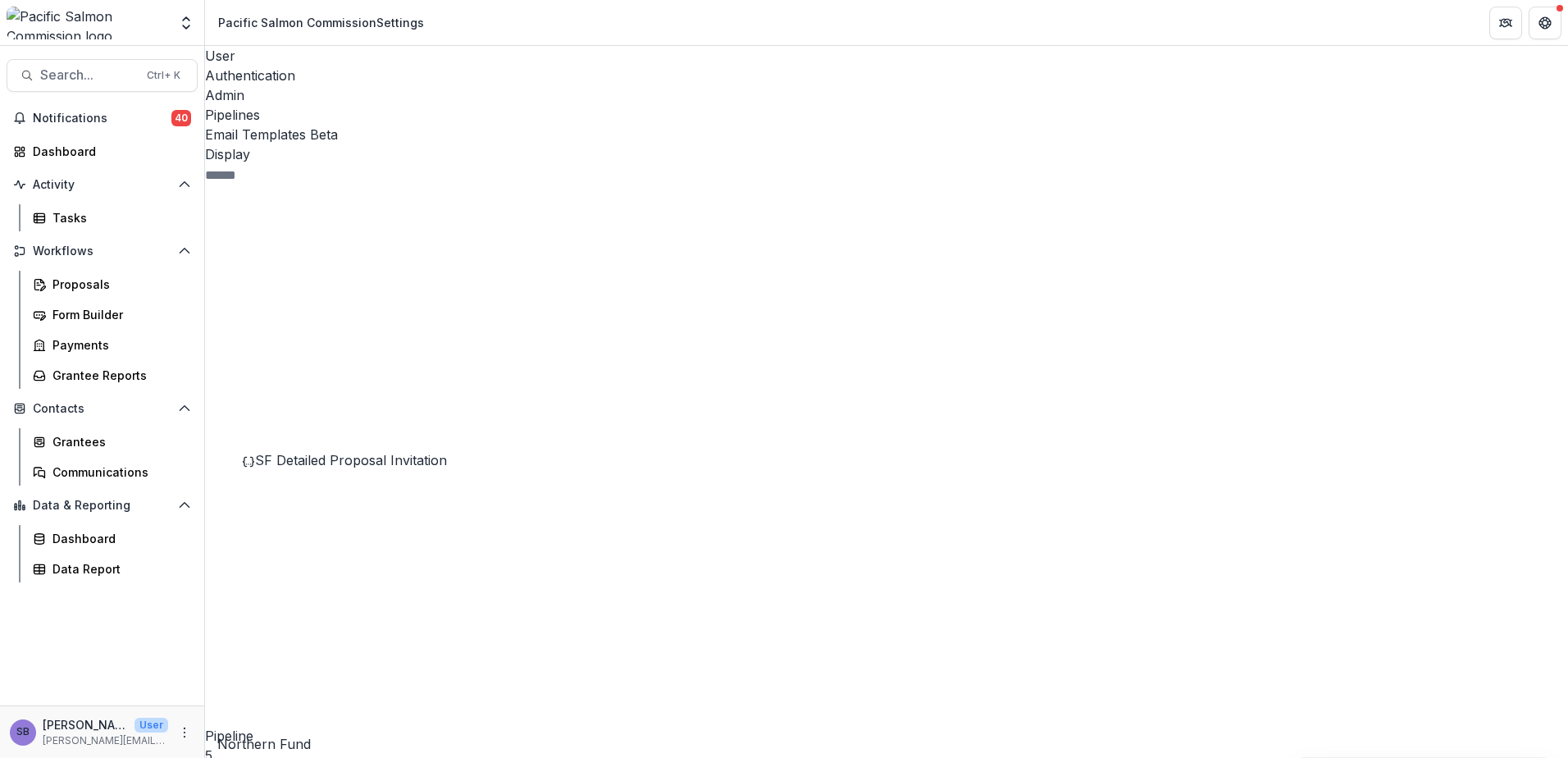
drag, startPoint x: 1235, startPoint y: 546, endPoint x: 1273, endPoint y: 544, distance: 38.1
drag, startPoint x: 693, startPoint y: 567, endPoint x: 542, endPoint y: 568, distance: 151.0
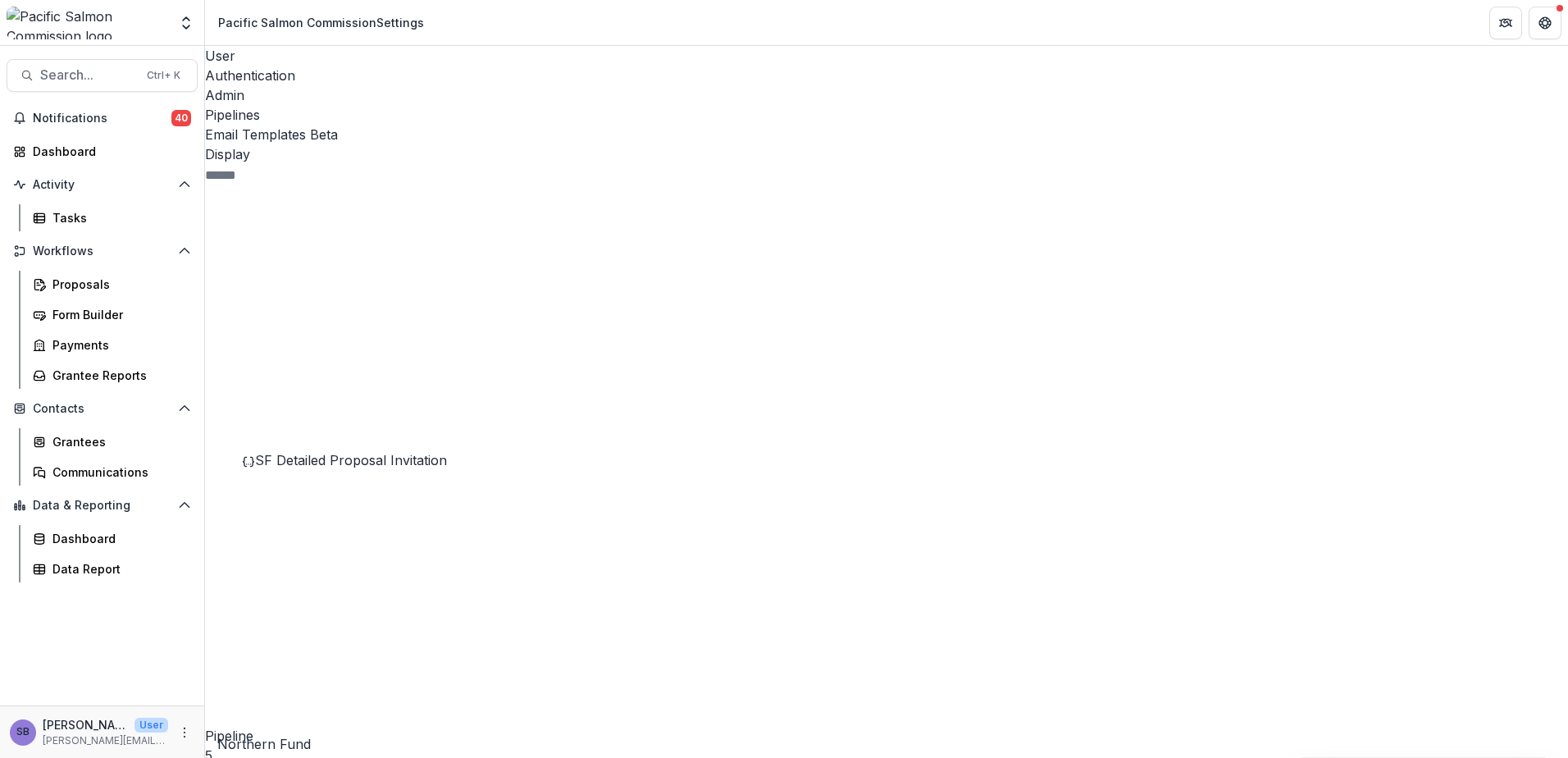
drag, startPoint x: 1218, startPoint y: 625, endPoint x: 1189, endPoint y: 627, distance: 29.1
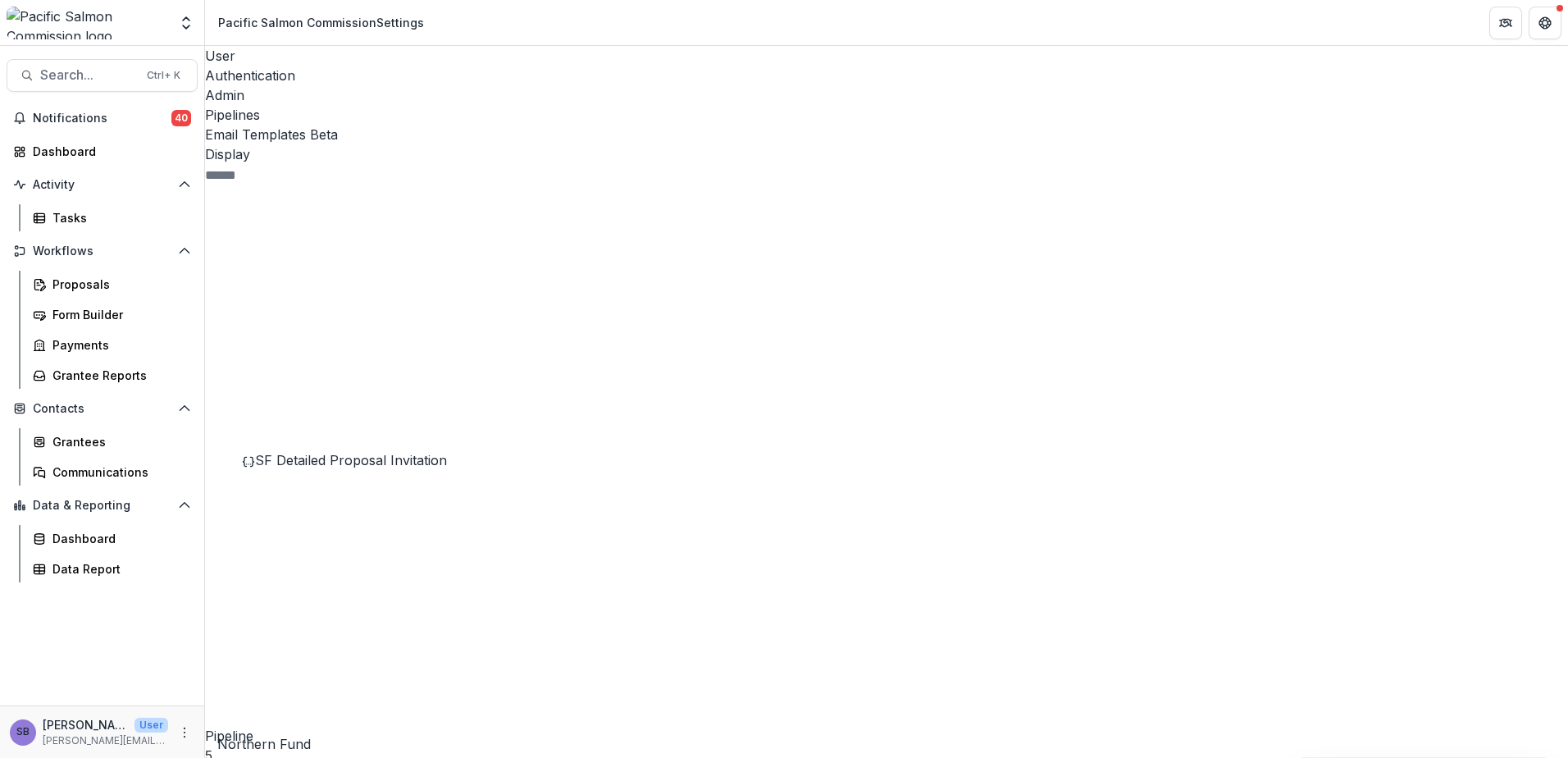
drag, startPoint x: 612, startPoint y: 405, endPoint x: 660, endPoint y: 386, distance: 51.6
drag, startPoint x: 1350, startPoint y: 383, endPoint x: 1395, endPoint y: 380, distance: 45.1
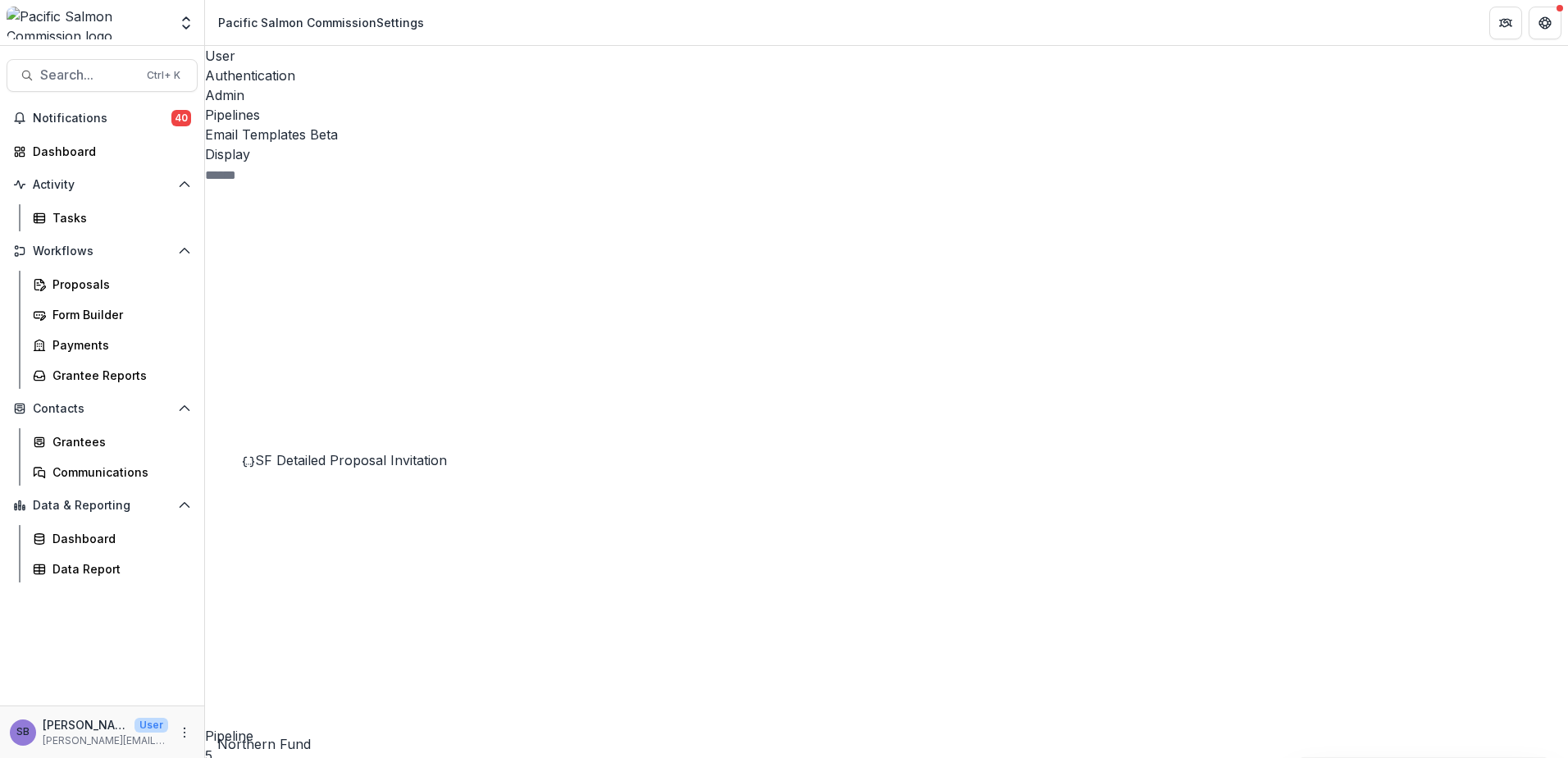
drag, startPoint x: 1372, startPoint y: 381, endPoint x: 1422, endPoint y: 384, distance: 50.1
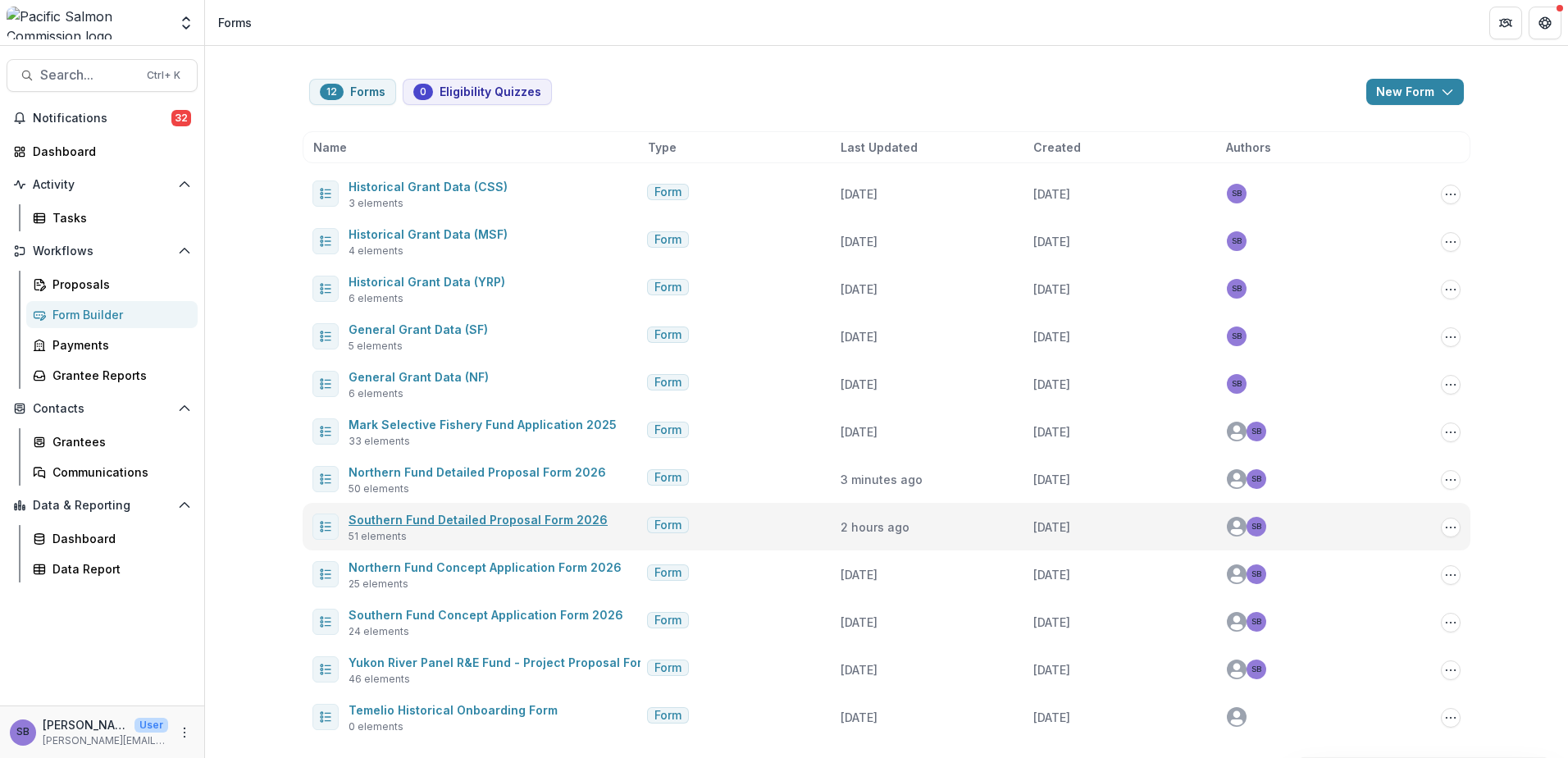
click at [472, 520] on link "Southern Fund Detailed Proposal Form 2026" at bounding box center [478, 520] width 259 height 14
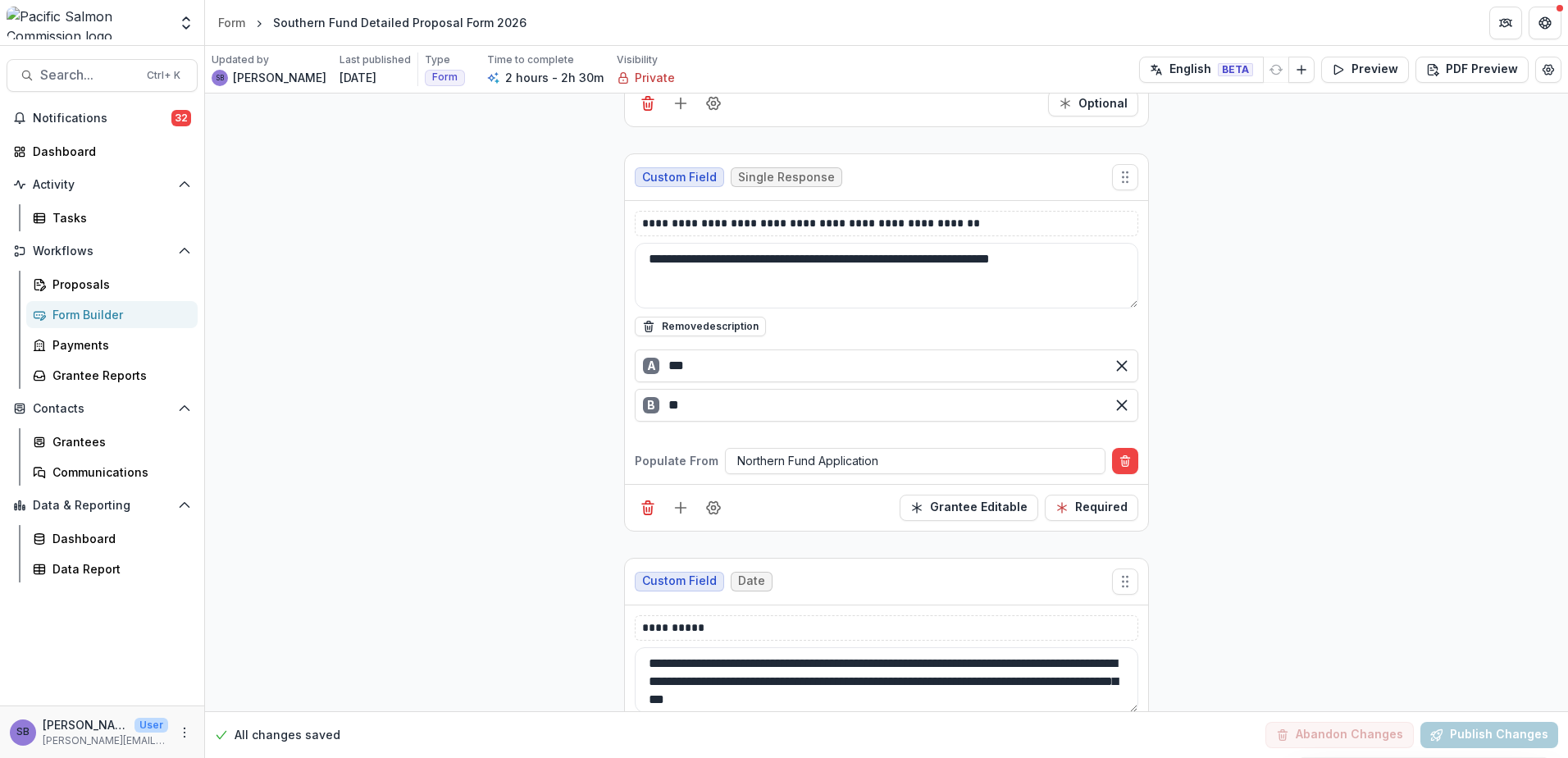
scroll to position [5468, 0]
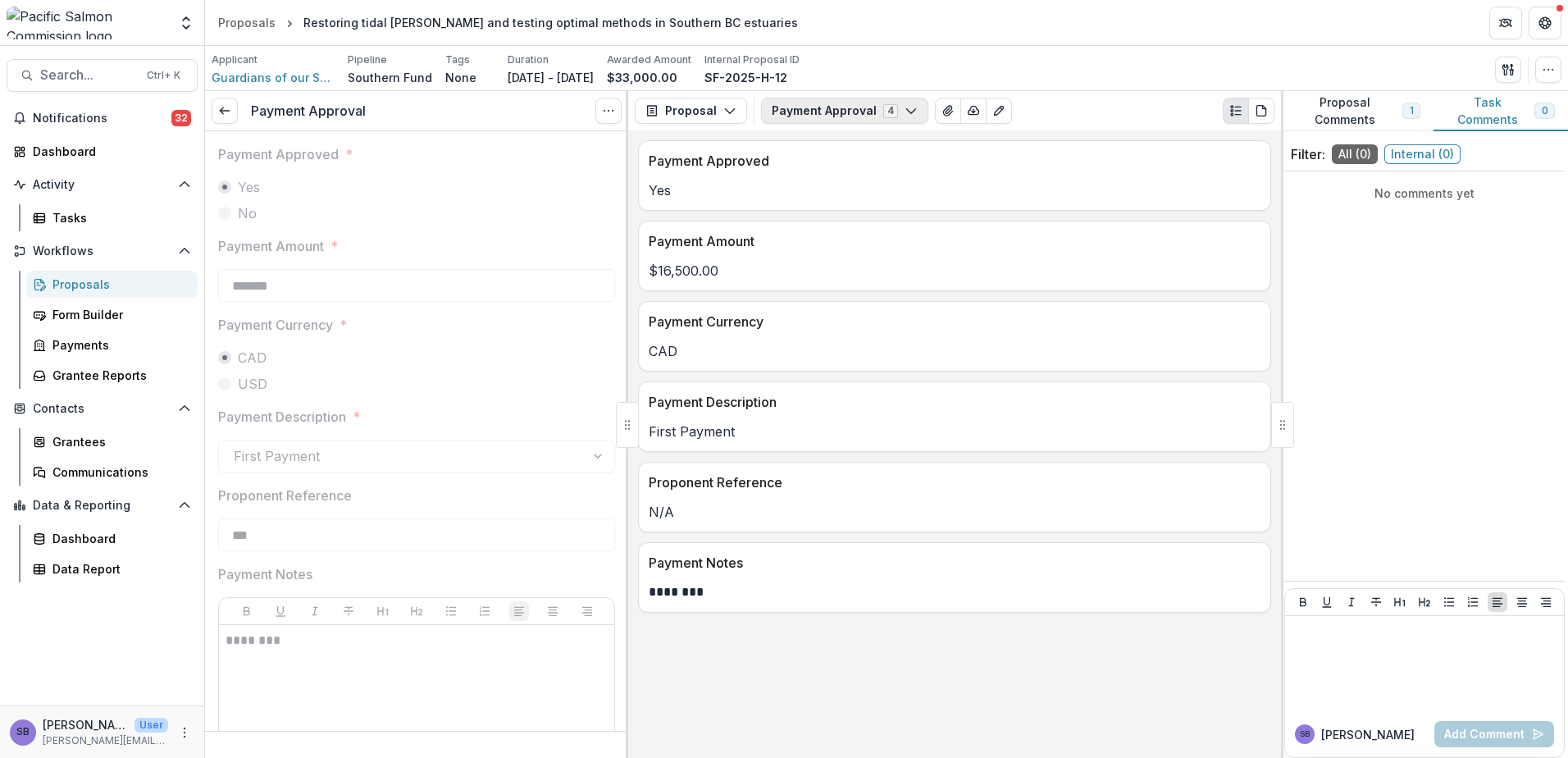
click at [797, 110] on button "Payment Approval 4" at bounding box center [844, 110] width 167 height 26
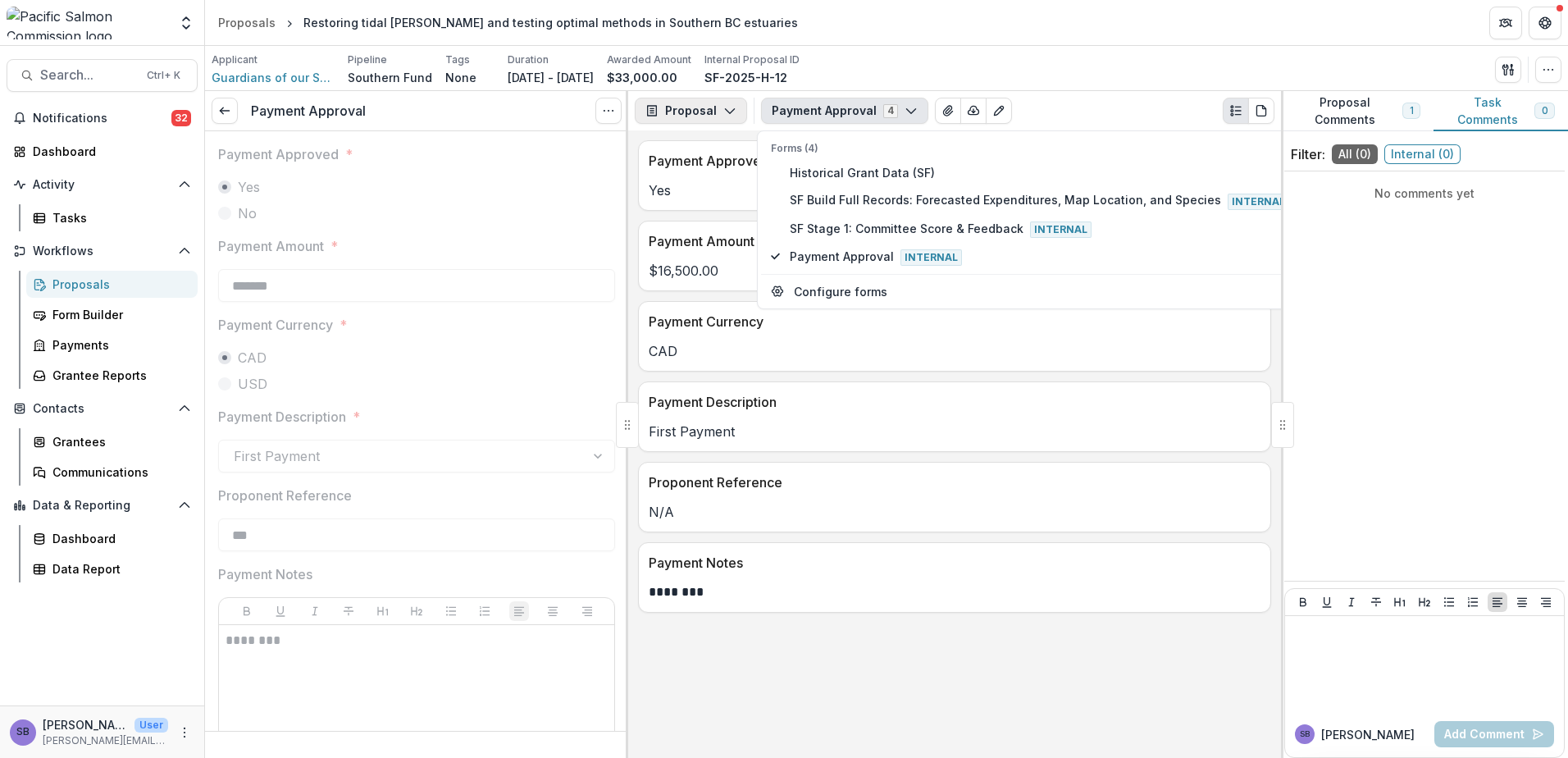
click at [724, 118] on icon "button" at bounding box center [730, 111] width 13 height 13
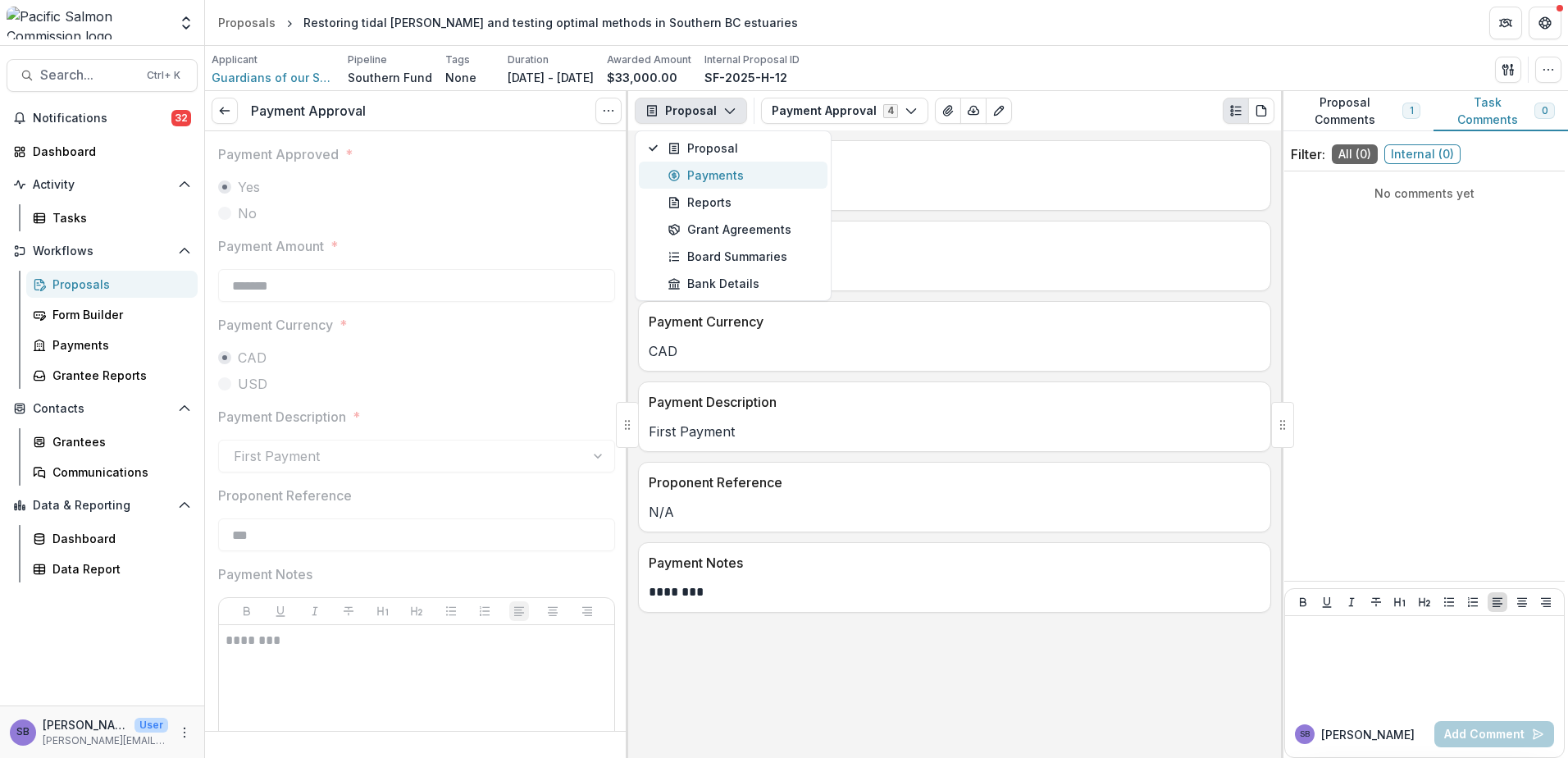
click at [719, 169] on div "Payments" at bounding box center [742, 175] width 150 height 18
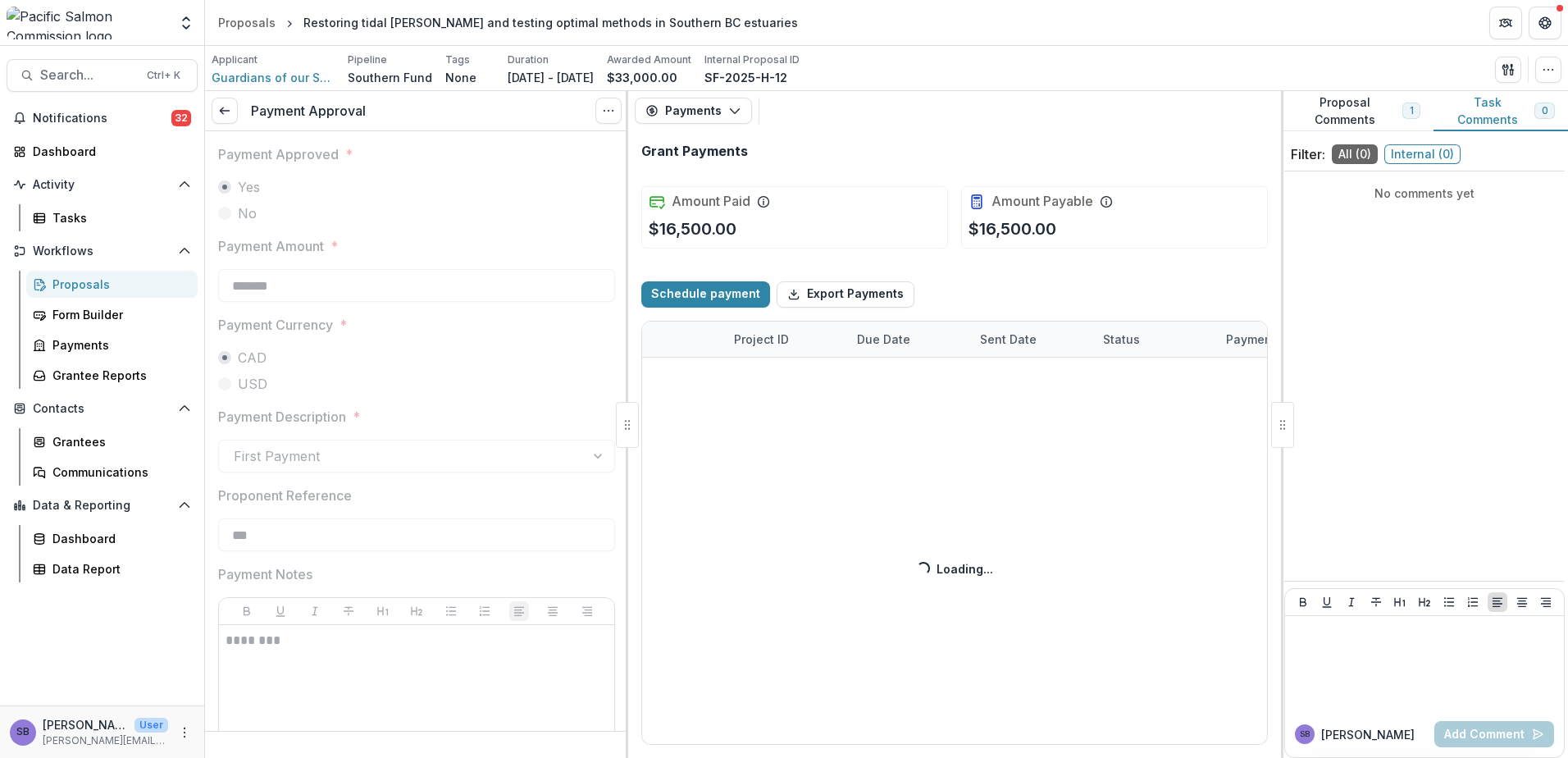
select select "****"
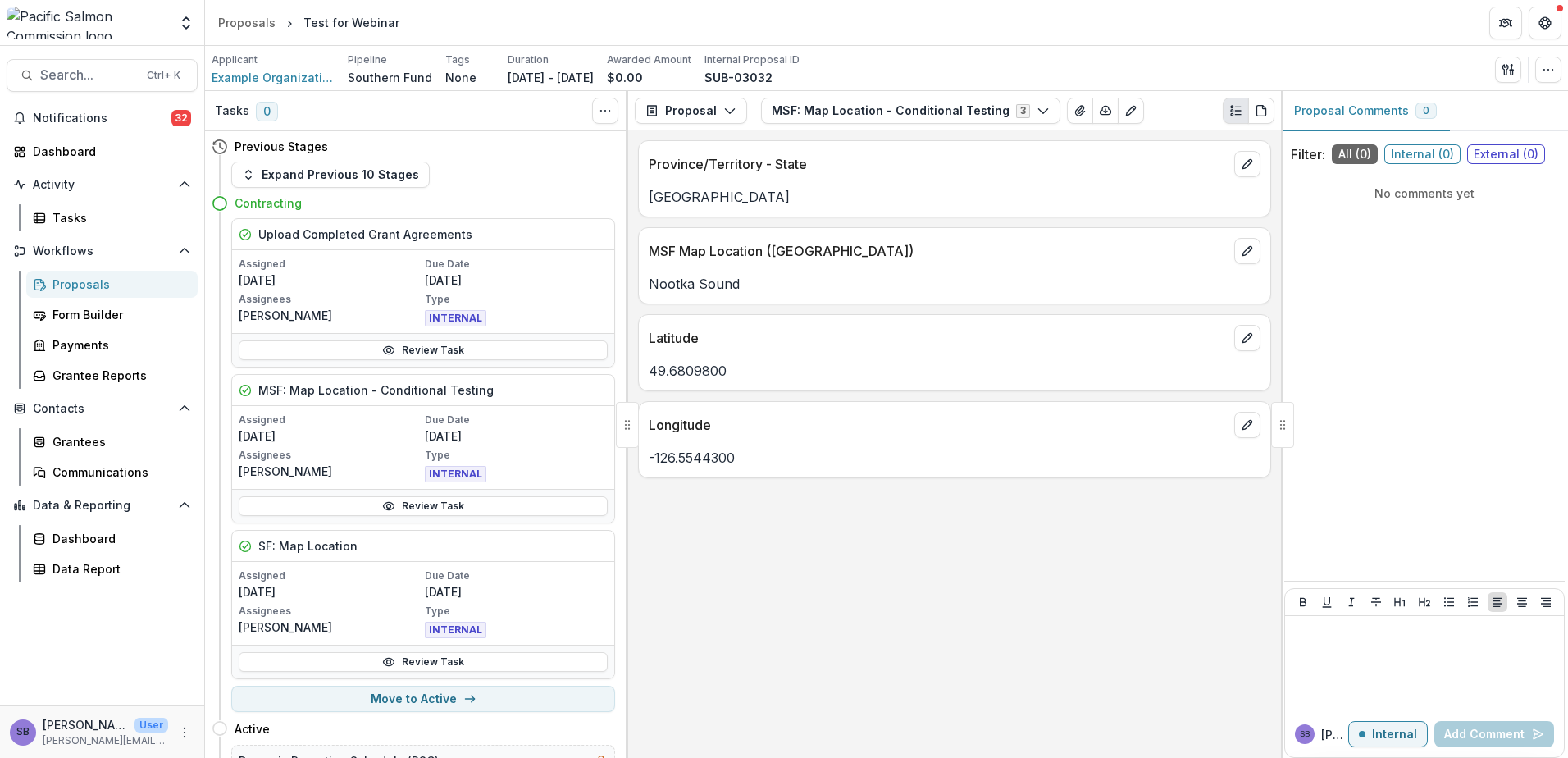
click at [70, 293] on link "Proposals" at bounding box center [112, 284] width 171 height 27
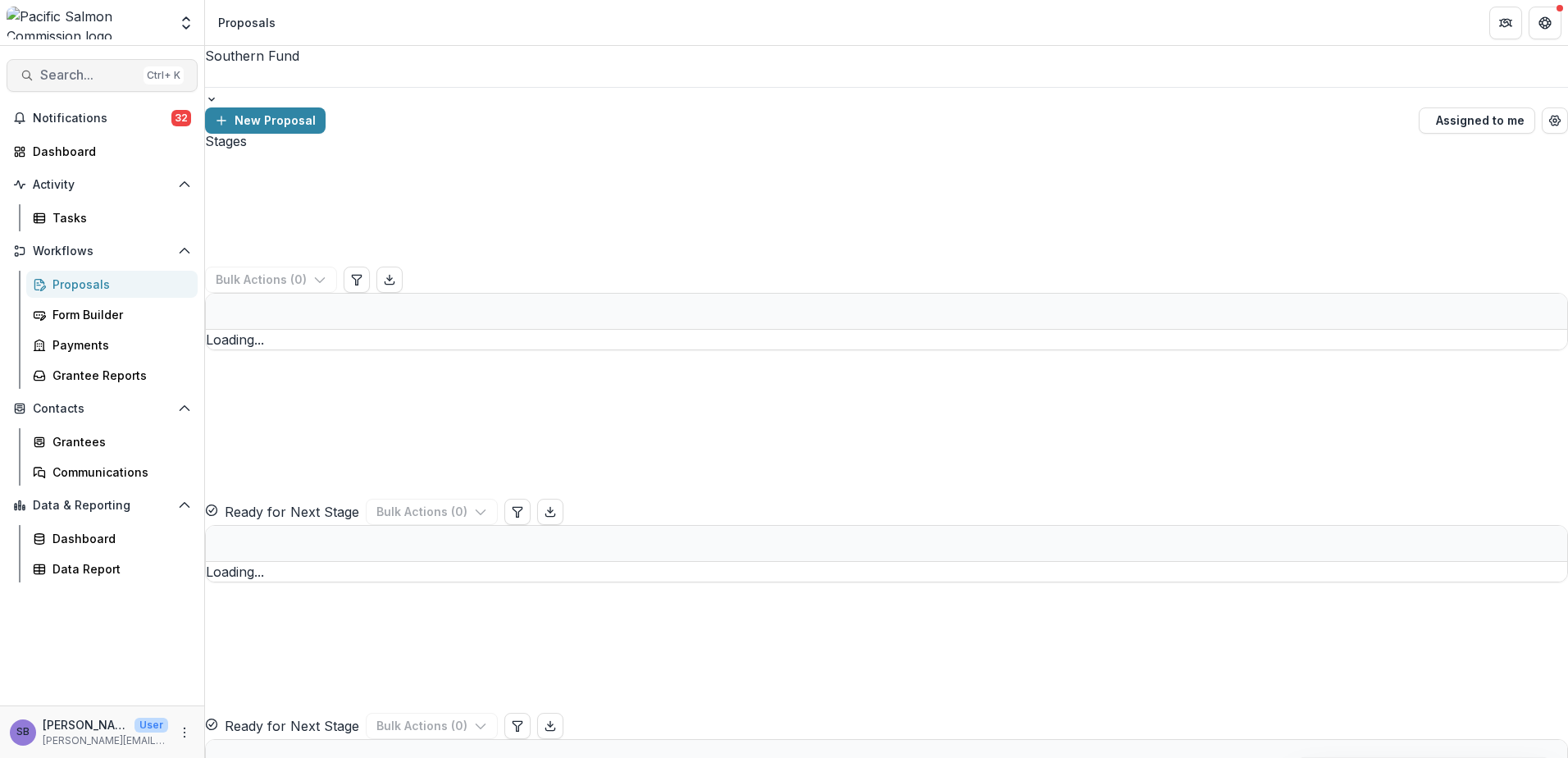
click at [83, 74] on span "Search..." at bounding box center [88, 75] width 97 height 16
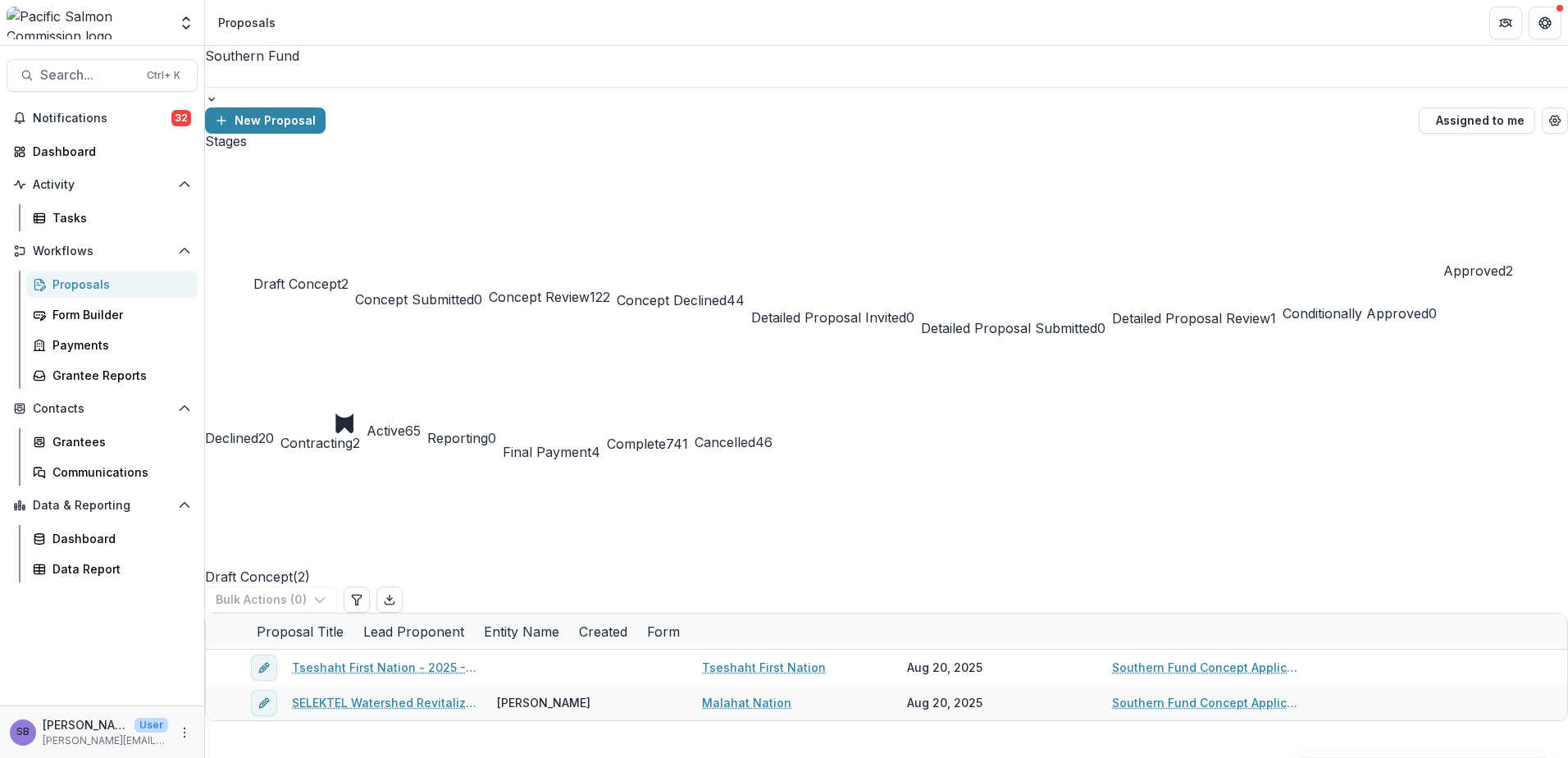
type input "*******"
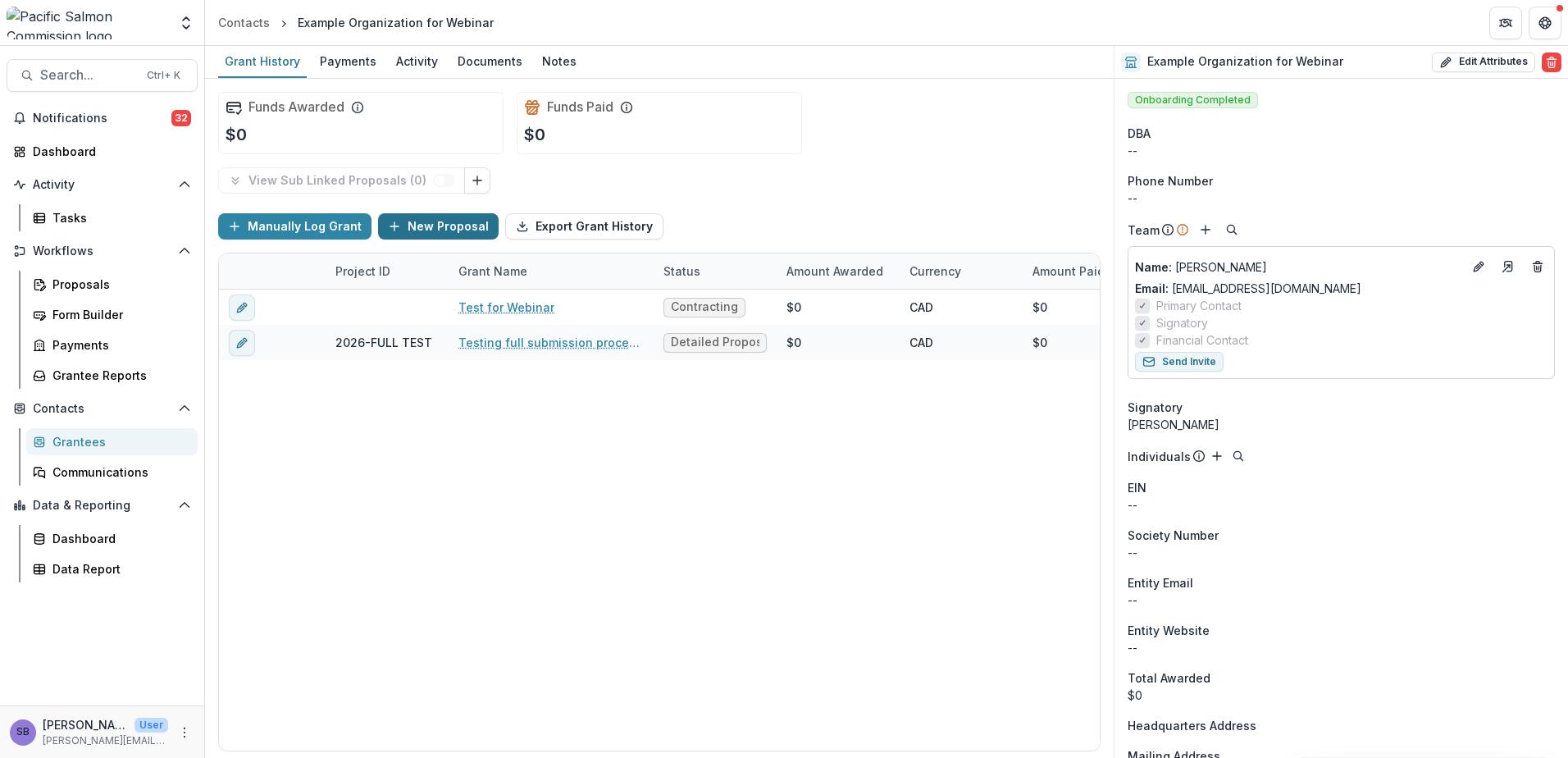
click at [403, 227] on button "New Proposal" at bounding box center [438, 226] width 121 height 26
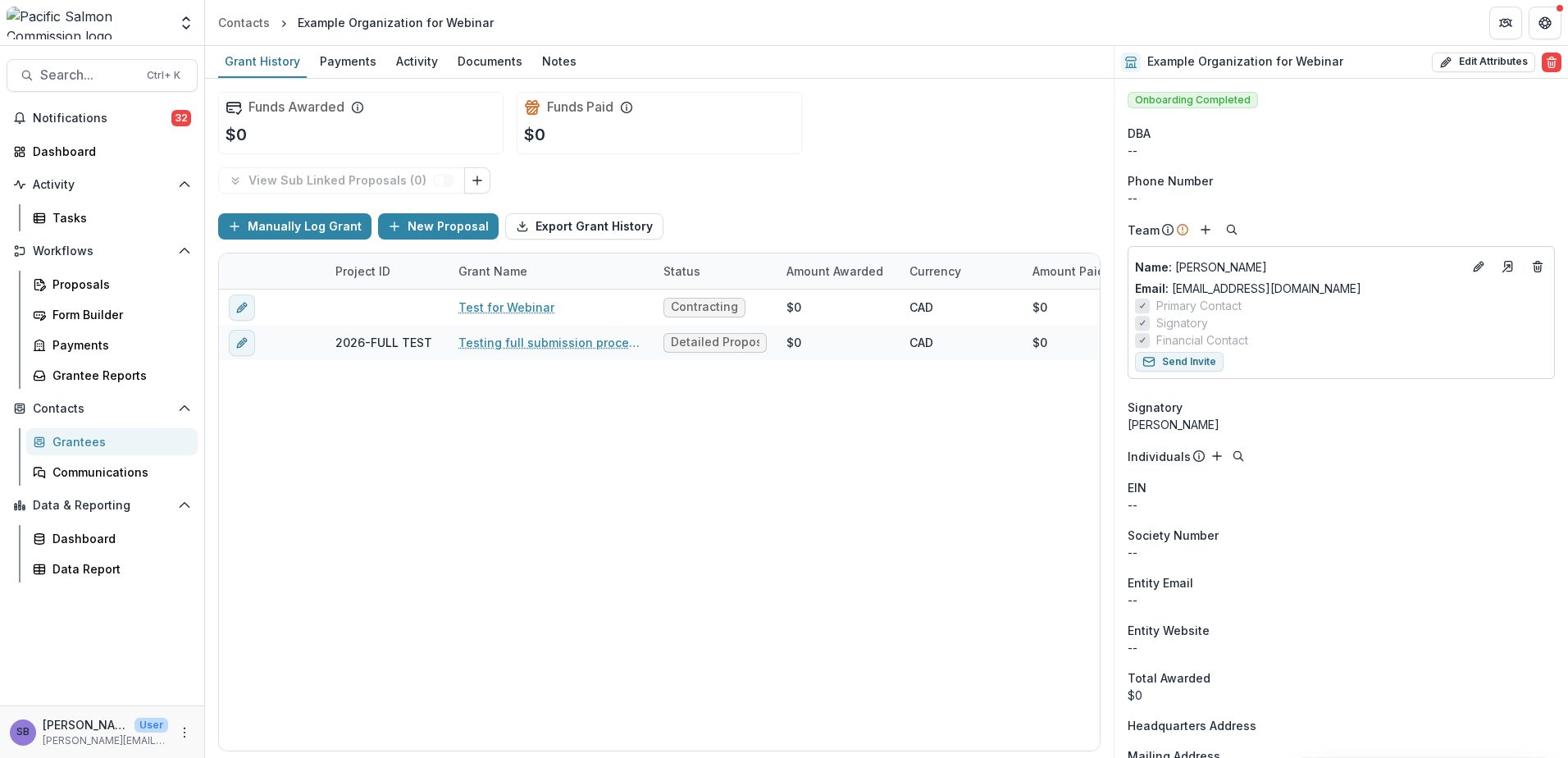
scroll to position [219, 0]
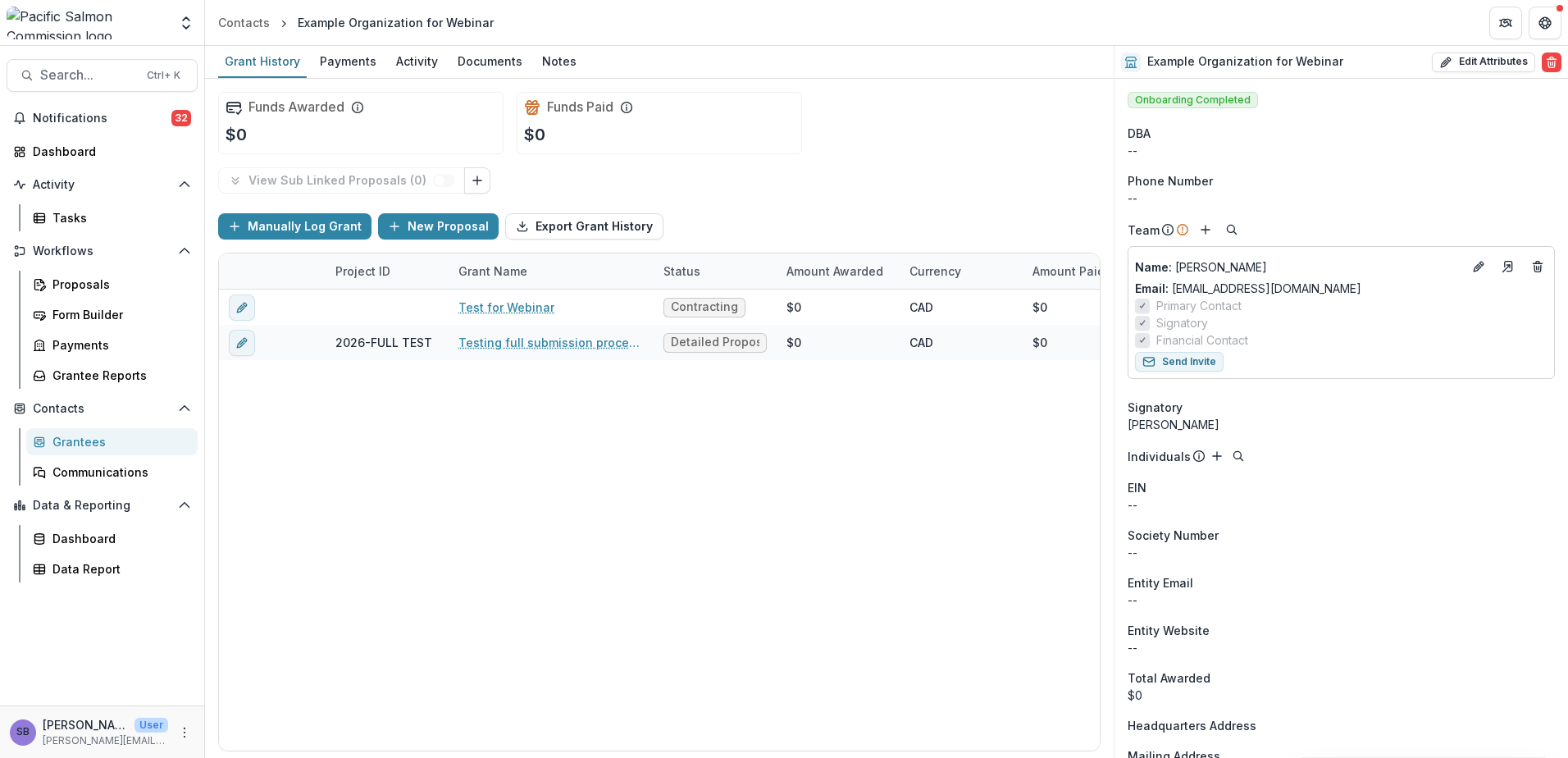
type input "**********"
type input "****"
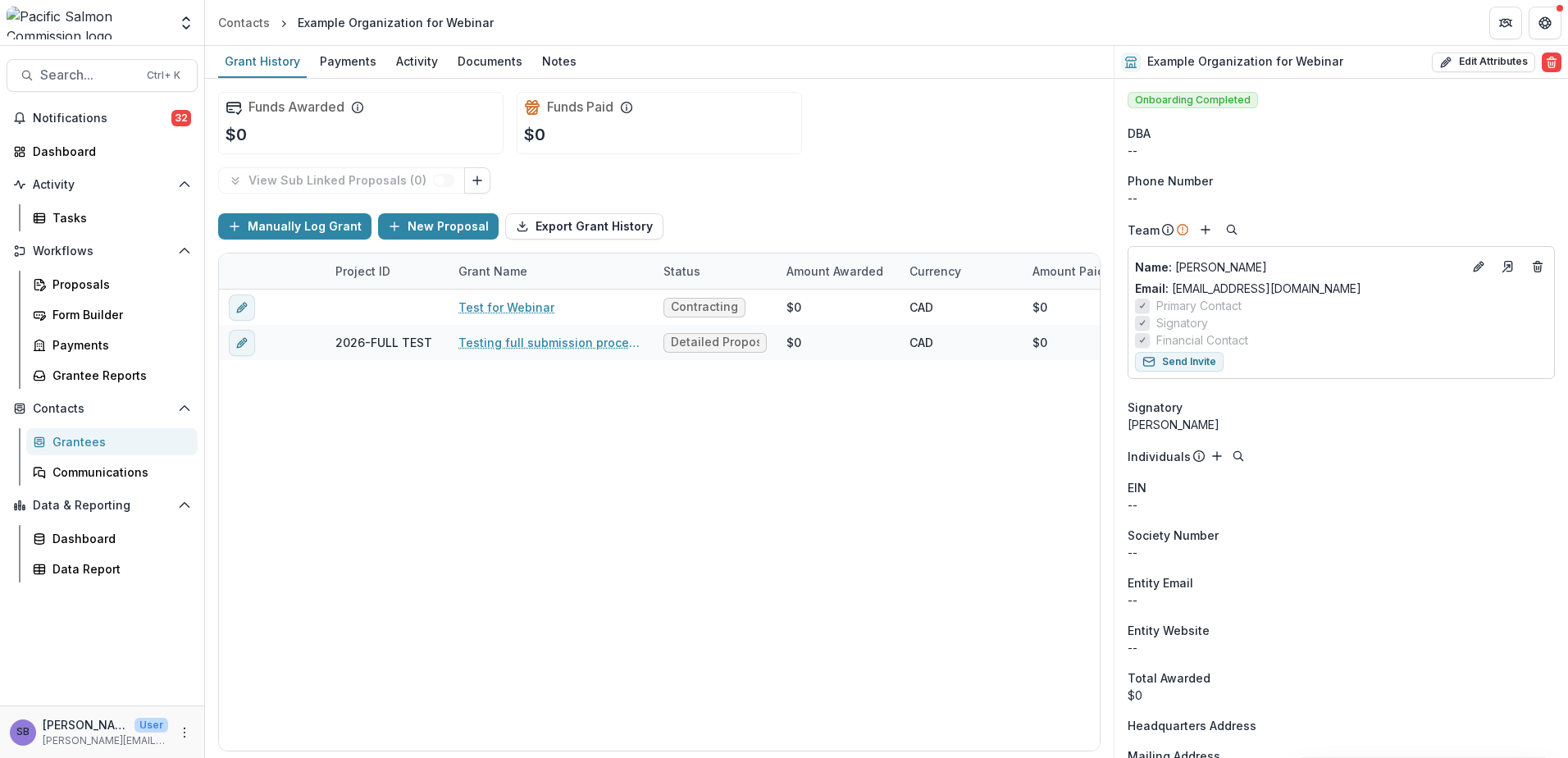
type input "*******"
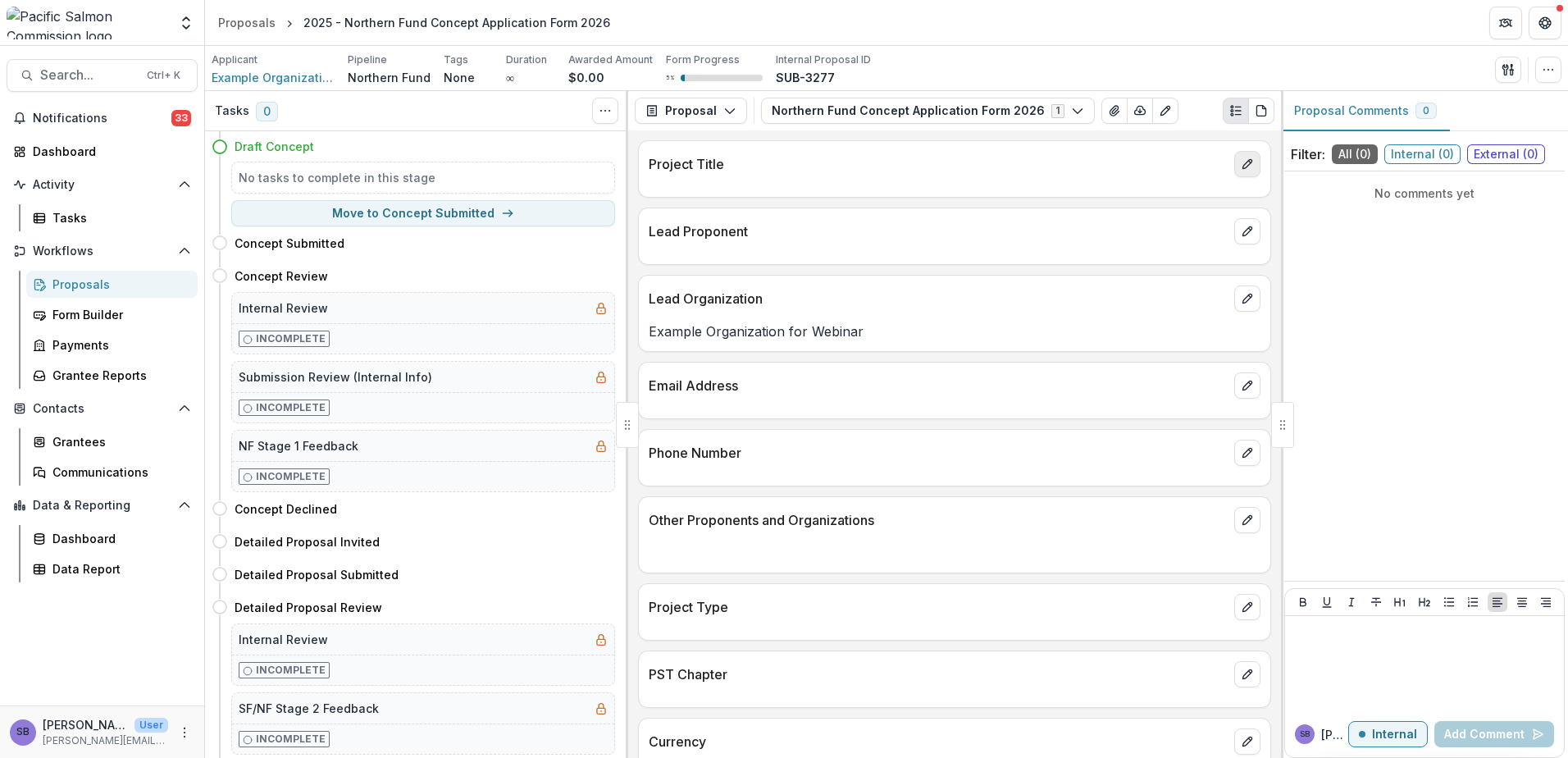
click at [1245, 169] on icon "edit" at bounding box center [1247, 165] width 13 height 13
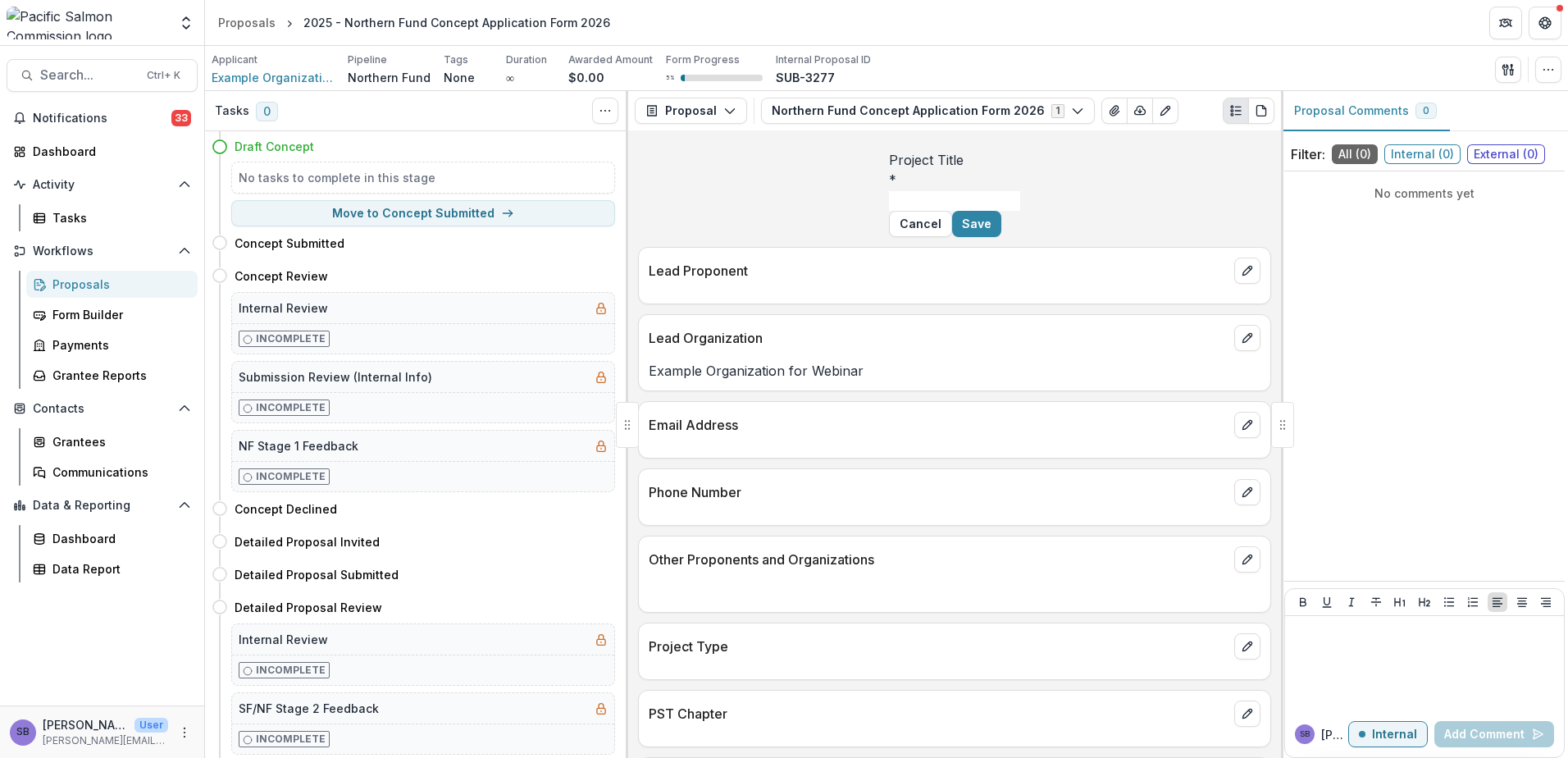
click at [926, 211] on input "Project Title *" at bounding box center [954, 201] width 131 height 19
type input "**********"
click at [1001, 237] on button "Save" at bounding box center [976, 223] width 50 height 26
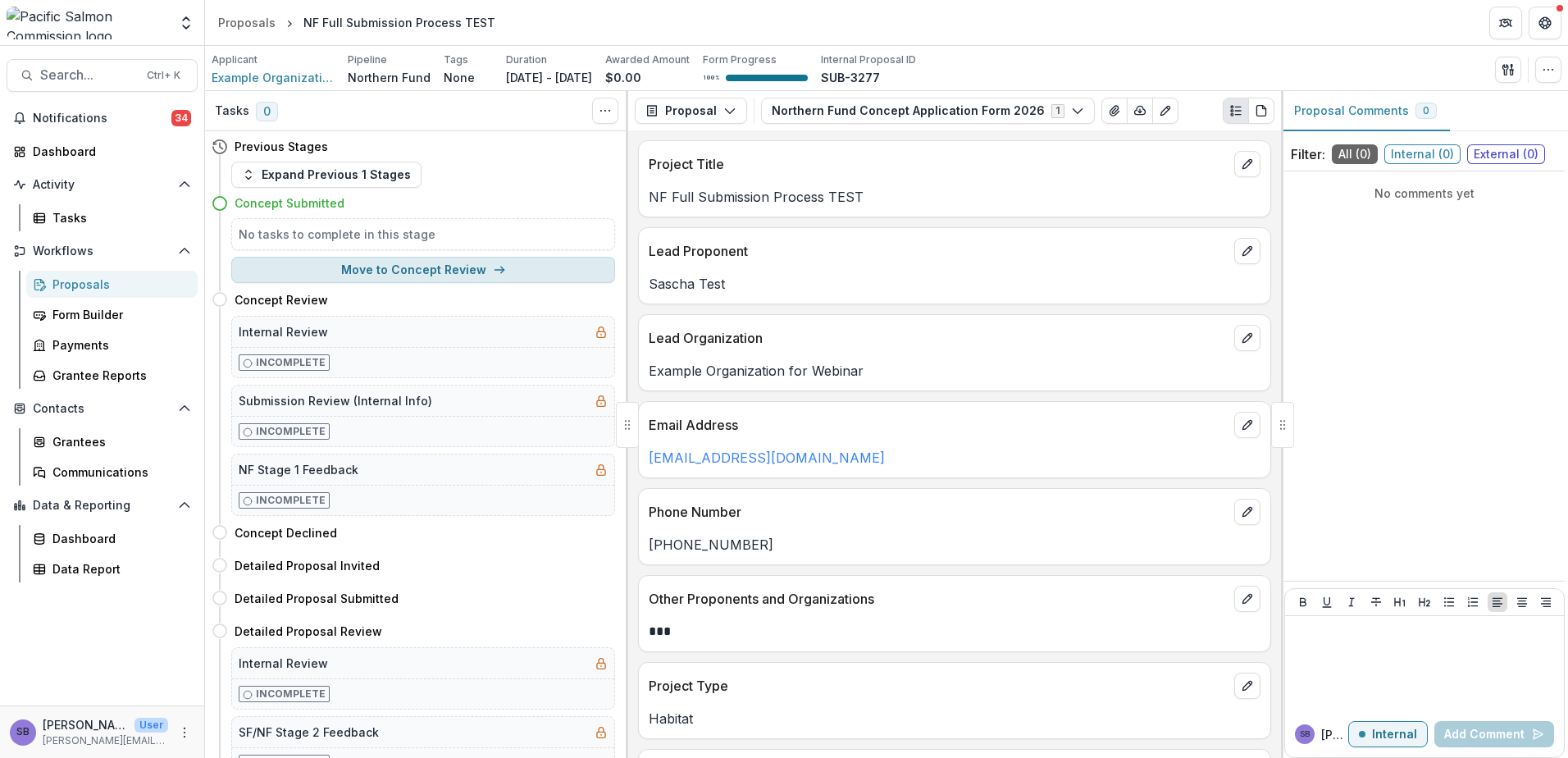
click at [397, 274] on button "Move to Concept Review" at bounding box center [423, 269] width 384 height 26
select select "**********"
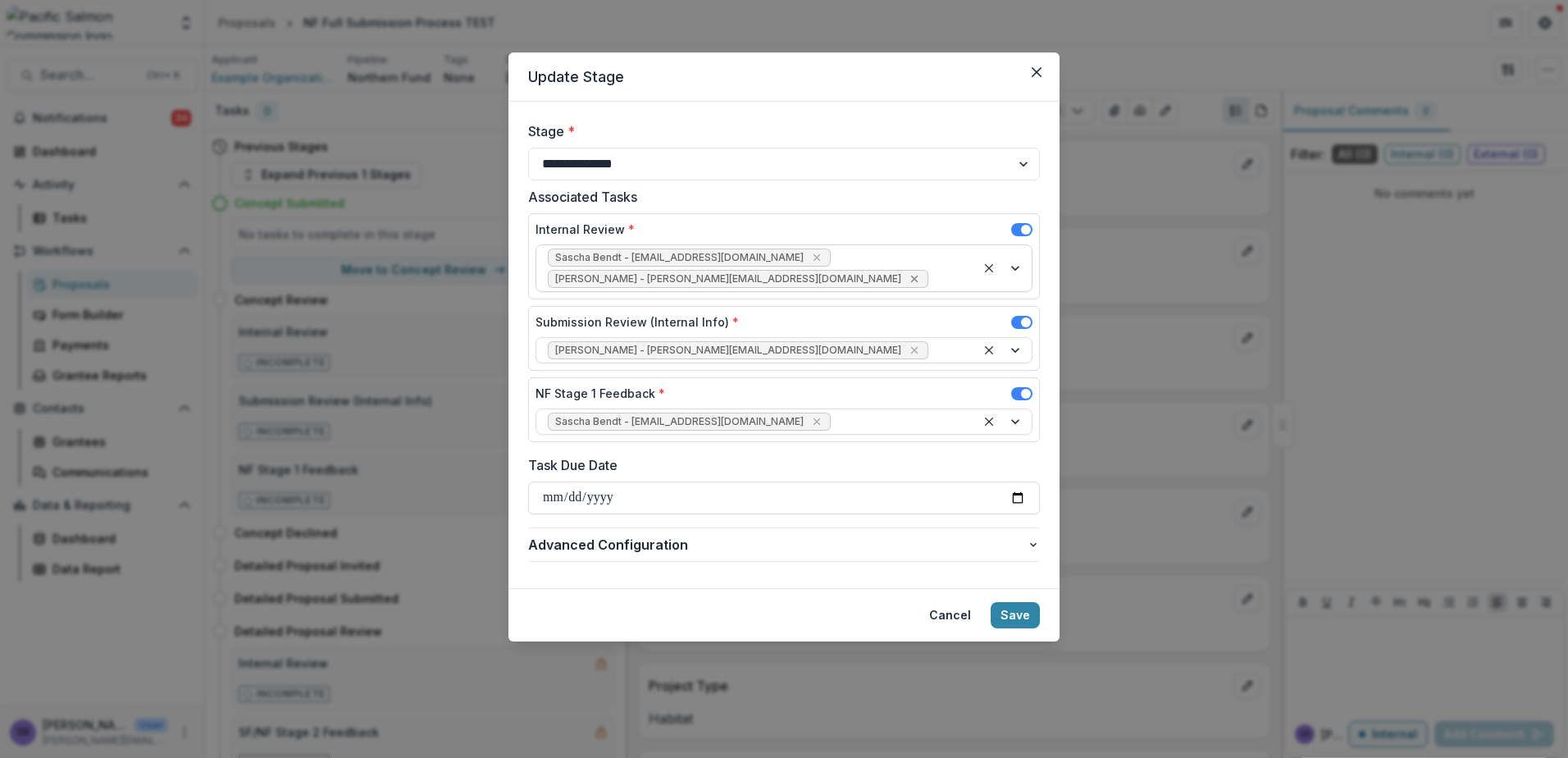
click at [911, 275] on icon "Remove Victor Keong - keong@psc.org" at bounding box center [914, 279] width 8 height 8
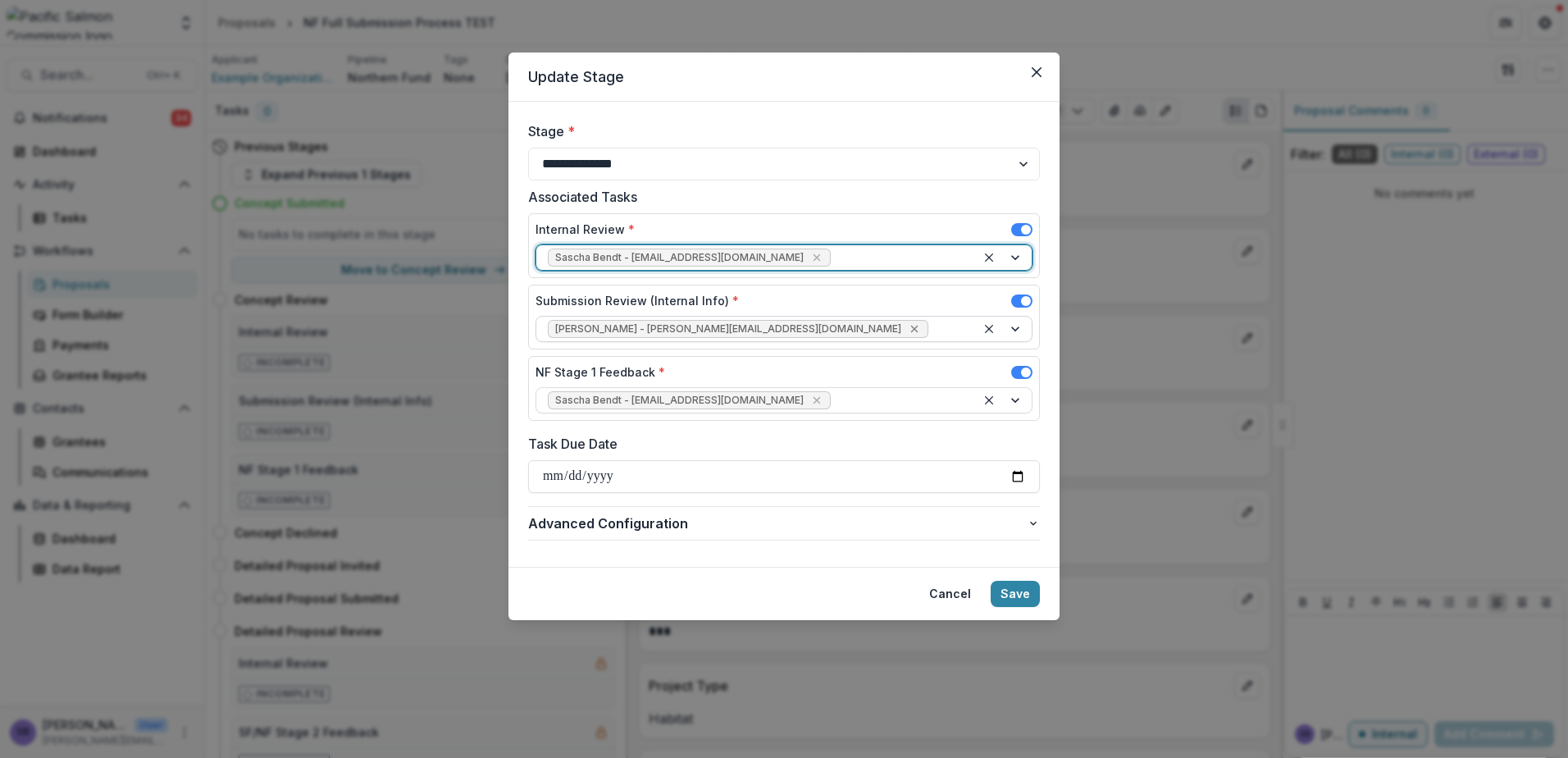
click at [911, 331] on icon "Remove Victor Keong - keong@psc.org" at bounding box center [914, 329] width 8 height 8
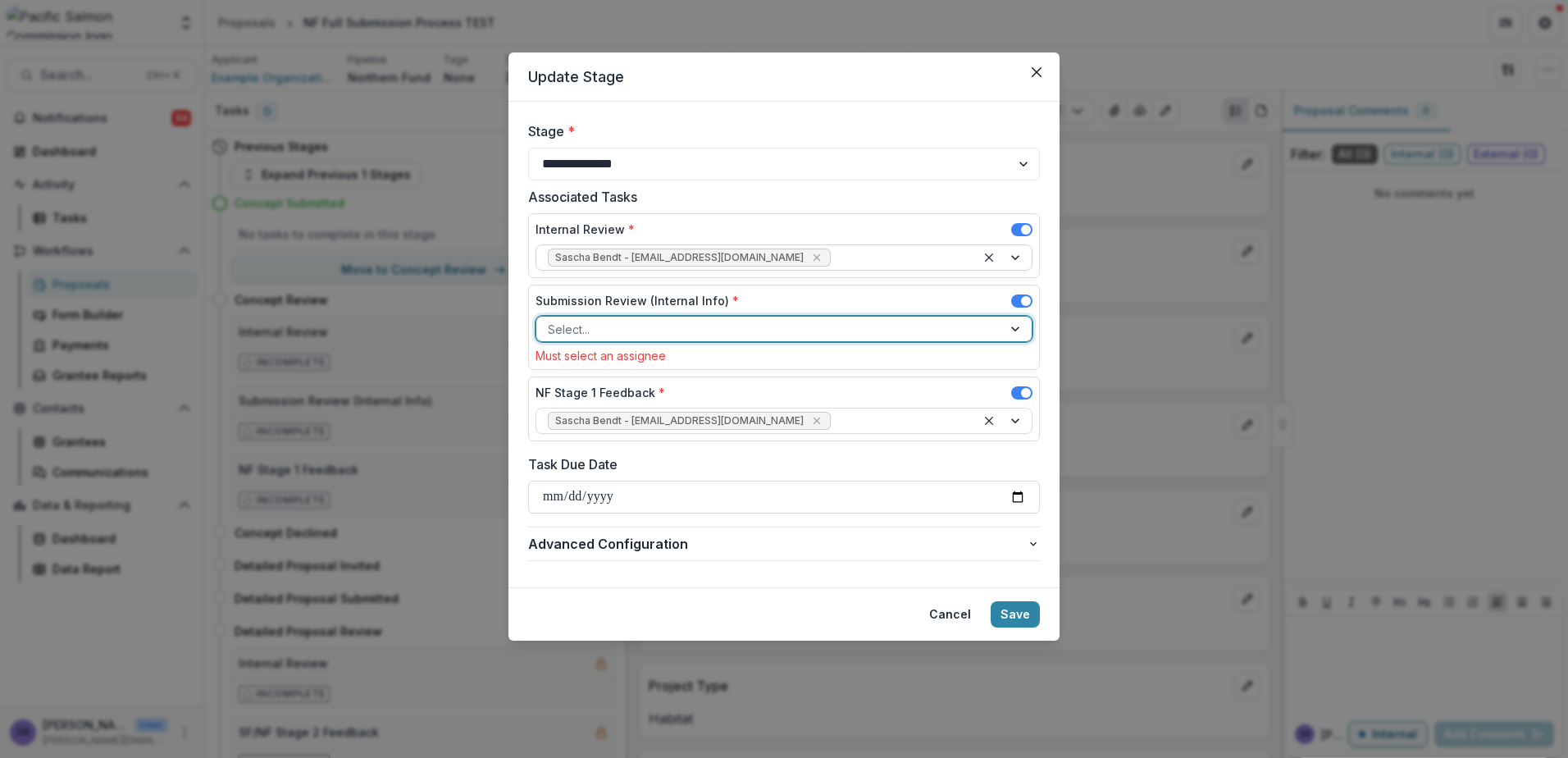
click at [1011, 332] on div at bounding box center [1017, 328] width 29 height 24
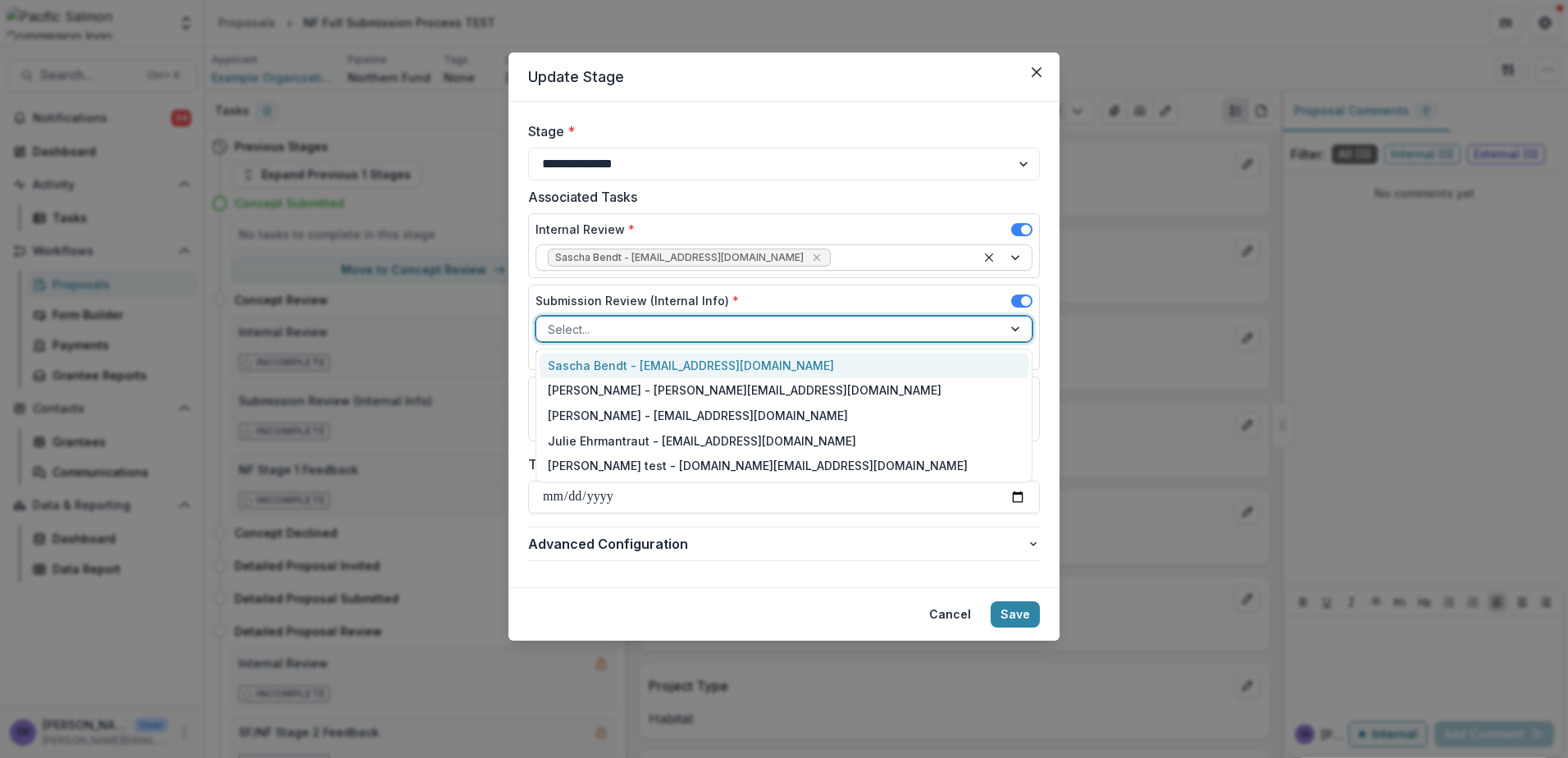
click at [980, 375] on div "Sascha Bendt - [EMAIL_ADDRESS][DOMAIN_NAME]" at bounding box center [784, 365] width 489 height 25
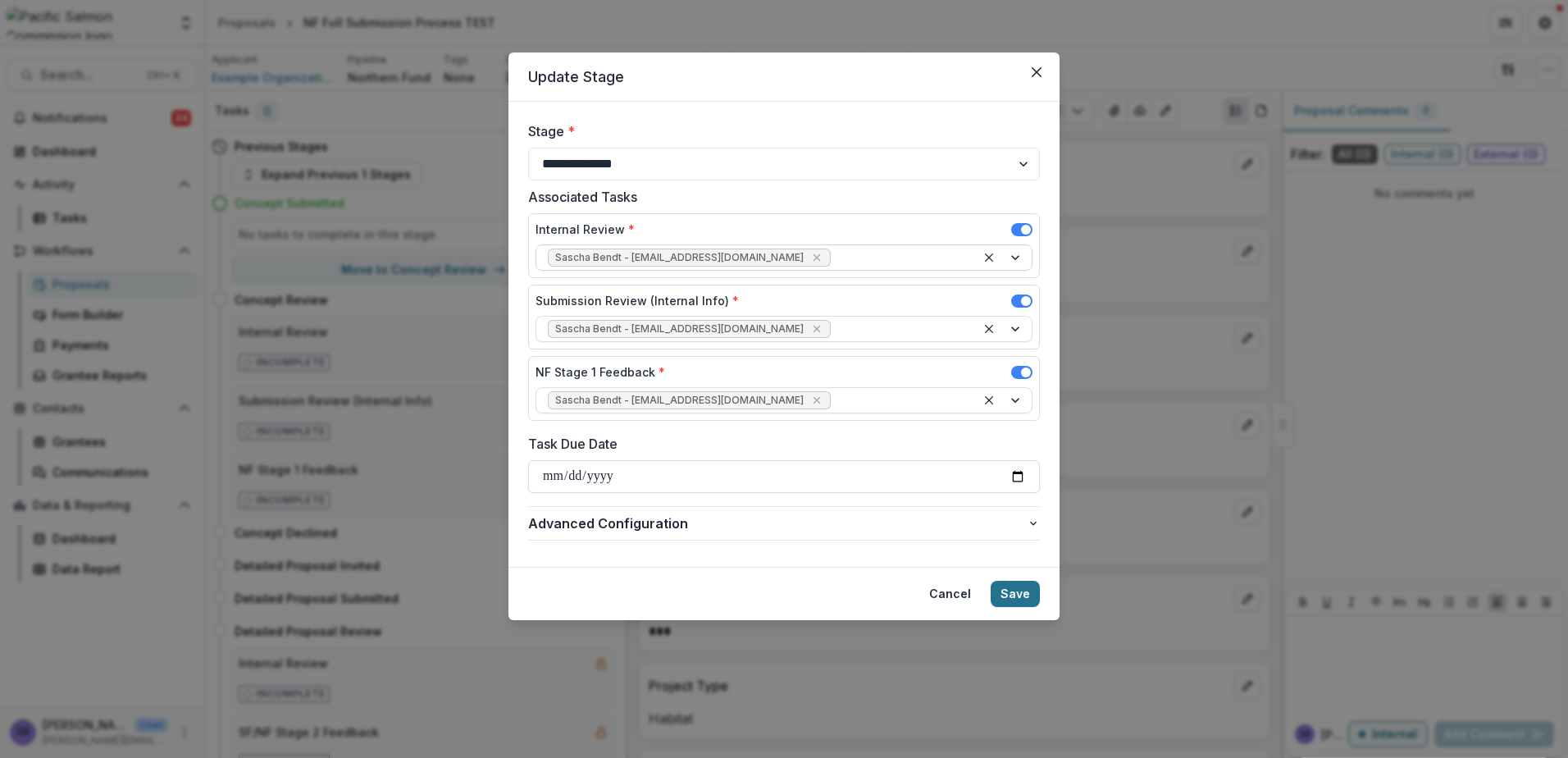
click at [1027, 593] on button "Save" at bounding box center [1015, 593] width 50 height 26
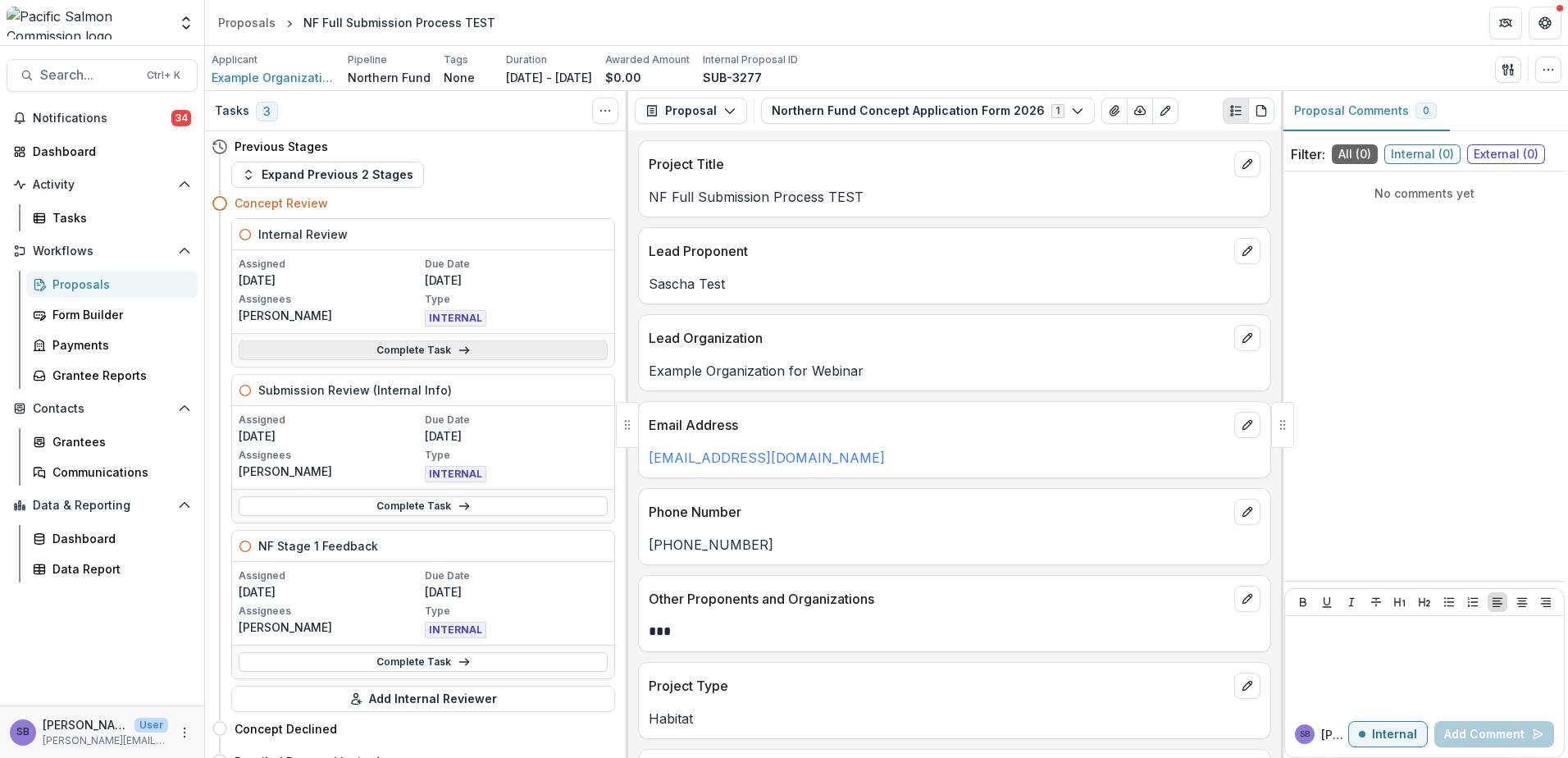
click at [467, 358] on link "Complete Task" at bounding box center [423, 349] width 369 height 19
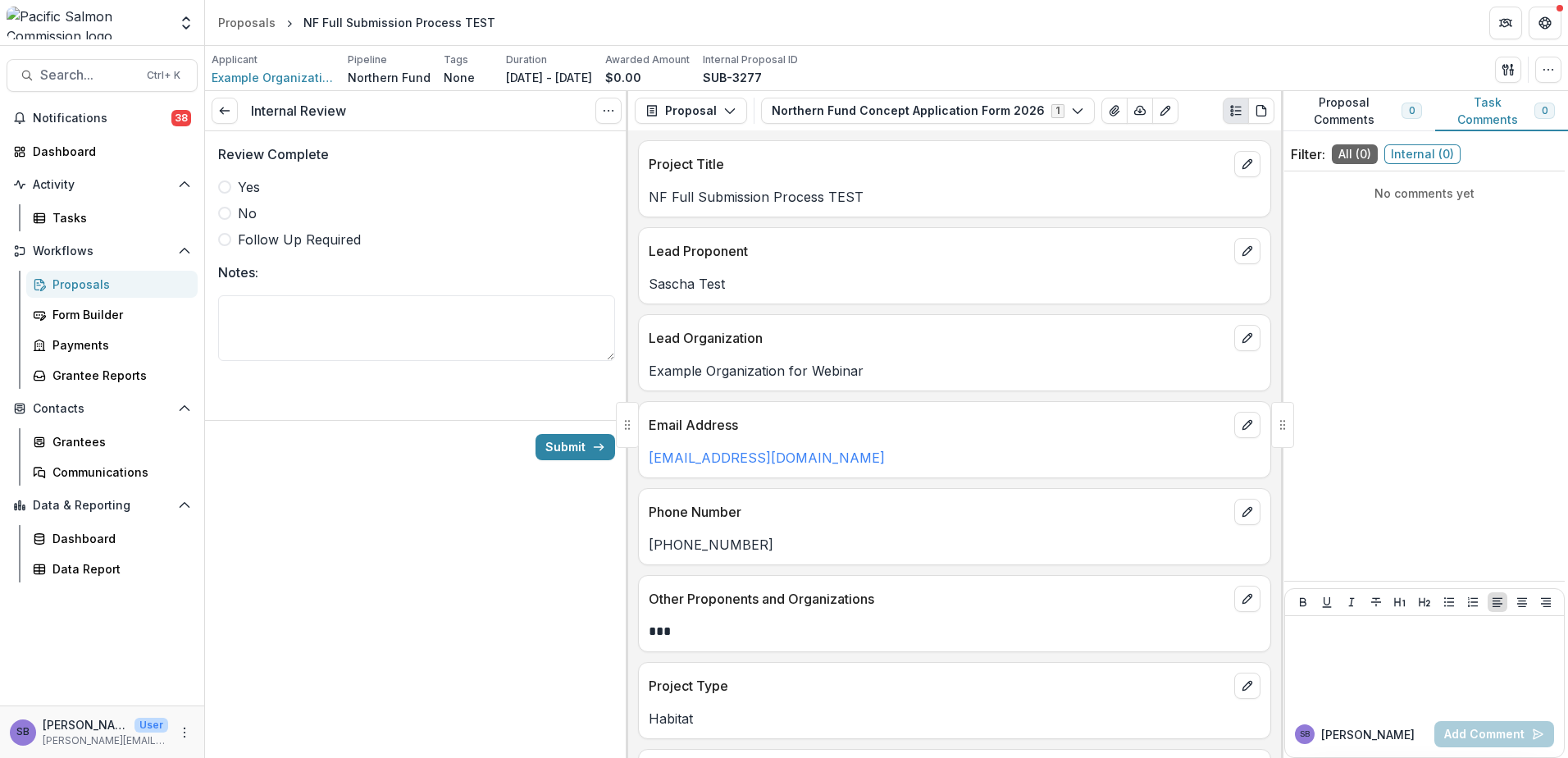
click at [230, 184] on span at bounding box center [225, 187] width 13 height 13
click at [556, 445] on button "Submit" at bounding box center [575, 447] width 80 height 26
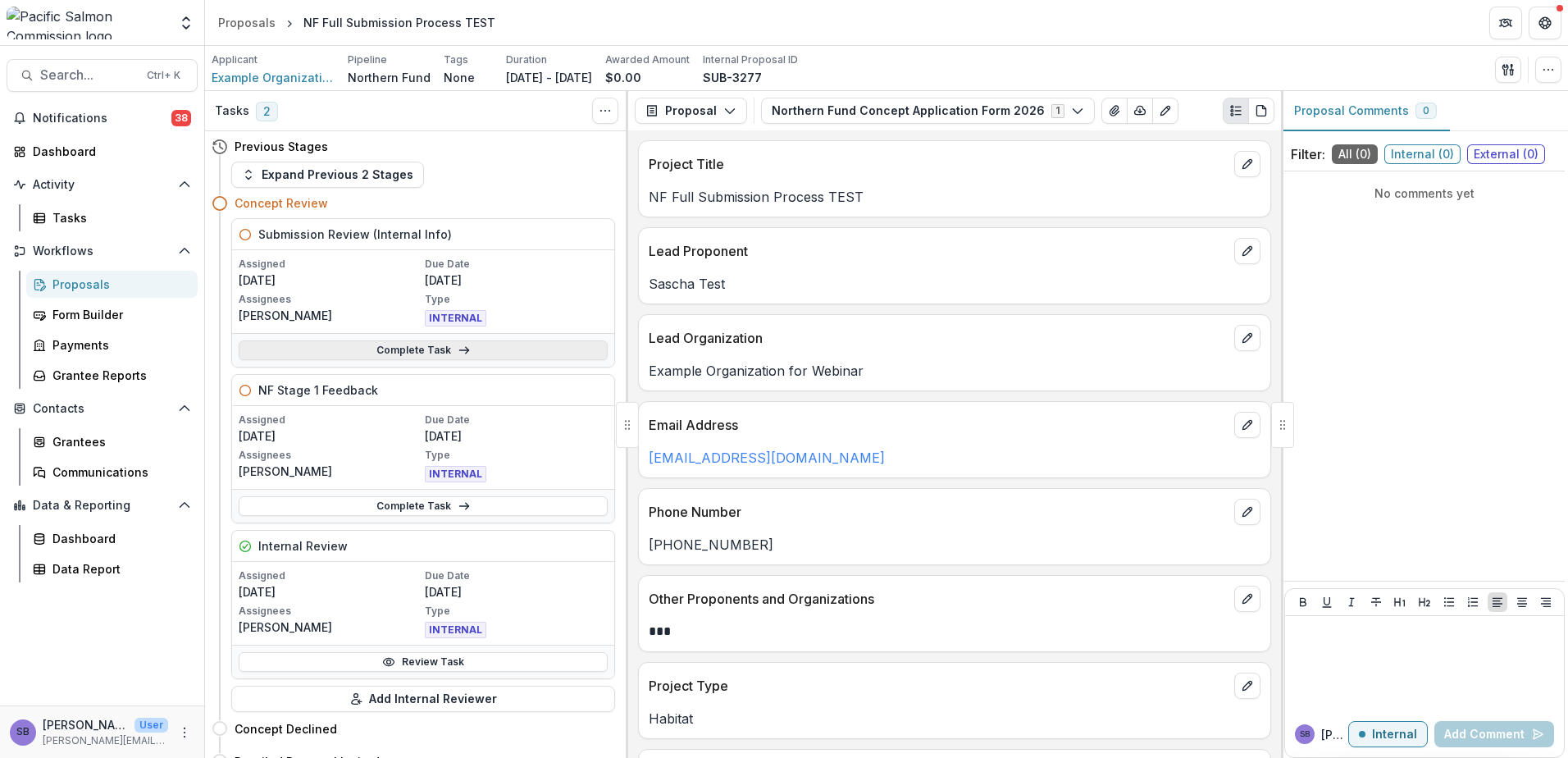
click at [426, 354] on link "Complete Task" at bounding box center [423, 349] width 369 height 19
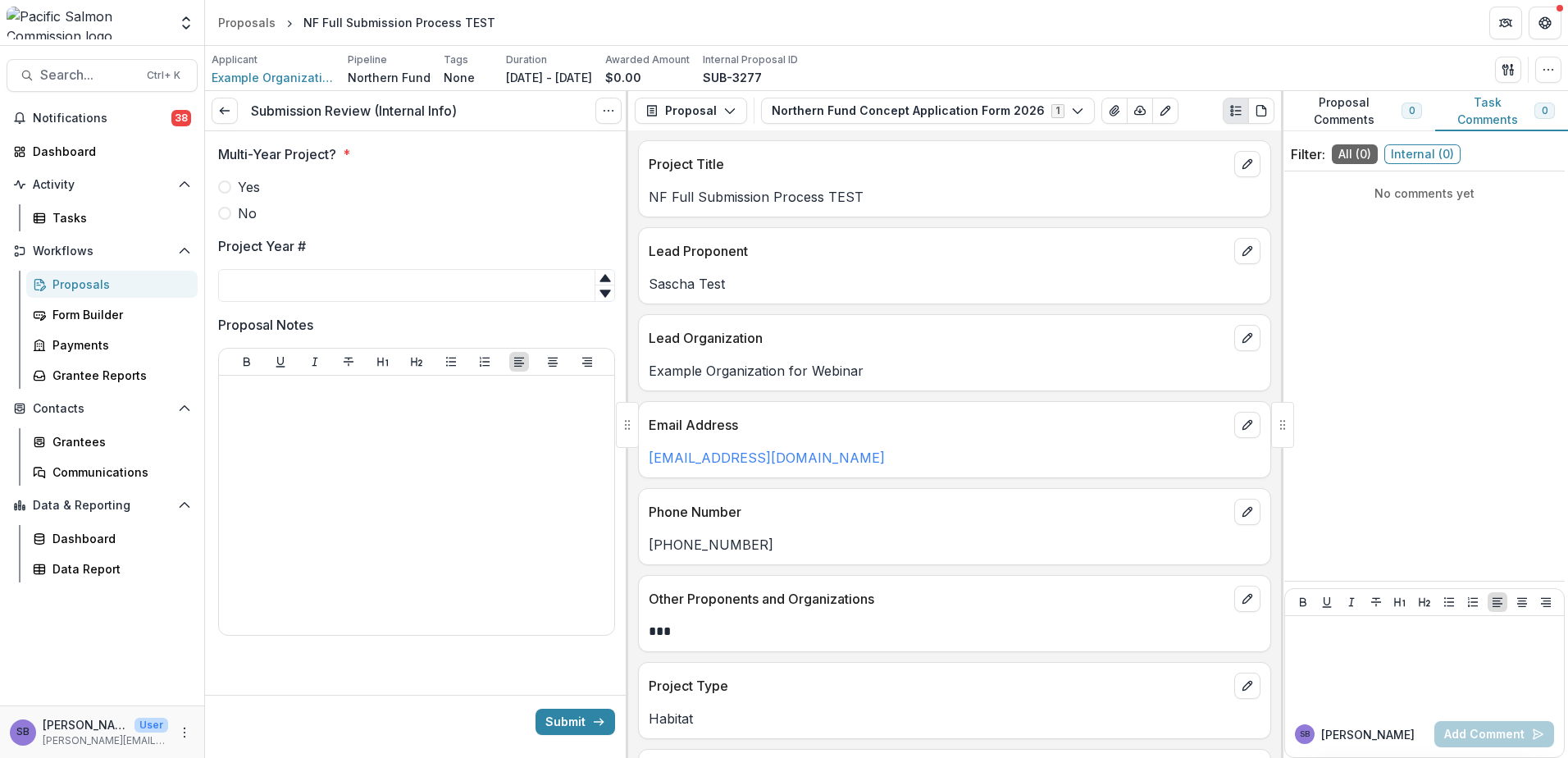
click at [246, 180] on span "Yes" at bounding box center [248, 186] width 22 height 19
click at [287, 311] on div "Multi-Year Project? * Yes No Project Year # Proposal Notes" at bounding box center [416, 400] width 397 height 537
click at [284, 282] on input "Project Year #" at bounding box center [416, 285] width 397 height 33
type input "*"
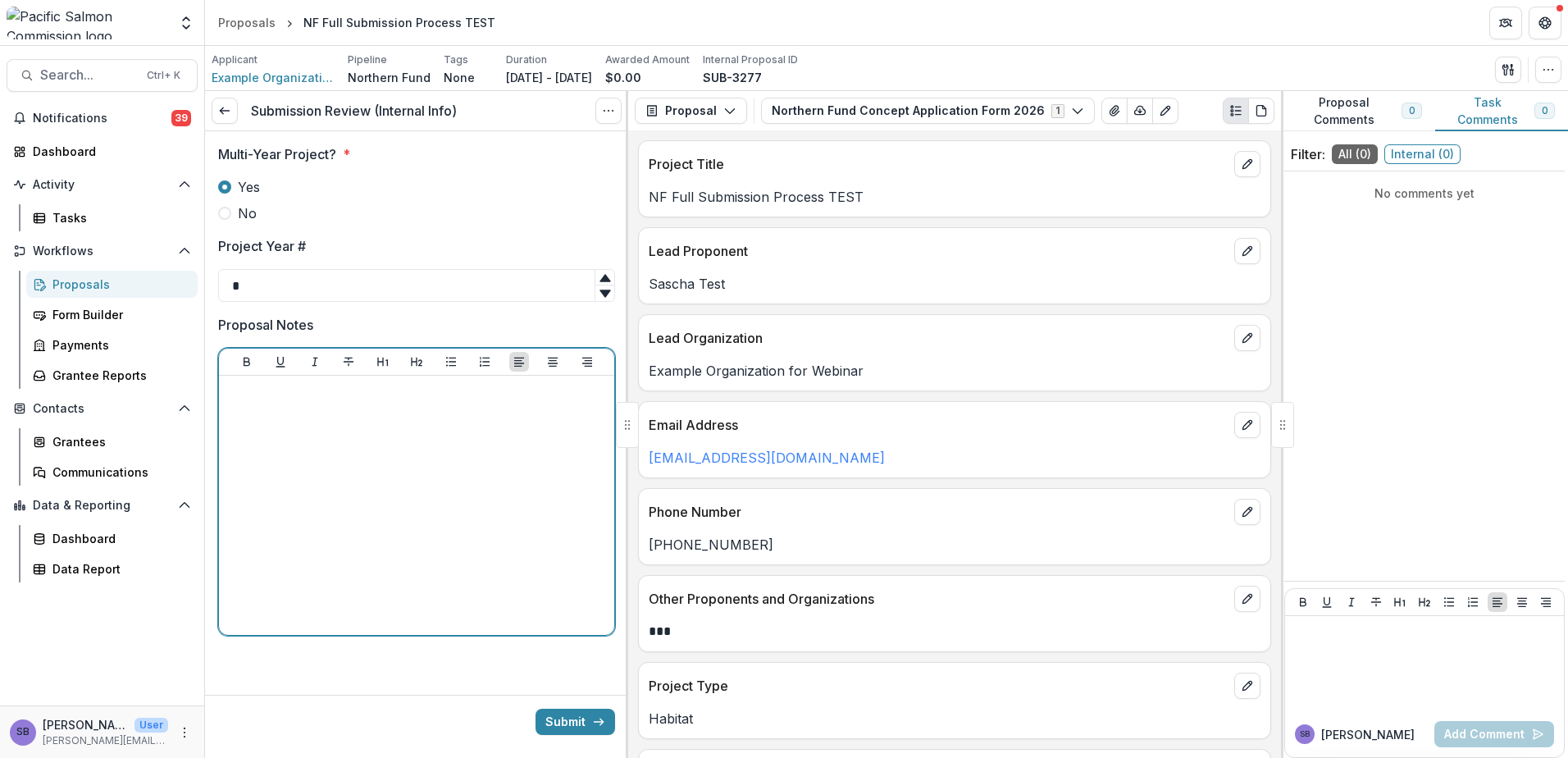
click at [243, 408] on div at bounding box center [416, 504] width 382 height 246
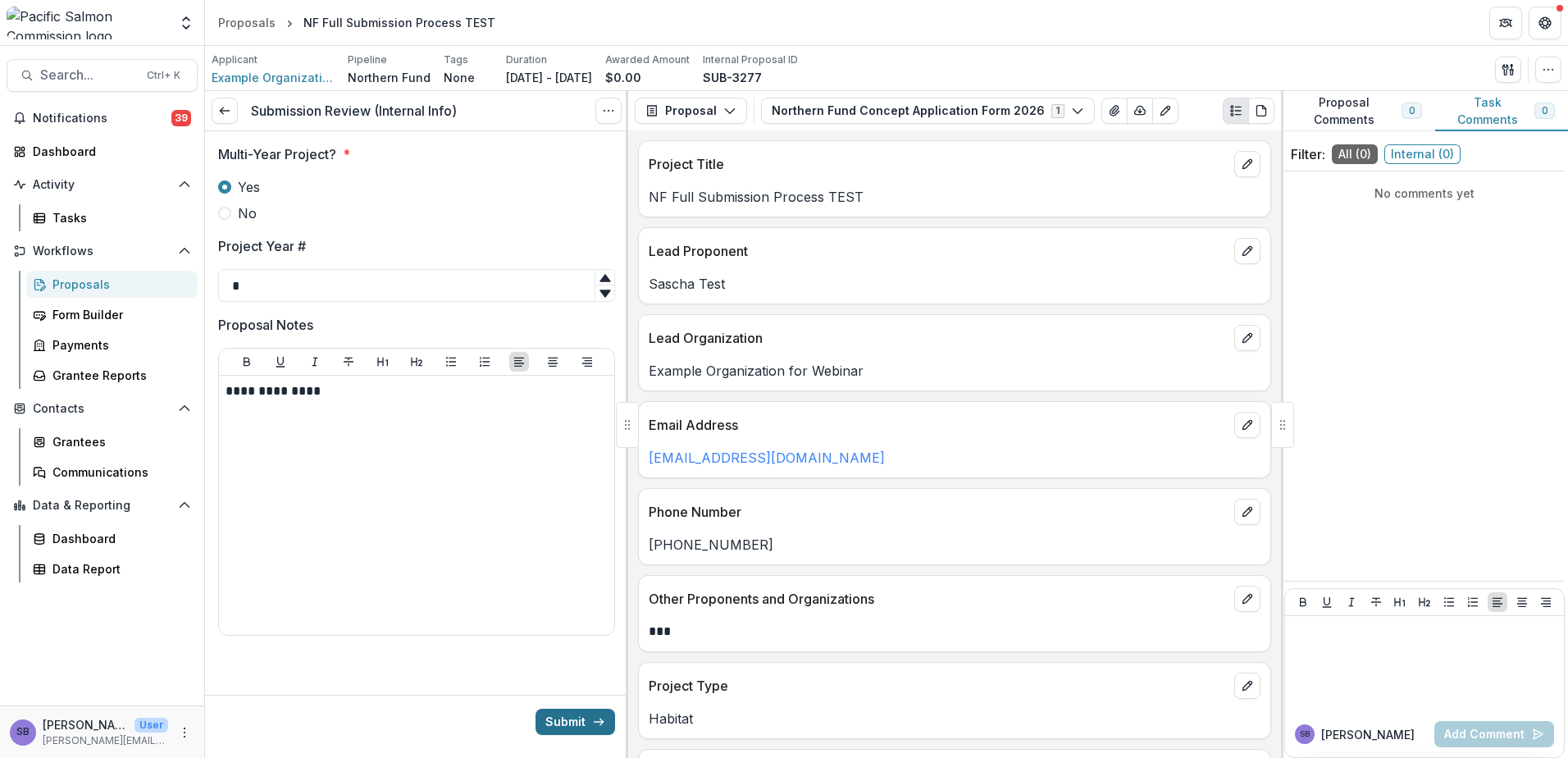
click at [585, 720] on button "Submit" at bounding box center [575, 721] width 80 height 26
